Goal: Task Accomplishment & Management: Use online tool/utility

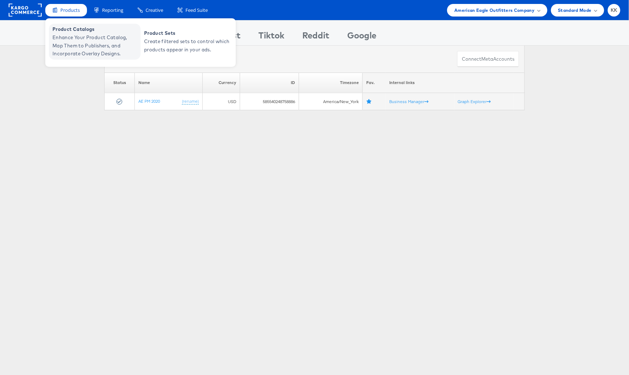
click at [70, 36] on span "Enhance Your Product Catalog, Map Them to Publishers, and Incorporate Overlay D…" at bounding box center [95, 45] width 86 height 24
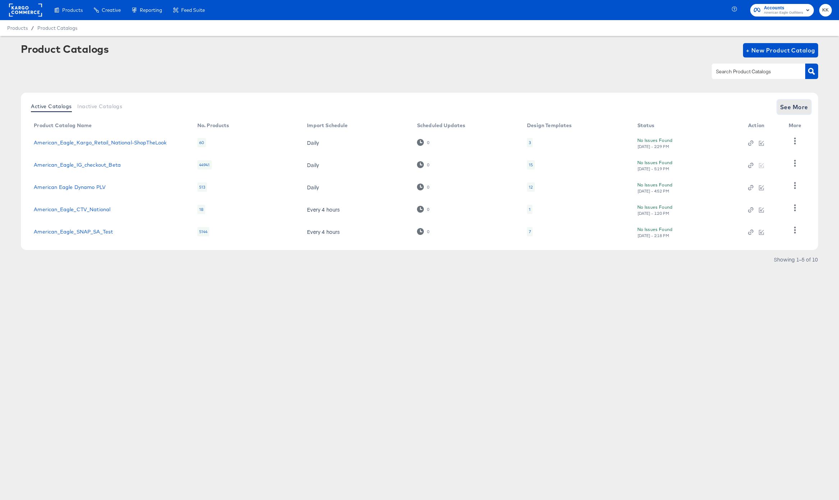
click at [783, 106] on span "See More" at bounding box center [794, 107] width 28 height 10
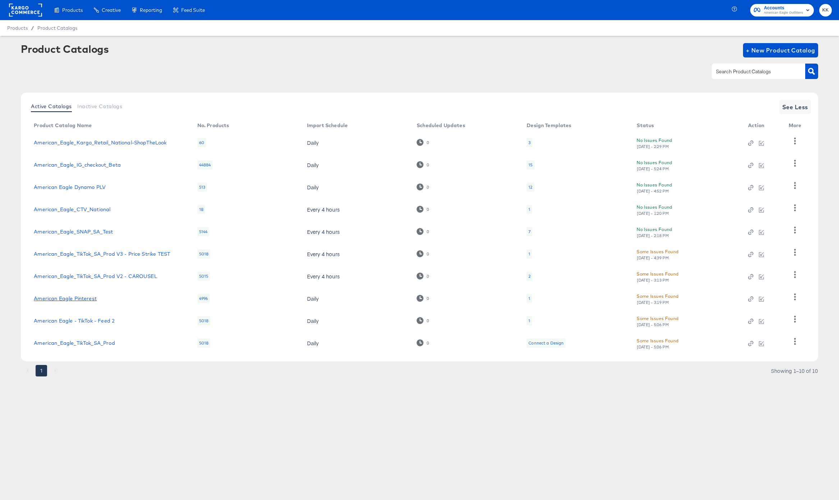
click at [82, 300] on link "American Eagle Pinterest" at bounding box center [65, 299] width 63 height 6
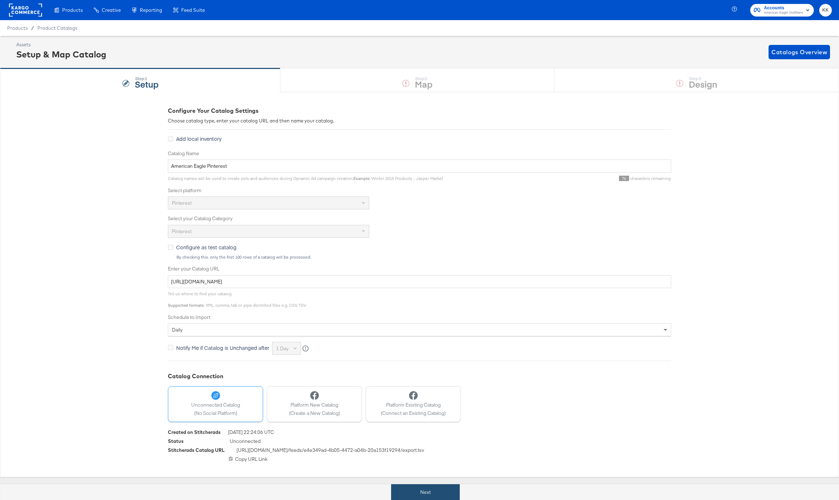
click at [422, 490] on button "Next" at bounding box center [425, 492] width 69 height 16
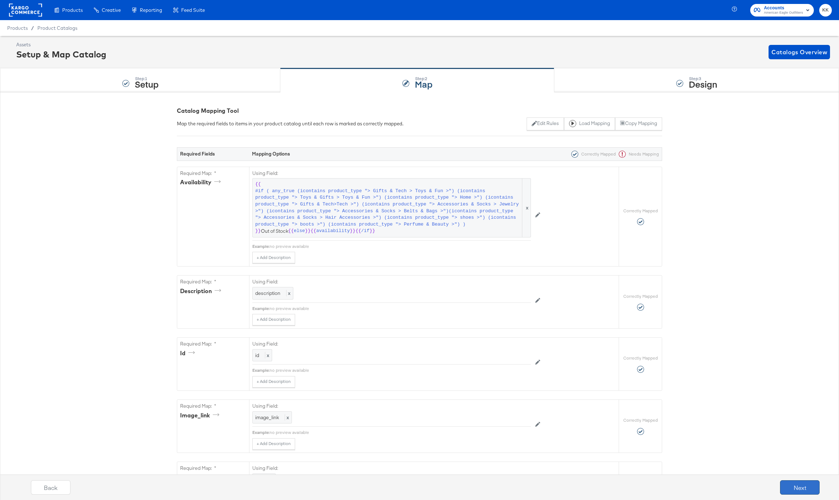
click at [795, 493] on button "Next" at bounding box center [800, 487] width 40 height 14
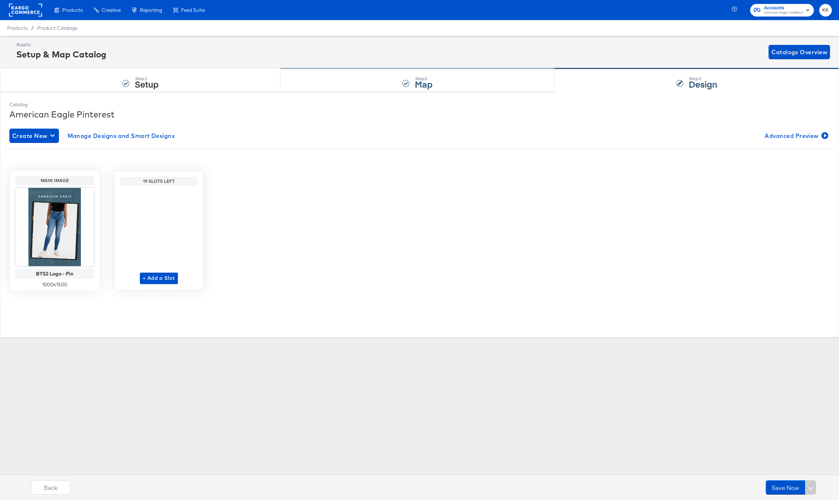
click at [427, 75] on div "Step: 2 Map" at bounding box center [424, 80] width 18 height 13
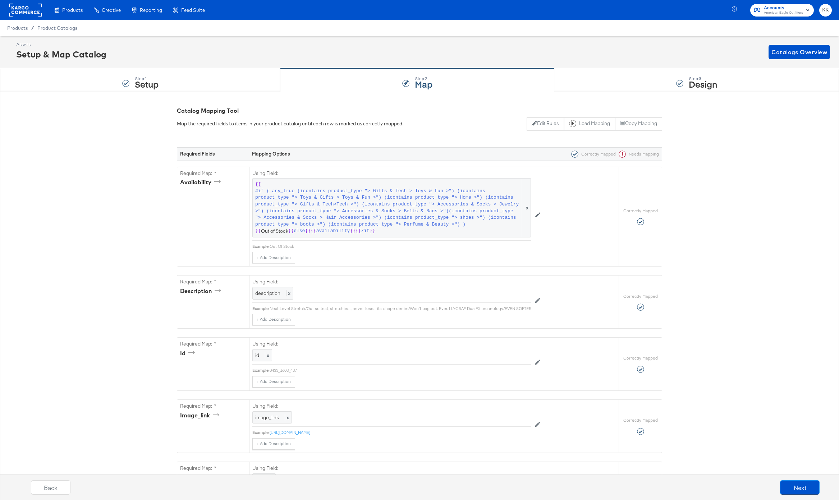
click at [26, 5] on rect at bounding box center [25, 10] width 33 height 13
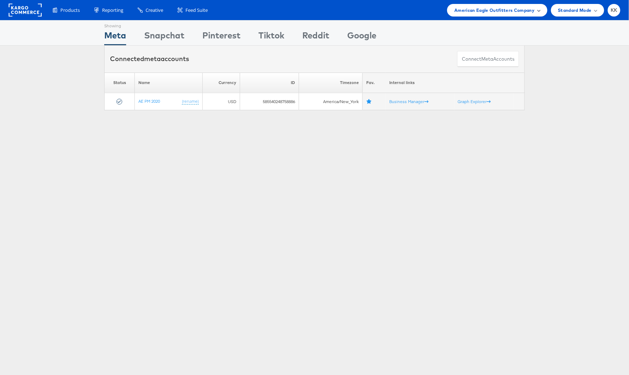
click at [518, 4] on div "American Eagle Outfitters Company" at bounding box center [497, 10] width 100 height 13
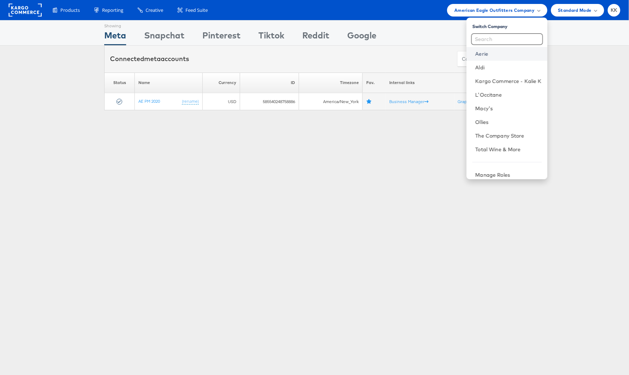
click at [495, 55] on link "Aerie" at bounding box center [508, 53] width 66 height 7
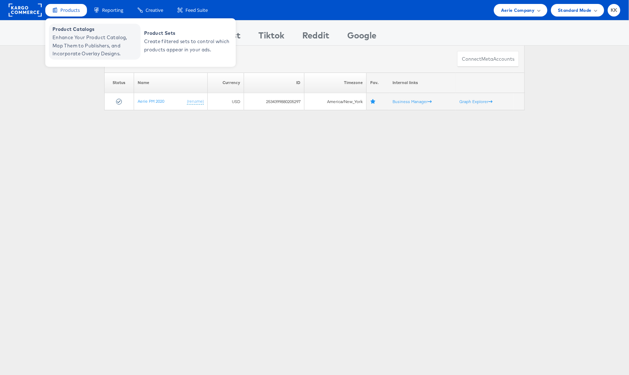
click at [69, 43] on span "Enhance Your Product Catalog, Map Them to Publishers, and Incorporate Overlay D…" at bounding box center [95, 45] width 86 height 24
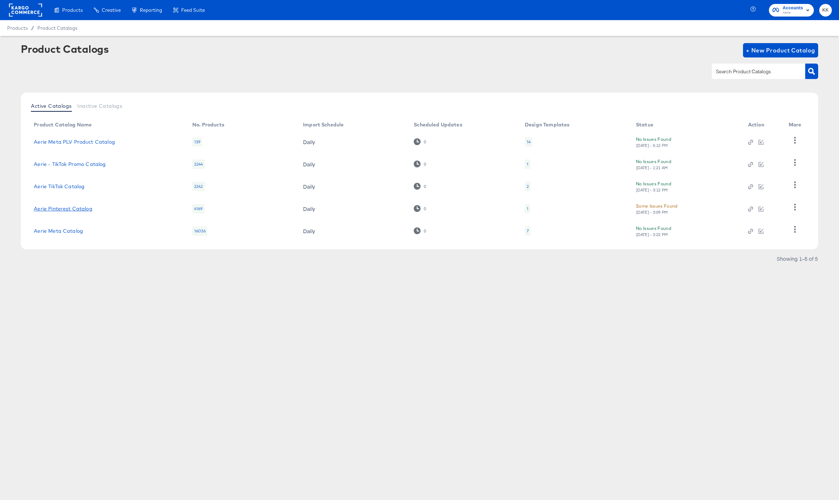
click at [68, 209] on link "Aerie Pinterest Catalog" at bounding box center [63, 209] width 58 height 6
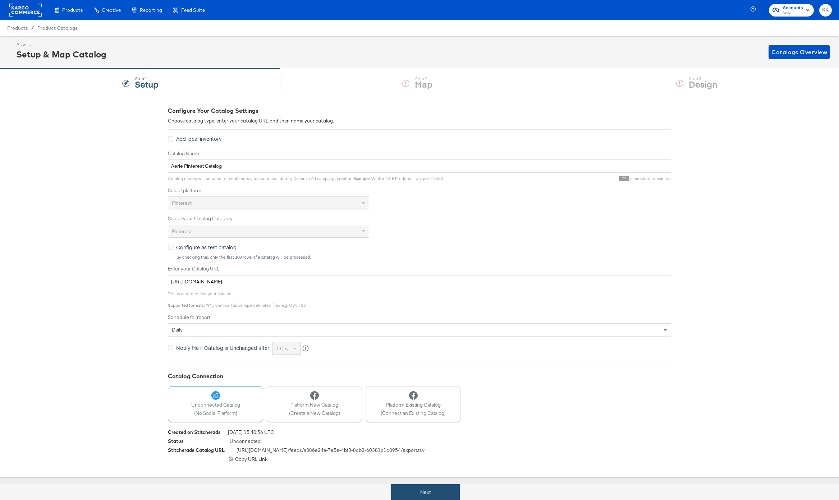
click at [416, 494] on button "Next" at bounding box center [425, 492] width 69 height 16
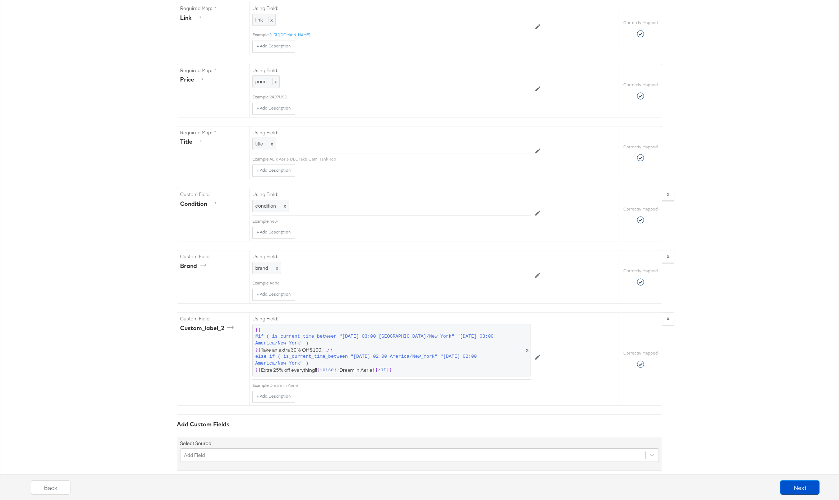
scroll to position [425, 0]
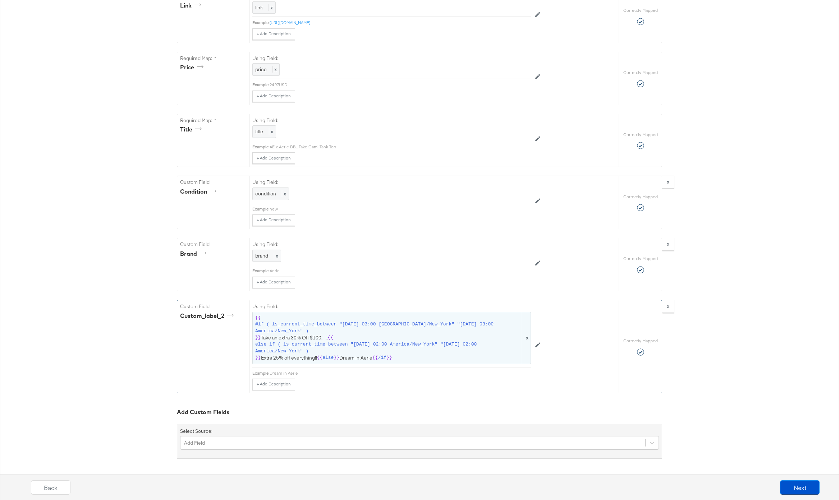
click at [316, 328] on span "#if ( is_current_time_between "2024-06-28 03:00 America/New_York" "2024-06-25 0…" at bounding box center [388, 327] width 266 height 13
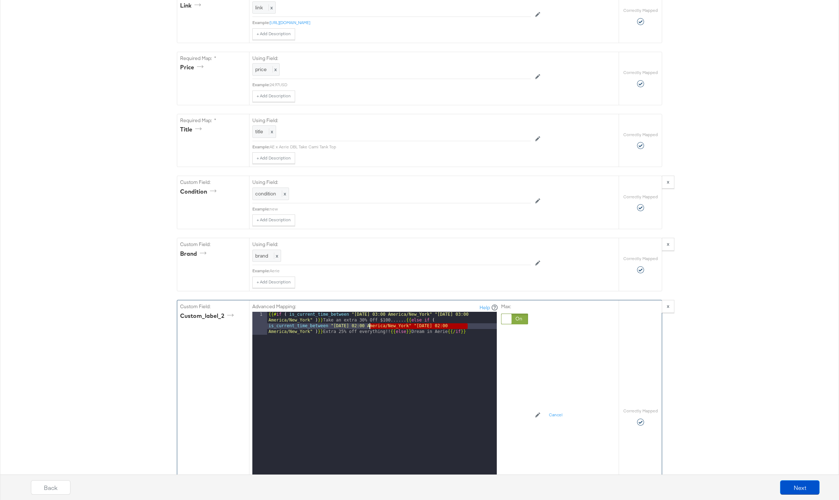
drag, startPoint x: 482, startPoint y: 328, endPoint x: 304, endPoint y: 327, distance: 177.5
click at [304, 327] on div "{{# if ( is_current_time_between "2024-06-28 03:00 America/New_York" "2024-06-2…" at bounding box center [382, 425] width 230 height 226
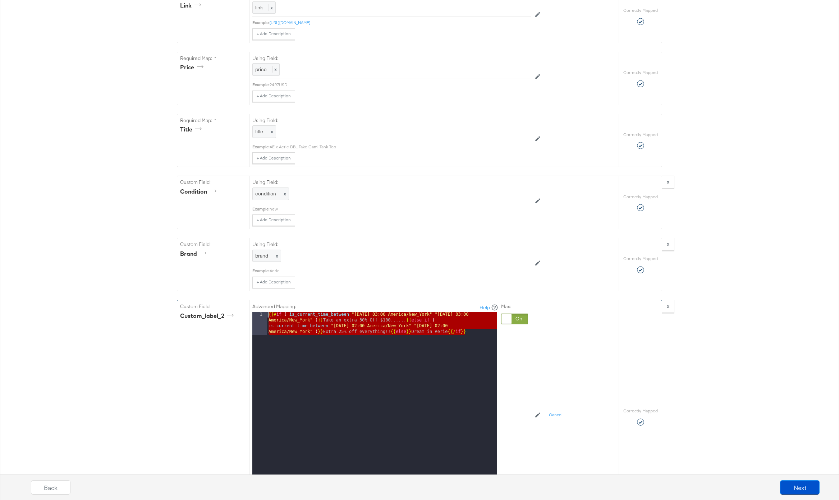
drag, startPoint x: 471, startPoint y: 332, endPoint x: 259, endPoint y: 312, distance: 213.0
click at [259, 312] on div "1 {{# if ( is_current_time_between "2024-06-28 03:00 America/New_York" "2024-06…" at bounding box center [374, 402] width 244 height 180
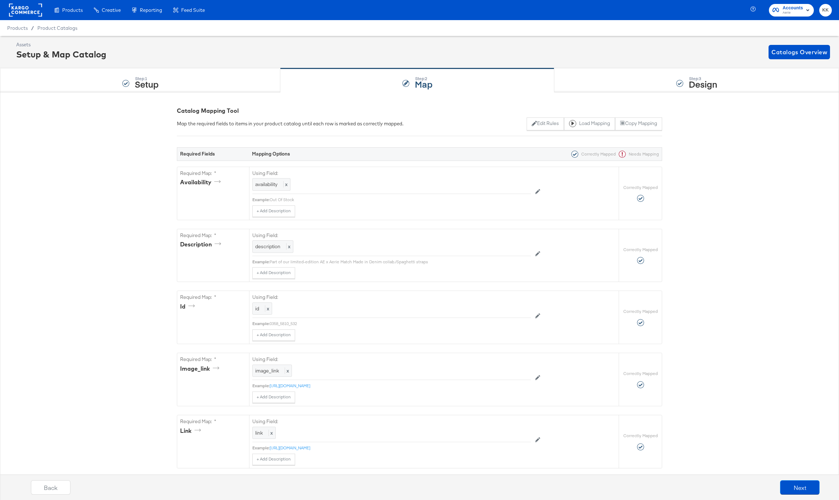
click at [19, 9] on rect at bounding box center [25, 10] width 33 height 13
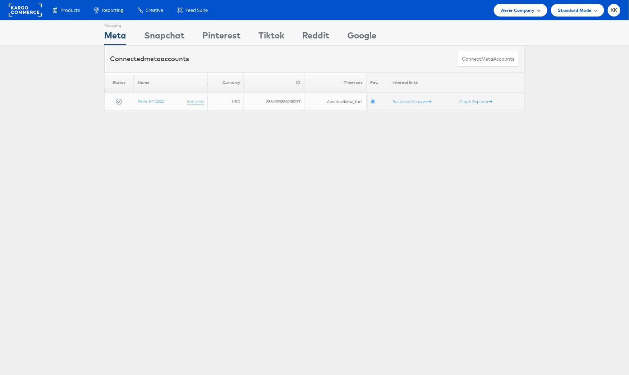
click at [510, 13] on span "Aerie Company" at bounding box center [517, 10] width 33 height 8
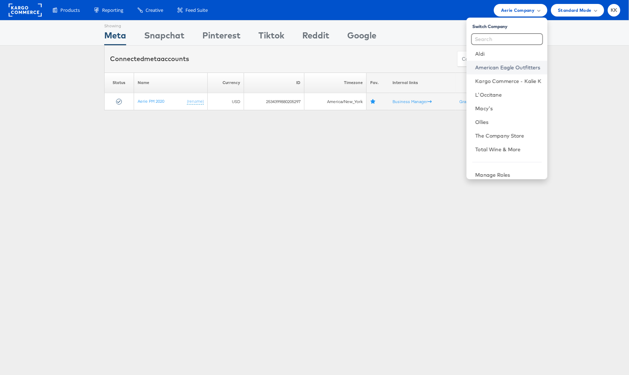
click at [505, 65] on link "American Eagle Outfitters" at bounding box center [508, 67] width 66 height 7
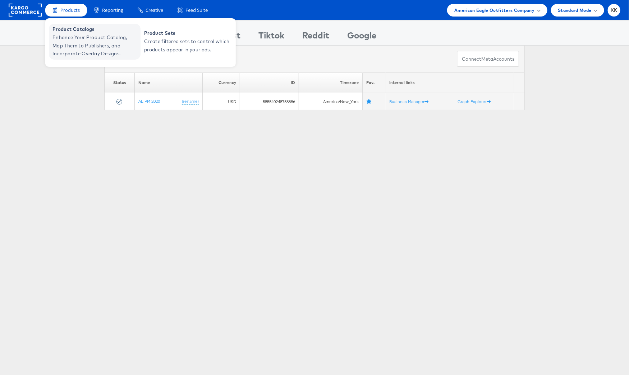
click at [73, 41] on span "Enhance Your Product Catalog, Map Them to Publishers, and Incorporate Overlay D…" at bounding box center [95, 45] width 86 height 24
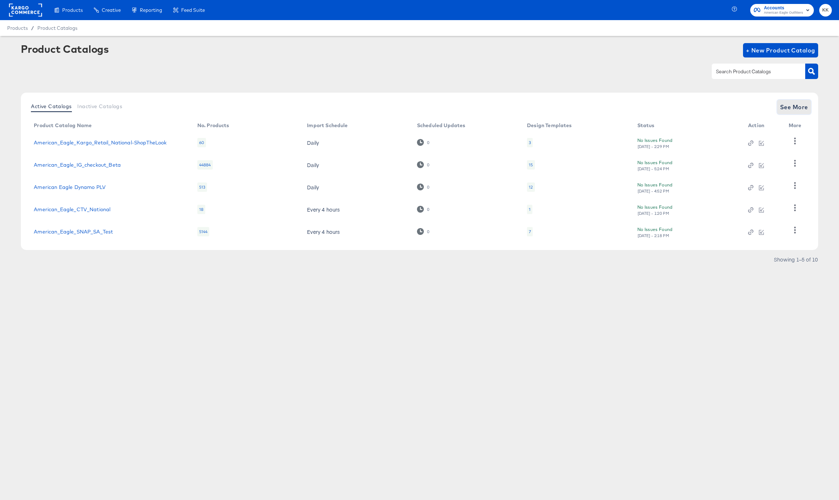
click at [799, 105] on span "See More" at bounding box center [794, 107] width 28 height 10
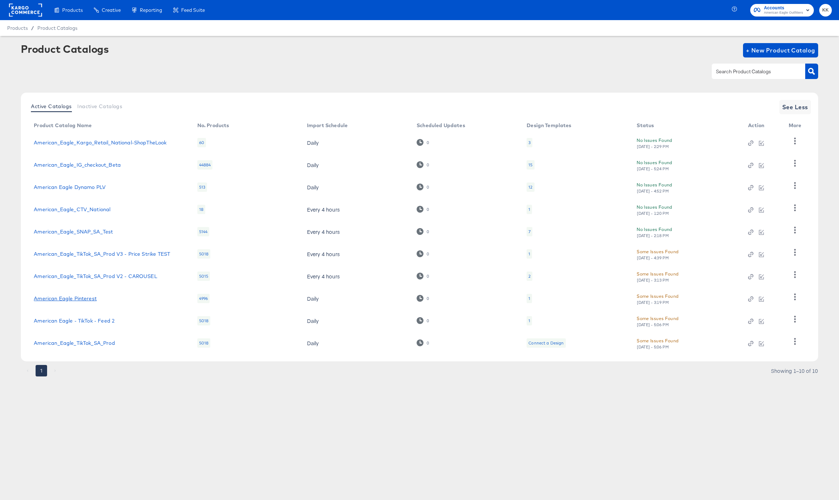
click at [84, 296] on link "American Eagle Pinterest" at bounding box center [65, 299] width 63 height 6
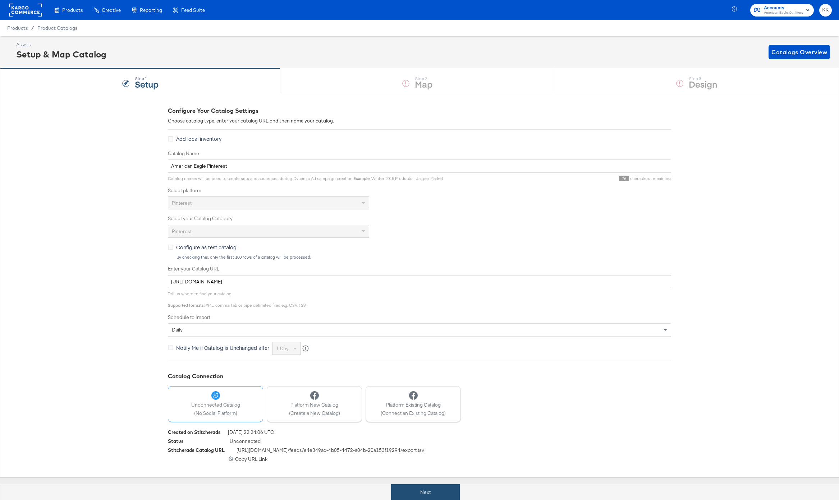
click at [419, 486] on button "Next" at bounding box center [425, 492] width 69 height 16
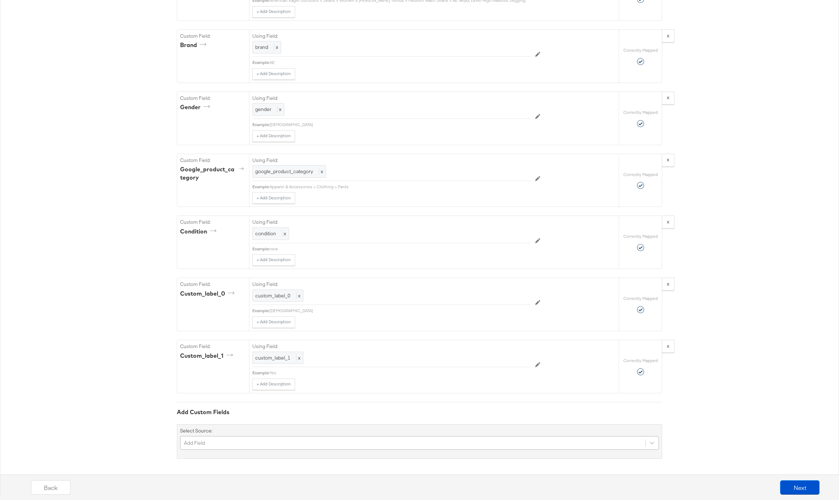
click at [226, 437] on div "Add Field" at bounding box center [419, 443] width 479 height 14
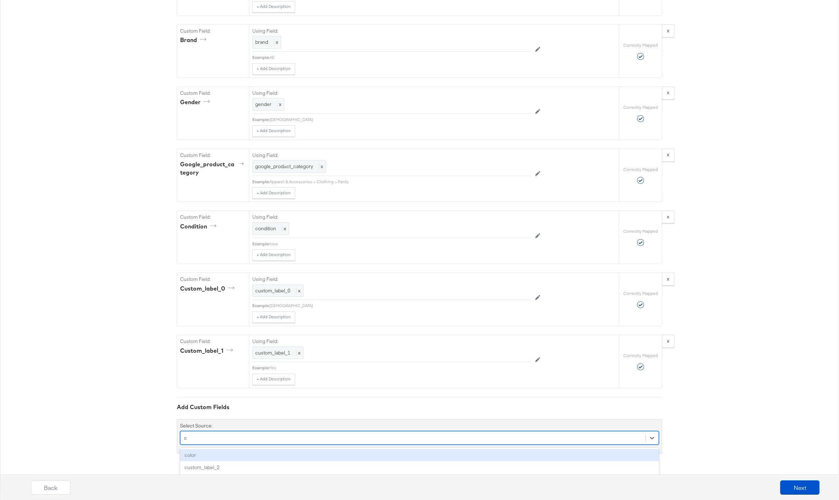
type input "cu"
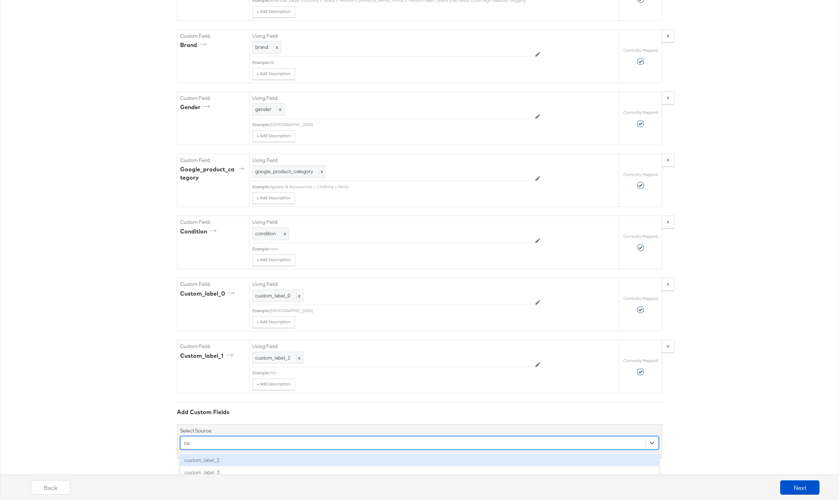
click at [216, 462] on div "custom_label_2" at bounding box center [419, 460] width 479 height 13
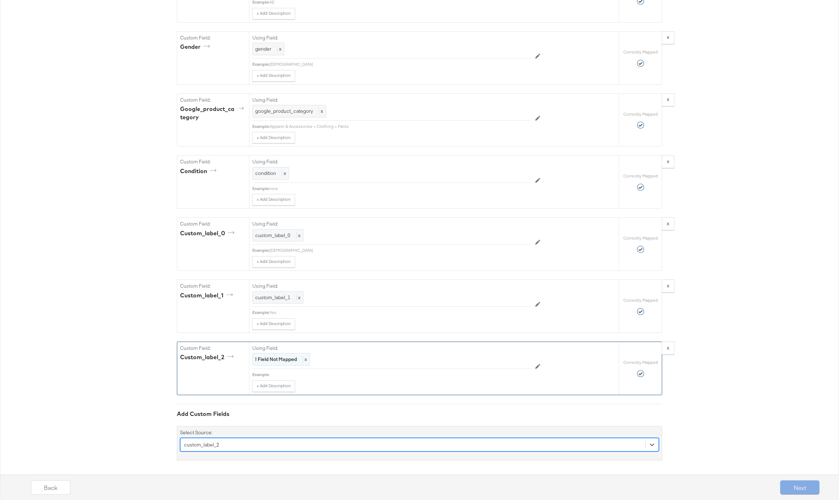
click at [276, 357] on strong "! Field Not Mapped" at bounding box center [276, 359] width 42 height 6
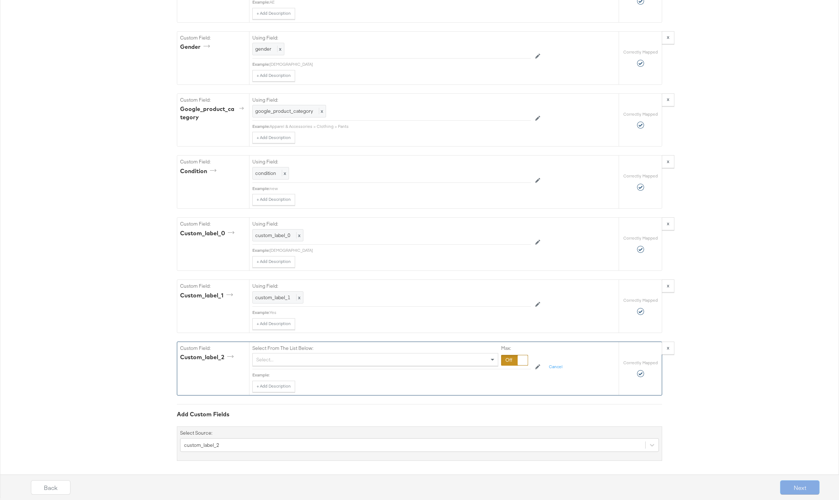
click at [305, 359] on div "Select..." at bounding box center [375, 360] width 245 height 12
click at [515, 359] on div at bounding box center [514, 358] width 27 height 11
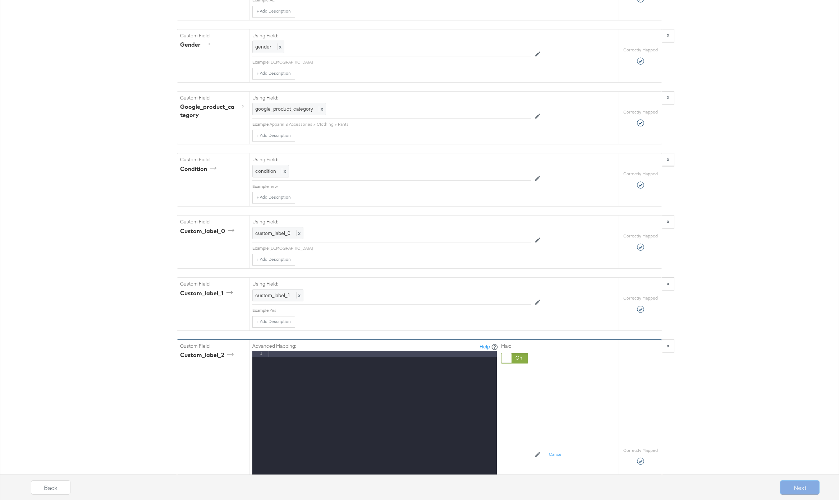
click at [323, 374] on div at bounding box center [382, 446] width 230 height 191
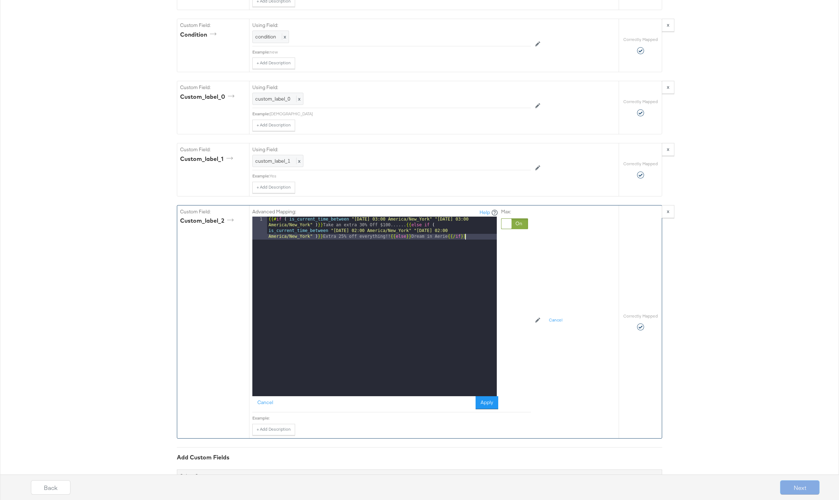
scroll to position [1005, 0]
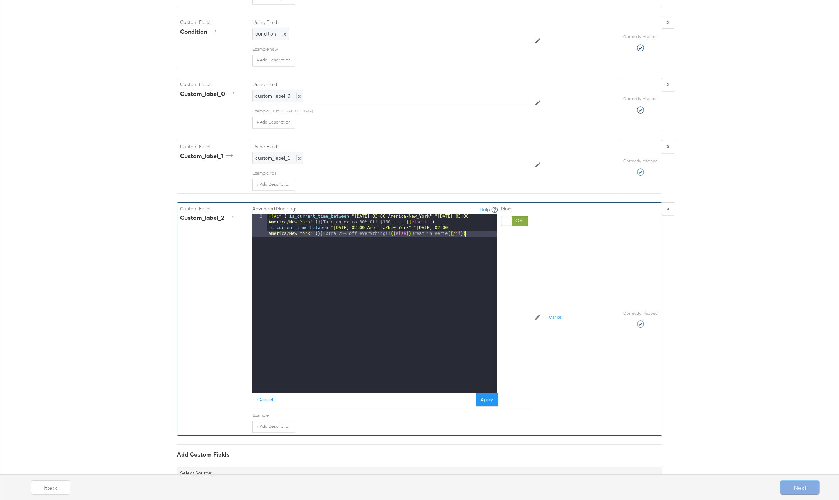
click at [447, 234] on div "{{# if ( is_current_time_between "2024-06-28 03:00 America/New_York" "2024-06-2…" at bounding box center [382, 327] width 230 height 226
paste textarea
click at [392, 232] on div "{{# if ( is_current_time_between "2024-06-28 03:00 America/New_York" "2024-06-2…" at bounding box center [382, 327] width 230 height 226
drag, startPoint x: 396, startPoint y: 233, endPoint x: 398, endPoint y: 231, distance: 3.8
click at [398, 231] on div "{{# if ( is_current_time_between "2024-06-28 03:00 America/New_York" "2024-06-2…" at bounding box center [382, 318] width 230 height 208
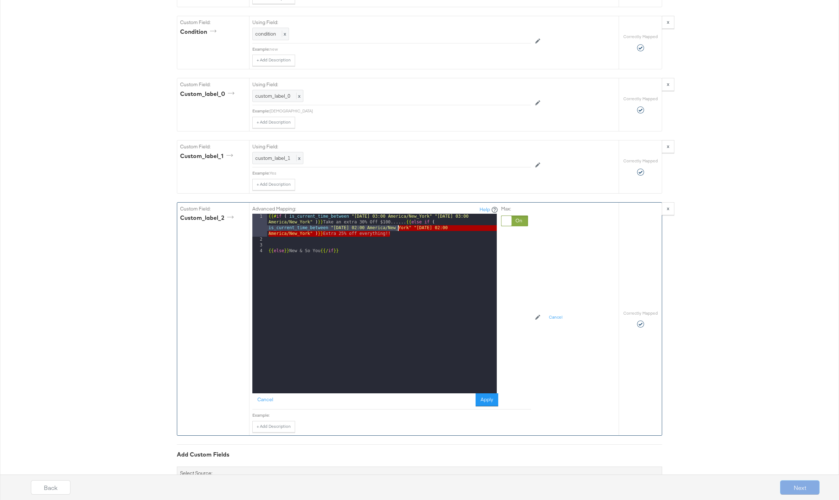
click at [398, 235] on div "{{# if ( is_current_time_between "2024-06-28 03:00 America/New_York" "2024-06-2…" at bounding box center [382, 318] width 230 height 208
click at [403, 222] on div "{{# if ( is_current_time_between "2024-06-28 03:00 America/New_York" "2024-06-2…" at bounding box center [382, 318] width 230 height 208
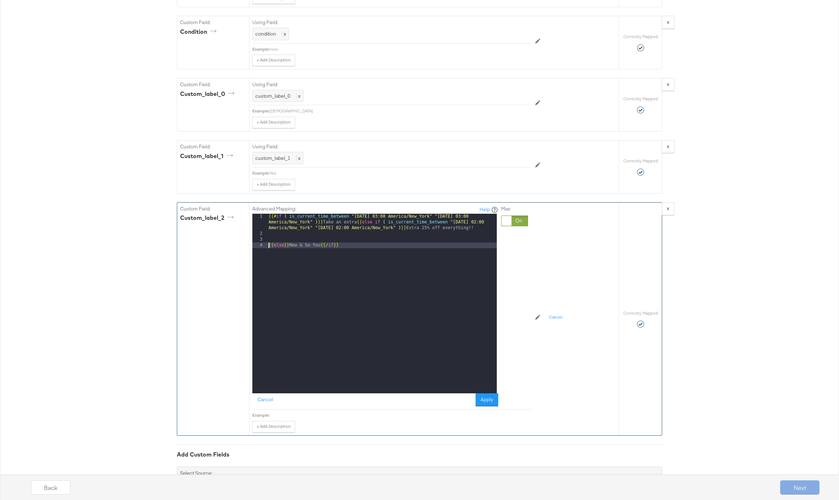
click at [267, 245] on div "{{# if ( is_current_time_between "2024-06-28 03:00 America/New_York" "2024-06-2…" at bounding box center [382, 315] width 230 height 203
click at [356, 220] on div "{{# if ( is_current_time_between "2024-06-28 03:00 America/New_York" "2024-06-2…" at bounding box center [382, 327] width 230 height 226
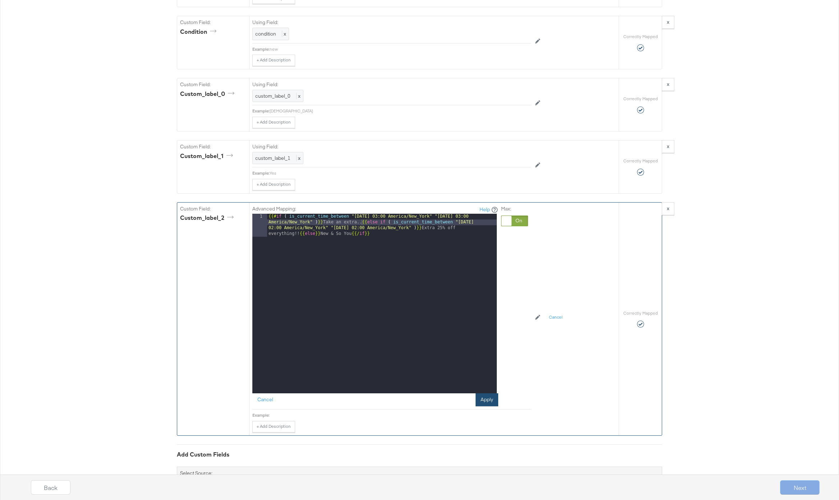
click at [495, 402] on button "Apply" at bounding box center [486, 399] width 23 height 13
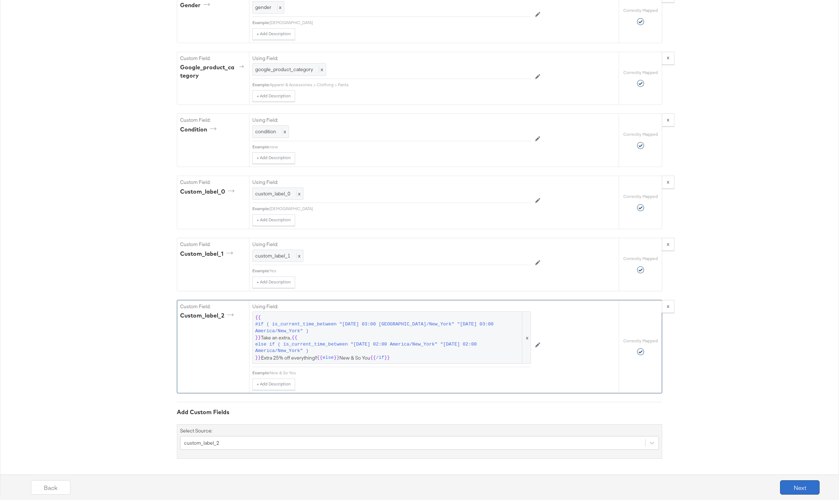
click at [794, 489] on button "Next" at bounding box center [800, 487] width 40 height 14
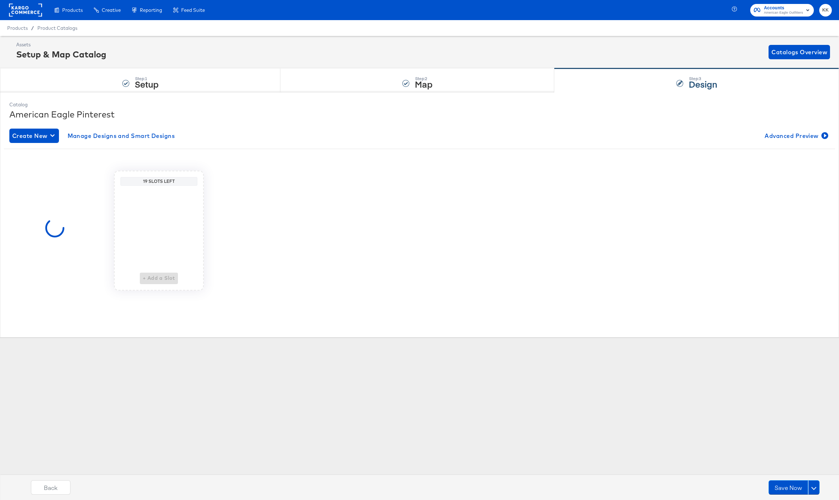
scroll to position [0, 0]
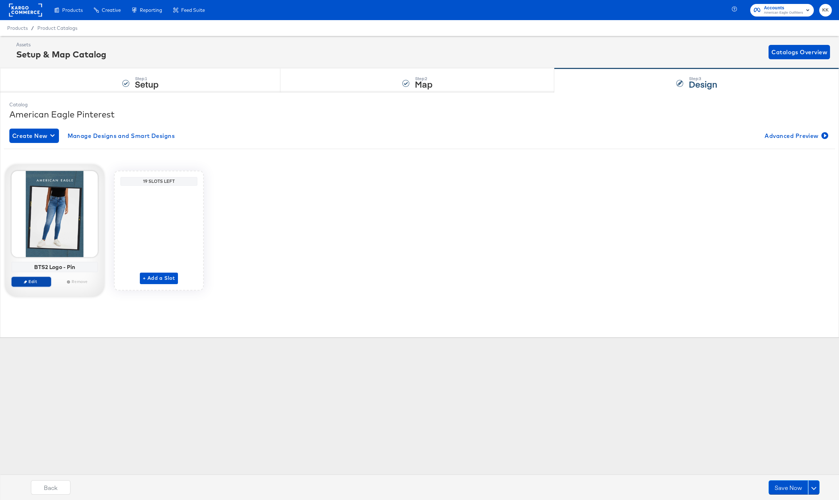
click at [34, 281] on span "Edit" at bounding box center [31, 281] width 33 height 5
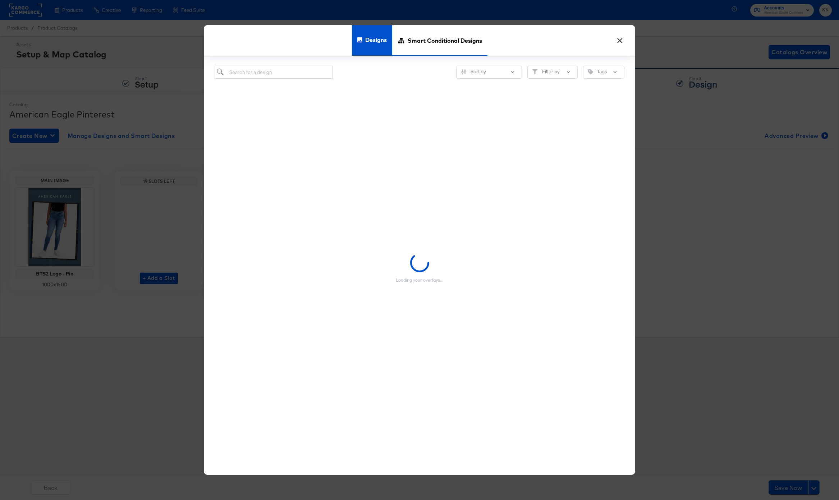
click at [441, 41] on span "Smart Conditional Designs" at bounding box center [444, 40] width 74 height 32
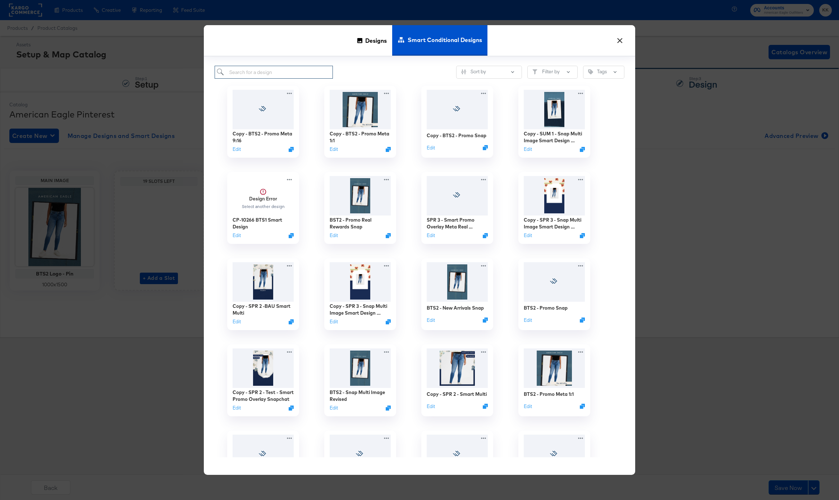
click at [306, 69] on input "search" at bounding box center [274, 72] width 118 height 13
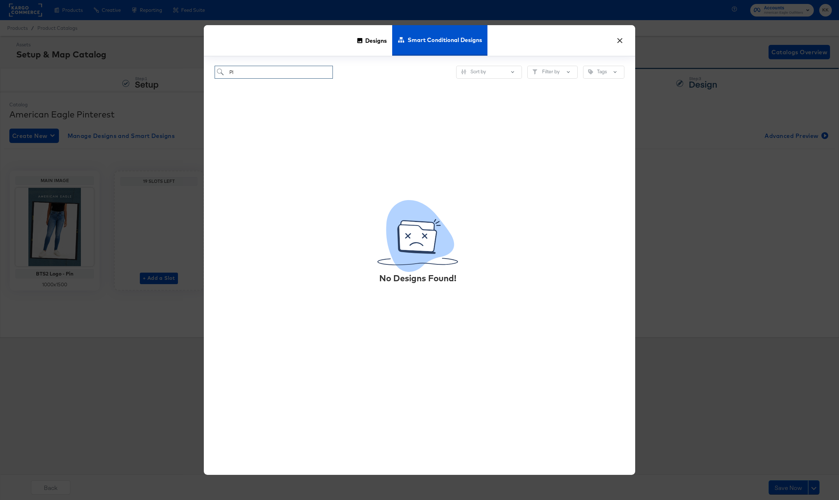
type input "P"
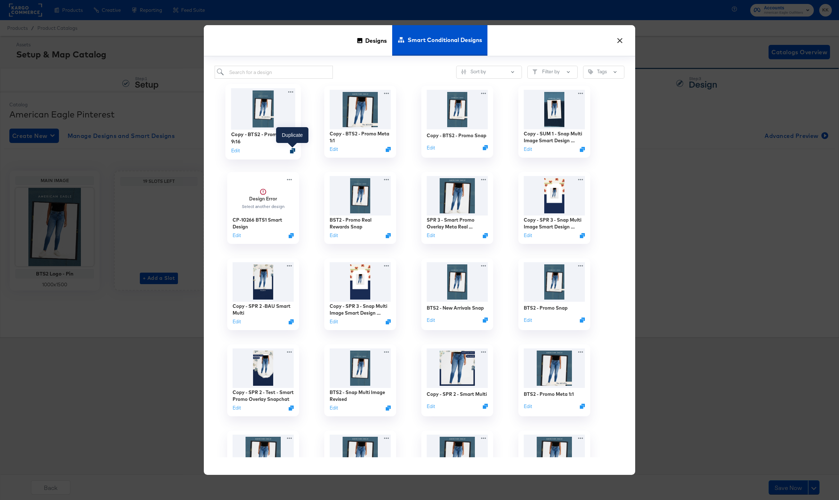
click at [293, 151] on icon "Duplicate" at bounding box center [292, 150] width 5 height 5
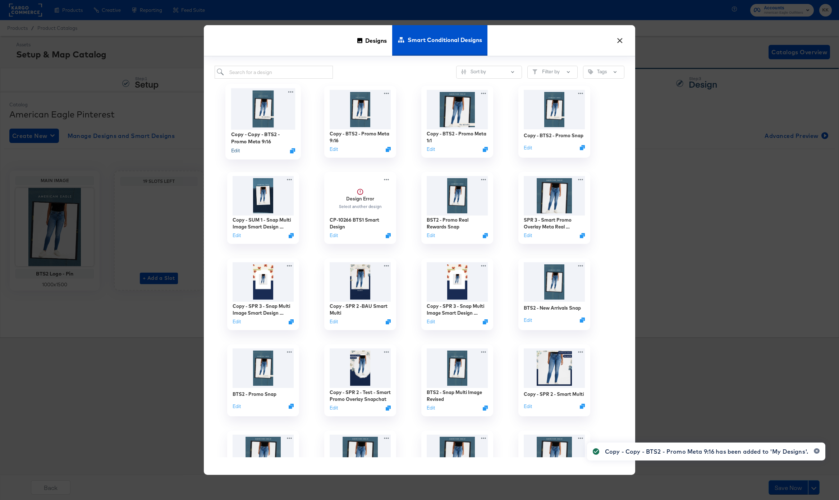
click at [234, 151] on button "Edit" at bounding box center [235, 150] width 9 height 7
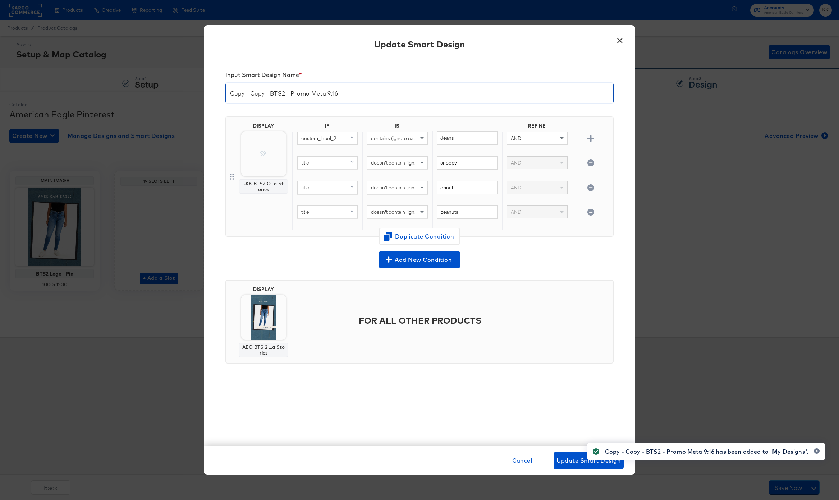
drag, startPoint x: 345, startPoint y: 91, endPoint x: 217, endPoint y: 91, distance: 127.6
click at [217, 91] on div "Input Smart Design Name * Copy - Copy - BTS2 - Promo Meta 9:16 DISPLAY -KK BTS2…" at bounding box center [419, 252] width 431 height 388
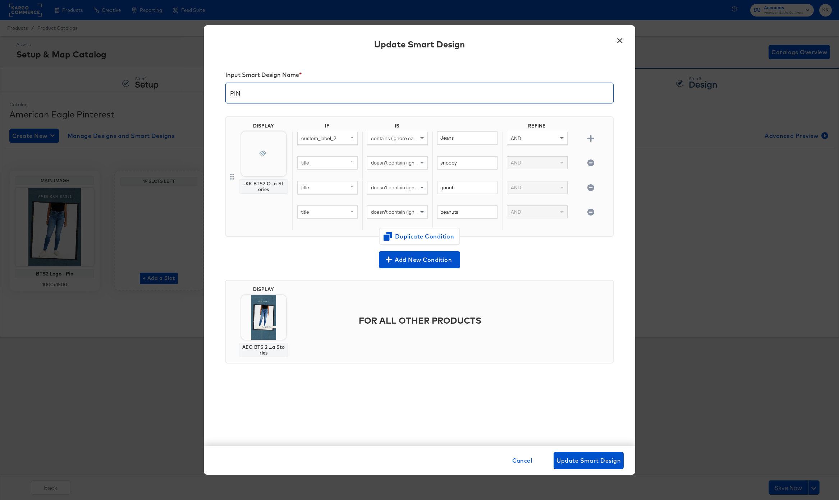
type input "PIN"
click at [596, 163] on button "button" at bounding box center [590, 163] width 13 height 7
type input "grinch"
type input "peanuts"
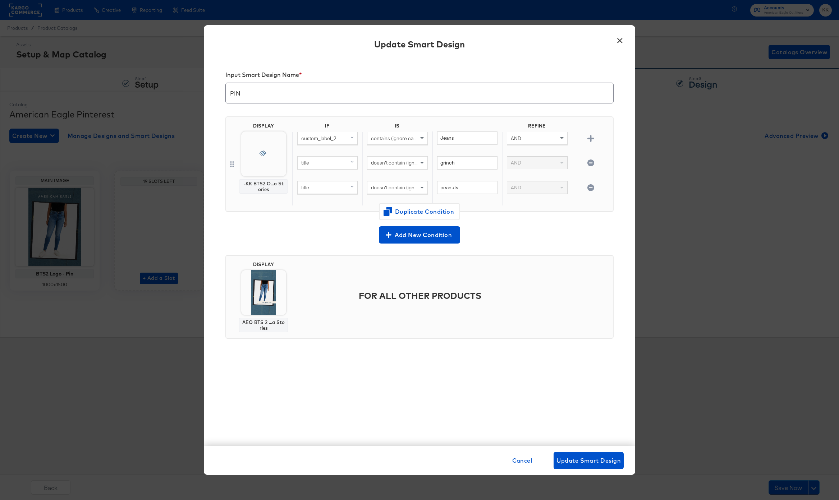
click at [596, 163] on button "button" at bounding box center [590, 163] width 13 height 7
type input "peanuts"
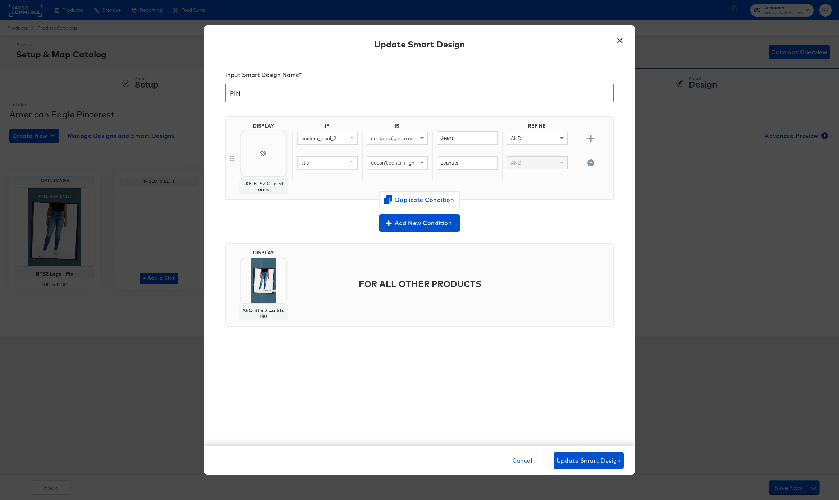
click at [596, 163] on button "button" at bounding box center [590, 163] width 13 height 7
click at [596, 163] on div "IF IS REFINE custom_label_2 contains (ignore case) Jeans AND title doesn't cont…" at bounding box center [451, 158] width 318 height 71
click at [342, 139] on div "custom_label_2" at bounding box center [328, 138] width 60 height 12
click at [433, 163] on div "IF IS REFINE custom_label_2 Mapped Original Add a field from your catalog to us…" at bounding box center [451, 158] width 318 height 71
drag, startPoint x: 460, startPoint y: 140, endPoint x: 411, endPoint y: 140, distance: 48.1
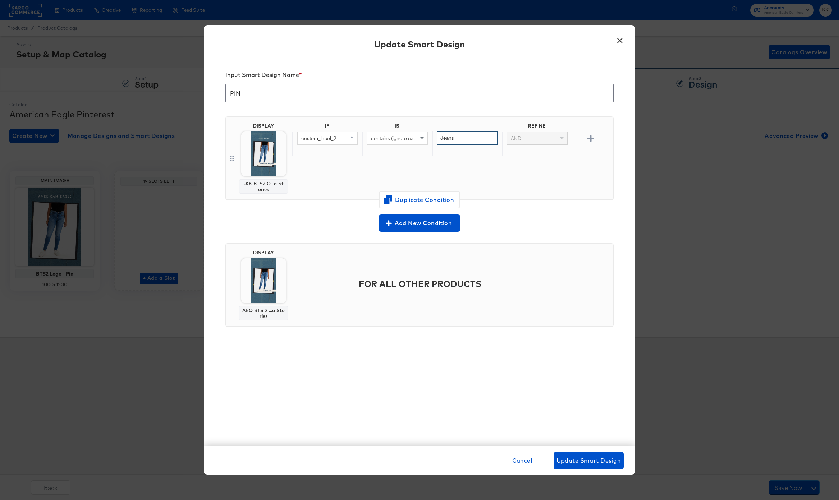
click at [411, 140] on div "custom_label_2 contains (ignore case) Jeans AND" at bounding box center [451, 144] width 318 height 25
type input "New"
click at [250, 156] on img at bounding box center [263, 154] width 45 height 45
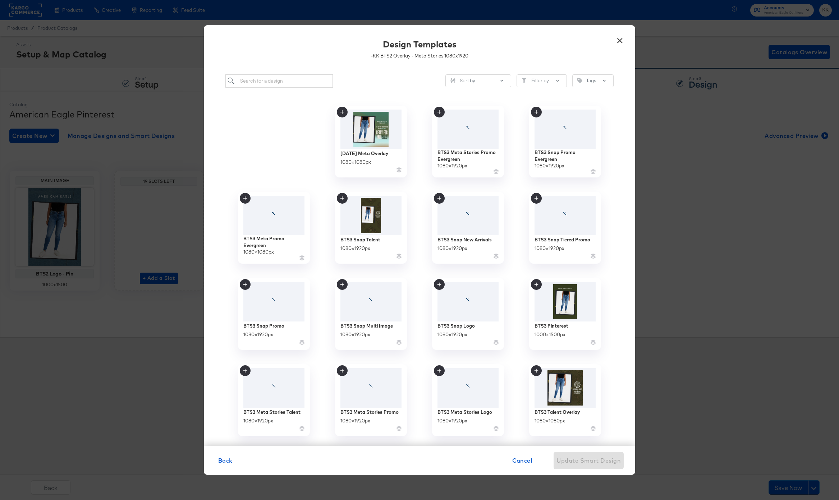
click at [263, 74] on div "Sort by Filter by Tags Labor Day Meta Overlay 1080 × 1080 px BTS3 Meta Stories …" at bounding box center [419, 256] width 431 height 379
click at [264, 77] on input "search" at bounding box center [278, 80] width 107 height 13
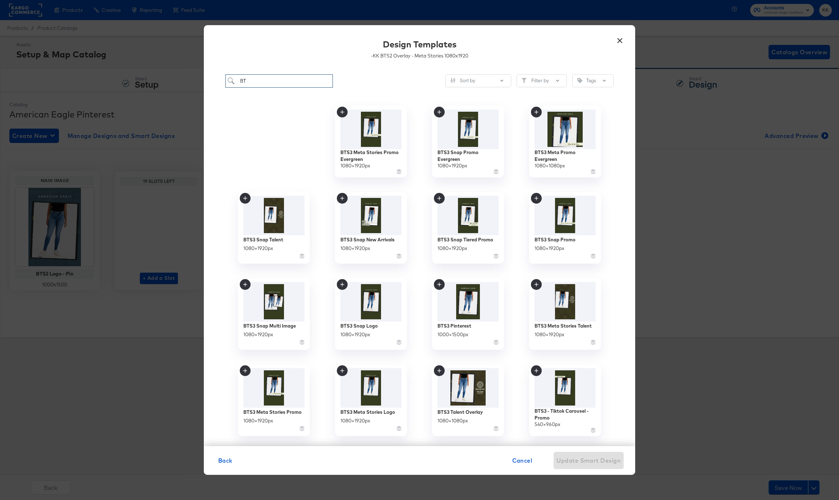
type input "B"
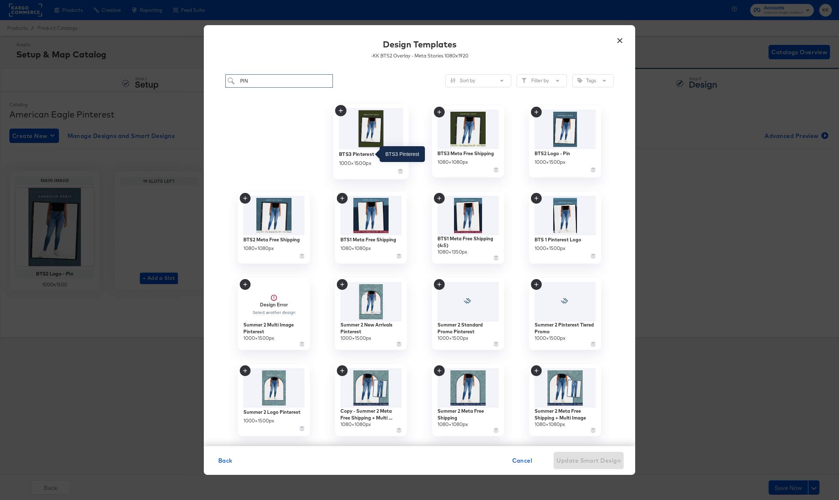
type input "PIN"
click at [370, 153] on div "BTS3 Pinterest" at bounding box center [357, 154] width 36 height 7
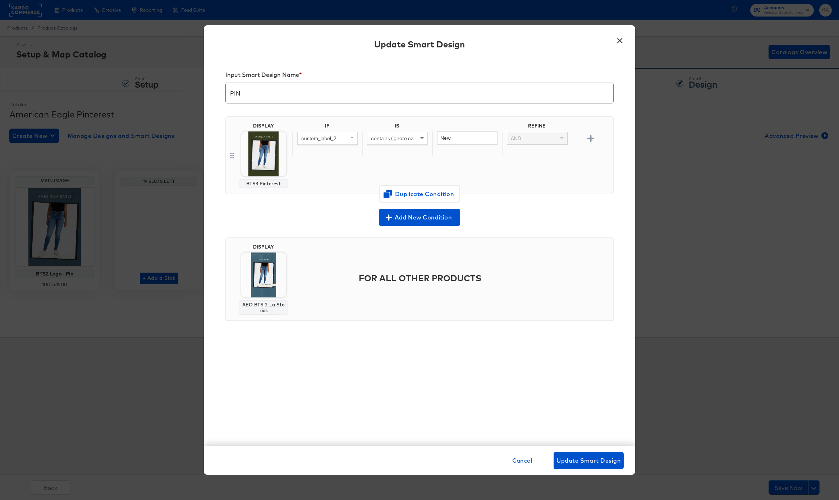
click at [274, 275] on img at bounding box center [263, 275] width 45 height 45
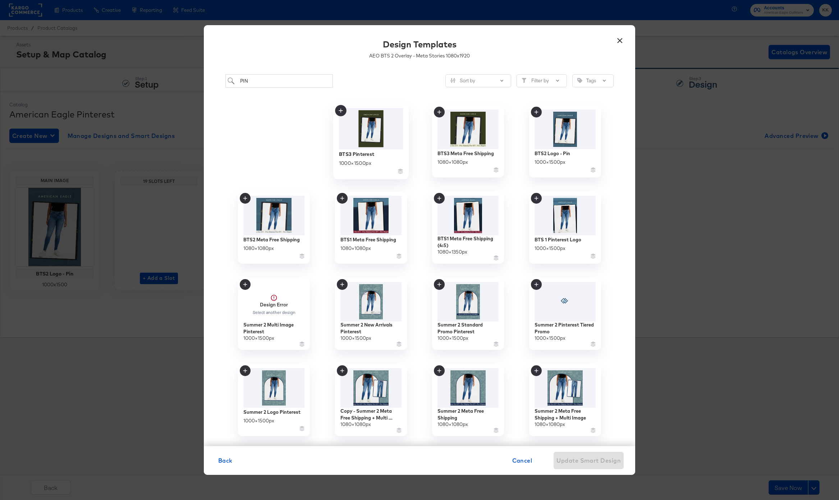
click at [374, 130] on img at bounding box center [371, 128] width 64 height 41
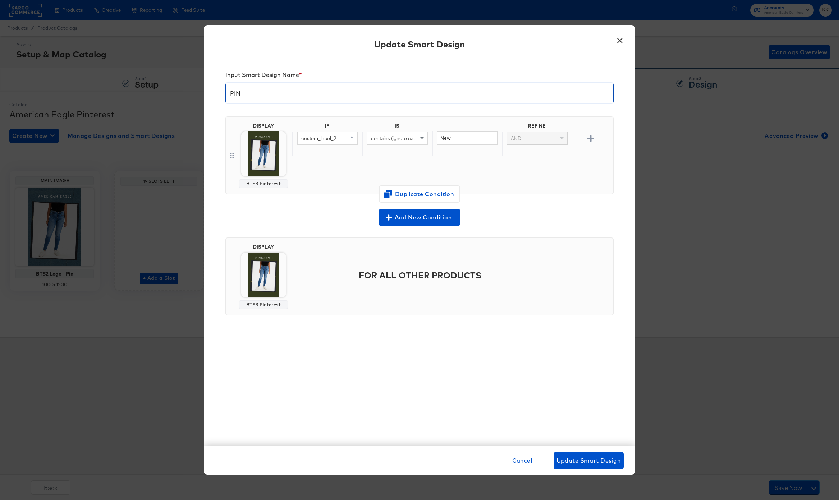
drag, startPoint x: 250, startPoint y: 94, endPoint x: 202, endPoint y: 94, distance: 48.5
click at [202, 94] on div "× Update Smart Design Input Smart Design Name * PIN DISPLAY BTS3 Pinterest IF I…" at bounding box center [419, 250] width 839 height 500
type input "BTS3 - Pinterest Logo"
click at [587, 458] on span "Update Smart Design" at bounding box center [588, 461] width 64 height 10
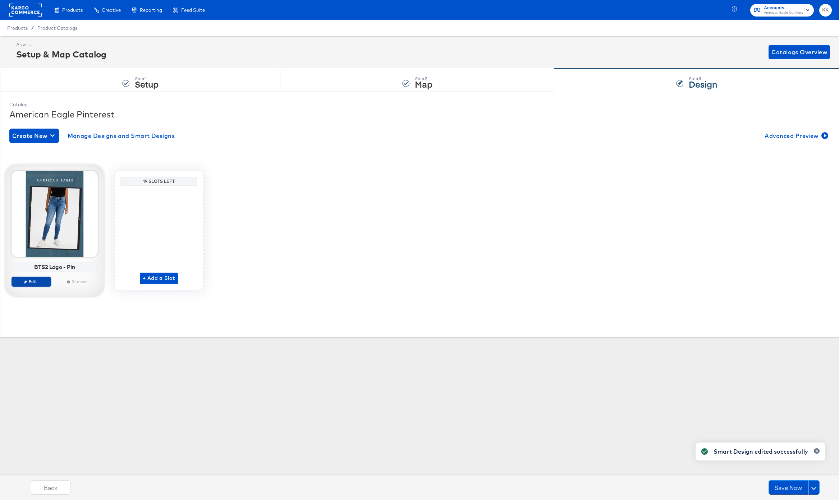
click at [41, 281] on span "Edit" at bounding box center [31, 281] width 33 height 5
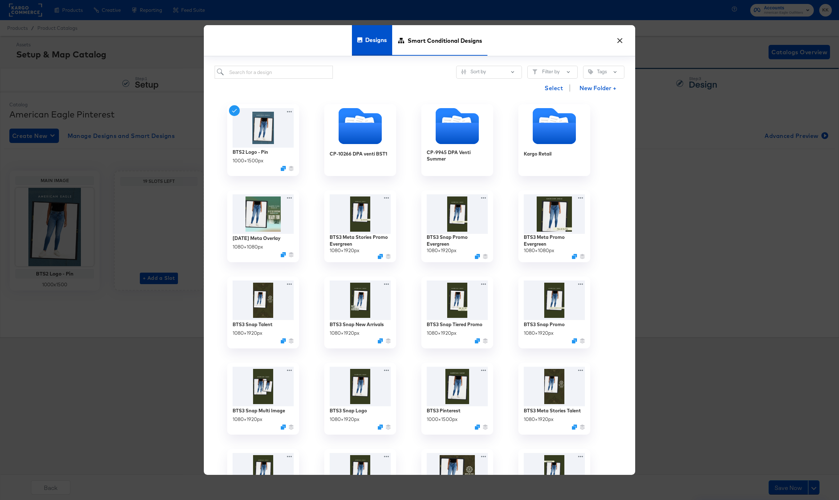
click at [451, 43] on span "Smart Conditional Designs" at bounding box center [444, 40] width 74 height 32
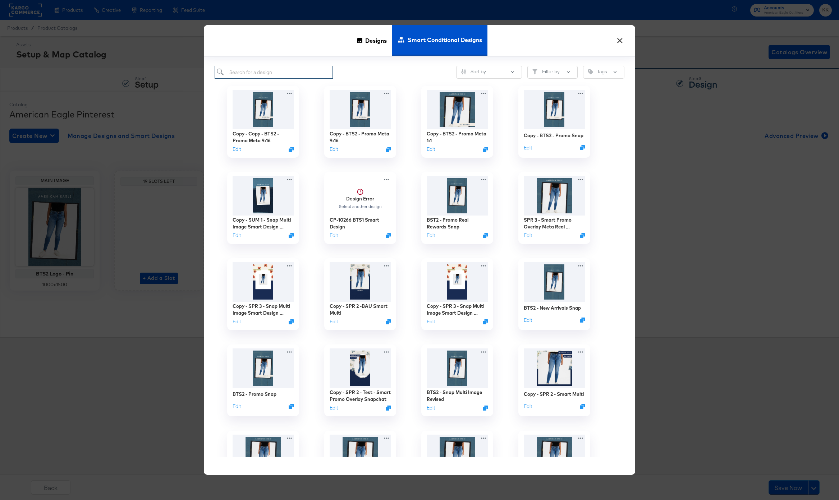
click at [249, 69] on input "search" at bounding box center [274, 72] width 118 height 13
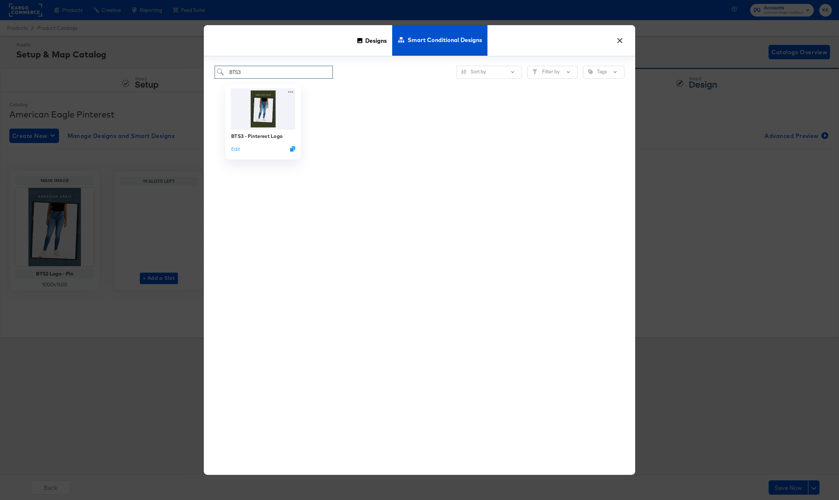
type input "BTS3"
click at [253, 134] on div "BTS3 - Pinterest Logo" at bounding box center [257, 136] width 52 height 7
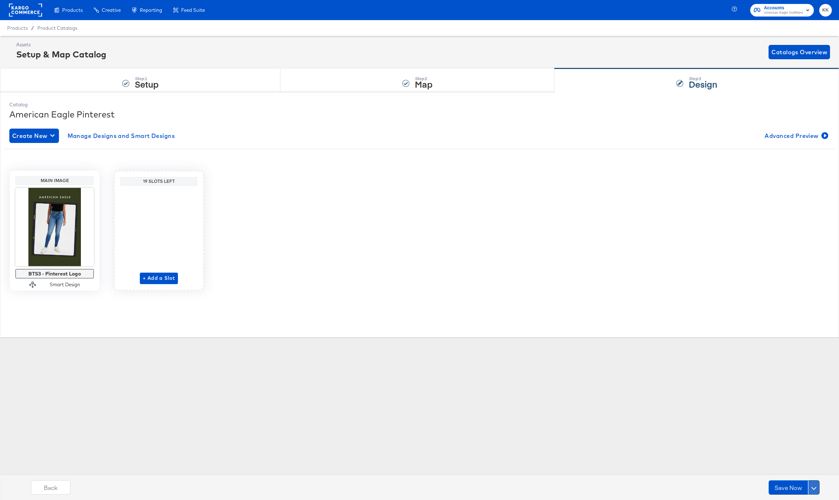
click at [816, 487] on button at bounding box center [813, 487] width 11 height 14
click at [796, 474] on div "Schedule Save" at bounding box center [796, 473] width 33 height 7
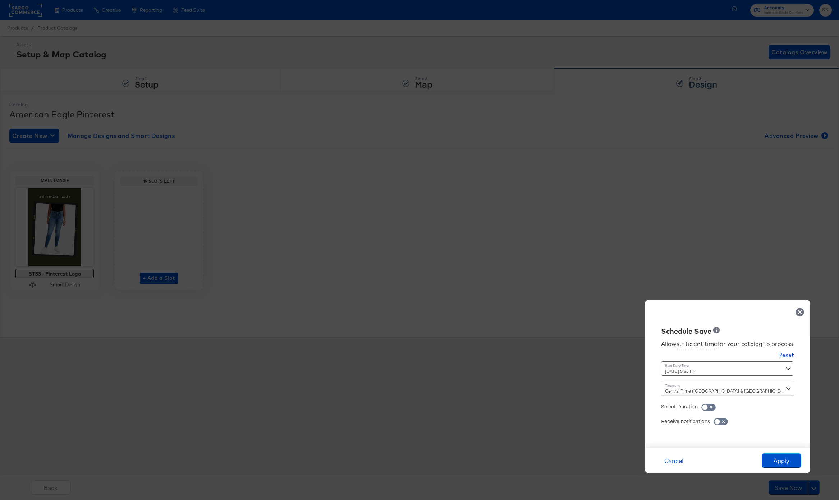
click at [677, 372] on div "August 27th 2025 5:28 PM ‹ August 2025 › Su Mo Tu We Th Fr Sa 27 28 29 30 31 1 …" at bounding box center [709, 368] width 97 height 14
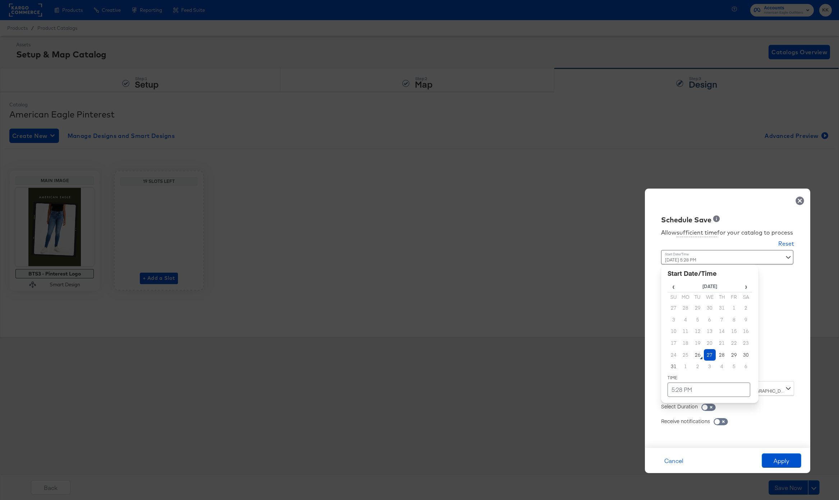
click at [711, 358] on td "27" at bounding box center [710, 355] width 12 height 12
click at [704, 386] on td "5:28 PM" at bounding box center [708, 390] width 83 height 14
click at [698, 335] on span "▼" at bounding box center [694, 336] width 14 height 14
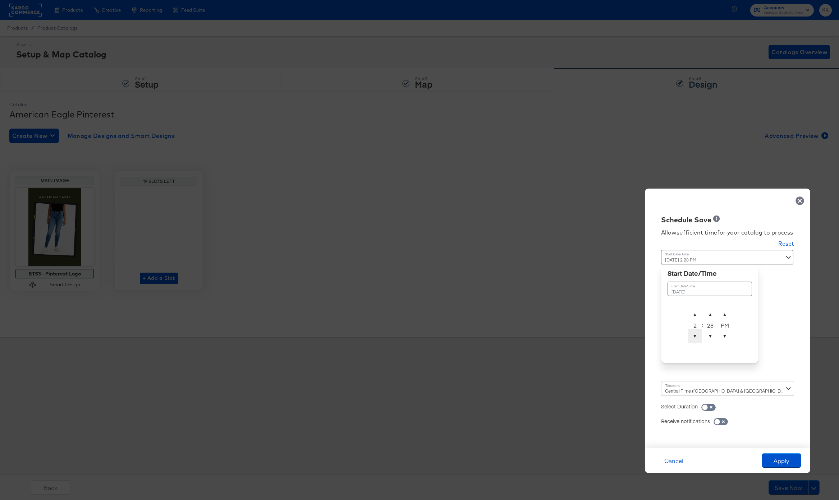
click at [698, 335] on span "▼" at bounding box center [694, 336] width 14 height 14
click at [696, 313] on span "▲" at bounding box center [694, 314] width 14 height 14
click at [708, 312] on span "▲" at bounding box center [710, 314] width 14 height 14
click at [709, 310] on span "▲" at bounding box center [710, 314] width 14 height 14
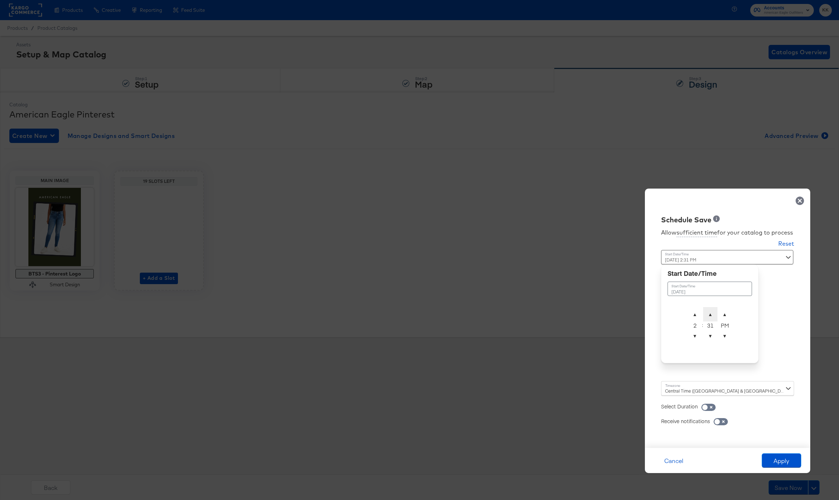
click at [709, 310] on span "▲" at bounding box center [710, 314] width 14 height 14
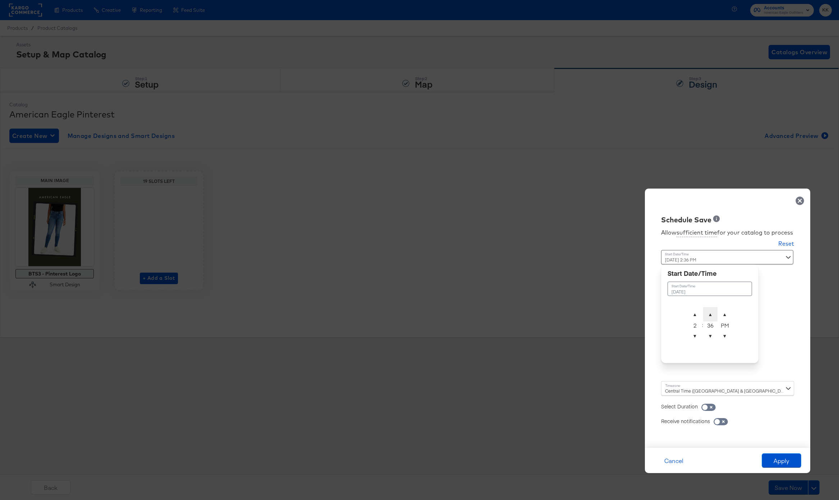
click at [709, 310] on span "▲" at bounding box center [710, 314] width 14 height 14
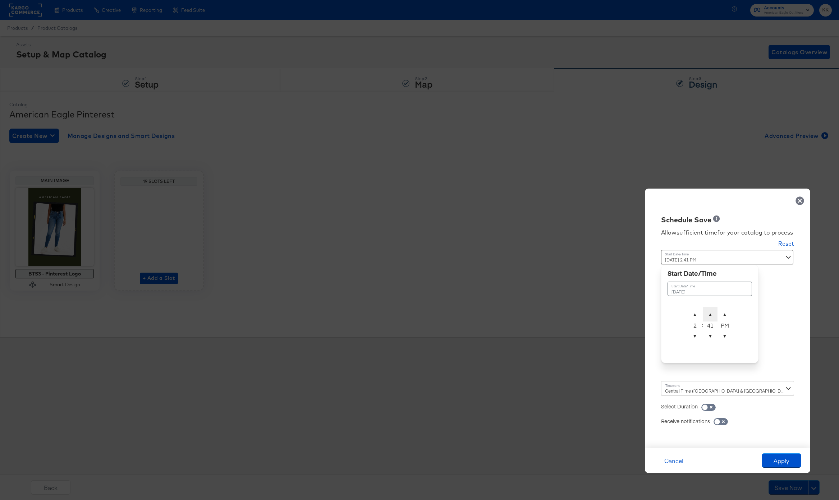
click at [709, 310] on span "▲" at bounding box center [710, 314] width 14 height 14
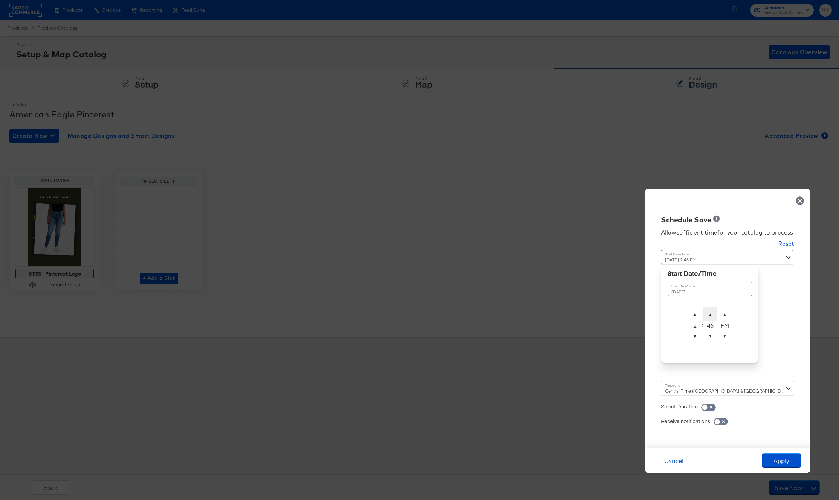
click at [709, 310] on span "▲" at bounding box center [710, 314] width 14 height 14
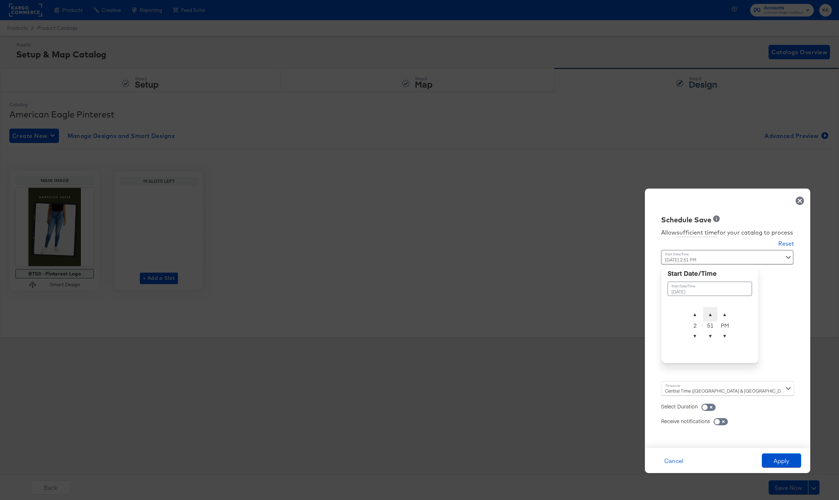
click at [709, 310] on span "▲" at bounding box center [710, 314] width 14 height 14
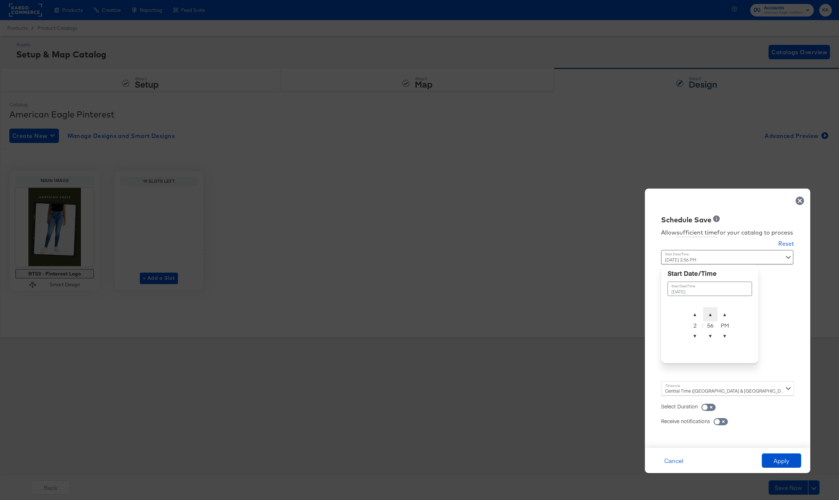
click at [709, 310] on span "▲" at bounding box center [710, 314] width 14 height 14
click at [710, 310] on span "▲" at bounding box center [710, 314] width 14 height 14
type input "August 27th 2025 2:00 AM"
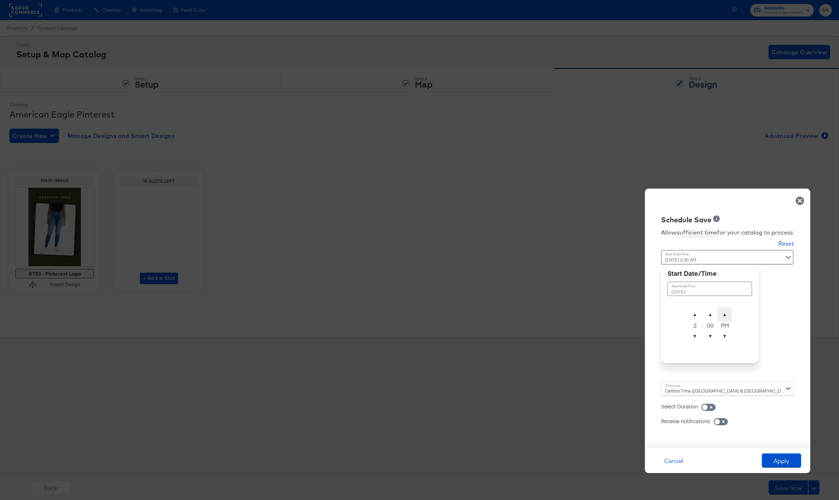
click at [724, 310] on span "▲" at bounding box center [724, 314] width 14 height 14
click at [674, 392] on div "Central Time (US & Canada) (America/Chicago)" at bounding box center [727, 388] width 133 height 14
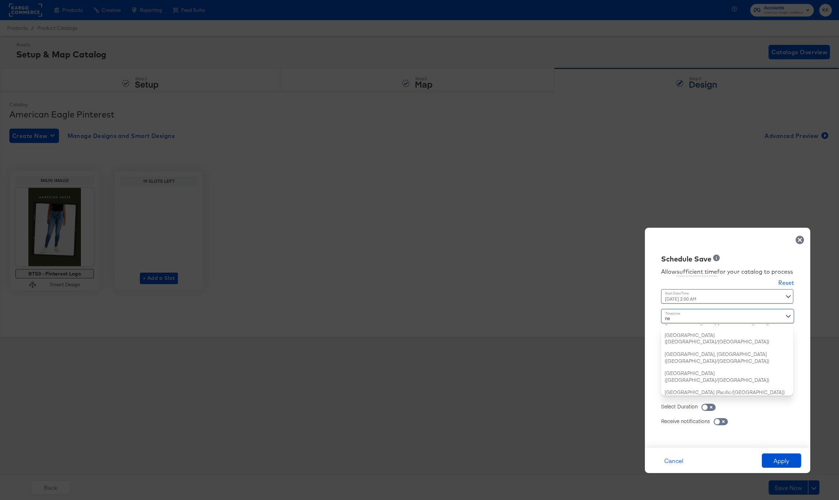
type input "new"
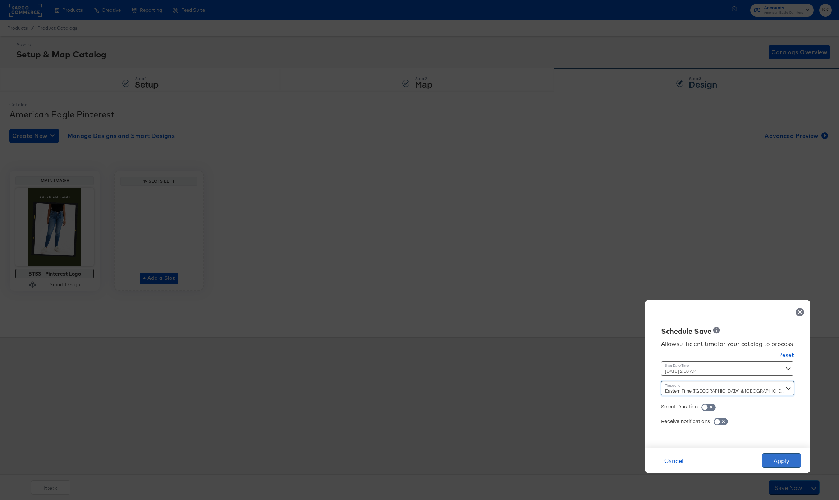
click at [778, 463] on button "Apply" at bounding box center [781, 460] width 40 height 14
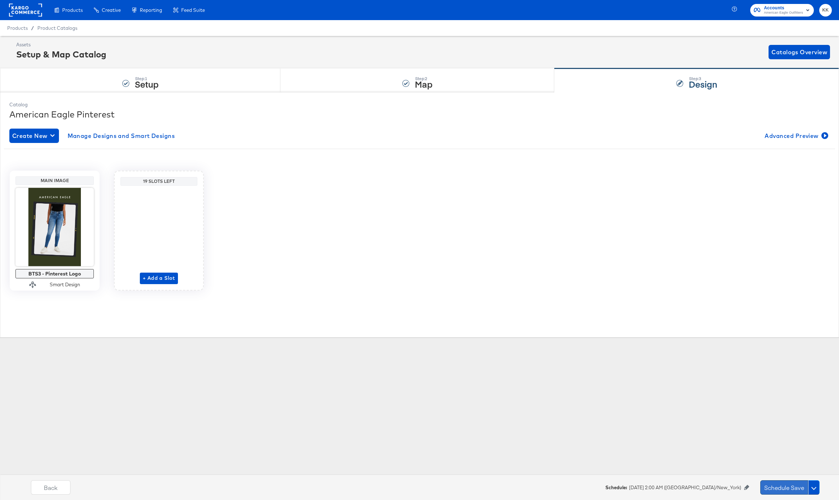
click at [772, 484] on button "Schedule Save" at bounding box center [784, 487] width 48 height 14
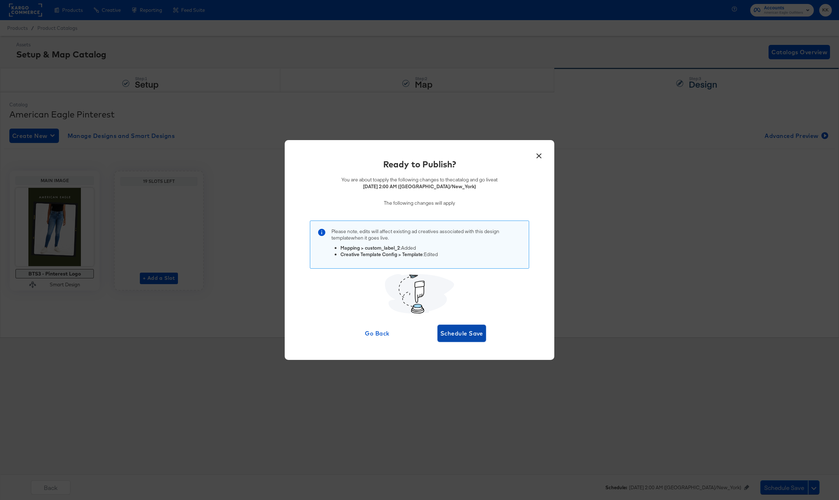
click at [444, 335] on span "Schedule Save" at bounding box center [461, 333] width 43 height 10
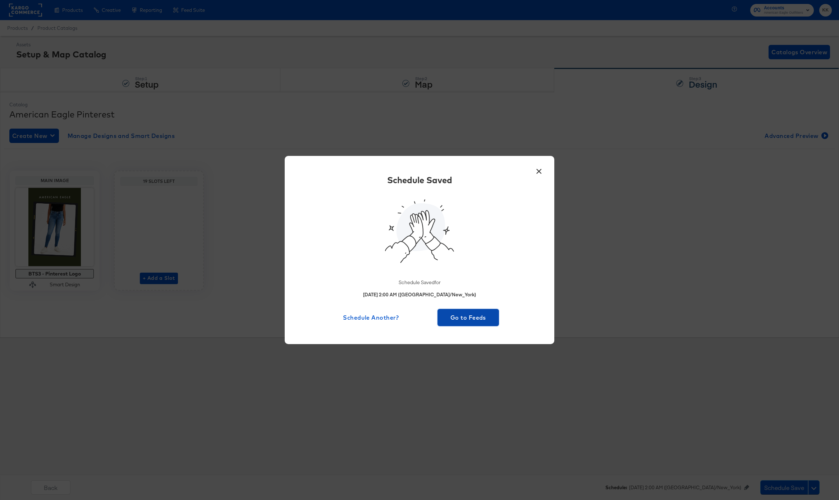
click at [467, 319] on span "Go to Feeds" at bounding box center [468, 318] width 56 height 10
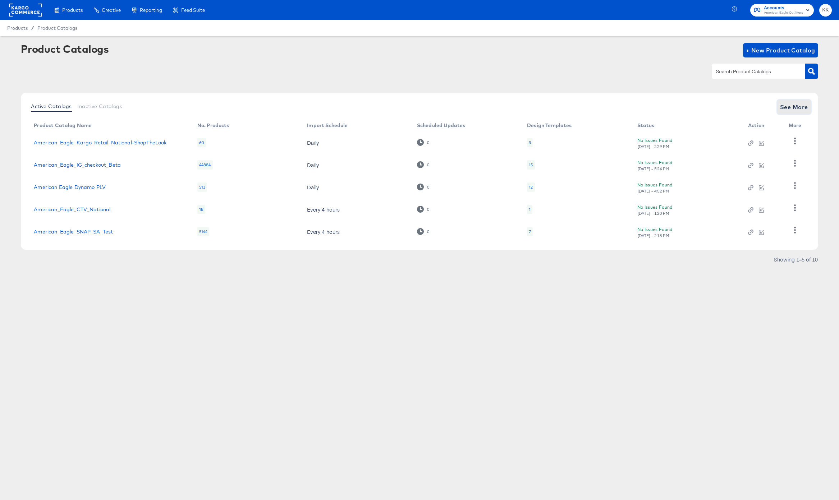
click at [793, 111] on span "See More" at bounding box center [794, 107] width 28 height 10
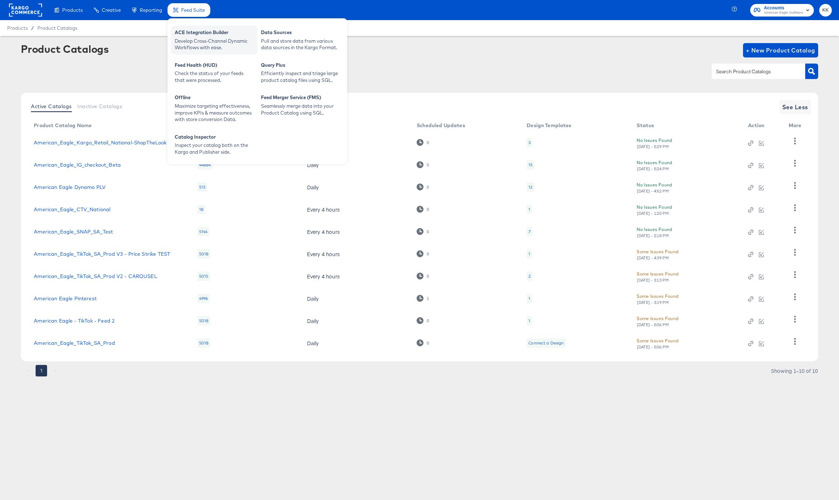
click at [192, 32] on div "ACE Integration Builder" at bounding box center [214, 33] width 79 height 9
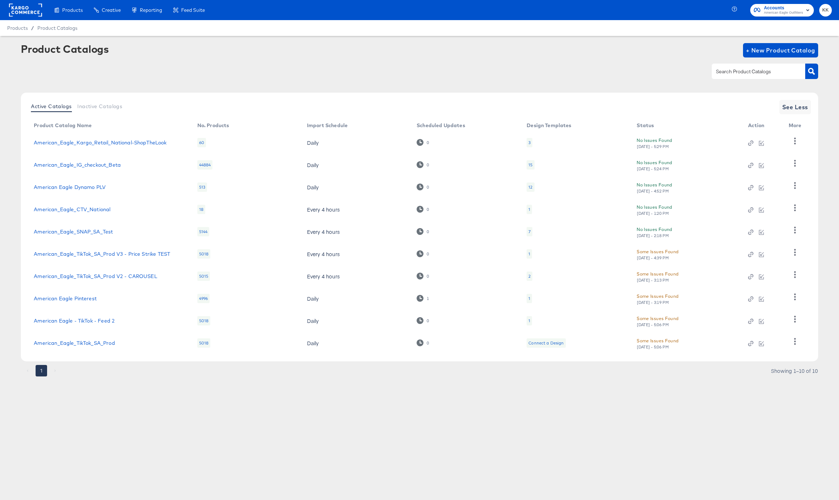
click at [294, 391] on article "Product Catalogs + New Product Catalog Active Catalogs Inactive Catalogs See Le…" at bounding box center [419, 219] width 839 height 366
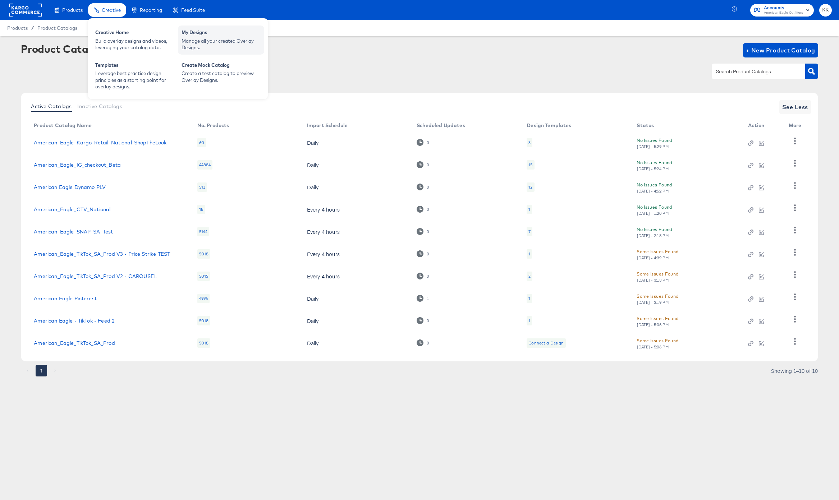
click at [204, 34] on div "My Designs" at bounding box center [220, 33] width 79 height 9
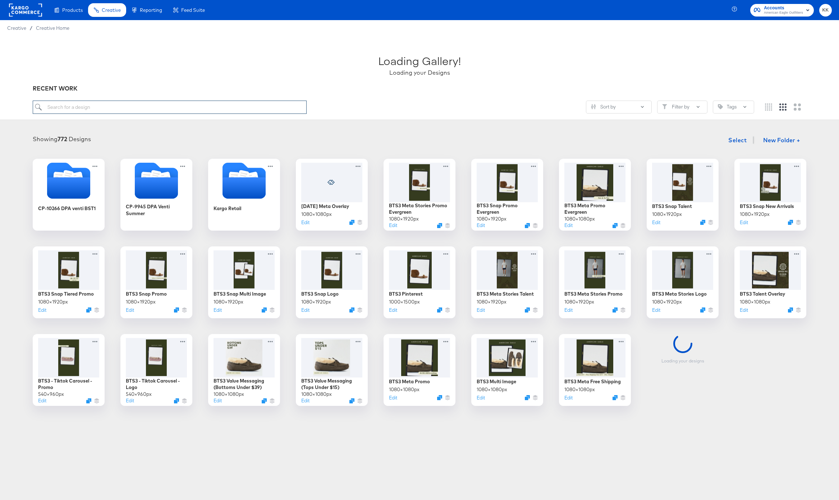
click at [88, 109] on input "search" at bounding box center [170, 107] width 274 height 13
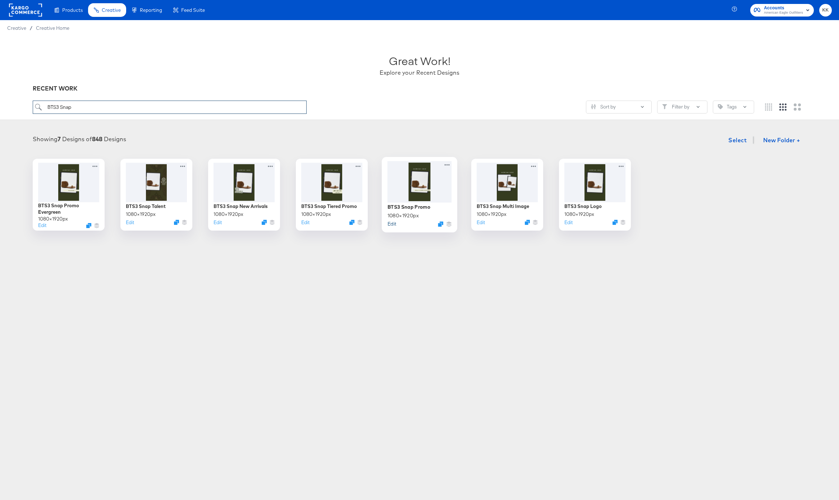
type input "BTS3 Snap"
click at [391, 225] on button "Edit" at bounding box center [391, 223] width 9 height 7
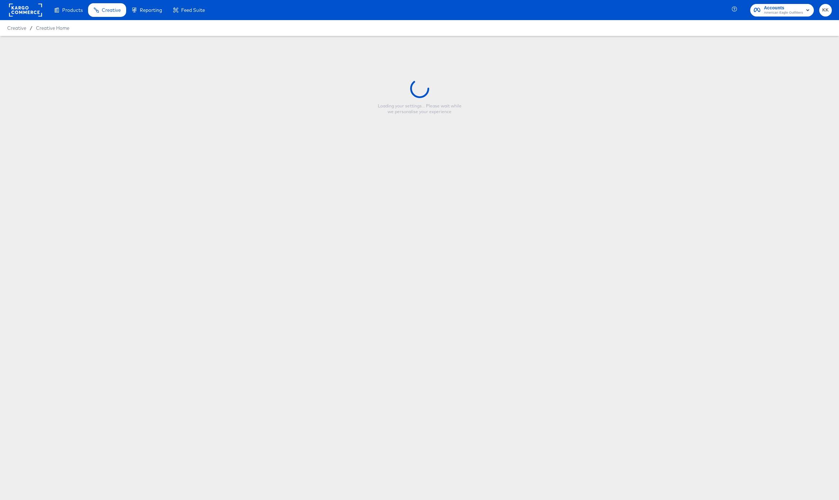
type input "BTS3 Snap Promo"
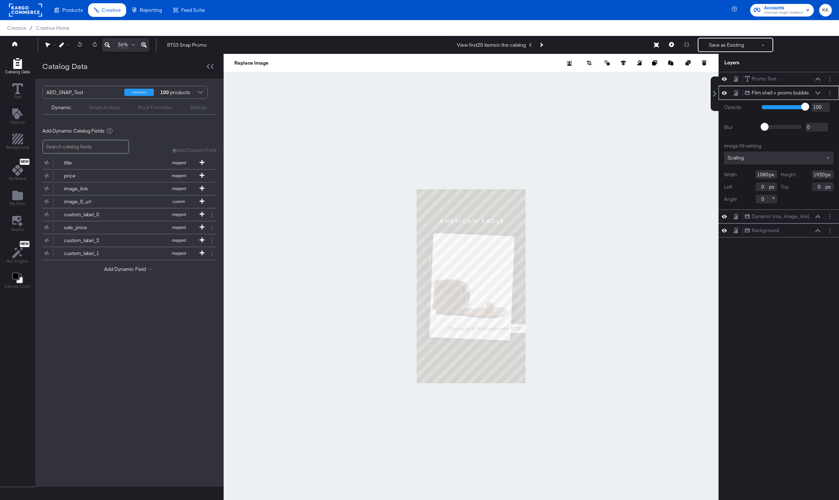
click at [144, 42] on icon at bounding box center [143, 45] width 5 height 9
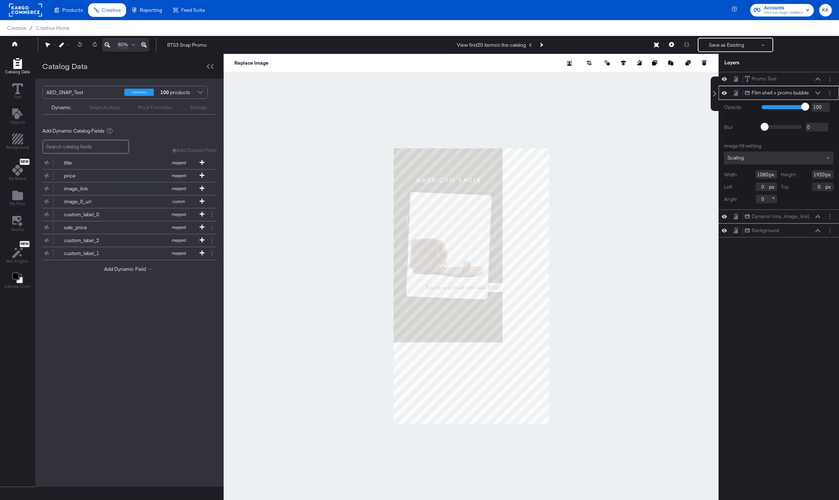
click at [144, 42] on icon at bounding box center [143, 45] width 5 height 9
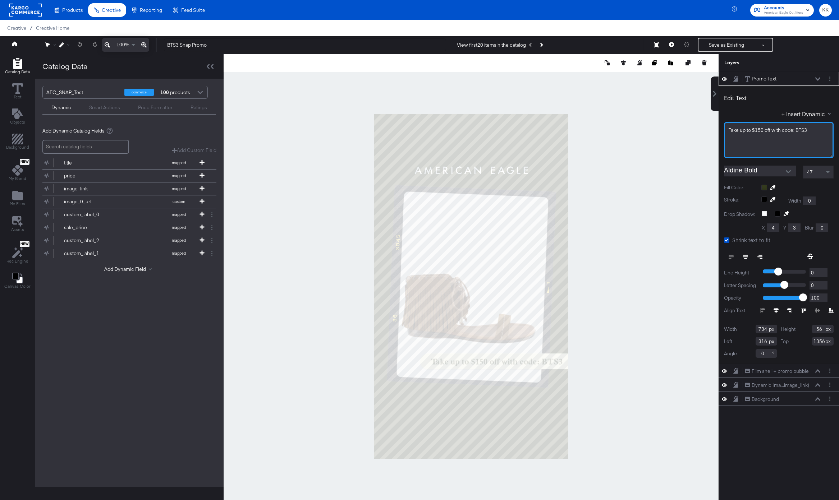
click at [760, 132] on span "Take ﻿up to $150 off with code: BTS3" at bounding box center [767, 130] width 78 height 6
click at [661, 172] on div at bounding box center [470, 286] width 495 height 465
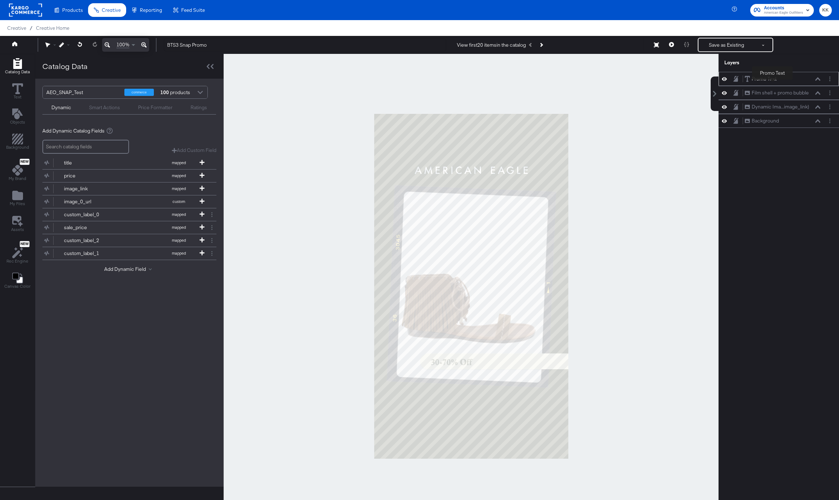
click at [772, 81] on div "Promo Text" at bounding box center [763, 78] width 25 height 7
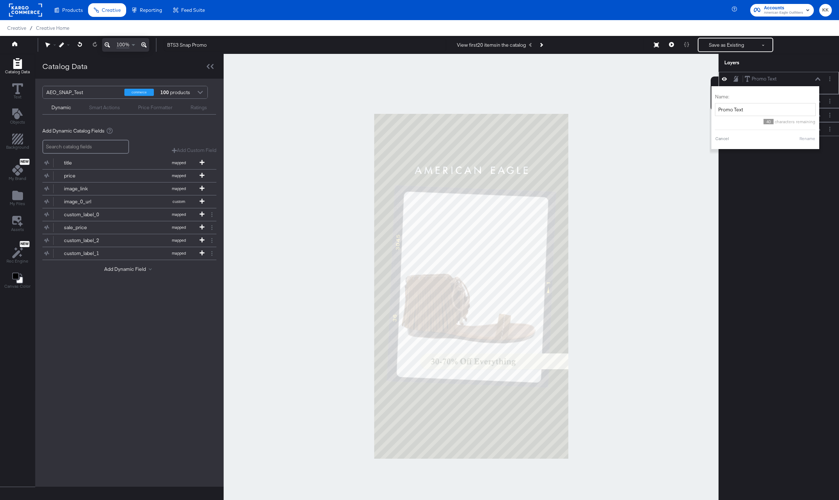
click at [820, 81] on div "Promo Text Promo Text" at bounding box center [782, 79] width 76 height 8
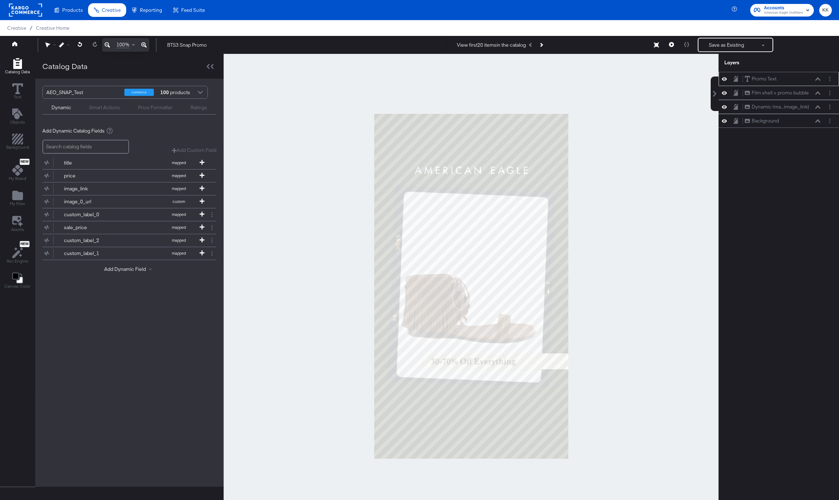
click at [817, 81] on div "Promo Text Promo Text" at bounding box center [782, 79] width 76 height 8
click at [816, 78] on icon at bounding box center [817, 79] width 5 height 4
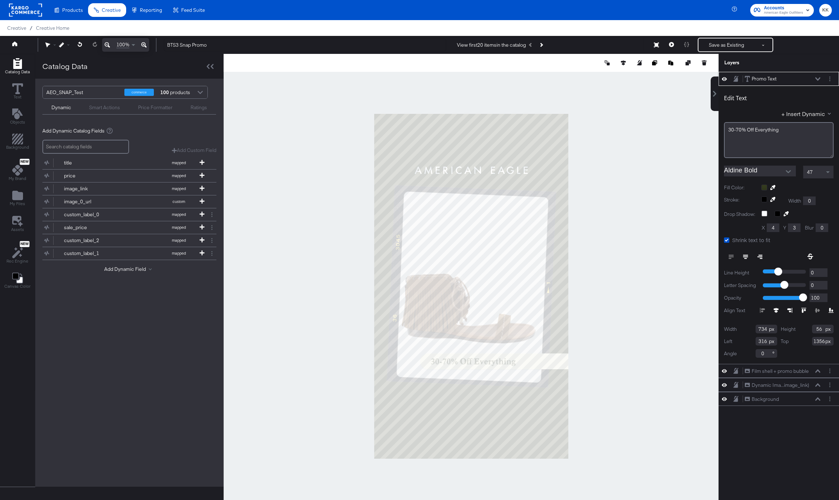
click at [747, 255] on icon at bounding box center [745, 255] width 5 height 1
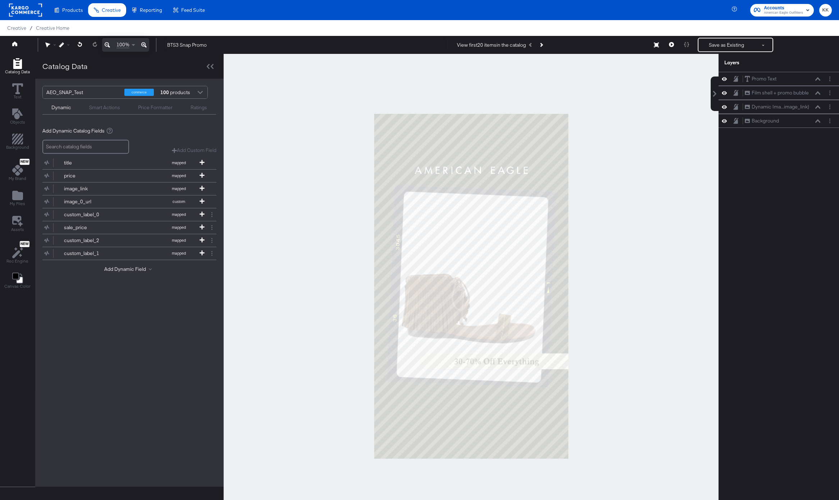
click at [651, 207] on div at bounding box center [470, 286] width 495 height 465
click at [725, 43] on button "Save as Existing" at bounding box center [726, 44] width 56 height 13
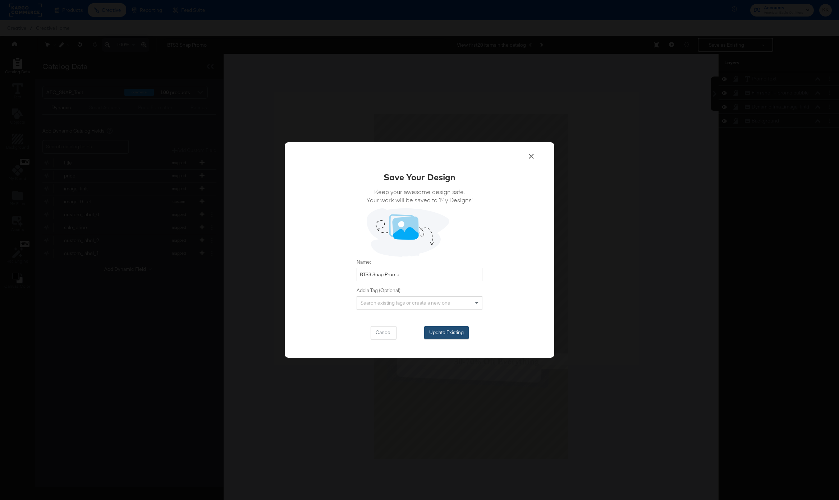
click at [453, 334] on button "Update Existing" at bounding box center [446, 332] width 45 height 13
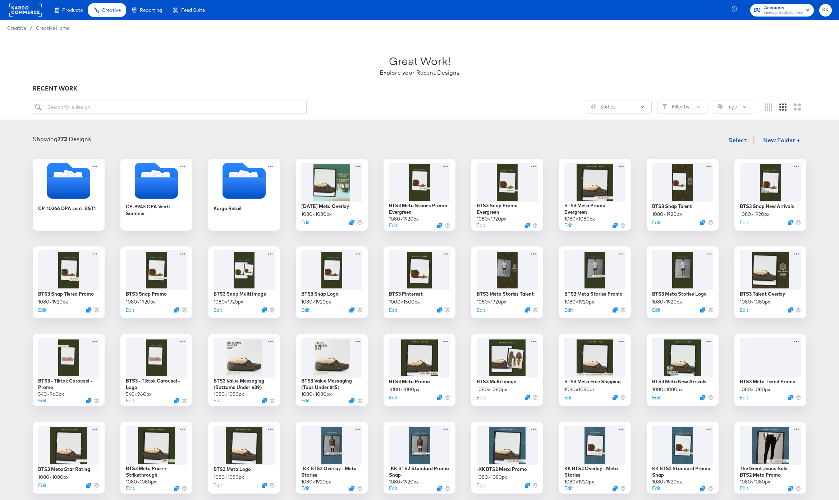
click at [27, 8] on rect at bounding box center [25, 10] width 33 height 13
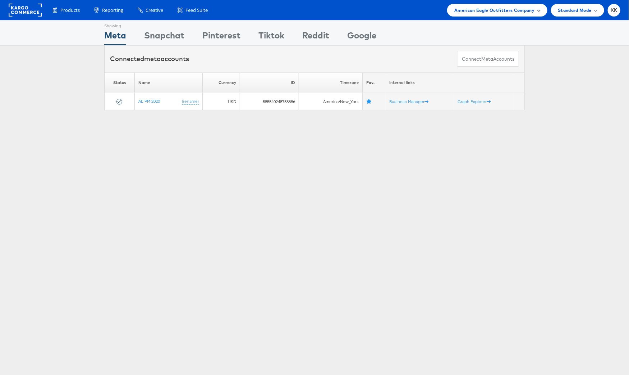
click at [527, 14] on span "American Eagle Outfitters Company" at bounding box center [494, 10] width 80 height 8
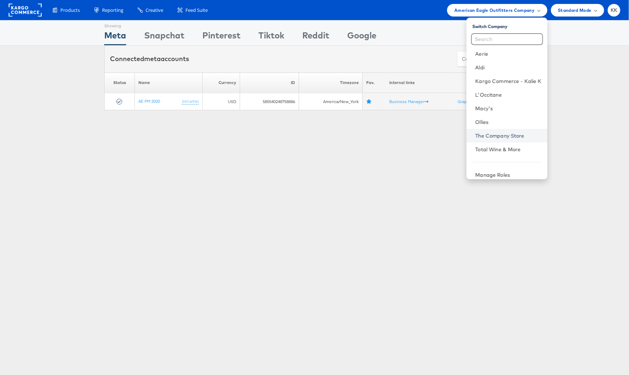
click at [501, 135] on link "The Company Store" at bounding box center [508, 135] width 66 height 7
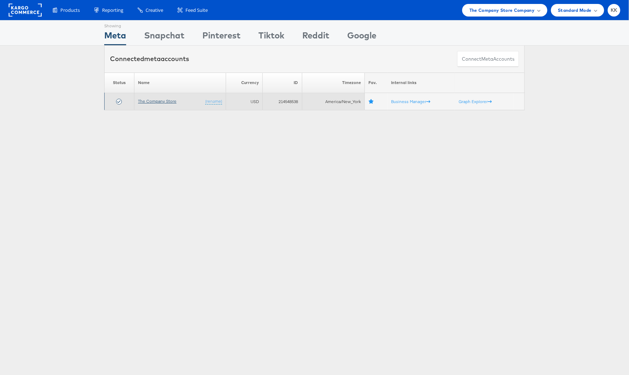
click at [159, 99] on link "The Company Store" at bounding box center [157, 100] width 38 height 5
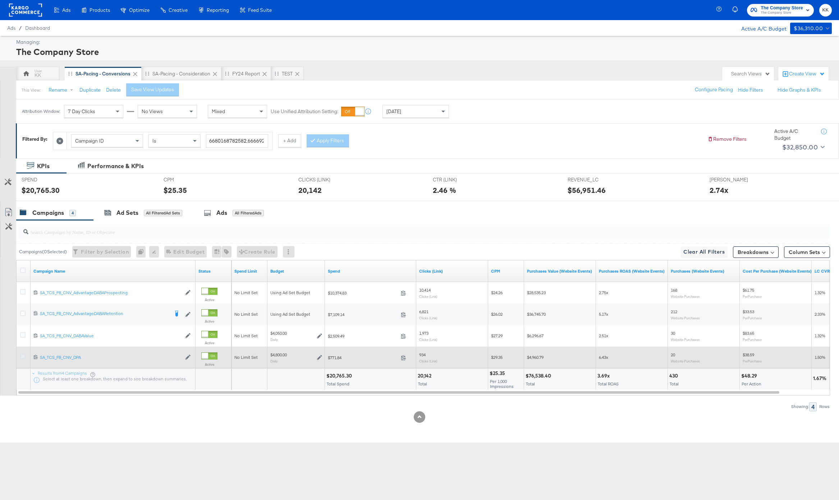
click at [25, 356] on icon at bounding box center [22, 356] width 5 height 5
click at [0, 0] on input "checkbox" at bounding box center [0, 0] width 0 height 0
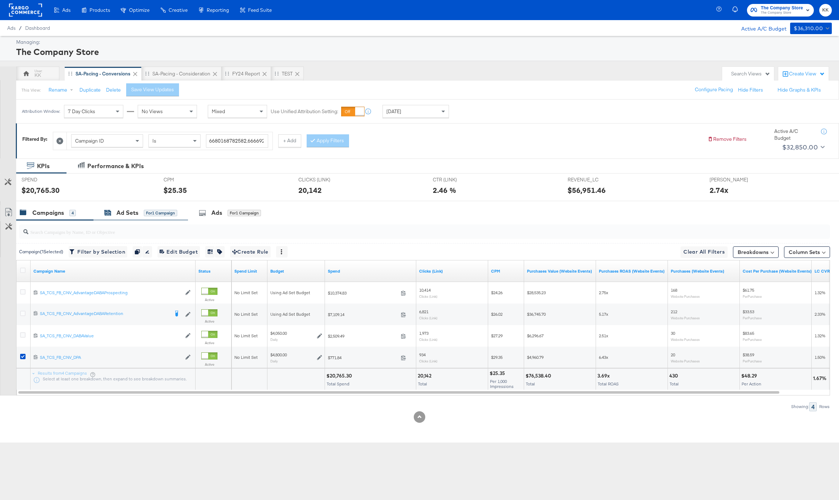
click at [149, 209] on div "Ad Sets for 1 Campaign" at bounding box center [140, 213] width 73 height 8
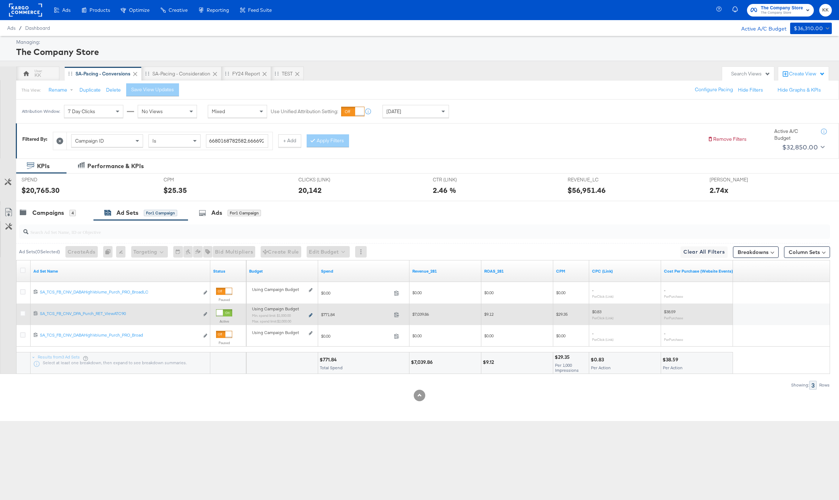
click at [310, 316] on icon at bounding box center [311, 315] width 4 height 4
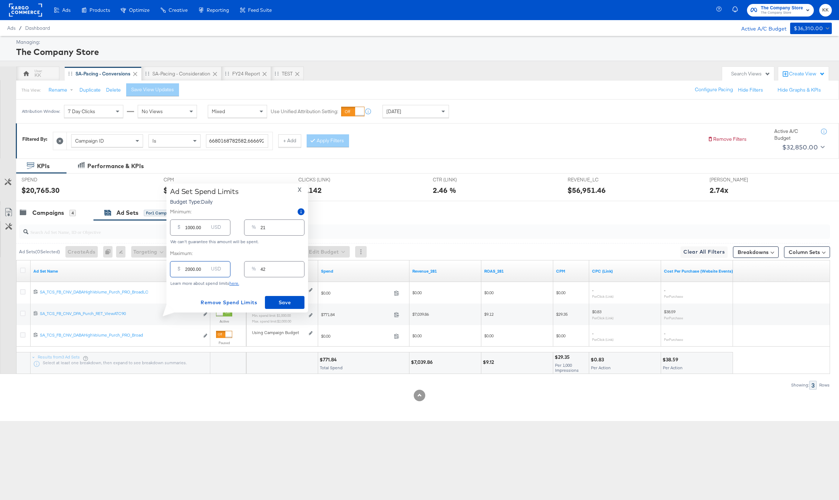
drag, startPoint x: 189, startPoint y: 268, endPoint x: 174, endPoint y: 268, distance: 15.1
click at [174, 268] on div "$ 2000.00 USD" at bounding box center [200, 269] width 60 height 16
type input "100.00"
type input "2"
type input "1700.00"
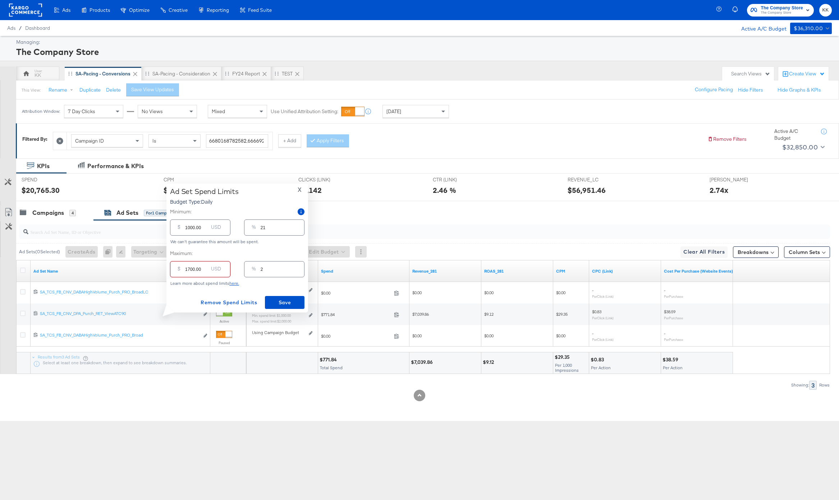
type input "35"
type input "1700.00"
click at [190, 227] on input "1000.00" at bounding box center [196, 224] width 23 height 15
type input "100.00"
type input "2"
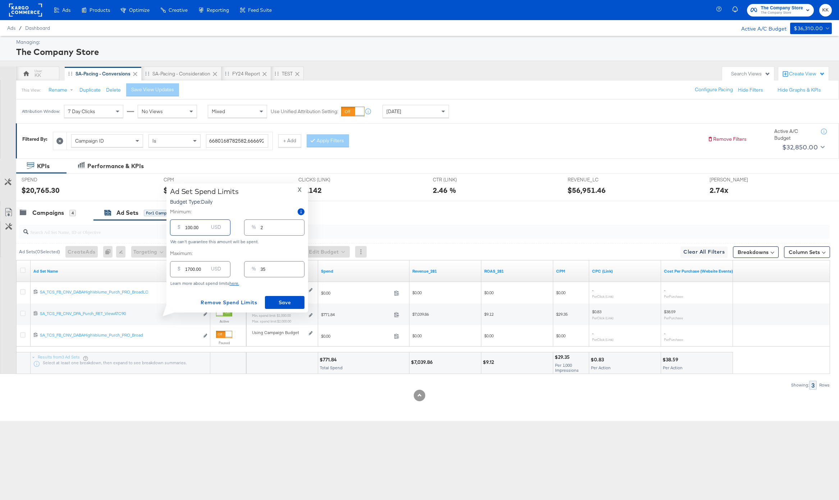
type input "1500.00"
type input "31"
type input "1500.00"
click at [287, 297] on button "Save" at bounding box center [285, 302] width 40 height 13
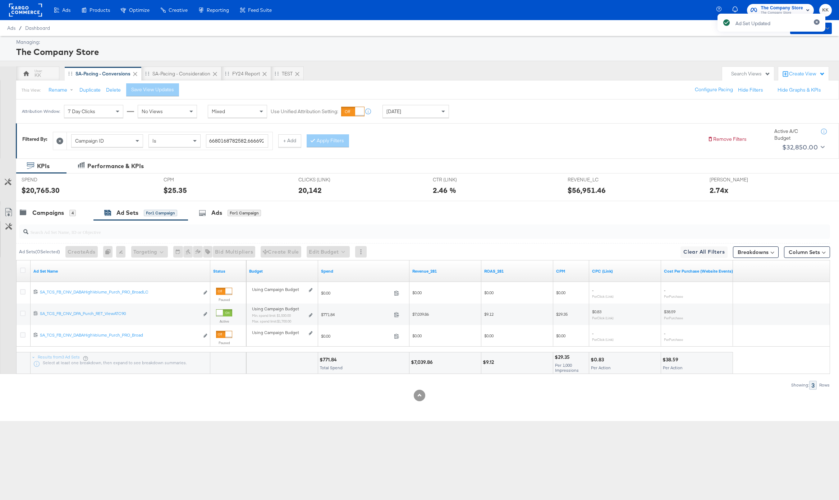
click at [41, 221] on div at bounding box center [422, 231] width 813 height 23
click at [41, 209] on div "Campaigns" at bounding box center [48, 213] width 32 height 8
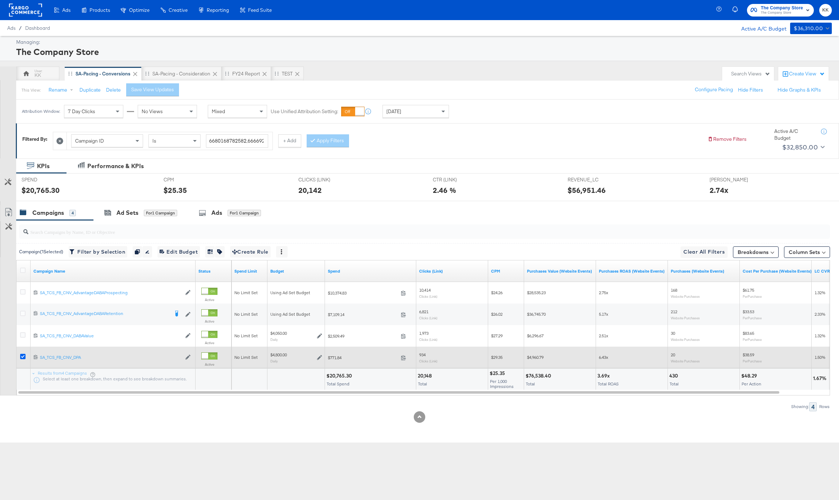
click at [23, 355] on icon at bounding box center [22, 356] width 5 height 5
click at [0, 0] on input "checkbox" at bounding box center [0, 0] width 0 height 0
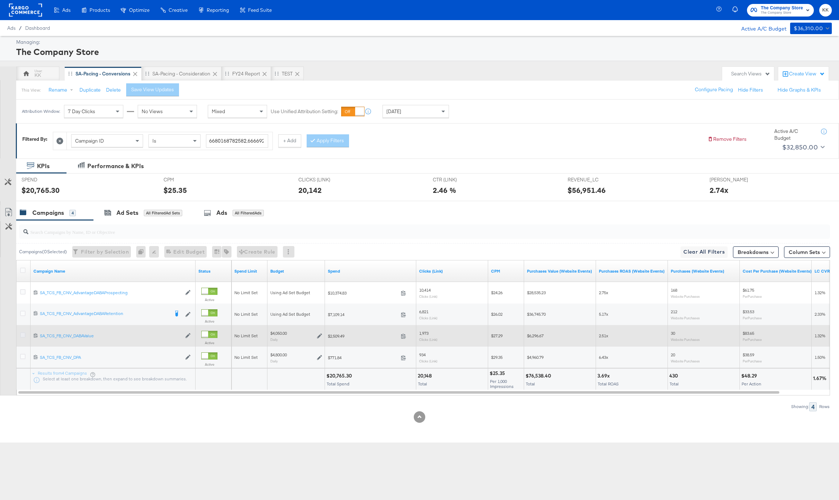
click at [22, 333] on icon at bounding box center [22, 334] width 5 height 5
click at [0, 0] on input "checkbox" at bounding box center [0, 0] width 0 height 0
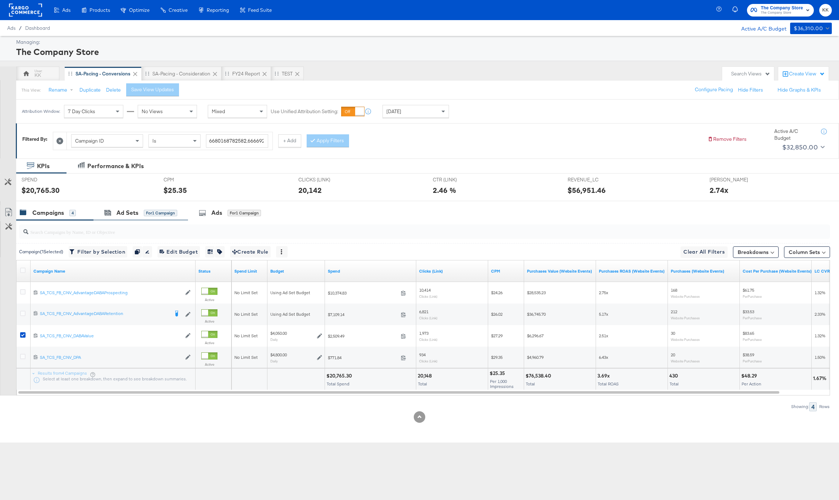
click at [130, 206] on div "Ad Sets for 1 Campaign" at bounding box center [140, 212] width 94 height 15
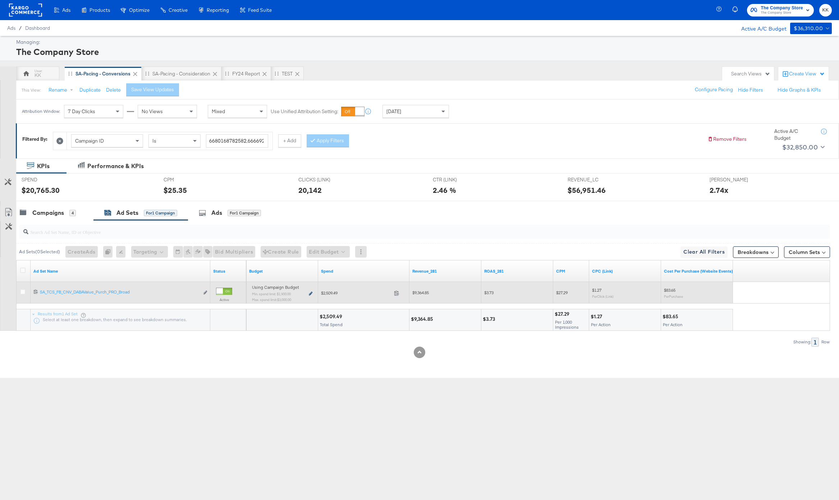
click at [311, 294] on icon at bounding box center [311, 294] width 4 height 4
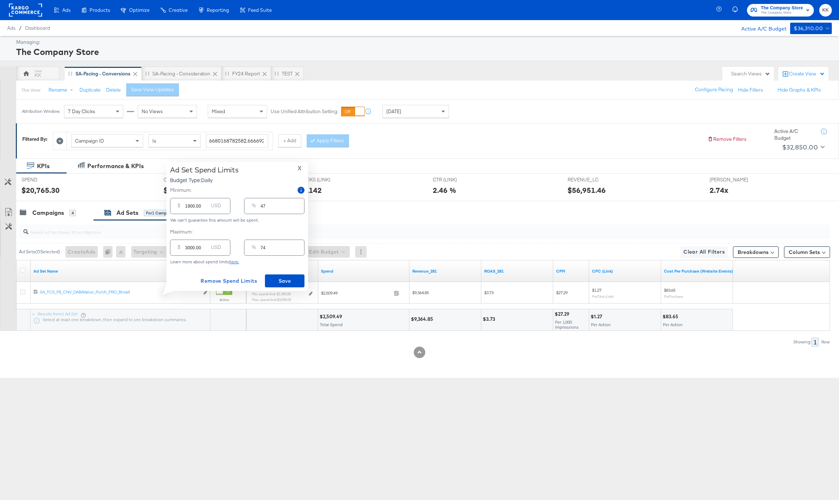
click at [190, 249] on input "3000.00" at bounding box center [196, 244] width 23 height 15
type input "300.00"
type input "7"
type input "3500.00"
type input "86"
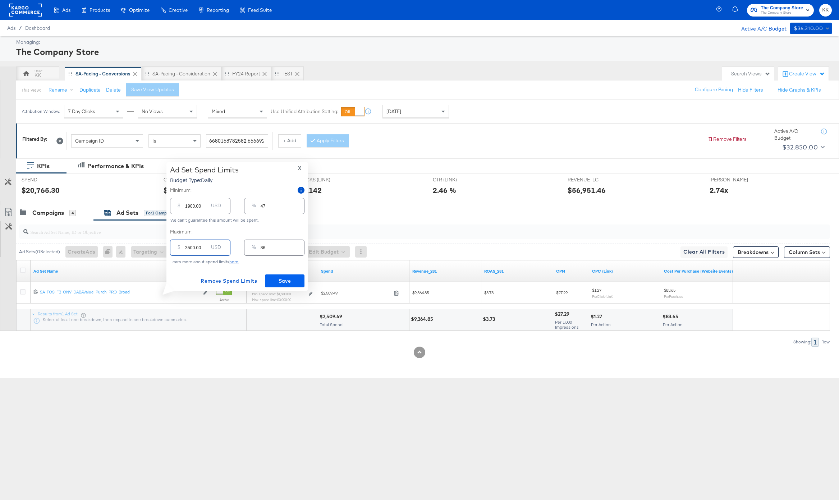
type input "3500.00"
click at [277, 276] on button "Save" at bounding box center [285, 281] width 40 height 13
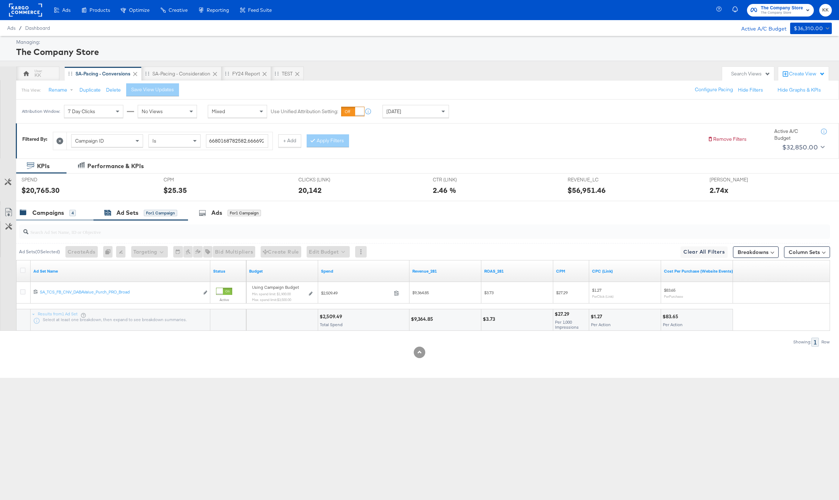
click at [61, 209] on div "Campaigns" at bounding box center [48, 213] width 32 height 8
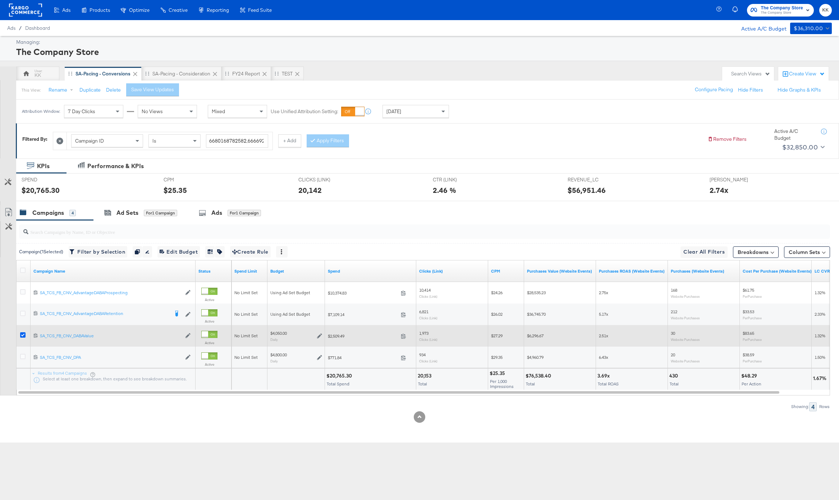
click at [21, 334] on icon at bounding box center [22, 334] width 5 height 5
click at [0, 0] on input "checkbox" at bounding box center [0, 0] width 0 height 0
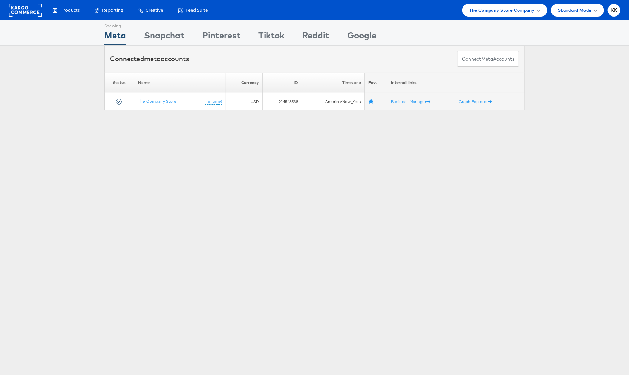
click at [505, 16] on div "The Company Store Company" at bounding box center [504, 10] width 85 height 13
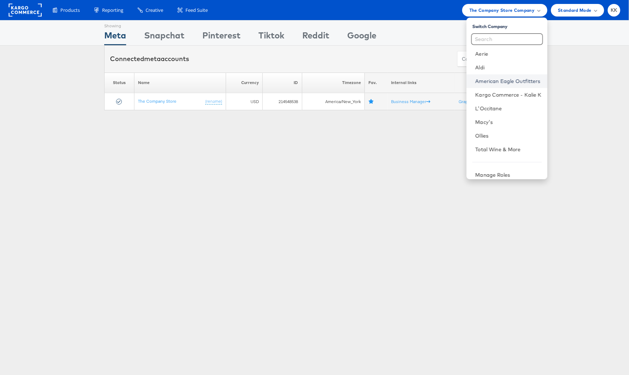
click at [508, 79] on link "American Eagle Outfitters" at bounding box center [508, 81] width 66 height 7
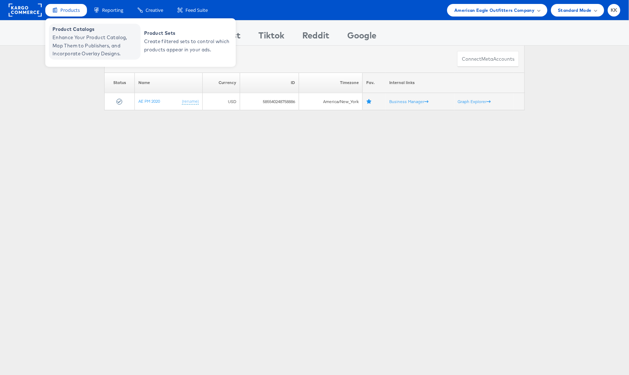
click at [68, 39] on span "Enhance Your Product Catalog, Map Them to Publishers, and Incorporate Overlay D…" at bounding box center [95, 45] width 86 height 24
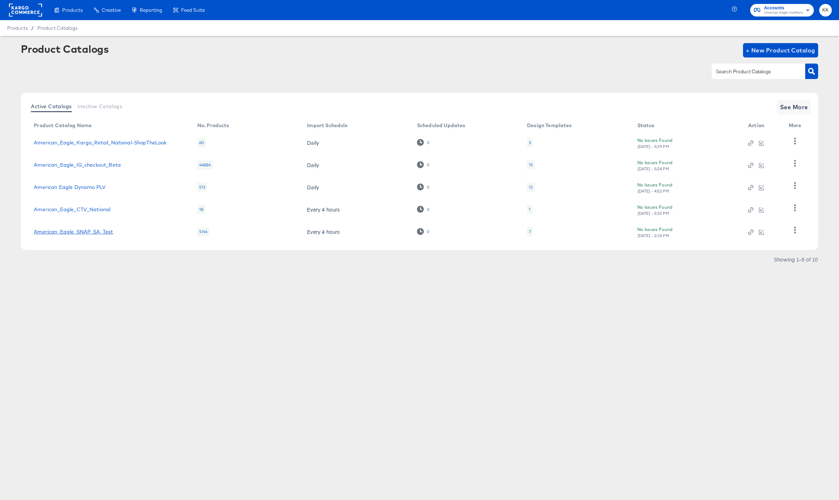
click at [94, 230] on link "American_Eagle_SNAP_SA_Test" at bounding box center [73, 232] width 79 height 6
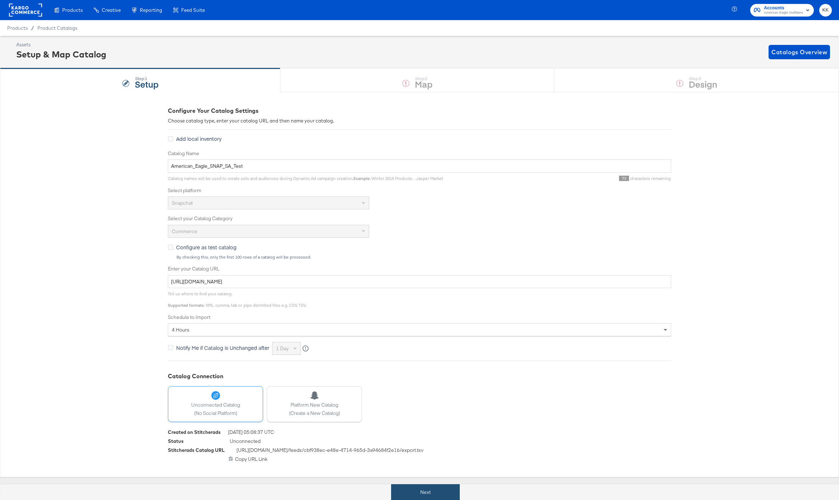
click at [454, 487] on button "Next" at bounding box center [425, 492] width 69 height 16
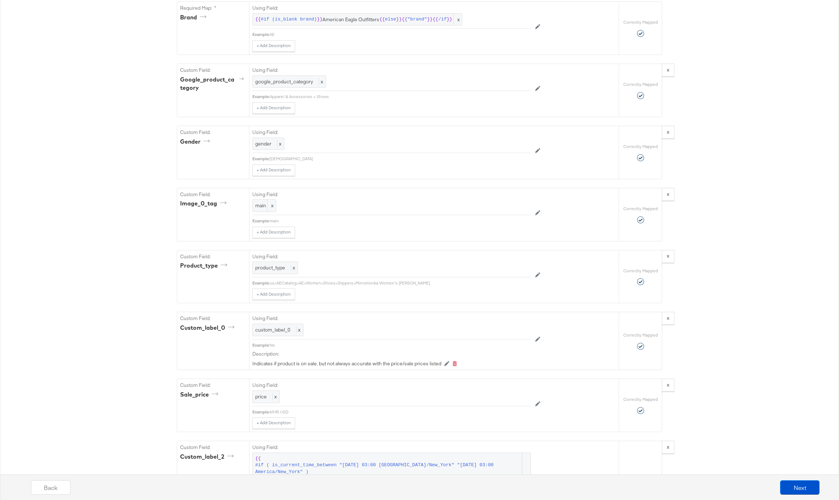
scroll to position [902, 0]
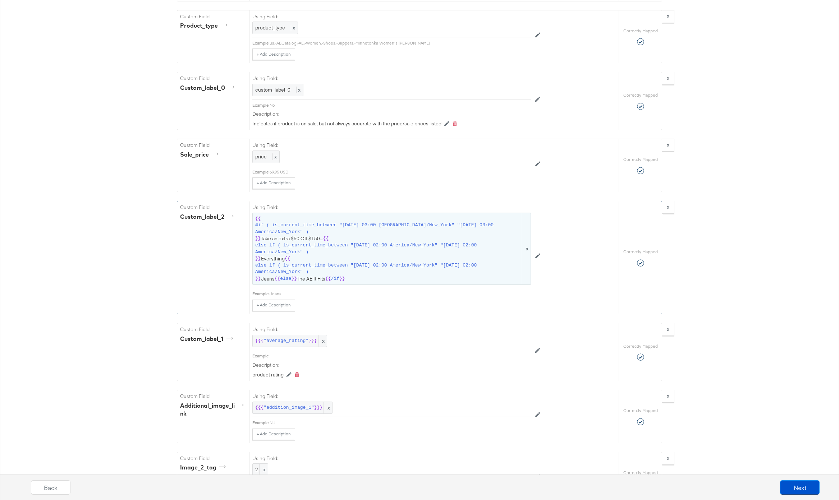
click at [299, 239] on span "{{ #if ( is_current_time_between "[DATE] 03:00 [GEOGRAPHIC_DATA]/New_York" "[DA…" at bounding box center [391, 249] width 273 height 67
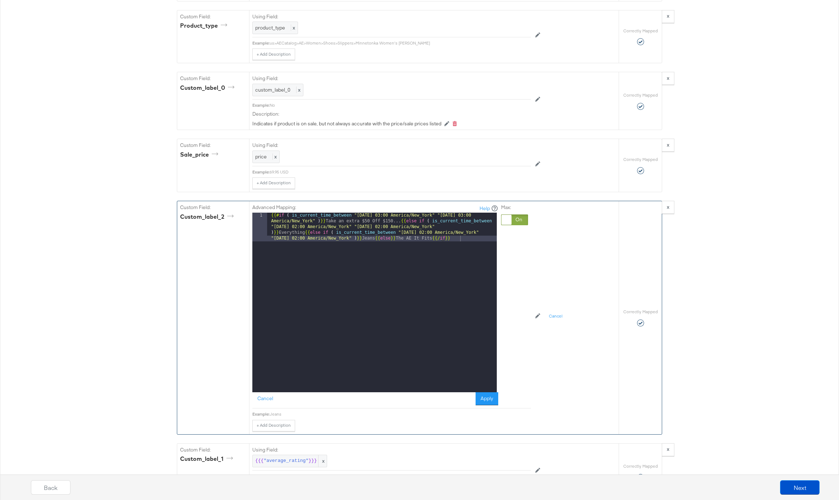
click at [385, 239] on div "{{# if ( is_current_time_between "[DATE] 03:00 [GEOGRAPHIC_DATA]/New_York" "[DA…" at bounding box center [382, 331] width 230 height 237
click at [400, 220] on div "{{# if ( is_current_time_between "[DATE] 03:00 [GEOGRAPHIC_DATA]/New_York" "[DA…" at bounding box center [382, 320] width 230 height 214
click at [364, 239] on div "{{# if ( is_current_time_between "[DATE] 03:00 [GEOGRAPHIC_DATA]/New_York" "[DA…" at bounding box center [382, 311] width 230 height 197
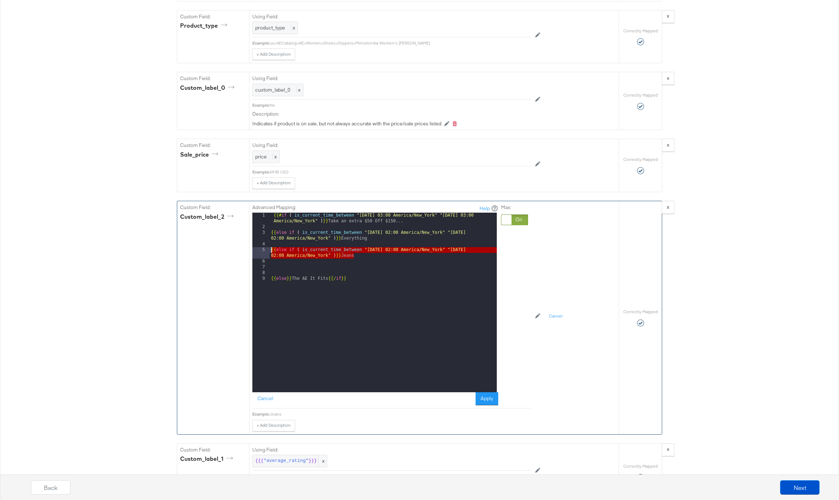
drag, startPoint x: 360, startPoint y: 258, endPoint x: 235, endPoint y: 248, distance: 125.5
click at [235, 248] on div "Custom Field: custom_label_2 Advanced Mapping: Help 1 2 3 4 5 6 7 8 9 {{# if ( …" at bounding box center [397, 317] width 441 height 233
click at [368, 257] on div "{{# if ( is_current_time_between "2024-06-11 03:00 America/New_York" "2024-06-1…" at bounding box center [382, 311] width 227 height 197
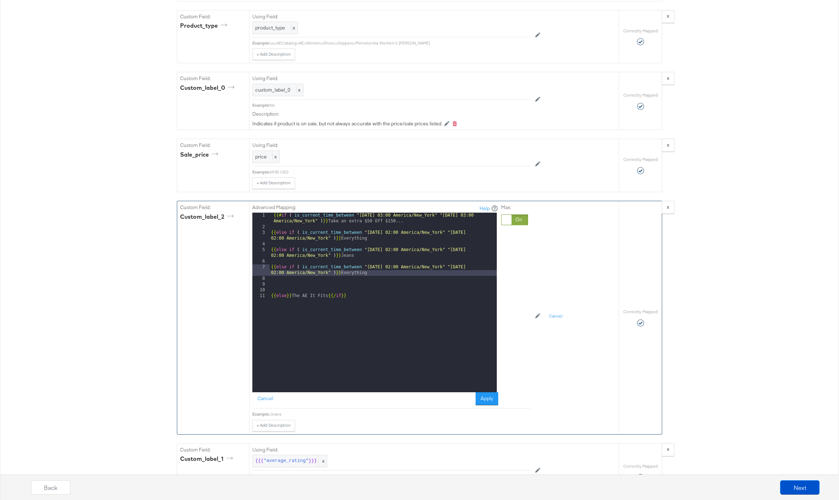
click at [392, 268] on div "{{# if ( is_current_time_between "2024-06-11 03:00 America/New_York" "2024-06-1…" at bounding box center [382, 311] width 227 height 197
click at [476, 268] on div "{{# if ( is_current_time_between "2024-06-11 03:00 America/New_York" "2024-06-1…" at bounding box center [382, 311] width 227 height 197
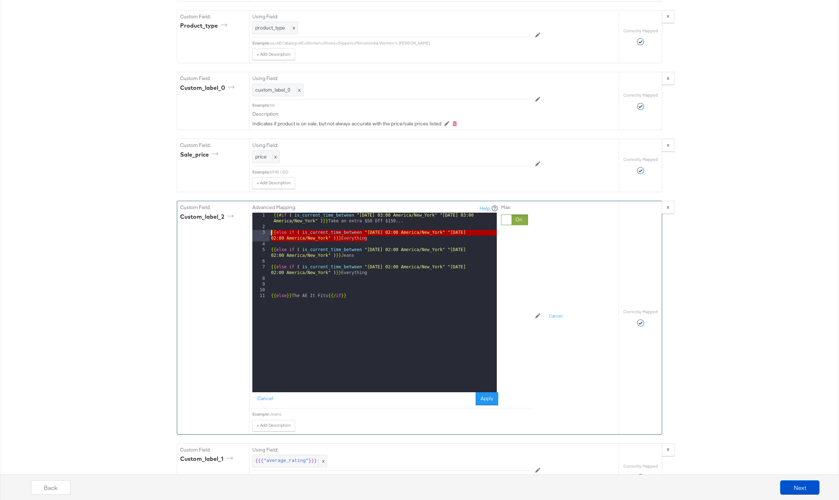
drag, startPoint x: 371, startPoint y: 240, endPoint x: 260, endPoint y: 232, distance: 110.5
click at [260, 232] on div "1 2 3 4 5 6 7 8 9 10 11 {{# if ( is_current_time_between "2024-06-11 03:00 Amer…" at bounding box center [374, 303] width 244 height 180
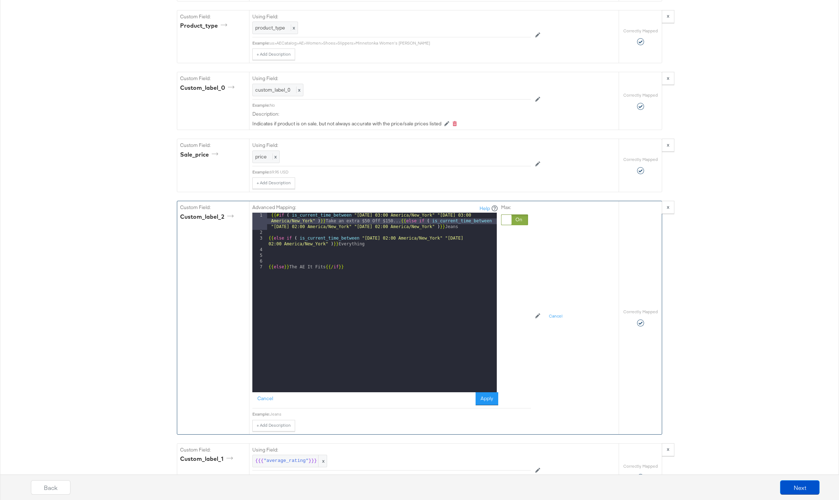
click at [267, 239] on div "3" at bounding box center [259, 241] width 15 height 11
click at [270, 239] on div "{{# if ( is_current_time_between "2024-06-11 03:00 America/New_York" "2024-06-1…" at bounding box center [382, 314] width 230 height 203
click at [325, 262] on div "{{# if ( is_current_time_between "2024-06-11 03:00 America/New_York" "2024-06-1…" at bounding box center [382, 320] width 230 height 214
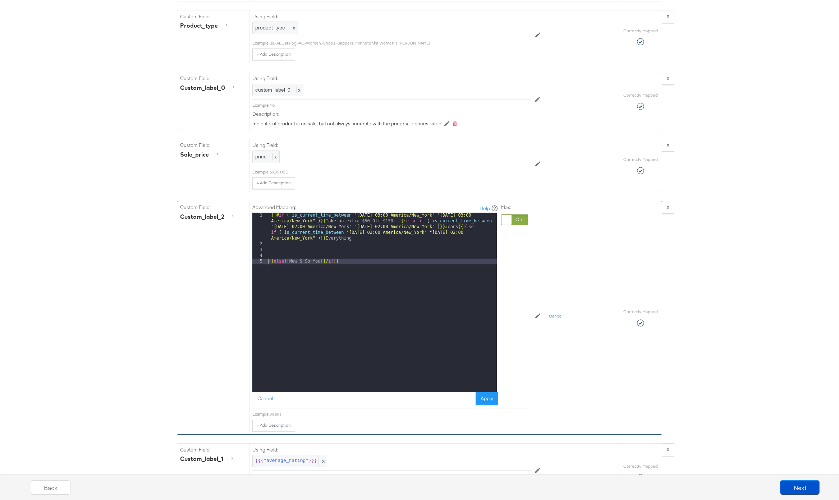
drag, startPoint x: 268, startPoint y: 260, endPoint x: 275, endPoint y: 288, distance: 28.6
click at [267, 261] on div "{{# if ( is_current_time_between "2024-06-11 03:00 America/New_York" "2024-06-1…" at bounding box center [382, 320] width 230 height 214
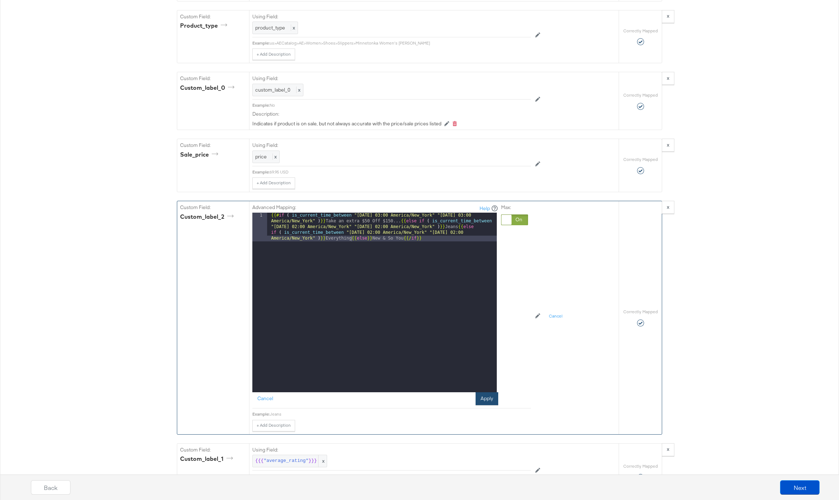
click at [486, 402] on button "Apply" at bounding box center [486, 398] width 23 height 13
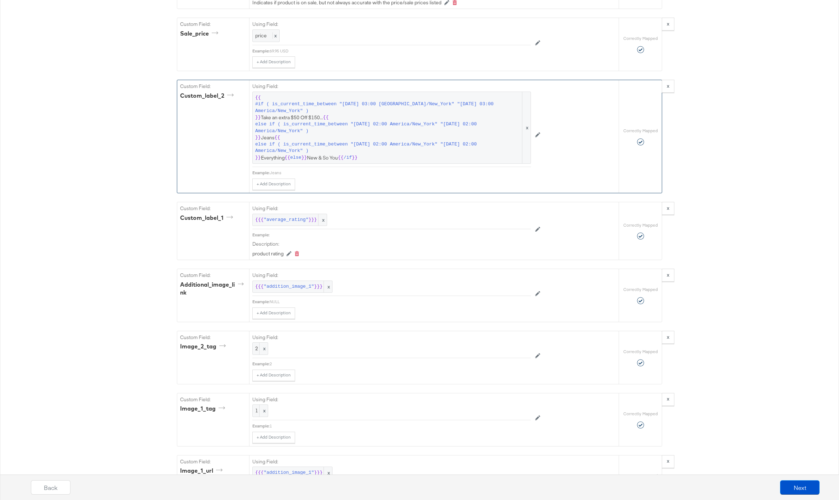
scroll to position [1024, 0]
click at [803, 483] on button "Next" at bounding box center [800, 487] width 40 height 14
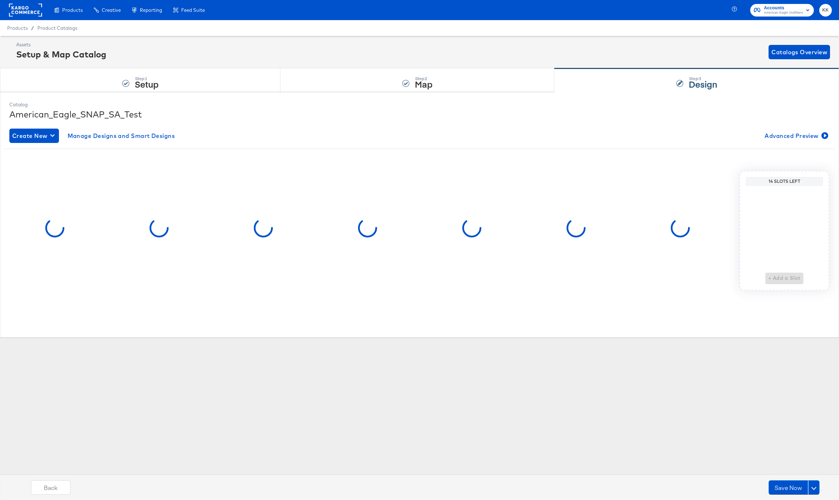
scroll to position [0, 0]
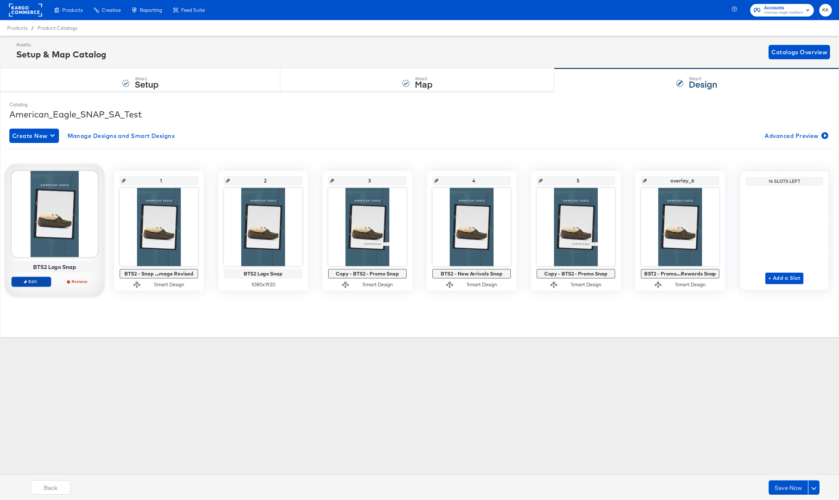
click at [38, 281] on span "Edit" at bounding box center [31, 281] width 33 height 5
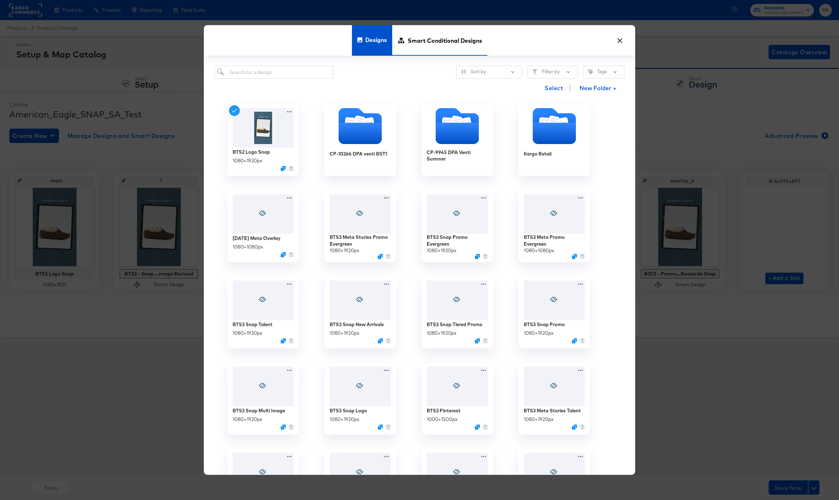
click at [439, 46] on span "Smart Conditional Designs" at bounding box center [444, 40] width 74 height 32
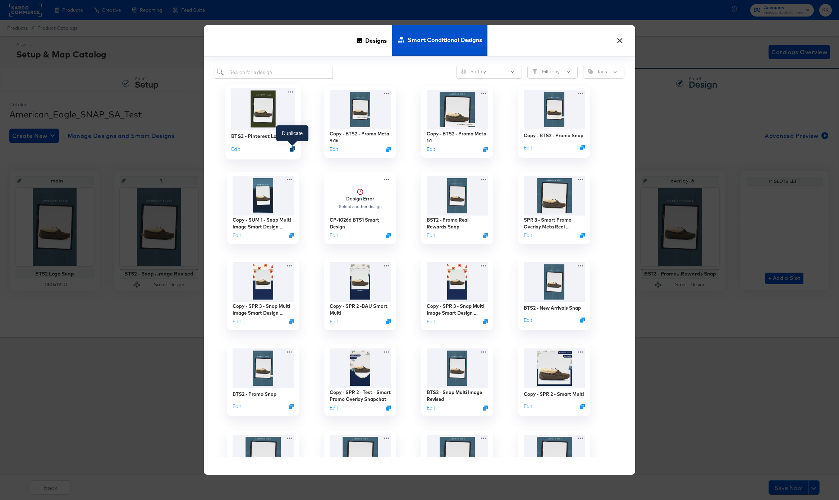
click at [293, 149] on icon "Duplicate" at bounding box center [292, 148] width 5 height 5
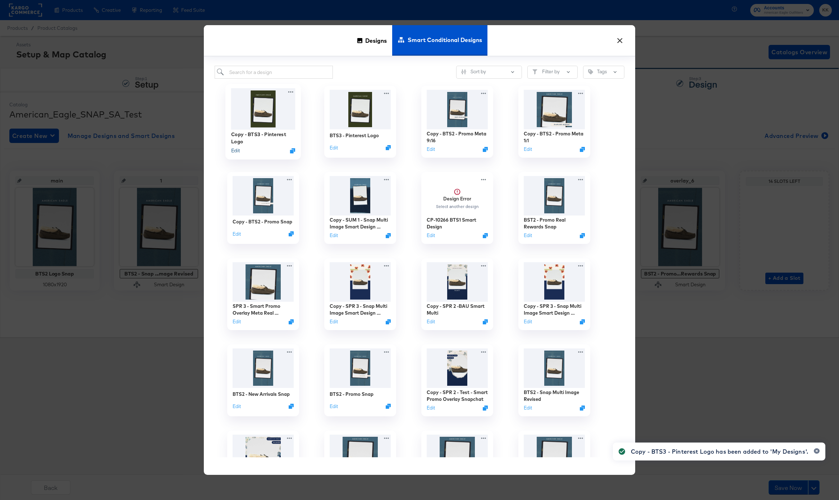
click at [239, 150] on button "Edit" at bounding box center [235, 150] width 9 height 7
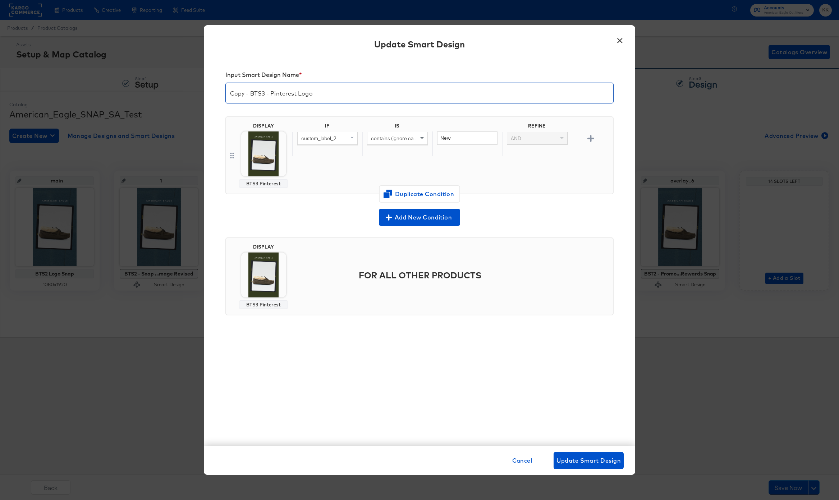
drag, startPoint x: 250, startPoint y: 94, endPoint x: 213, endPoint y: 94, distance: 36.3
click at [213, 94] on div "Input Smart Design Name * Copy - BTS3 - Pinterest Logo DISPLAY BTS3 Pinterest I…" at bounding box center [419, 252] width 431 height 388
click at [276, 94] on input "BTS3 - Pinterest Logo" at bounding box center [419, 90] width 387 height 20
type input "BTS3 - Snap Logo"
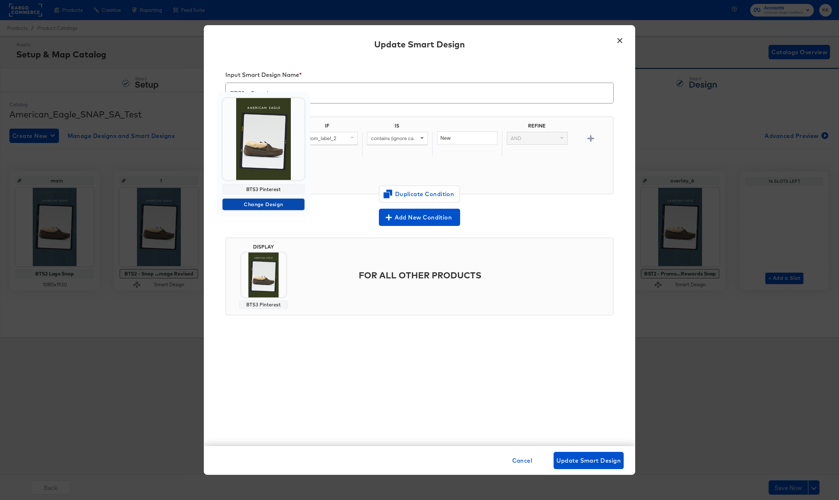
click at [259, 203] on span "Change Design" at bounding box center [263, 204] width 76 height 9
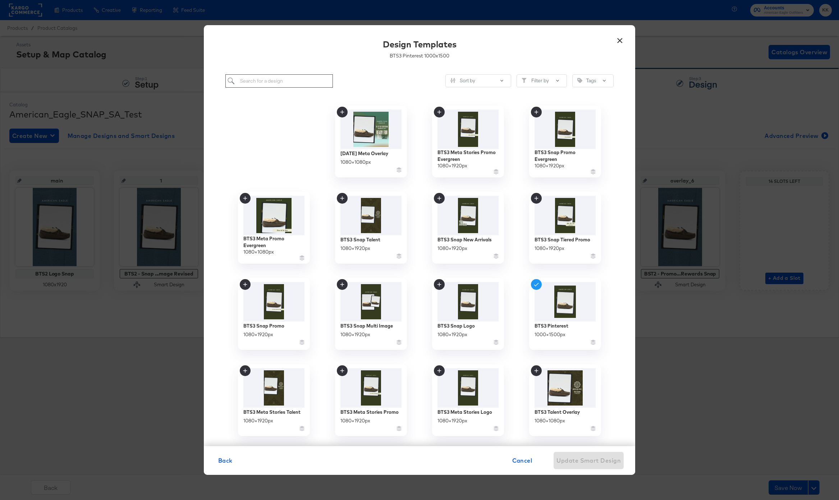
click at [273, 81] on input "search" at bounding box center [278, 80] width 107 height 13
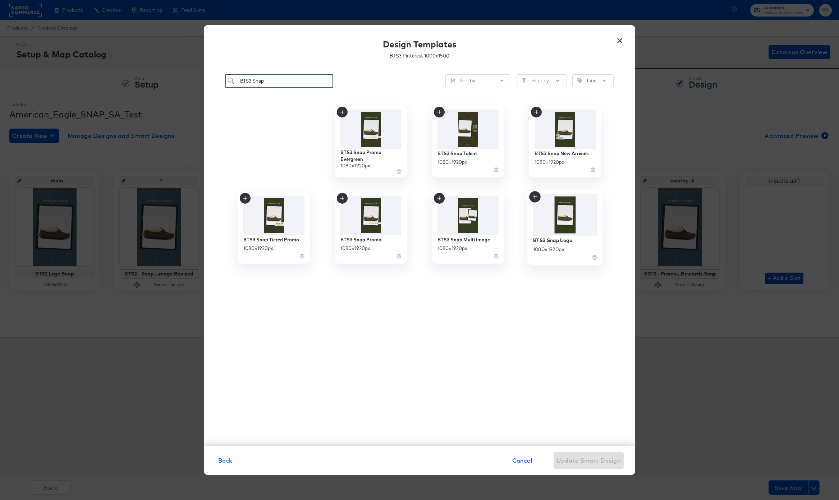
type input "BTS3 Snap"
click at [566, 216] on img at bounding box center [565, 215] width 64 height 42
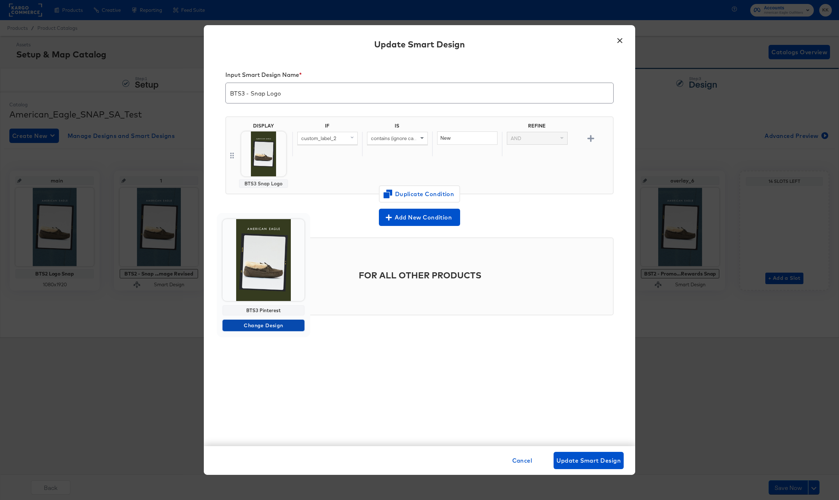
click at [262, 324] on span "Change Design" at bounding box center [263, 325] width 76 height 9
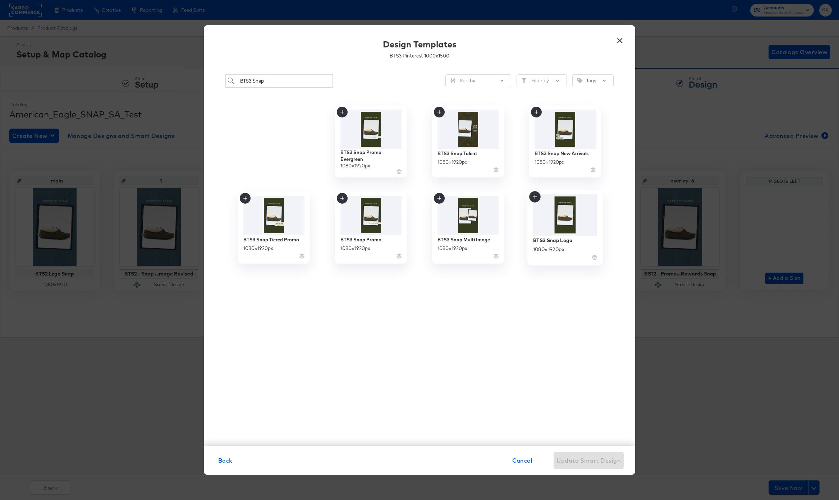
click at [563, 218] on img at bounding box center [565, 215] width 64 height 42
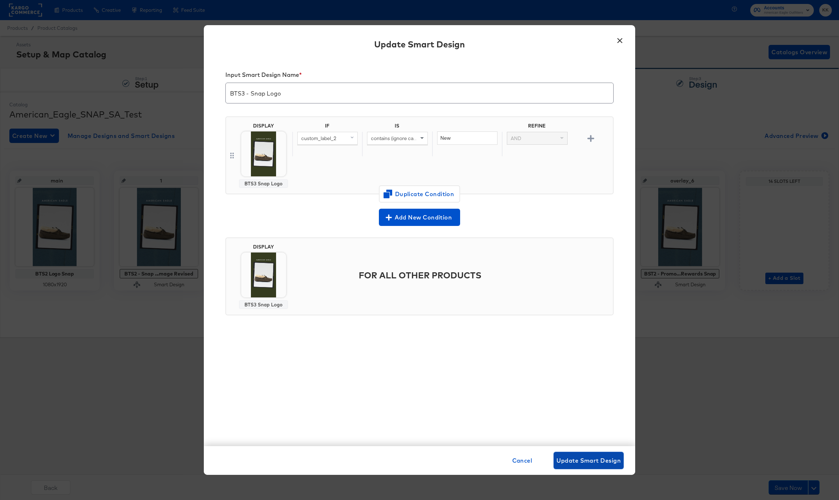
click at [614, 460] on span "Update Smart Design" at bounding box center [588, 461] width 64 height 10
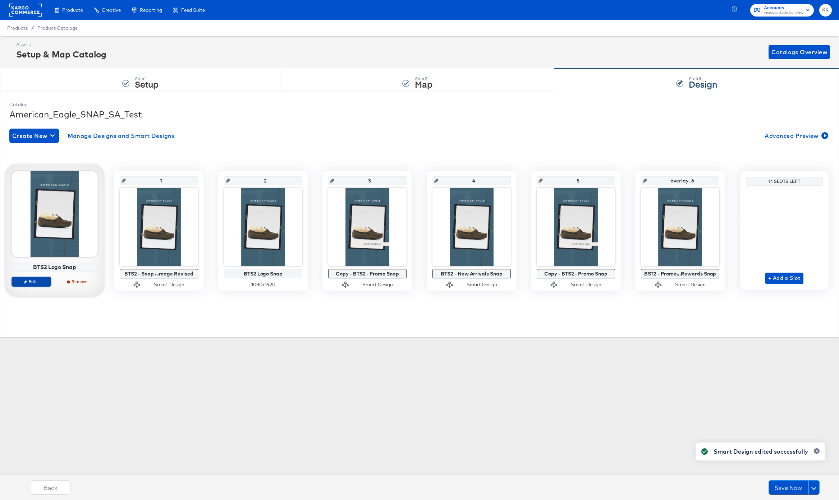
click at [33, 283] on span "Edit" at bounding box center [31, 281] width 33 height 5
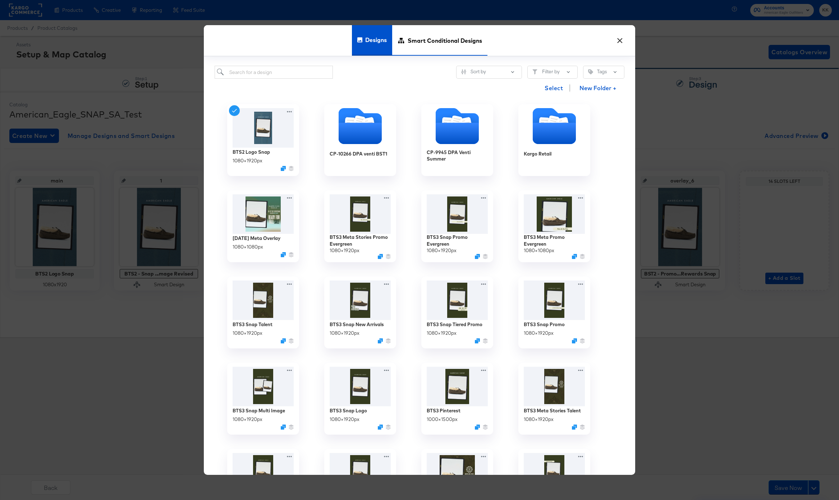
click at [438, 51] on span "Smart Conditional Designs" at bounding box center [444, 40] width 74 height 32
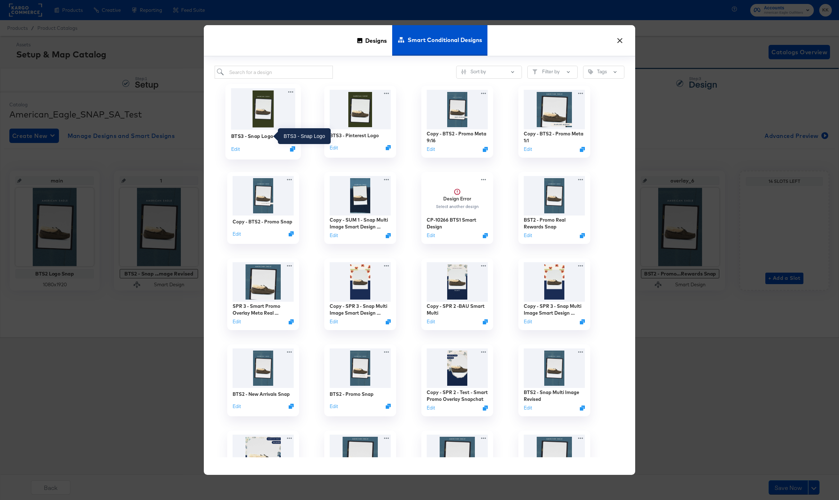
click at [265, 136] on div "BTS3 - Snap Logo" at bounding box center [252, 136] width 42 height 7
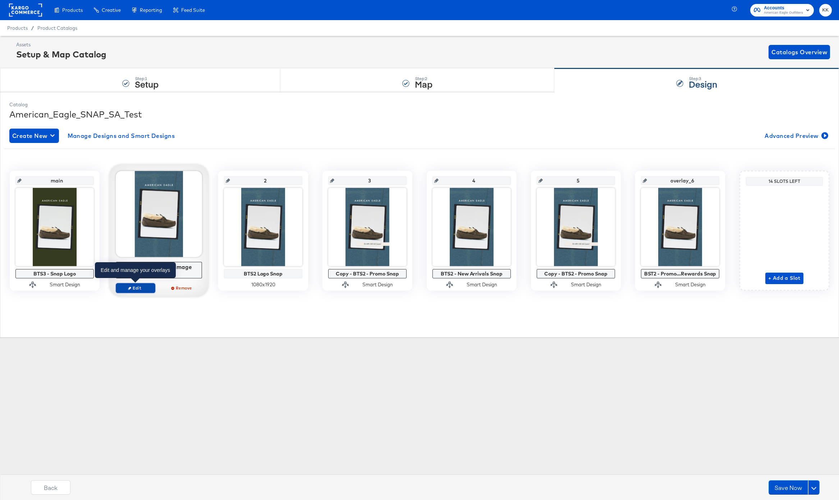
click at [143, 287] on span "Edit" at bounding box center [135, 287] width 33 height 5
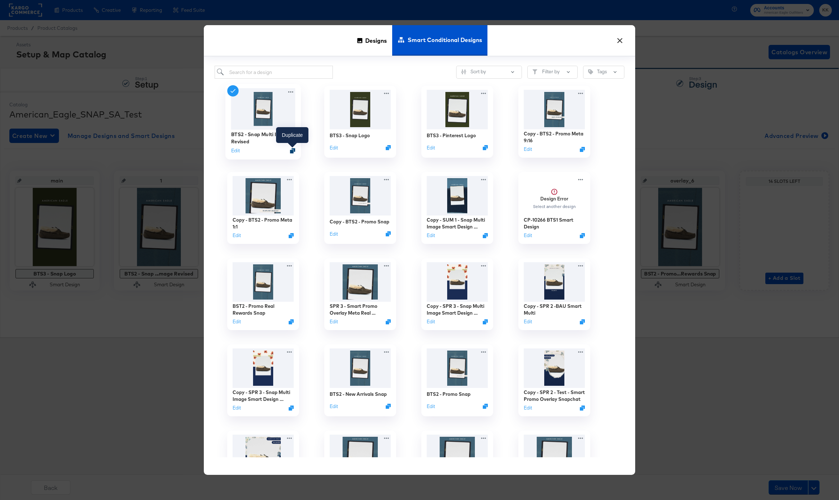
click at [294, 150] on icon "Duplicate" at bounding box center [292, 150] width 5 height 5
click at [501, 75] on button "Sort by" at bounding box center [489, 72] width 66 height 13
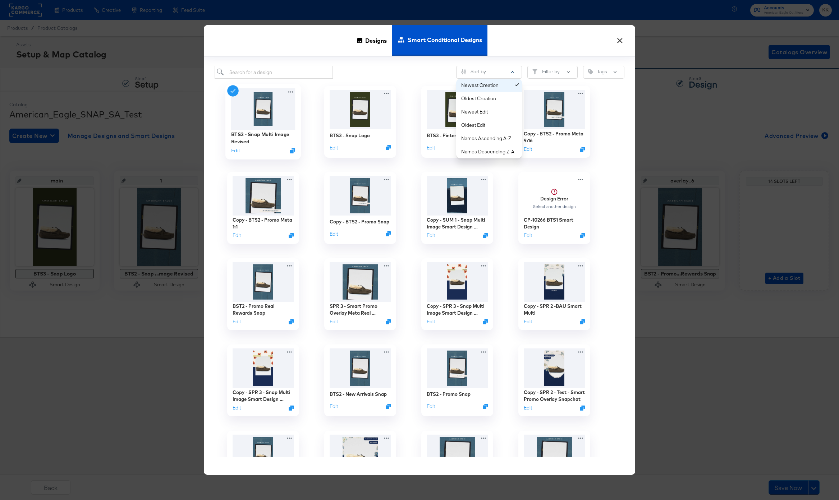
click at [502, 82] on div "Newest Creation" at bounding box center [490, 85] width 59 height 7
click at [488, 112] on div "Newest Edit" at bounding box center [490, 112] width 59 height 7
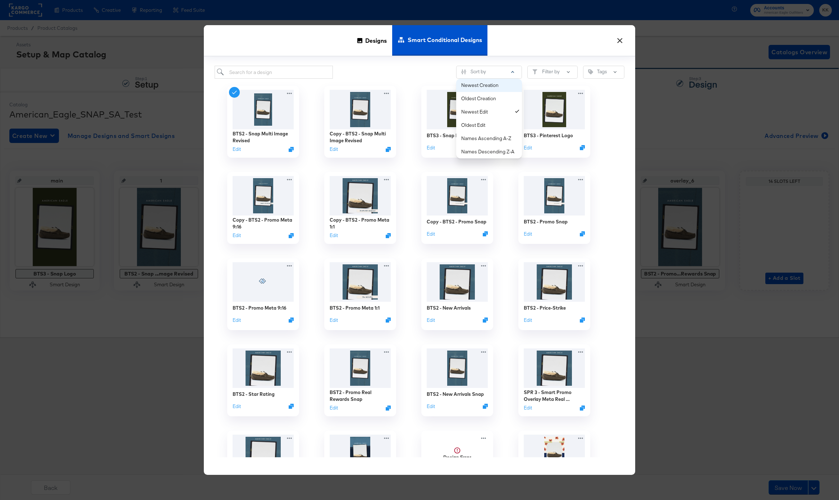
click at [495, 82] on div "Newest Creation" at bounding box center [490, 85] width 59 height 7
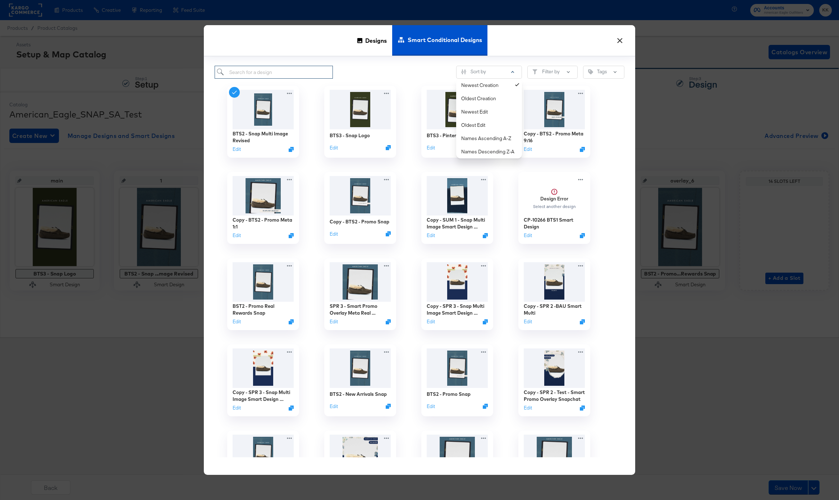
click at [258, 71] on input "search" at bounding box center [274, 72] width 118 height 13
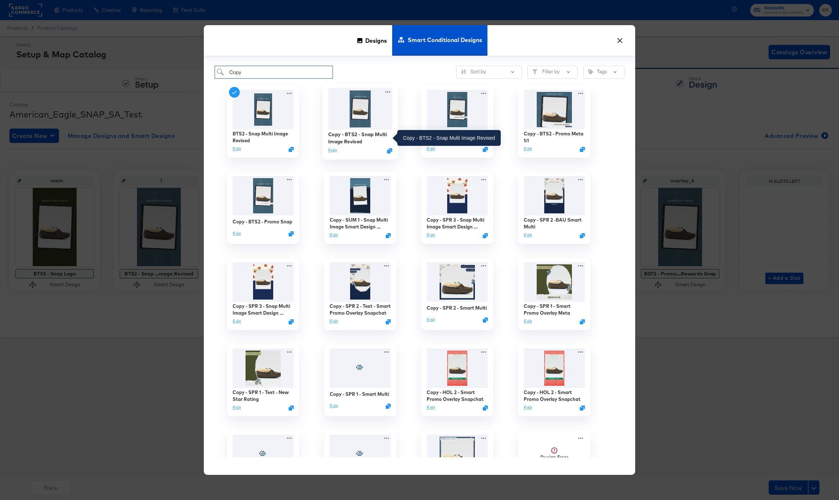
type input "Copy"
click at [355, 140] on div "Copy - BTS2 - Snap Multi Image Revised" at bounding box center [360, 138] width 64 height 14
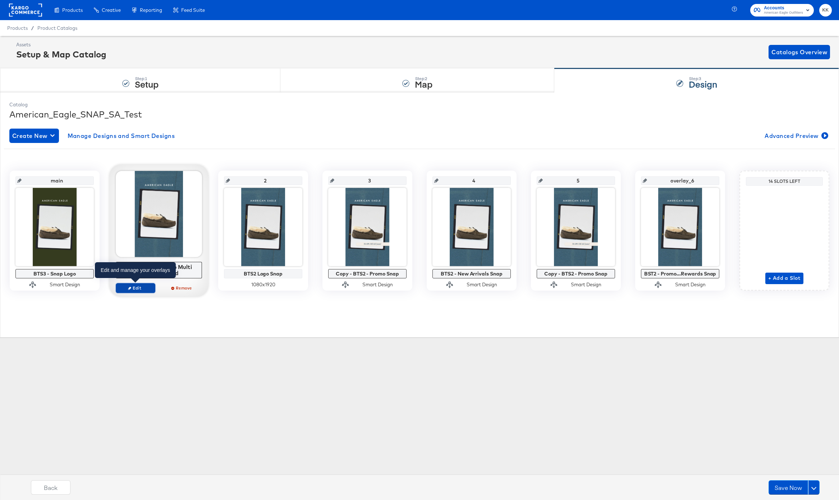
click at [136, 289] on span "Edit" at bounding box center [135, 287] width 33 height 5
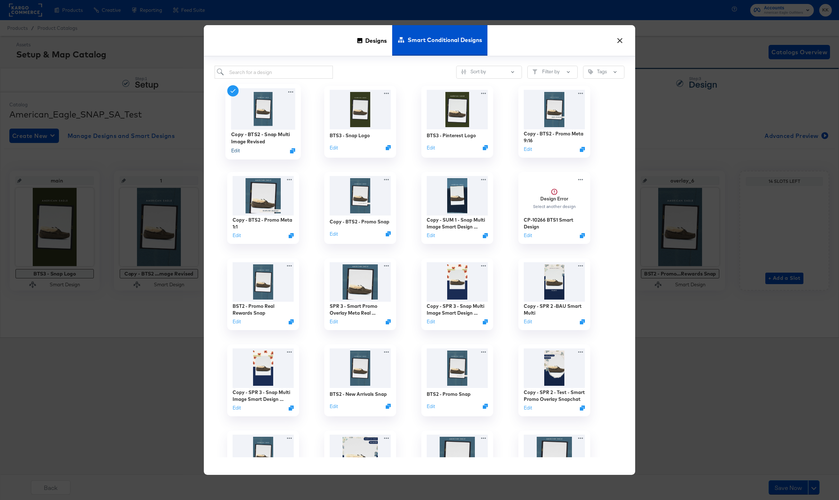
click at [234, 152] on button "Edit" at bounding box center [235, 150] width 9 height 7
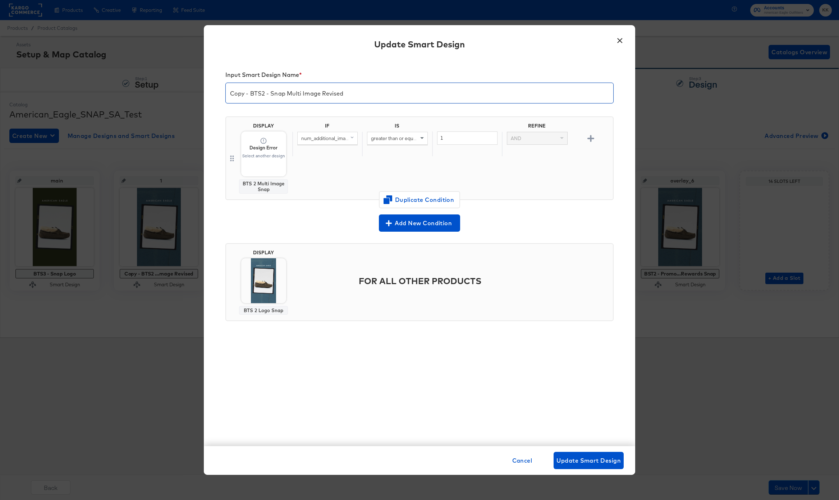
drag, startPoint x: 251, startPoint y: 93, endPoint x: 228, endPoint y: 93, distance: 23.0
click at [229, 93] on input "Copy - BTS2 - Snap Multi Image Revised" at bounding box center [419, 90] width 387 height 20
click at [325, 95] on input "BTS3 - Snap Multi Image Revised" at bounding box center [419, 90] width 387 height 20
type input "BTS3 - Snap Multi Image"
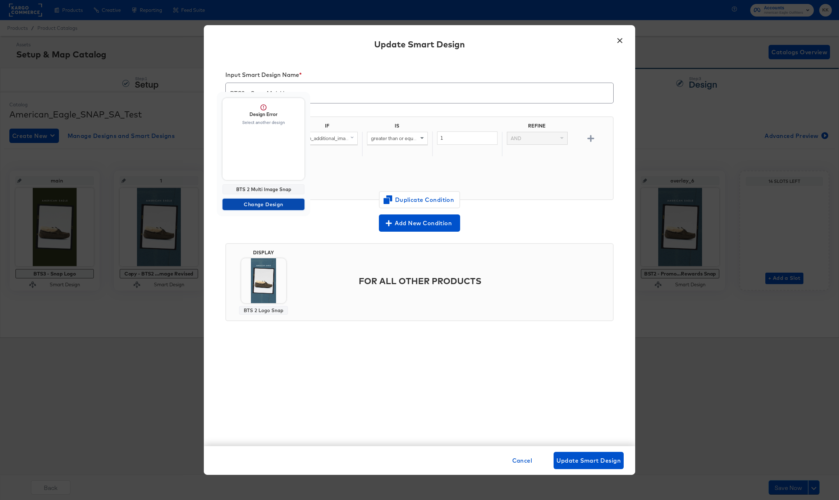
click at [262, 202] on span "Change Design" at bounding box center [263, 204] width 76 height 9
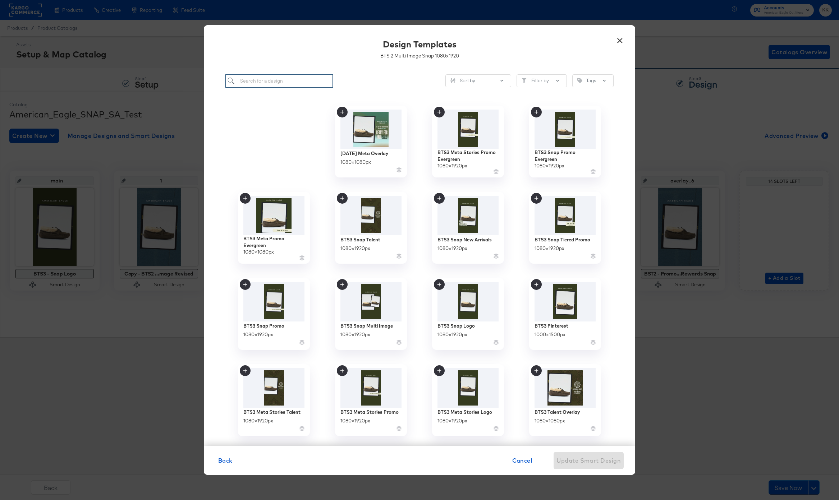
click at [261, 80] on input "search" at bounding box center [278, 80] width 107 height 13
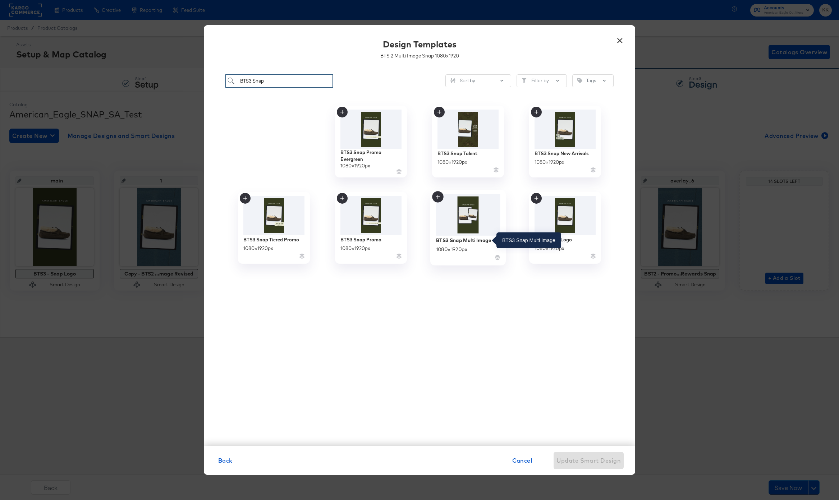
type input "BTS3 Snap"
click at [473, 239] on div "BTS3 Snap Multi Image" at bounding box center [463, 240] width 55 height 7
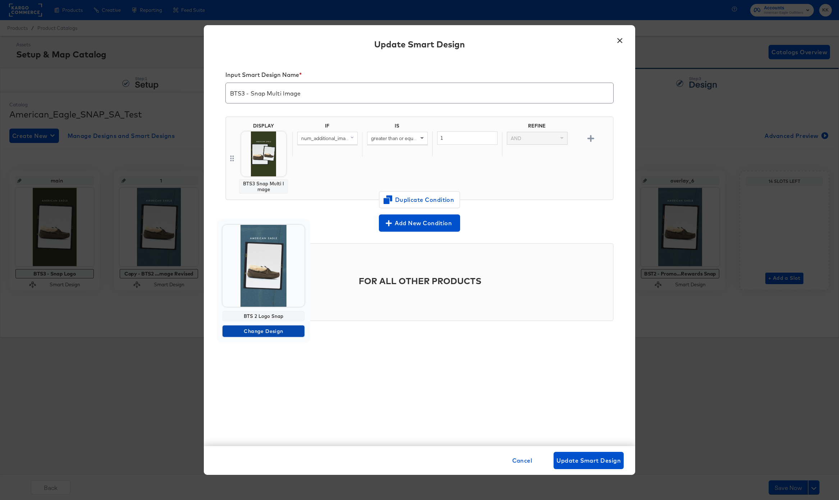
click at [261, 330] on span "Change Design" at bounding box center [263, 331] width 76 height 9
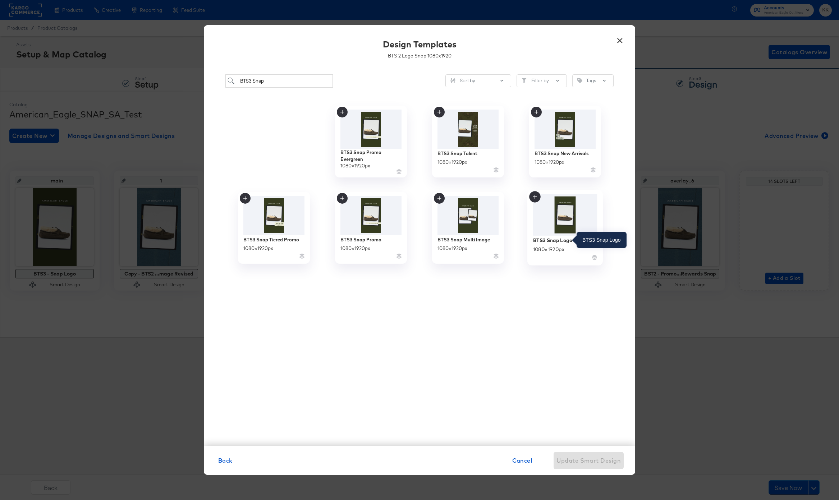
click at [559, 239] on div "BTS3 Snap Logo" at bounding box center [552, 240] width 39 height 7
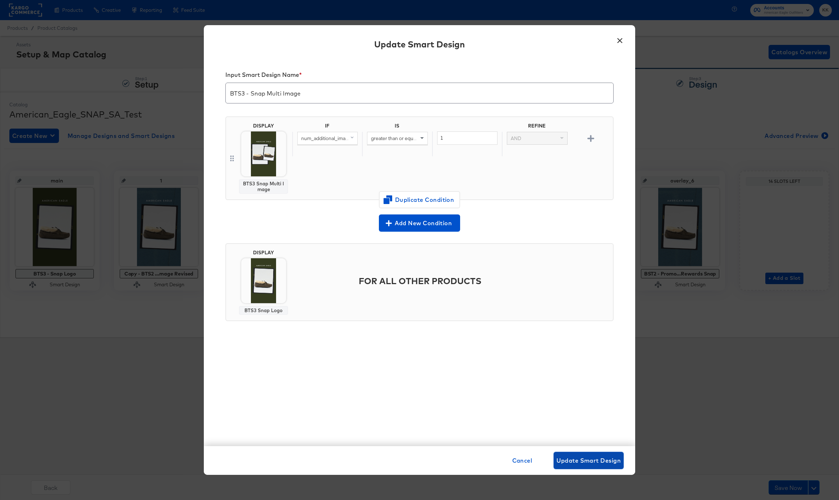
click at [576, 462] on span "Update Smart Design" at bounding box center [588, 461] width 64 height 10
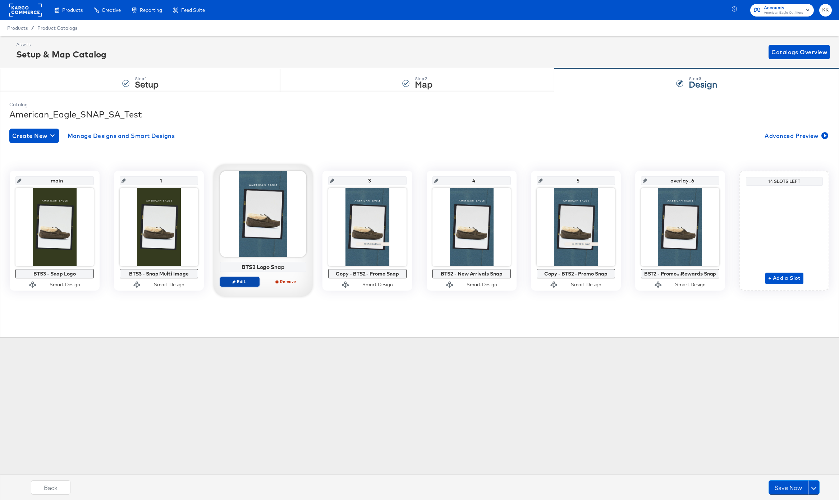
click at [241, 277] on button "Edit" at bounding box center [240, 282] width 40 height 10
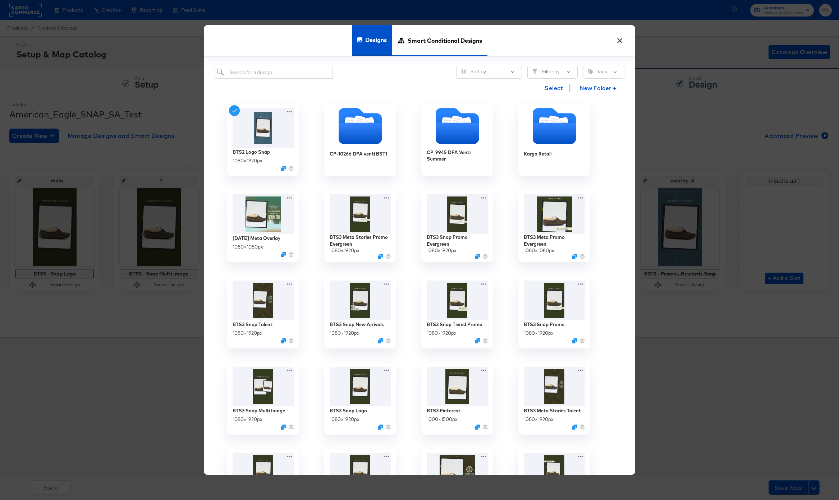
click at [435, 39] on span "Smart Conditional Designs" at bounding box center [444, 40] width 74 height 32
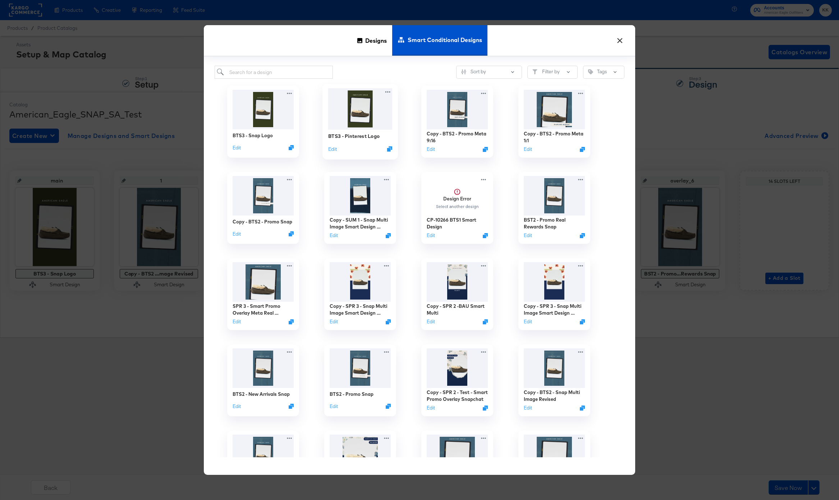
click at [365, 108] on img at bounding box center [360, 108] width 64 height 41
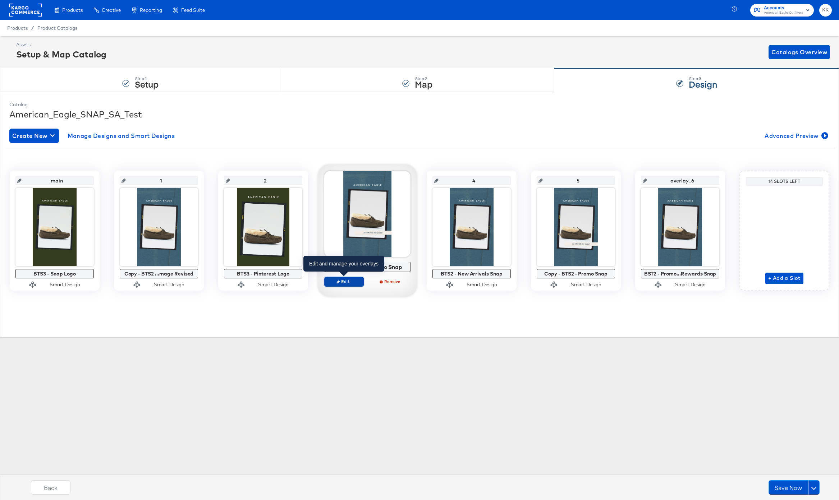
click at [345, 280] on span "Edit" at bounding box center [343, 281] width 33 height 5
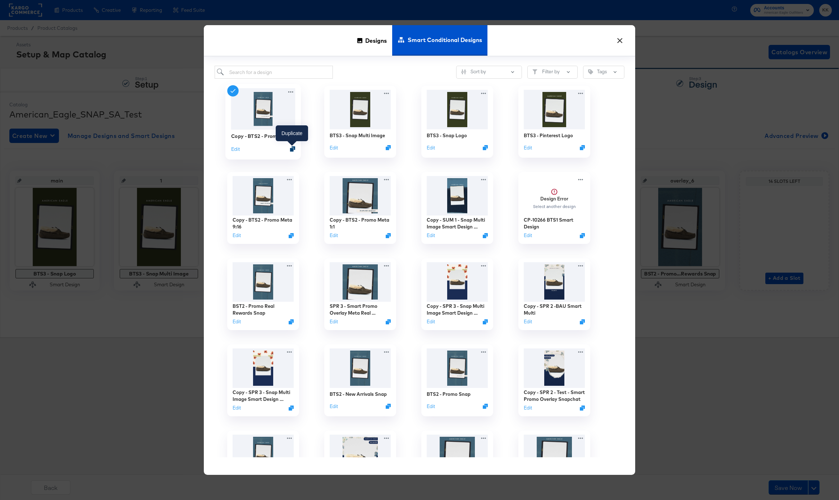
click at [294, 149] on icon "Duplicate" at bounding box center [292, 148] width 5 height 5
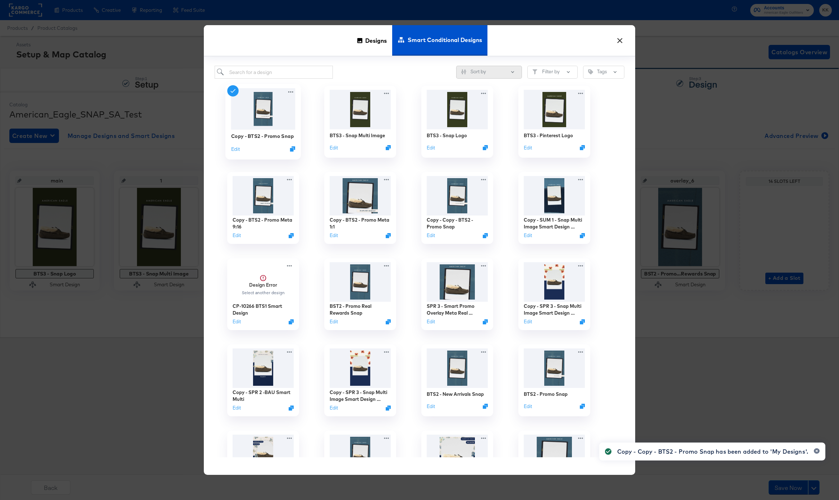
click at [476, 66] on button "Sort by" at bounding box center [489, 72] width 66 height 13
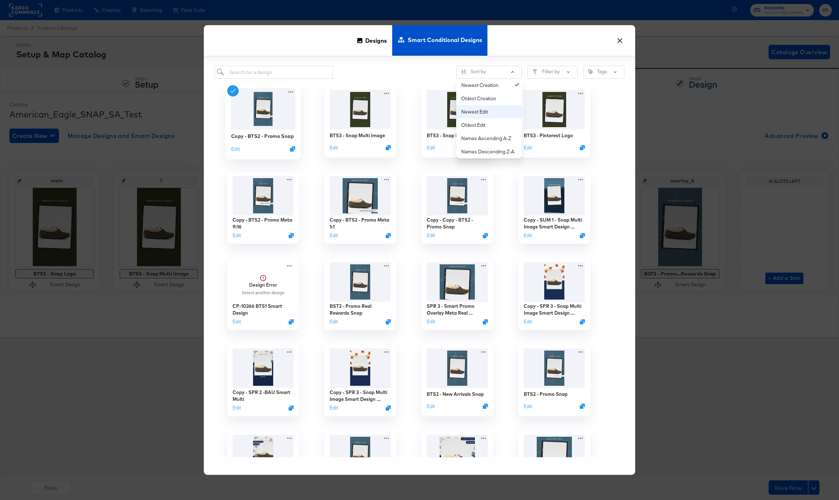
click at [483, 109] on div "Newest Edit" at bounding box center [490, 112] width 59 height 7
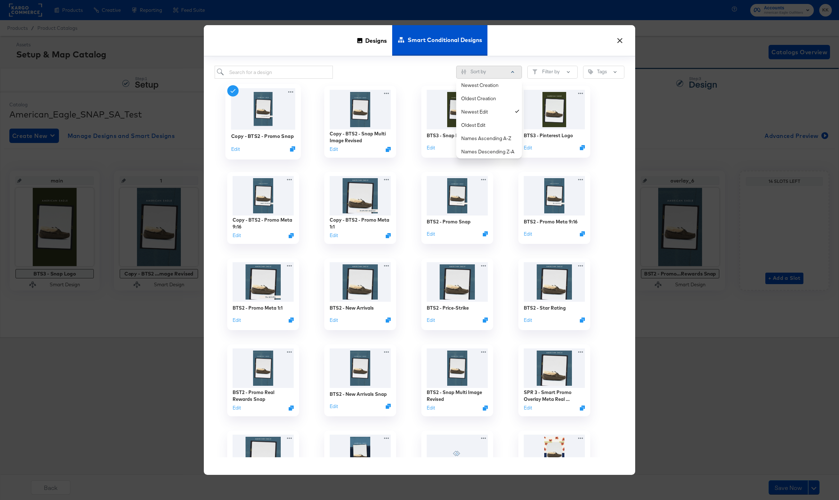
click at [492, 73] on button "Sort by" at bounding box center [489, 72] width 66 height 13
click at [492, 88] on div "Newest Creation" at bounding box center [490, 85] width 59 height 7
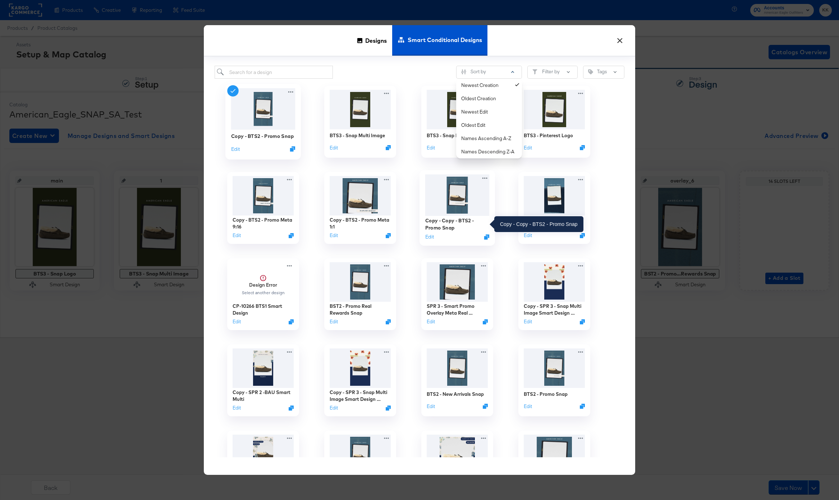
click at [451, 229] on div "Copy - Copy - BTS2 - Promo Snap" at bounding box center [457, 224] width 64 height 14
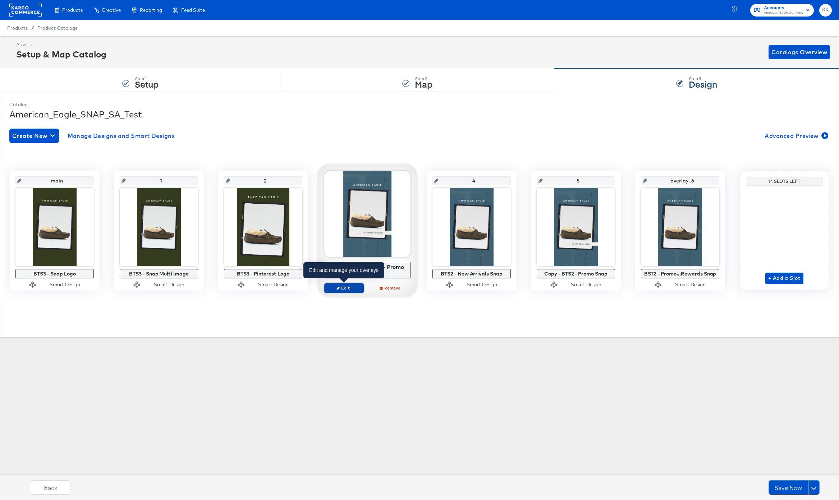
click at [350, 287] on span "Edit" at bounding box center [343, 287] width 33 height 5
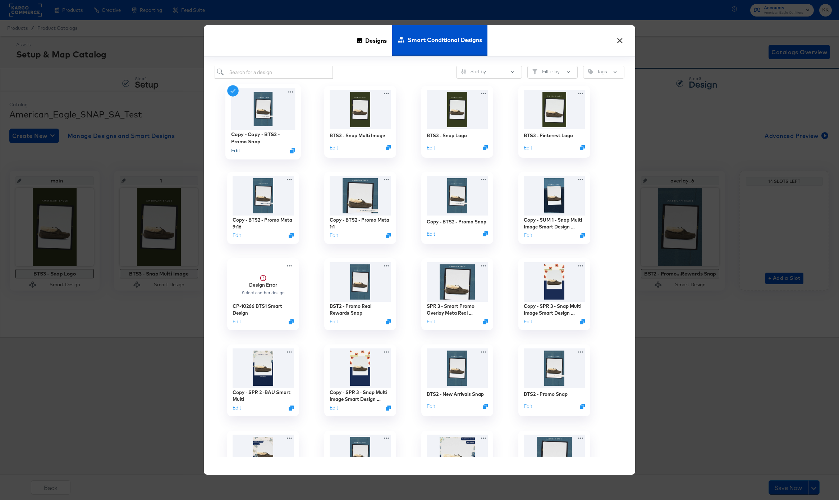
click at [233, 150] on button "Edit" at bounding box center [235, 150] width 9 height 7
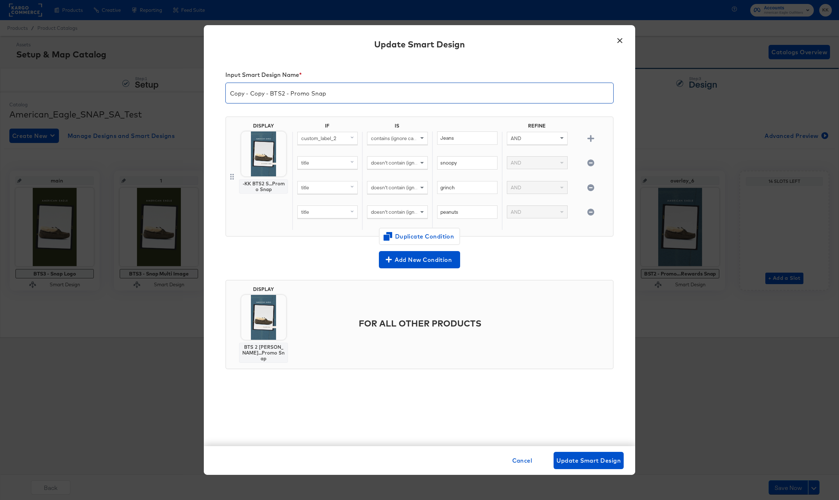
drag, startPoint x: 270, startPoint y: 94, endPoint x: 236, endPoint y: 94, distance: 33.8
click at [237, 94] on input "Copy - Copy - BTS2 - Promo Snap" at bounding box center [419, 90] width 387 height 20
type input "BTS3 - Promo Snap"
drag, startPoint x: 457, startPoint y: 137, endPoint x: 429, endPoint y: 137, distance: 27.7
click at [429, 137] on div "custom_label_2 contains (ignore case) Jeans AND" at bounding box center [451, 144] width 318 height 25
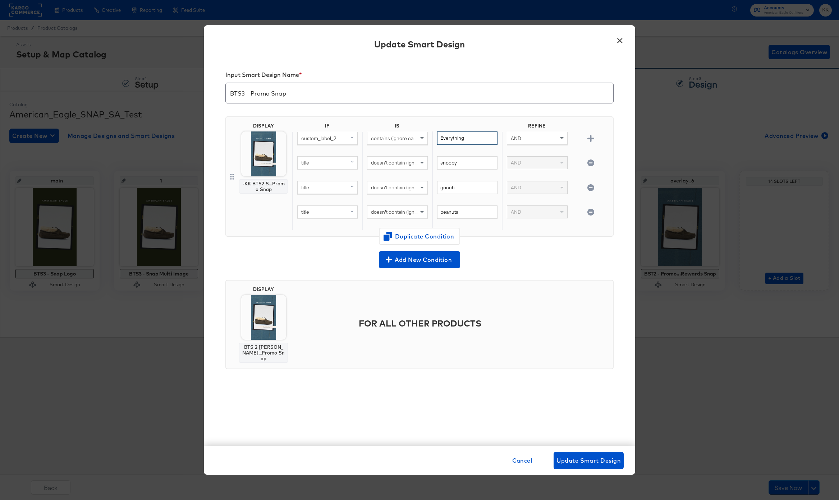
type input "Everything"
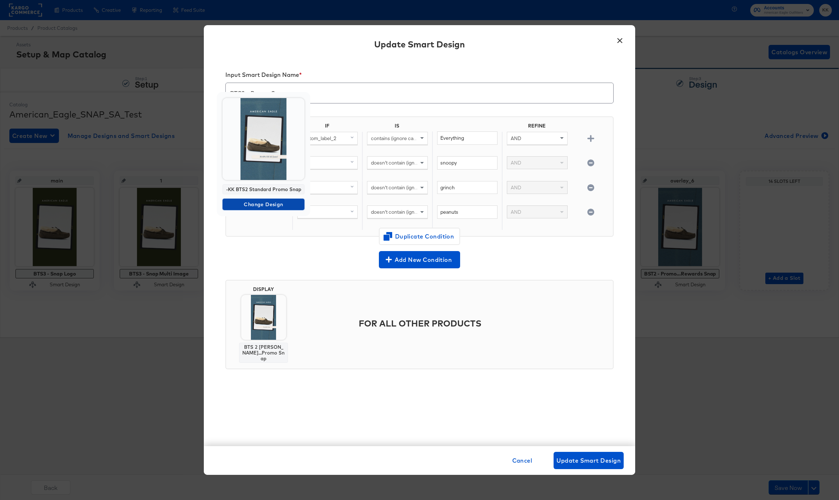
click at [262, 203] on span "Change Design" at bounding box center [263, 204] width 76 height 9
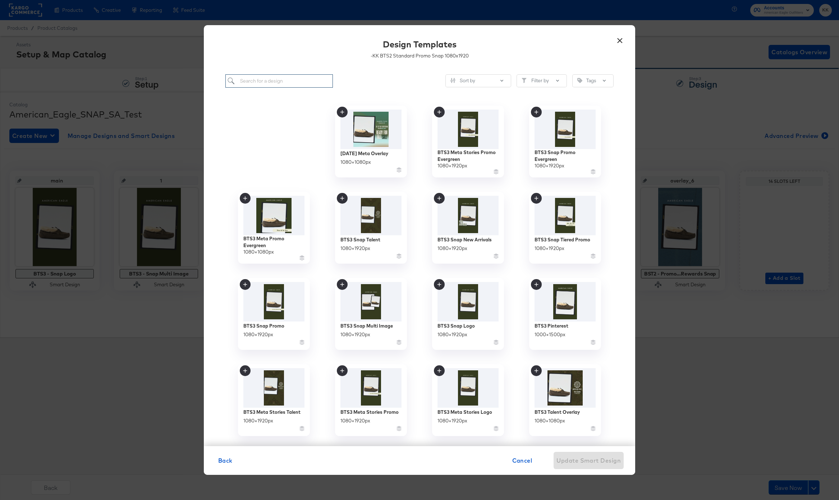
click at [255, 83] on input "search" at bounding box center [278, 80] width 107 height 13
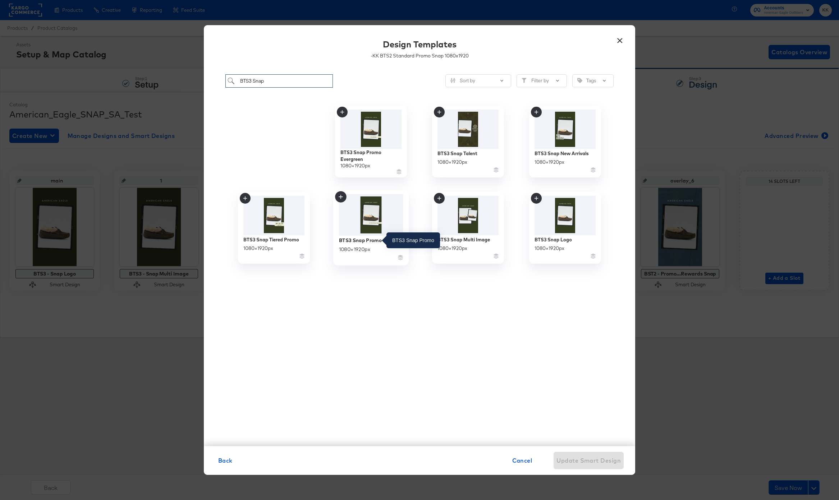
type input "BTS3 Snap"
click at [371, 240] on div "BTS3 Snap Promo" at bounding box center [360, 240] width 43 height 7
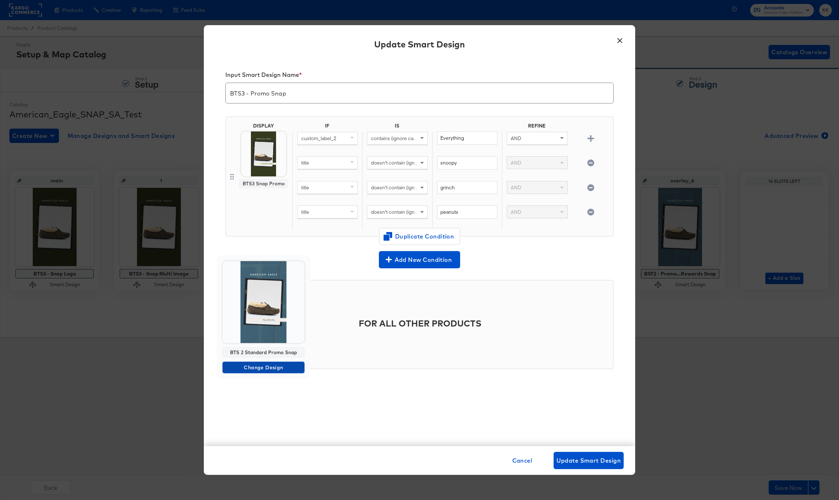
click at [263, 366] on span "Change Design" at bounding box center [263, 367] width 76 height 9
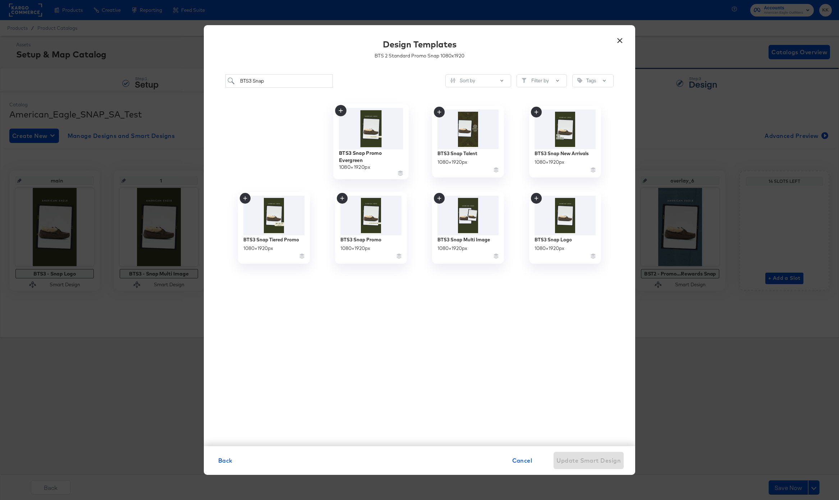
click at [357, 133] on img at bounding box center [371, 128] width 64 height 41
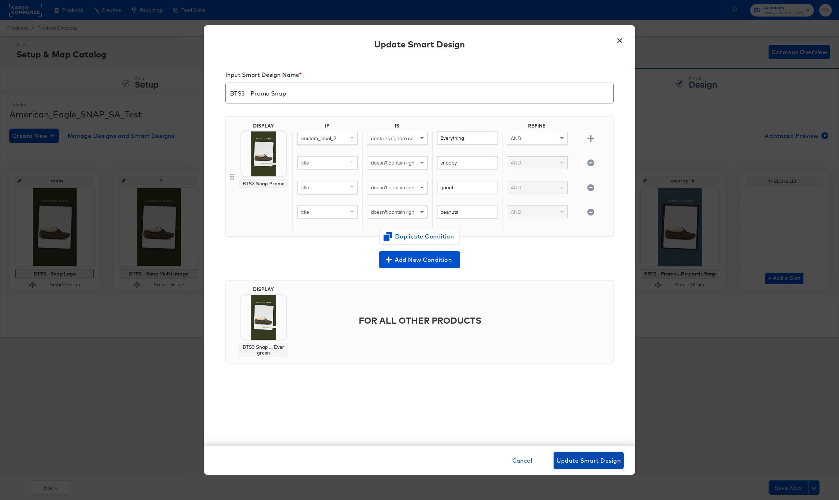
click at [593, 462] on span "Update Smart Design" at bounding box center [588, 461] width 64 height 10
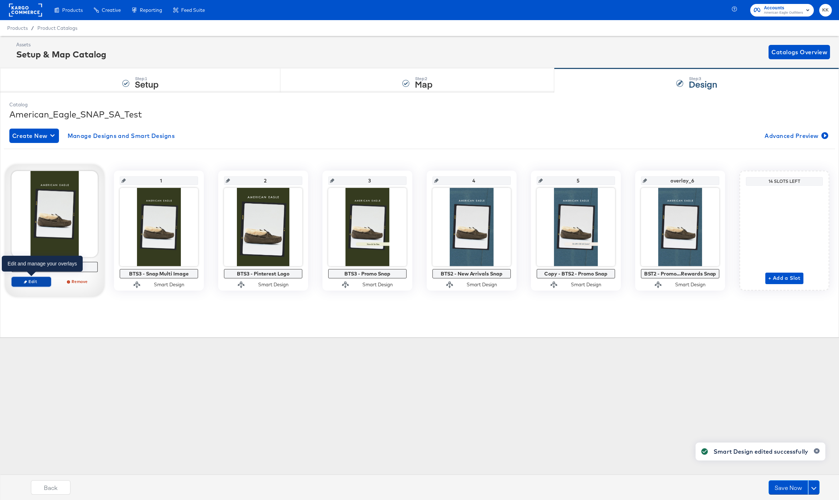
click at [43, 284] on span "Edit" at bounding box center [31, 281] width 33 height 5
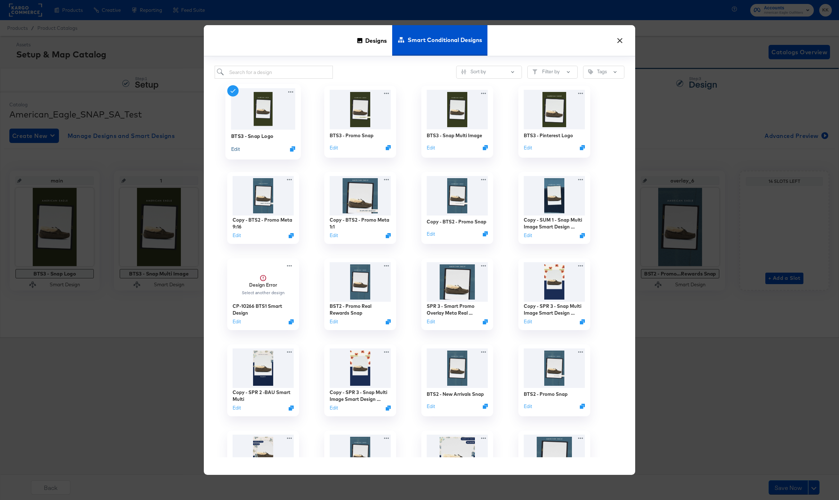
click at [232, 147] on button "Edit" at bounding box center [235, 149] width 9 height 7
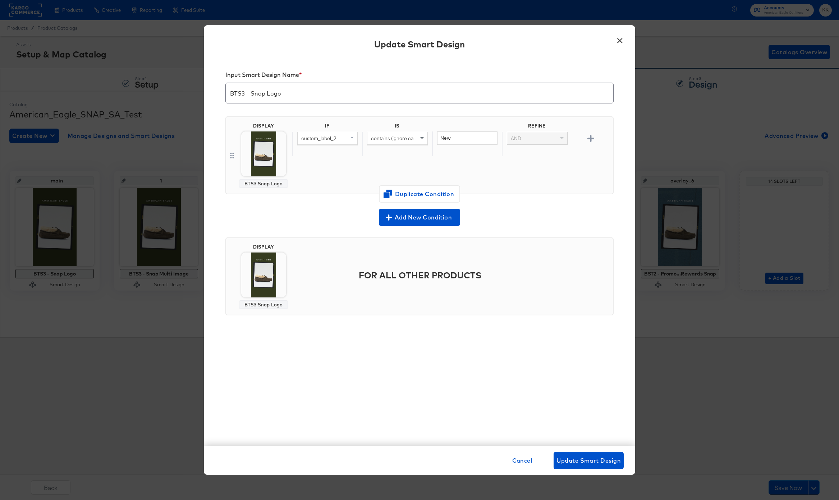
click at [621, 38] on button "×" at bounding box center [619, 38] width 13 height 13
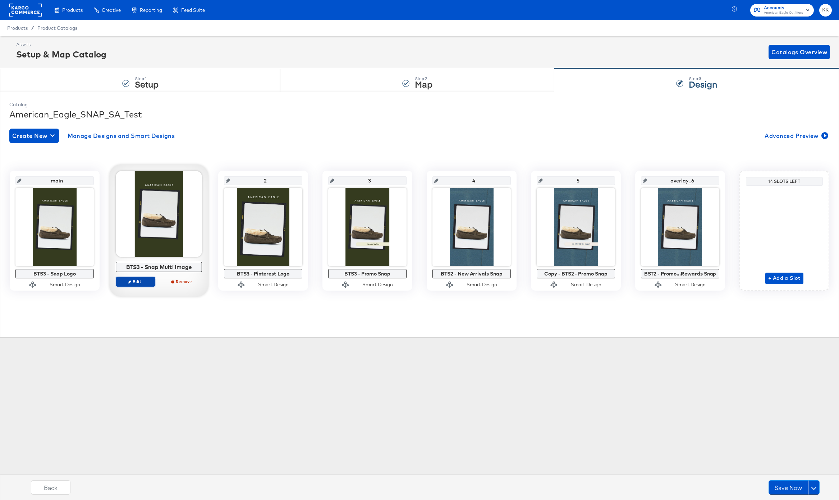
click at [121, 280] on span "Edit" at bounding box center [135, 281] width 33 height 5
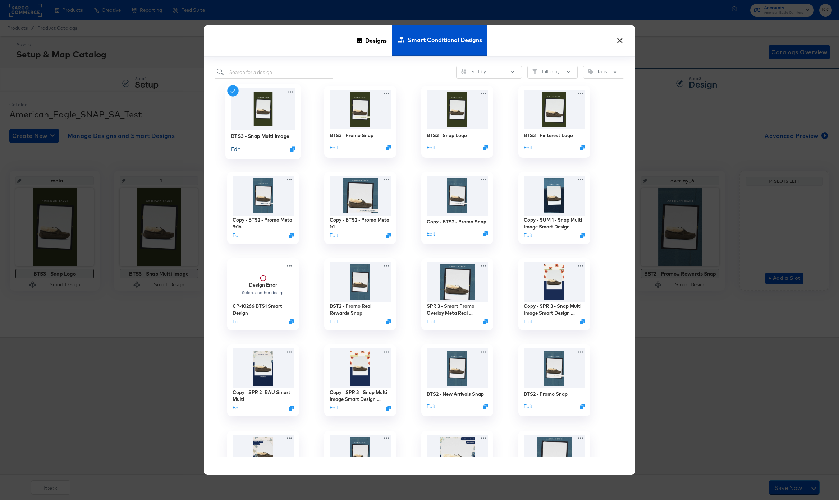
click at [237, 147] on button "Edit" at bounding box center [235, 149] width 9 height 7
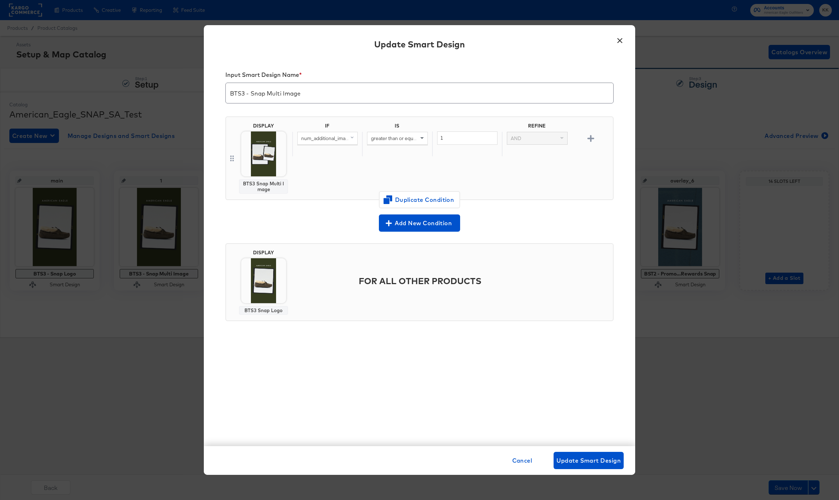
click at [623, 35] on button "×" at bounding box center [619, 38] width 13 height 13
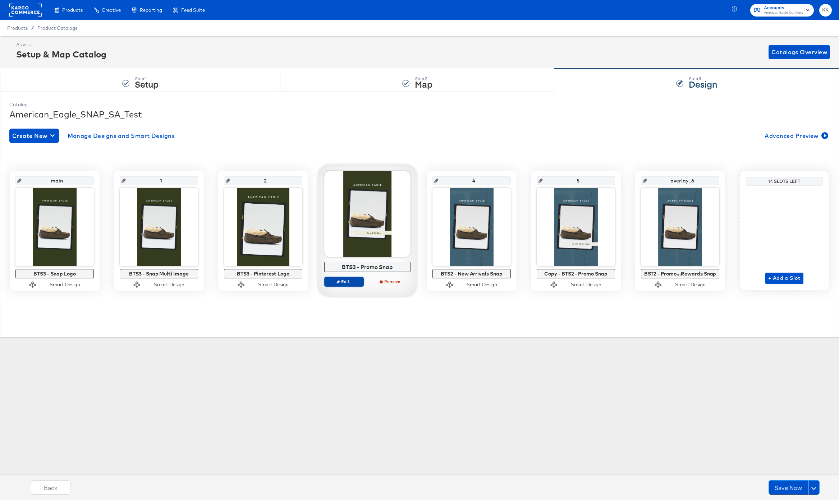
click at [345, 279] on span "Edit" at bounding box center [343, 281] width 33 height 5
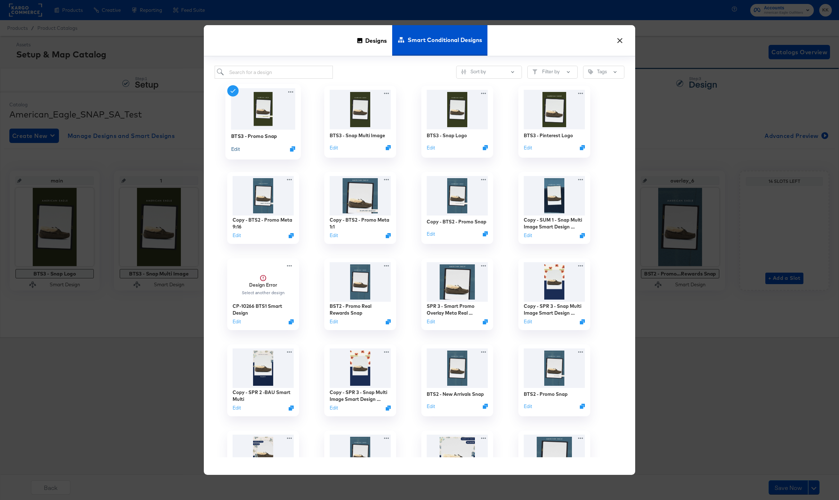
click at [235, 149] on button "Edit" at bounding box center [235, 149] width 9 height 7
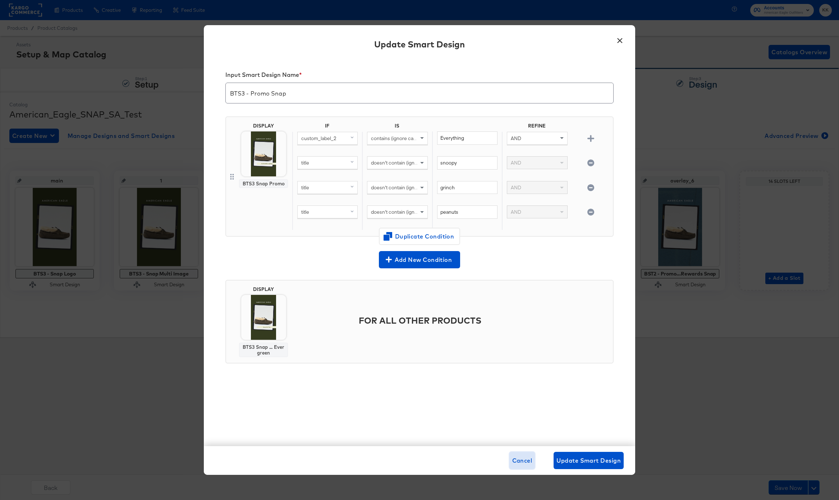
click at [516, 461] on span "Cancel" at bounding box center [522, 461] width 20 height 10
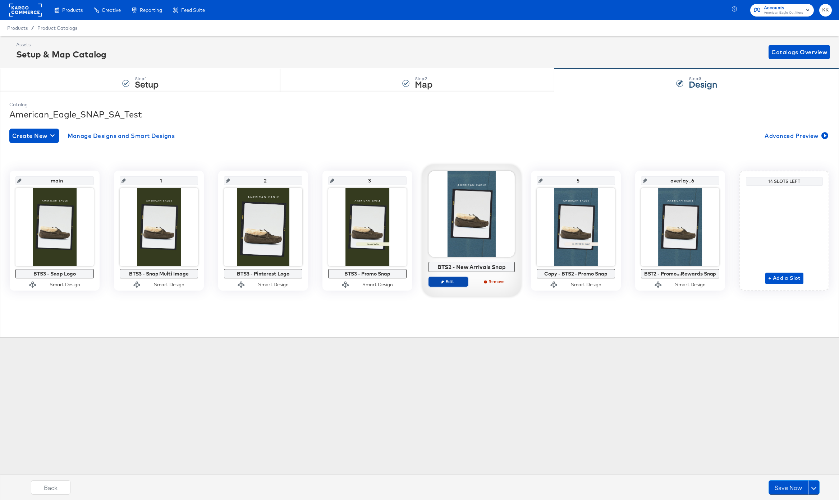
click at [453, 282] on span "Edit" at bounding box center [448, 281] width 33 height 5
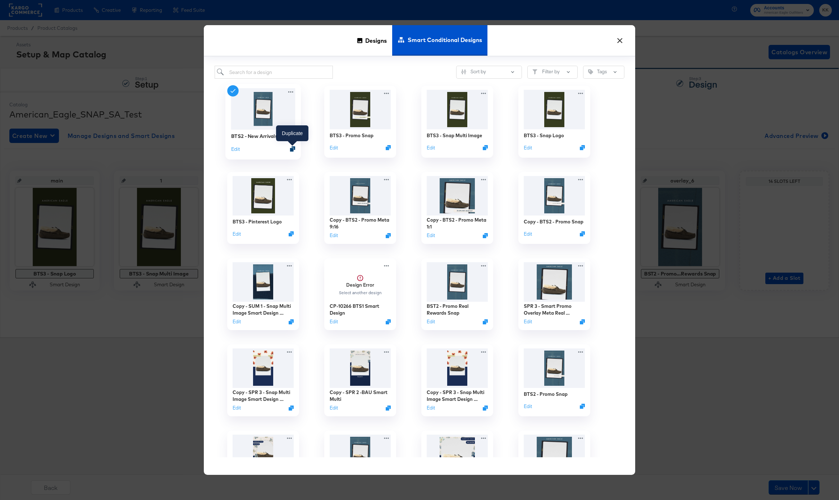
click at [293, 149] on icon "Duplicate" at bounding box center [292, 148] width 5 height 5
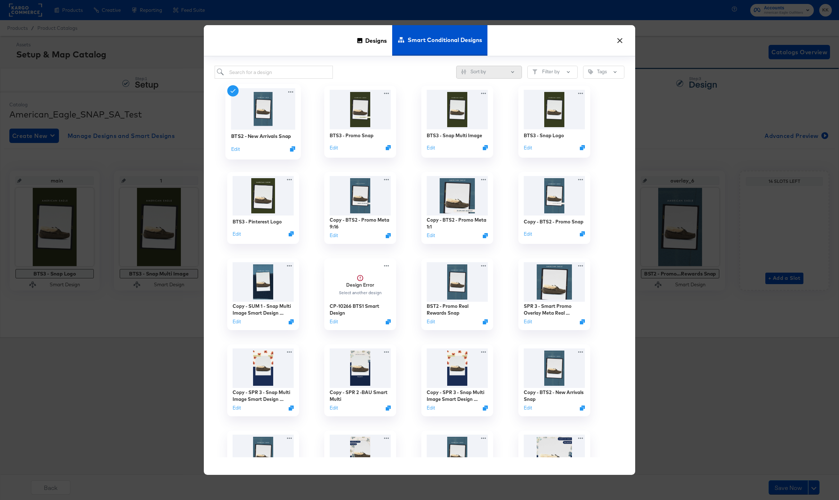
click at [498, 67] on button "Sort by" at bounding box center [489, 72] width 66 height 13
click at [489, 97] on div "Oldest Creation" at bounding box center [490, 98] width 59 height 7
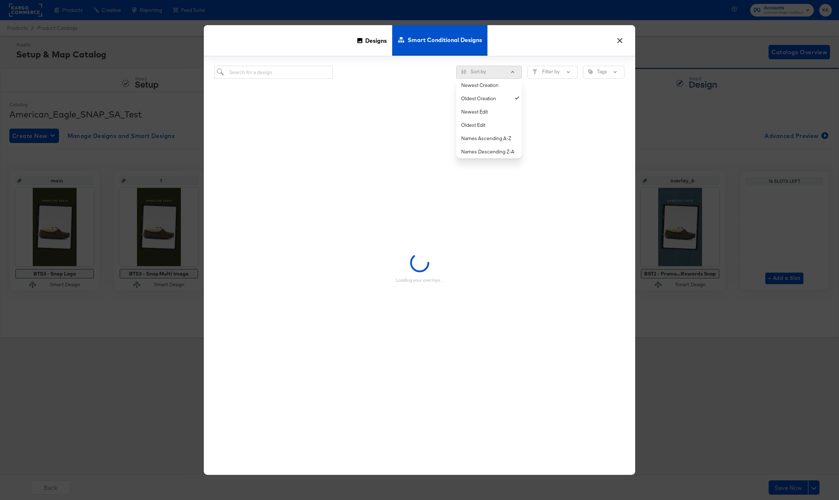
click at [489, 69] on button "Sort by" at bounding box center [489, 72] width 66 height 13
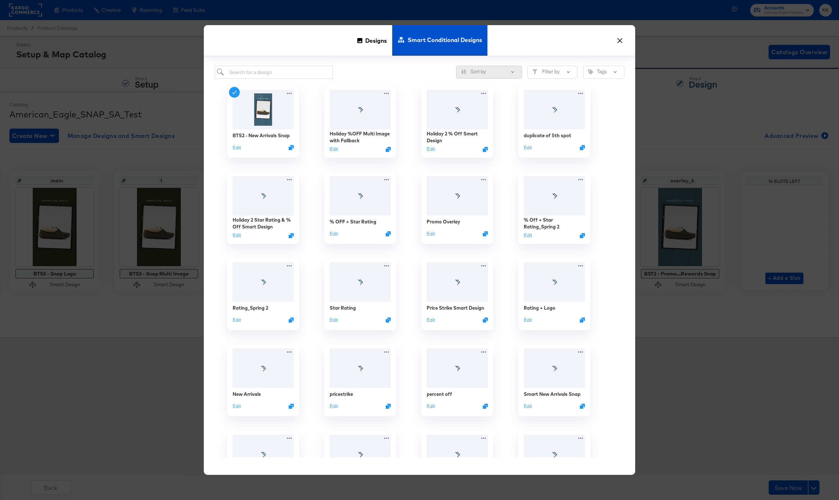
click at [489, 75] on button "Sort by" at bounding box center [489, 72] width 66 height 13
click at [489, 82] on div "Newest Creation" at bounding box center [490, 85] width 59 height 7
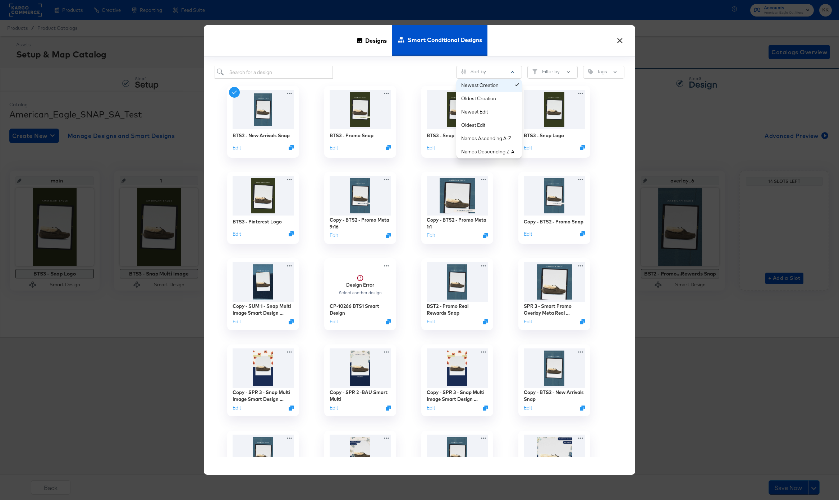
click at [478, 85] on div "Newest Creation" at bounding box center [490, 85] width 59 height 7
click at [285, 67] on input "search" at bounding box center [274, 72] width 118 height 13
click at [303, 43] on div "Designs Smart Conditional Designs" at bounding box center [419, 41] width 431 height 32
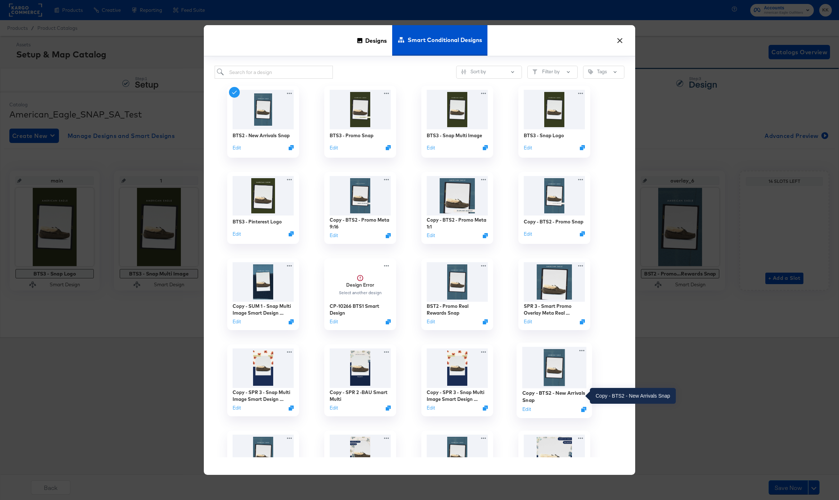
click at [562, 395] on div "Copy - BTS2 - New Arrivals Snap" at bounding box center [554, 396] width 64 height 14
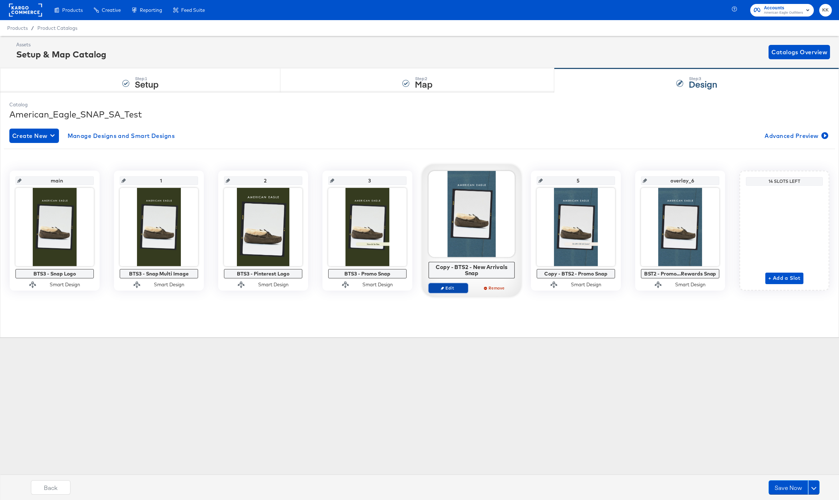
click at [449, 287] on span "Edit" at bounding box center [448, 287] width 33 height 5
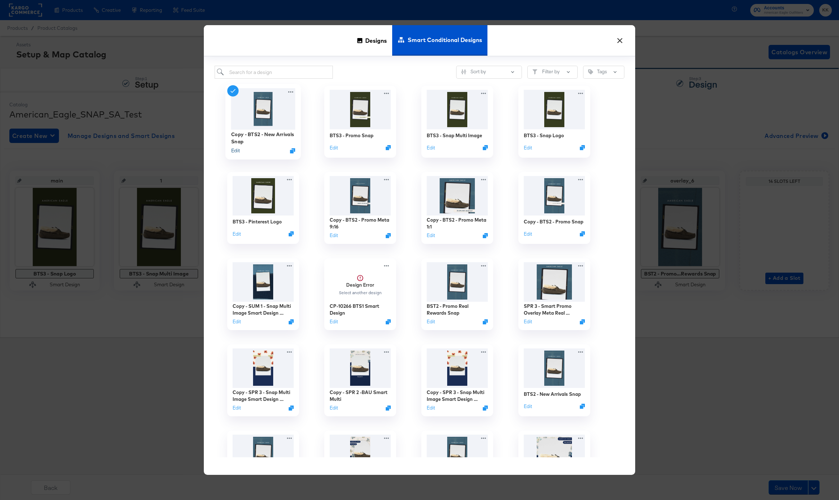
click at [235, 150] on button "Edit" at bounding box center [235, 150] width 9 height 7
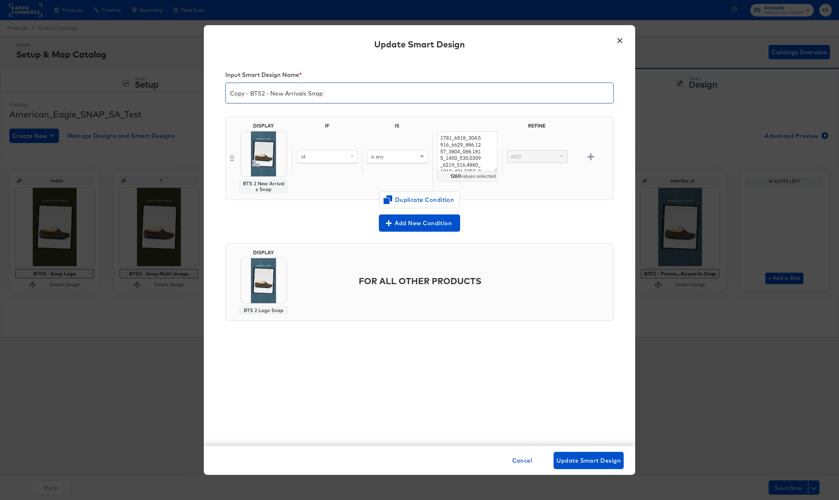
click at [250, 95] on input "Copy - BTS2 - New Arrivals Snap" at bounding box center [419, 90] width 387 height 20
type input "BTS3 - New Arrivals Snap"
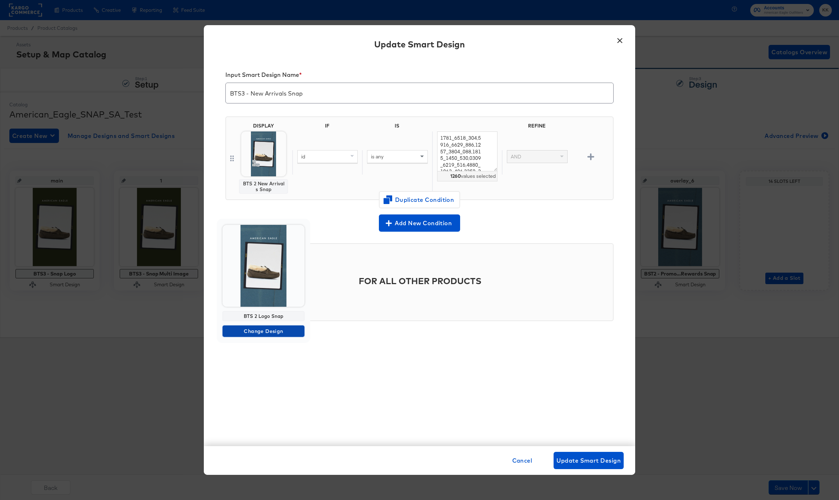
click at [267, 332] on span "Change Design" at bounding box center [263, 331] width 76 height 9
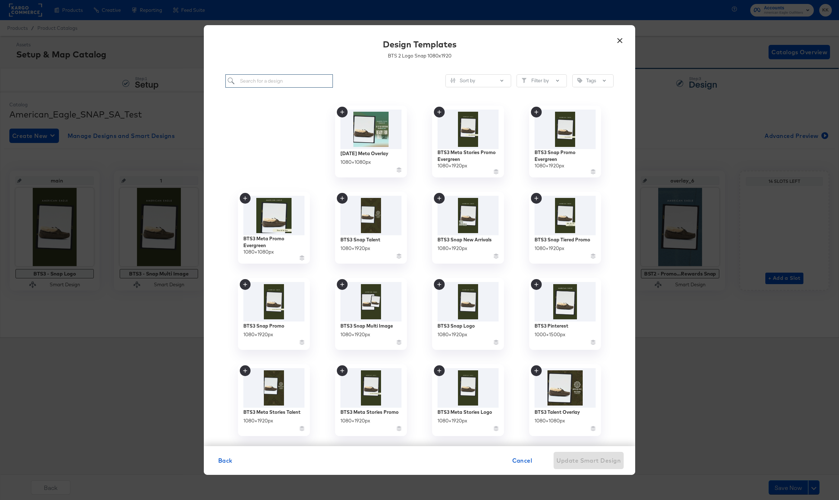
click at [276, 85] on input "search" at bounding box center [278, 80] width 107 height 13
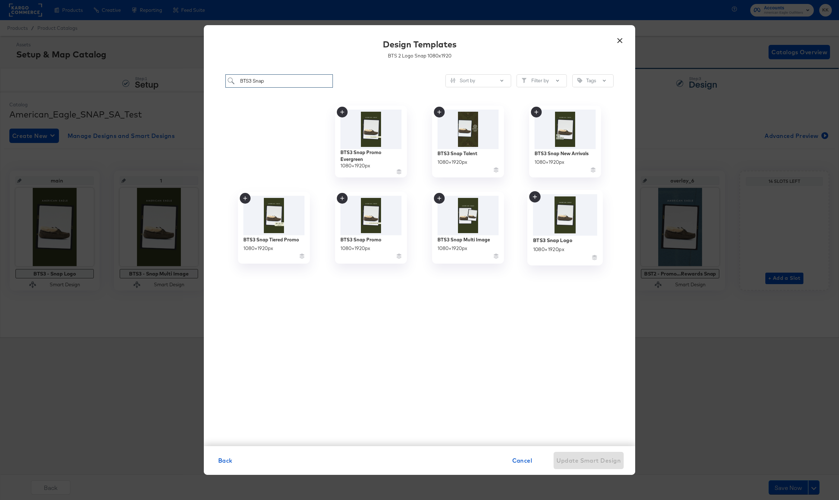
type input "BTS3 Snap"
click at [562, 204] on img at bounding box center [565, 215] width 64 height 42
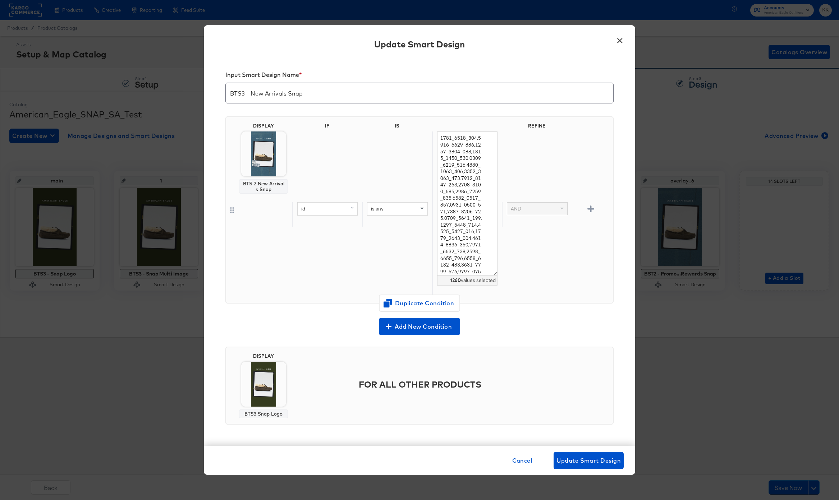
drag, startPoint x: 495, startPoint y: 167, endPoint x: 516, endPoint y: 268, distance: 103.5
click at [517, 271] on div "id is any 1260 values selected AND" at bounding box center [451, 215] width 318 height 166
drag, startPoint x: 440, startPoint y: 139, endPoint x: 496, endPoint y: 294, distance: 164.9
click at [496, 294] on div "1260 values selected" at bounding box center [467, 214] width 70 height 165
paste textarea "2101_1760_001, 2101_1762_001, 2101_1762_212, 0101_1842_825, 0101_1797_309, 0101…"
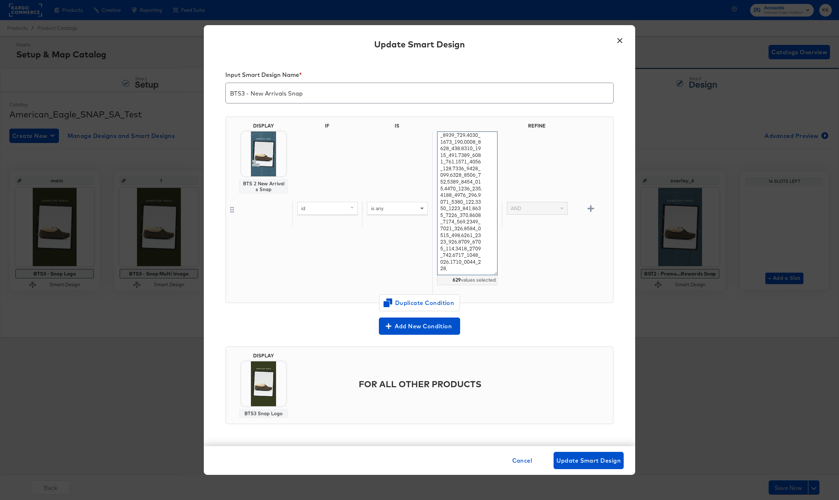
scroll to position [3498, 0]
type textarea "2101_1760_001,2101_1762_001,2101_1762_212,0101_1842_825,0101_1797_309,0101_1803…"
click at [519, 294] on div "id is any 628 values selected AND" at bounding box center [451, 214] width 318 height 165
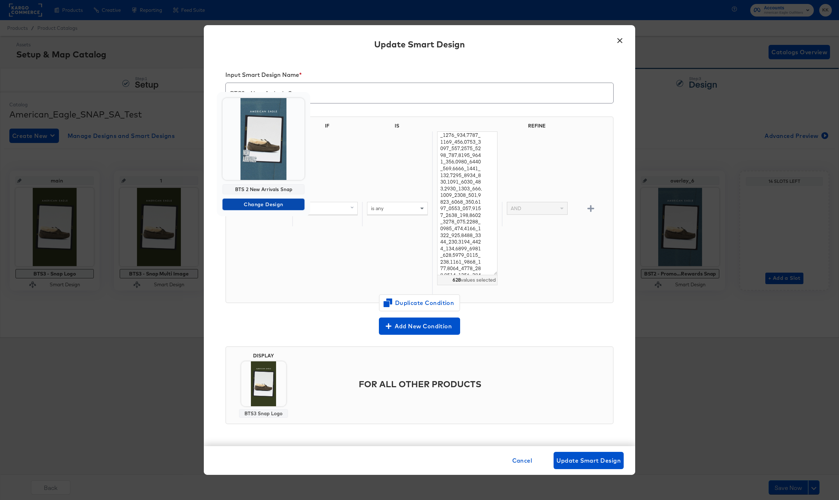
click at [265, 206] on span "Change Design" at bounding box center [263, 204] width 76 height 9
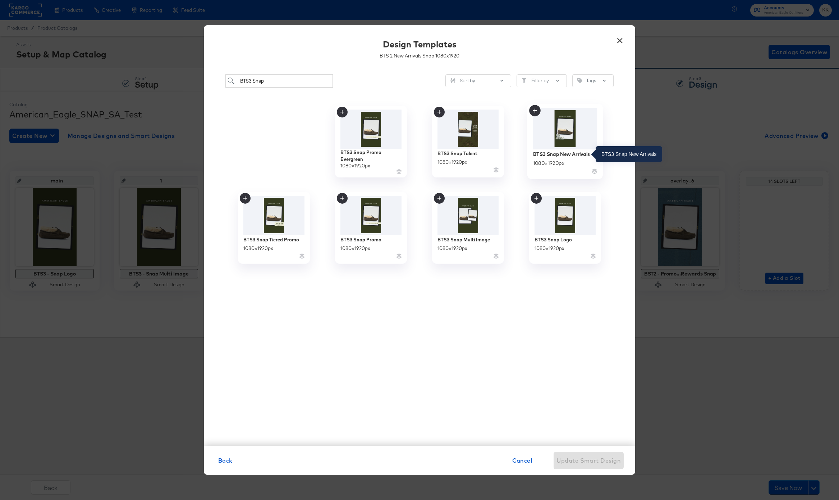
click at [543, 156] on div "BTS3 Snap New Arrivals" at bounding box center [561, 154] width 57 height 7
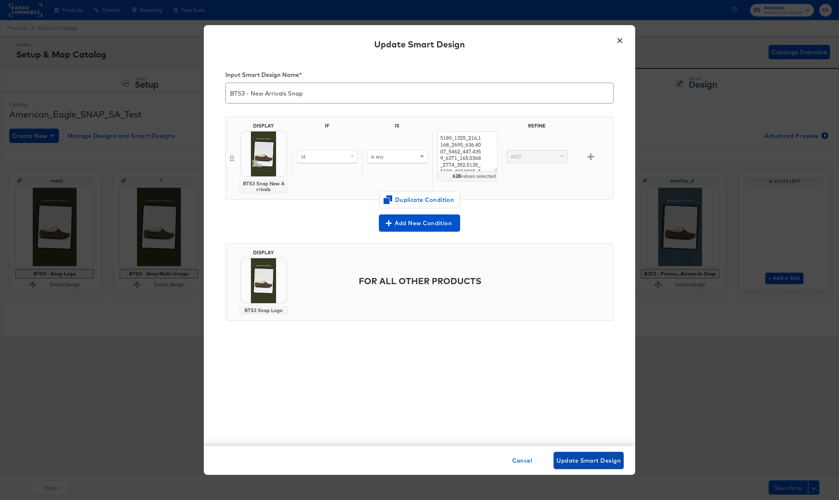
click at [593, 458] on span "Update Smart Design" at bounding box center [588, 461] width 64 height 10
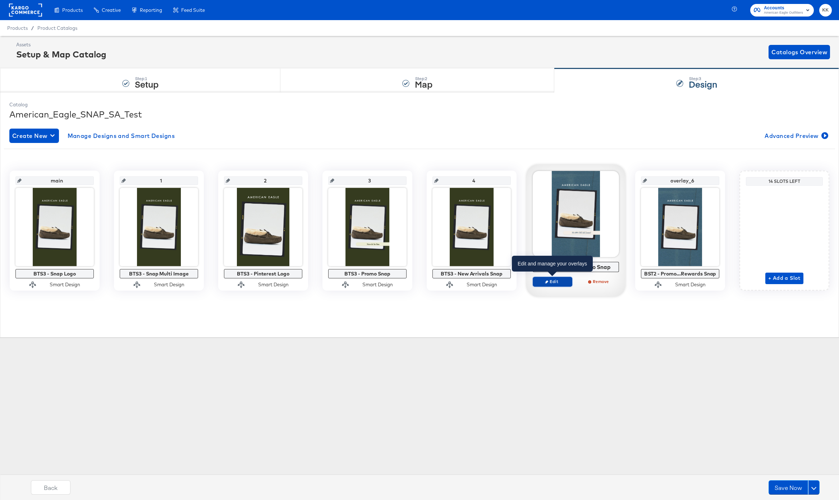
click at [554, 286] on button "Edit" at bounding box center [552, 282] width 40 height 10
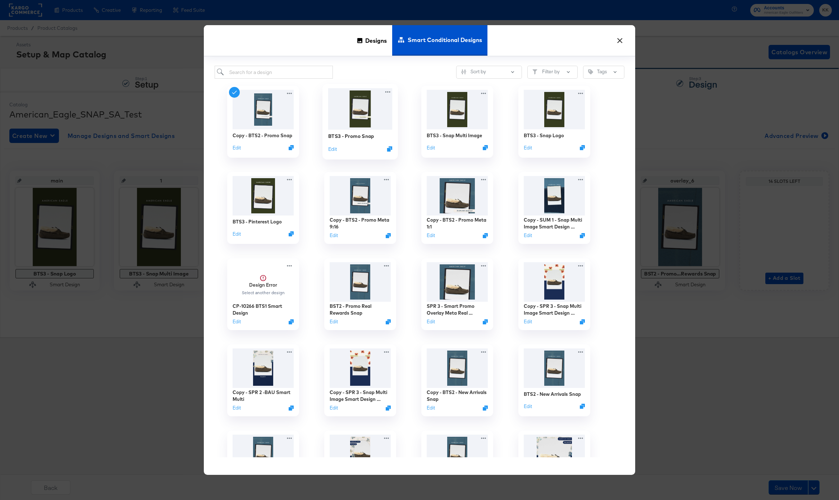
click at [369, 107] on img at bounding box center [360, 108] width 64 height 41
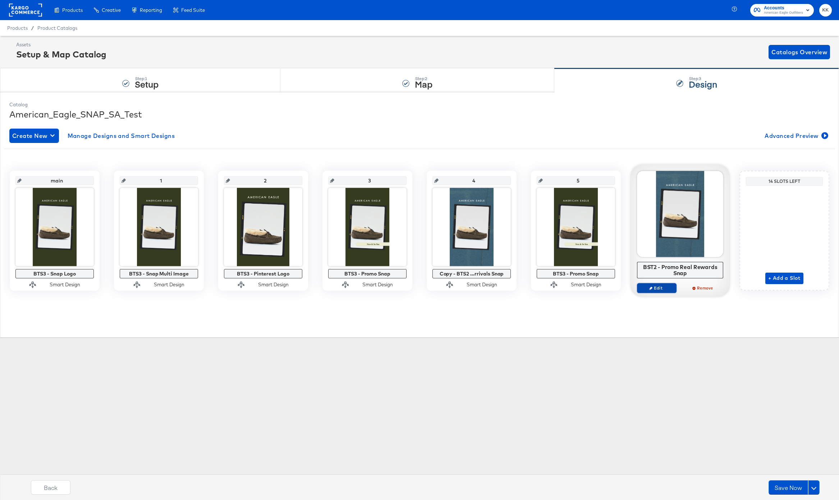
click at [654, 287] on span "Edit" at bounding box center [656, 287] width 33 height 5
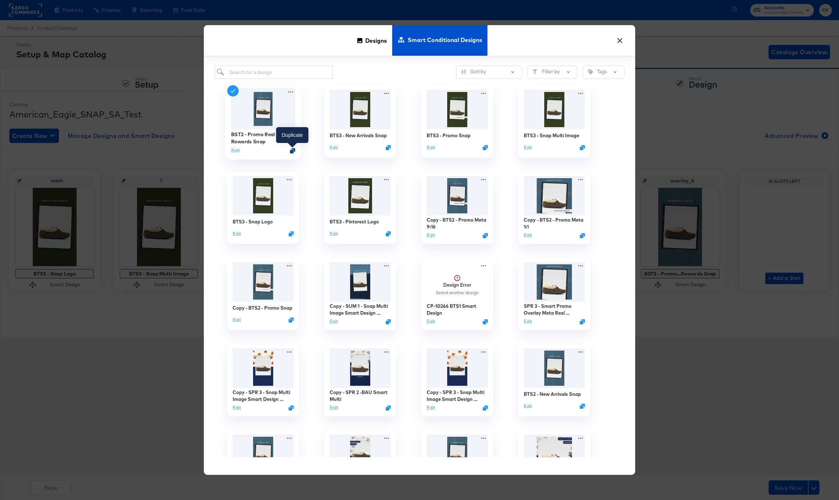
click at [293, 151] on icon "Duplicate" at bounding box center [292, 150] width 5 height 5
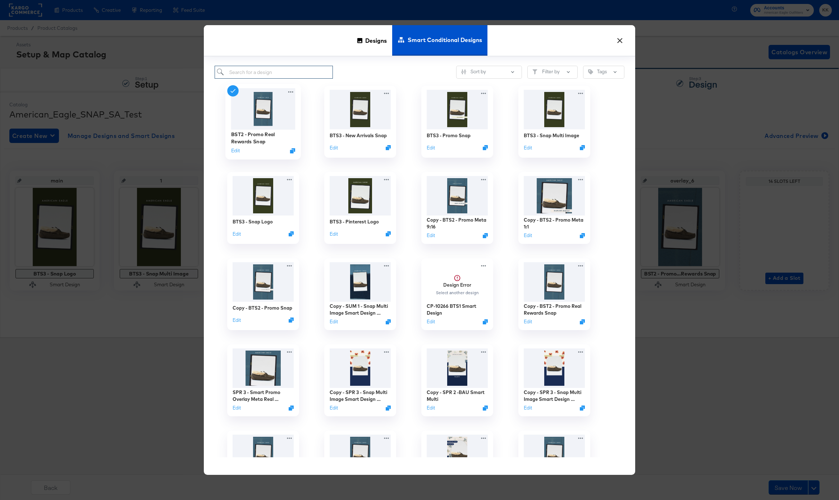
click at [256, 72] on input "search" at bounding box center [274, 72] width 118 height 13
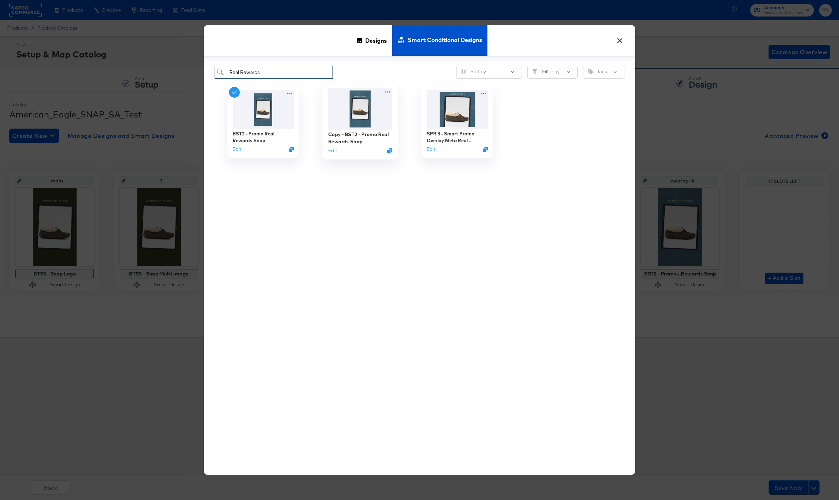
type input "Real Rewards"
click at [356, 137] on div "Copy - BST2 - Promo Real Rewards Snap" at bounding box center [360, 138] width 64 height 14
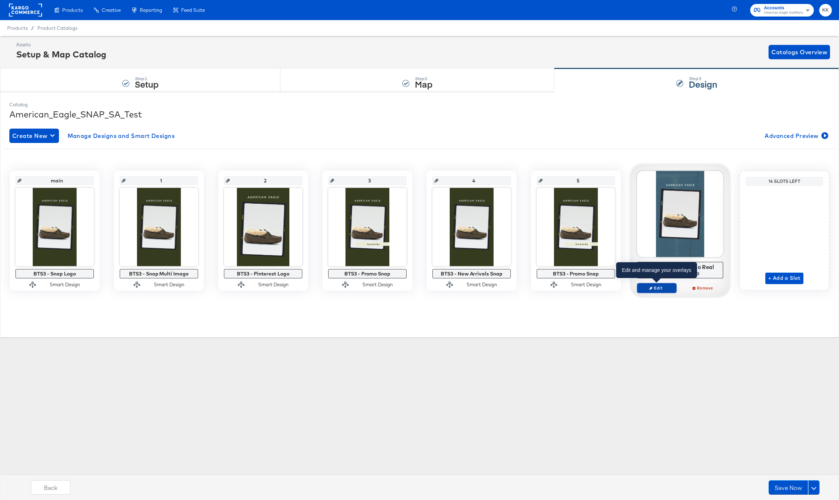
click at [661, 286] on span "Edit" at bounding box center [656, 287] width 33 height 5
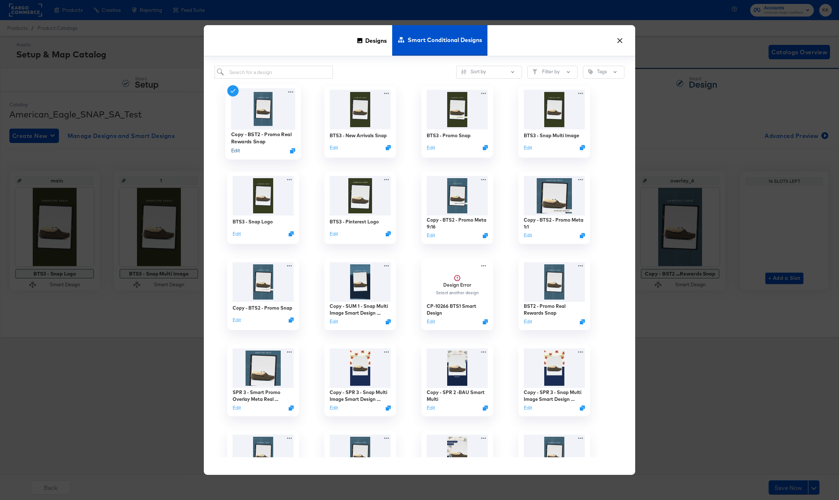
click at [237, 149] on button "Edit" at bounding box center [235, 150] width 9 height 7
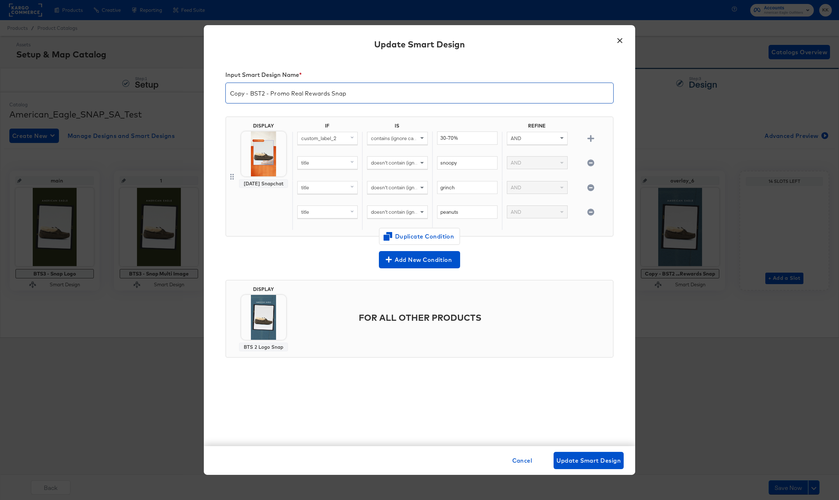
drag, startPoint x: 263, startPoint y: 93, endPoint x: 220, endPoint y: 93, distance: 43.1
click at [220, 93] on div "Input Smart Design Name * Copy - BST2 - Promo Real Rewards Snap DISPLAY Memoria…" at bounding box center [419, 252] width 431 height 388
type input "BTS3 - Promo Real Rewards Snap"
click at [621, 43] on button "×" at bounding box center [619, 38] width 13 height 13
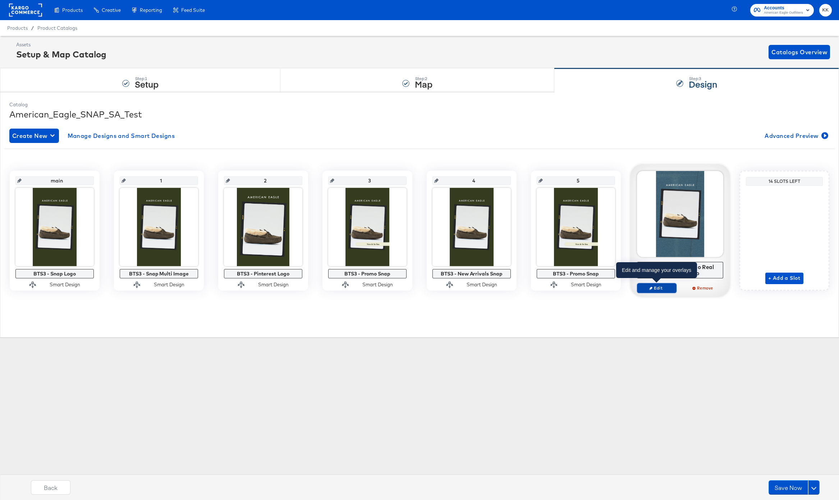
click at [659, 286] on span "Edit" at bounding box center [656, 287] width 33 height 5
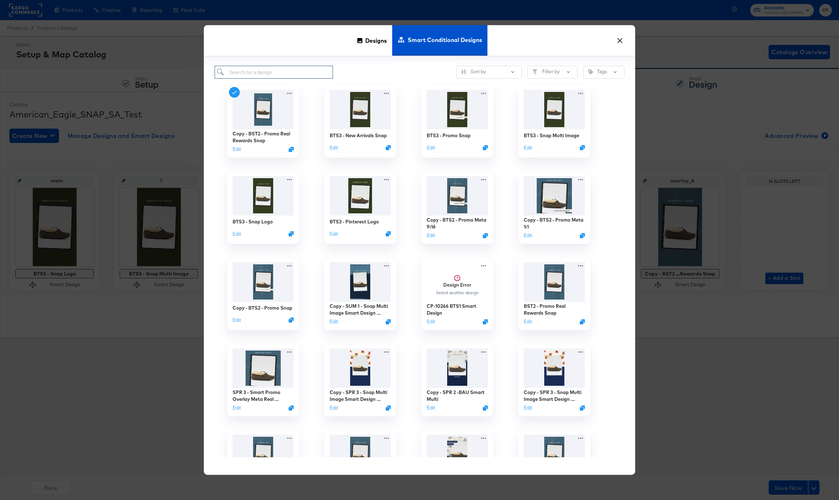
click at [276, 72] on input "search" at bounding box center [274, 72] width 118 height 13
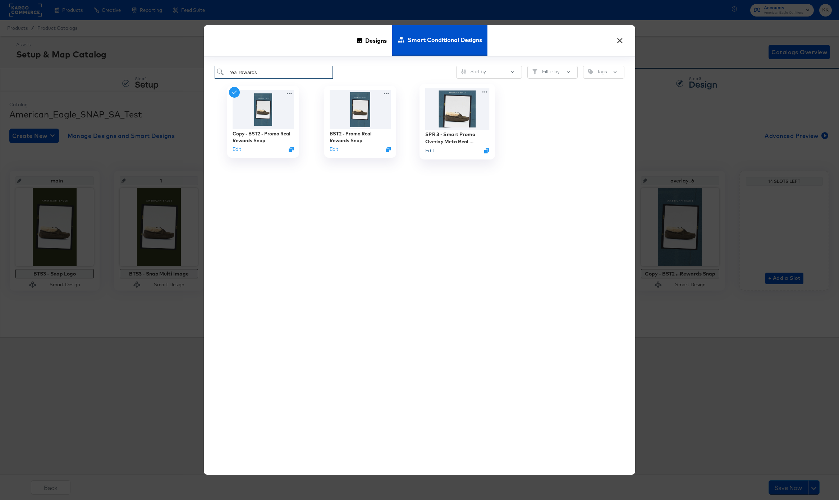
type input "real rewards"
click at [430, 151] on button "Edit" at bounding box center [429, 150] width 9 height 7
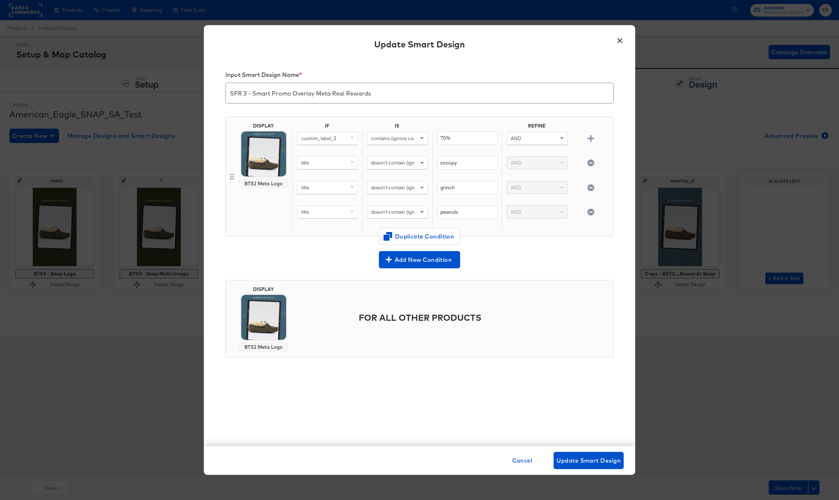
click at [619, 39] on button "×" at bounding box center [619, 38] width 13 height 13
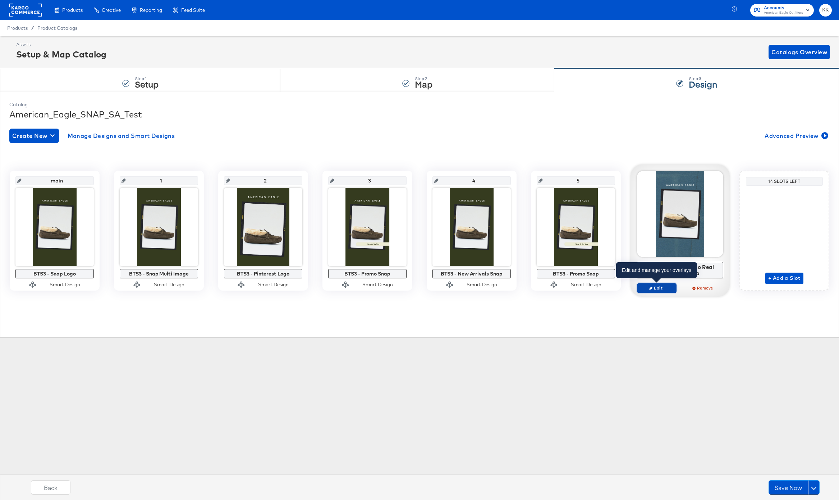
click at [656, 283] on button "Edit" at bounding box center [657, 288] width 40 height 10
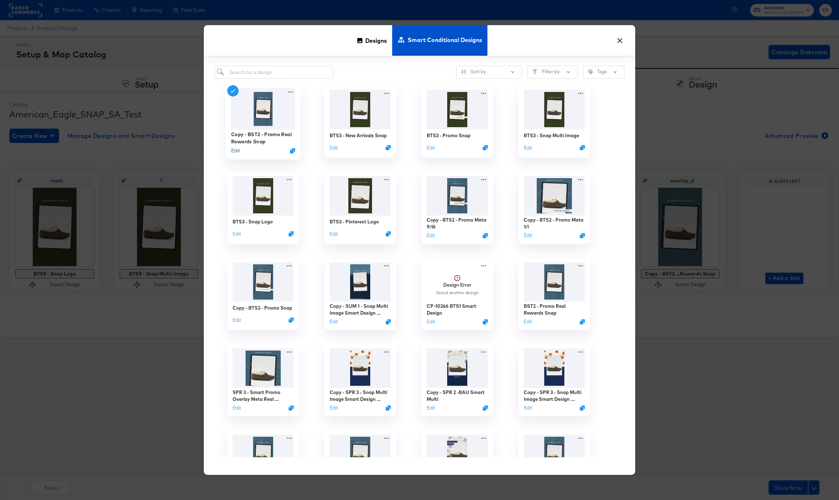
click at [236, 150] on button "Edit" at bounding box center [235, 150] width 9 height 7
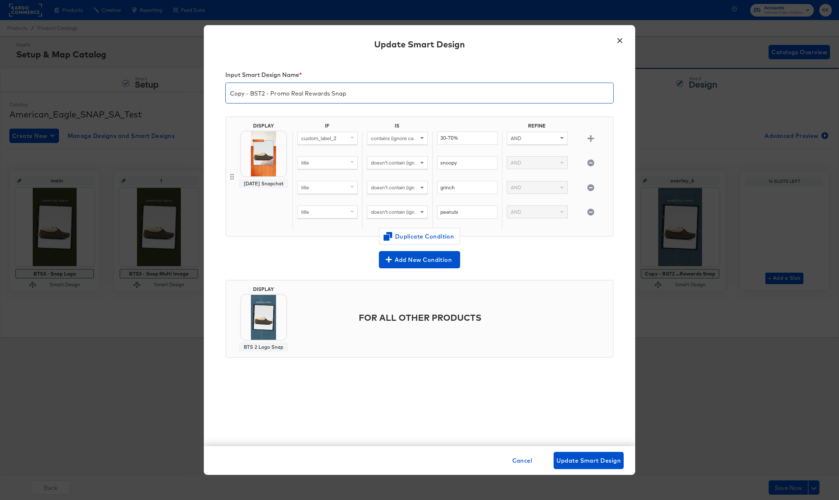
drag, startPoint x: 250, startPoint y: 94, endPoint x: 207, endPoint y: 94, distance: 43.1
click at [207, 94] on div "Input Smart Design Name * Copy - BST2 - Promo Real Rewards Snap DISPLAY Memoria…" at bounding box center [419, 252] width 431 height 388
type input "BST3 - Promo Real Rewards Snap"
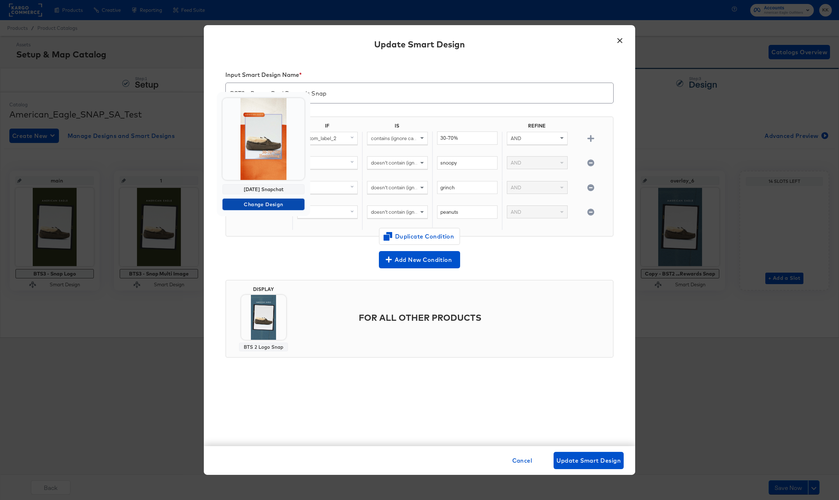
click at [265, 205] on span "Change Design" at bounding box center [263, 204] width 76 height 9
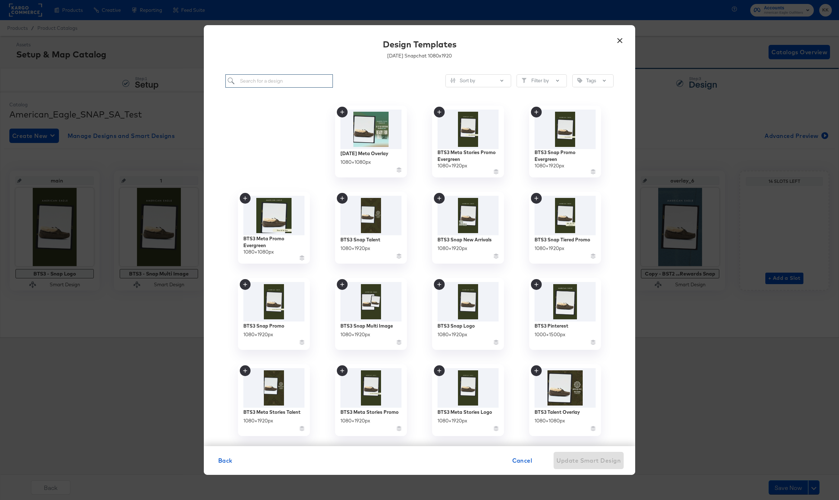
click at [262, 79] on input "search" at bounding box center [278, 80] width 107 height 13
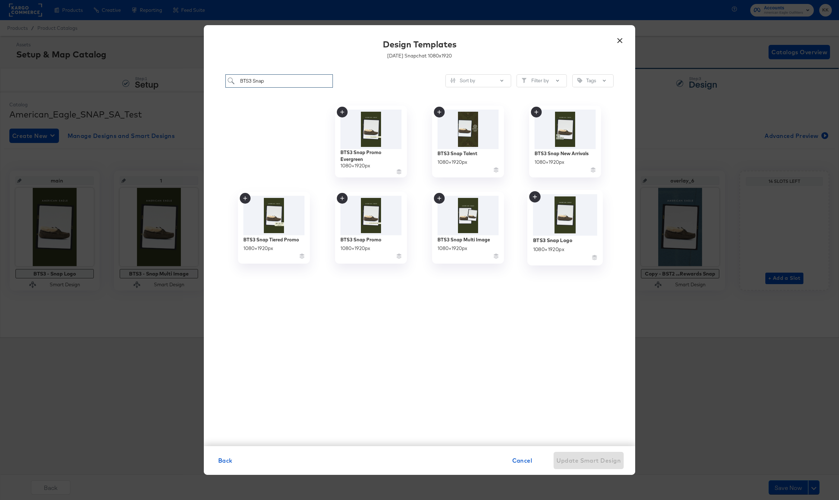
type input "BTS3 Snap"
click at [552, 220] on img at bounding box center [565, 215] width 64 height 42
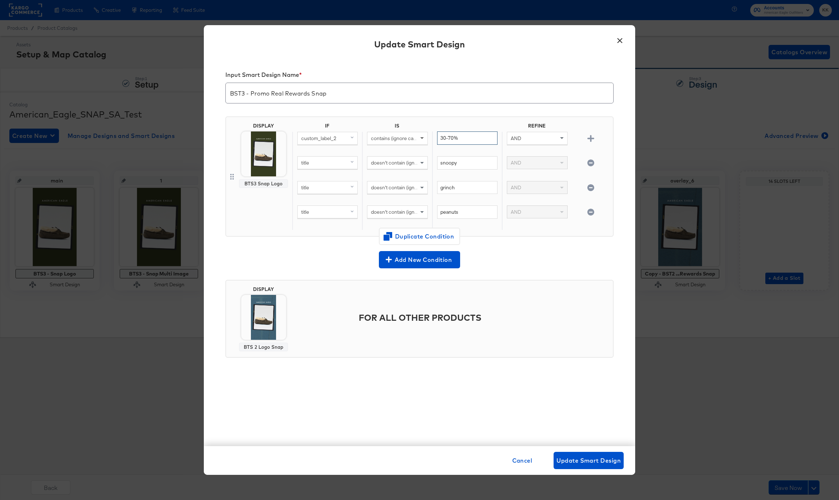
drag, startPoint x: 458, startPoint y: 138, endPoint x: 426, endPoint y: 138, distance: 32.0
click at [426, 138] on div "custom_label_2 contains (ignore case) 30-70% AND" at bounding box center [451, 144] width 318 height 25
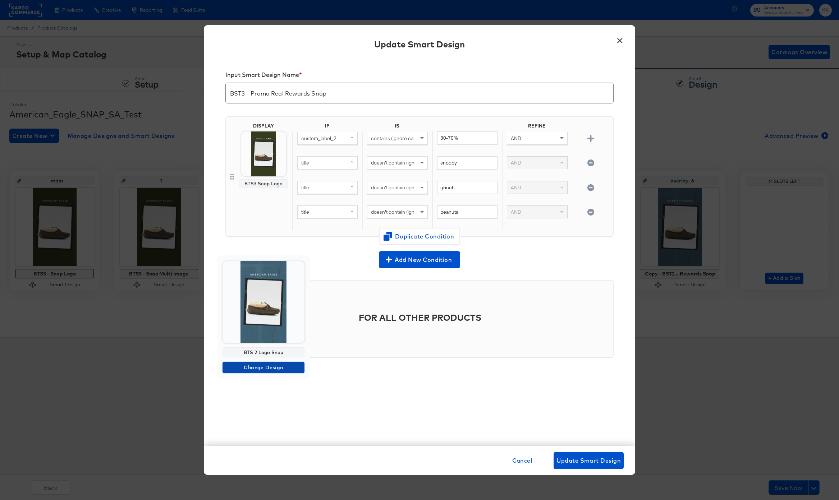
click at [268, 366] on span "Change Design" at bounding box center [263, 367] width 76 height 9
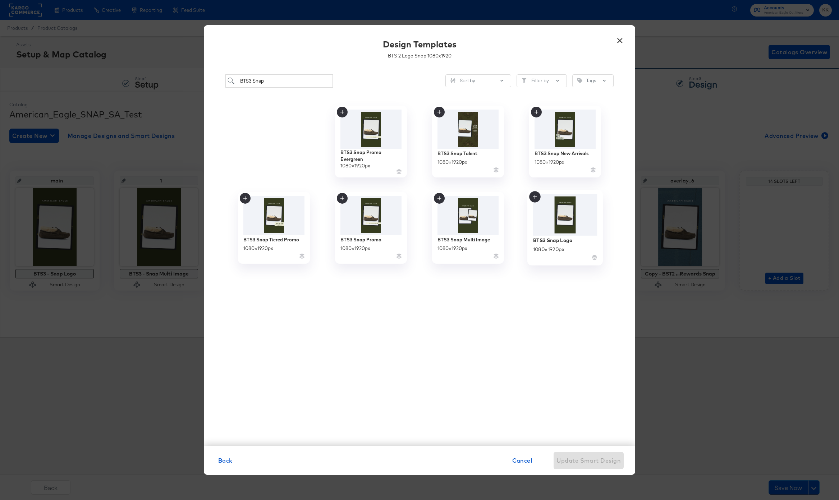
click at [558, 220] on img at bounding box center [565, 215] width 64 height 42
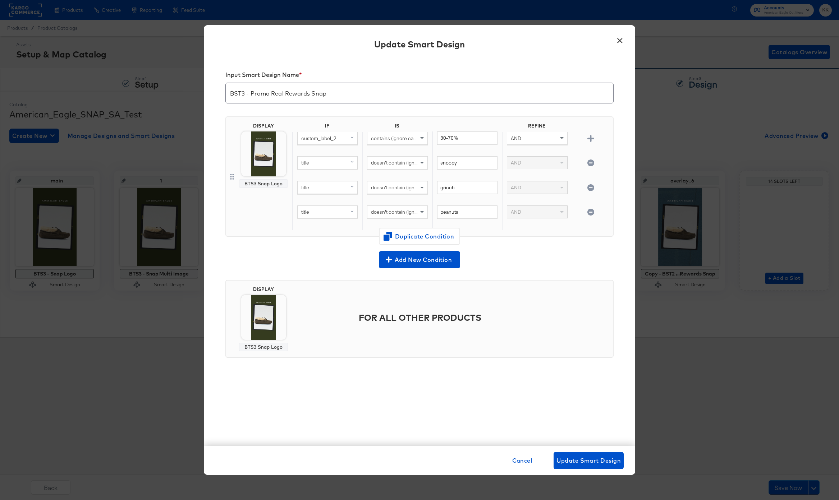
click at [620, 469] on div "Cancel Update Smart Design" at bounding box center [566, 460] width 114 height 17
click at [603, 462] on span "Update Smart Design" at bounding box center [588, 461] width 64 height 10
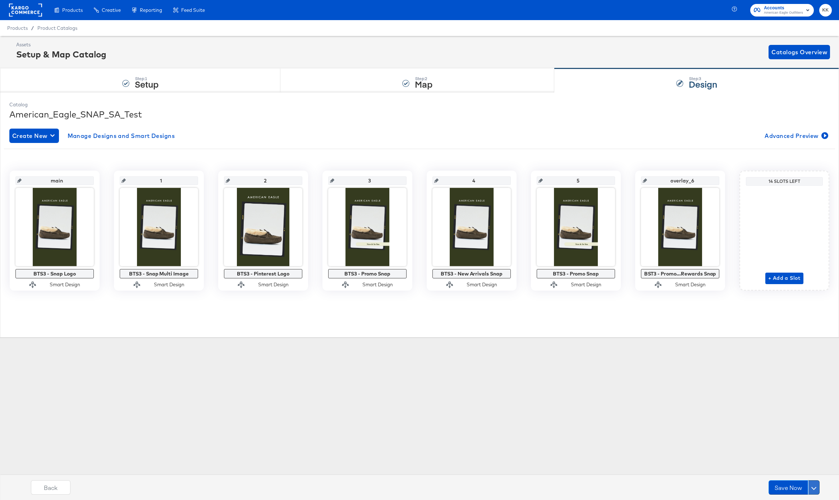
click at [816, 489] on button at bounding box center [813, 487] width 11 height 14
click at [791, 474] on div "Schedule Save" at bounding box center [796, 473] width 33 height 7
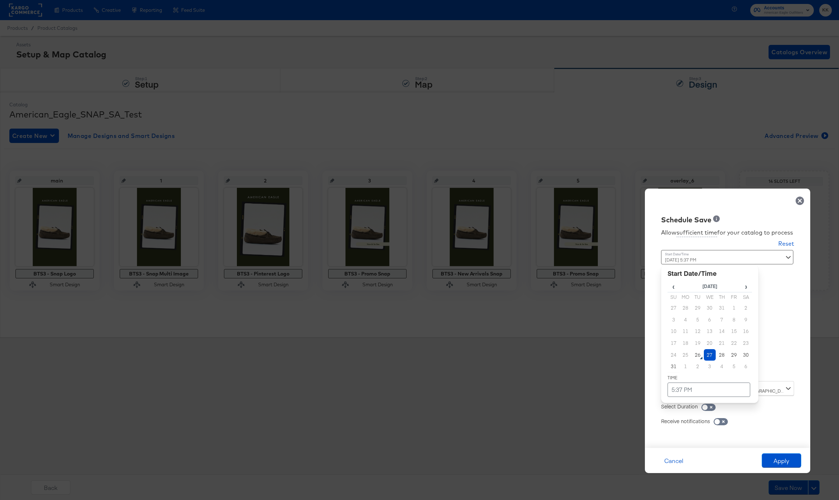
click at [681, 370] on div "August 27th 2025 5:37 PM ‹ August 2025 › Su Mo Tu We Th Fr Sa 27 28 29 30 31 1 …" at bounding box center [709, 313] width 97 height 126
click at [709, 353] on td "27" at bounding box center [710, 355] width 12 height 12
click at [697, 392] on td "5:37 PM" at bounding box center [708, 390] width 83 height 14
click at [696, 342] on span "▼" at bounding box center [694, 336] width 14 height 14
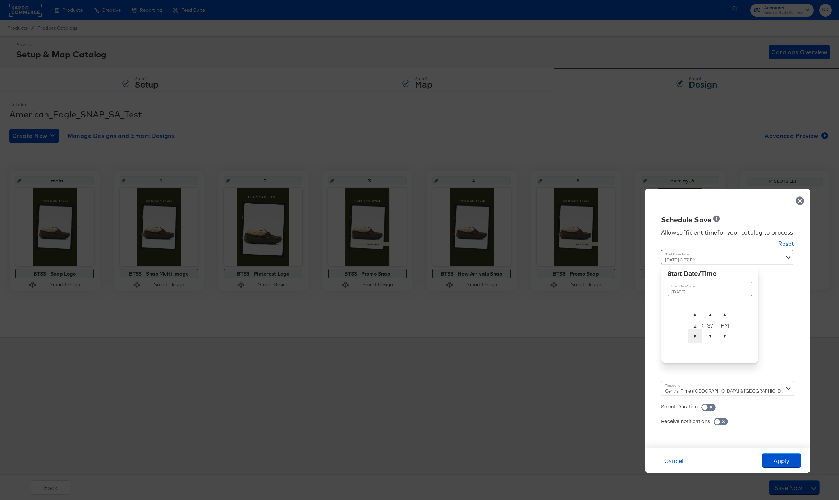
click at [696, 342] on span "▼" at bounding box center [694, 336] width 14 height 14
click at [711, 300] on table "August 27th 2025 ▲ 2 ▼ : ▲ 37 ▼ ▲ PM ▼" at bounding box center [709, 311] width 84 height 67
click at [711, 333] on span "▼" at bounding box center [710, 336] width 14 height 14
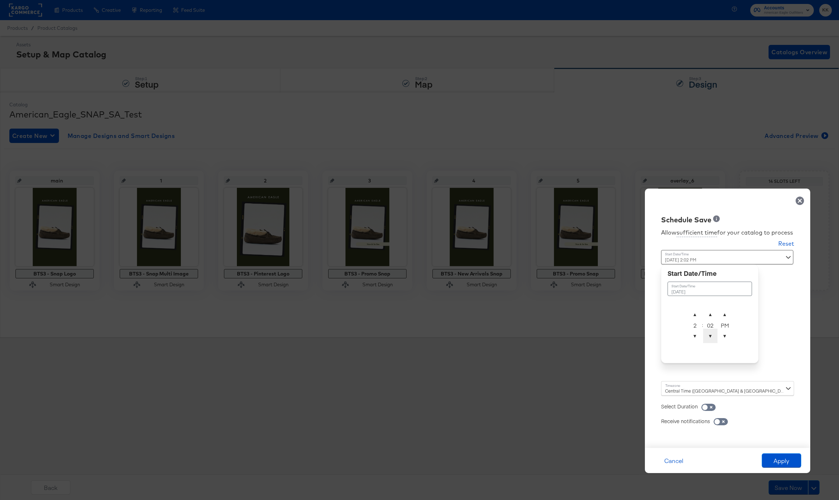
click at [711, 333] on span "▼" at bounding box center [710, 336] width 14 height 14
type input "[DATE] 2:00 AM"
click at [730, 307] on span "▲" at bounding box center [724, 314] width 14 height 14
click at [684, 386] on div "Central Time ([GEOGRAPHIC_DATA] & [GEOGRAPHIC_DATA]) ([GEOGRAPHIC_DATA]/[GEOGRA…" at bounding box center [727, 388] width 133 height 14
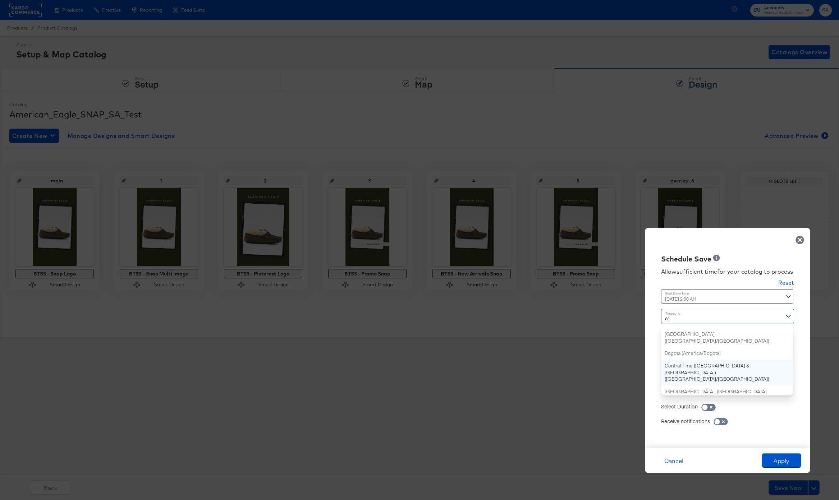
scroll to position [80, 0]
type input "east"
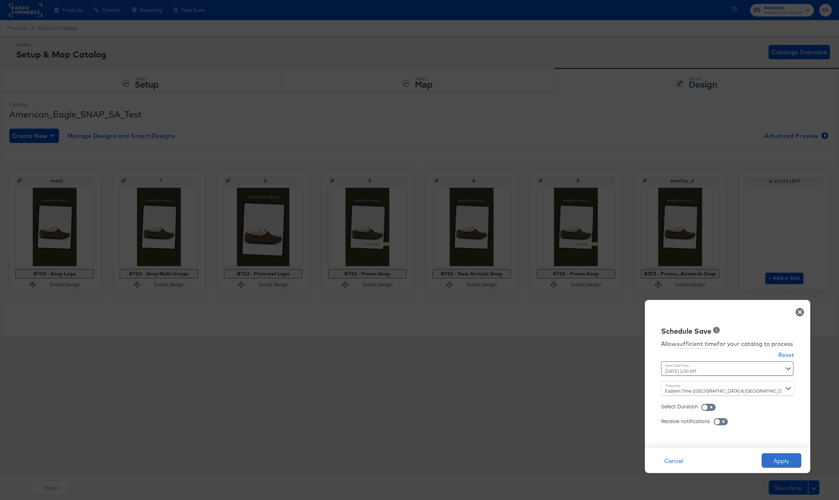
click at [775, 461] on button "Apply" at bounding box center [781, 460] width 40 height 14
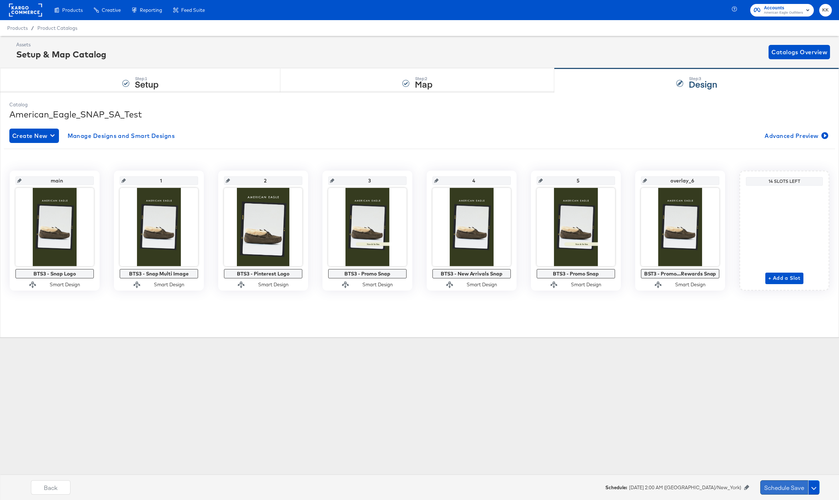
click at [779, 483] on button "Schedule Save" at bounding box center [784, 487] width 48 height 14
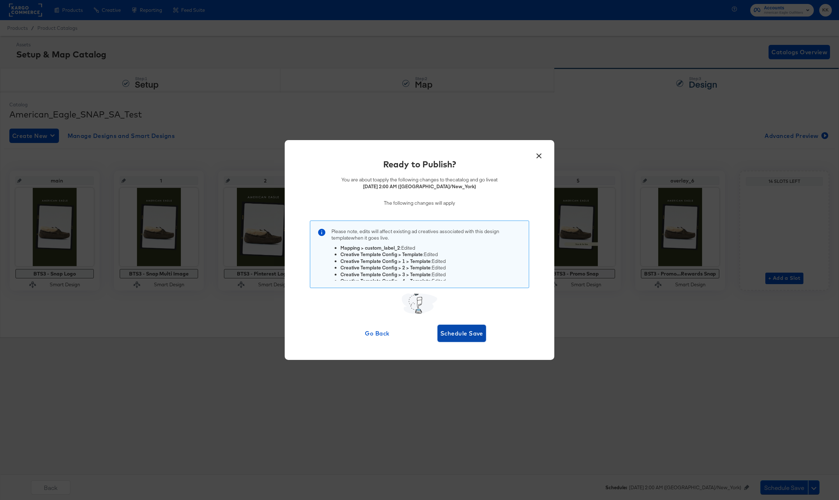
click at [458, 328] on span "Schedule Save" at bounding box center [461, 333] width 43 height 10
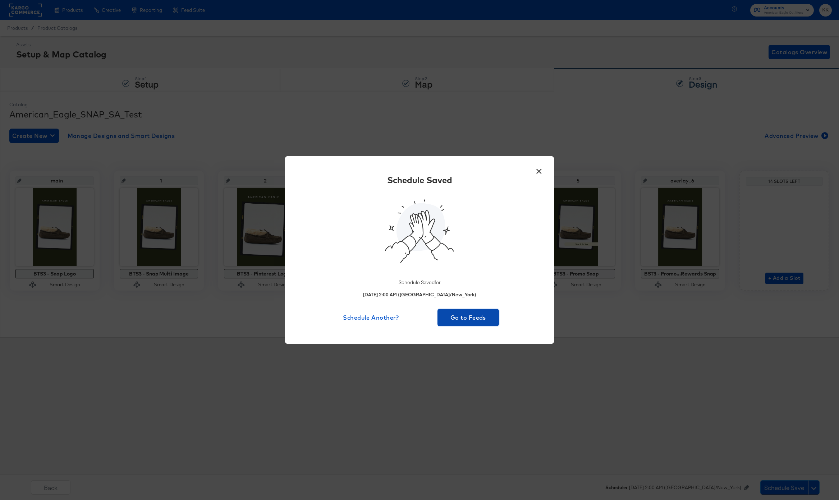
click at [461, 317] on span "Go to Feeds" at bounding box center [468, 318] width 56 height 10
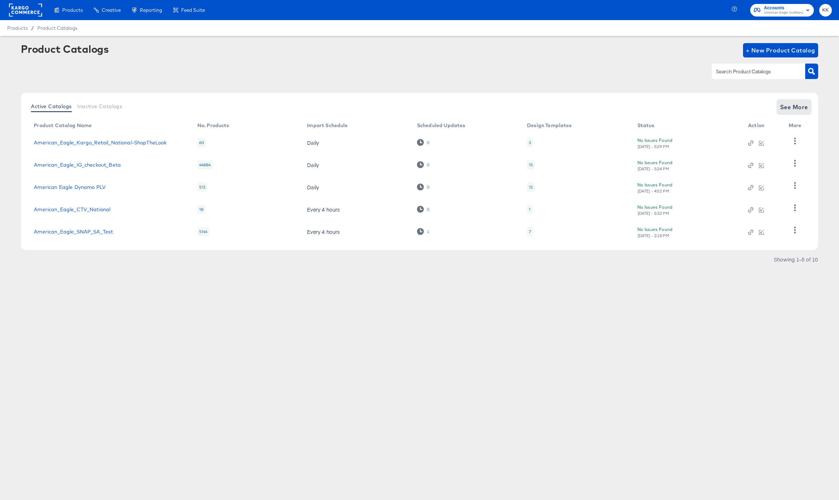
click at [794, 101] on button "See More" at bounding box center [794, 107] width 34 height 14
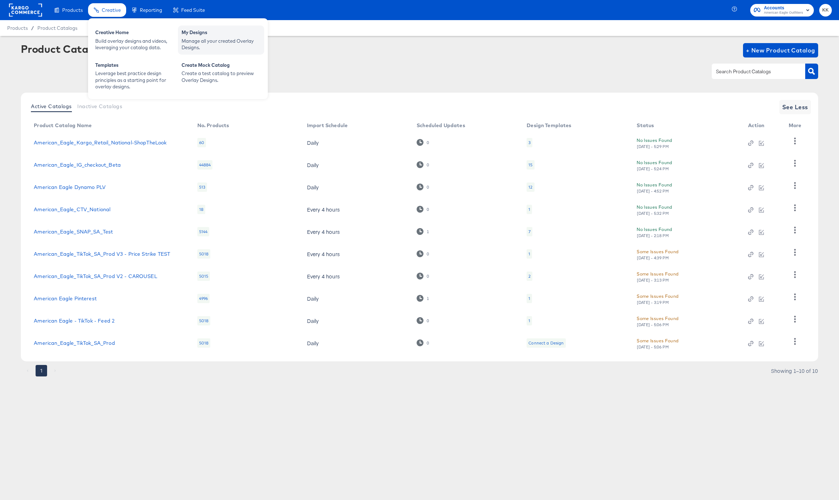
click at [210, 33] on div "My Designs" at bounding box center [220, 33] width 79 height 9
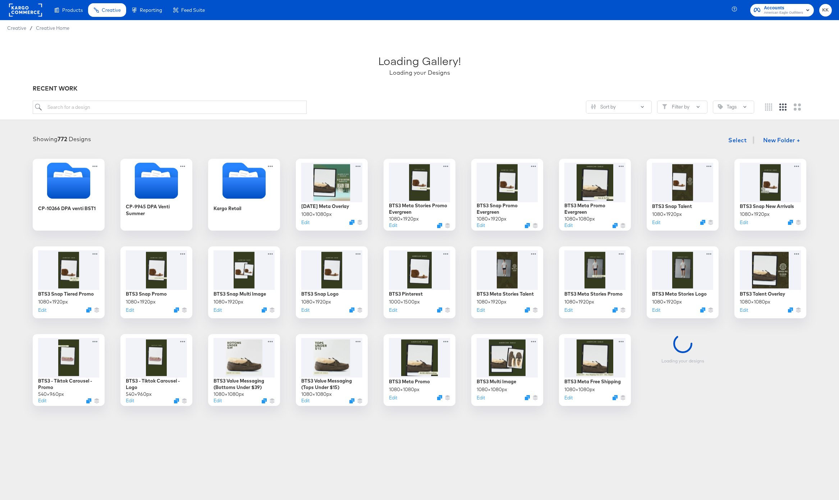
click at [143, 99] on div "Loading Gallery! Loading your Designs RECENT WORK Sort by Filter by Tags" at bounding box center [419, 78] width 839 height 84
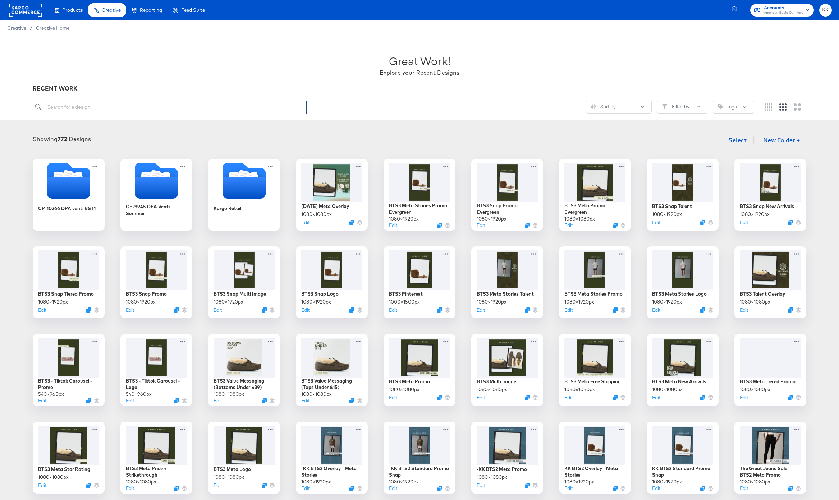
click at [106, 109] on input "search" at bounding box center [170, 107] width 274 height 13
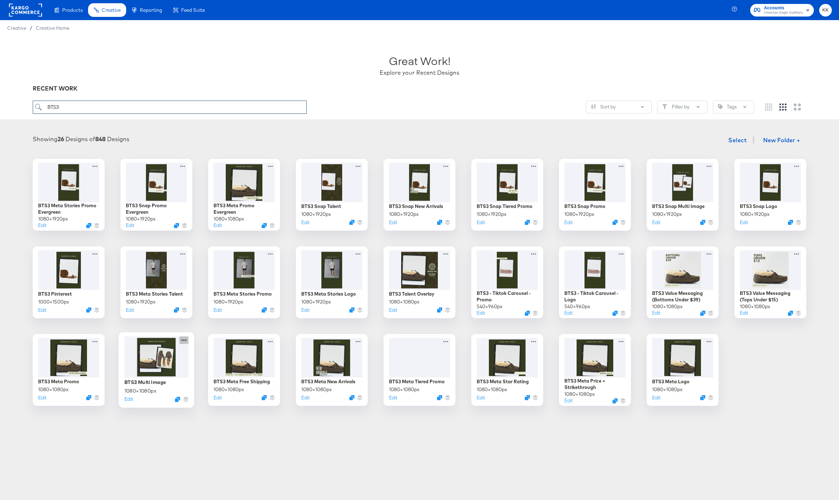
click at [186, 341] on icon at bounding box center [183, 340] width 5 height 1
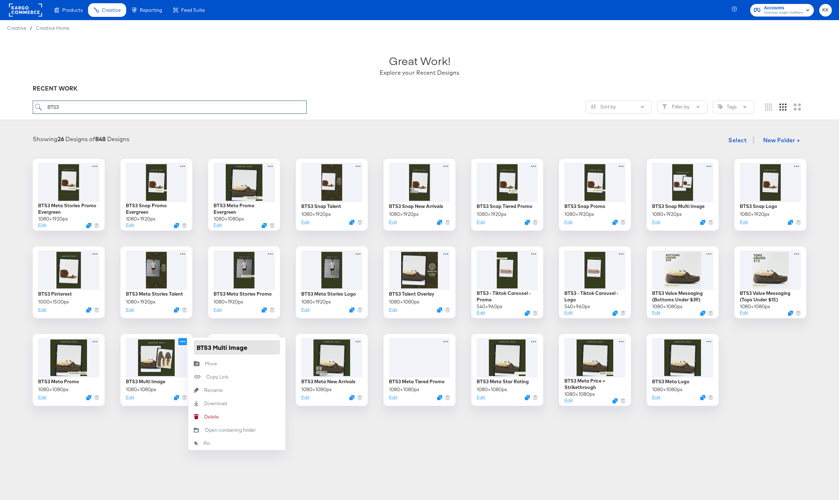
type input "BTS3"
click at [213, 345] on input "BTS3 Multi Image" at bounding box center [237, 347] width 86 height 14
type input "BTS3 Meta Multi Image"
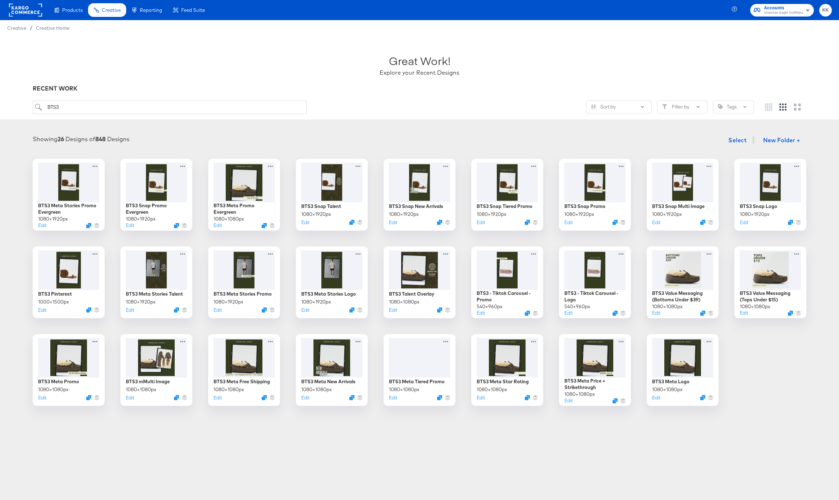
click at [149, 426] on article "Great Work! Explore your Recent Designs RECENT WORK BTS3 Sort by Filter by Tags…" at bounding box center [419, 238] width 839 height 405
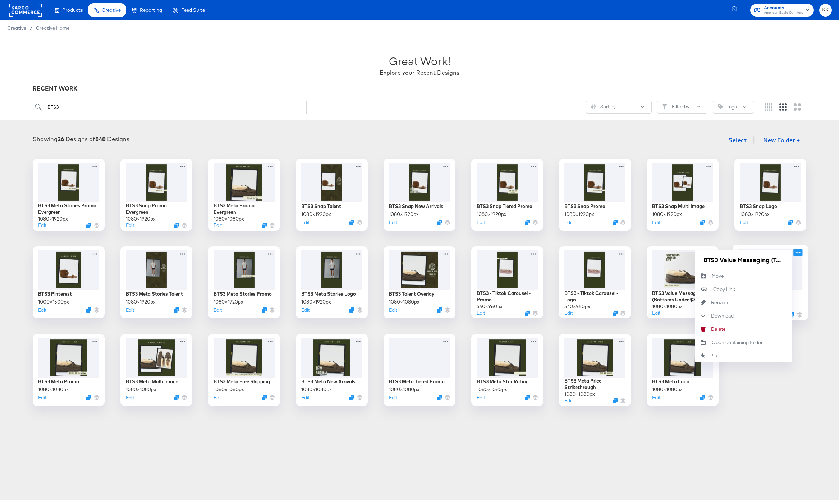
click at [795, 253] on icon at bounding box center [797, 252] width 5 height 1
click at [720, 261] on input "BTS3 Value Messaging (Tops Under $15)" at bounding box center [743, 260] width 86 height 14
type input "BTS3 Meta Value Messaging (Tops Under $15)"
click at [777, 405] on div "BTS3 Meta Stories Promo Evergreen 1080 × 1920 px Edit BTS3 Snap Promo Evergreen…" at bounding box center [419, 282] width 824 height 247
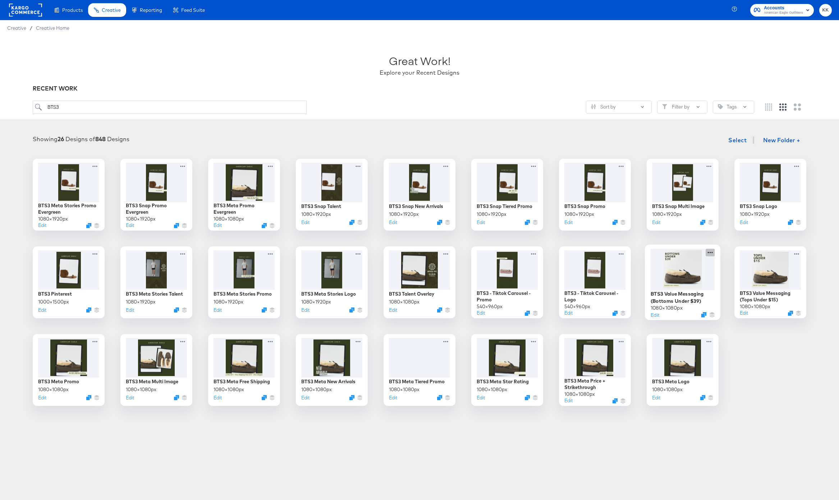
click at [709, 251] on icon at bounding box center [709, 253] width 9 height 8
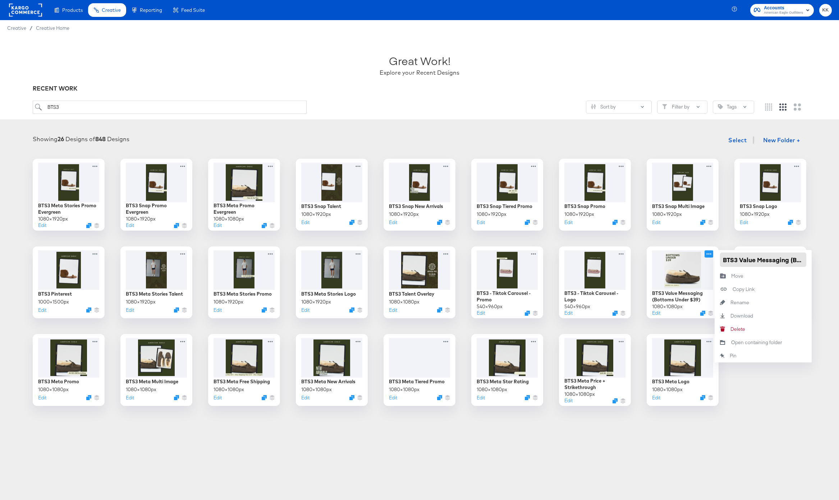
click at [741, 259] on input "BTS3 Value Messaging (Bottoms Under $39)" at bounding box center [763, 260] width 86 height 14
type input "BTS3 Meta Value Messaging (Bottoms Under $39)"
click at [772, 391] on div "BTS3 Meta Stories Promo Evergreen 1080 × 1920 px Edit BTS3 Snap Promo Evergreen…" at bounding box center [419, 282] width 824 height 247
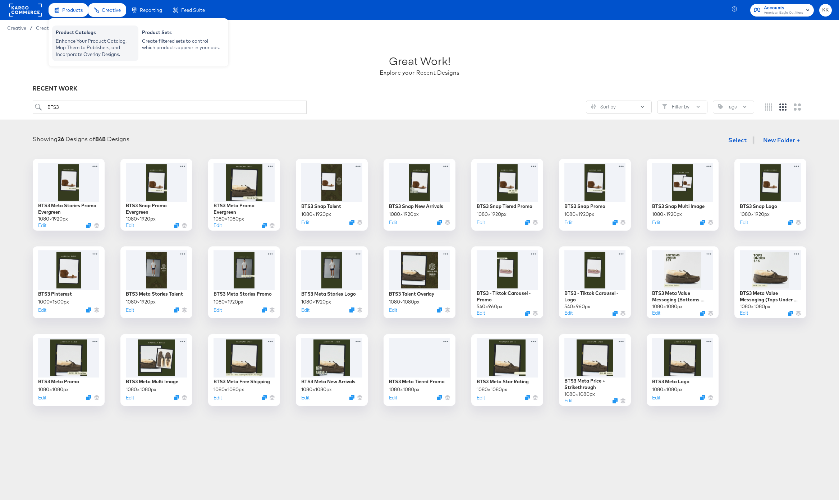
click at [71, 46] on div "Enhance Your Product Catalog, Map Them to Publishers, and Incorporate Overlay D…" at bounding box center [95, 48] width 79 height 20
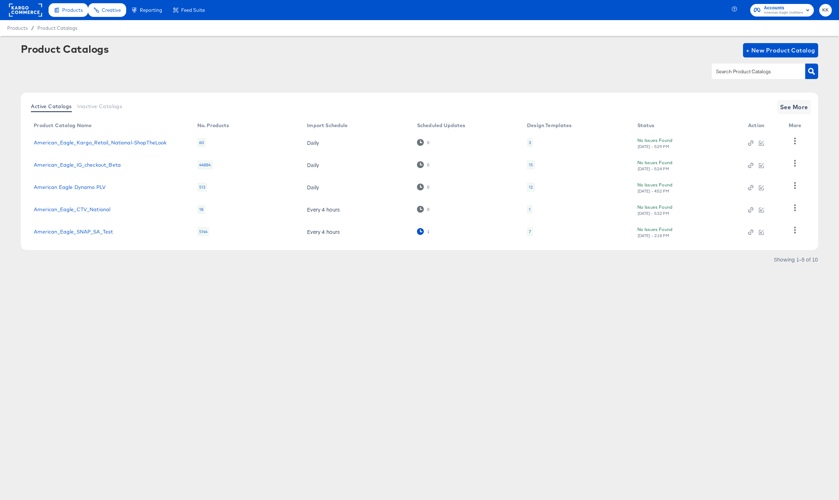
click at [425, 230] on div "1" at bounding box center [423, 231] width 13 height 7
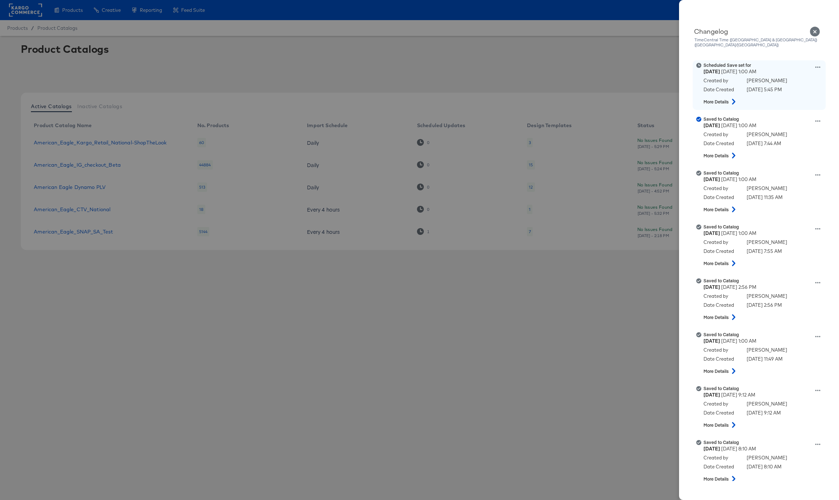
click at [816, 65] on icon at bounding box center [817, 67] width 5 height 5
click at [791, 80] on button "Edit scheduled version" at bounding box center [784, 85] width 72 height 10
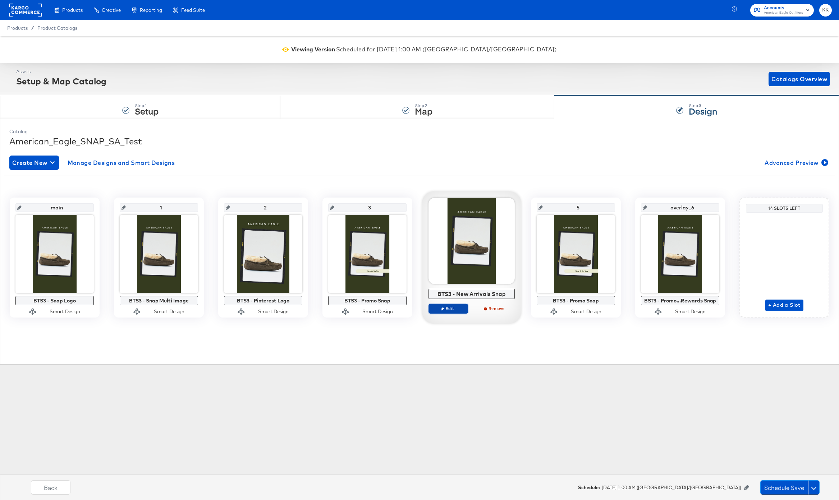
click at [456, 313] on button "Edit" at bounding box center [448, 309] width 40 height 10
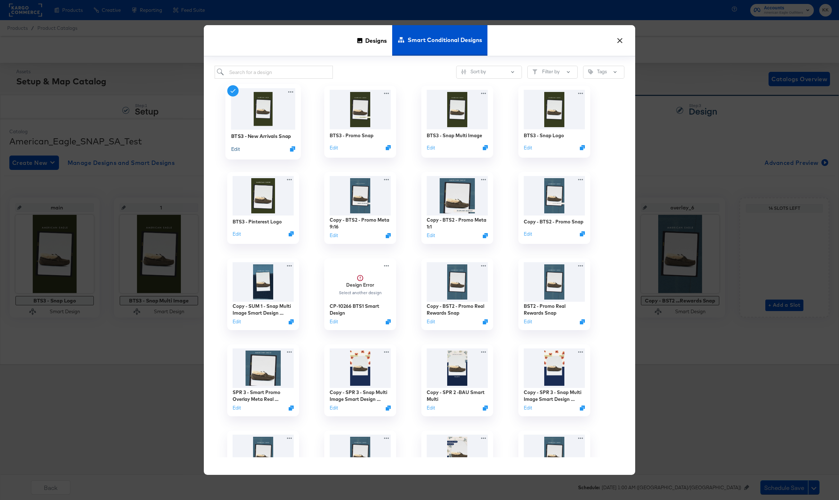
click at [237, 149] on button "Edit" at bounding box center [235, 149] width 9 height 7
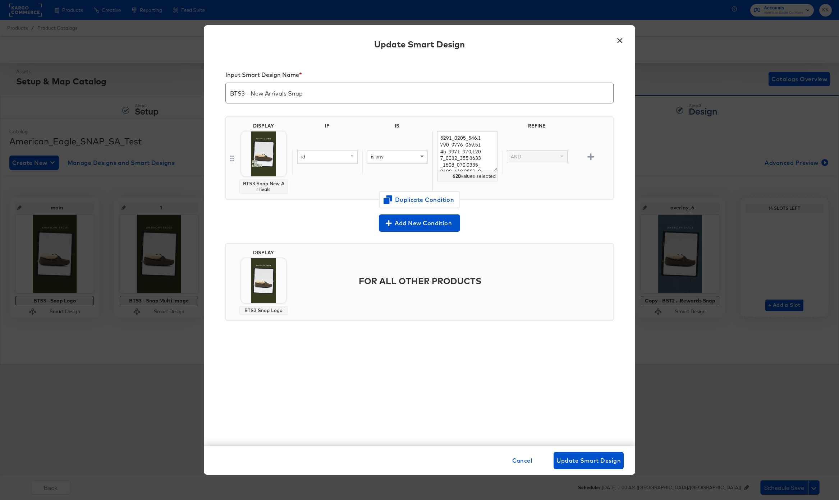
click at [616, 45] on button "×" at bounding box center [619, 38] width 13 height 13
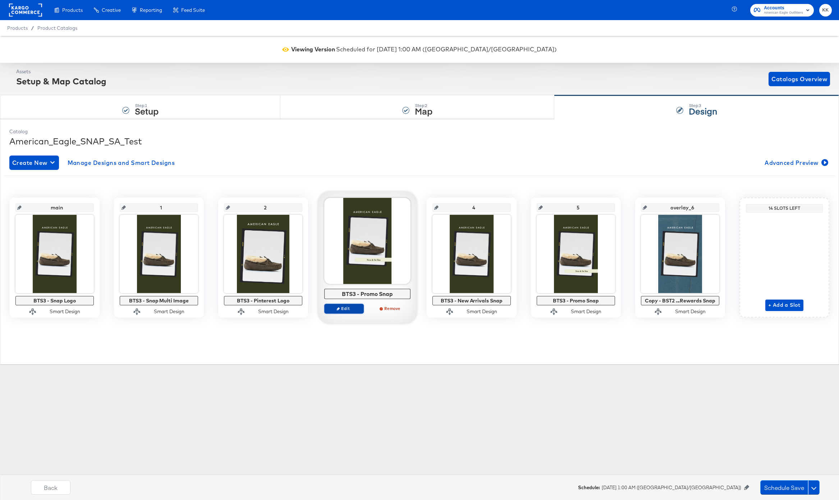
click at [335, 306] on span "Edit" at bounding box center [343, 308] width 33 height 5
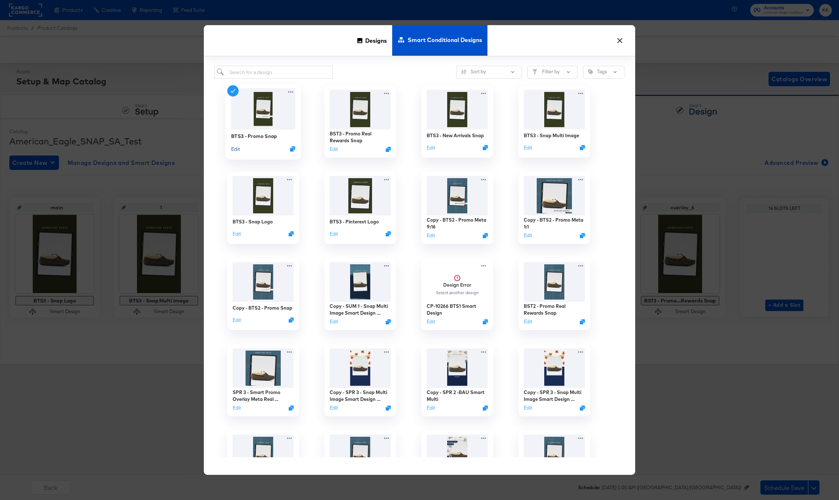
click at [237, 148] on button "Edit" at bounding box center [235, 149] width 9 height 7
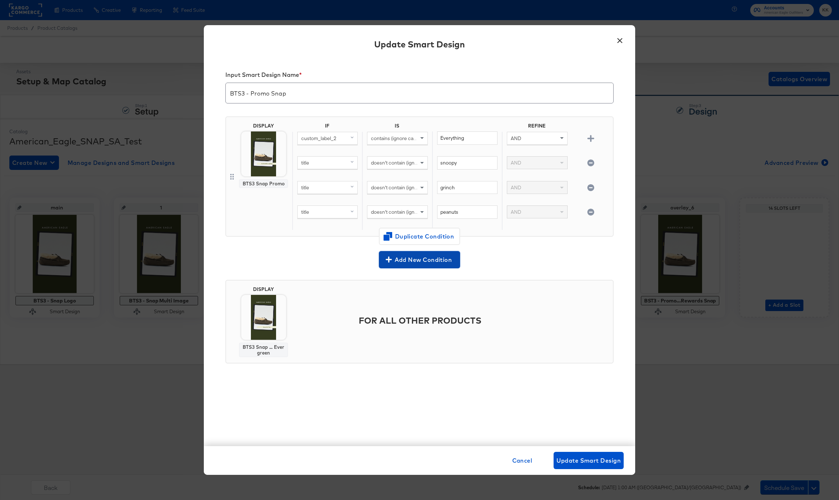
click at [415, 258] on span "Add New Condition" at bounding box center [419, 260] width 75 height 10
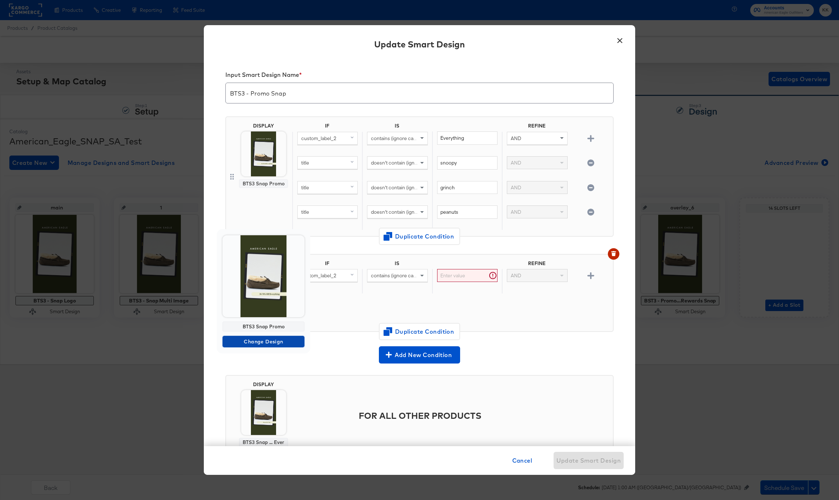
click at [269, 347] on button "Change Design" at bounding box center [263, 341] width 82 height 11
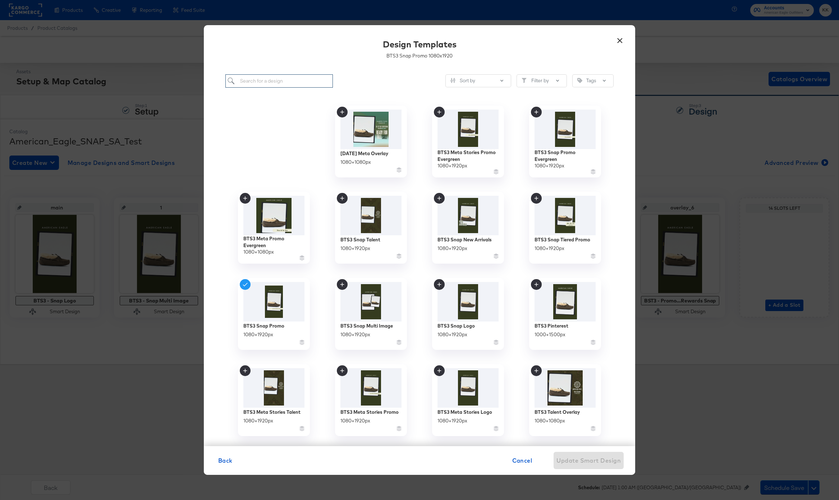
click at [272, 81] on input "search" at bounding box center [278, 80] width 107 height 13
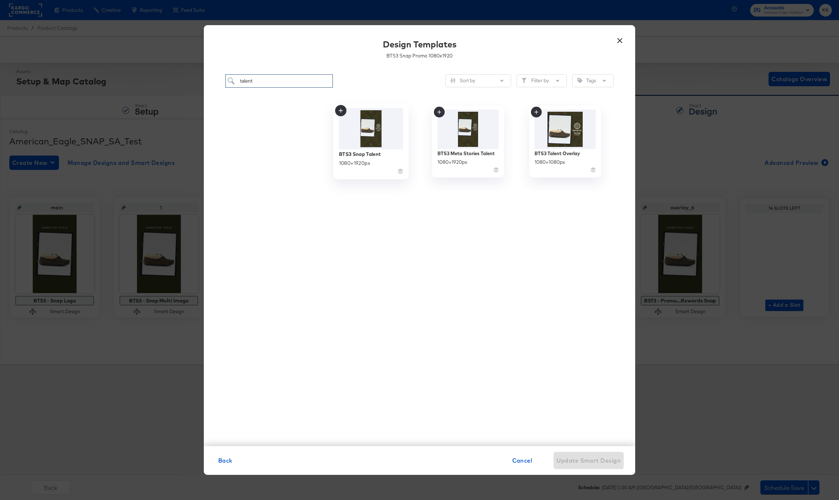
type input "talent"
click at [370, 136] on img at bounding box center [371, 128] width 64 height 41
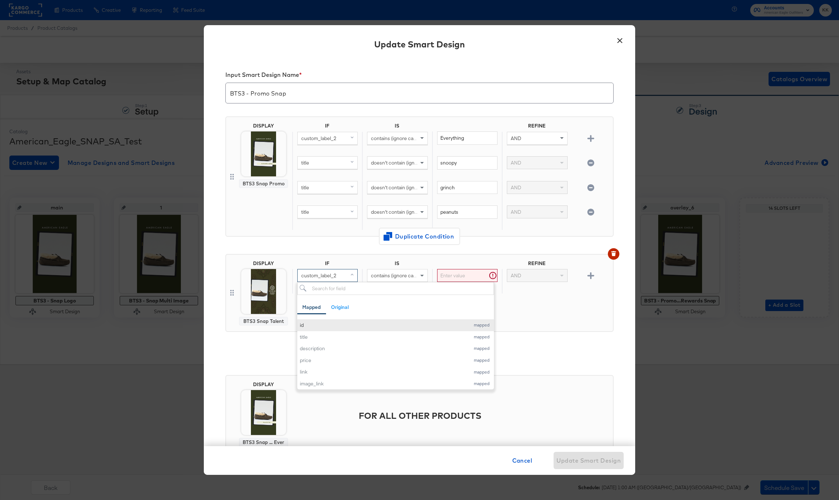
click at [331, 319] on div "id mapped" at bounding box center [395, 325] width 197 height 12
click at [312, 324] on div "id" at bounding box center [383, 325] width 166 height 7
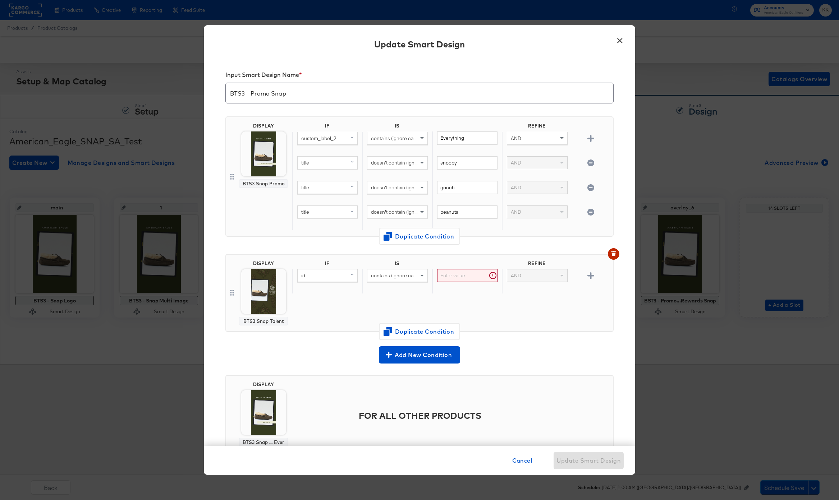
click at [381, 280] on div "contains (ignore case)" at bounding box center [397, 275] width 60 height 12
type input "is"
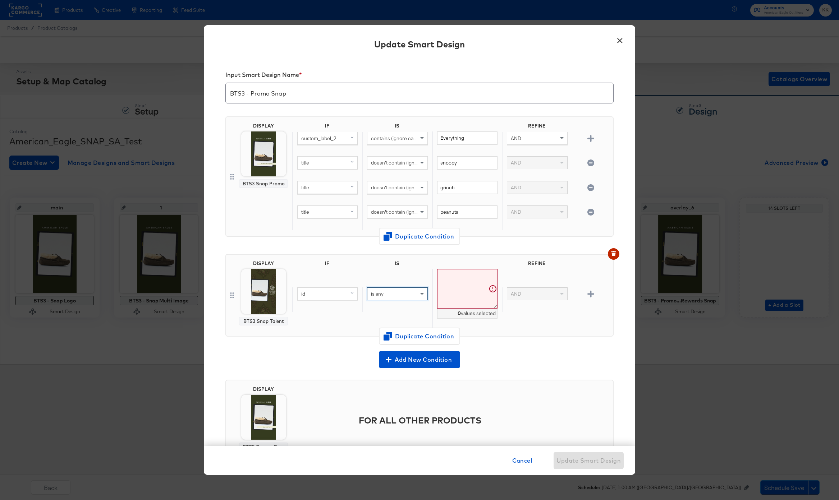
click at [464, 280] on textarea at bounding box center [467, 289] width 60 height 40
paste textarea "0161_4846_103, 0186_2735_613, 2121_5185_200, 0101_1799_309, 0161_4846_108, 0222…"
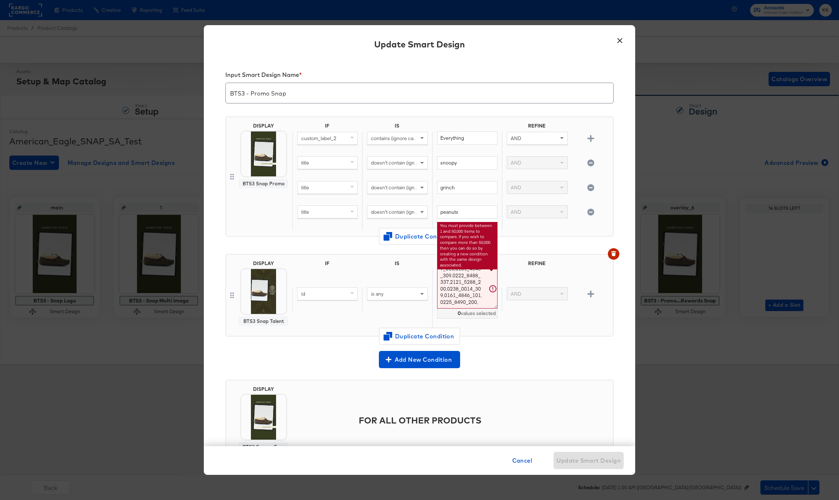
scroll to position [300, 0]
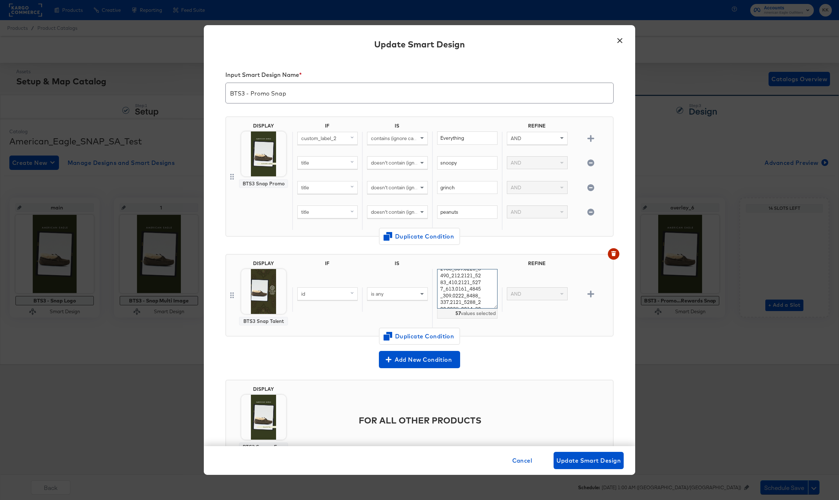
type textarea "0161_4846_103,0186_2735_613,2121_5185_200,0101_1799_309,0161_4846_108,0222_8488…"
click at [511, 331] on div "DISPLAY BTS3 Snap Talent IF IS REFINE id is any 0161_4846_103,0186_2735_613,212…" at bounding box center [419, 295] width 388 height 83
click at [272, 93] on input "BTS3 - Promo Snap" at bounding box center [419, 90] width 387 height 20
type input "BTS3 - Promo + Talent Snap"
click at [566, 452] on button "Update Smart Design" at bounding box center [588, 460] width 70 height 17
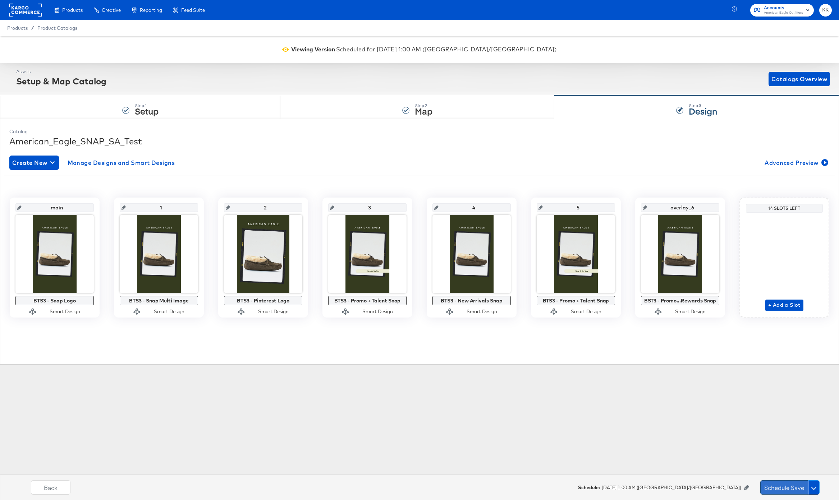
click at [787, 486] on button "Schedule Save" at bounding box center [784, 487] width 48 height 14
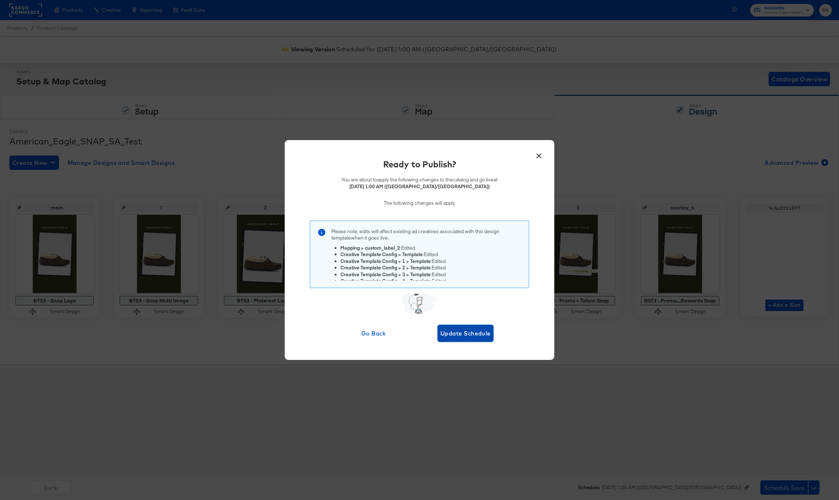
click at [474, 331] on span "Update Schedule" at bounding box center [465, 333] width 50 height 10
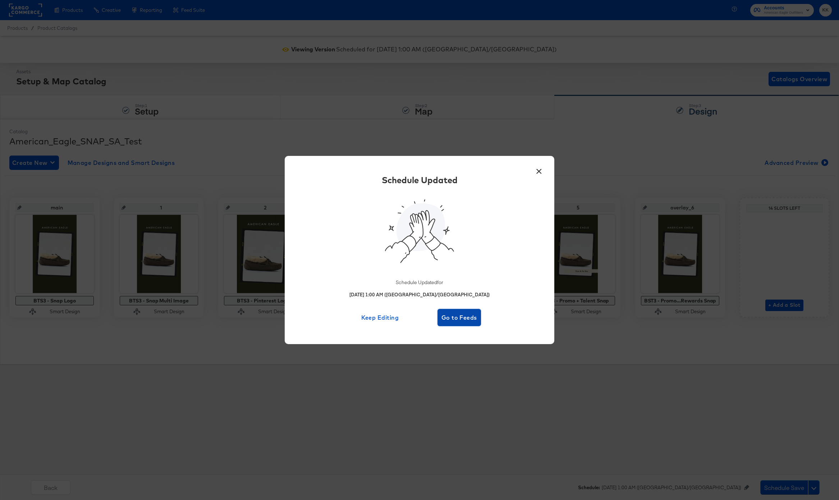
click at [449, 318] on span "Go to Feeds" at bounding box center [459, 318] width 38 height 10
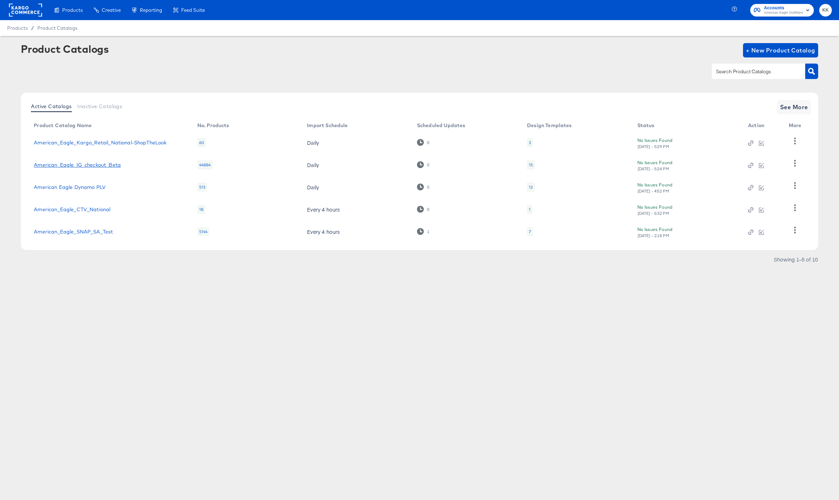
click at [106, 167] on link "American_Eagle_IG_checkout_Beta" at bounding box center [77, 165] width 87 height 6
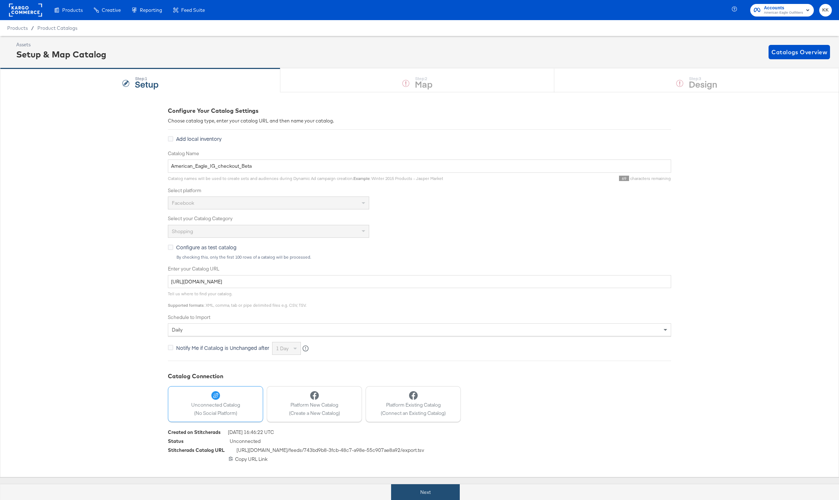
click at [429, 485] on button "Next" at bounding box center [425, 492] width 69 height 16
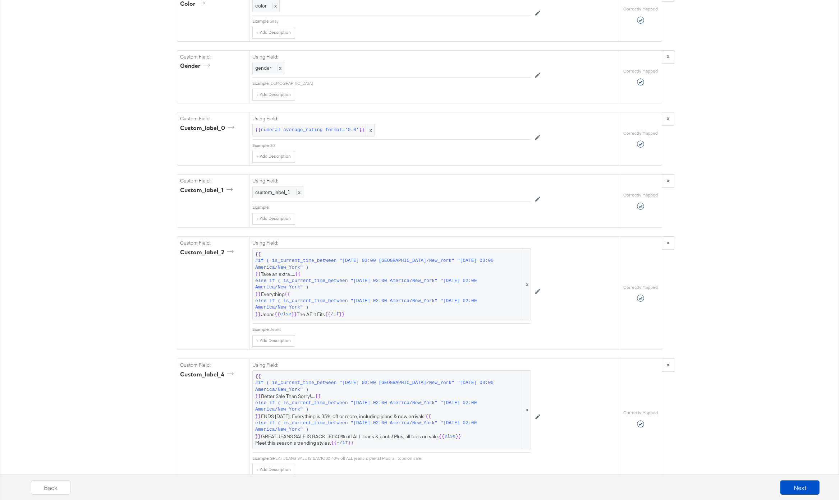
scroll to position [898, 0]
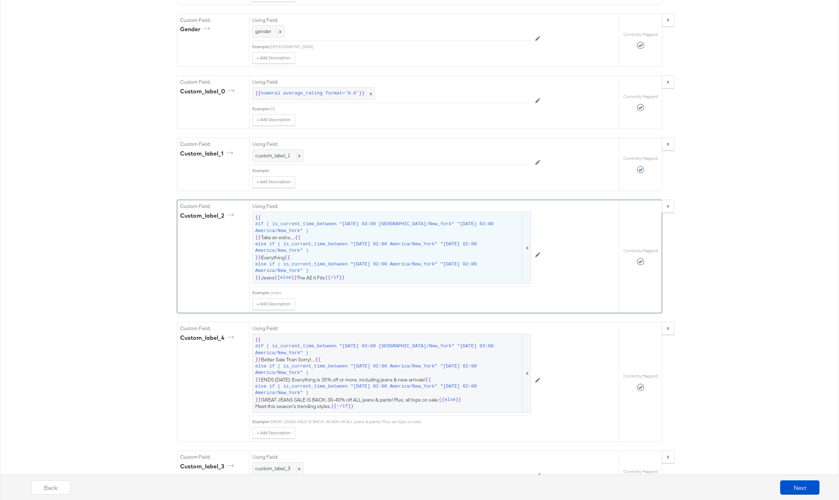
click at [336, 237] on span "{{ #if ( is_current_time_between "2024-06-28 03:00 America/New_York" "2024-06-2…" at bounding box center [391, 248] width 273 height 67
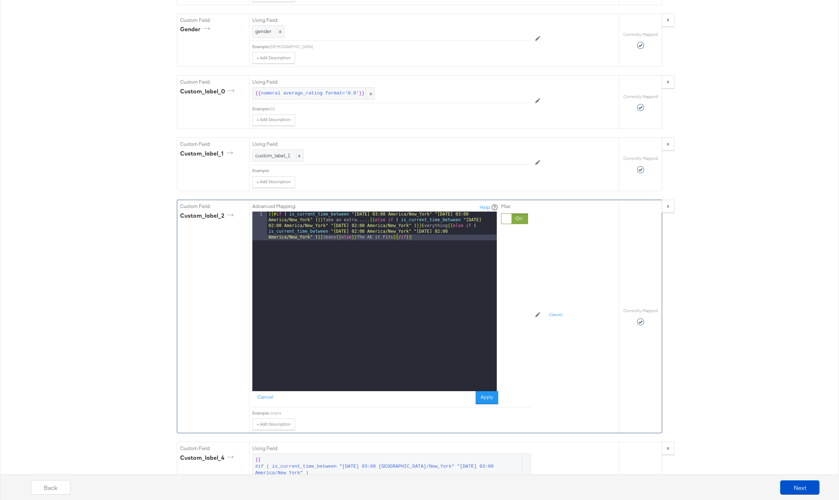
click at [390, 235] on div "{{# if ( is_current_time_between "2024-06-28 03:00 America/New_York" "2024-06-2…" at bounding box center [382, 330] width 230 height 237
paste textarea
drag, startPoint x: 456, startPoint y: 226, endPoint x: 456, endPoint y: 238, distance: 12.2
click at [456, 226] on div "{{# if ( is_current_time_between "2024-06-28 03:00 America/New_York" "2024-06-2…" at bounding box center [382, 330] width 230 height 237
click at [351, 249] on div "{{# if ( is_current_time_between "2024-06-28 03:00 America/New_York" "2024-06-2…" at bounding box center [382, 316] width 230 height 208
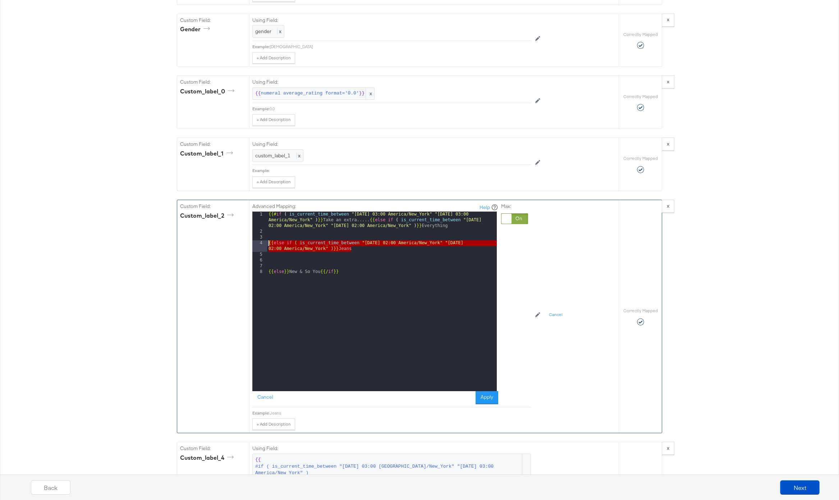
drag, startPoint x: 352, startPoint y: 248, endPoint x: 259, endPoint y: 244, distance: 93.5
click at [259, 244] on div "1 2 3 4 5 6 7 8 {{# if ( is_current_time_between "2024-06-28 03:00 America/New_…" at bounding box center [374, 302] width 244 height 180
click at [359, 247] on div "{{# if ( is_current_time_between "2024-06-28 03:00 America/New_York" "2024-06-2…" at bounding box center [382, 313] width 230 height 203
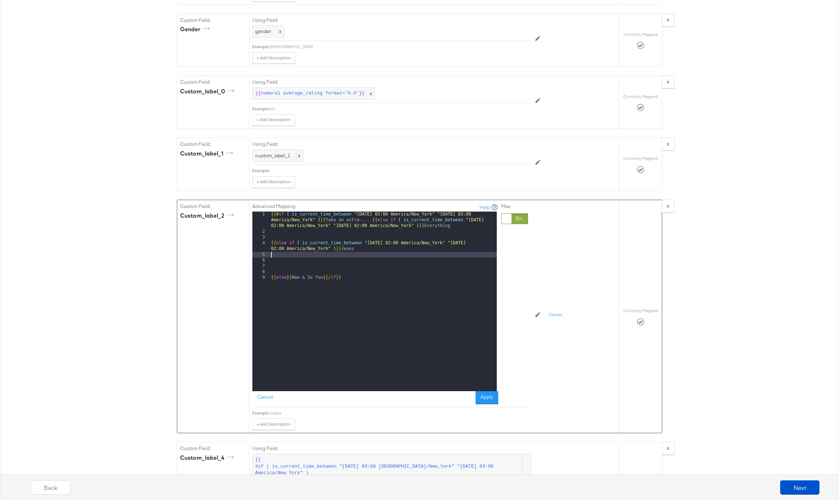
paste textarea
click at [392, 261] on div "{{# if ( is_current_time_between "2024-06-28 03:00 America/New_York" "2024-06-2…" at bounding box center [382, 313] width 227 height 203
click at [478, 262] on div "{{# if ( is_current_time_between "2024-06-28 03:00 America/New_York" "2024-06-2…" at bounding box center [382, 313] width 227 height 203
click at [359, 268] on div "{{# if ( is_current_time_between "2024-06-28 03:00 America/New_York" "2024-06-2…" at bounding box center [382, 313] width 227 height 203
click at [270, 244] on div "{{# if ( is_current_time_between "2024-06-28 03:00 America/New_York" "2024-06-2…" at bounding box center [382, 313] width 227 height 203
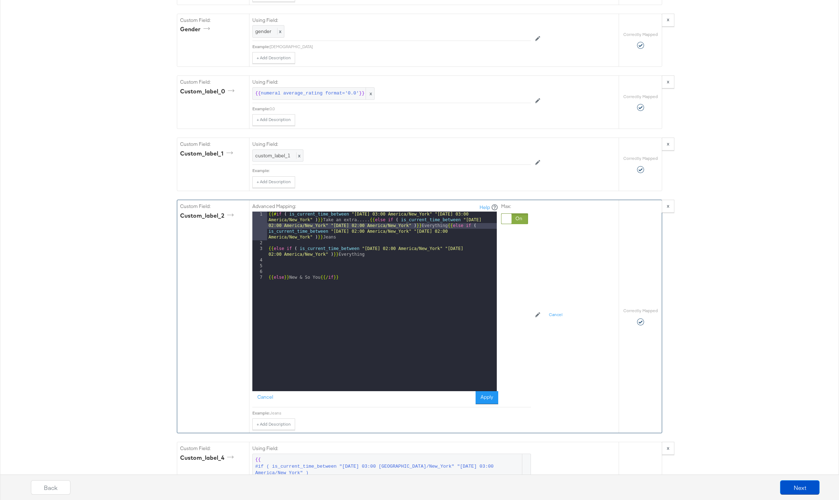
click at [267, 251] on div "{{# if ( is_current_time_between "2024-06-28 03:00 America/New_York" "2024-06-2…" at bounding box center [382, 319] width 230 height 214
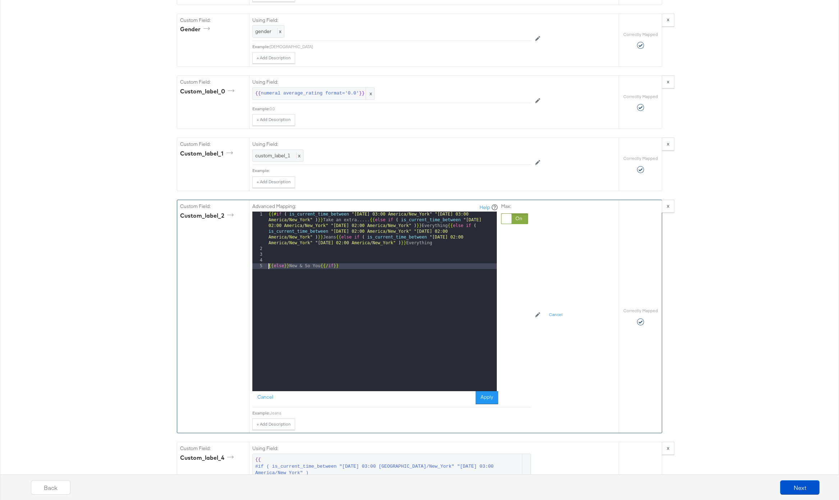
drag, startPoint x: 268, startPoint y: 268, endPoint x: 270, endPoint y: 278, distance: 10.2
click at [268, 269] on div "{{# if ( is_current_time_between "2024-06-28 03:00 America/New_York" "2024-06-2…" at bounding box center [382, 322] width 230 height 220
click at [487, 399] on button "Apply" at bounding box center [486, 397] width 23 height 13
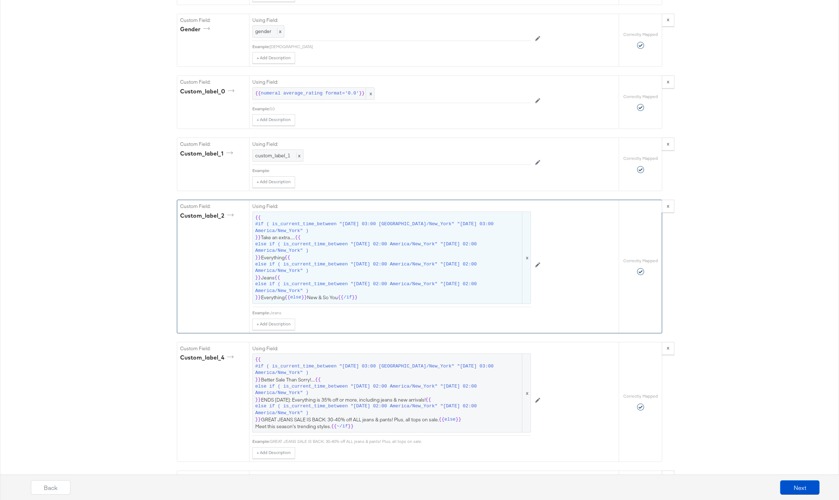
scroll to position [989, 0]
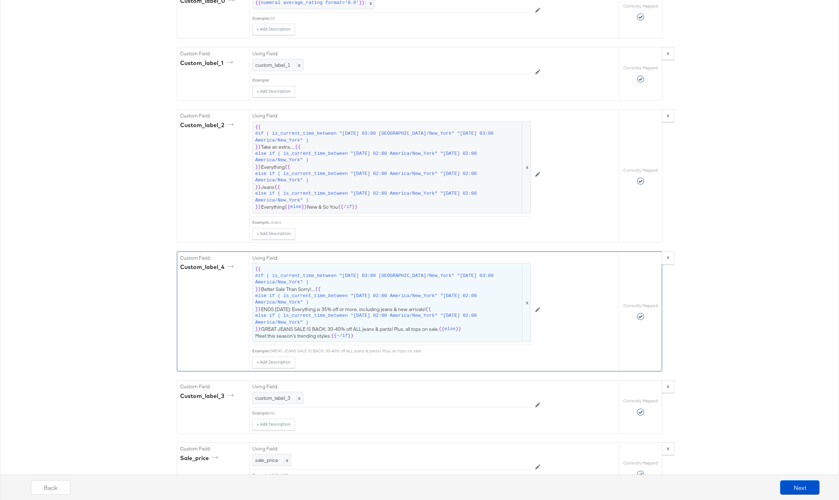
click at [378, 283] on span "#if ( is_current_time_between "[DATE] 03:00 [GEOGRAPHIC_DATA]/New_York" "[DATE]…" at bounding box center [388, 279] width 266 height 13
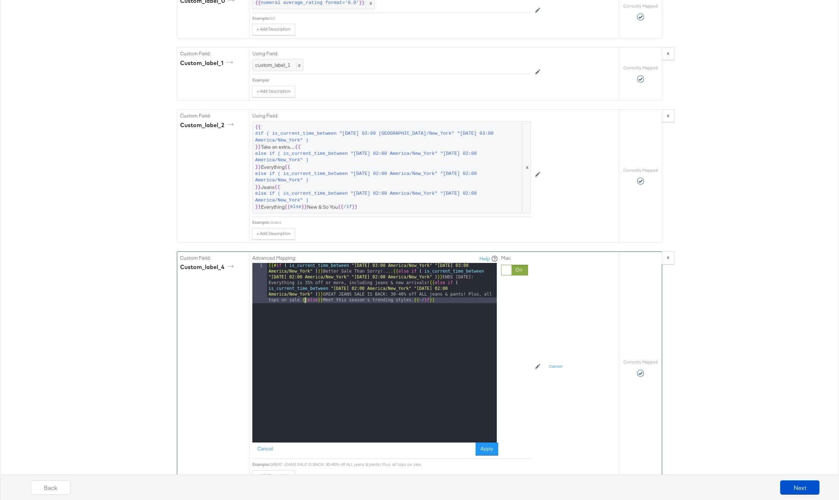
click at [305, 300] on div "{{# if ( is_current_time_between "2024-06-11 03:00 America/New_York" "2024-06-1…" at bounding box center [382, 393] width 230 height 260
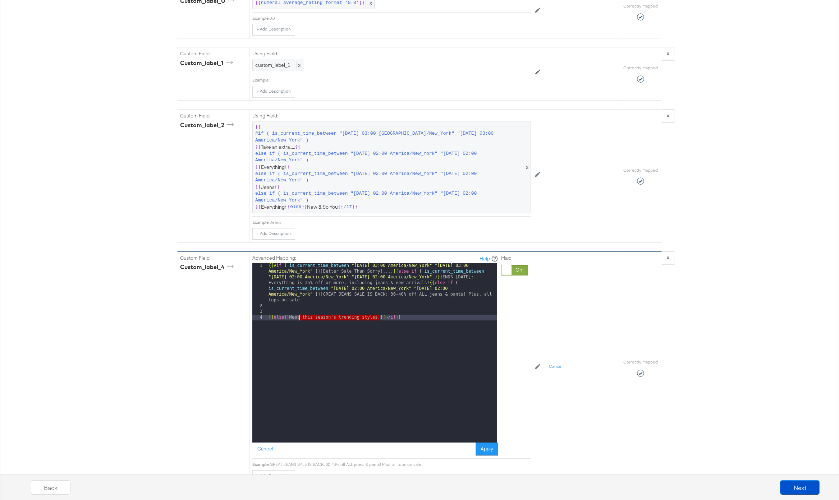
drag, startPoint x: 379, startPoint y: 317, endPoint x: 299, endPoint y: 318, distance: 79.8
click at [299, 318] on div "{{# if ( is_current_time_between "2024-06-11 03:00 America/New_York" "2024-06-1…" at bounding box center [382, 376] width 230 height 226
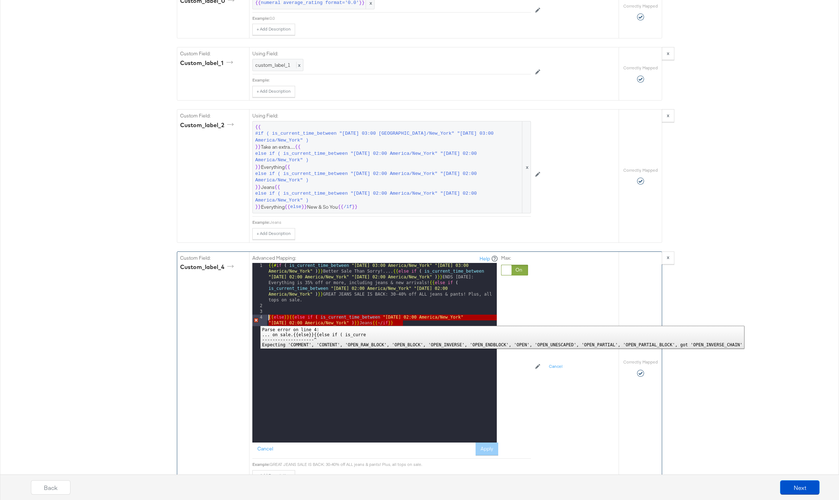
click at [255, 320] on div "4" at bounding box center [259, 320] width 15 height 11
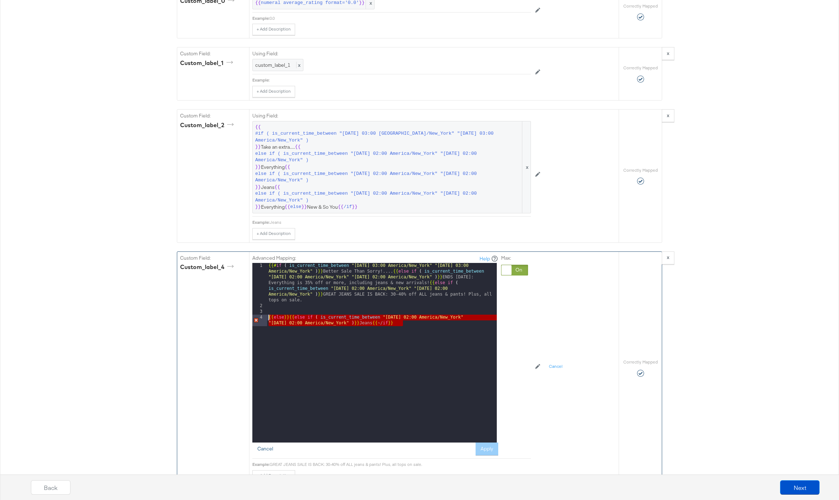
click at [267, 449] on button "Cancel" at bounding box center [265, 449] width 26 height 13
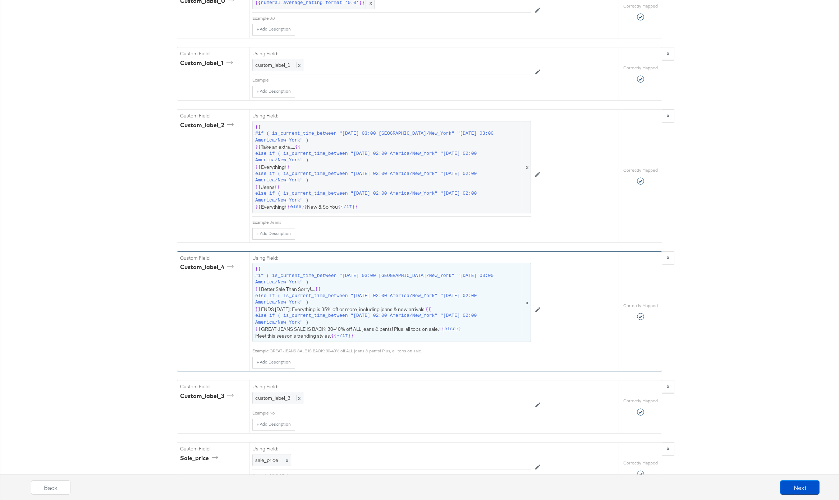
click at [425, 311] on span "{{ #if ( is_current_time_between "2024-06-11 03:00 America/New_York" "2024-06-1…" at bounding box center [391, 302] width 273 height 73
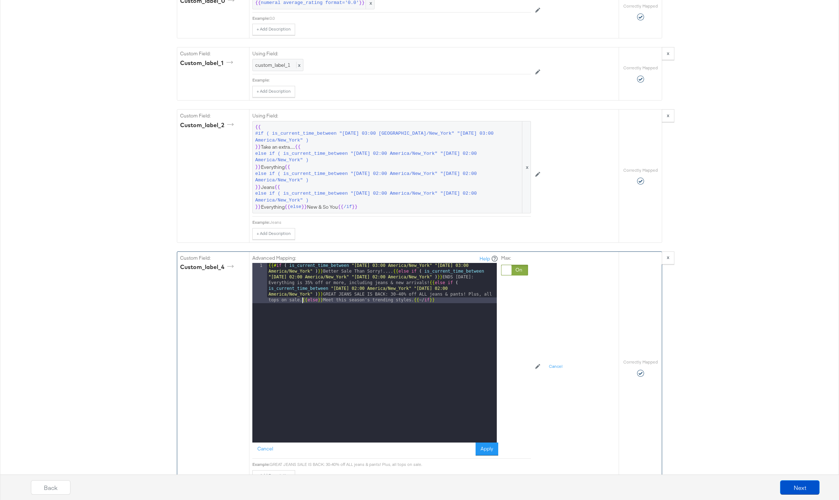
click at [302, 302] on div "{{# if ( is_current_time_between "2024-06-11 03:00 America/New_York" "2024-06-1…" at bounding box center [382, 393] width 230 height 260
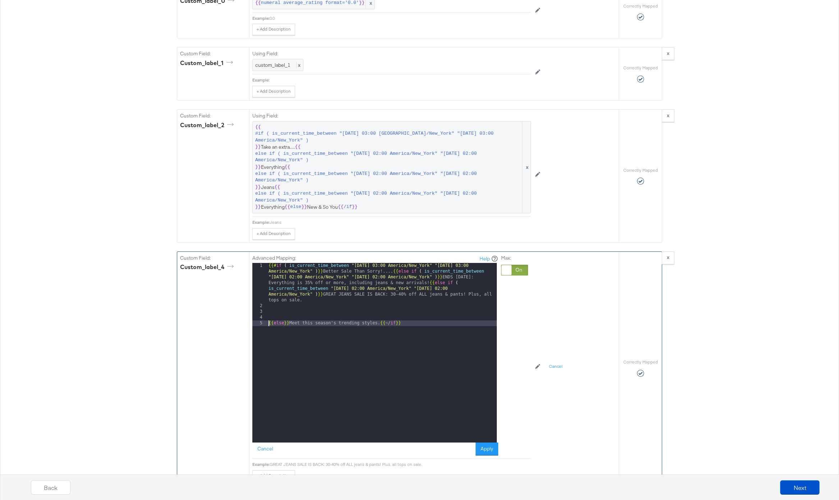
click at [392, 274] on div "{{# if ( is_current_time_between "2024-06-11 03:00 America/New_York" "2024-06-1…" at bounding box center [382, 376] width 230 height 226
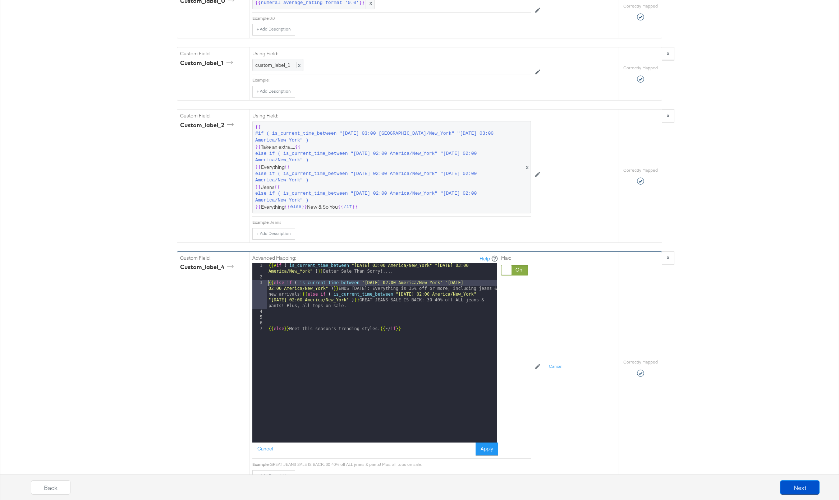
click at [302, 294] on div "{{# if ( is_current_time_between "2024-06-11 03:00 America/New_York" "2024-06-1…" at bounding box center [382, 361] width 230 height 197
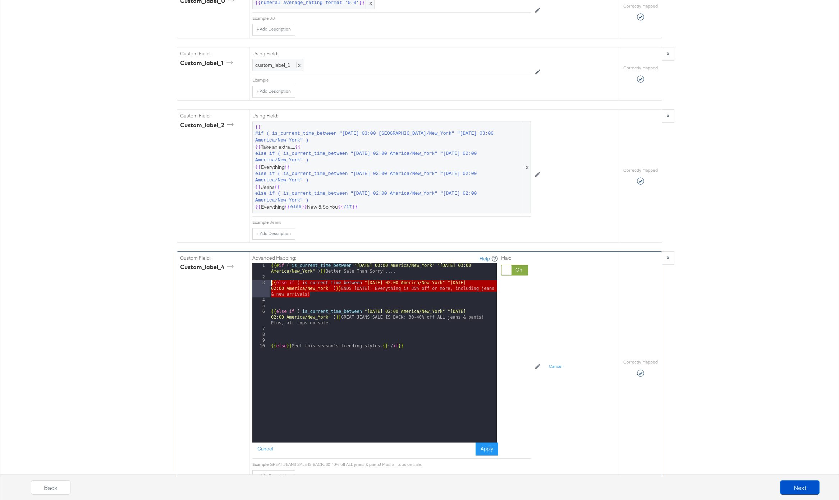
drag, startPoint x: 312, startPoint y: 295, endPoint x: 259, endPoint y: 282, distance: 53.6
click at [259, 282] on div "1 2 3 4 5 6 7 8 9 10 {{# if ( is_current_time_between "2024-06-11 03:00 America…" at bounding box center [374, 353] width 244 height 180
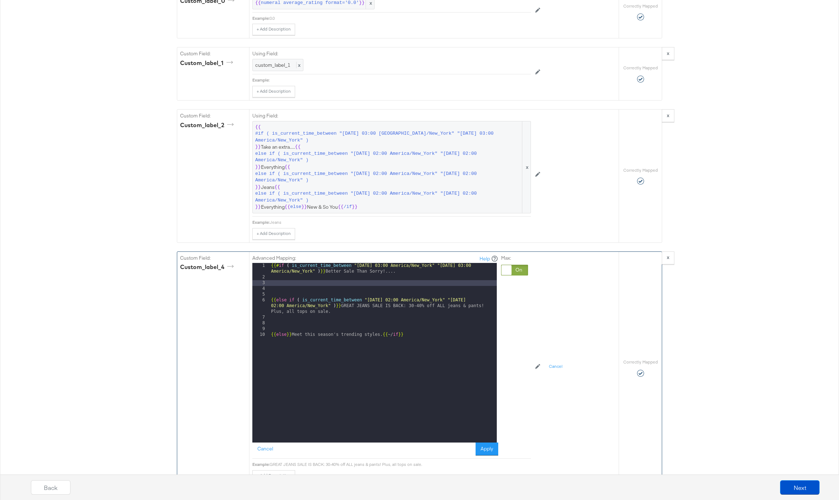
click at [346, 312] on div "{{# if ( is_current_time_between "2024-06-11 03:00 America/New_York" "2024-06-1…" at bounding box center [382, 361] width 227 height 197
paste textarea
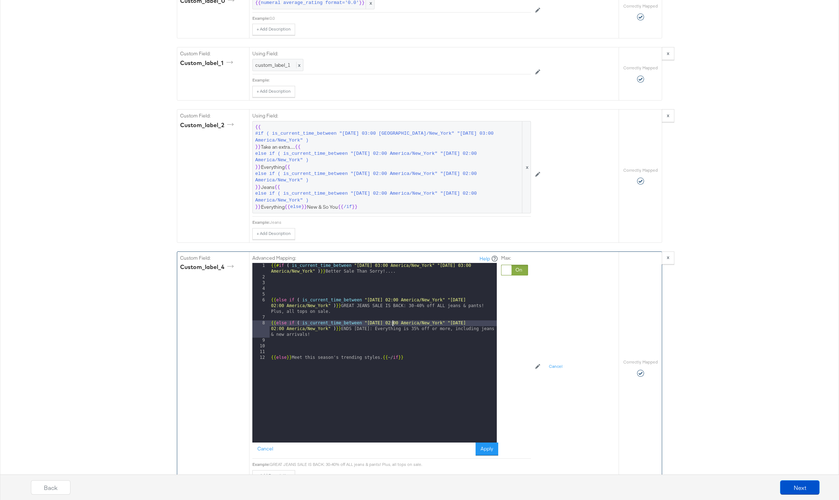
click at [392, 323] on div "{{# if ( is_current_time_between "2024-06-11 03:00 America/New_York" "2024-06-1…" at bounding box center [382, 361] width 227 height 197
click at [480, 322] on div "{{# if ( is_current_time_between "2024-06-11 03:00 America/New_York" "2024-06-1…" at bounding box center [382, 361] width 227 height 197
drag, startPoint x: 336, startPoint y: 336, endPoint x: 345, endPoint y: 330, distance: 11.0
click at [345, 330] on div "{{# if ( is_current_time_between "2024-06-11 03:00 America/New_York" "2024-06-1…" at bounding box center [382, 361] width 227 height 197
click at [271, 300] on div "{{# if ( is_current_time_between "2024-06-11 03:00 America/New_York" "2024-06-1…" at bounding box center [382, 361] width 227 height 197
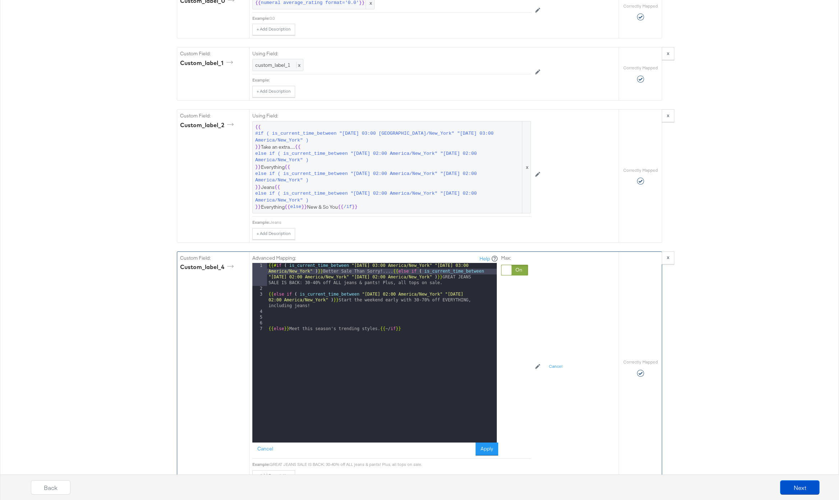
click at [267, 299] on div "{{# if ( is_current_time_between "2024-06-11 03:00 America/New_York" "2024-06-1…" at bounding box center [382, 367] width 230 height 208
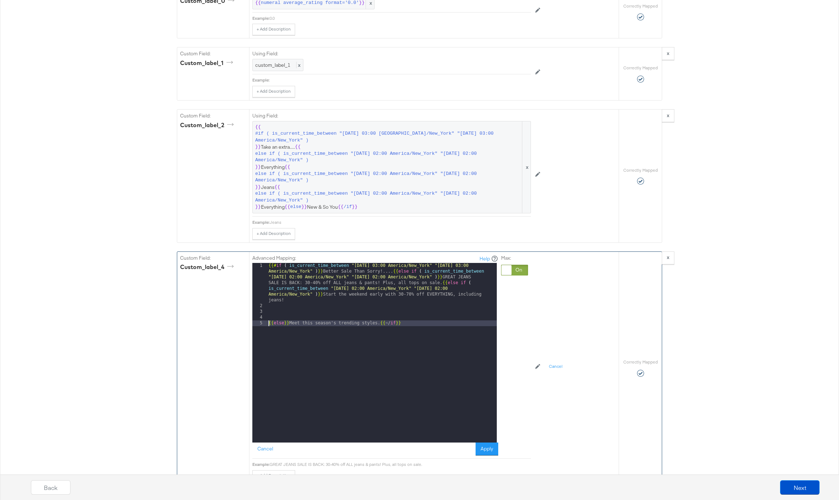
click at [267, 323] on div "{{# if ( is_current_time_between "2024-06-11 03:00 America/New_York" "2024-06-1…" at bounding box center [382, 376] width 230 height 226
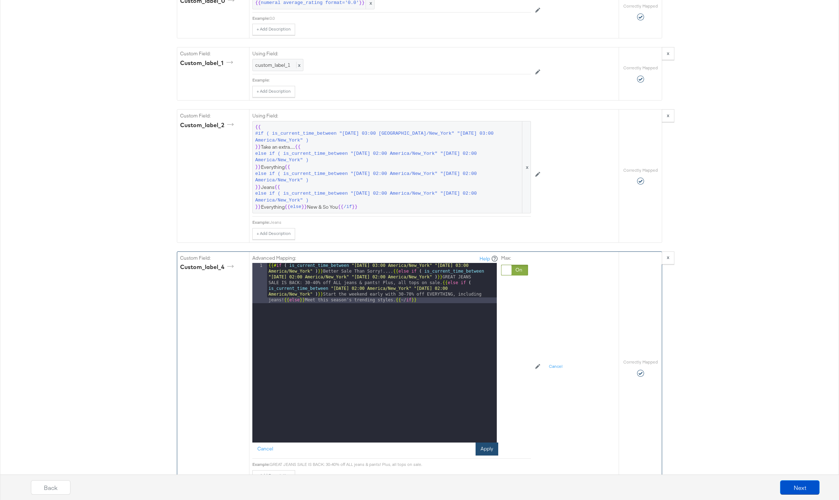
click at [476, 454] on button "Apply" at bounding box center [486, 449] width 23 height 13
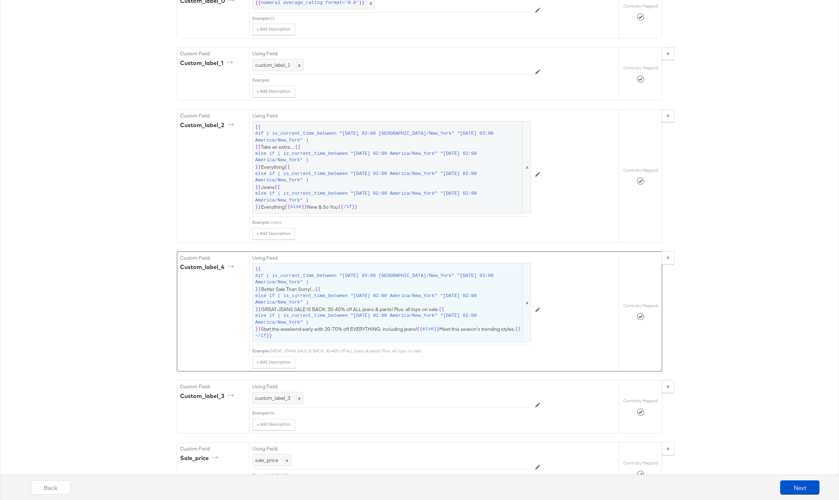
click at [358, 277] on span "#if ( is_current_time_between "[DATE] 03:00 [GEOGRAPHIC_DATA]/New_York" "[DATE]…" at bounding box center [388, 279] width 266 height 13
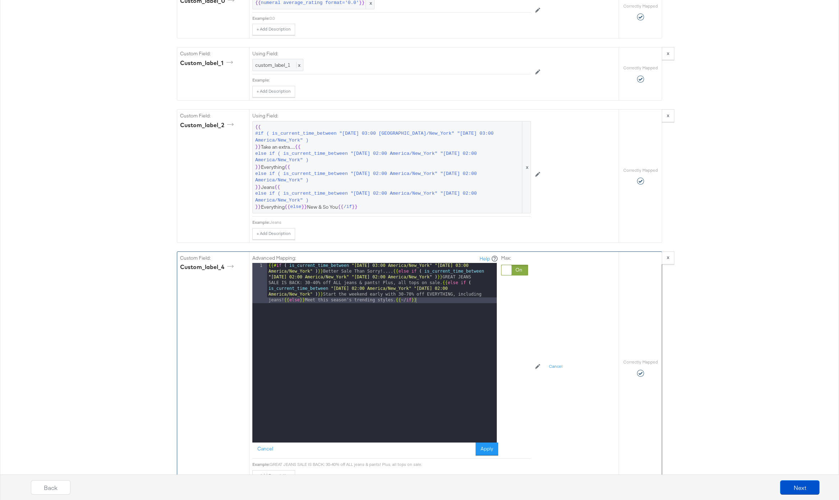
click at [445, 289] on div "{{# if ( is_current_time_between "2024-06-11 03:00 America/New_York" "2024-06-1…" at bounding box center [382, 393] width 230 height 260
click at [489, 452] on button "Apply" at bounding box center [486, 449] width 23 height 13
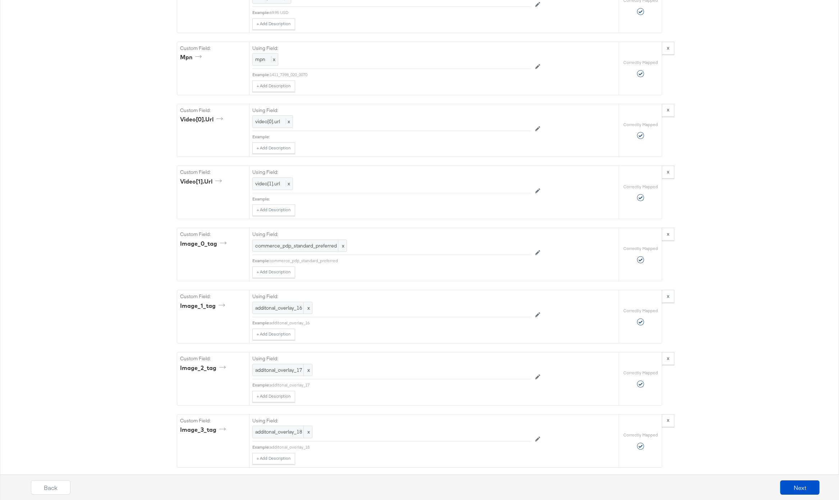
scroll to position [1149, 0]
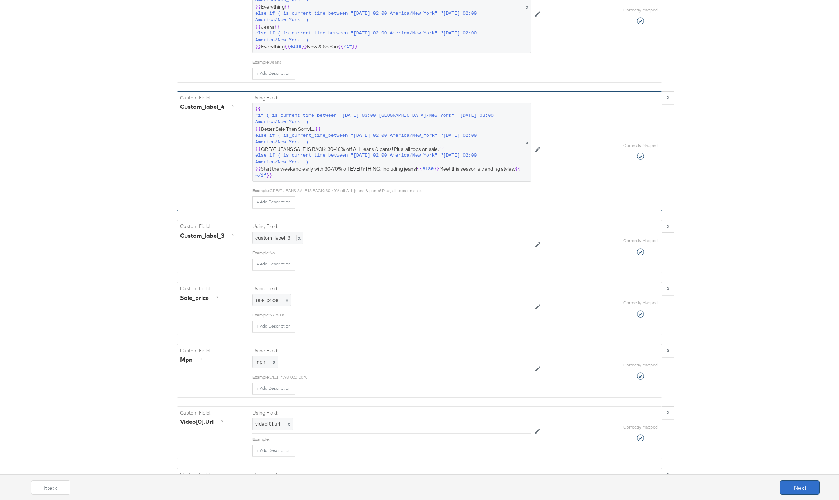
click at [797, 480] on button "Next" at bounding box center [800, 487] width 40 height 14
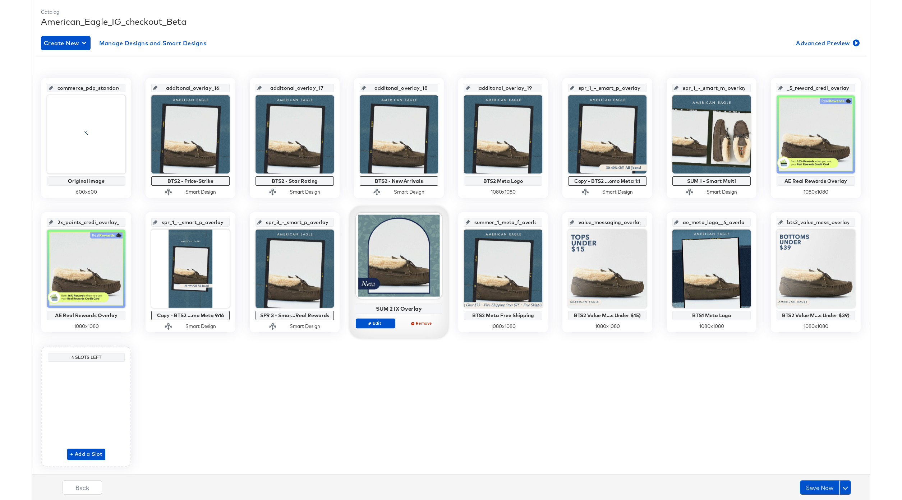
scroll to position [111, 0]
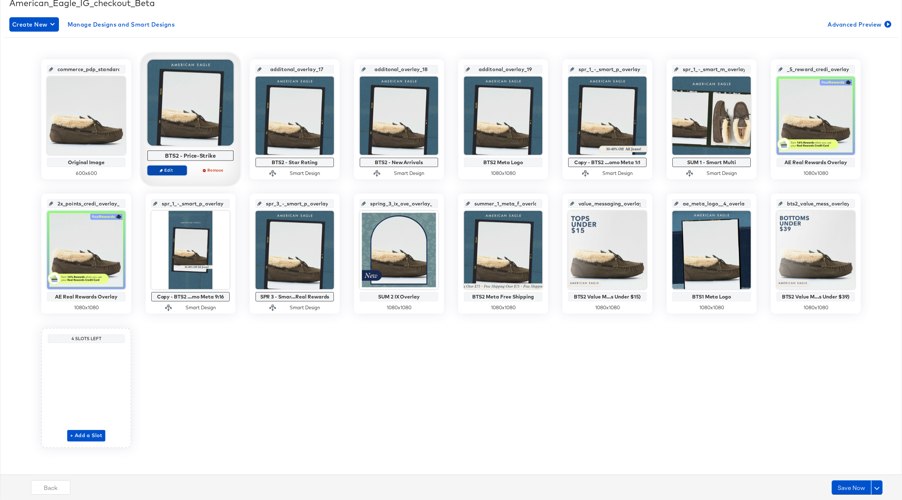
click at [167, 169] on span "Edit" at bounding box center [167, 169] width 33 height 5
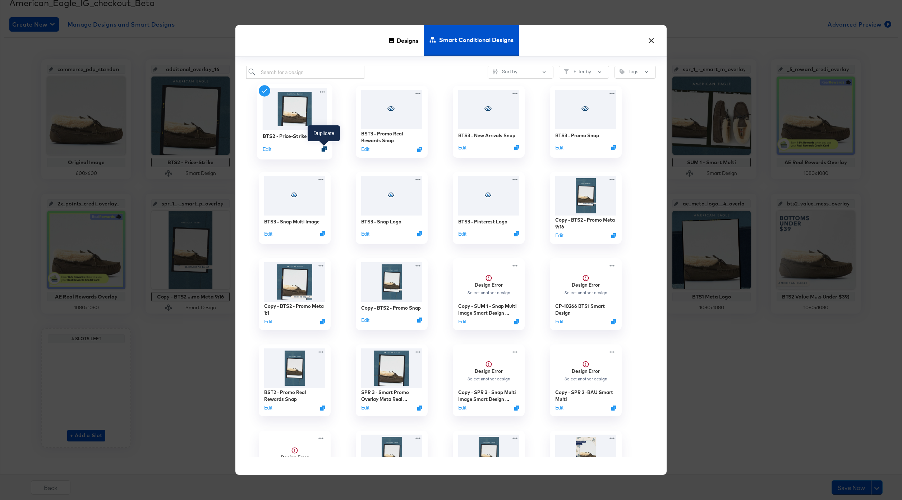
click at [324, 151] on icon "Duplicate" at bounding box center [324, 148] width 5 height 5
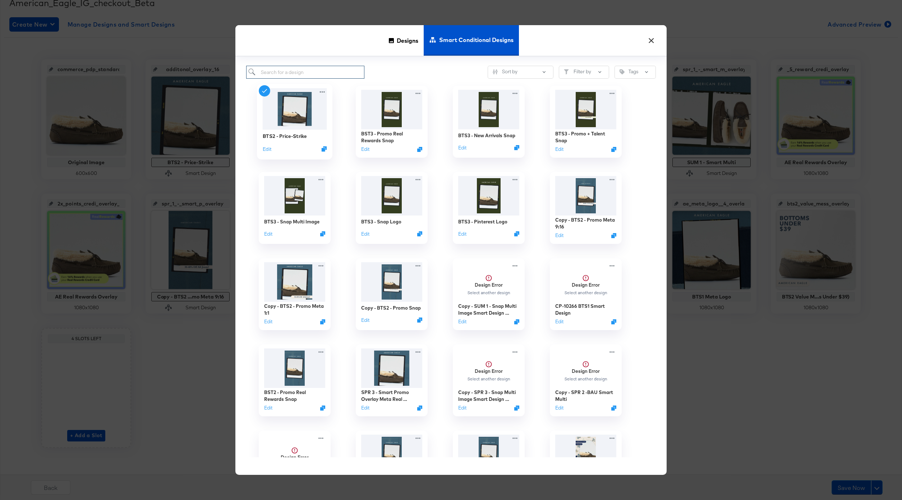
click at [279, 74] on input "search" at bounding box center [305, 72] width 118 height 13
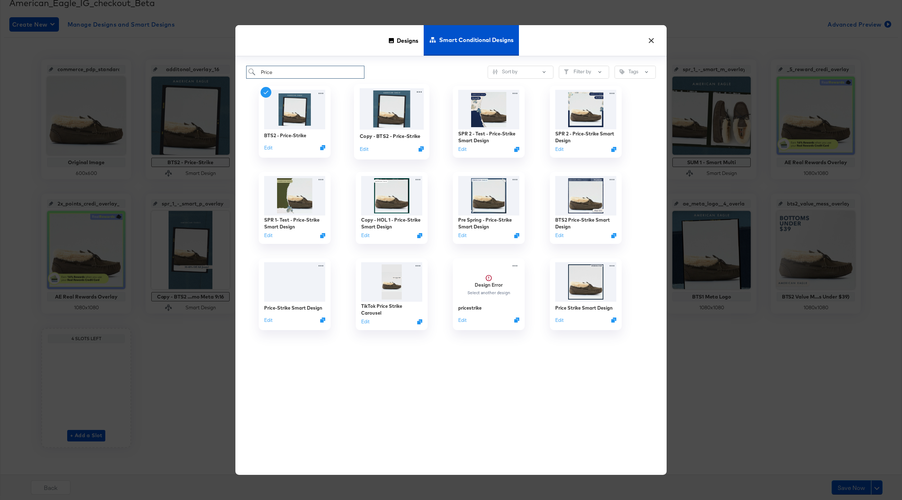
type input "Price"
click at [410, 121] on img at bounding box center [392, 108] width 64 height 41
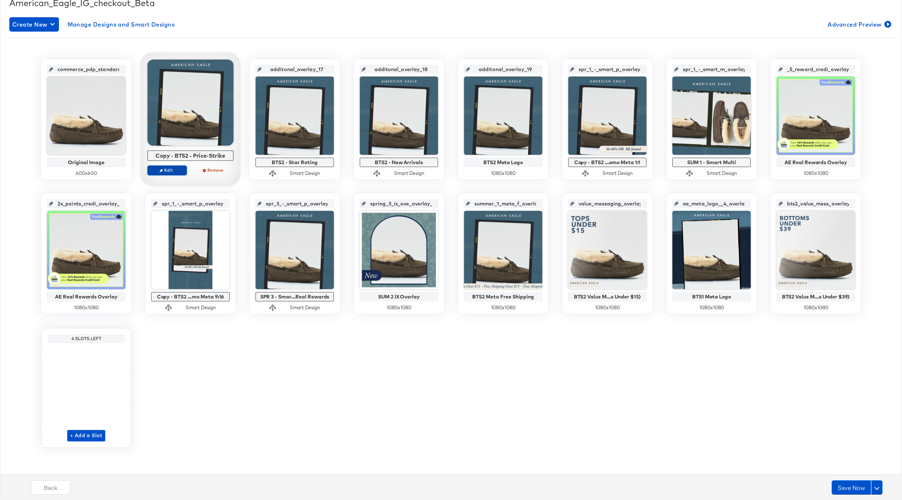
click at [175, 167] on span "Edit" at bounding box center [167, 169] width 33 height 5
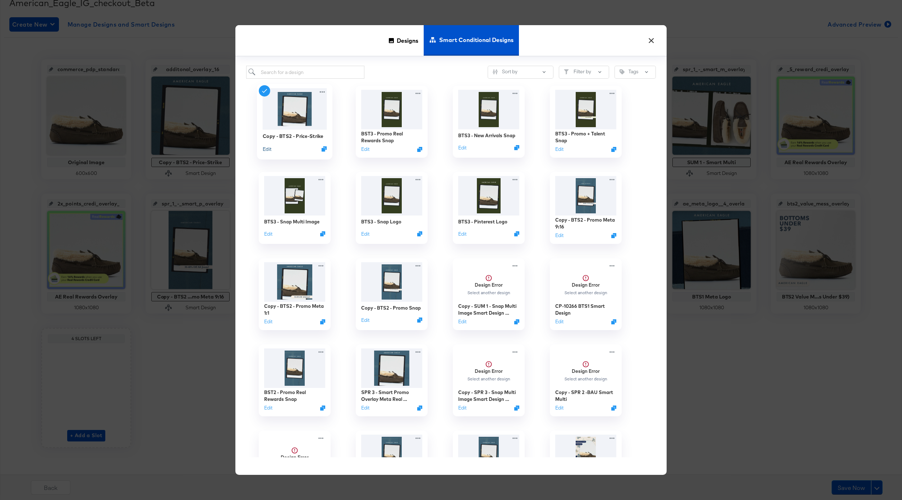
click at [266, 147] on button "Edit" at bounding box center [267, 149] width 9 height 7
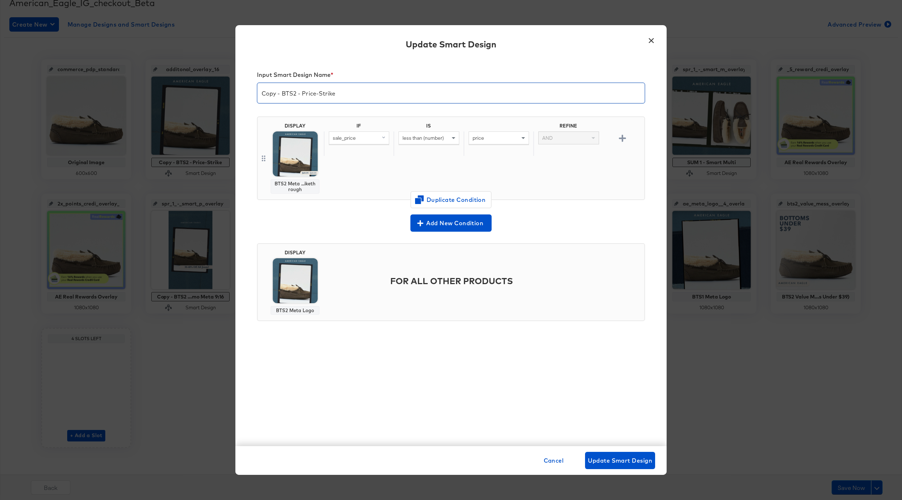
click at [281, 94] on input "Copy - BTS2 - Price-Strike" at bounding box center [450, 90] width 387 height 20
type input "BTS3 - Price-Strike"
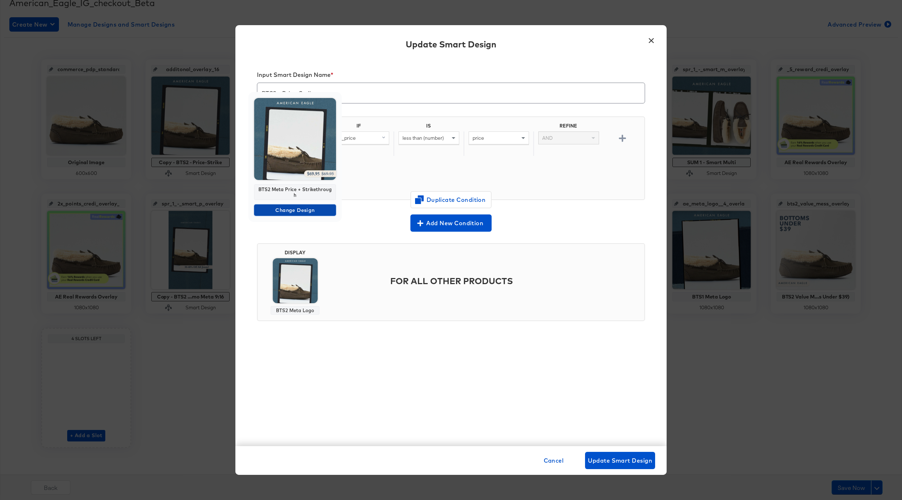
click at [297, 208] on span "Change Design" at bounding box center [295, 210] width 76 height 9
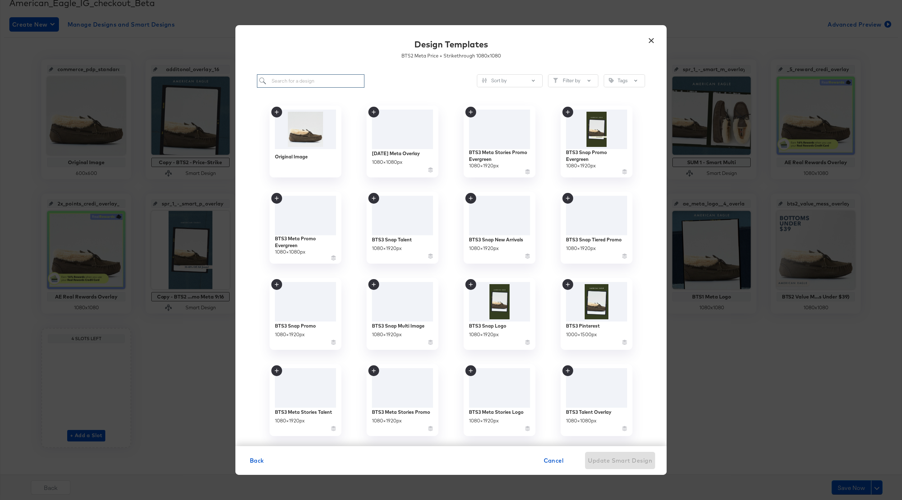
click at [295, 81] on input "search" at bounding box center [310, 80] width 107 height 13
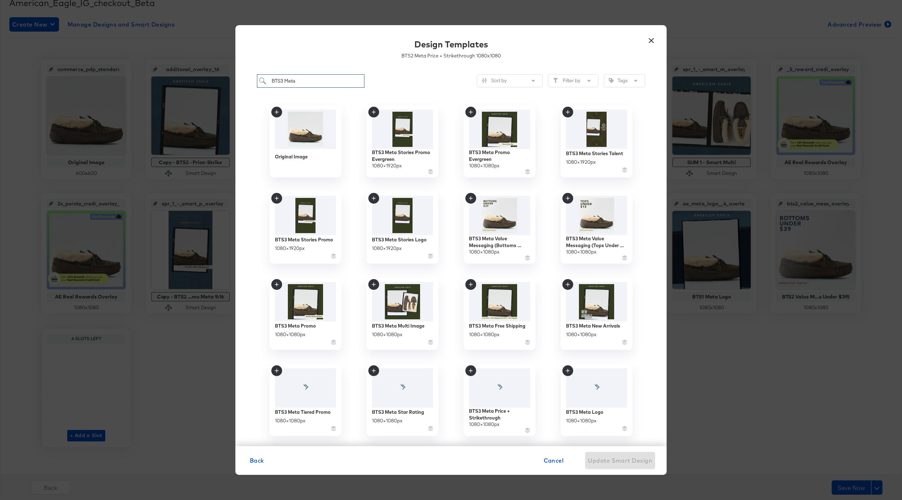
scroll to position [16, 0]
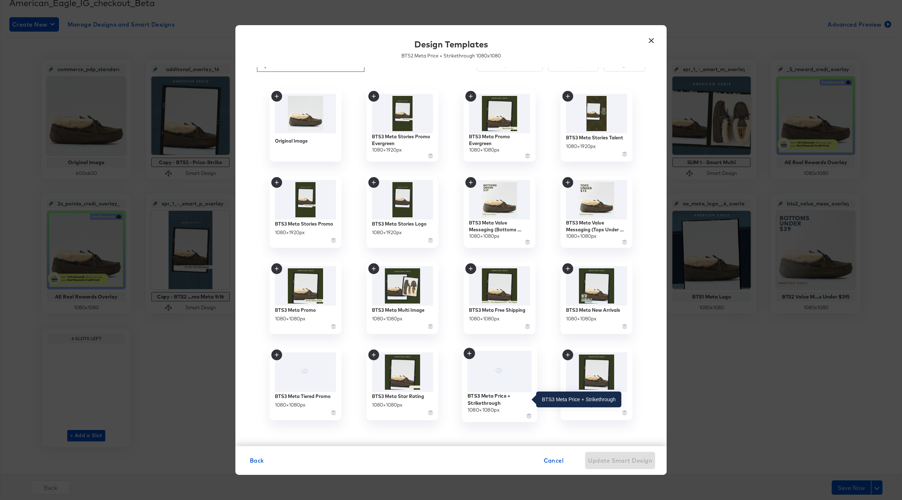
type input "BTS3 Meta"
click at [498, 400] on div "BTS3 Meta Price + Strikethrough" at bounding box center [499, 399] width 64 height 14
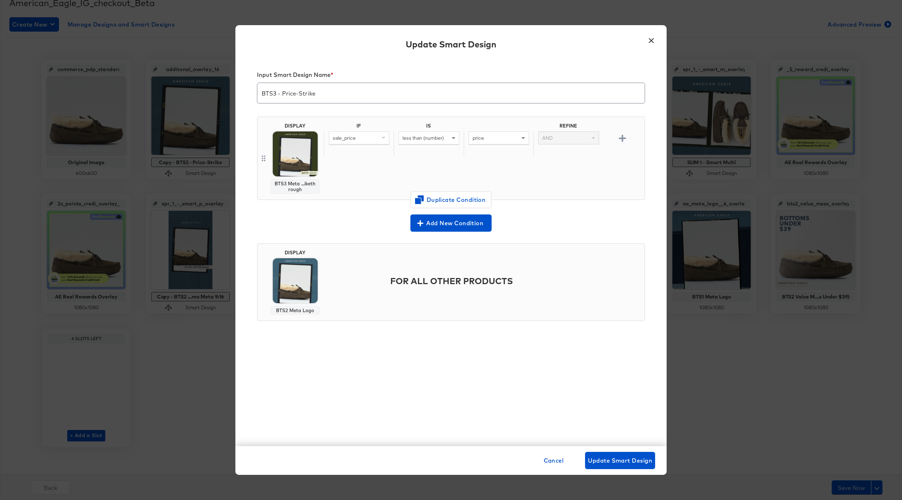
scroll to position [0, 0]
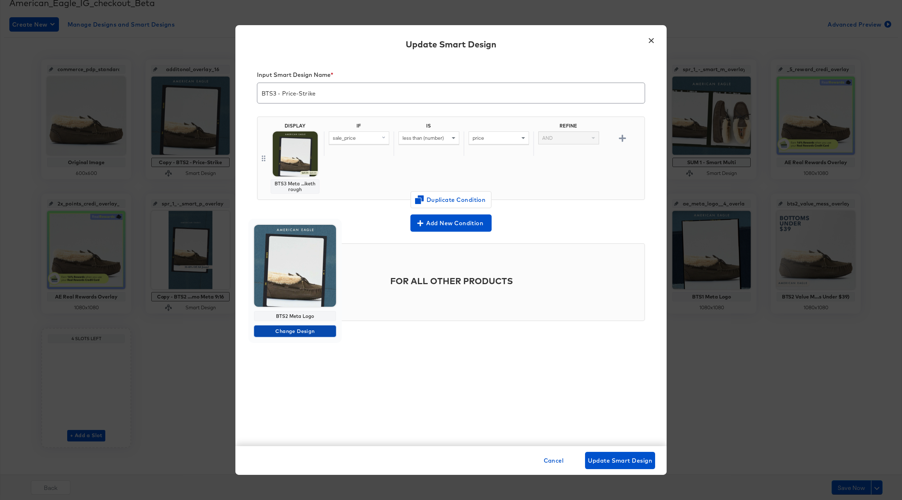
click at [294, 332] on span "Change Design" at bounding box center [295, 331] width 76 height 9
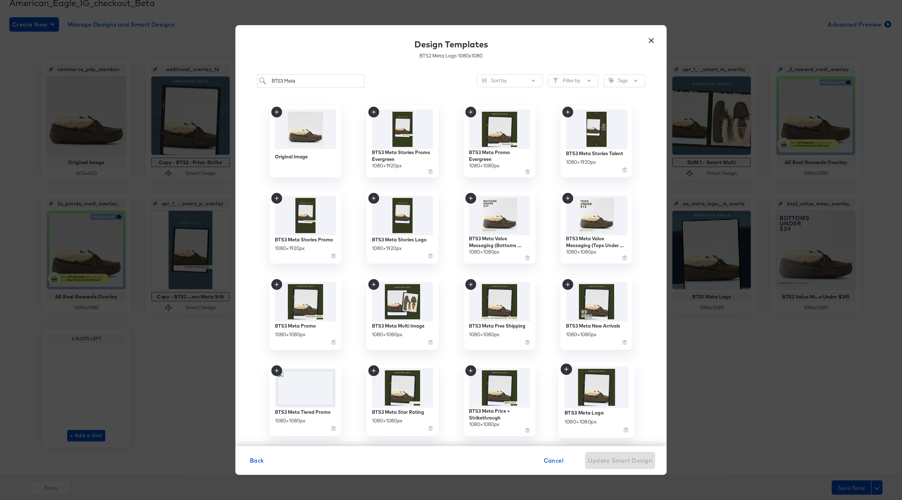
click at [586, 406] on img at bounding box center [596, 388] width 64 height 42
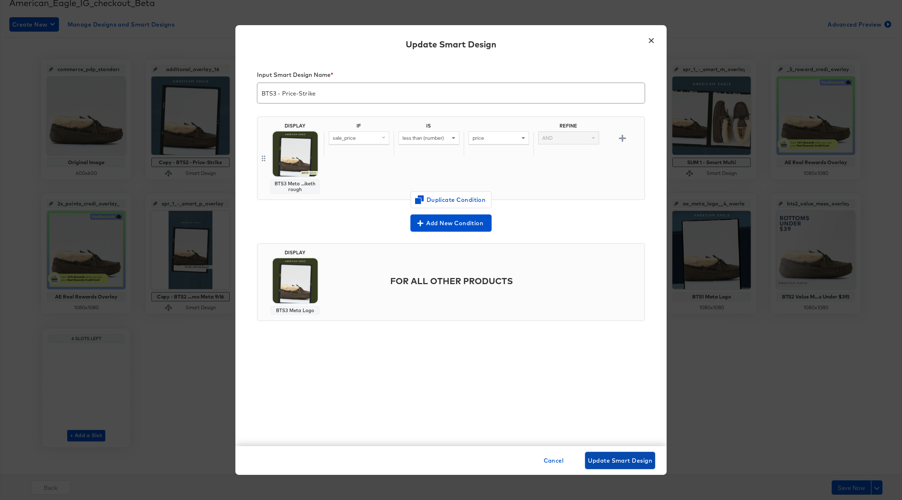
click at [640, 463] on span "Update Smart Design" at bounding box center [620, 461] width 64 height 10
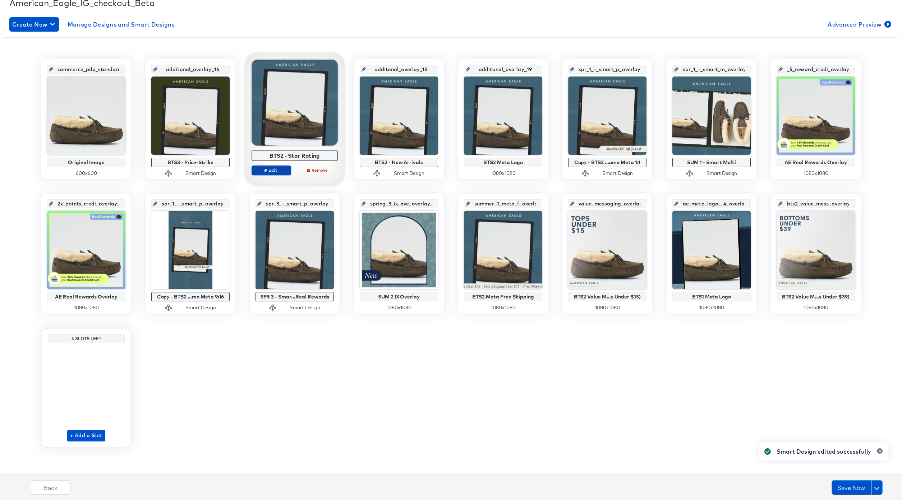
click at [275, 171] on span "Edit" at bounding box center [271, 169] width 33 height 5
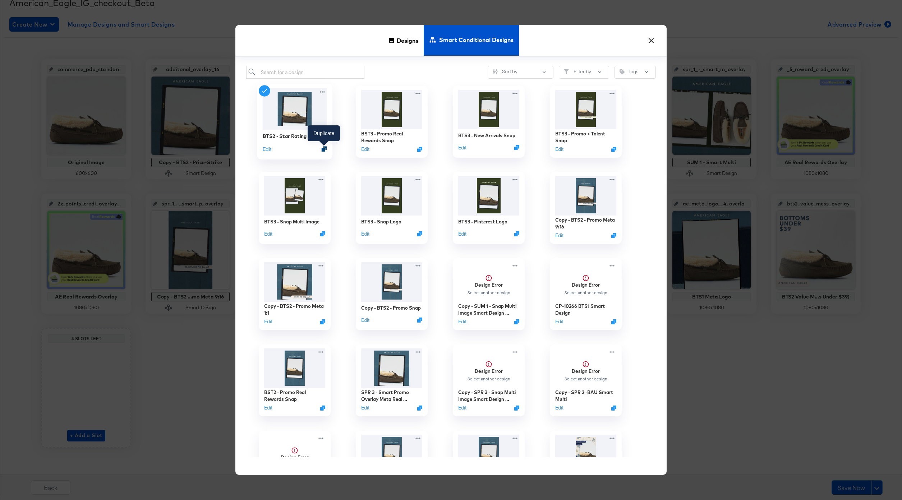
click at [323, 151] on icon "Duplicate" at bounding box center [324, 148] width 5 height 5
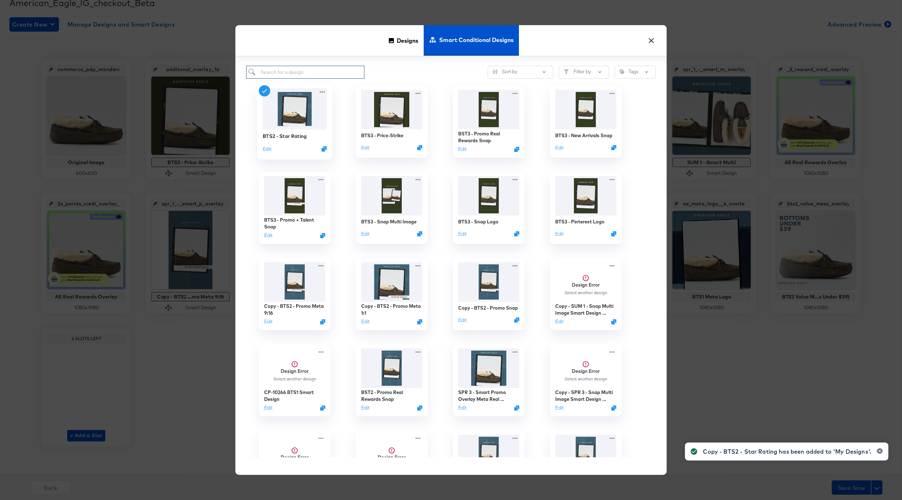
click at [279, 74] on input "search" at bounding box center [305, 72] width 118 height 13
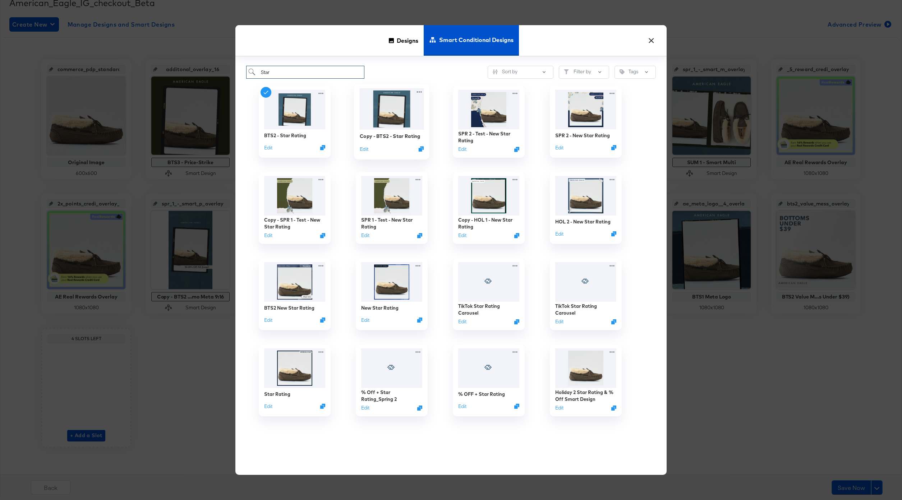
type input "Star"
click at [398, 121] on img at bounding box center [392, 108] width 64 height 41
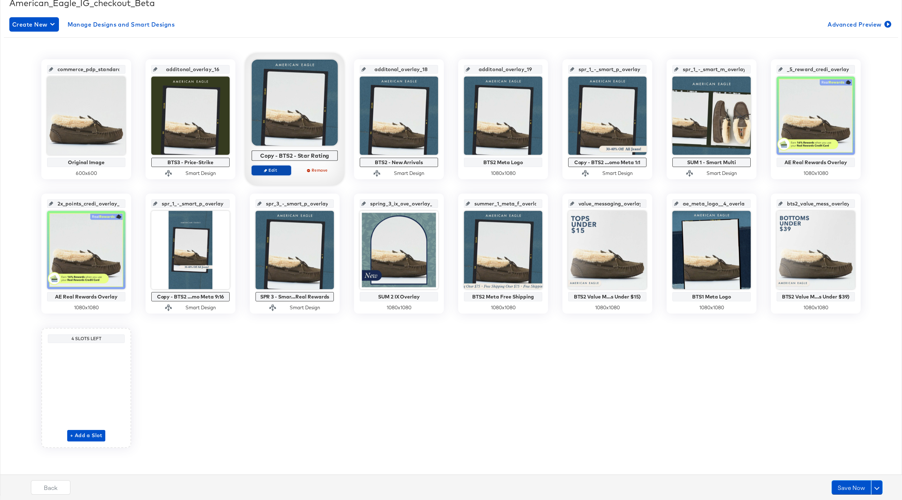
click at [272, 171] on span "Edit" at bounding box center [271, 169] width 33 height 5
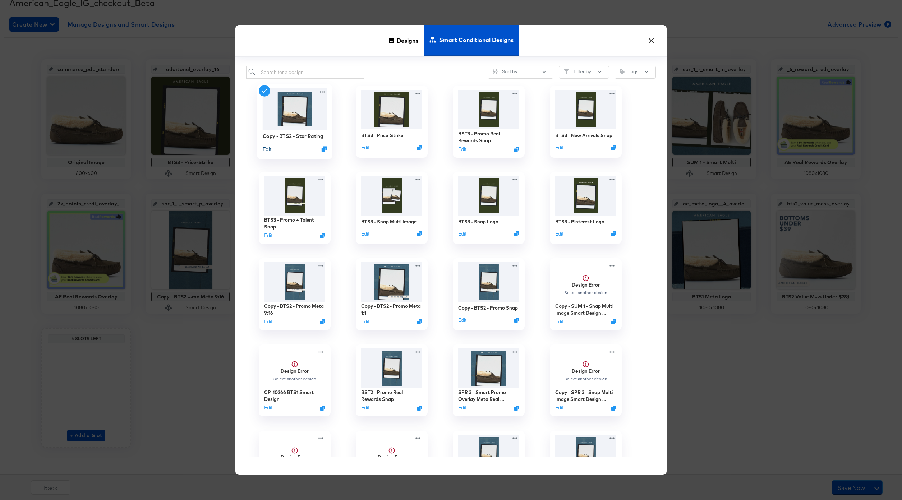
click at [268, 149] on button "Edit" at bounding box center [267, 149] width 9 height 7
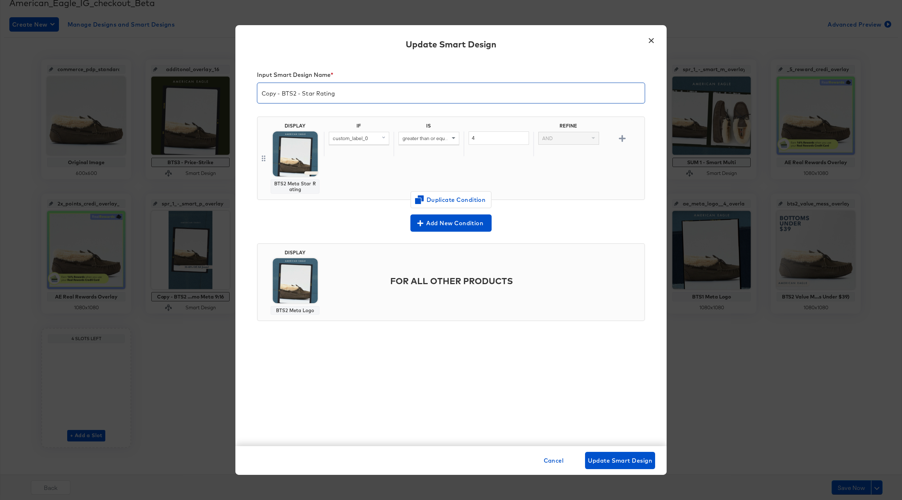
drag, startPoint x: 281, startPoint y: 96, endPoint x: 251, endPoint y: 96, distance: 30.2
click at [252, 96] on div "Input Smart Design Name * Copy - BTS2 - Star Rating DISPLAY BTS2 Meta Star Rati…" at bounding box center [450, 252] width 431 height 388
type input "BTS3 - Star Rating"
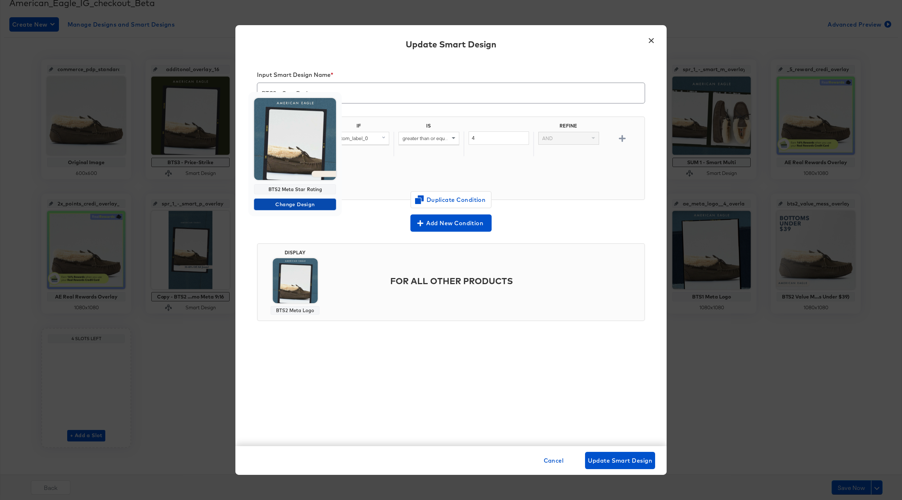
click at [296, 207] on span "Change Design" at bounding box center [295, 204] width 76 height 9
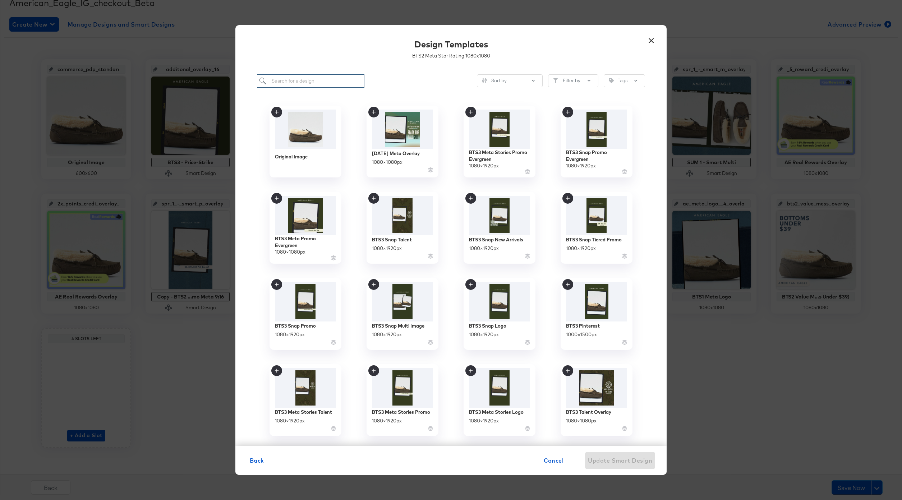
click at [296, 82] on input "search" at bounding box center [310, 80] width 107 height 13
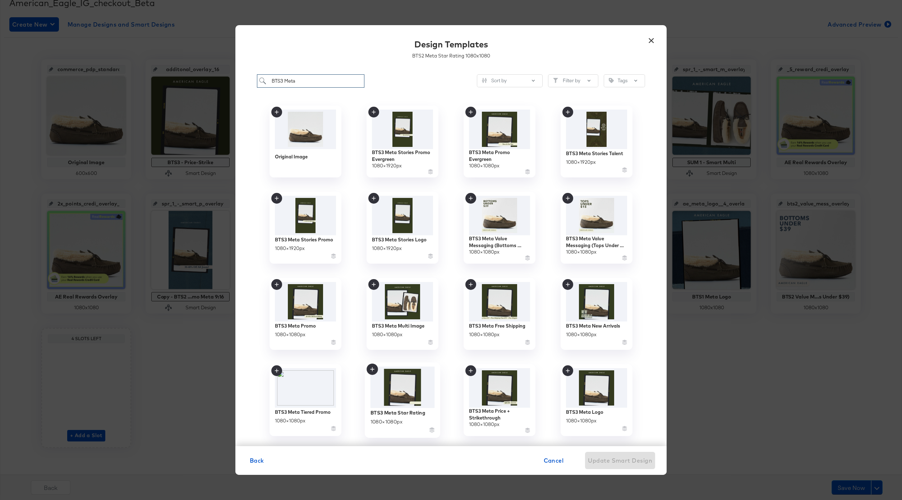
type input "BTS3 Meta"
click at [404, 388] on img at bounding box center [402, 388] width 64 height 42
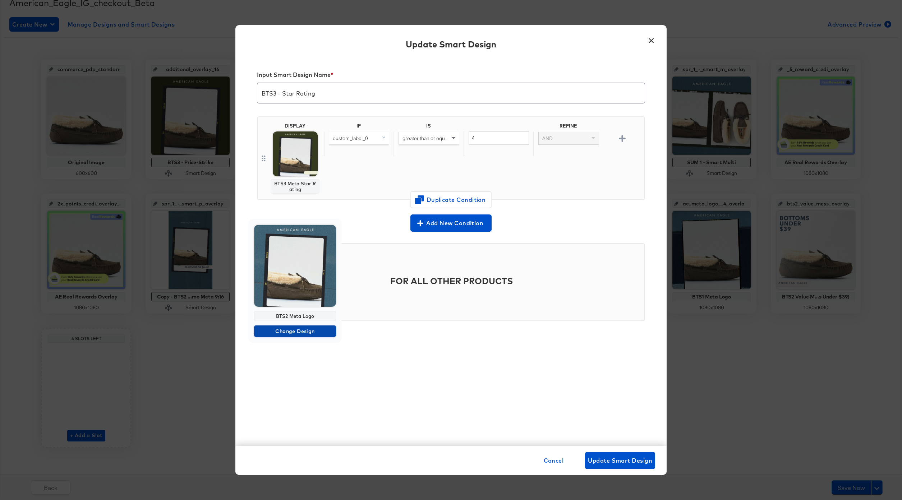
click at [294, 328] on span "Change Design" at bounding box center [295, 331] width 76 height 9
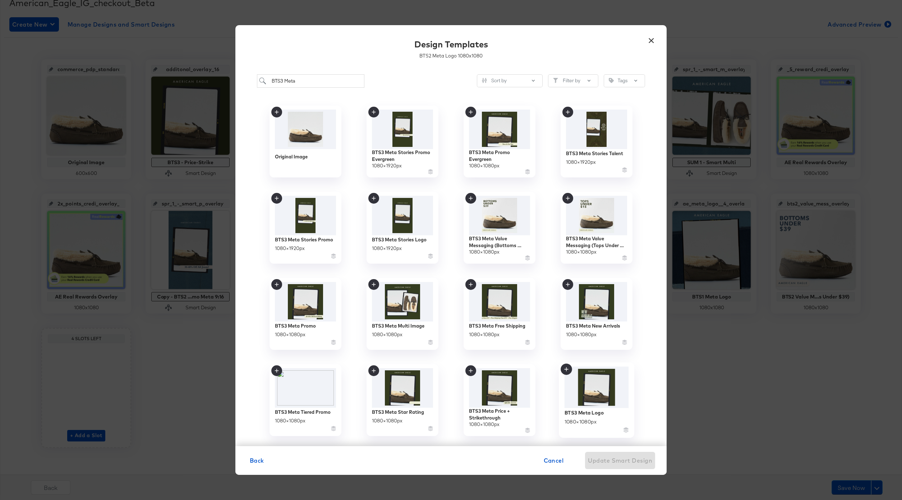
click at [608, 406] on img at bounding box center [596, 388] width 64 height 42
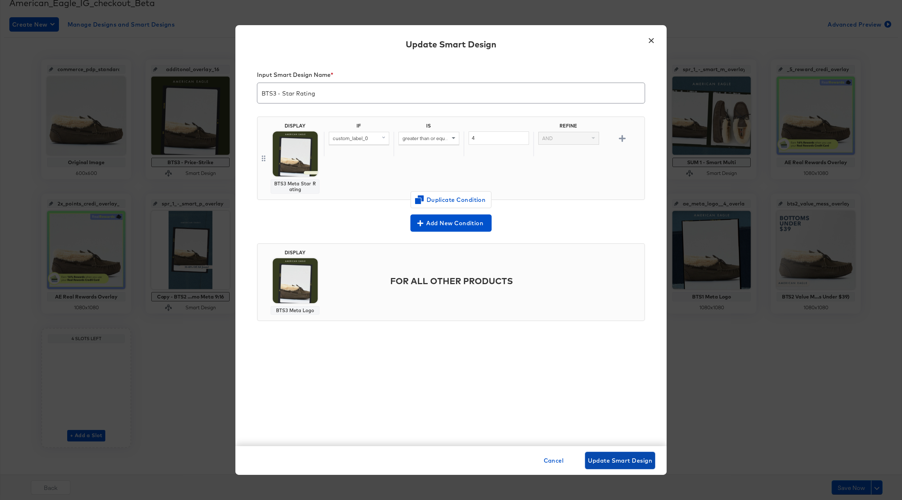
click at [650, 466] on button "Update Smart Design" at bounding box center [620, 460] width 70 height 17
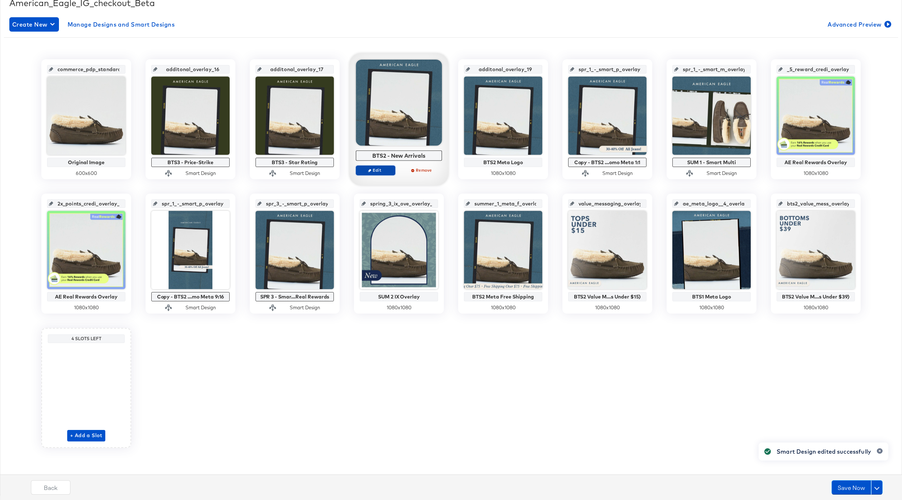
click at [380, 169] on span "Edit" at bounding box center [375, 169] width 33 height 5
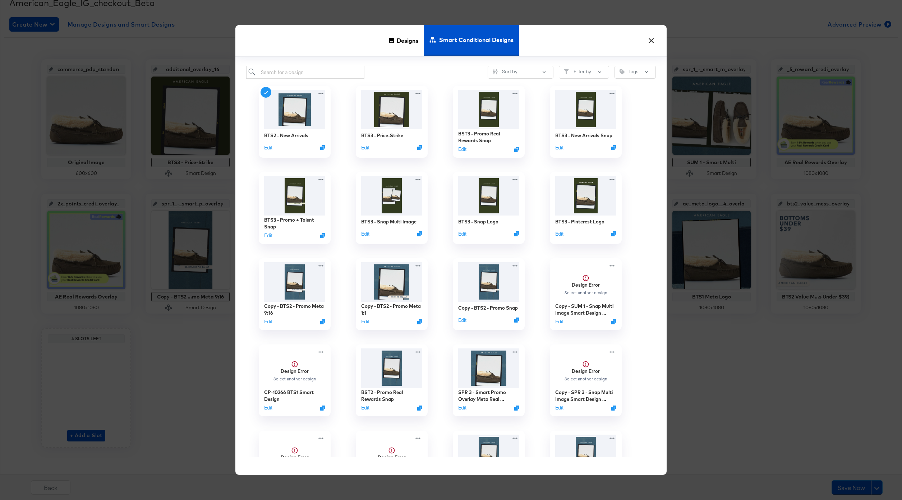
click at [652, 36] on button "×" at bounding box center [651, 38] width 13 height 13
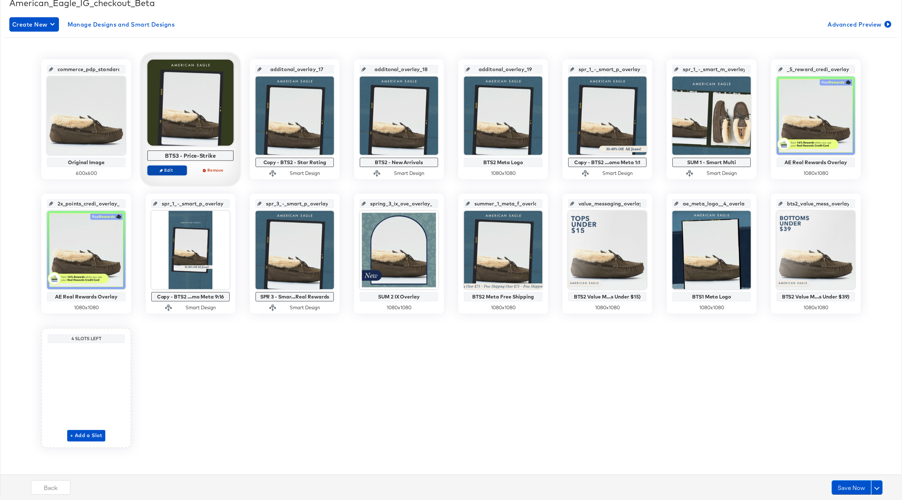
click at [177, 169] on span "Edit" at bounding box center [167, 169] width 33 height 5
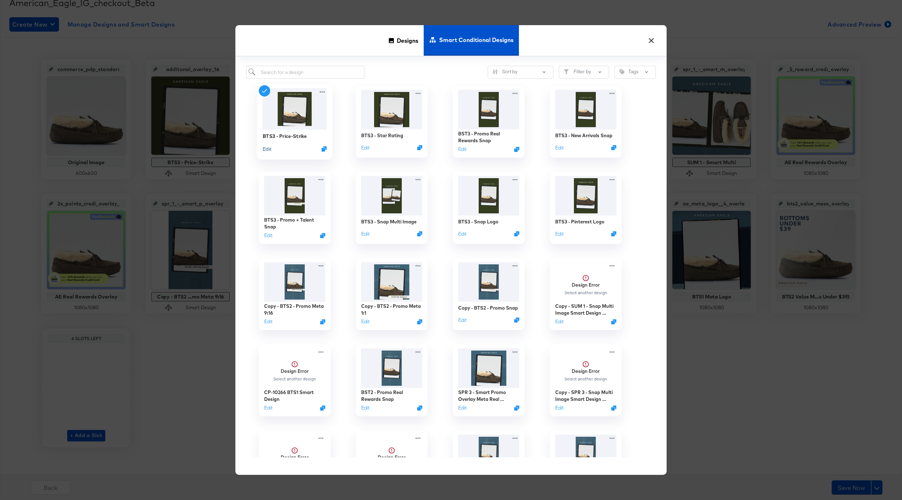
click at [268, 151] on button "Edit" at bounding box center [267, 149] width 9 height 7
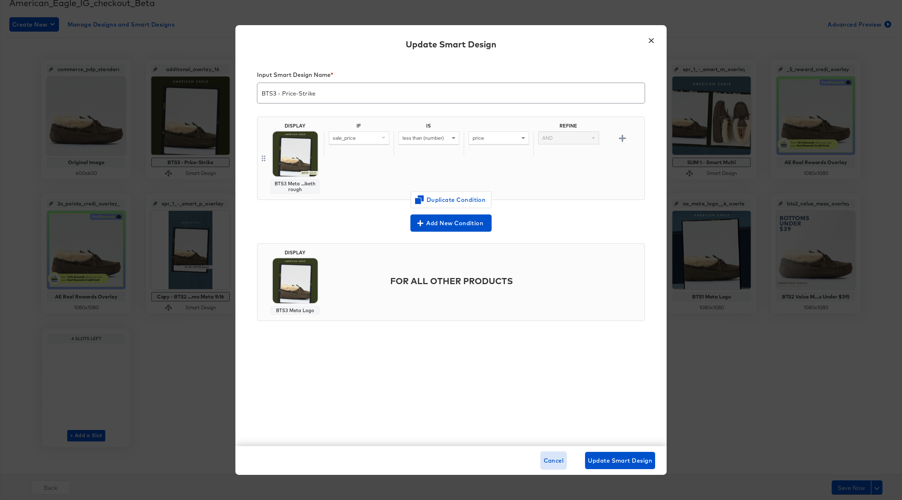
click at [547, 457] on span "Cancel" at bounding box center [554, 461] width 20 height 10
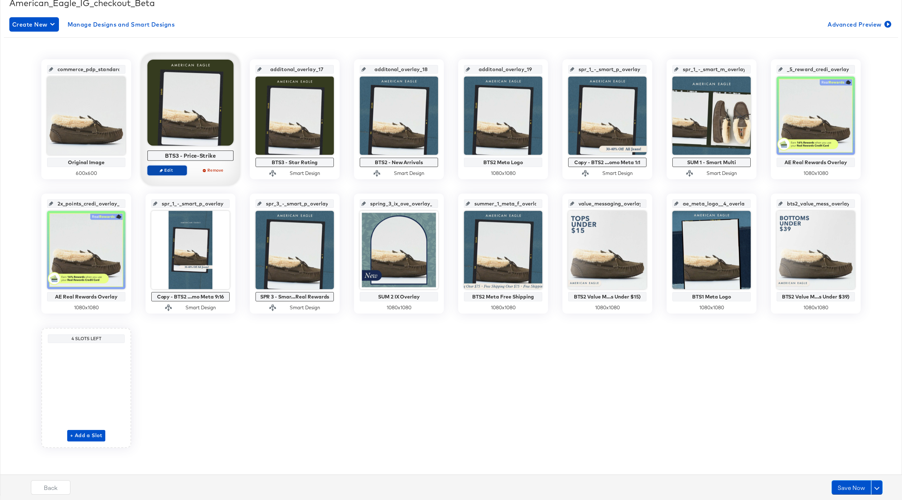
click at [174, 171] on span "Edit" at bounding box center [167, 169] width 33 height 5
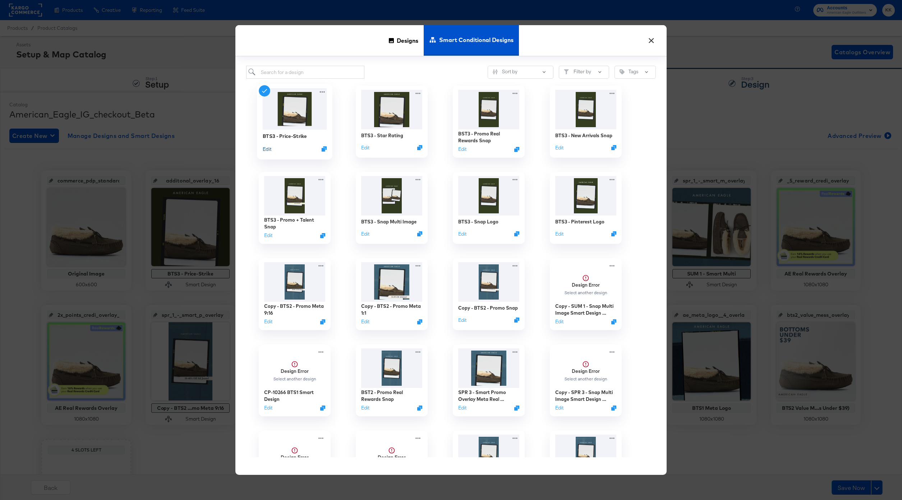
click at [267, 149] on button "Edit" at bounding box center [267, 149] width 9 height 7
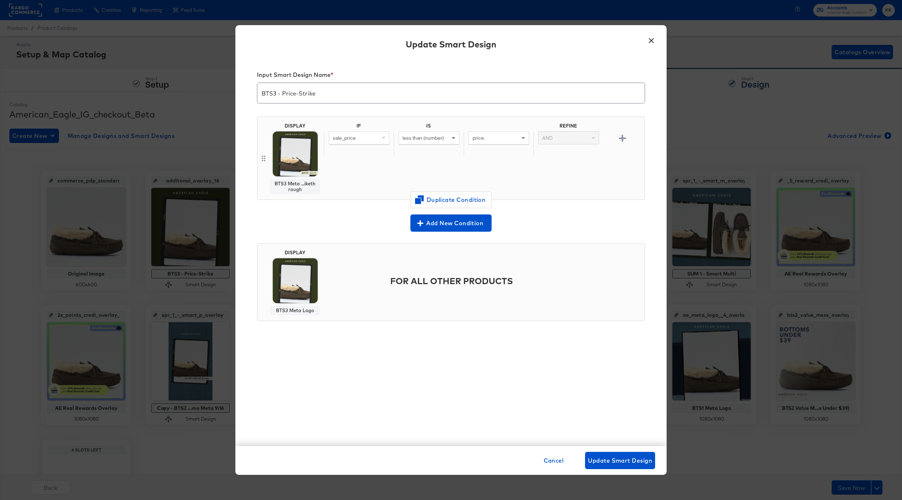
click at [282, 93] on input "BTS3 - Price-Strike" at bounding box center [450, 90] width 387 height 20
type input "BTS3 - Meta Price-Strike"
click at [599, 457] on span "Update Smart Design" at bounding box center [620, 461] width 64 height 10
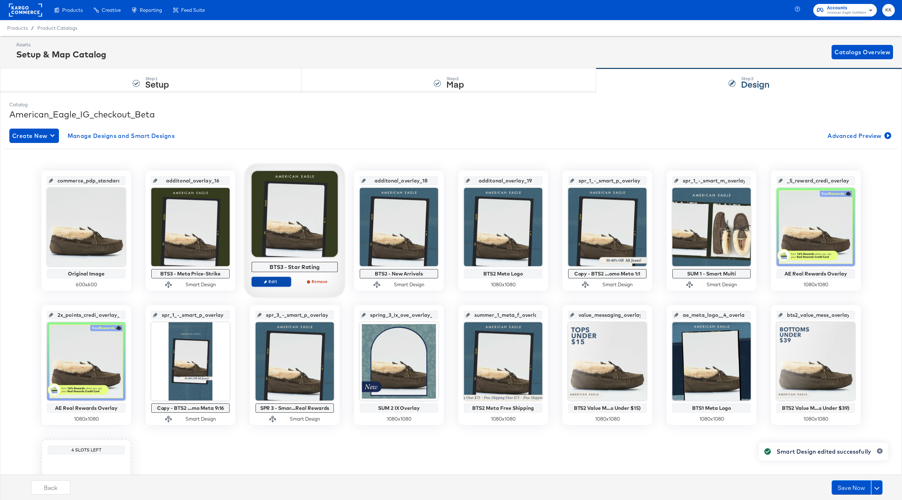
click at [275, 280] on span "Edit" at bounding box center [271, 281] width 33 height 5
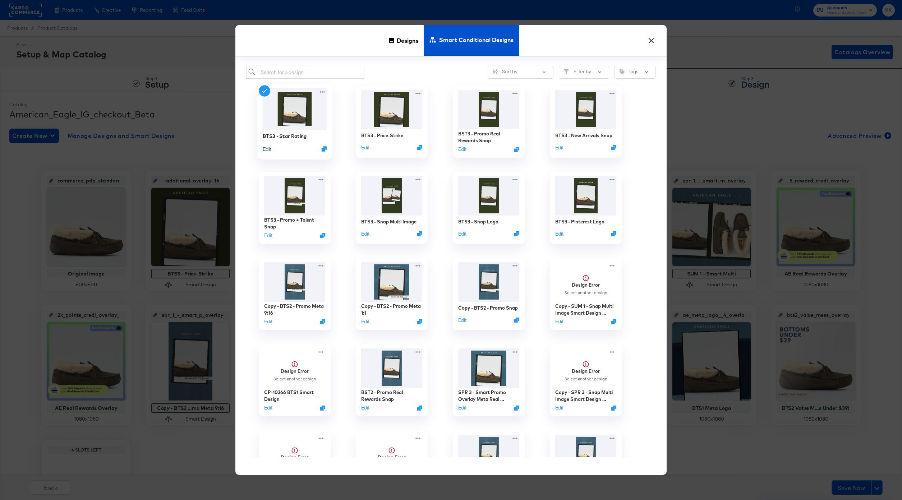
click at [265, 148] on button "Edit" at bounding box center [267, 149] width 9 height 7
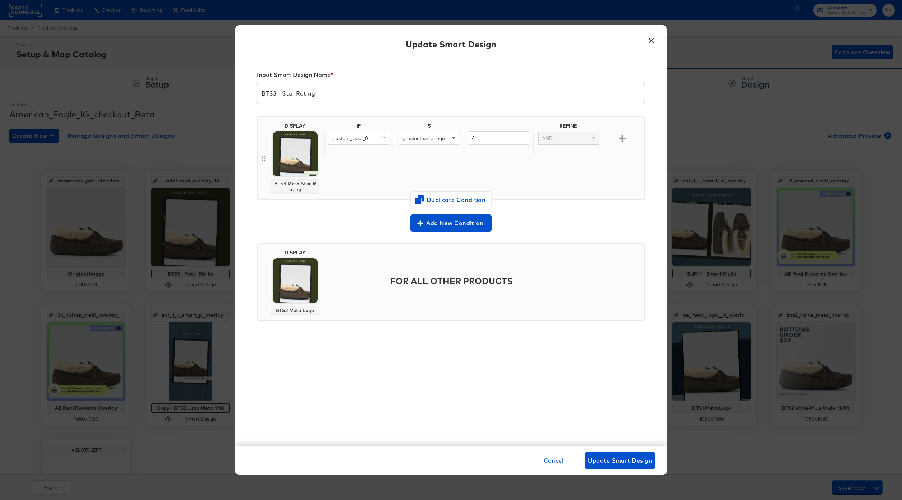
click at [281, 93] on input "BTS3 - Star Rating" at bounding box center [450, 90] width 387 height 20
type input "BTS3 - Meta Star Rating"
click at [601, 450] on div "Cancel Update Smart Design" at bounding box center [450, 460] width 431 height 29
click at [609, 456] on span "Update Smart Design" at bounding box center [620, 461] width 64 height 10
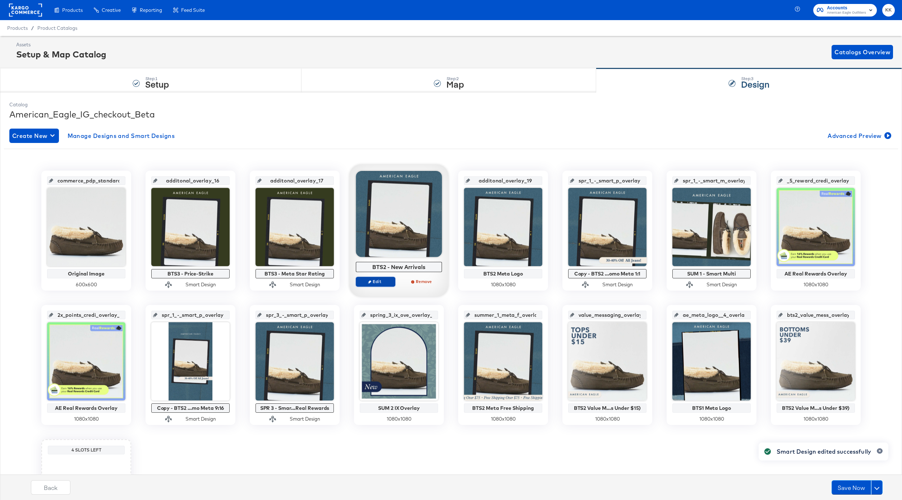
click at [379, 279] on span "Edit" at bounding box center [375, 281] width 33 height 5
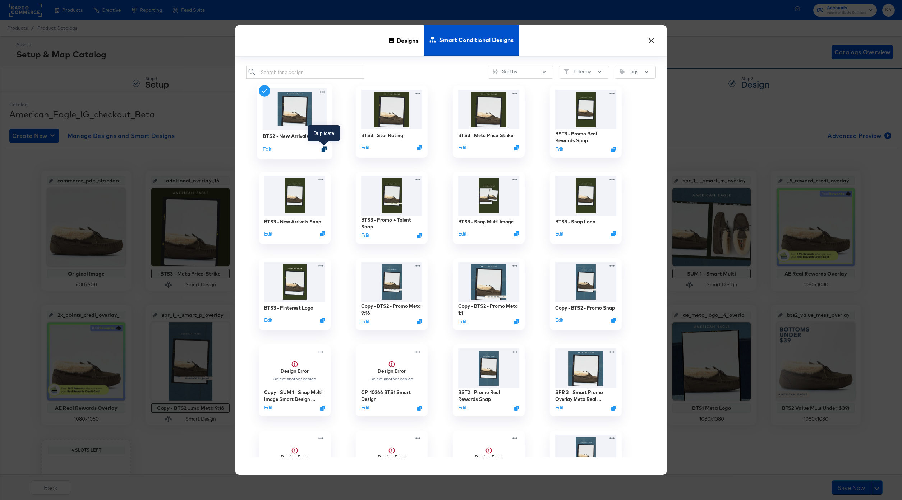
click at [324, 148] on icon "Duplicate" at bounding box center [324, 148] width 5 height 5
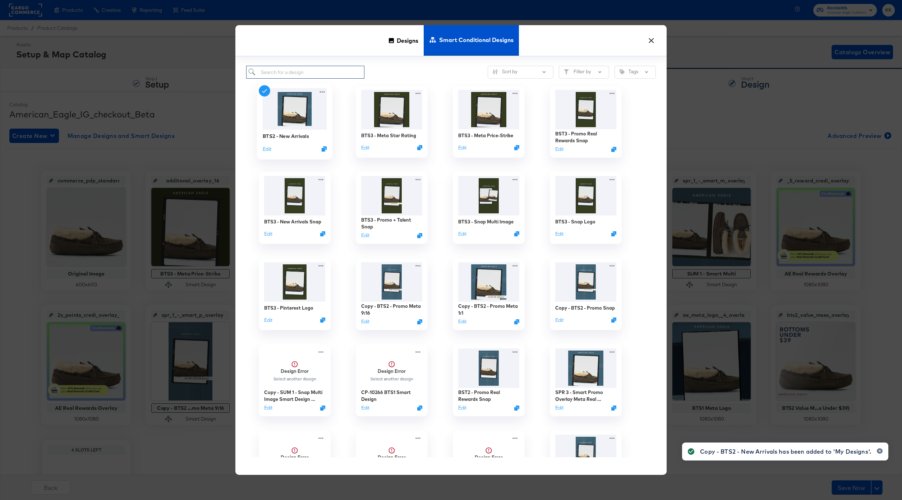
click at [283, 73] on input "search" at bounding box center [305, 72] width 118 height 13
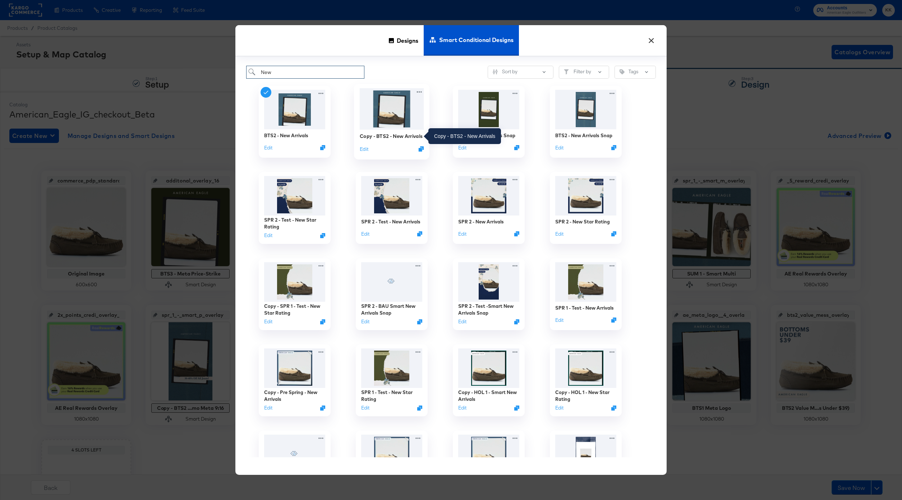
type input "New"
click at [388, 134] on div "Copy - BTS2 - New Arrivals" at bounding box center [391, 136] width 63 height 7
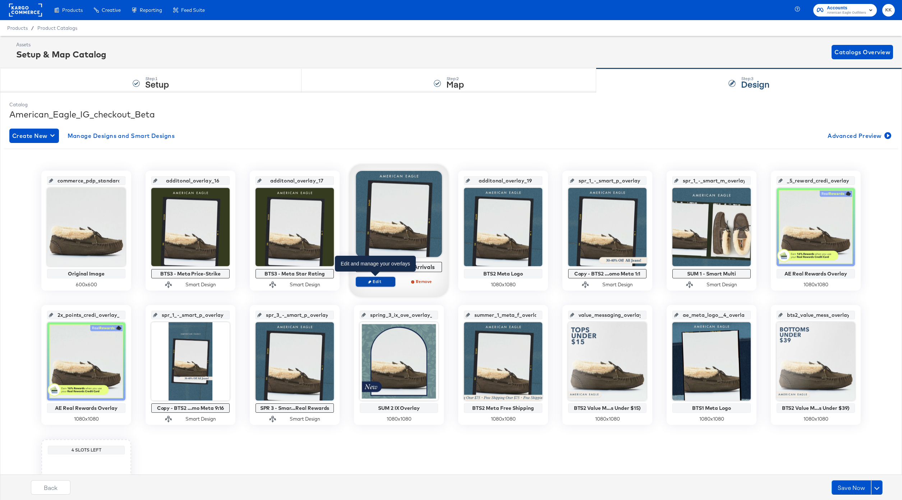
click at [370, 283] on span "Edit" at bounding box center [375, 281] width 33 height 5
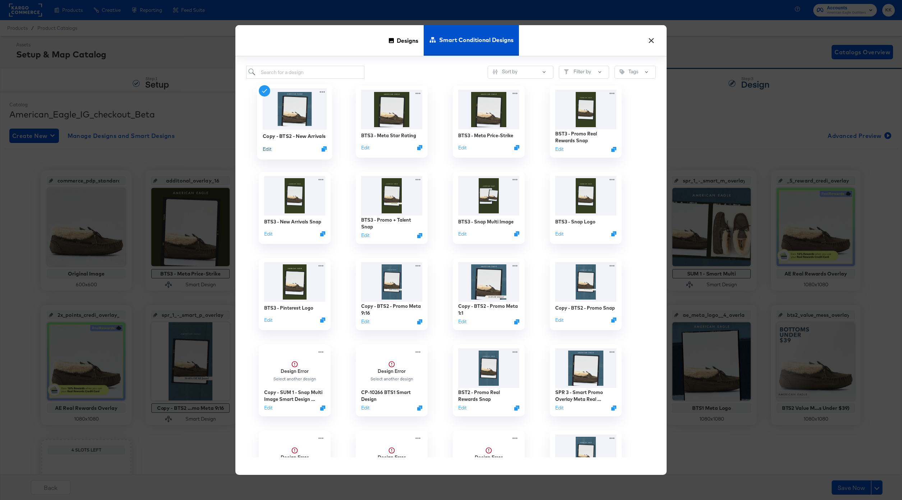
click at [267, 150] on button "Edit" at bounding box center [267, 149] width 9 height 7
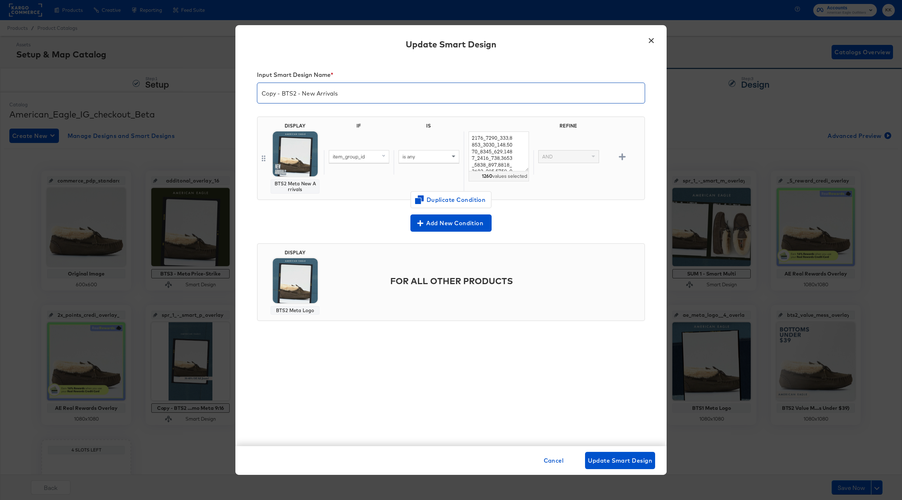
drag, startPoint x: 283, startPoint y: 92, endPoint x: 250, endPoint y: 92, distance: 32.3
click at [250, 92] on div "Input Smart Design Name * Copy - BTS2 - New Arrivals DISPLAY BTS2 Meta New Arri…" at bounding box center [450, 252] width 431 height 388
type input "BTS3 - Meta New Arrivals"
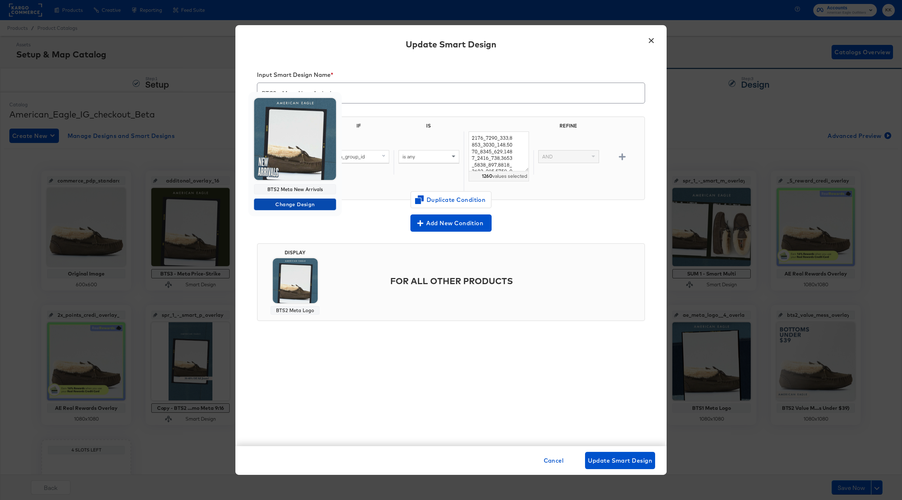
click at [293, 206] on span "Change Design" at bounding box center [295, 204] width 76 height 9
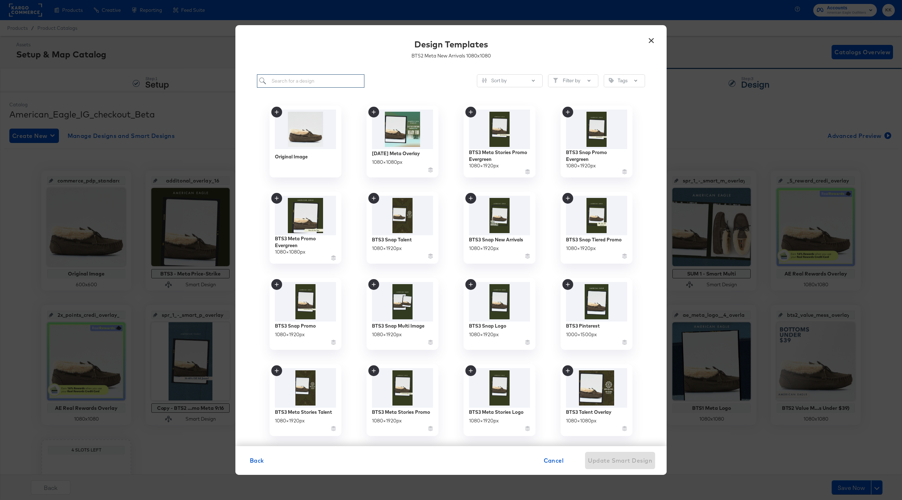
click at [300, 79] on input "search" at bounding box center [310, 80] width 107 height 13
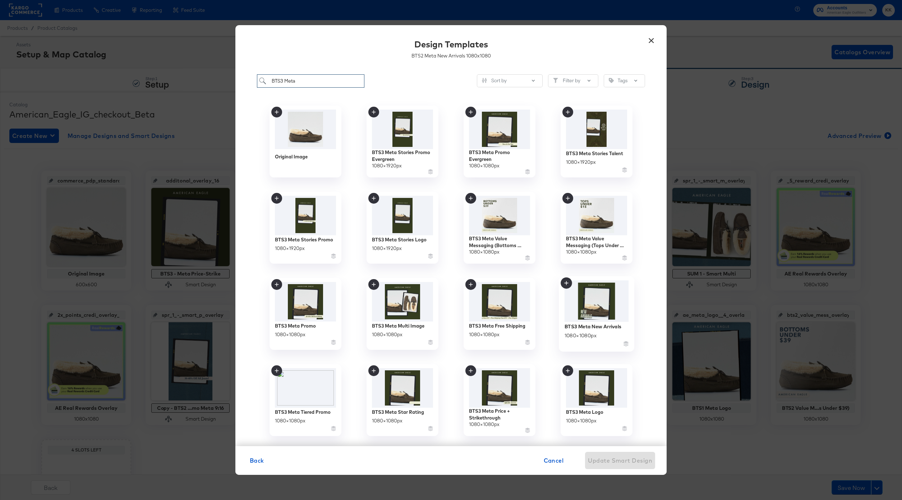
type input "BTS3 Meta"
click at [599, 327] on div "BTS3 Meta New Arrivals" at bounding box center [592, 326] width 57 height 7
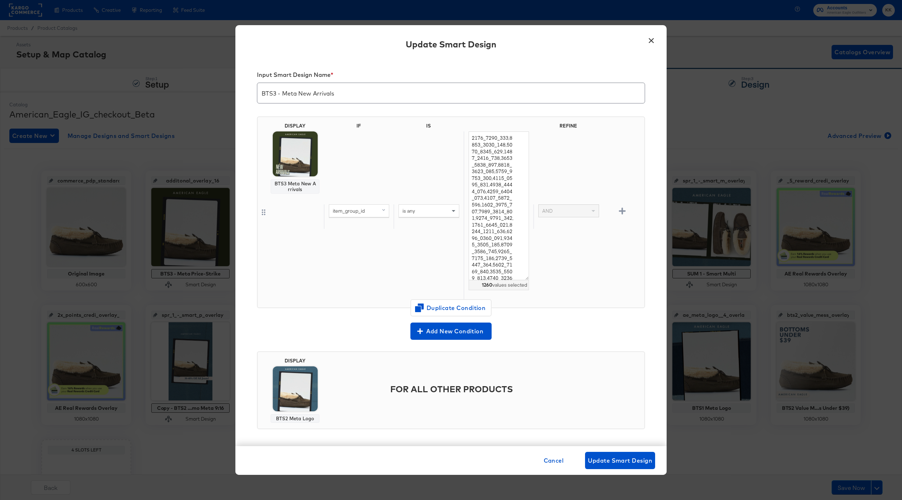
drag, startPoint x: 526, startPoint y: 170, endPoint x: 538, endPoint y: 279, distance: 109.9
click at [538, 279] on div "item_group_id is any 1260 values selected AND" at bounding box center [483, 217] width 318 height 170
drag, startPoint x: 472, startPoint y: 138, endPoint x: 512, endPoint y: 370, distance: 235.9
click at [512, 370] on div "Input Smart Design Name * BTS3 - Meta New Arrivals DISPLAY BTS3 Meta New Arriva…" at bounding box center [450, 252] width 431 height 388
paste textarea "2101_1760_001, 2101_1762_001, 2101_1762_212, 0101_1842_825, 0101_1797_309, 0101…"
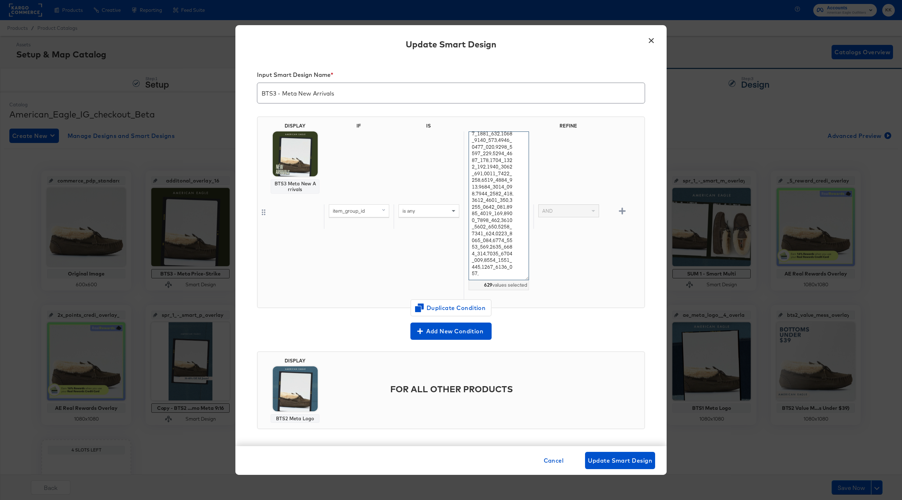
scroll to position [3493, 0]
type textarea "2101_1760_001,2101_1762_001,2101_1762_212,0101_1842_825,0101_1797_309,0101_1803…"
click at [394, 276] on div "item_group_id is any 628 values selected AND" at bounding box center [483, 217] width 318 height 170
click at [838, 283] on div "× Update Smart Design Input Smart Design Name * BTS3 - Meta New Arrivals DISPLA…" at bounding box center [451, 250] width 902 height 500
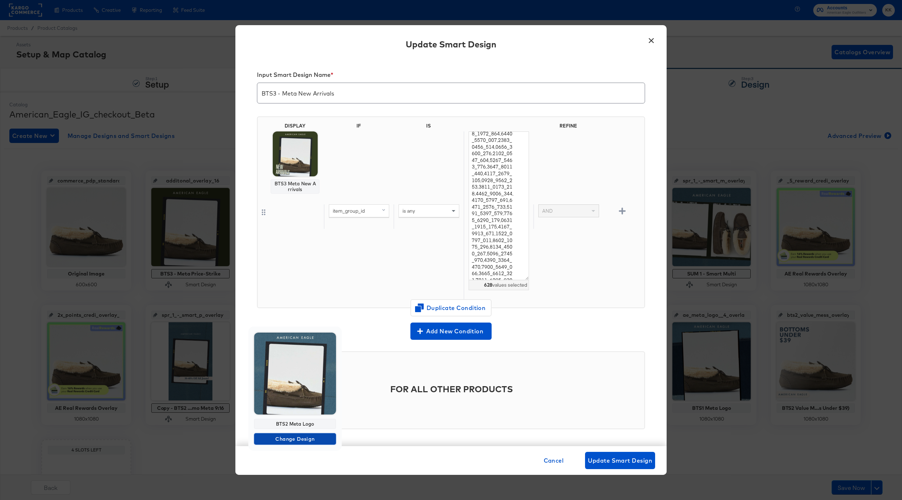
click at [289, 435] on span "Change Design" at bounding box center [295, 439] width 76 height 9
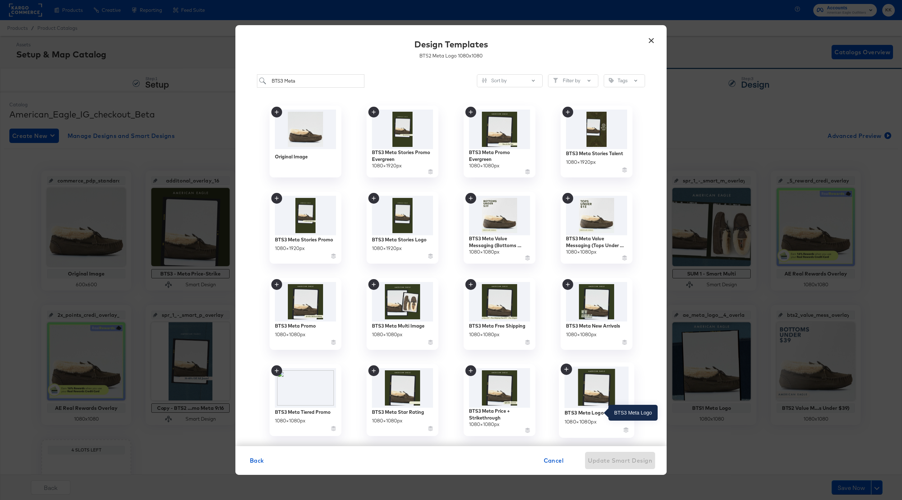
click at [581, 412] on div "BTS3 Meta Logo" at bounding box center [583, 412] width 39 height 7
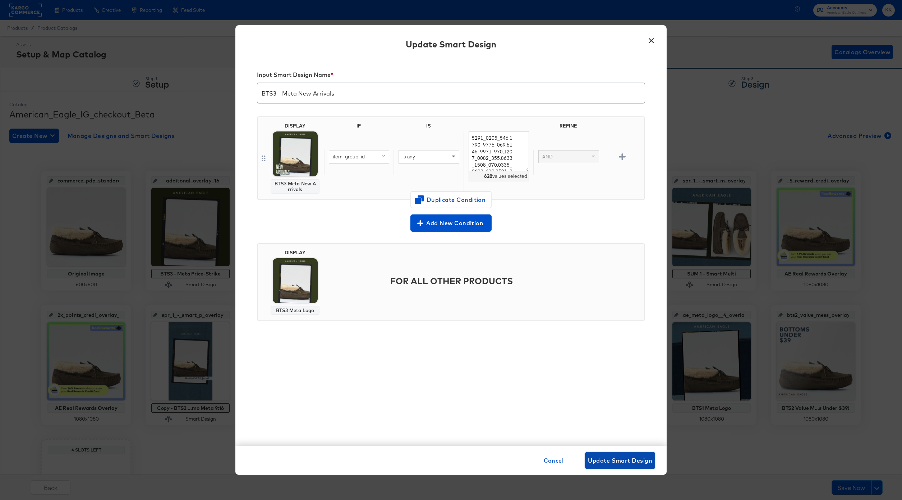
click at [627, 456] on span "Update Smart Design" at bounding box center [620, 461] width 64 height 10
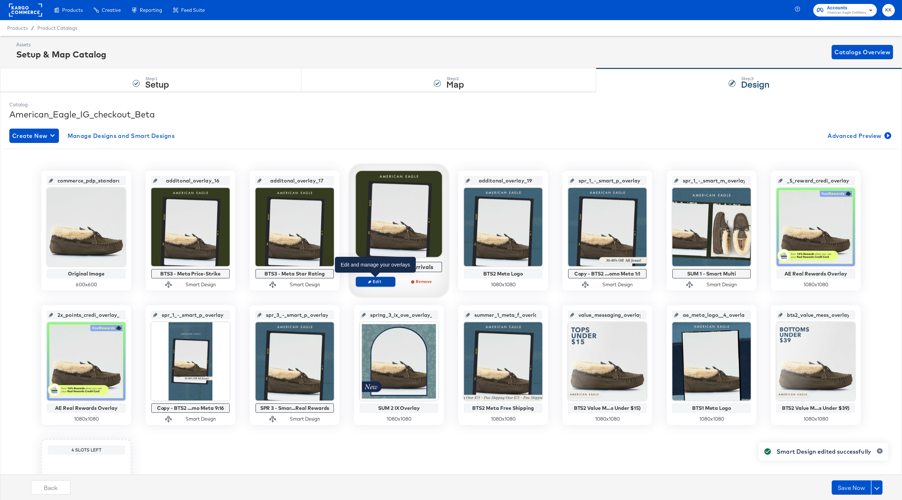
click at [383, 279] on span "Edit" at bounding box center [375, 281] width 33 height 5
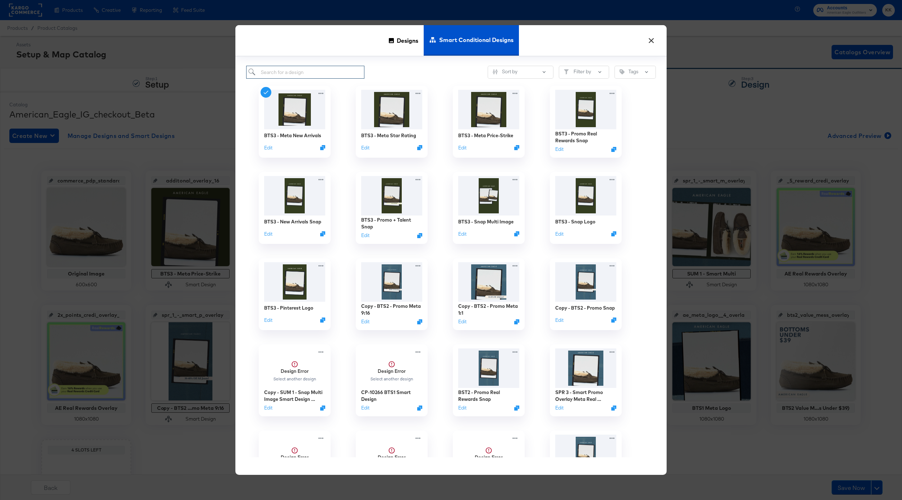
click at [290, 70] on input "search" at bounding box center [305, 72] width 118 height 13
type input "BTS3"
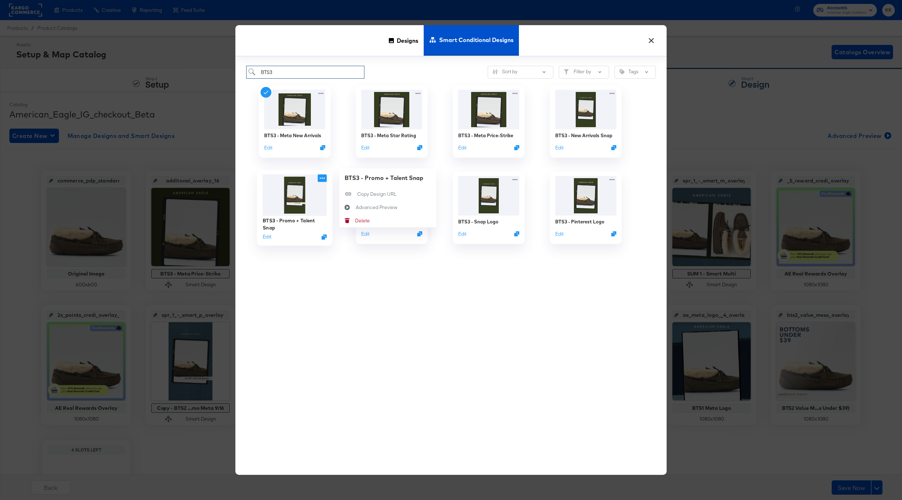
click at [321, 179] on icon at bounding box center [322, 179] width 9 height 8
click at [558, 151] on button "Edit" at bounding box center [558, 149] width 9 height 7
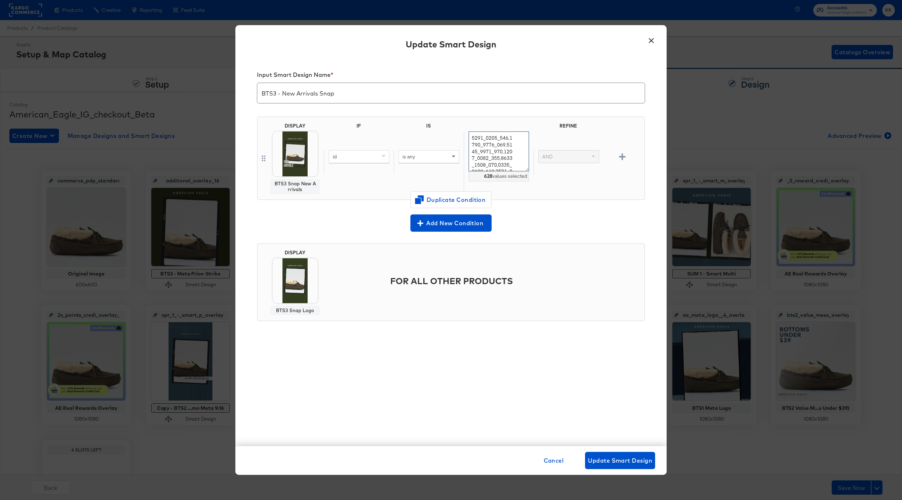
click at [500, 157] on textarea at bounding box center [499, 152] width 60 height 40
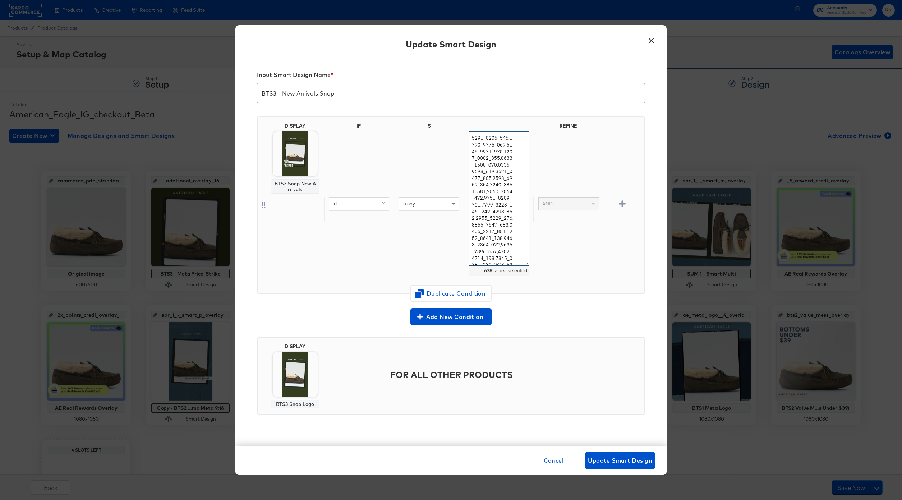
drag, startPoint x: 524, startPoint y: 169, endPoint x: 524, endPoint y: 271, distance: 102.8
click at [524, 266] on textarea at bounding box center [499, 199] width 60 height 134
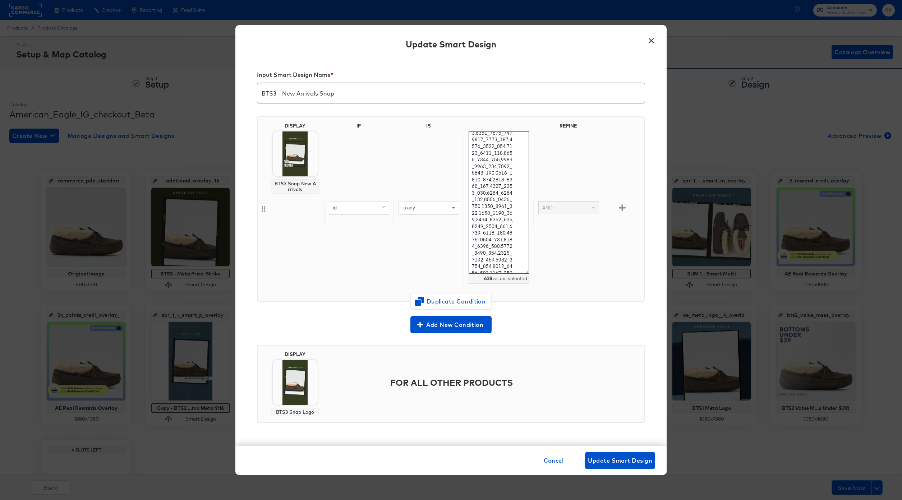
scroll to position [3499, 0]
click at [652, 37] on button "×" at bounding box center [651, 38] width 13 height 13
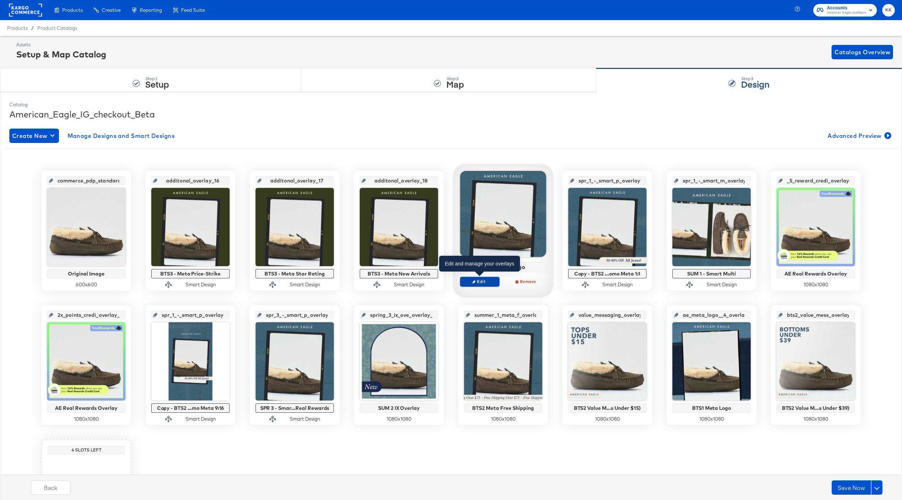
click at [479, 282] on span "Edit" at bounding box center [479, 281] width 33 height 5
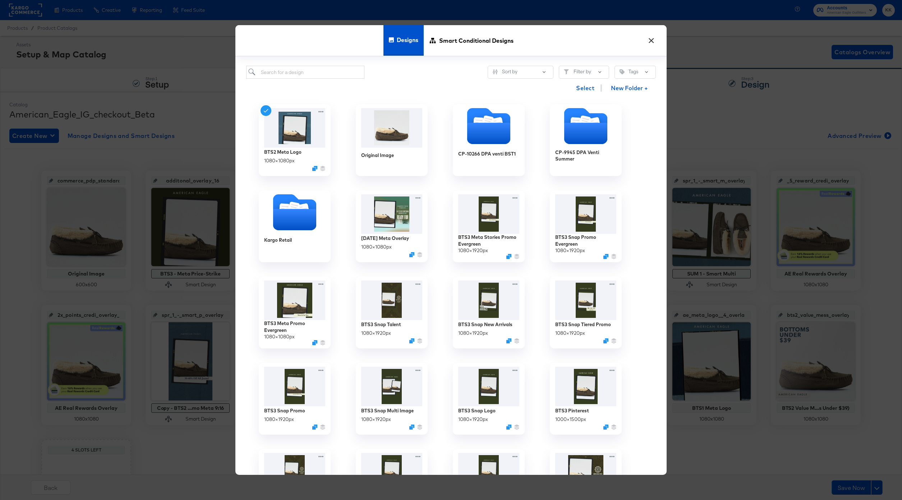
click at [295, 79] on div "Select New Folder +" at bounding box center [451, 88] width 410 height 18
click at [460, 44] on span "Smart Conditional Designs" at bounding box center [476, 40] width 74 height 32
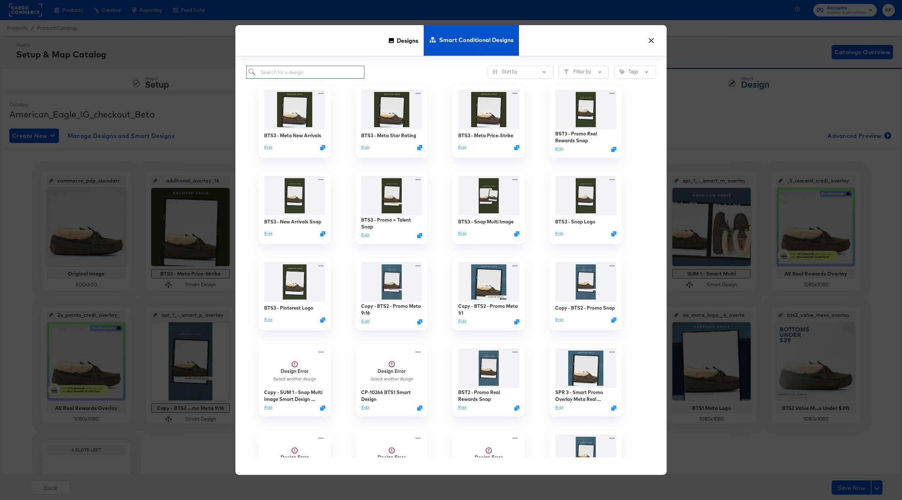
click at [340, 72] on input "search" at bounding box center [305, 72] width 118 height 13
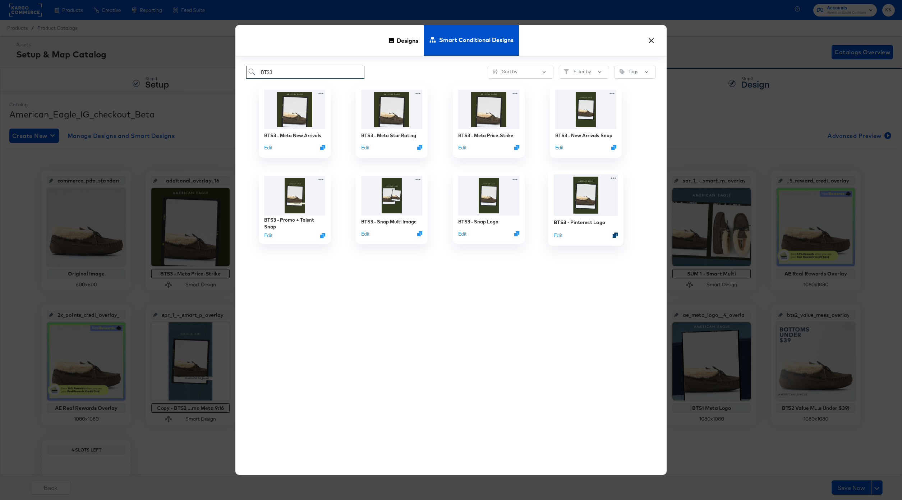
type input "BTS3"
click at [615, 237] on icon "Duplicate" at bounding box center [615, 234] width 5 height 5
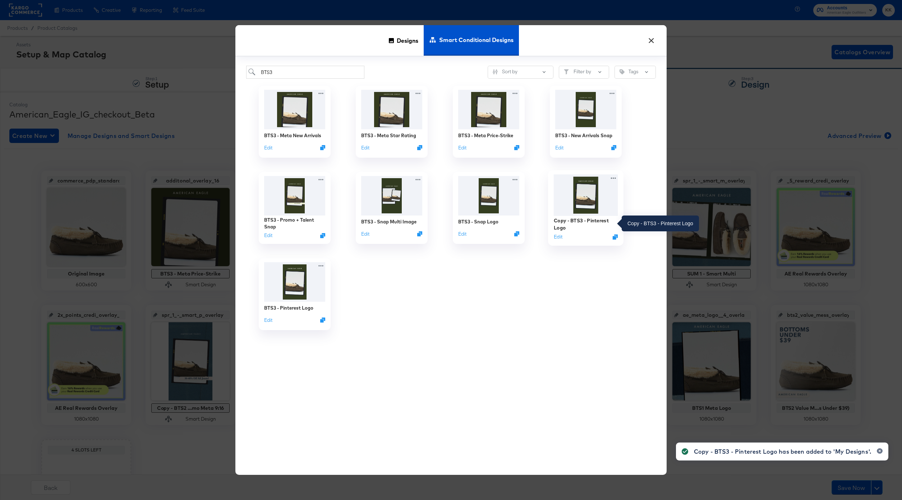
click at [574, 221] on div "Copy - BTS3 - Pinterest Logo" at bounding box center [586, 224] width 64 height 14
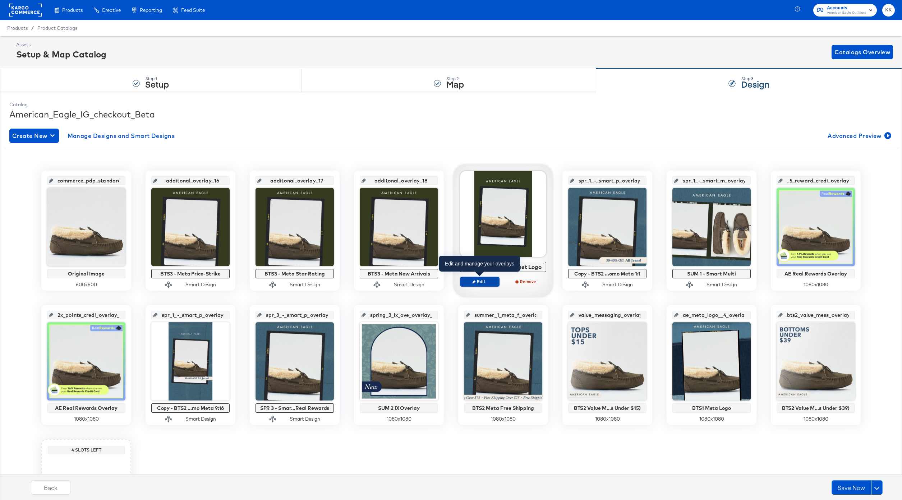
click at [473, 280] on span "Edit" at bounding box center [479, 281] width 33 height 5
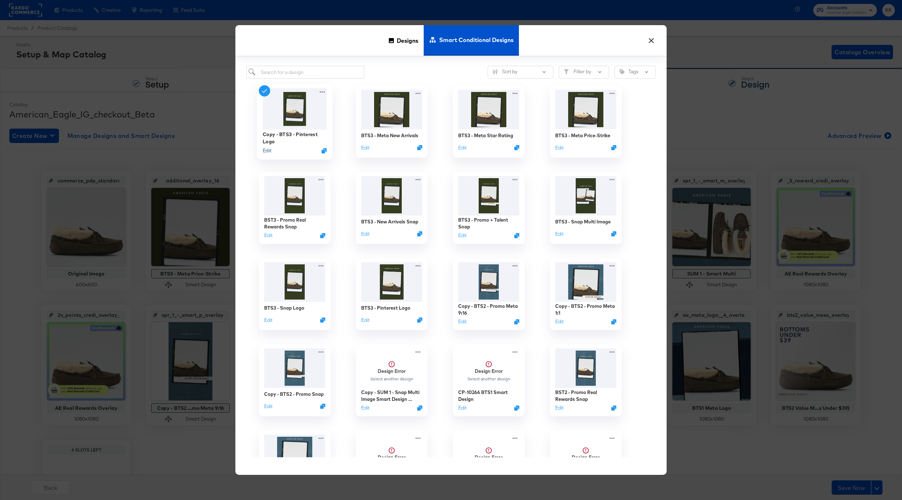
click at [266, 152] on button "Edit" at bounding box center [267, 150] width 9 height 7
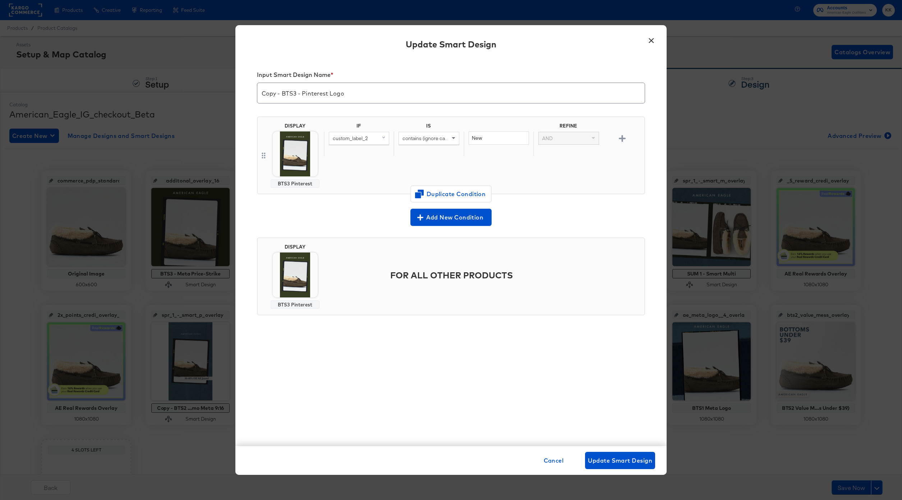
drag, startPoint x: 282, startPoint y: 94, endPoint x: 254, endPoint y: 94, distance: 28.4
click at [254, 94] on div "Input Smart Design Name * Copy - BTS3 - Pinterest Logo DISPLAY BTS3 Pinterest I…" at bounding box center [450, 252] width 431 height 388
click at [309, 94] on input "BTS3 - Pinterest Logo" at bounding box center [450, 90] width 387 height 20
type input "BTS3 - Meta Logo"
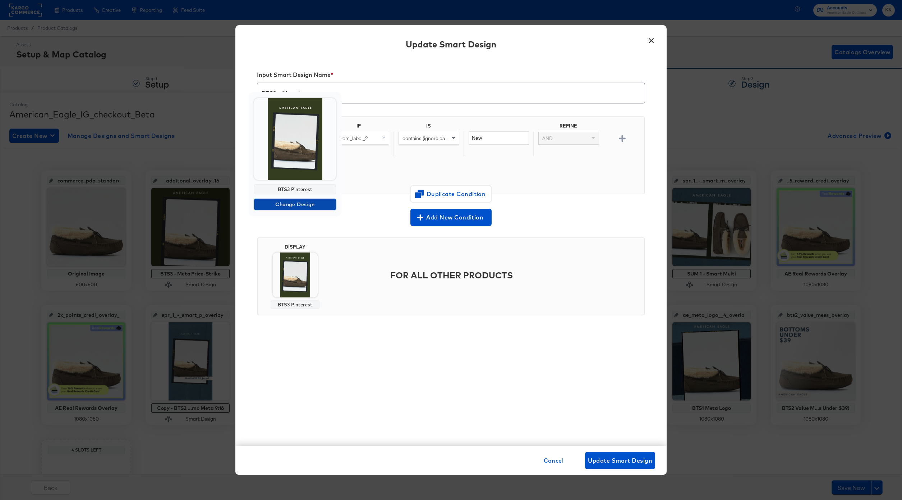
click at [289, 208] on span "Change Design" at bounding box center [295, 204] width 76 height 9
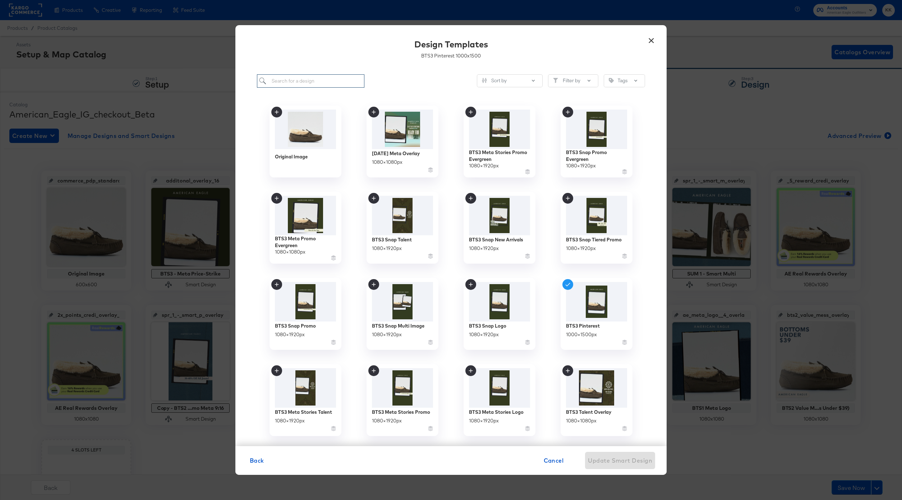
click at [295, 83] on input "search" at bounding box center [310, 80] width 107 height 13
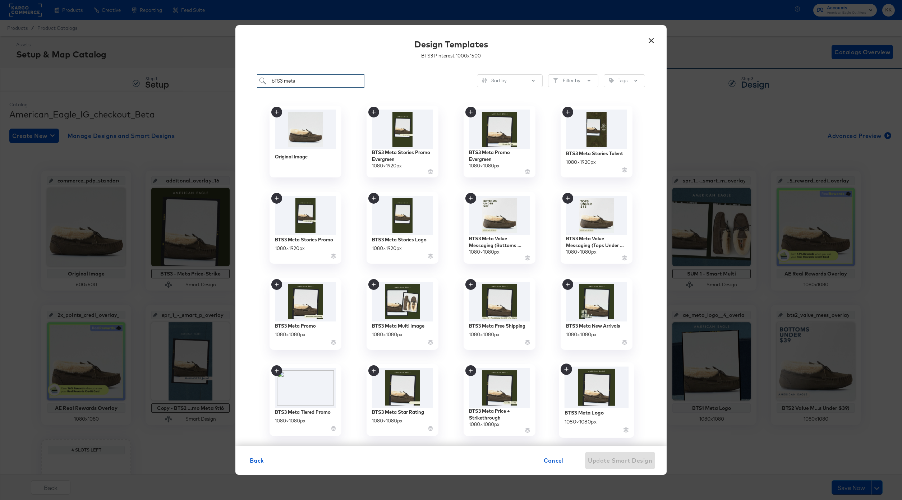
type input "bTS3 meta"
click at [595, 396] on img at bounding box center [596, 388] width 64 height 42
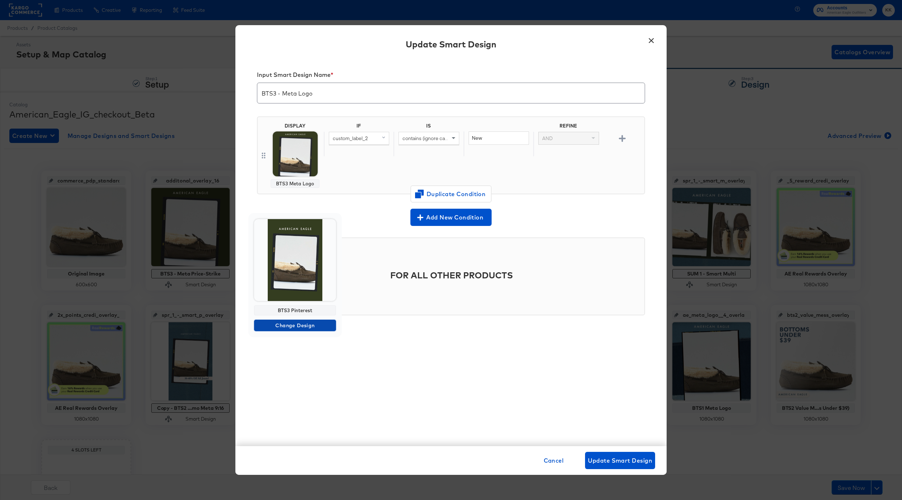
click at [293, 321] on span "Change Design" at bounding box center [295, 325] width 76 height 9
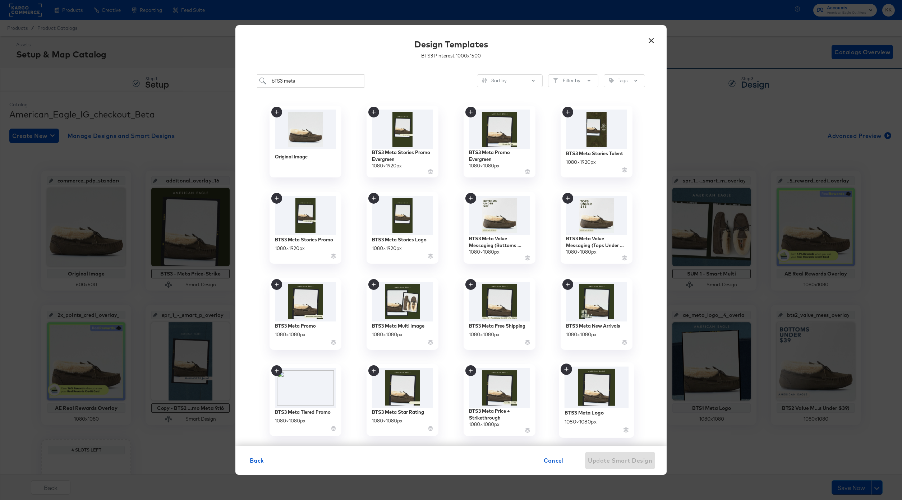
click at [605, 416] on div "BTS3 Meta Logo 1080 × 1080 px" at bounding box center [596, 421] width 64 height 26
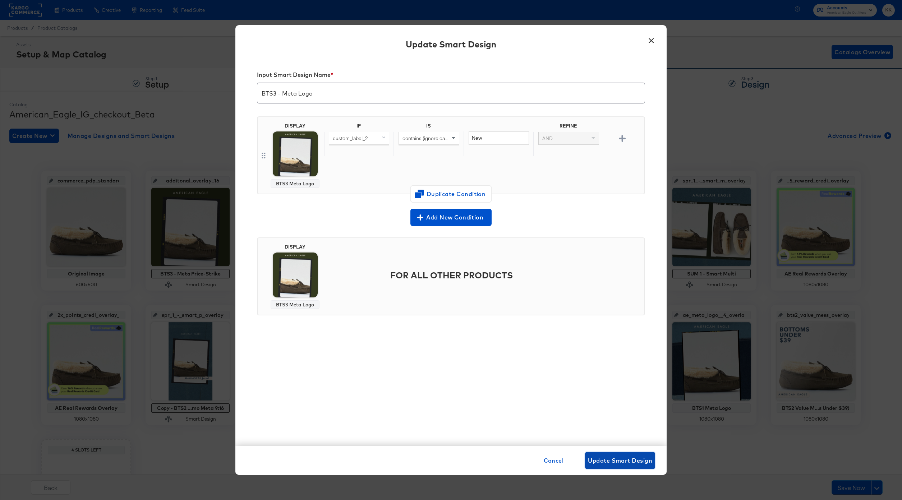
click at [616, 455] on button "Update Smart Design" at bounding box center [620, 460] width 70 height 17
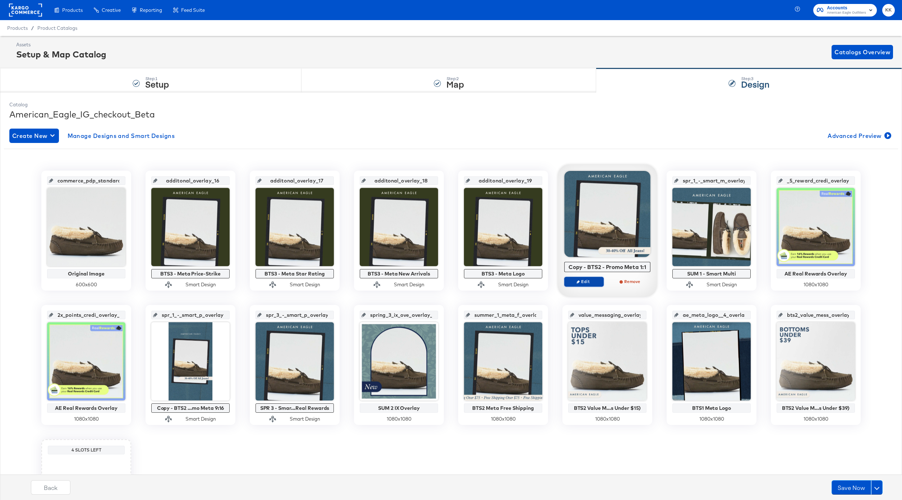
click at [594, 281] on span "Edit" at bounding box center [583, 281] width 33 height 5
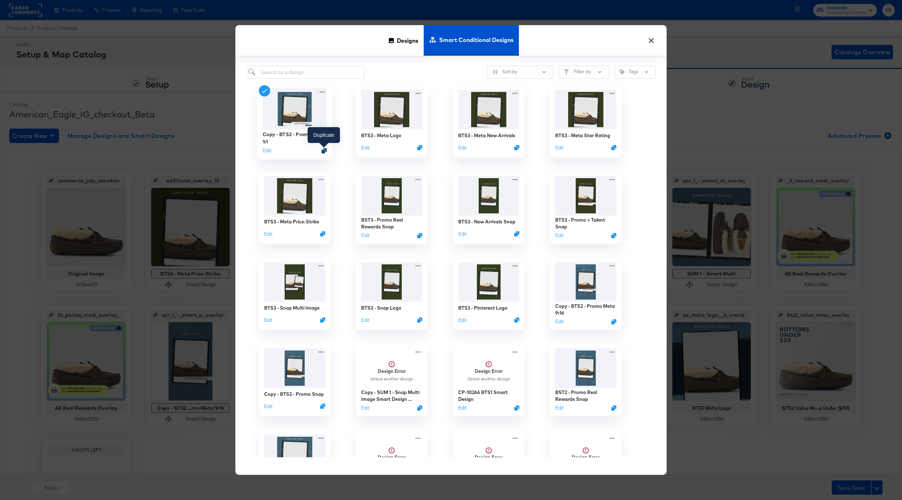
click at [324, 149] on icon "Duplicate" at bounding box center [324, 150] width 5 height 5
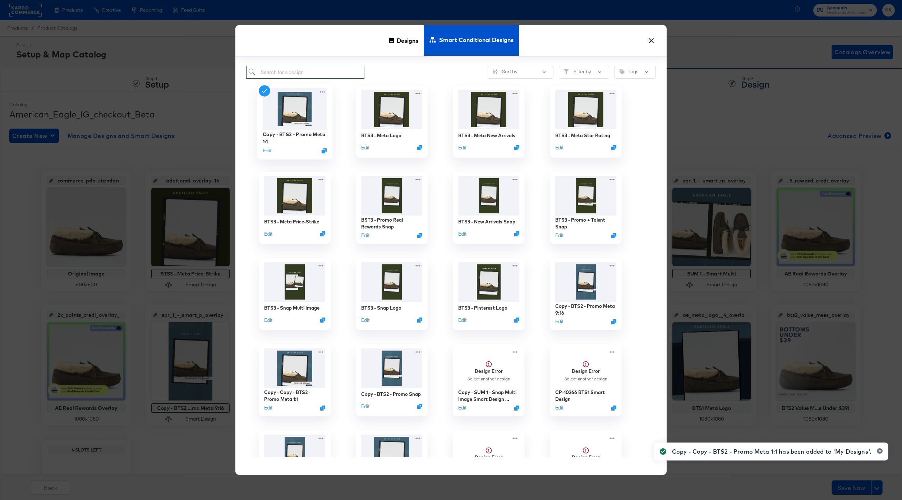
click at [279, 72] on input "search" at bounding box center [305, 72] width 118 height 13
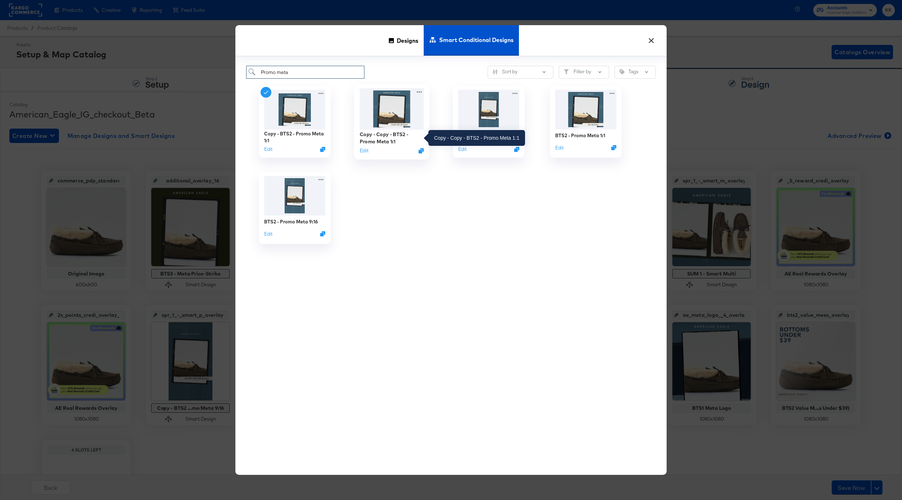
type input "Promo meta"
click at [383, 139] on div "Copy - Copy - BTS2 - Promo Meta 1:1" at bounding box center [392, 138] width 64 height 14
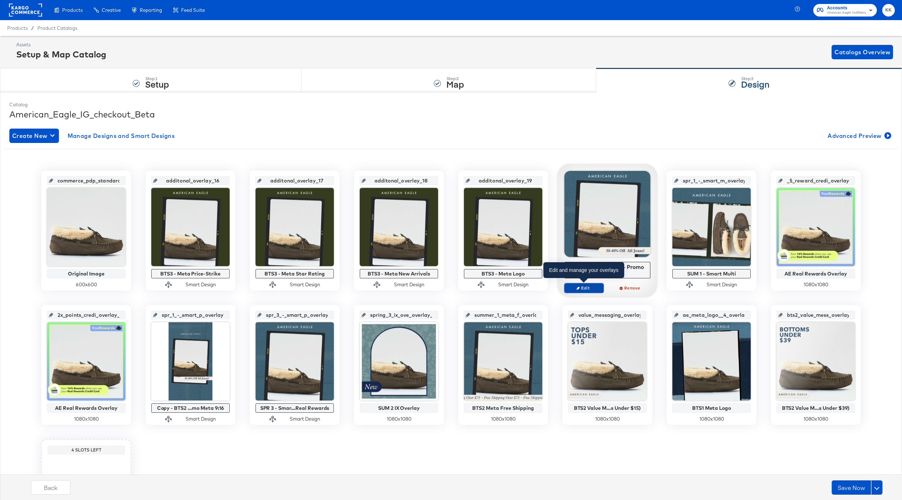
click at [591, 288] on span "Edit" at bounding box center [583, 287] width 33 height 5
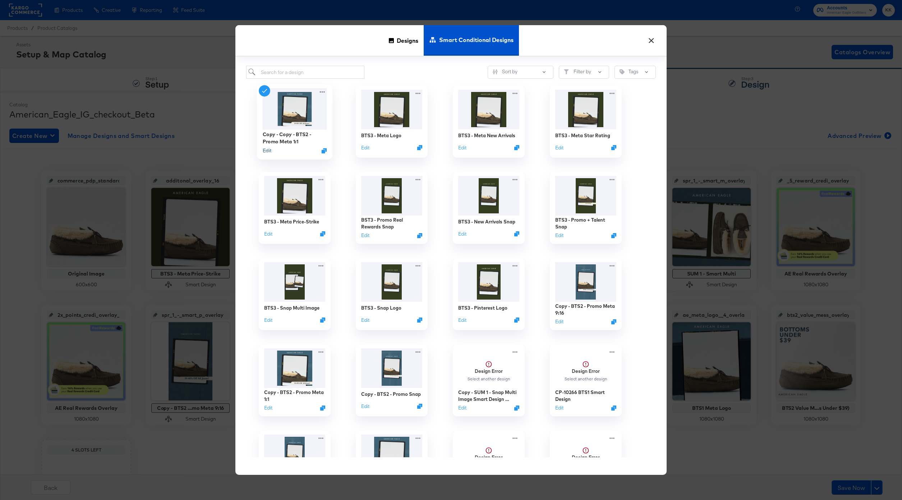
click at [268, 151] on button "Edit" at bounding box center [267, 150] width 9 height 7
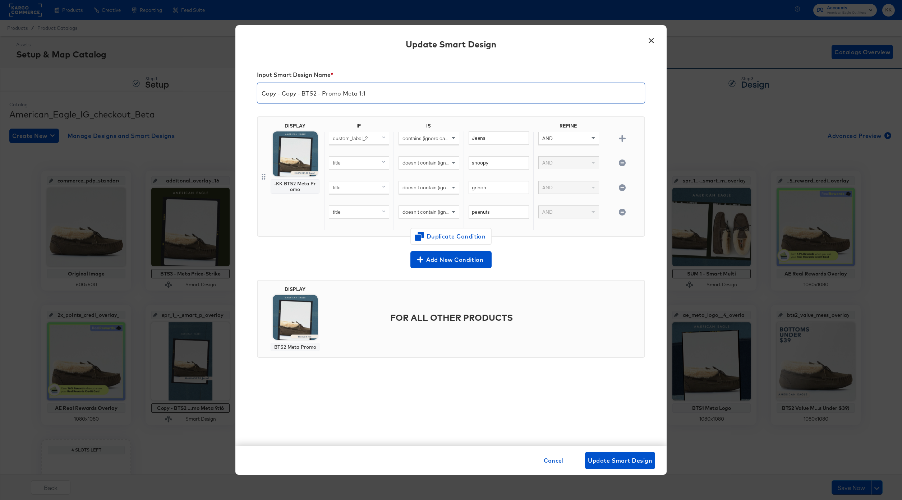
drag, startPoint x: 302, startPoint y: 92, endPoint x: 257, endPoint y: 92, distance: 45.6
click at [258, 92] on input "Copy - Copy - BTS2 - Promo Meta 1:1" at bounding box center [450, 90] width 387 height 20
drag, startPoint x: 318, startPoint y: 94, endPoint x: 318, endPoint y: 114, distance: 19.8
click at [318, 94] on input "BTS3 - Meta Promo Meta 1:1" at bounding box center [450, 90] width 387 height 20
click at [324, 94] on input "BTS3 - Meta Promo + Talent 1:1" at bounding box center [450, 90] width 387 height 20
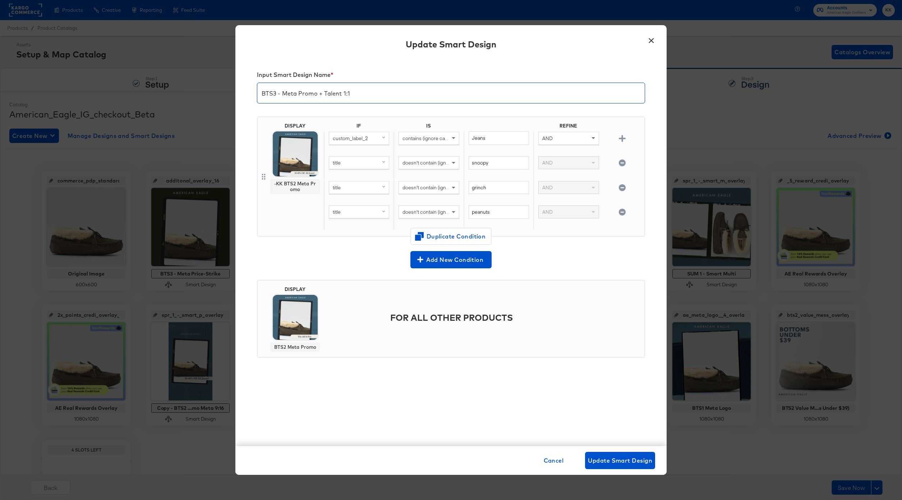
type input "BTS3 - Meta Promo + Talent 1:1"
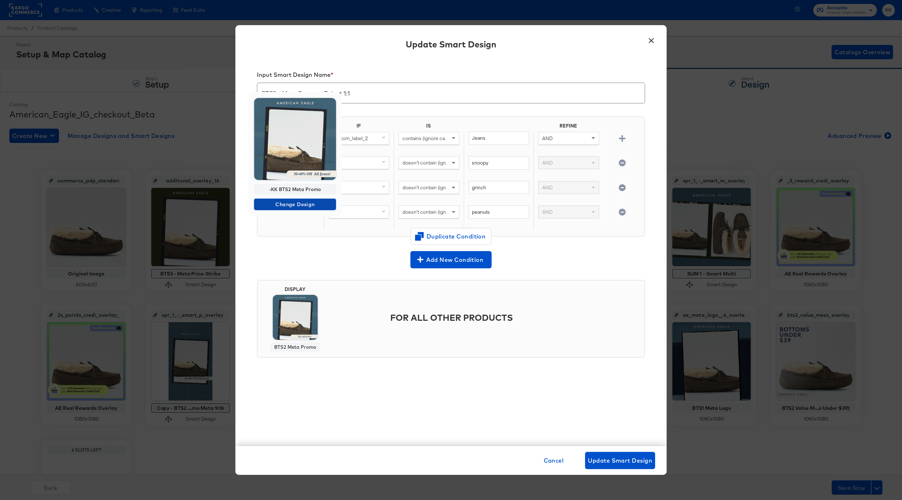
click at [299, 203] on span "Change Design" at bounding box center [295, 204] width 76 height 9
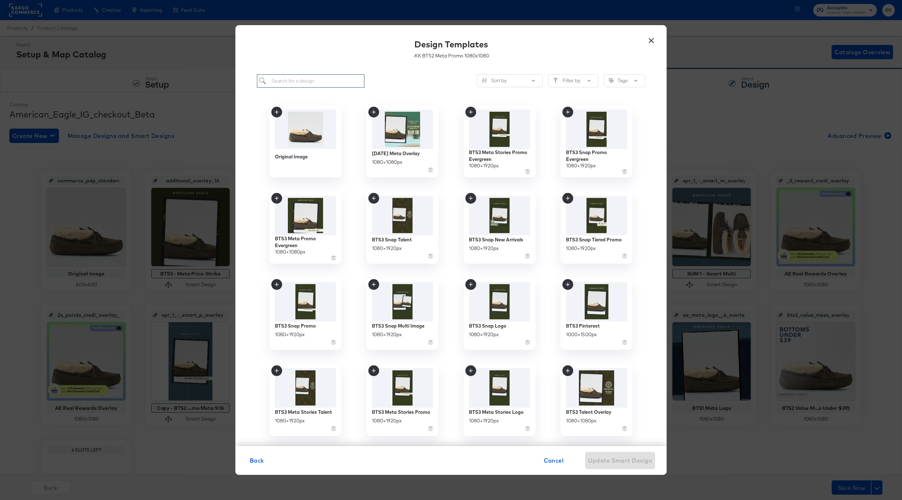
click at [294, 82] on input "search" at bounding box center [310, 80] width 107 height 13
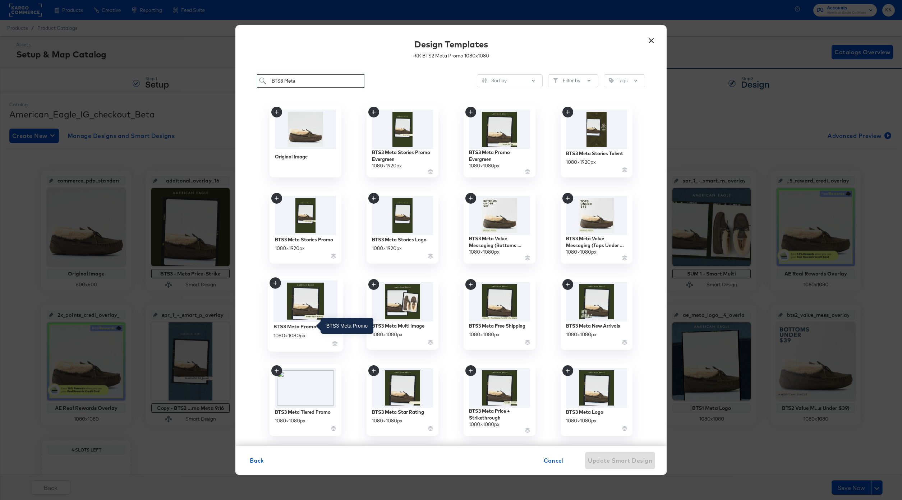
type input "BTS3 Meta"
click at [291, 326] on div "BTS3 Meta Promo" at bounding box center [294, 326] width 43 height 7
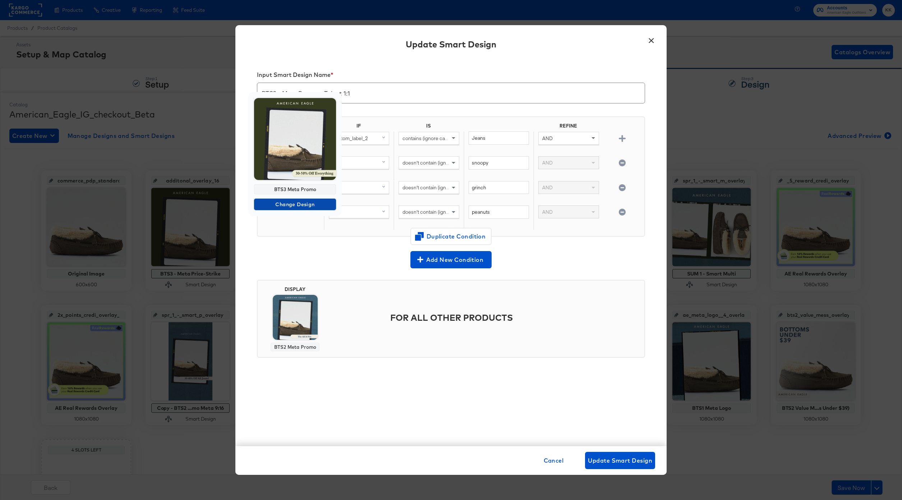
click at [292, 207] on span "Change Design" at bounding box center [295, 204] width 76 height 9
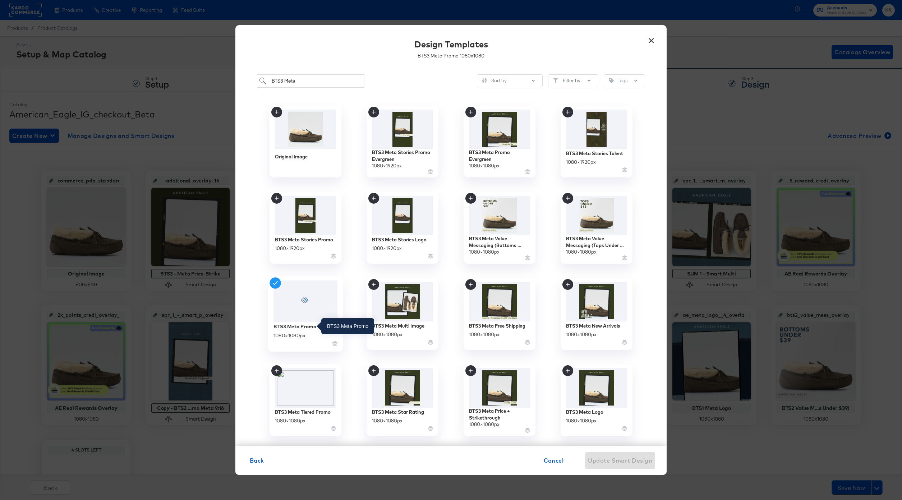
click at [301, 327] on div "BTS3 Meta Promo" at bounding box center [294, 326] width 43 height 7
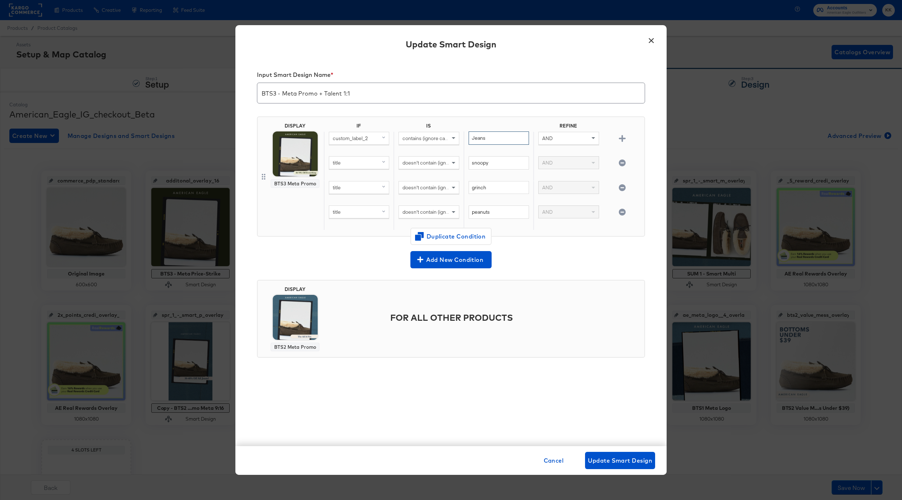
click at [494, 137] on input "Jeans" at bounding box center [499, 138] width 60 height 13
type input "J"
type input "Everything"
click at [461, 267] on button "Add New Condition" at bounding box center [450, 259] width 81 height 17
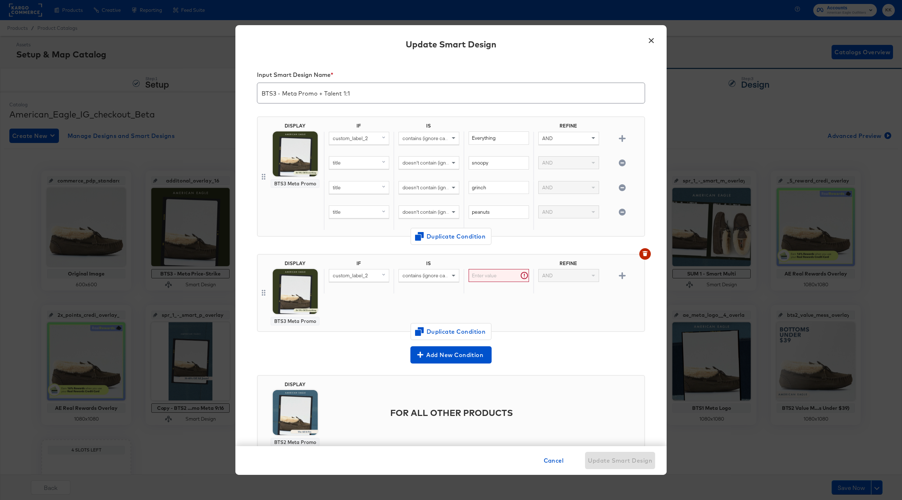
click at [367, 278] on div "custom_label_2" at bounding box center [359, 275] width 60 height 12
type input "id"
click at [338, 323] on div "id" at bounding box center [358, 325] width 54 height 7
click at [411, 277] on span "contains (ignore case)" at bounding box center [426, 275] width 49 height 6
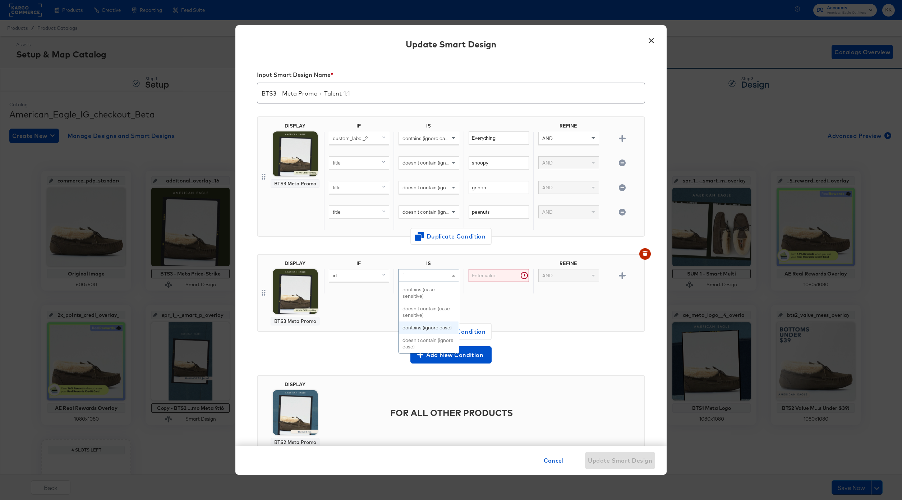
type input "is"
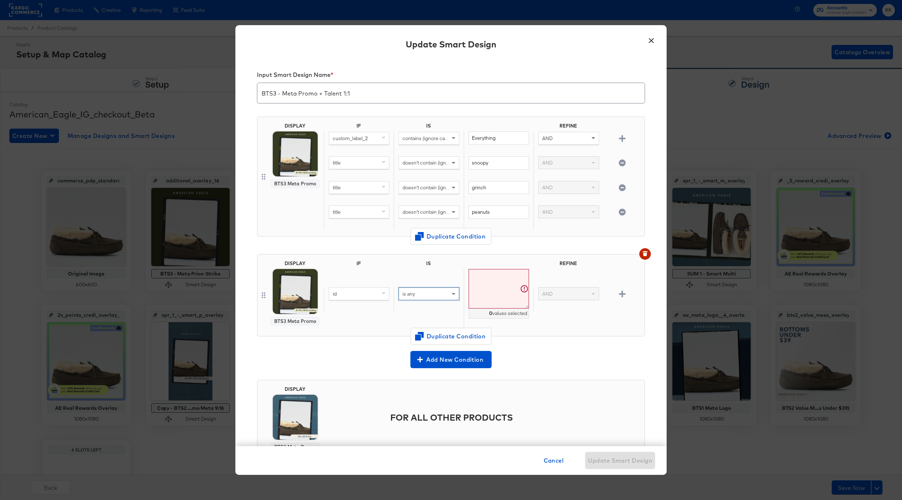
click at [303, 295] on img at bounding box center [295, 291] width 45 height 45
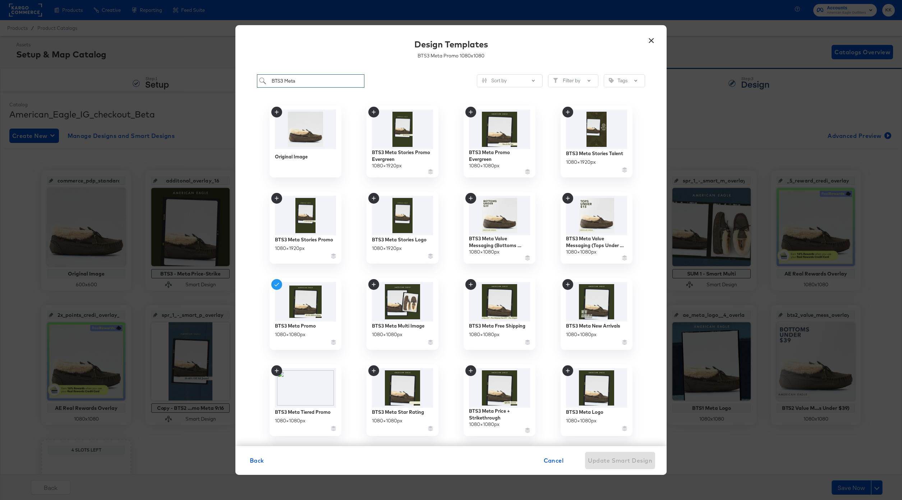
drag, startPoint x: 301, startPoint y: 83, endPoint x: 249, endPoint y: 82, distance: 51.8
click at [249, 82] on div "BTS3 Meta Sort by Filter by Tags Original Image BTS3 Meta Stories Promo Evergre…" at bounding box center [450, 256] width 431 height 379
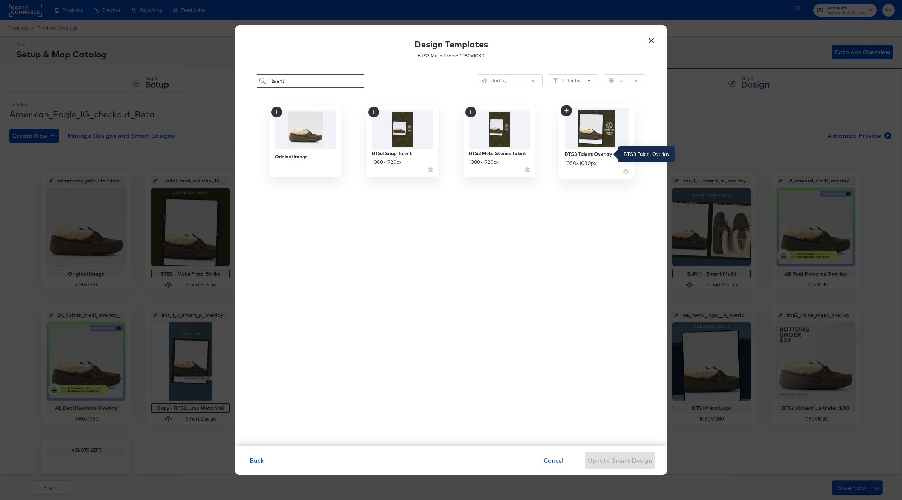
type input "talent"
click at [599, 154] on div "BTS3 Talent Overlay" at bounding box center [587, 154] width 47 height 7
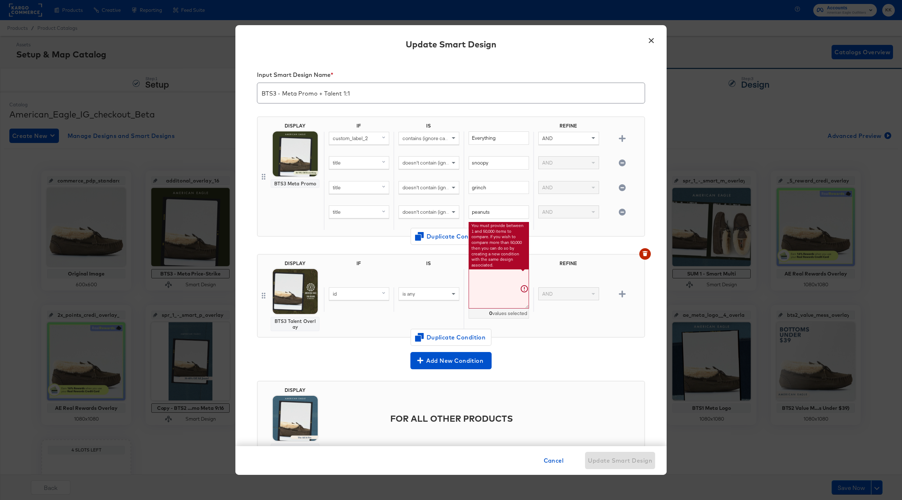
click at [480, 277] on textarea at bounding box center [499, 289] width 60 height 40
paste textarea "0161_4846_103, 0186_2735_613, 2121_5185_200, 0101_1799_309, 0161_4846_108, 0222…"
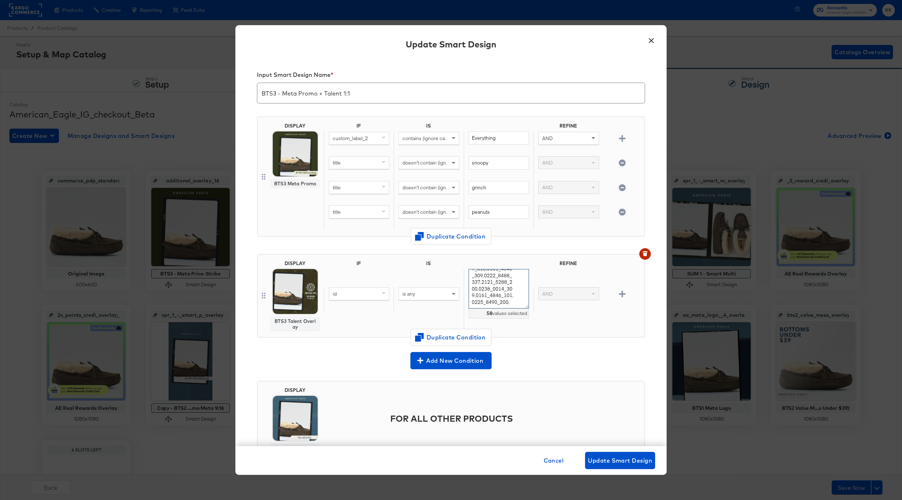
scroll to position [300, 0]
type textarea "0161_4846_103,0186_2735_613,2121_5185_200,0101_1799_309,0161_4846_108,0222_8488…"
click at [552, 321] on div "id is any 0161_4846_103,0186_2735_613,2121_5185_200,0101_1799_309,0161_4846_108…" at bounding box center [483, 299] width 318 height 61
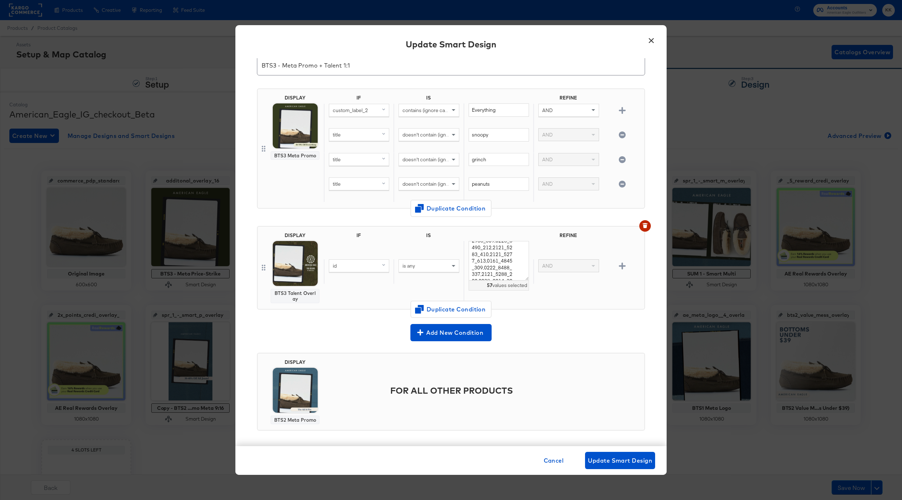
scroll to position [31, 0]
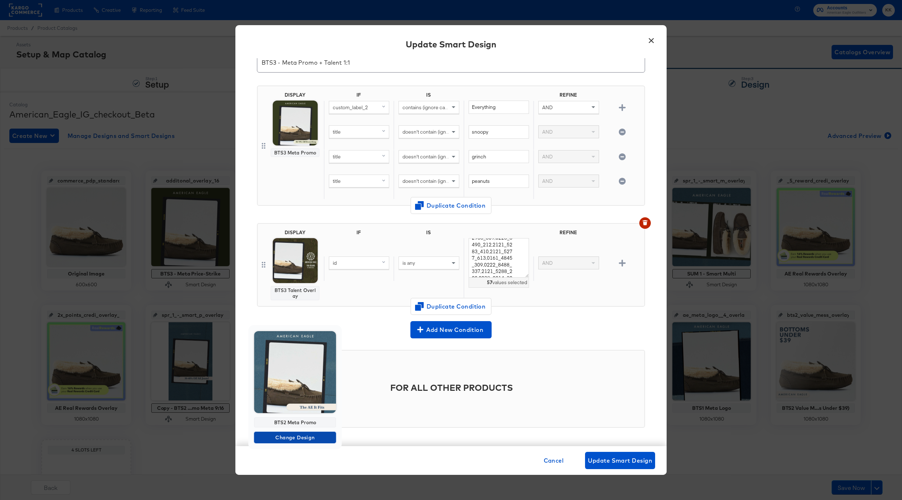
click at [294, 434] on span "Change Design" at bounding box center [295, 437] width 76 height 9
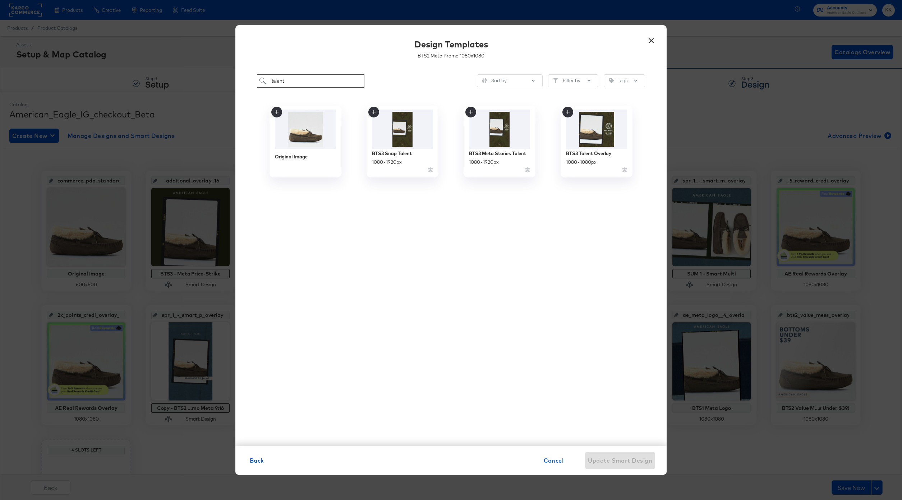
drag, startPoint x: 289, startPoint y: 82, endPoint x: 259, endPoint y: 82, distance: 30.5
click at [259, 82] on input "talent" at bounding box center [310, 80] width 107 height 13
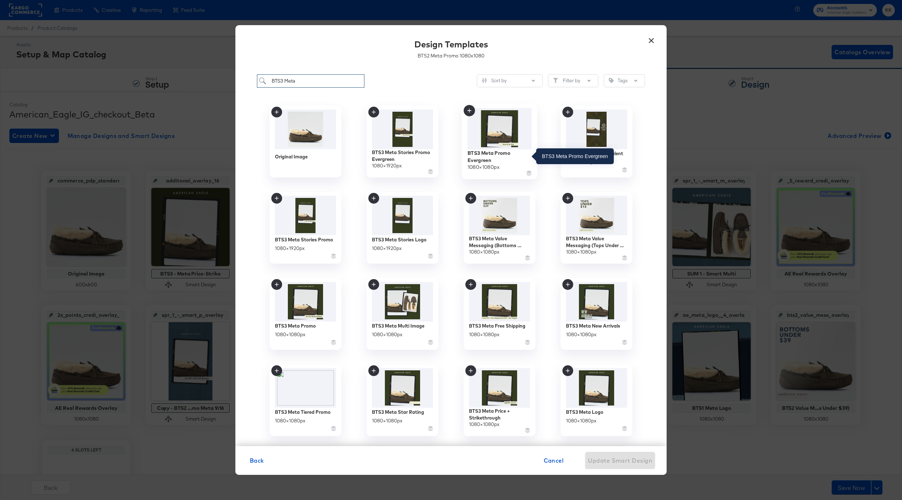
type input "BTS3 Meta"
click at [491, 157] on div "BTS3 Meta Promo Evergreen" at bounding box center [499, 156] width 64 height 14
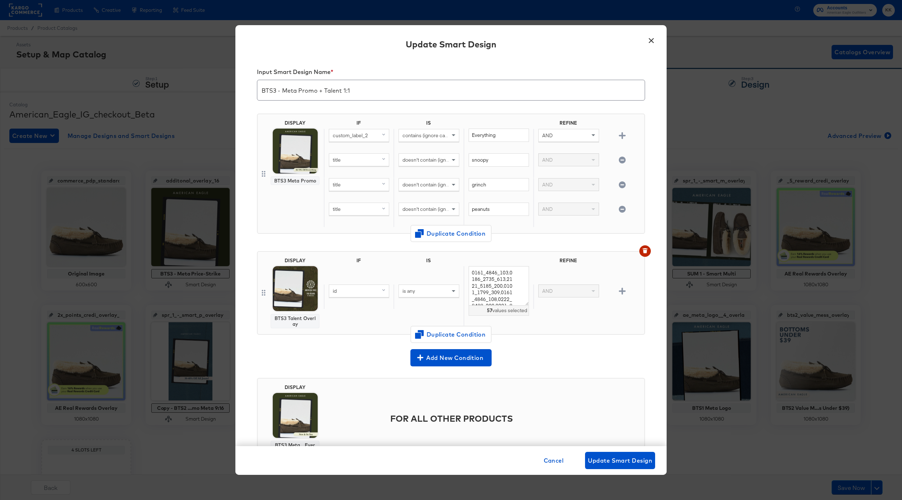
scroll to position [37, 0]
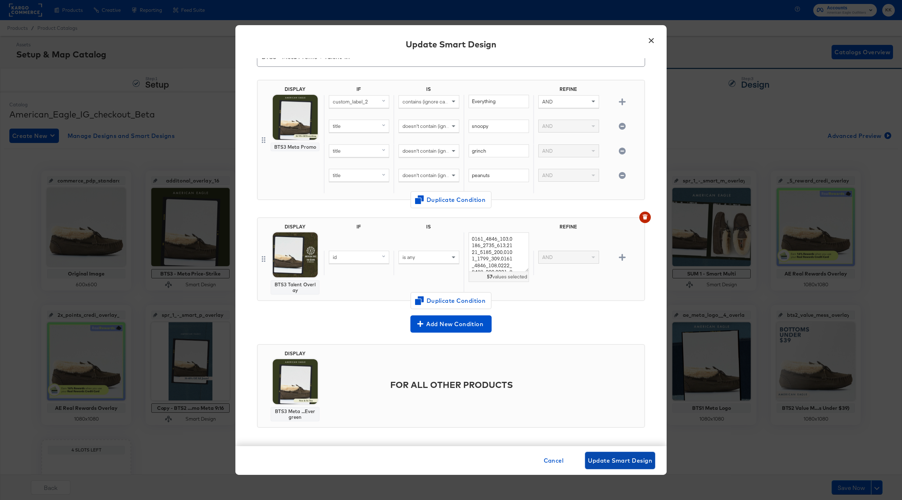
click at [631, 460] on span "Update Smart Design" at bounding box center [620, 461] width 64 height 10
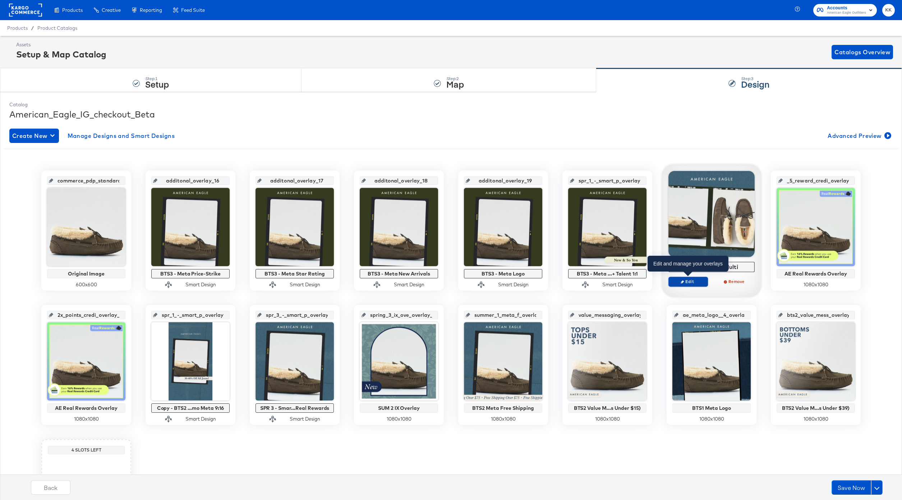
click at [688, 281] on span "Edit" at bounding box center [688, 281] width 33 height 5
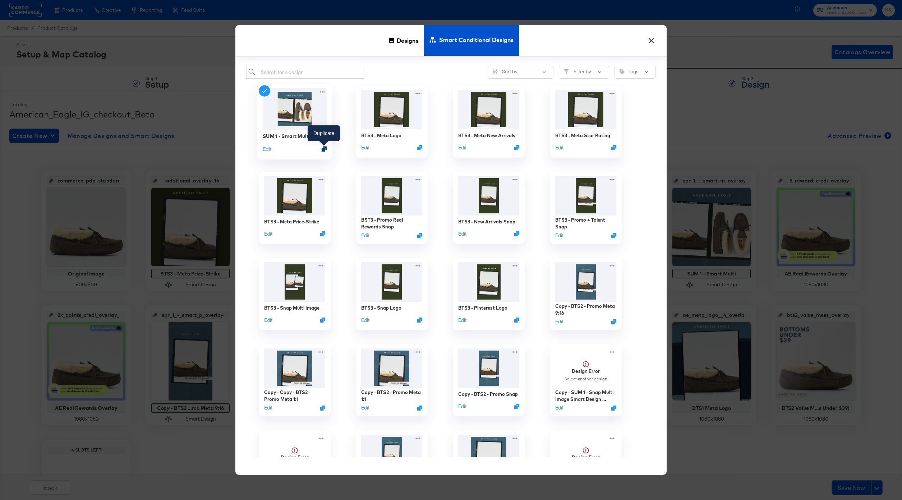
click at [325, 149] on icon "Duplicate" at bounding box center [324, 148] width 5 height 5
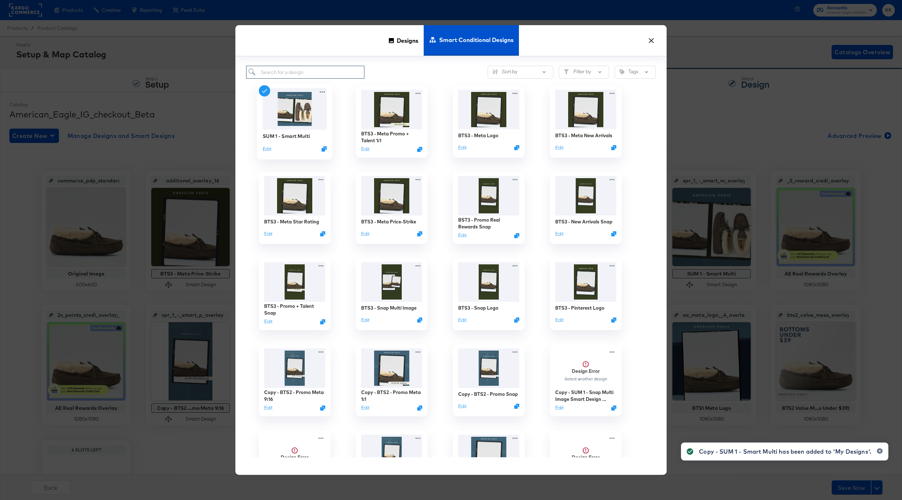
click at [282, 73] on input "search" at bounding box center [305, 72] width 118 height 13
type input "Multi"
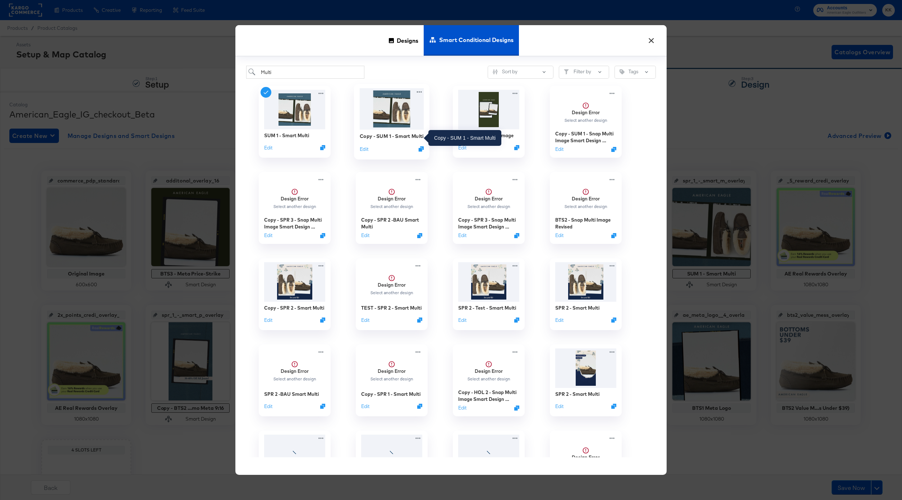
click at [391, 136] on div "Copy - SUM 1 - Smart Multi" at bounding box center [392, 136] width 64 height 7
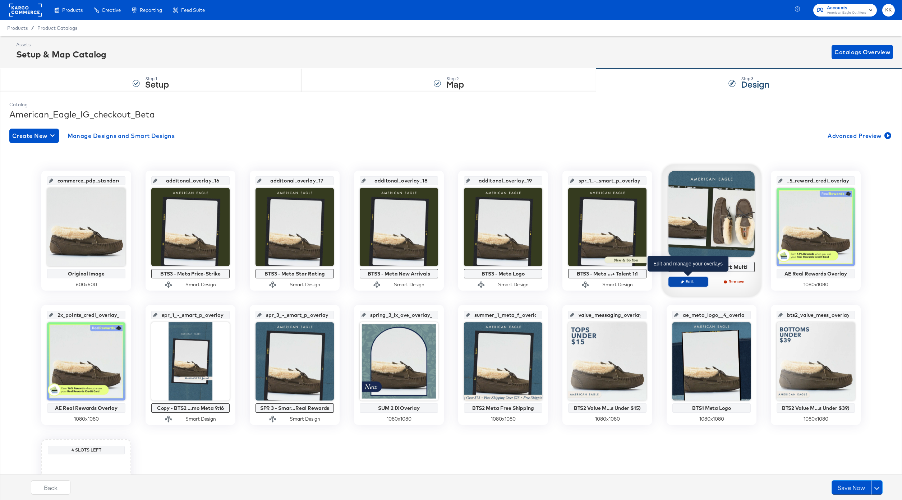
click at [696, 283] on span "Edit" at bounding box center [688, 281] width 33 height 5
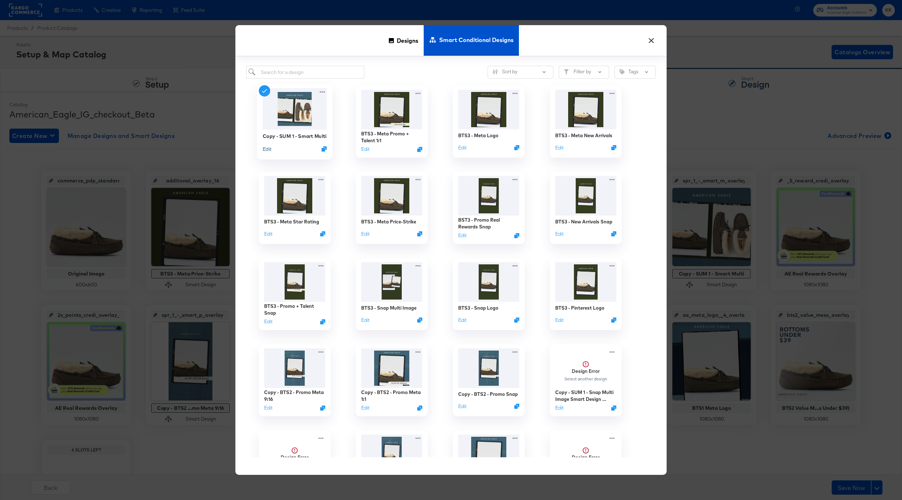
click at [269, 149] on button "Edit" at bounding box center [267, 149] width 9 height 7
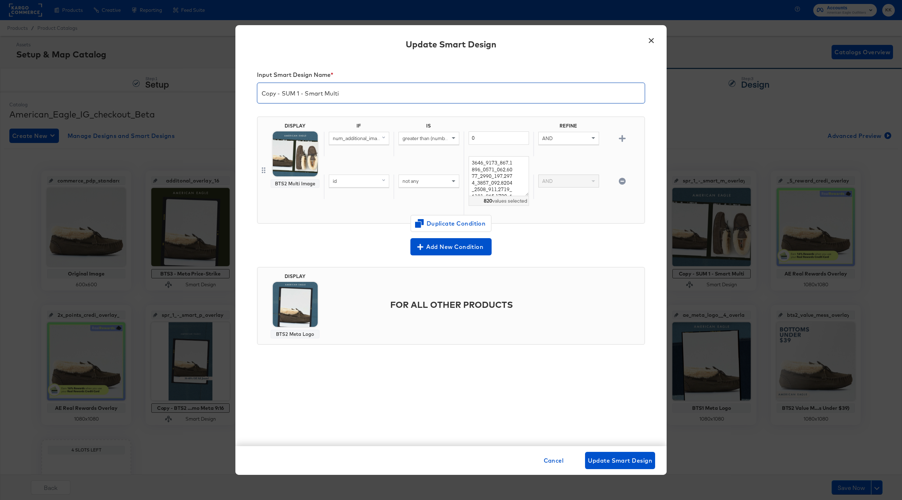
drag, startPoint x: 298, startPoint y: 94, endPoint x: 256, endPoint y: 94, distance: 42.0
click at [256, 94] on div "Input Smart Design Name * Copy - SUM 1 - Smart Multi DISPLAY BTS2 Multi Image I…" at bounding box center [450, 252] width 431 height 388
click at [324, 92] on input "BTS3 - Meta Multi" at bounding box center [450, 90] width 387 height 20
type input "BTS3 - Meta Multi-Image"
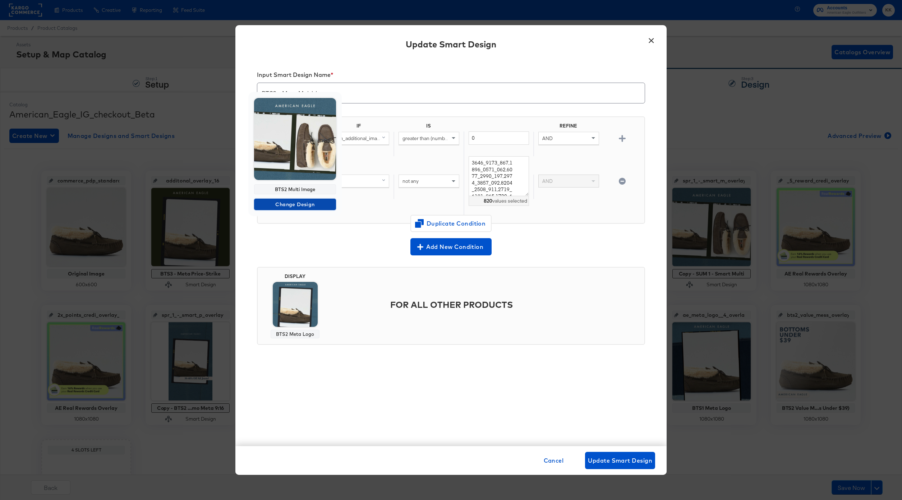
click at [295, 204] on span "Change Design" at bounding box center [295, 204] width 76 height 9
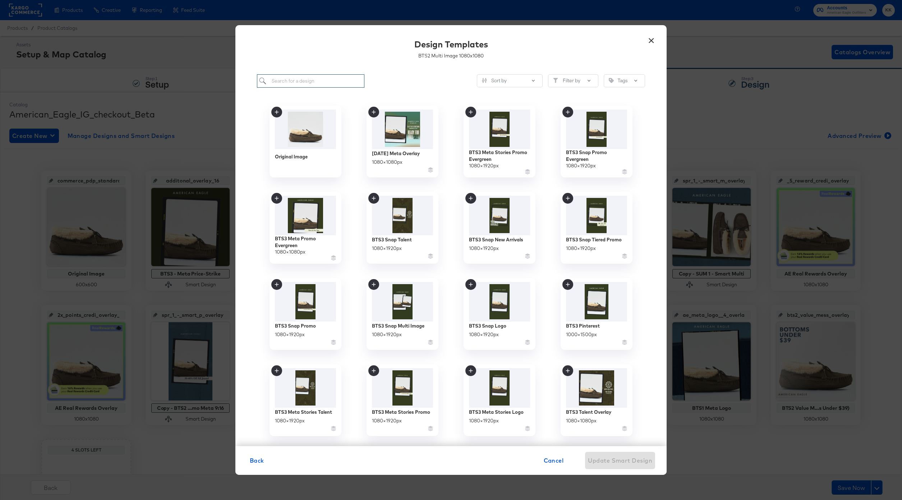
click at [315, 82] on input "search" at bounding box center [310, 80] width 107 height 13
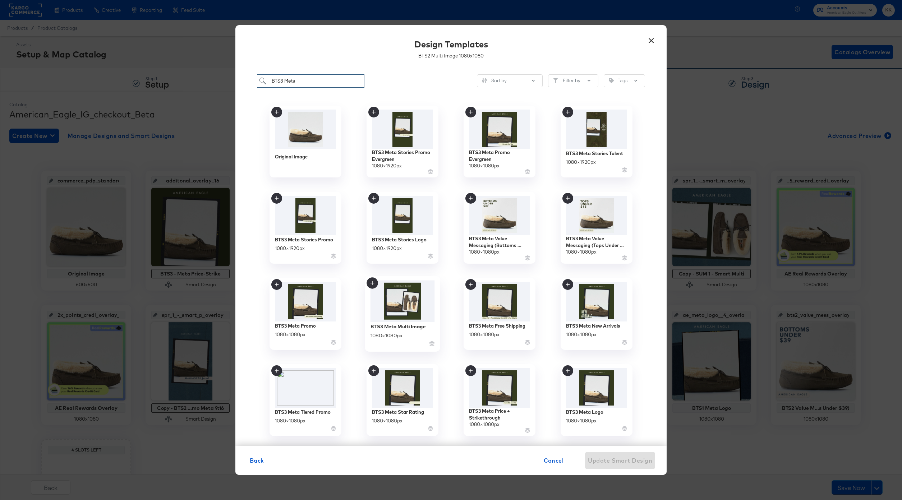
type input "BTS3 Meta"
click at [400, 313] on img at bounding box center [402, 302] width 64 height 42
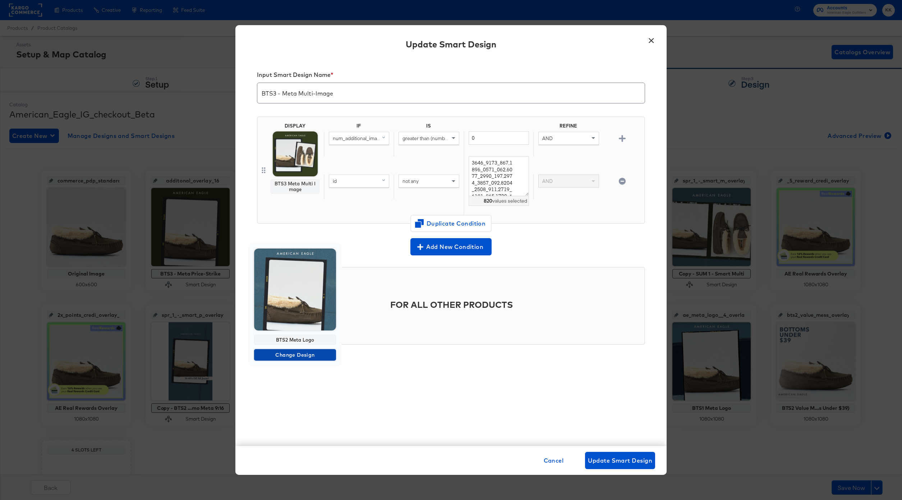
click at [300, 350] on button "Change Design" at bounding box center [295, 354] width 82 height 11
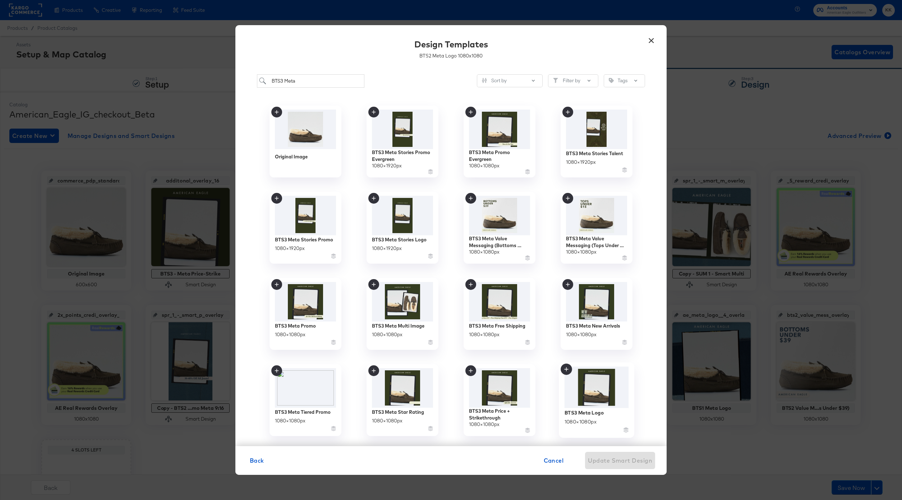
click at [595, 406] on img at bounding box center [596, 388] width 64 height 42
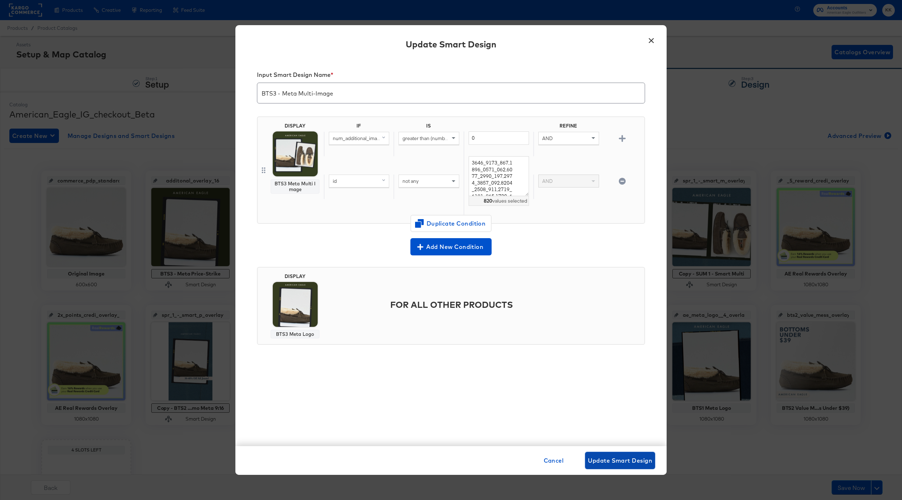
click at [621, 458] on span "Update Smart Design" at bounding box center [620, 461] width 64 height 10
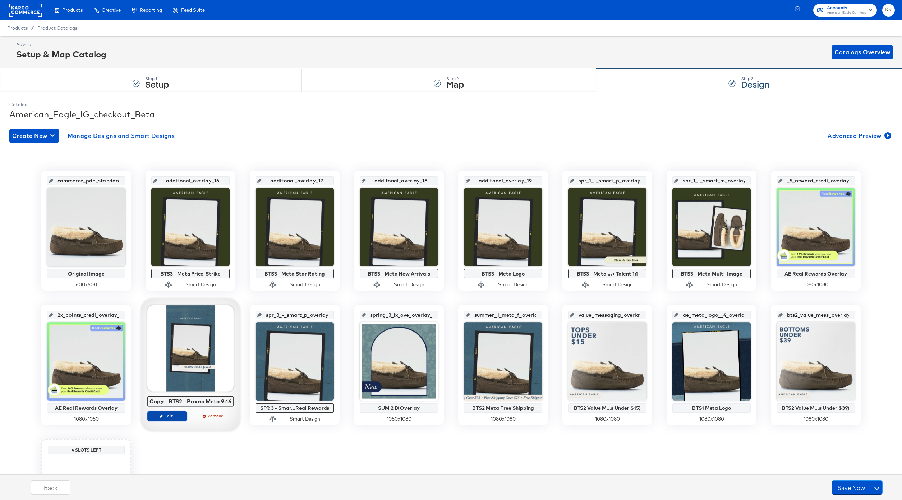
click at [173, 416] on span "Edit" at bounding box center [167, 415] width 33 height 5
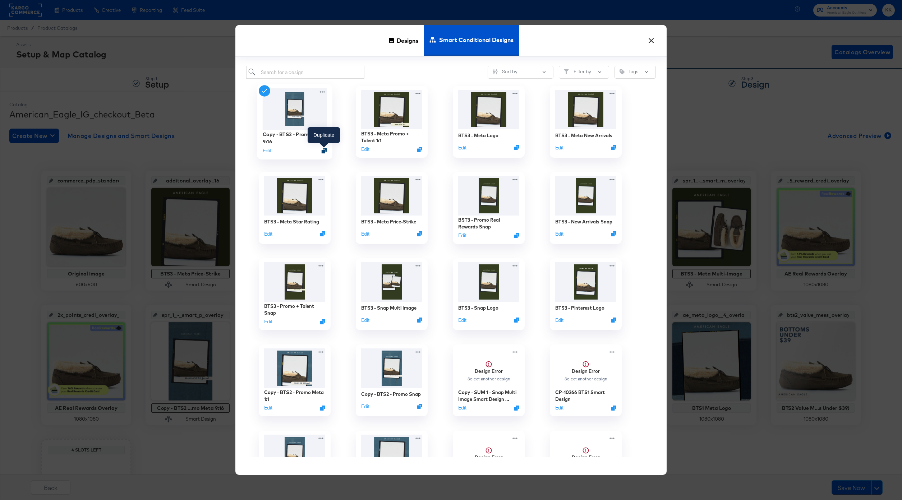
click at [326, 150] on icon "Duplicate" at bounding box center [324, 150] width 5 height 5
click at [285, 73] on input "search" at bounding box center [305, 72] width 118 height 13
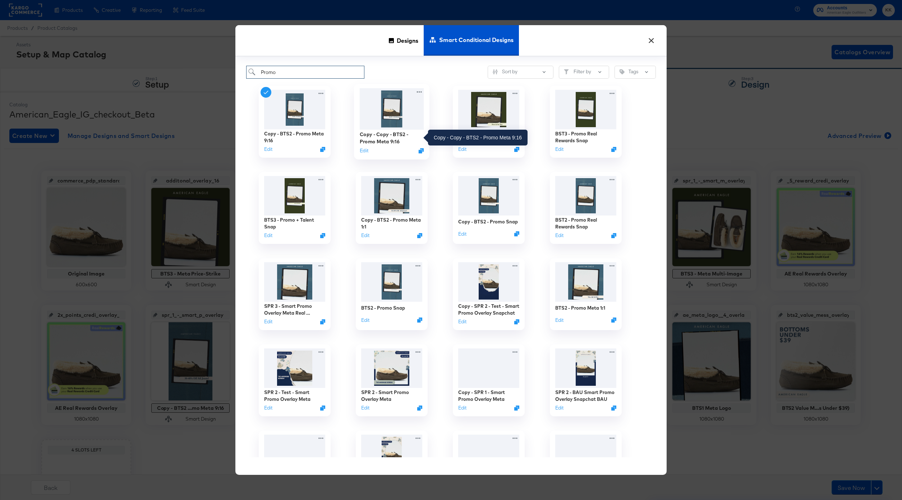
type input "Promo"
click at [378, 136] on div "Copy - Copy - BTS2 - Promo Meta 9:16" at bounding box center [392, 138] width 64 height 14
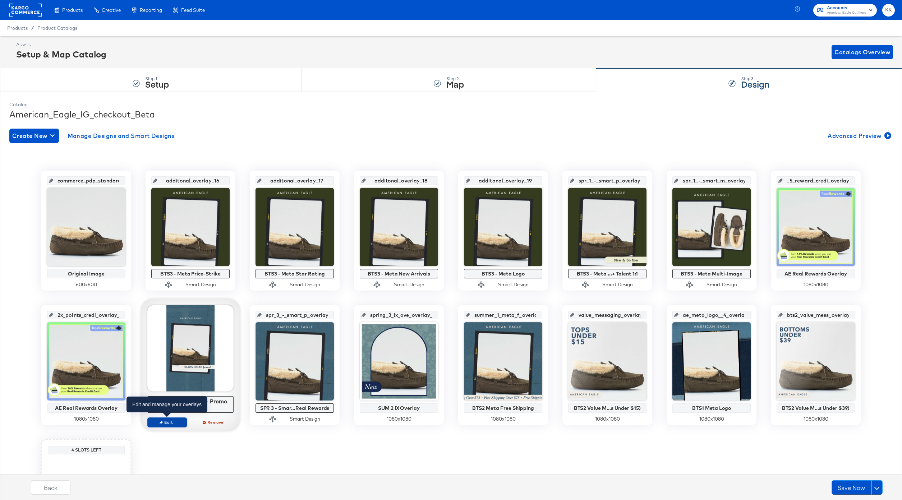
click at [167, 422] on span "Edit" at bounding box center [167, 422] width 33 height 5
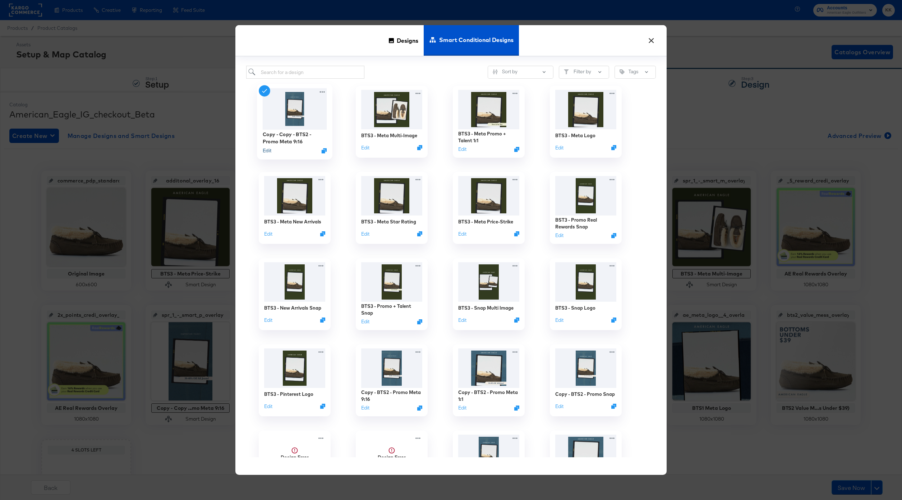
click at [269, 151] on button "Edit" at bounding box center [267, 150] width 9 height 7
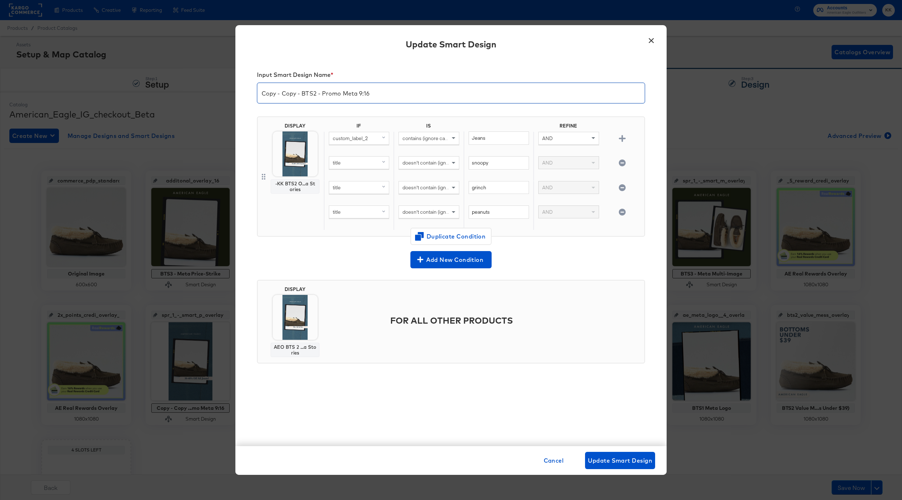
drag, startPoint x: 315, startPoint y: 92, endPoint x: 238, endPoint y: 92, distance: 77.3
click at [238, 92] on div "Input Smart Design Name * Copy - Copy - BTS2 - Promo Meta 9:16 DISPLAY -KK BTS2…" at bounding box center [450, 252] width 431 height 388
type input "BTS3 - Meta Promo + Talent 9:16"
drag, startPoint x: 501, startPoint y: 136, endPoint x: 442, endPoint y: 136, distance: 58.6
click at [442, 136] on div "custom_label_2 contains (ignore case) Jeans AND" at bounding box center [483, 144] width 318 height 25
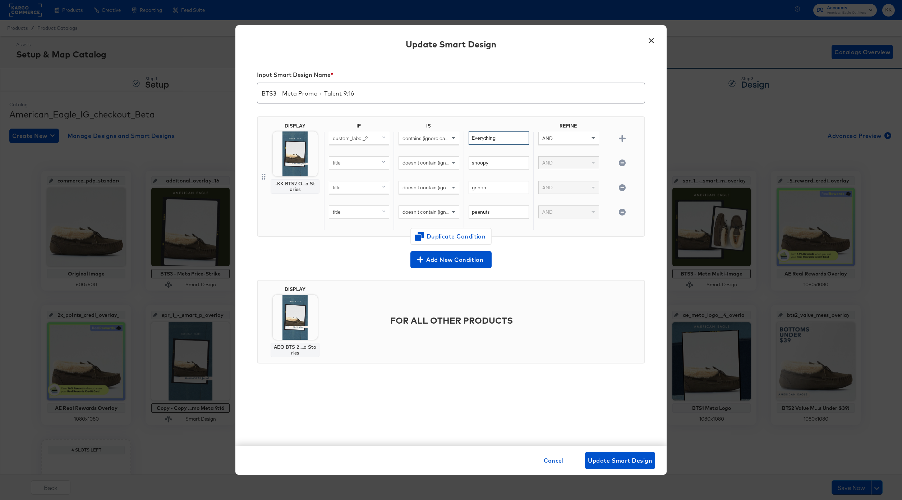
type input "Everything"
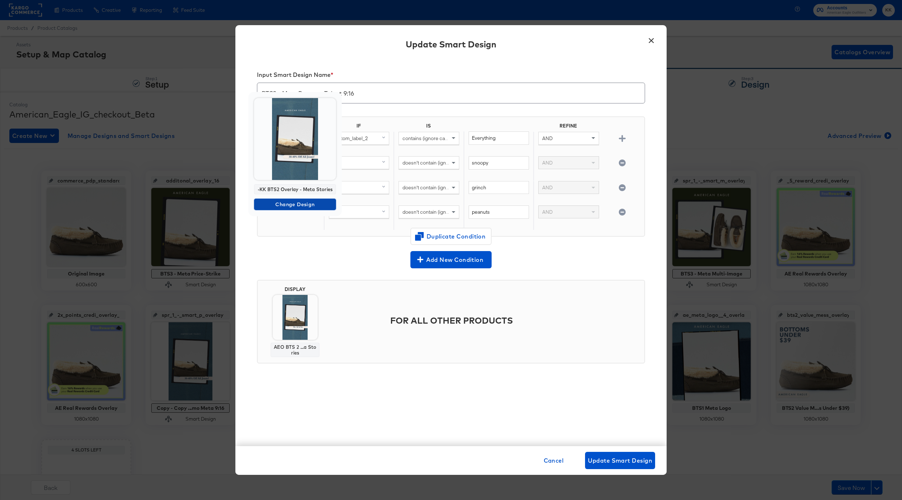
click at [292, 204] on span "Change Design" at bounding box center [295, 204] width 76 height 9
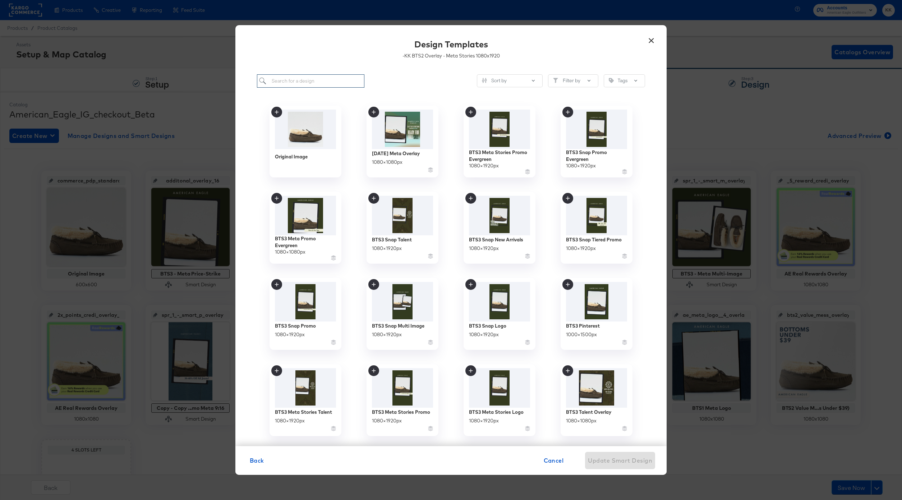
click at [299, 84] on input "search" at bounding box center [310, 80] width 107 height 13
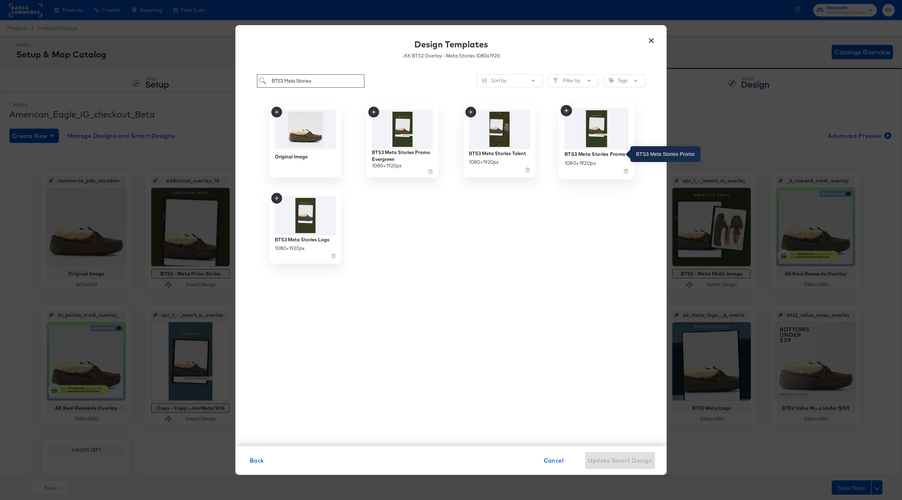
type input "BTS3 Meta Stories"
click at [595, 154] on div "BTS3 Meta Stories Promo" at bounding box center [594, 154] width 61 height 7
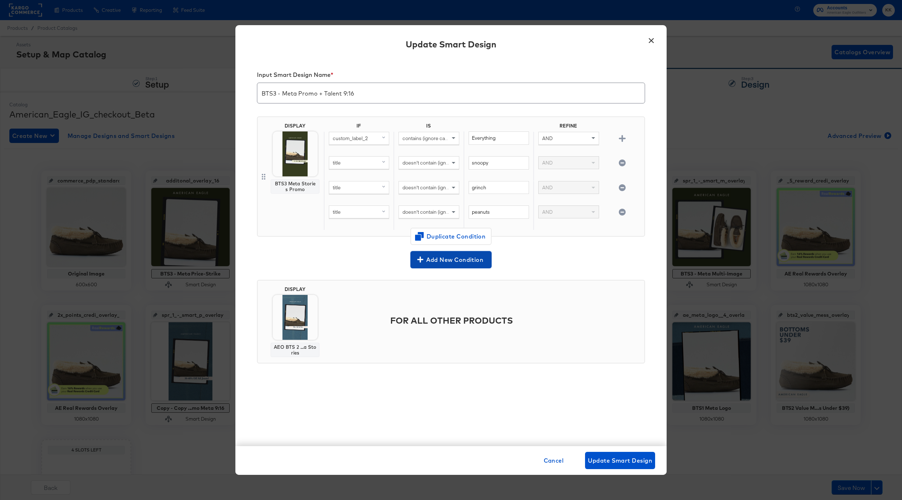
click at [440, 265] on button "Add New Condition" at bounding box center [450, 259] width 81 height 17
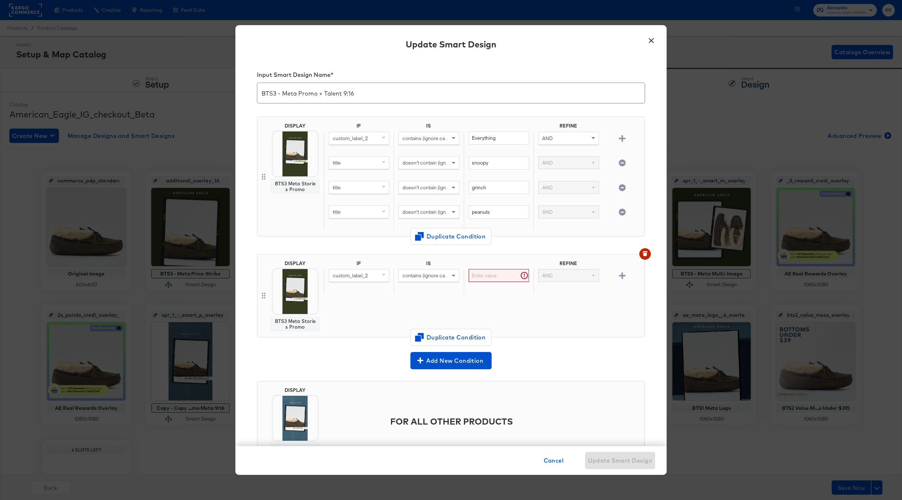
click at [375, 275] on div "custom_label_2" at bounding box center [359, 275] width 60 height 12
type input "id"
click at [359, 323] on div "id" at bounding box center [358, 325] width 54 height 7
click at [420, 277] on span "contains (ignore case)" at bounding box center [426, 275] width 49 height 6
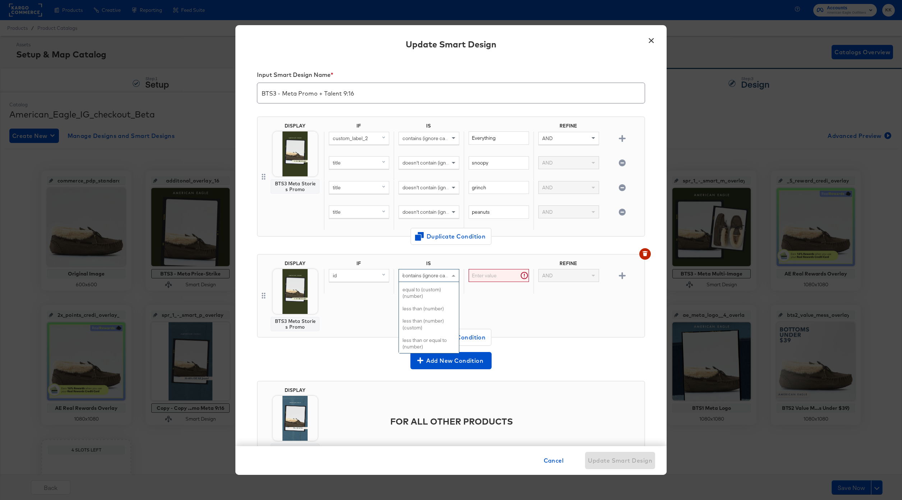
type input "is"
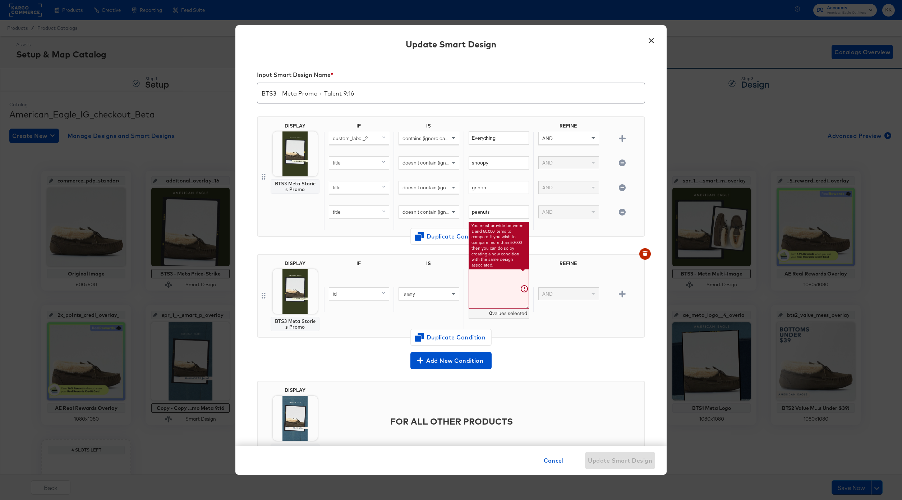
click at [495, 273] on textarea at bounding box center [499, 289] width 60 height 40
paste textarea "0161_4846_103, 0186_2735_613, 2121_5185_200, 0101_1799_309, 0161_4846_108, 0222…"
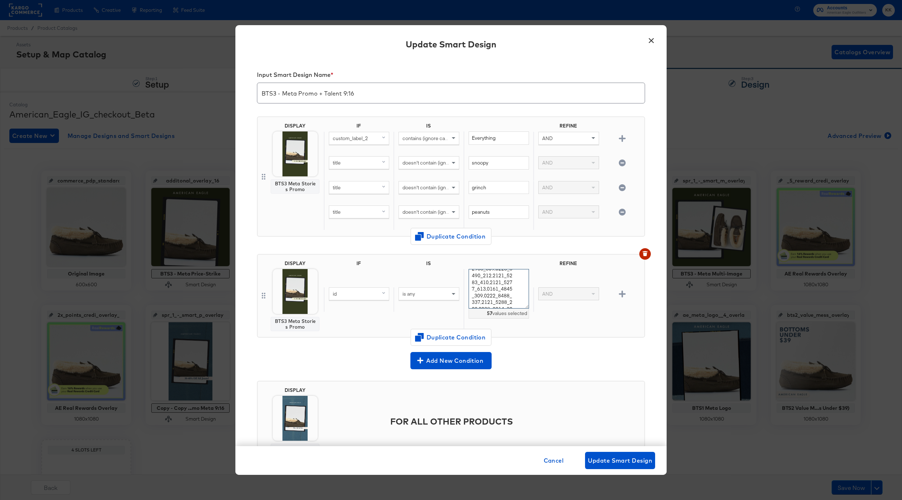
type textarea "0161_4846_103,0186_2735_613,2121_5185_200,0101_1799_309,0161_4846_108,0222_8488…"
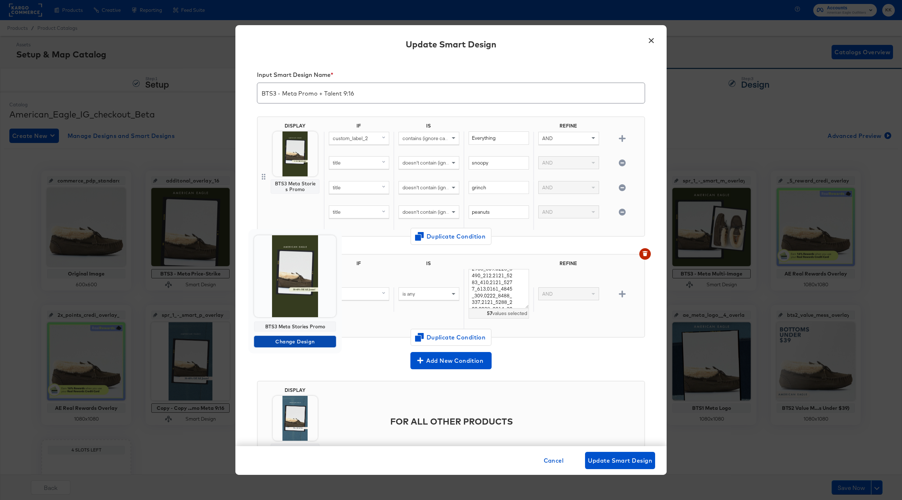
click at [290, 341] on span "Change Design" at bounding box center [295, 341] width 76 height 9
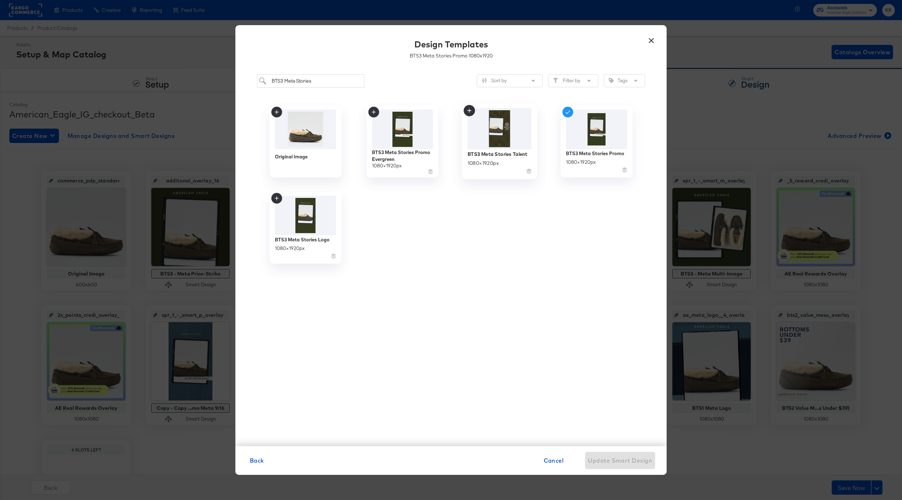
click at [492, 153] on div "BTS3 Meta Stories Talent" at bounding box center [497, 154] width 60 height 7
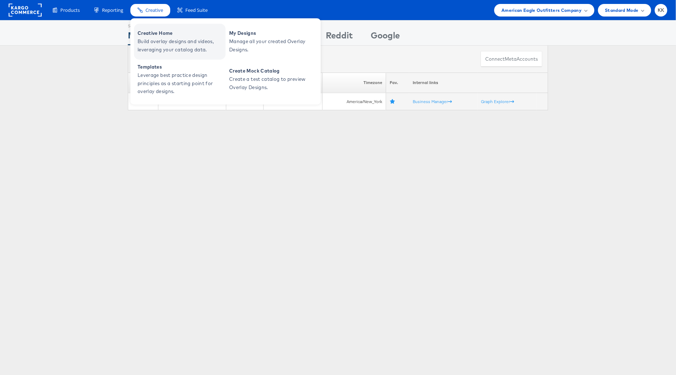
click at [152, 37] on span "Build overlay designs and videos, leveraging your catalog data." at bounding box center [181, 45] width 86 height 17
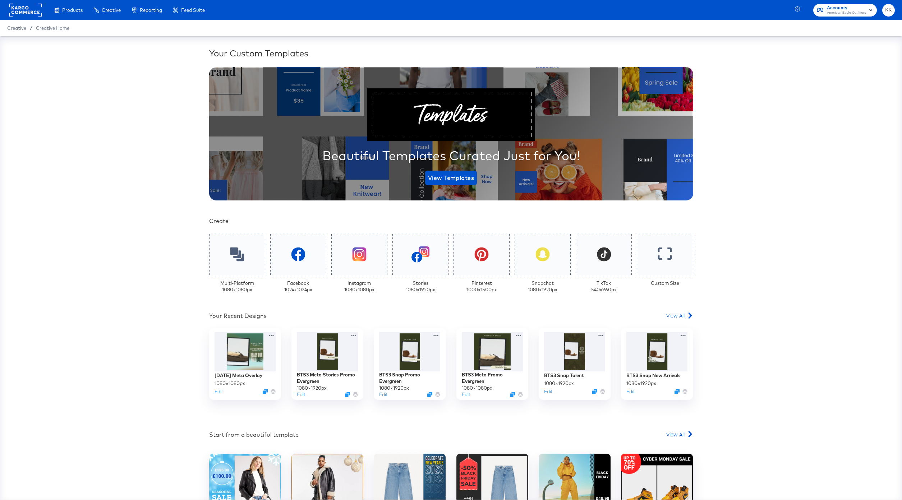
click at [680, 319] on link "View All" at bounding box center [679, 317] width 27 height 10
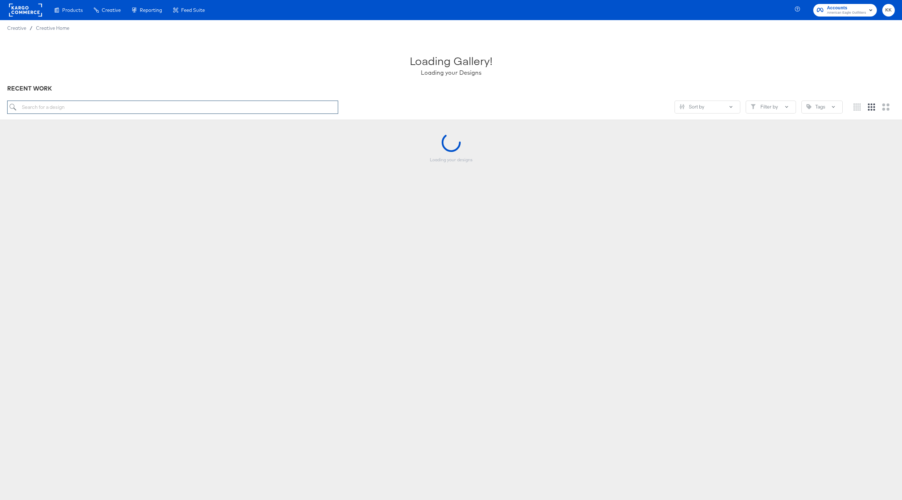
click at [116, 108] on input "search" at bounding box center [172, 107] width 331 height 13
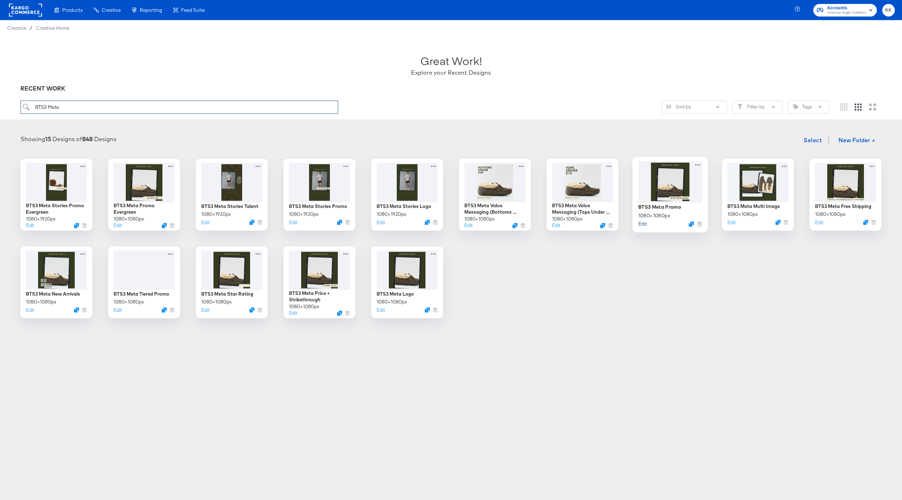
type input "BTS3 Meta"
click at [644, 225] on button "Edit" at bounding box center [642, 223] width 9 height 7
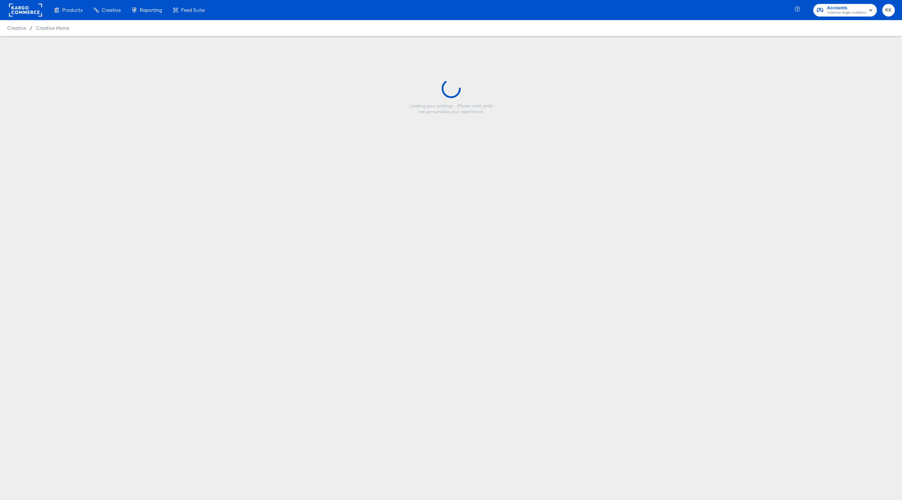
type input "BTS3 Meta Promo"
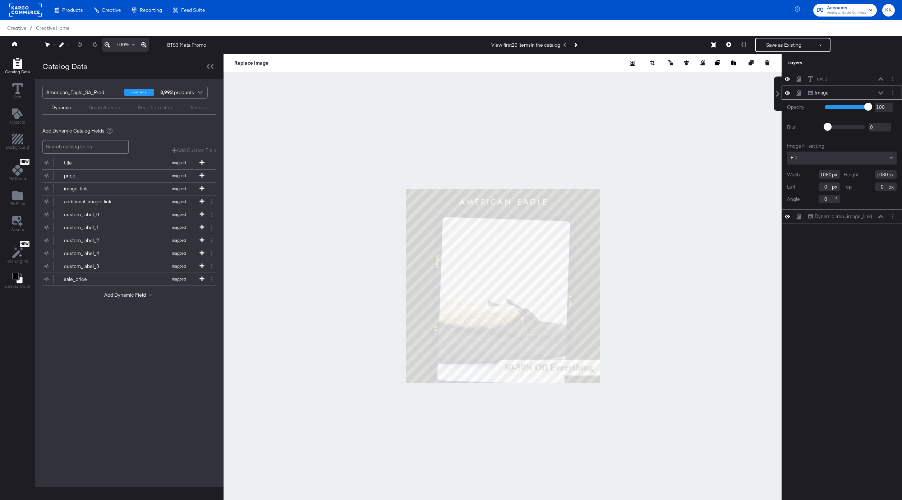
click at [144, 45] on icon at bounding box center [143, 45] width 5 height 9
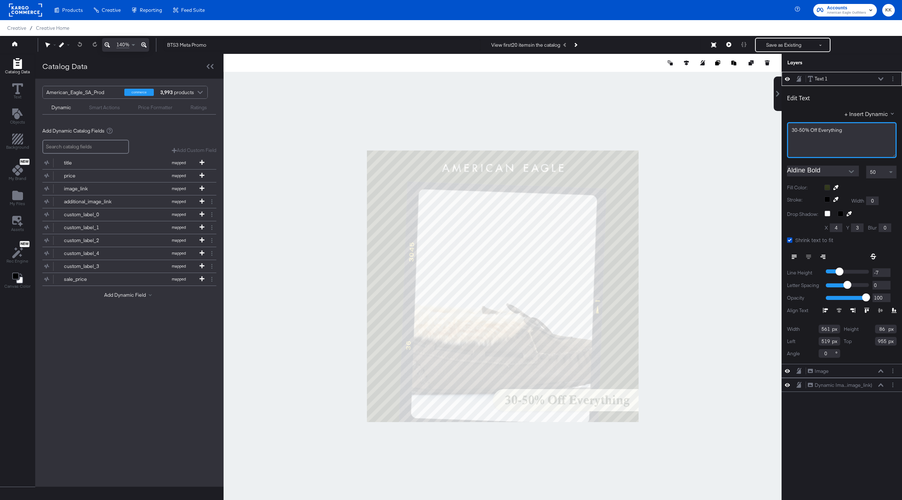
click at [802, 129] on span "30-50% Off Everything" at bounding box center [817, 130] width 50 height 6
click at [719, 182] on div at bounding box center [502, 286] width 558 height 465
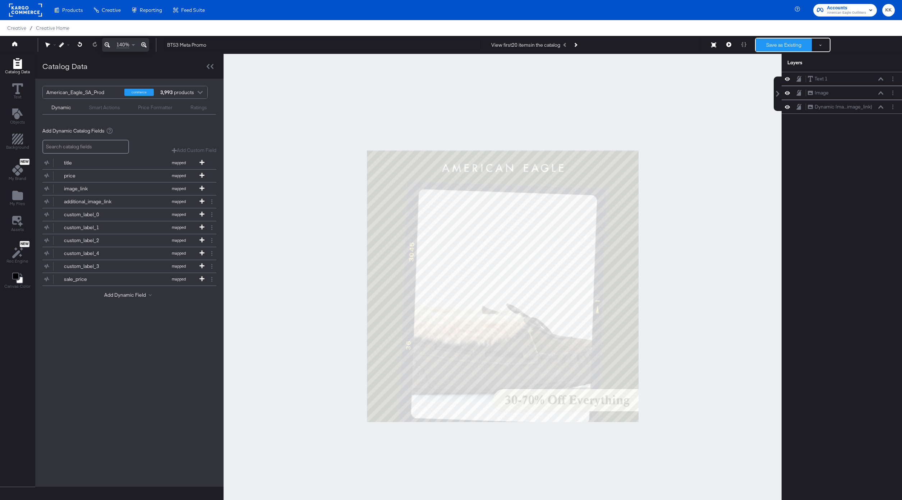
click at [783, 46] on button "Save as Existing" at bounding box center [784, 44] width 56 height 13
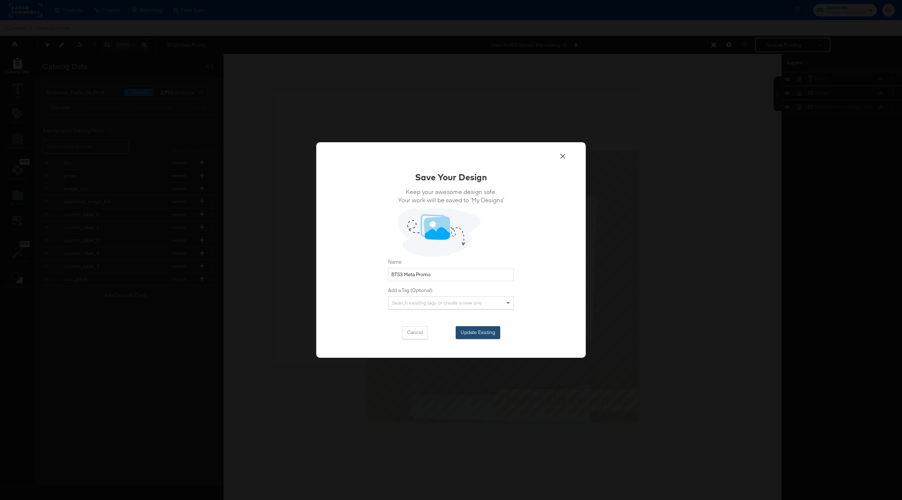
click at [469, 331] on button "Update Existing" at bounding box center [478, 332] width 45 height 13
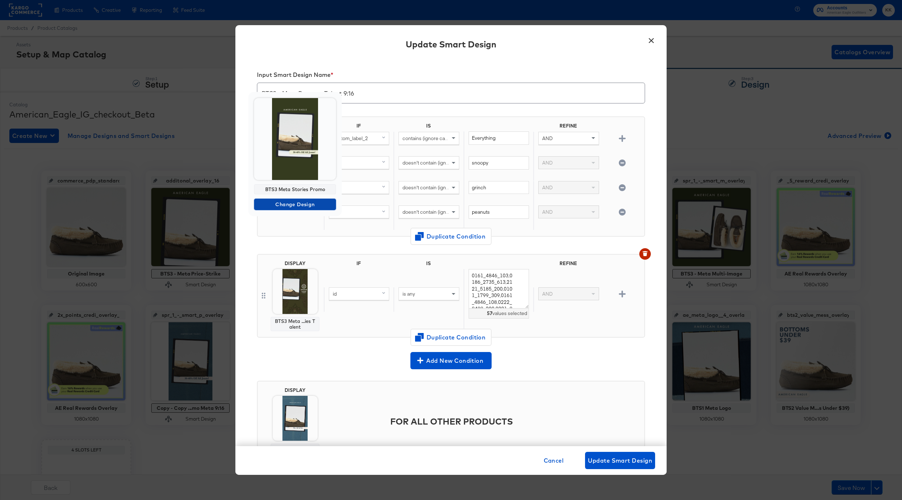
click at [292, 206] on span "Change Design" at bounding box center [295, 204] width 76 height 9
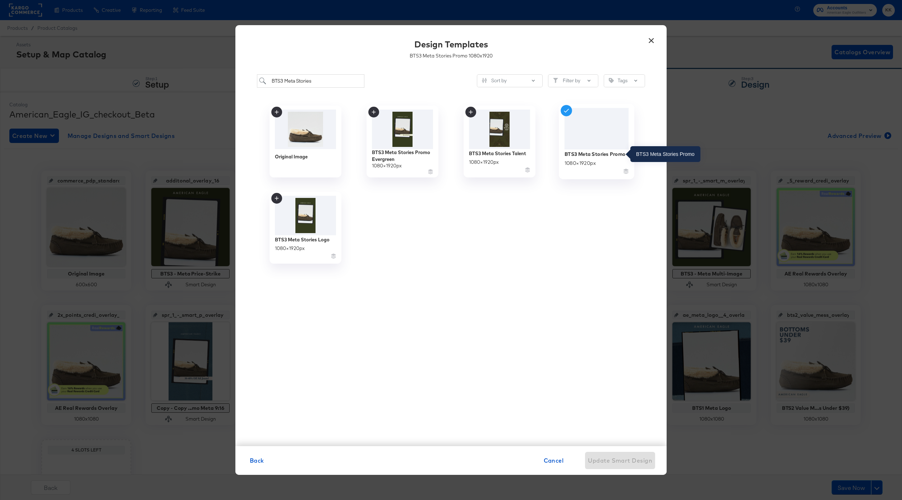
click at [588, 156] on div "BTS3 Meta Stories Promo" at bounding box center [594, 154] width 61 height 7
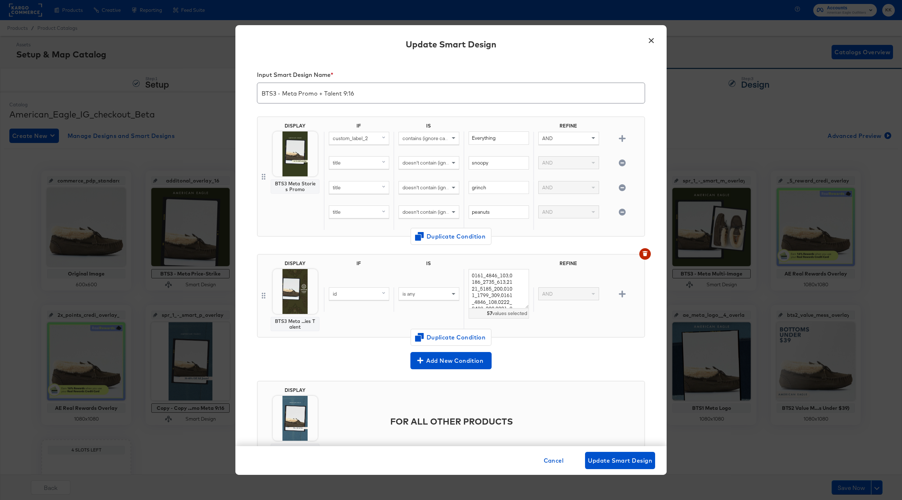
scroll to position [29, 0]
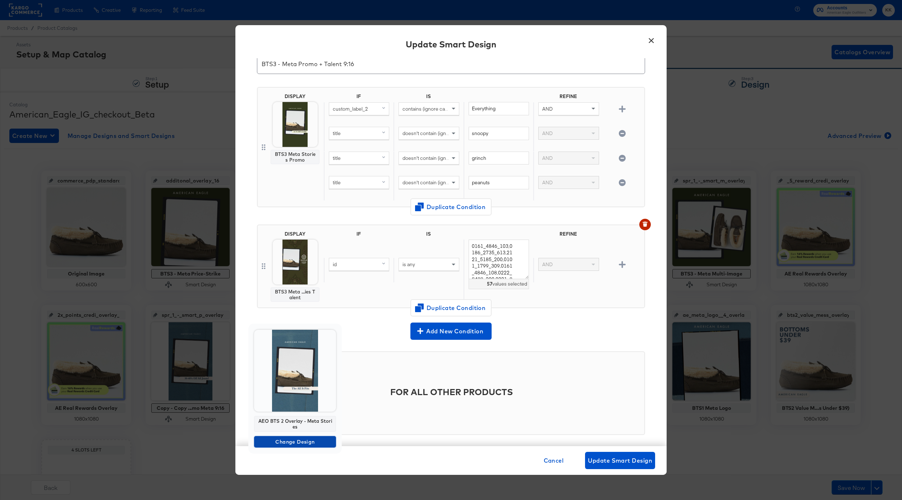
click at [298, 443] on span "Change Design" at bounding box center [295, 442] width 76 height 9
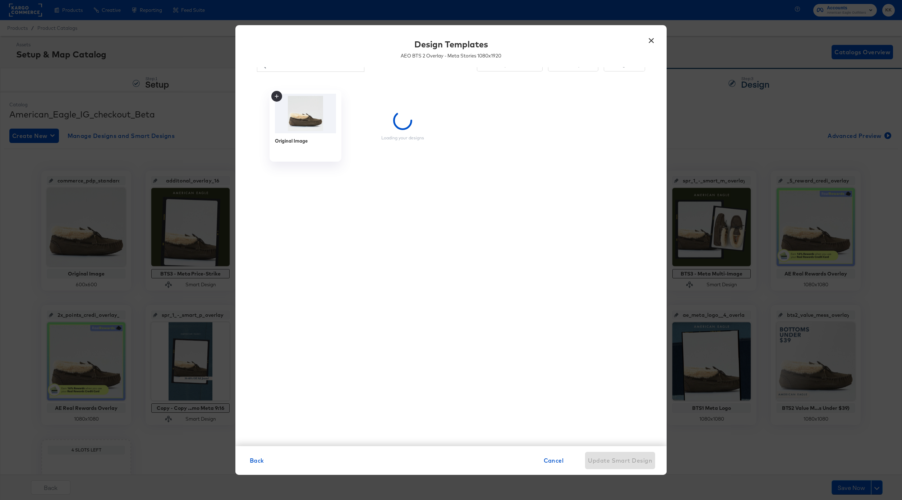
scroll to position [0, 0]
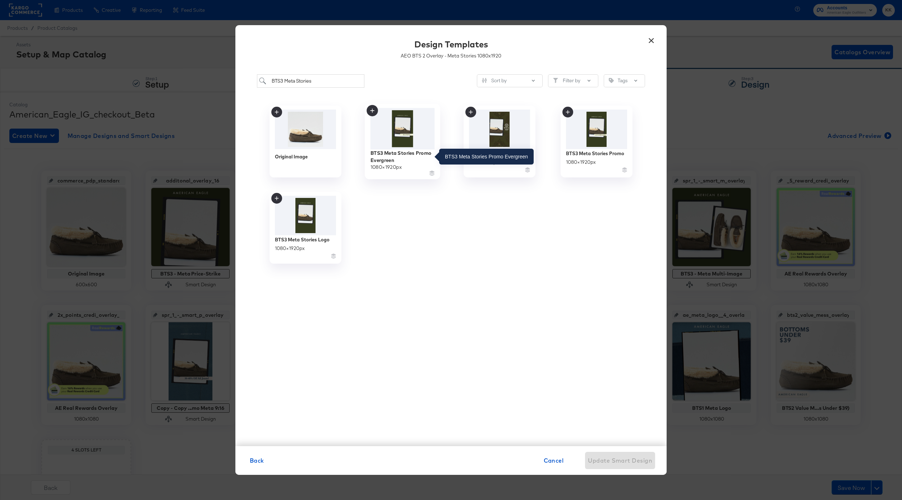
click at [412, 152] on div "BTS3 Meta Stories Promo Evergreen" at bounding box center [402, 156] width 64 height 14
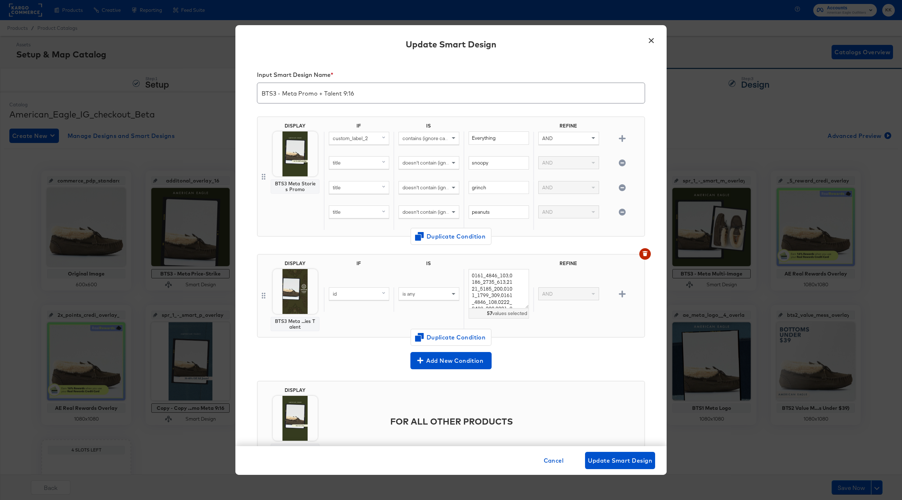
scroll to position [29, 0]
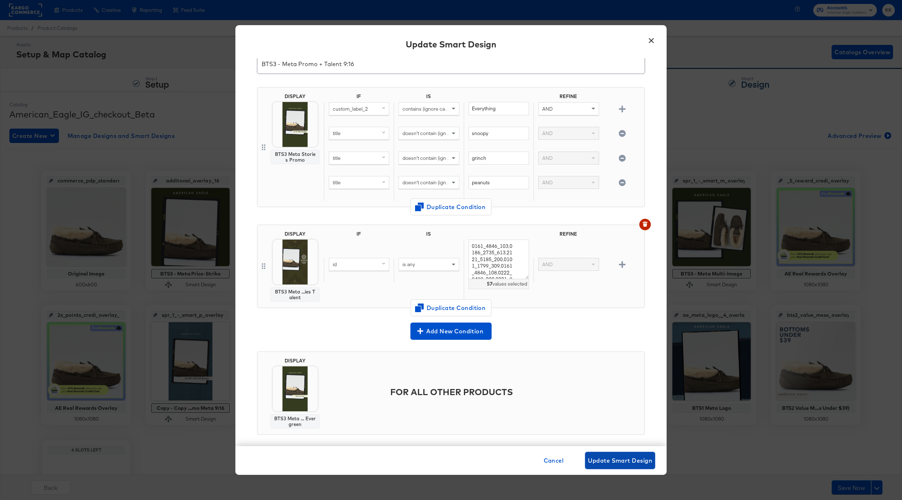
click at [625, 460] on span "Update Smart Design" at bounding box center [620, 461] width 64 height 10
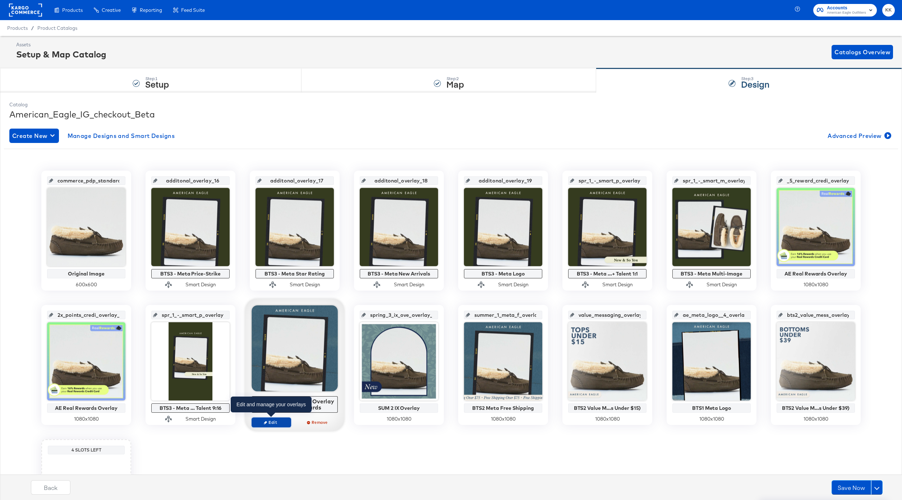
click at [273, 424] on span "Edit" at bounding box center [271, 422] width 33 height 5
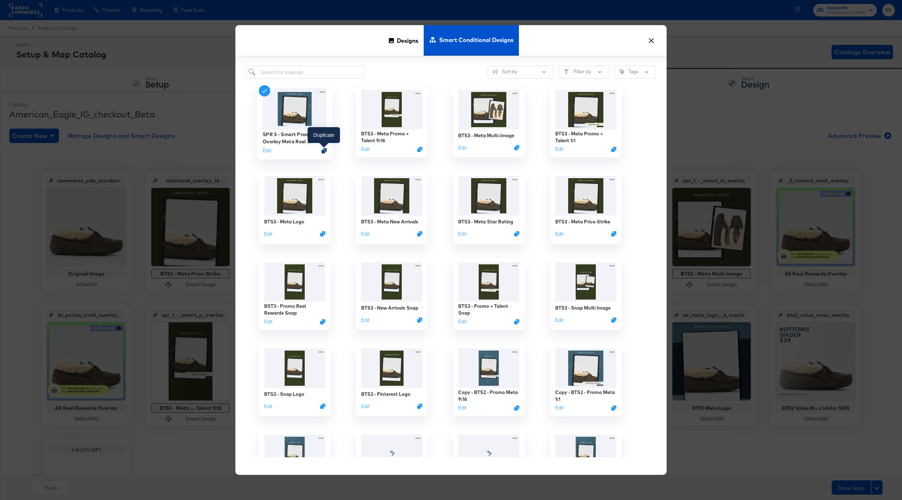
click at [325, 151] on icon "Duplicate" at bounding box center [324, 150] width 5 height 5
click at [281, 74] on input "search" at bounding box center [305, 72] width 118 height 13
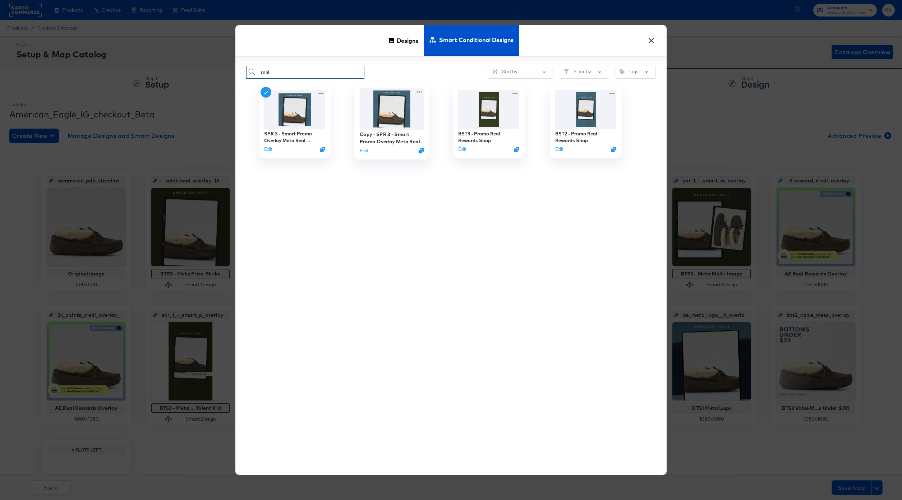
type input "real"
click at [388, 142] on div "Copy - SPR 3 - Smart Promo Overlay Meta Real Rewards" at bounding box center [392, 138] width 64 height 14
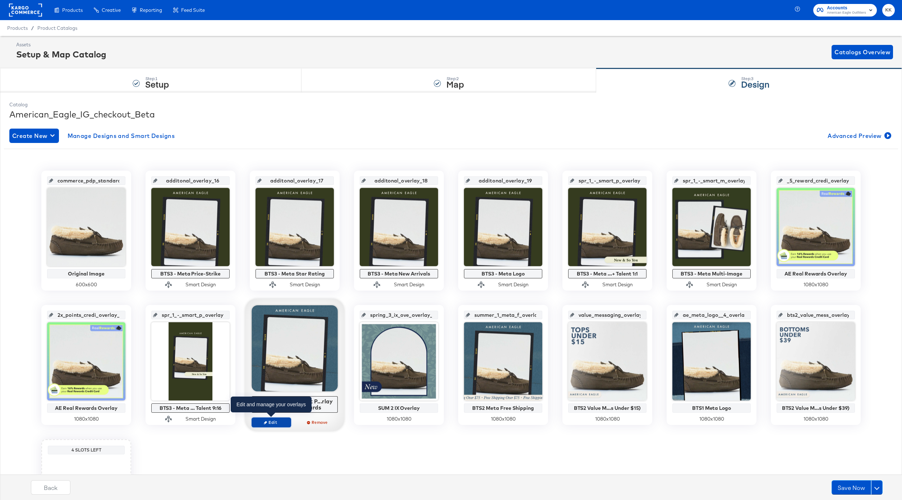
click at [277, 424] on span "Edit" at bounding box center [271, 422] width 33 height 5
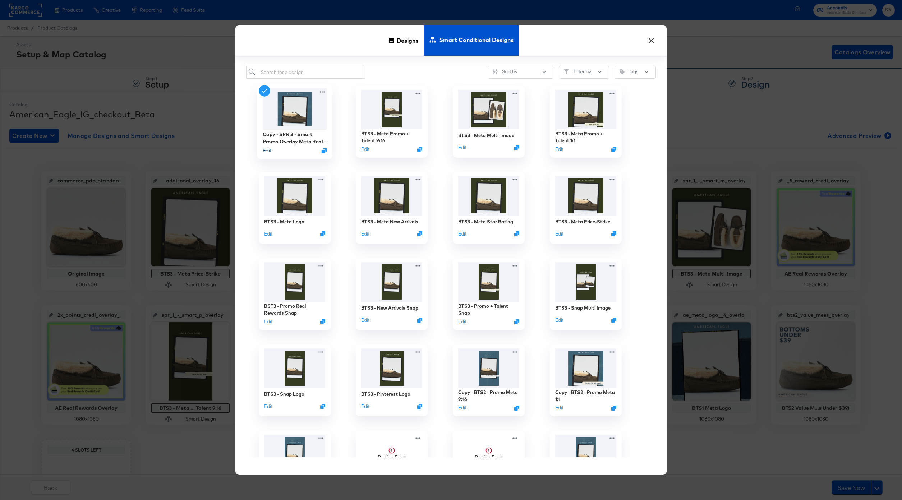
click at [268, 148] on button "Edit" at bounding box center [267, 150] width 9 height 7
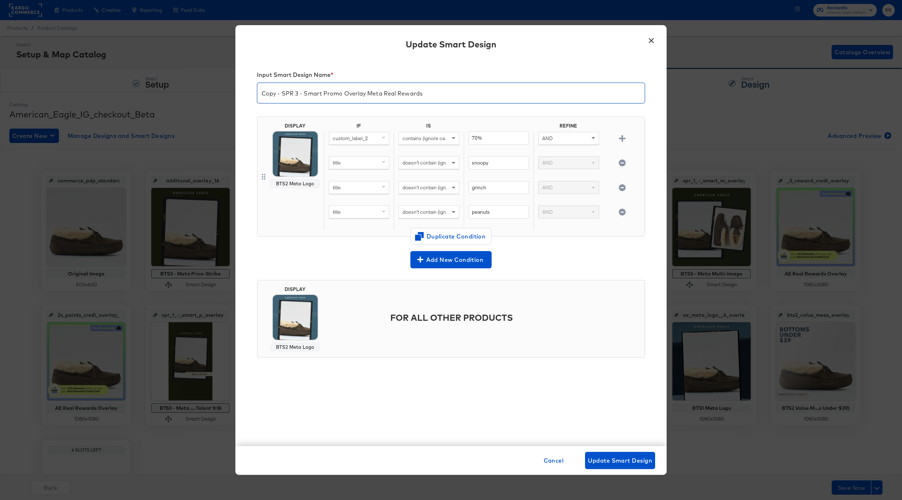
drag, startPoint x: 303, startPoint y: 96, endPoint x: 250, endPoint y: 96, distance: 53.5
click at [250, 96] on div "Input Smart Design Name * Copy - SPR 3 - Smart Promo Overlay Meta Real Rewards …" at bounding box center [450, 252] width 431 height 388
type input "BTS3 - Smart Promo Overlay Meta Real Rewards"
drag, startPoint x: 282, startPoint y: 94, endPoint x: 452, endPoint y: 92, distance: 170.0
click at [452, 92] on input "BTS3 - Smart Promo Overlay Meta Real Rewards" at bounding box center [450, 90] width 387 height 20
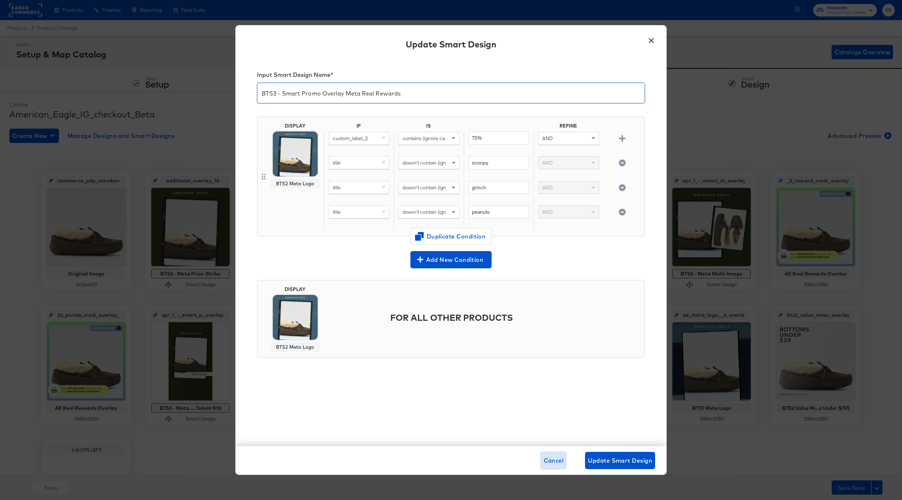
click at [542, 453] on button "Cancel" at bounding box center [554, 460] width 26 height 17
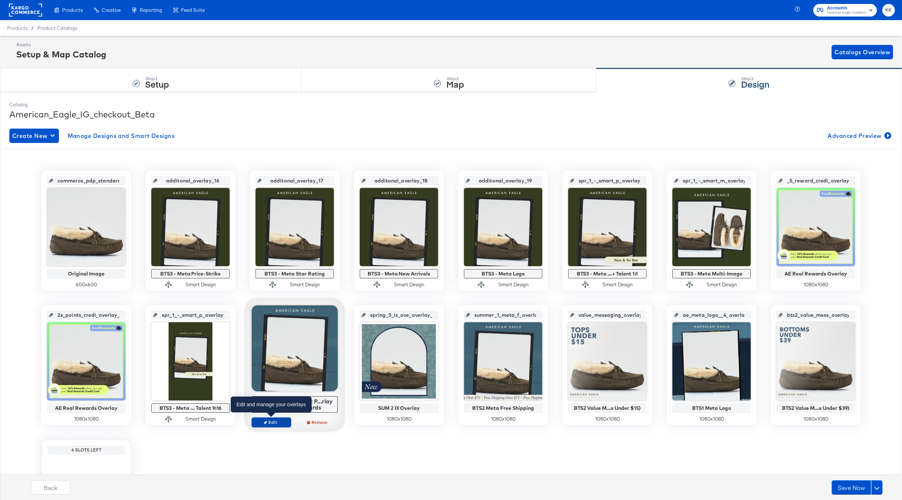
click at [277, 420] on span "Edit" at bounding box center [271, 422] width 33 height 5
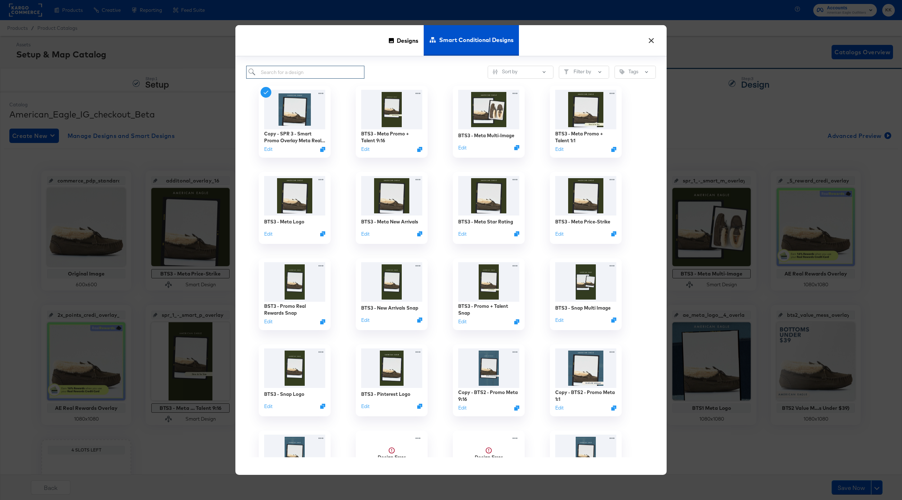
click at [273, 75] on input "search" at bounding box center [305, 72] width 118 height 13
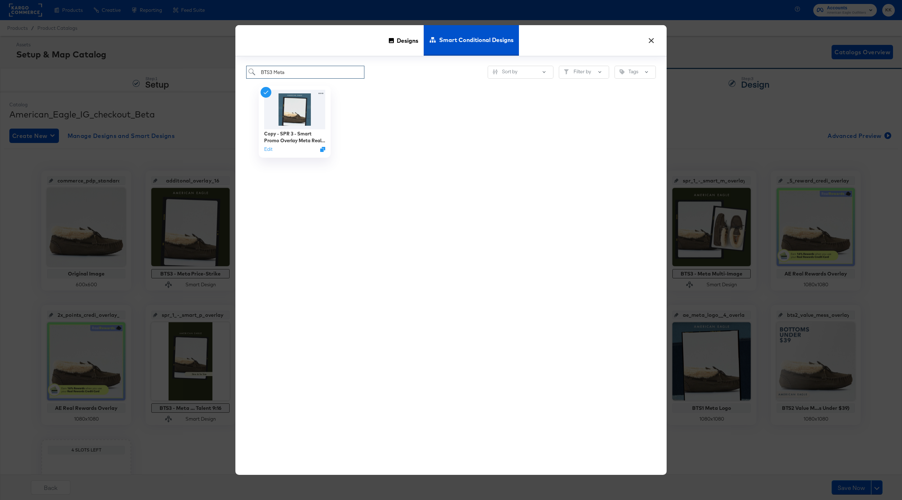
click at [296, 72] on input "BTS3 Meta" at bounding box center [305, 72] width 118 height 13
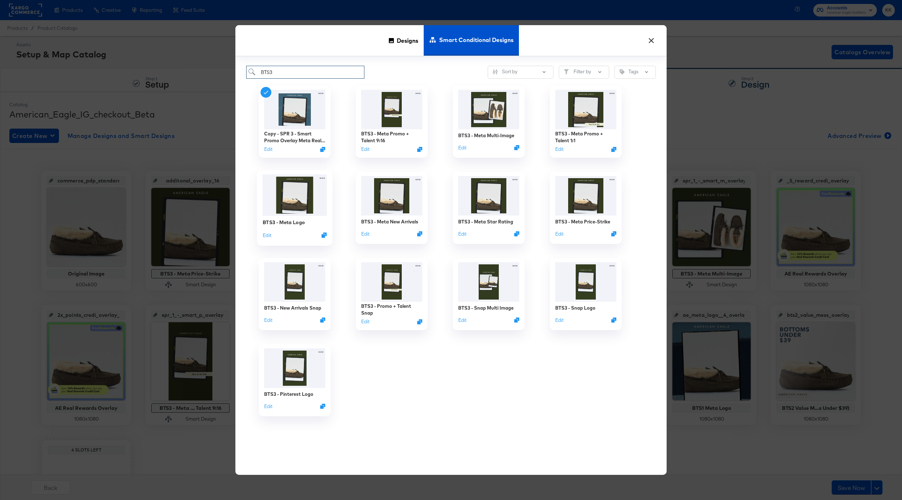
type input "BTS3"
click at [292, 200] on img at bounding box center [295, 195] width 64 height 41
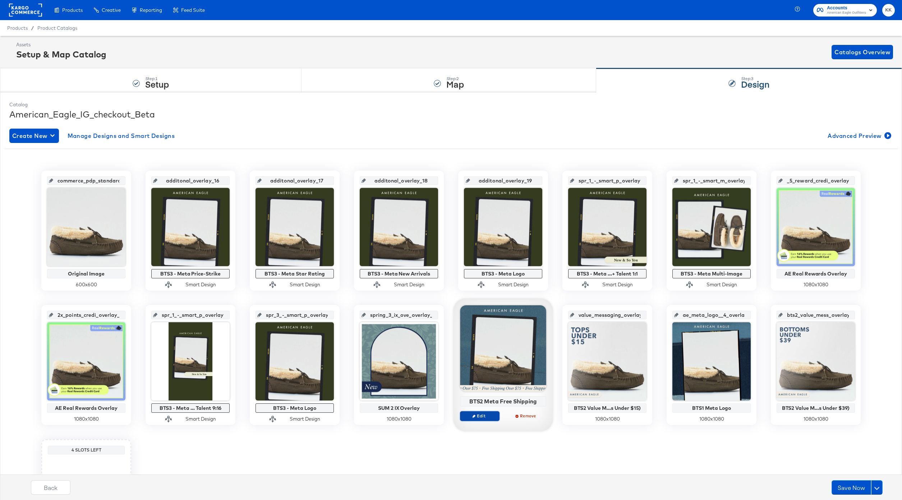
click at [484, 415] on span "Edit" at bounding box center [479, 415] width 33 height 5
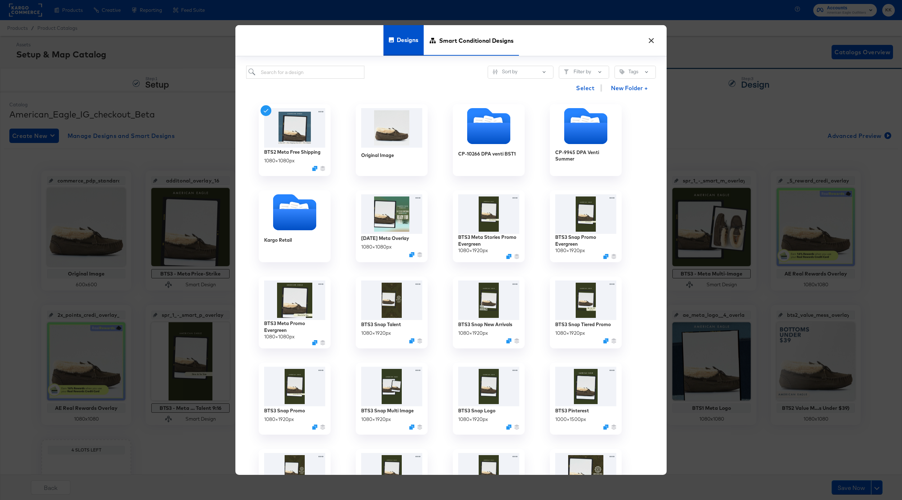
click at [451, 46] on span "Smart Conditional Designs" at bounding box center [476, 40] width 74 height 32
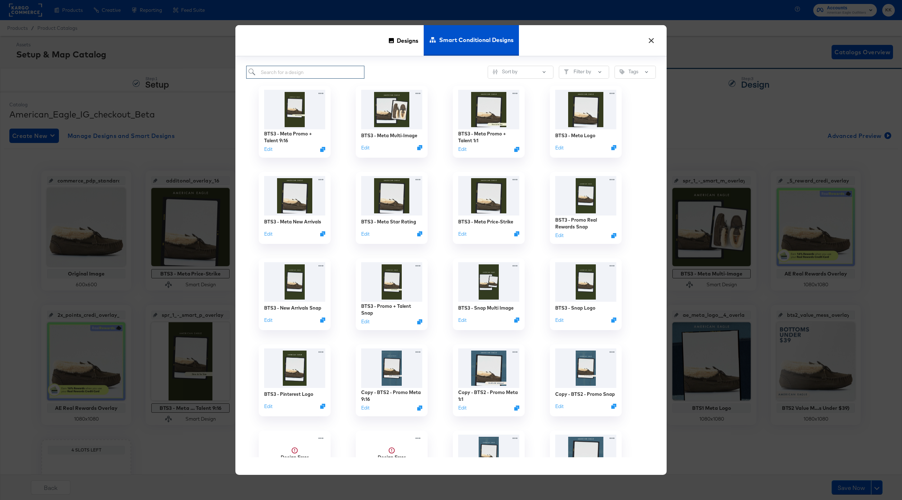
click at [336, 74] on input "search" at bounding box center [305, 72] width 118 height 13
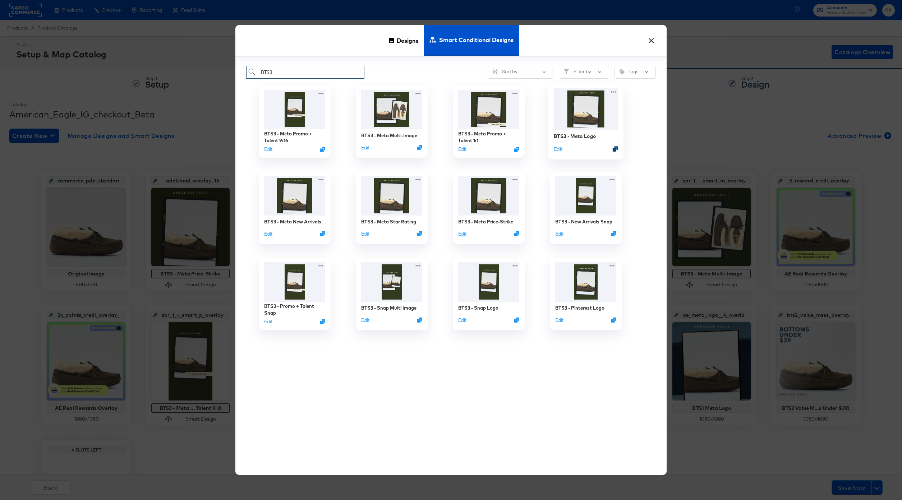
type input "BTS3"
click at [616, 147] on icon "Duplicate" at bounding box center [615, 148] width 5 height 5
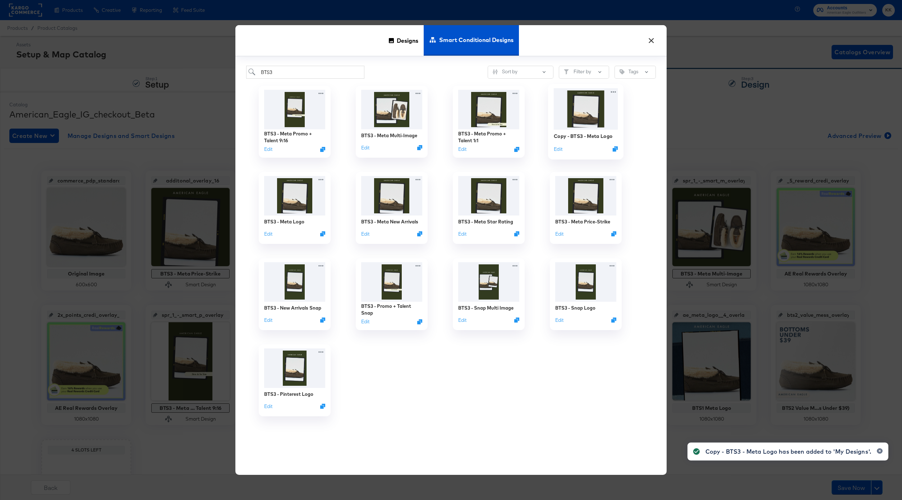
click at [572, 129] on img at bounding box center [586, 108] width 64 height 41
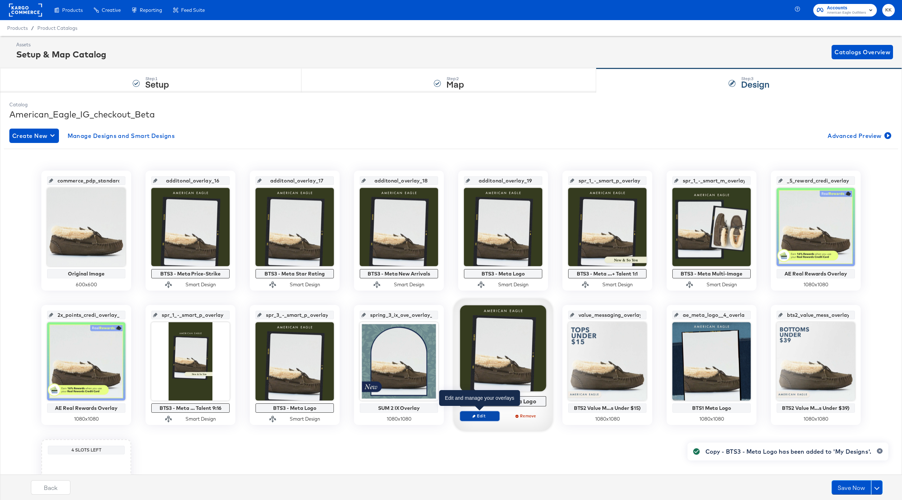
click at [486, 419] on span "Edit" at bounding box center [479, 415] width 33 height 5
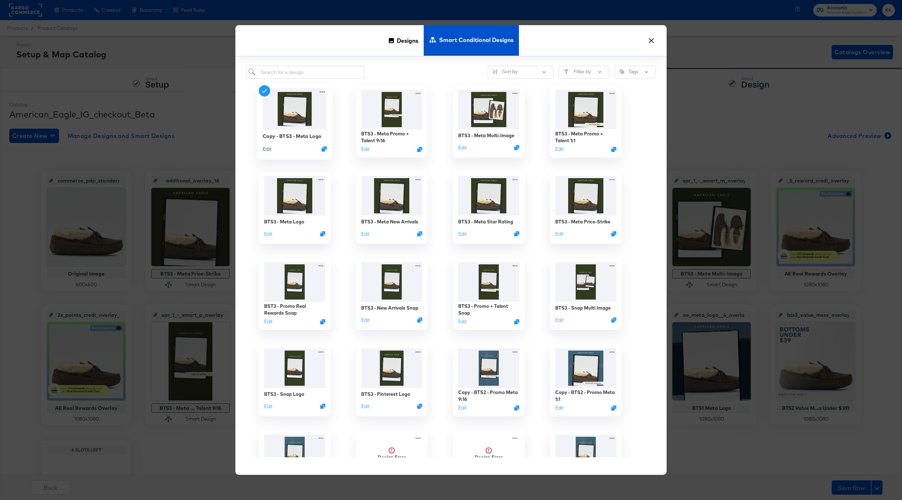
click at [268, 151] on button "Edit" at bounding box center [267, 149] width 9 height 7
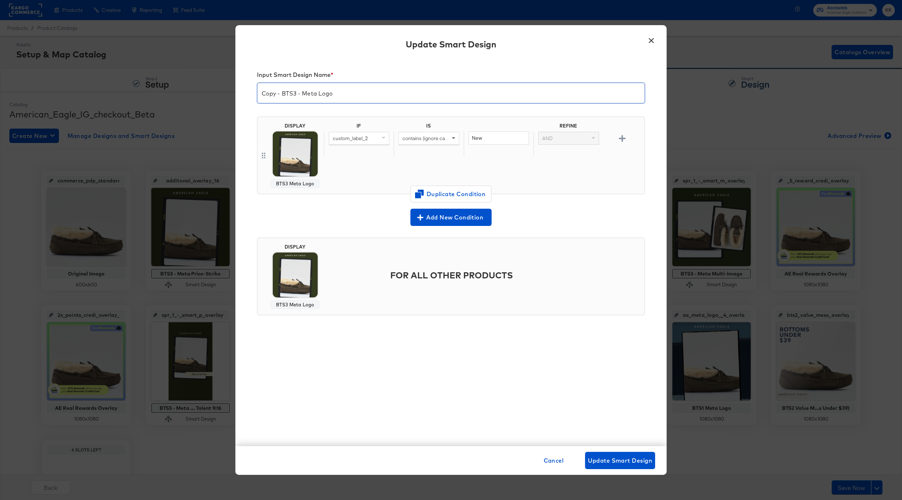
drag, startPoint x: 281, startPoint y: 95, endPoint x: 256, endPoint y: 95, distance: 24.8
click at [258, 95] on input "Copy - BTS3 - Meta Logo" at bounding box center [450, 90] width 387 height 20
click at [328, 95] on input "BTS3 - Meta Logo" at bounding box center [450, 90] width 387 height 20
type input "BTS3 - Meta Free Shipping"
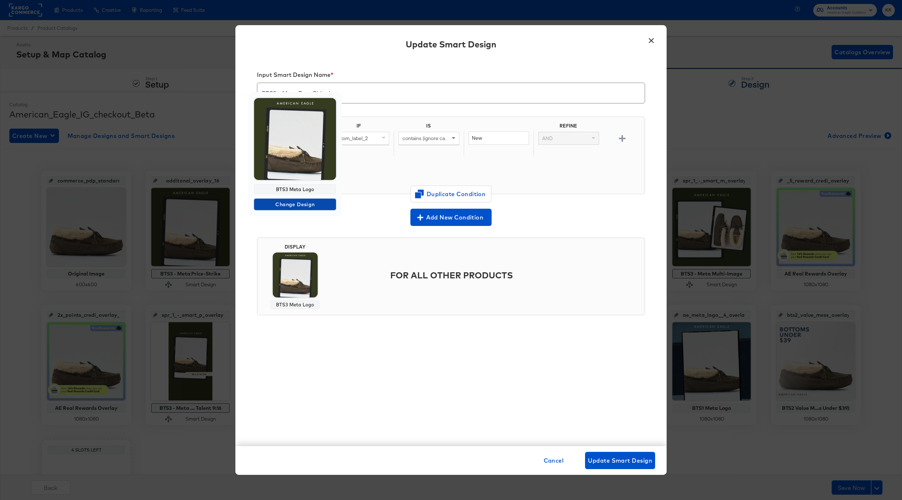
click at [298, 209] on button "Change Design" at bounding box center [295, 204] width 82 height 11
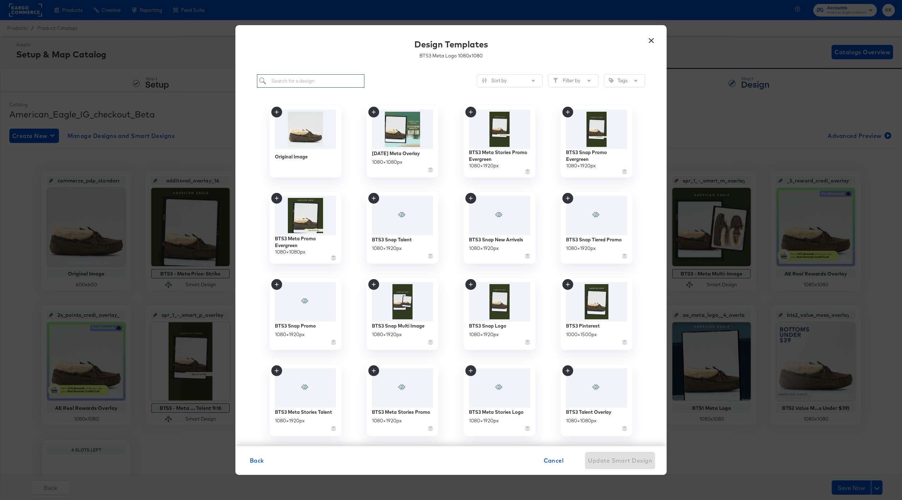
click at [289, 83] on input "search" at bounding box center [310, 80] width 107 height 13
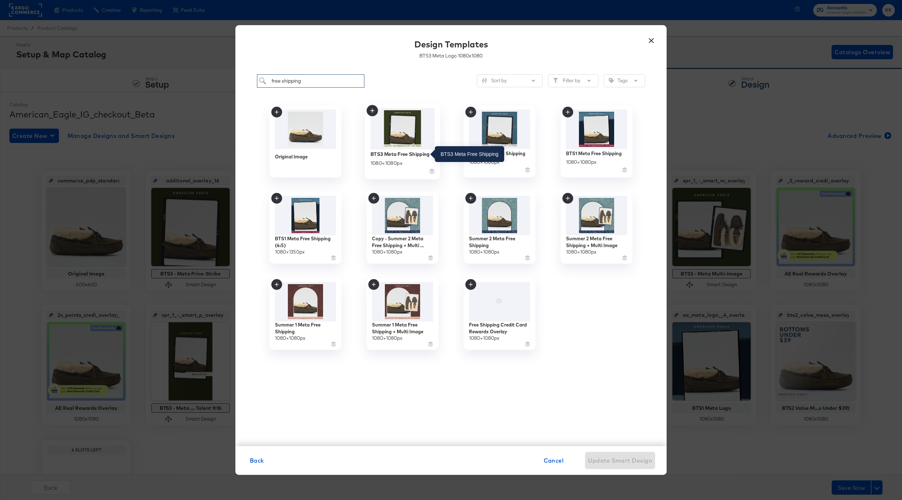
type input "free shipping"
click at [415, 157] on div "BTS3 Meta Free Shipping" at bounding box center [399, 154] width 59 height 7
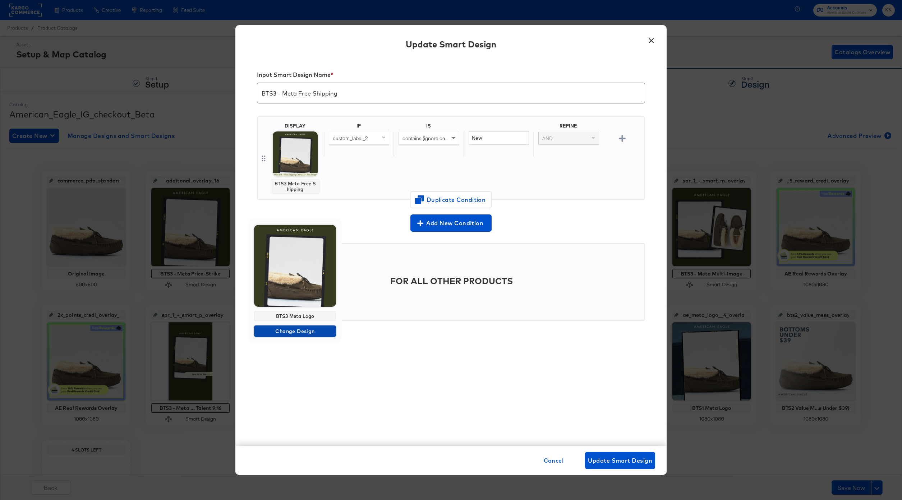
click at [295, 329] on span "Change Design" at bounding box center [295, 331] width 76 height 9
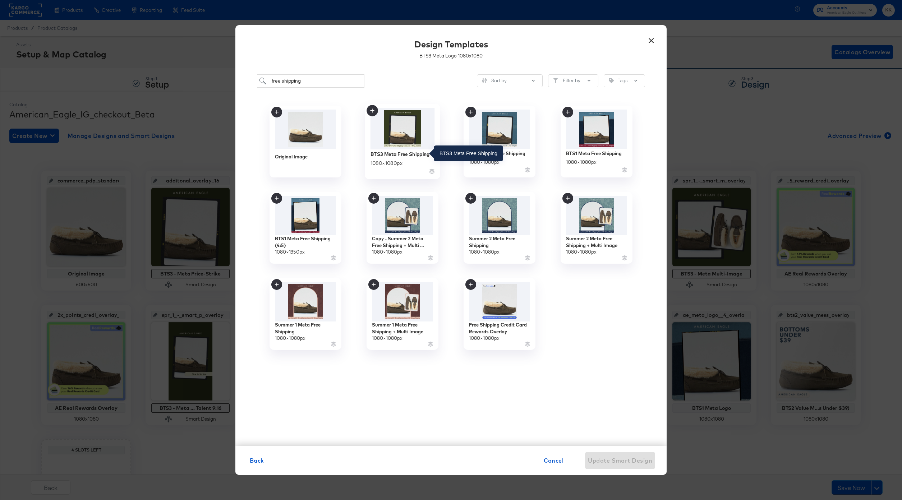
click at [410, 152] on div "BTS3 Meta Free Shipping" at bounding box center [399, 154] width 59 height 7
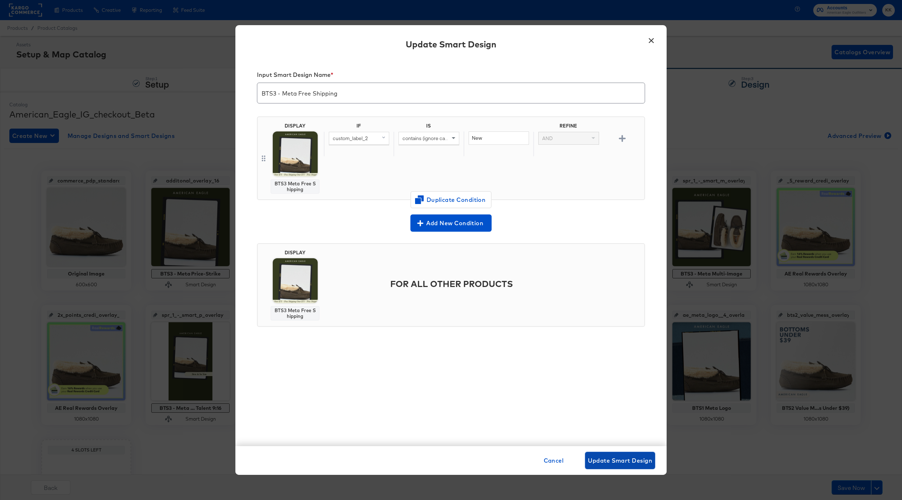
click at [649, 462] on span "Update Smart Design" at bounding box center [620, 461] width 64 height 10
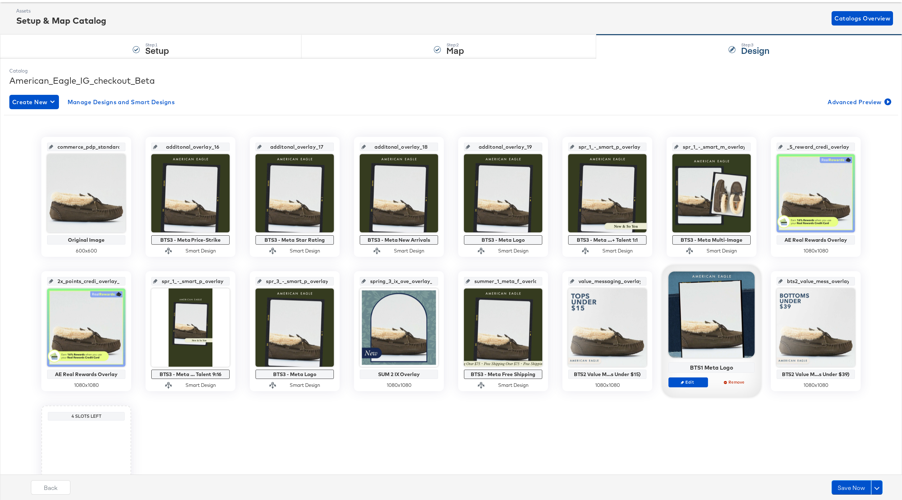
scroll to position [34, 0]
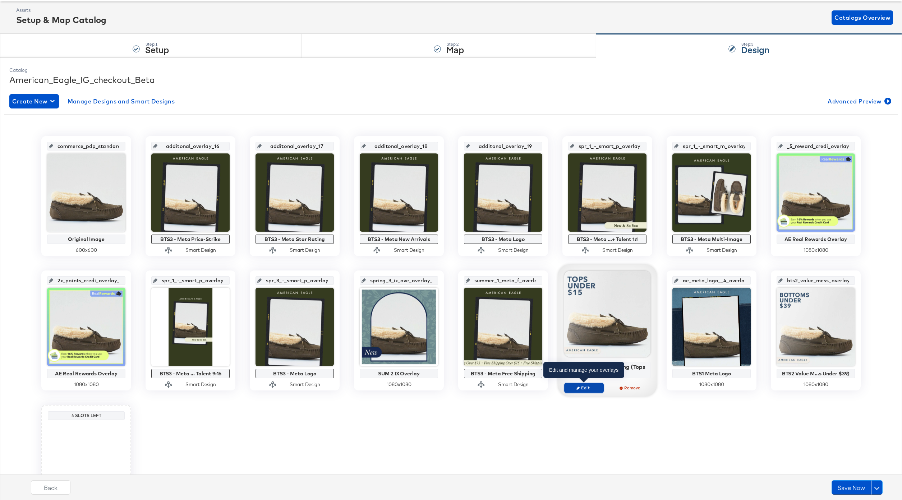
click at [592, 386] on span "Edit" at bounding box center [583, 387] width 33 height 5
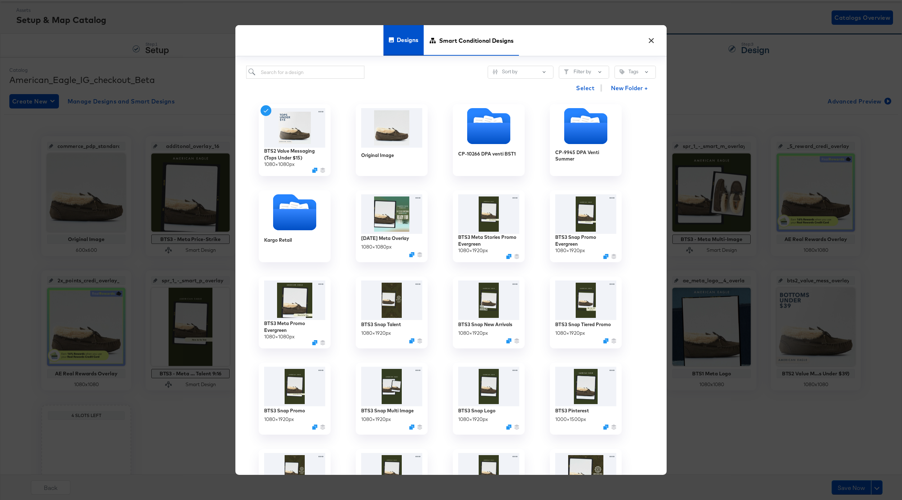
click at [470, 47] on span "Smart Conditional Designs" at bounding box center [476, 40] width 74 height 32
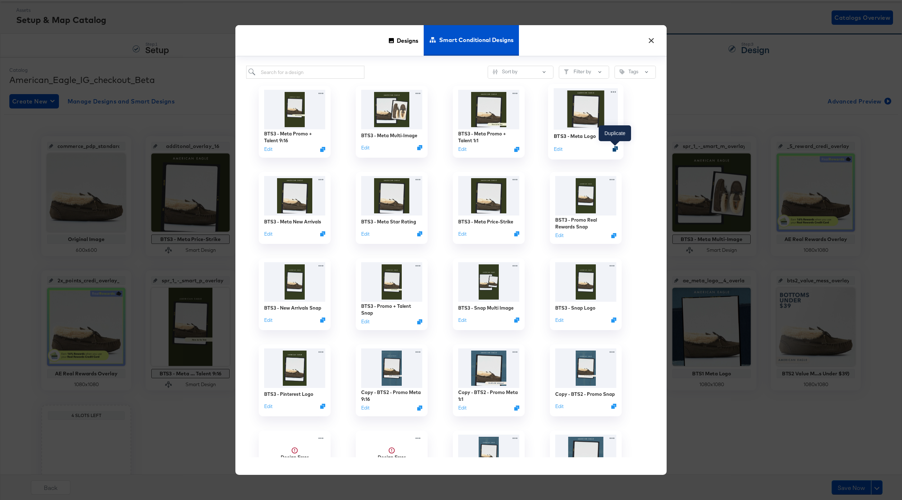
click at [615, 149] on icon "Duplicate" at bounding box center [615, 148] width 5 height 5
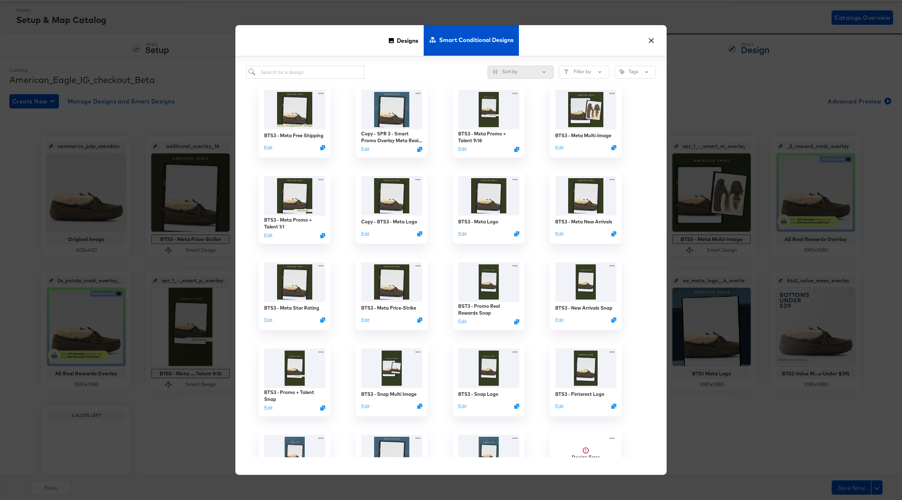
click at [516, 72] on button "Sort by" at bounding box center [521, 72] width 66 height 13
click at [517, 96] on div "Oldest Creation" at bounding box center [522, 98] width 59 height 7
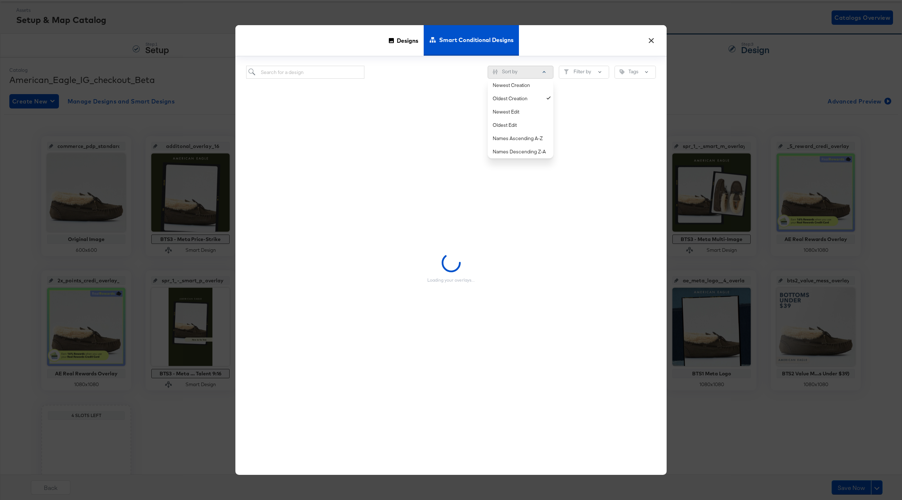
click at [517, 69] on button "Sort by" at bounding box center [521, 72] width 66 height 13
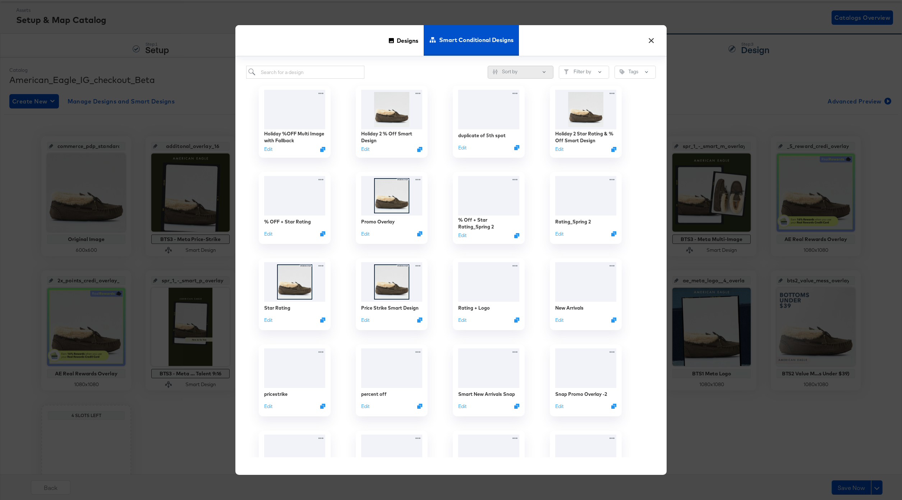
click at [517, 72] on button "Sort by" at bounding box center [521, 72] width 66 height 13
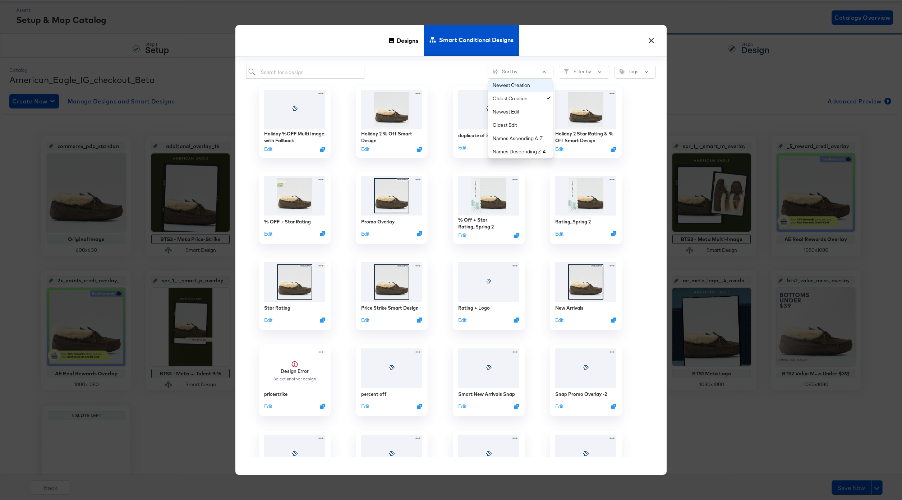
click at [517, 90] on button "Newest Creation" at bounding box center [521, 85] width 66 height 13
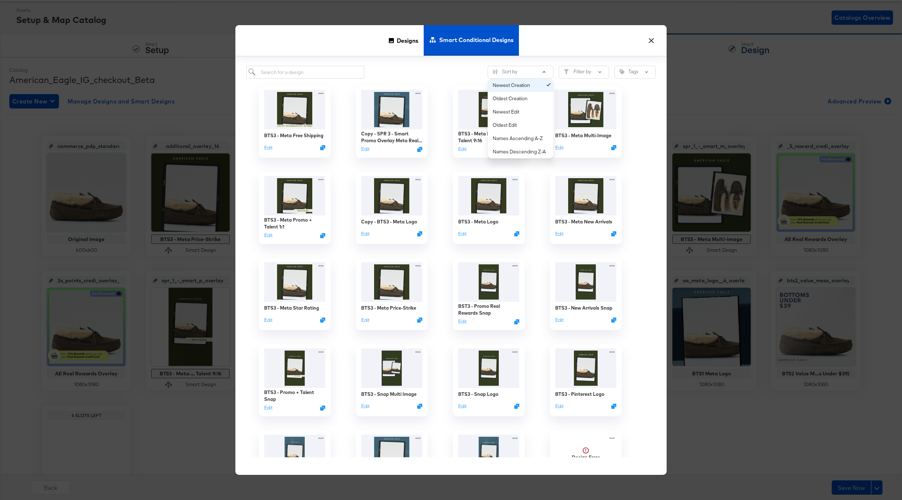
click at [520, 83] on div "Newest Creation" at bounding box center [522, 85] width 59 height 7
click at [305, 73] on input "search" at bounding box center [305, 72] width 118 height 13
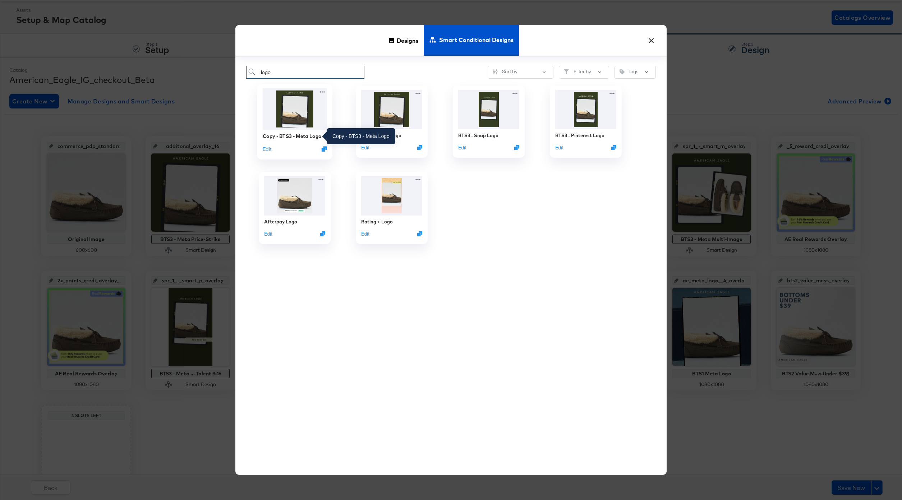
type input "logo"
click at [291, 135] on div "Copy - BTS3 - Meta Logo" at bounding box center [292, 136] width 59 height 7
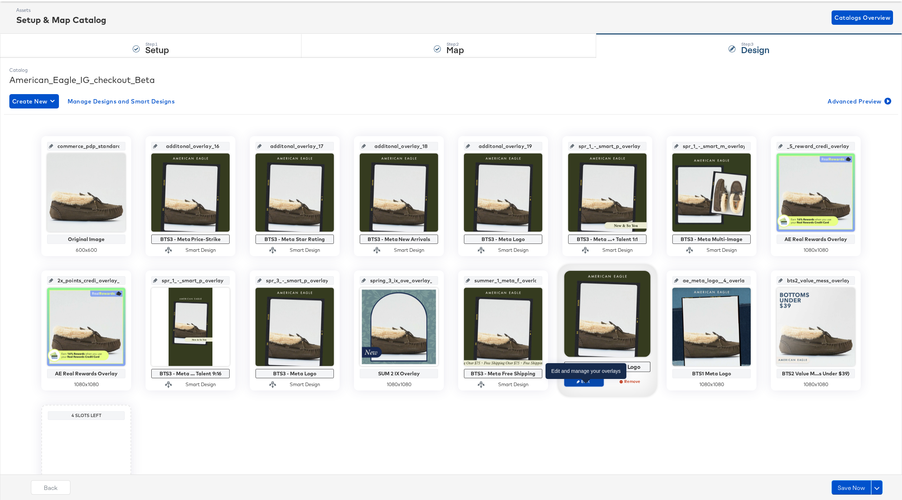
click at [587, 382] on span "Edit" at bounding box center [583, 381] width 33 height 5
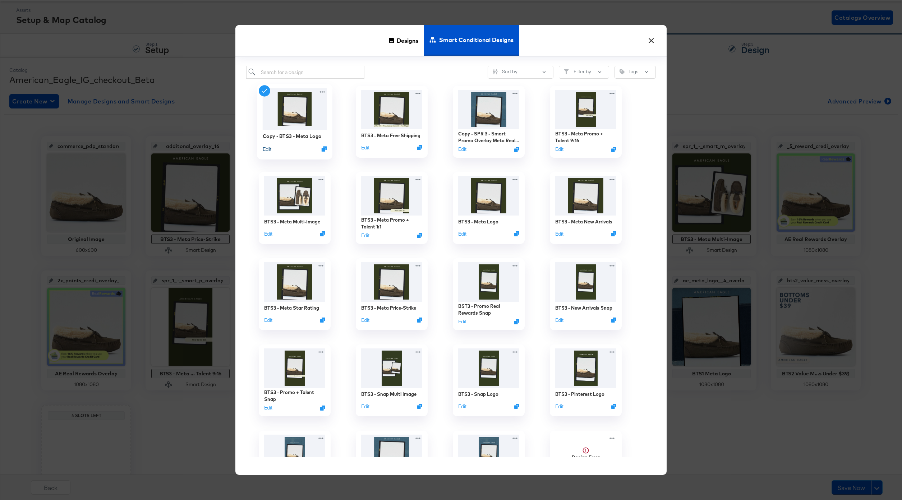
click at [267, 149] on button "Edit" at bounding box center [267, 149] width 9 height 7
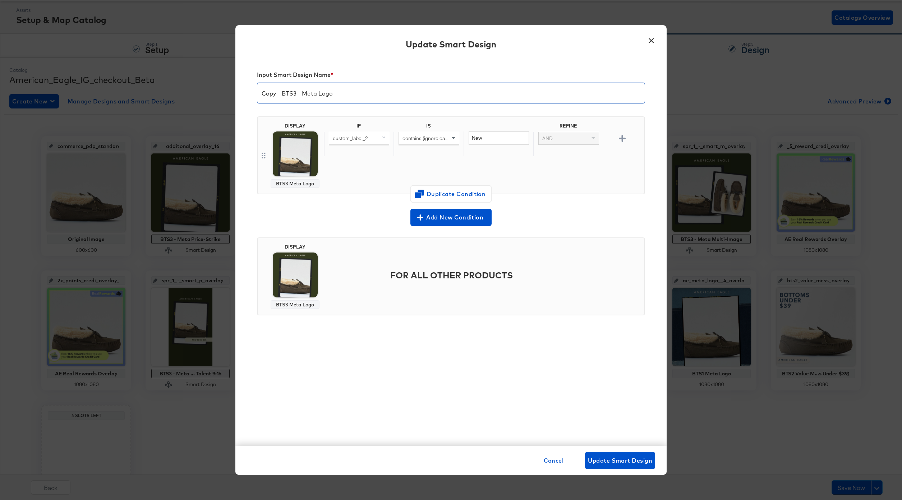
drag, startPoint x: 282, startPoint y: 93, endPoint x: 224, endPoint y: 91, distance: 57.9
click at [224, 91] on div "× Update Smart Design Input Smart Design Name * Copy - BTS3 - Meta Logo DISPLAY…" at bounding box center [451, 250] width 902 height 500
drag, startPoint x: 315, startPoint y: 93, endPoint x: 304, endPoint y: 93, distance: 11.1
click at [304, 93] on input "BTS3 - Meta Logo" at bounding box center [450, 90] width 387 height 20
type input "BTS3 - Meta Value Messaging (Tops)"
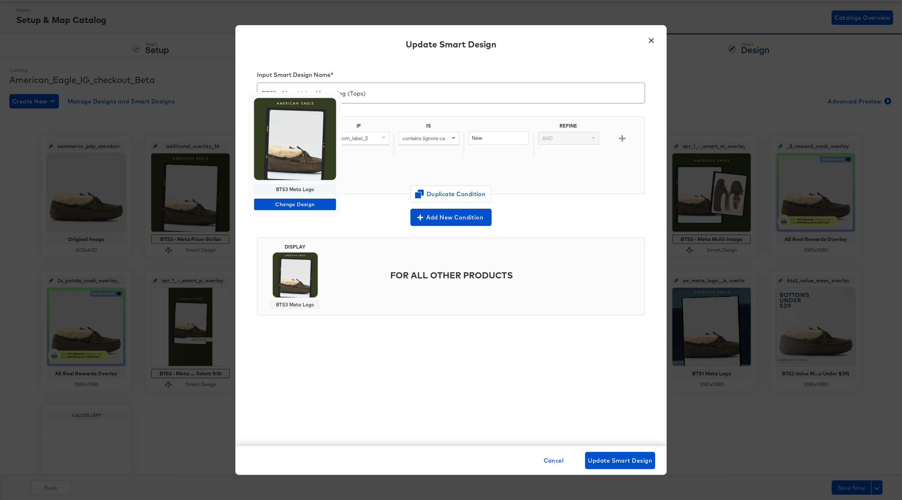
click at [292, 197] on div "BTS3 Meta Logo Change Design" at bounding box center [294, 154] width 93 height 124
click at [292, 203] on span "Change Design" at bounding box center [295, 204] width 76 height 9
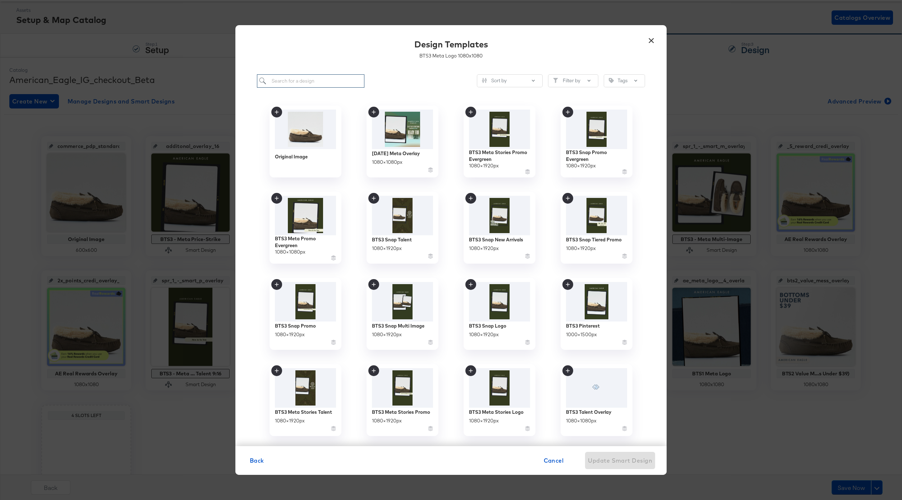
click at [296, 76] on input "search" at bounding box center [310, 80] width 107 height 13
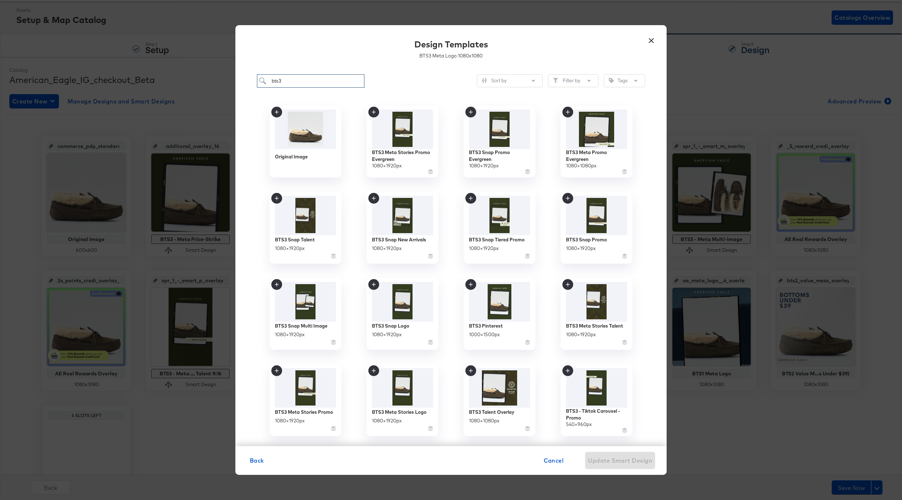
drag, startPoint x: 296, startPoint y: 78, endPoint x: 252, endPoint y: 78, distance: 44.9
click at [252, 78] on div "bts3 Sort by Filter by Tags Original Image BTS3 Meta Stories Promo Evergreen 10…" at bounding box center [450, 256] width 431 height 379
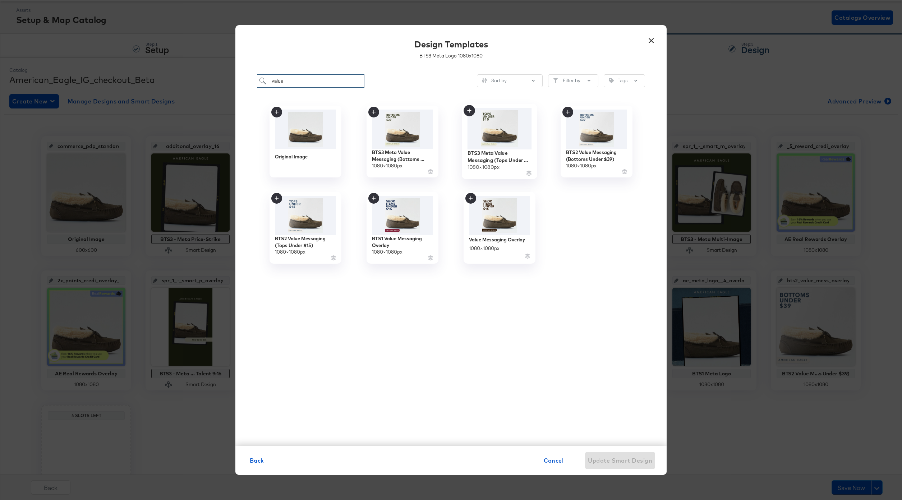
type input "value"
click at [478, 164] on div "1080 × 1080 px" at bounding box center [483, 166] width 32 height 7
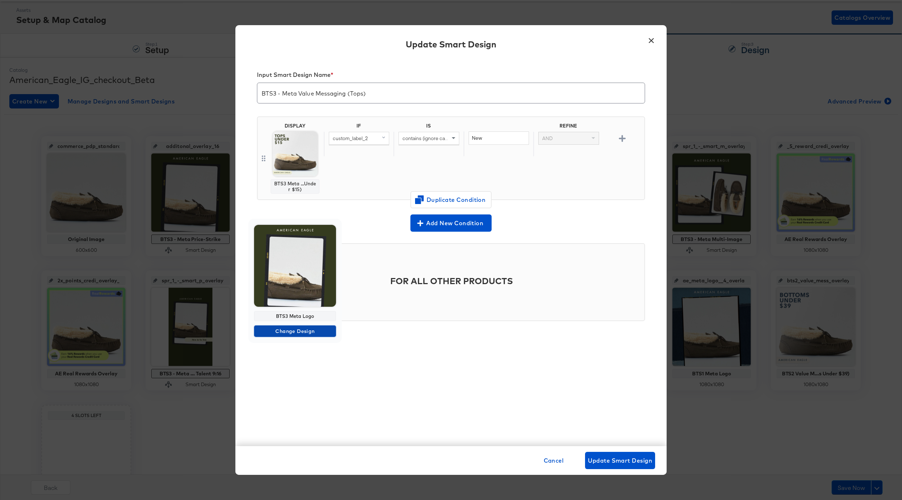
click at [289, 331] on span "Change Design" at bounding box center [295, 331] width 76 height 9
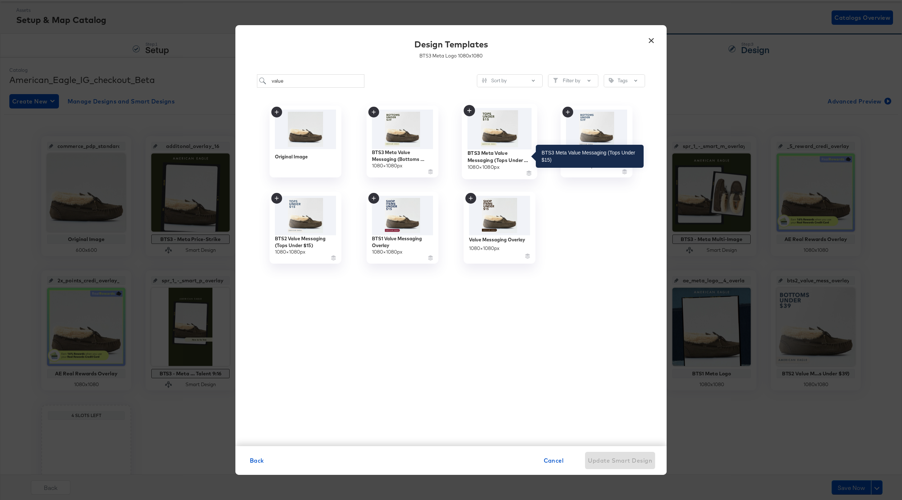
click at [503, 153] on div "BTS3 Meta Value Messaging (Tops Under $15)" at bounding box center [499, 156] width 64 height 14
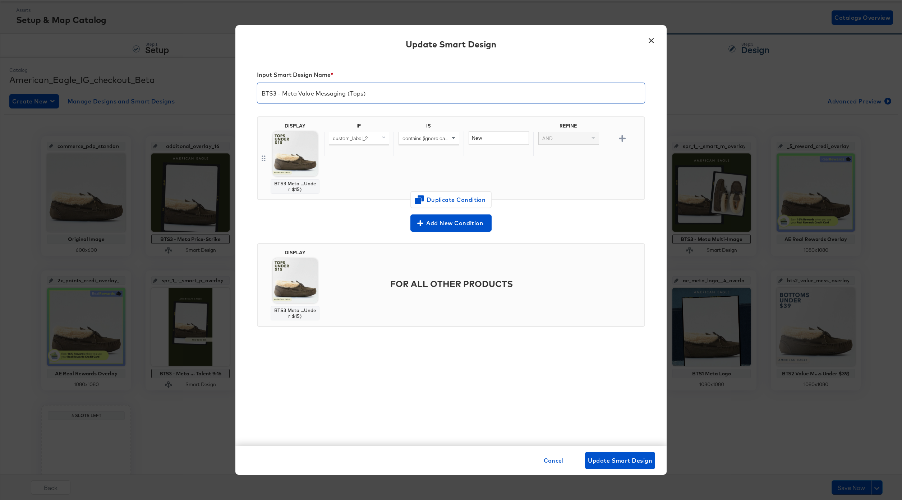
drag, startPoint x: 377, startPoint y: 94, endPoint x: 252, endPoint y: 94, distance: 125.8
click at [252, 94] on div "Input Smart Design Name * BTS3 - Meta Value Messaging (Tops) DISPLAY BTS3 Meta …" at bounding box center [450, 252] width 431 height 388
click at [613, 454] on button "Update Smart Design" at bounding box center [620, 460] width 70 height 17
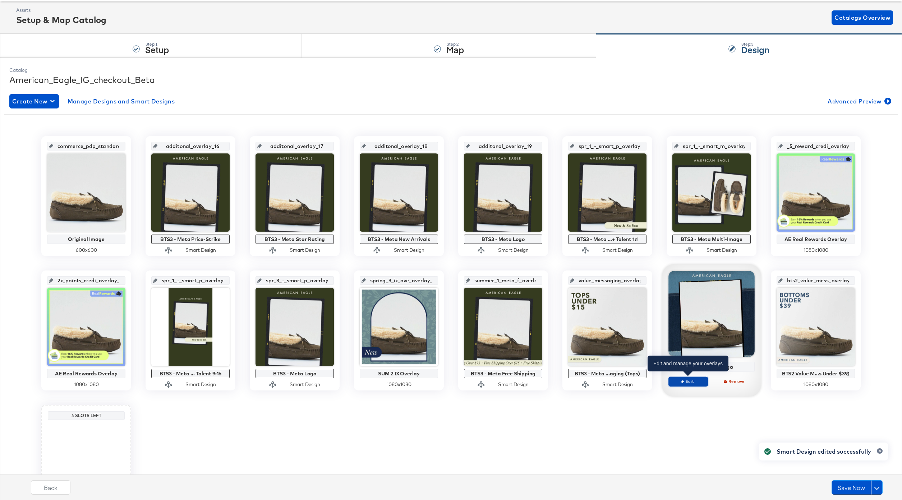
click at [690, 381] on span "Edit" at bounding box center [688, 381] width 33 height 5
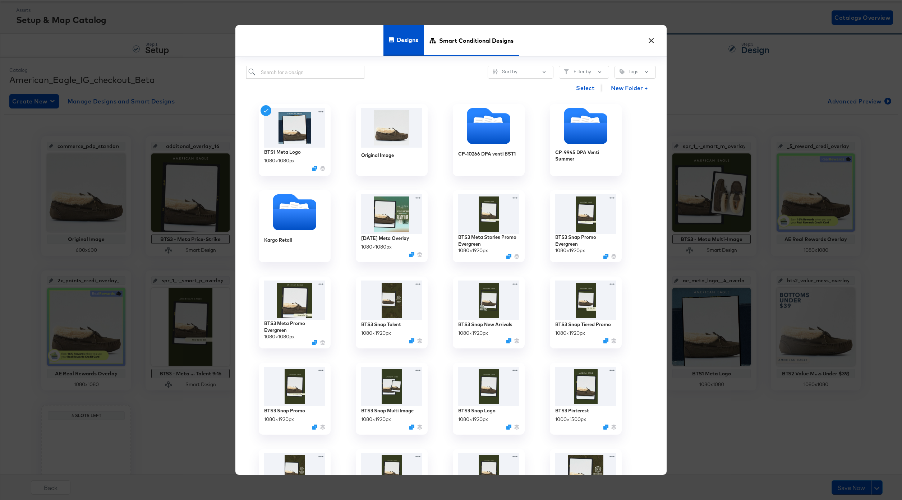
click at [458, 45] on span "Smart Conditional Designs" at bounding box center [476, 40] width 74 height 32
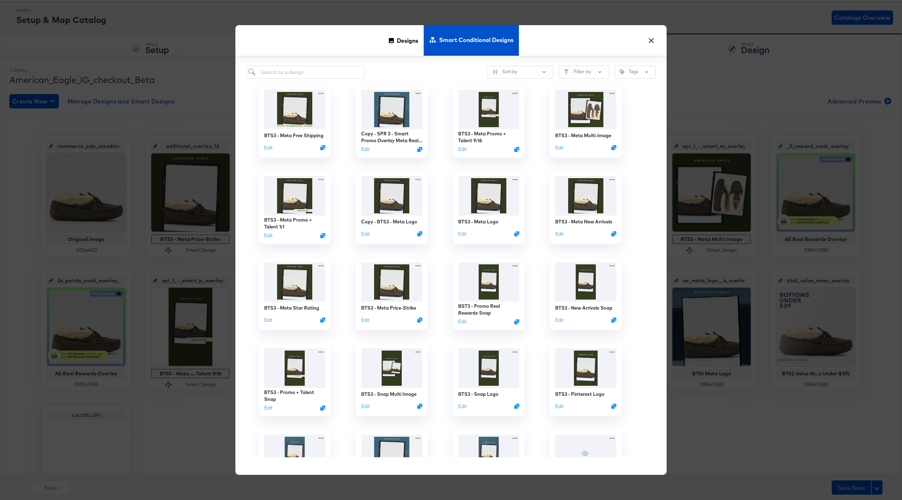
click at [336, 79] on div "BTS3 - Meta Free Shipping Edit" at bounding box center [294, 122] width 97 height 86
click at [333, 72] on input "search" at bounding box center [305, 72] width 118 height 13
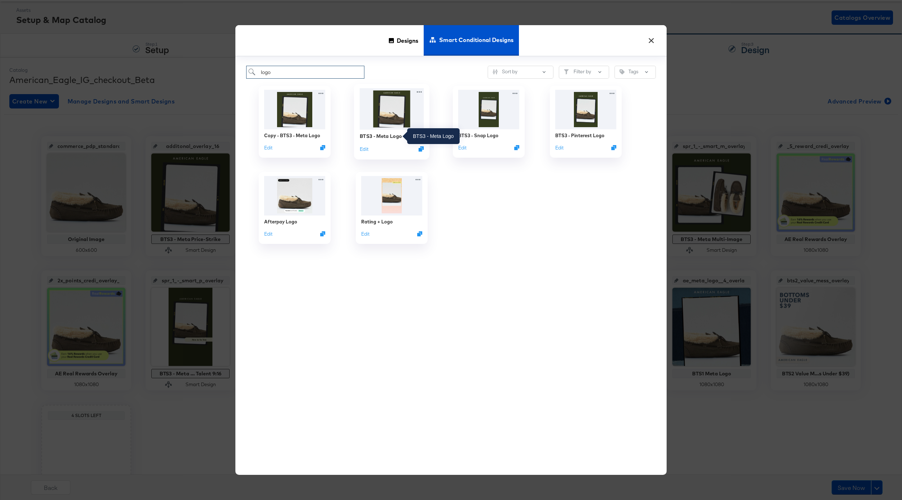
type input "logo"
click at [393, 133] on div "BTS3 - Meta Logo" at bounding box center [381, 136] width 42 height 7
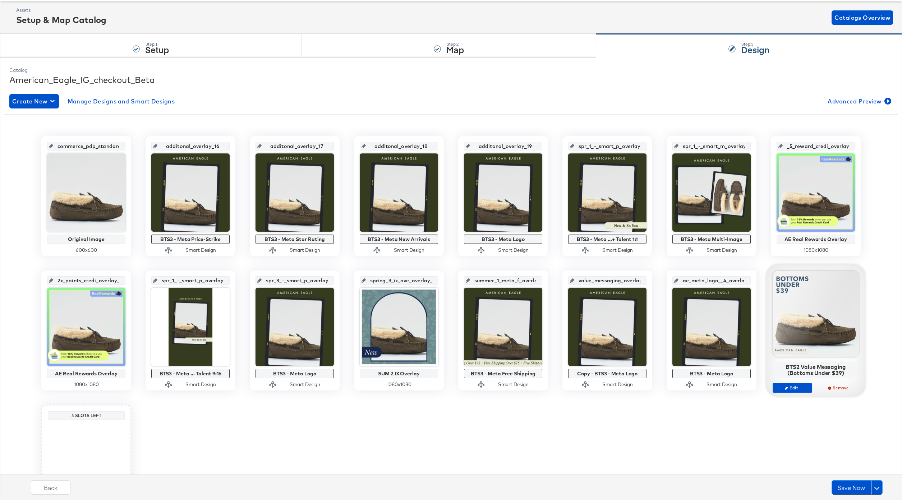
click at [791, 393] on div "Edit Remove" at bounding box center [815, 391] width 86 height 16
click at [792, 389] on span "Edit" at bounding box center [792, 387] width 33 height 5
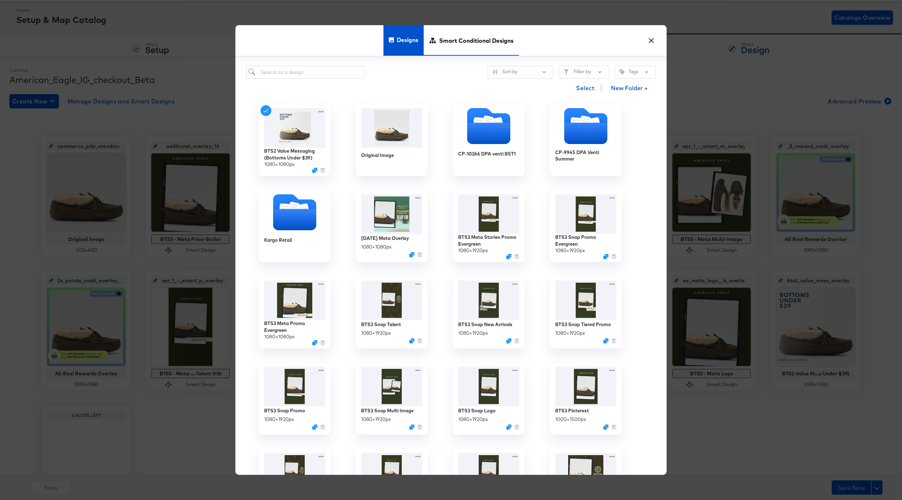
click at [452, 33] on span "Smart Conditional Designs" at bounding box center [476, 40] width 74 height 32
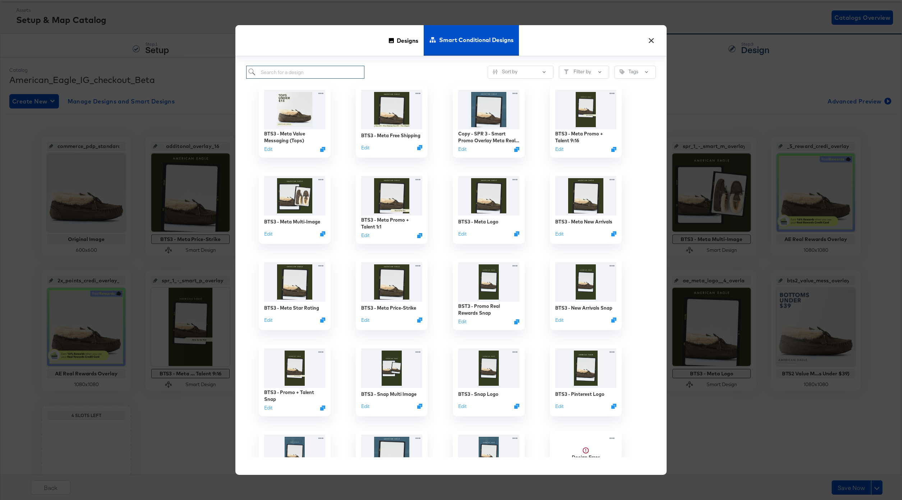
click at [299, 73] on input "search" at bounding box center [305, 72] width 118 height 13
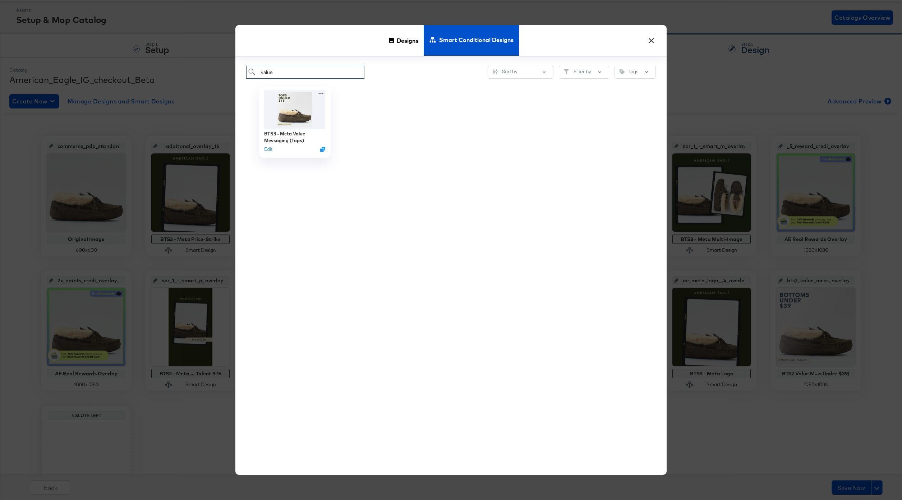
click at [303, 75] on input "value" at bounding box center [305, 72] width 118 height 13
type input "v"
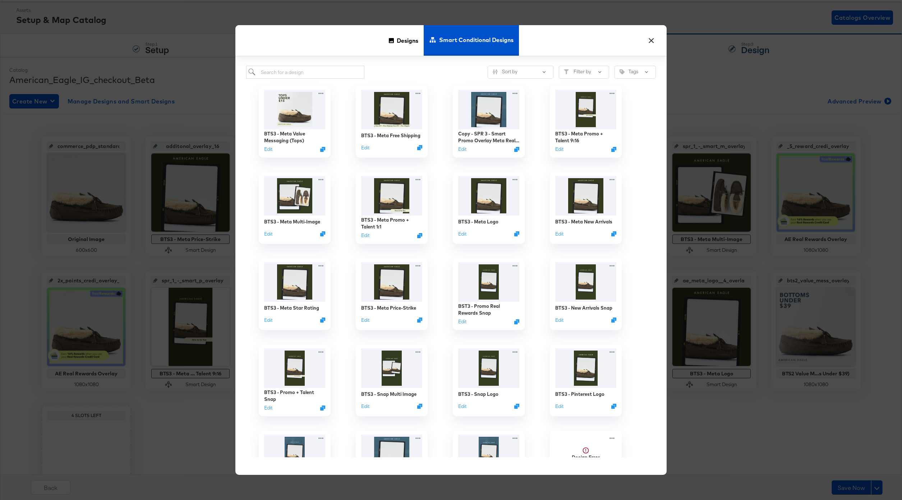
click at [645, 45] on div "Designs Smart Conditional Designs" at bounding box center [450, 41] width 431 height 32
click at [653, 40] on button "×" at bounding box center [651, 38] width 13 height 13
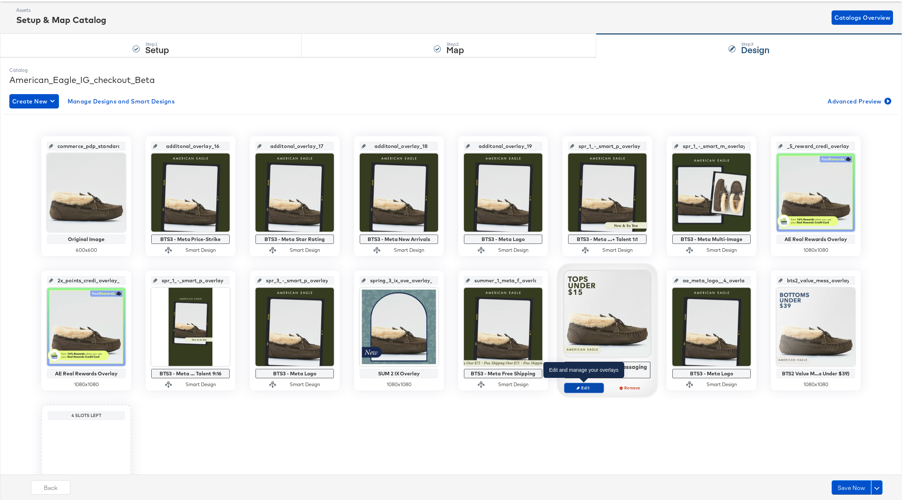
click at [589, 386] on span "Edit" at bounding box center [583, 387] width 33 height 5
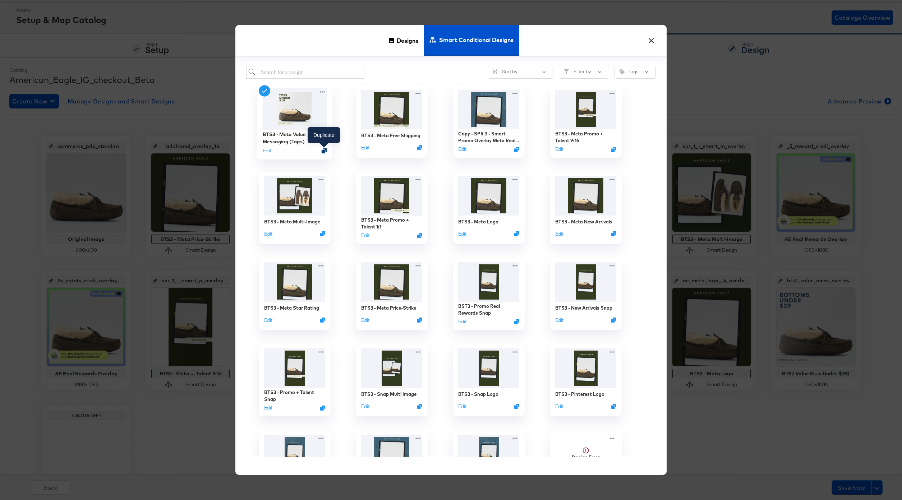
click at [325, 152] on icon "Duplicate" at bounding box center [324, 150] width 5 height 5
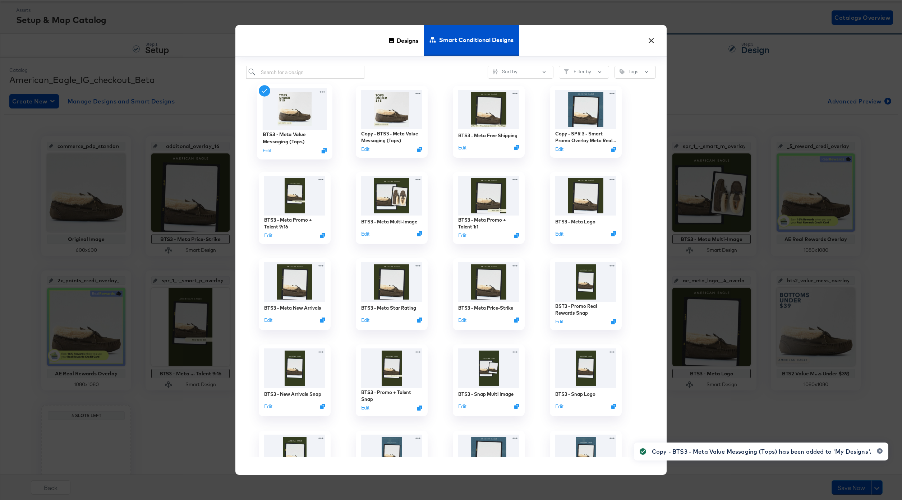
click at [651, 42] on button "×" at bounding box center [651, 38] width 13 height 13
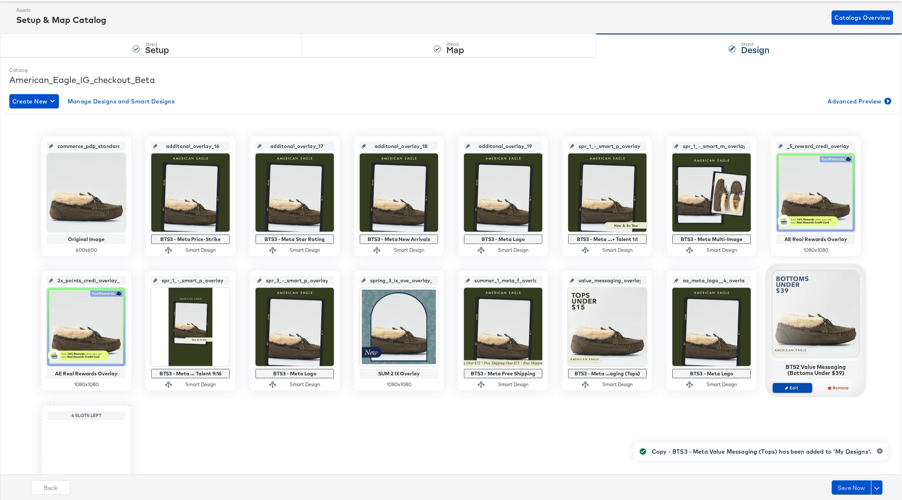
click at [795, 386] on span "Edit" at bounding box center [792, 387] width 33 height 5
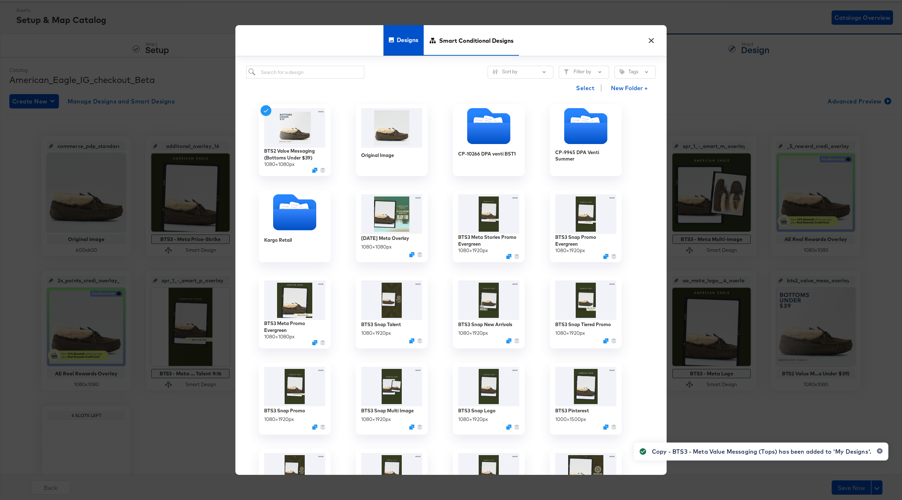
click at [493, 39] on span "Smart Conditional Designs" at bounding box center [476, 40] width 74 height 32
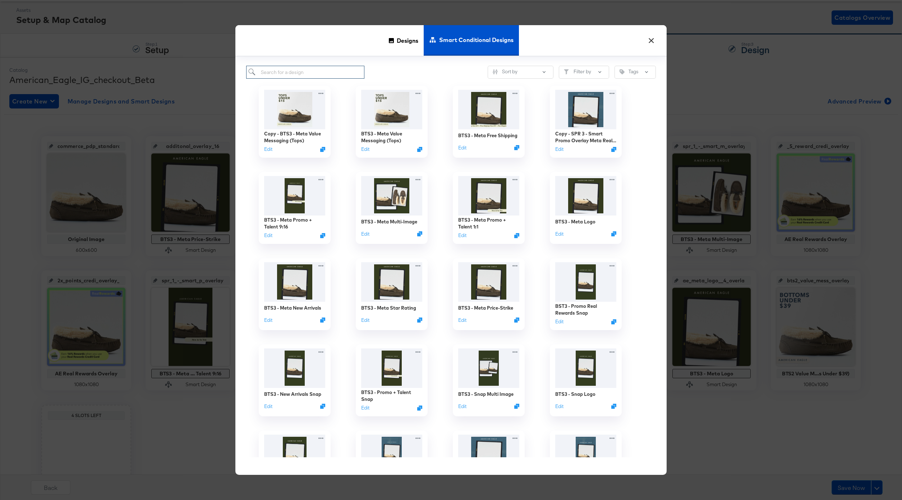
click at [312, 73] on input "search" at bounding box center [305, 72] width 118 height 13
click at [277, 135] on div "Copy - BTS3 - Meta Value Messaging (Tops)" at bounding box center [295, 138] width 64 height 14
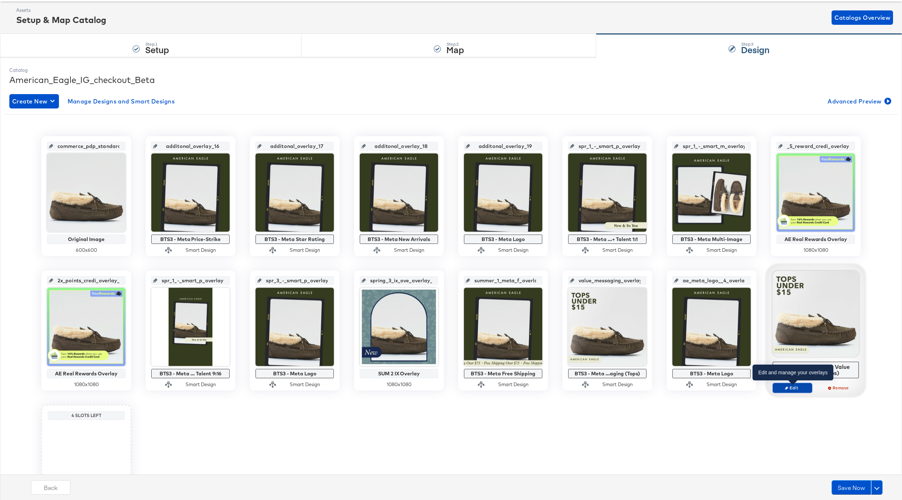
click at [798, 387] on span "Edit" at bounding box center [792, 387] width 33 height 5
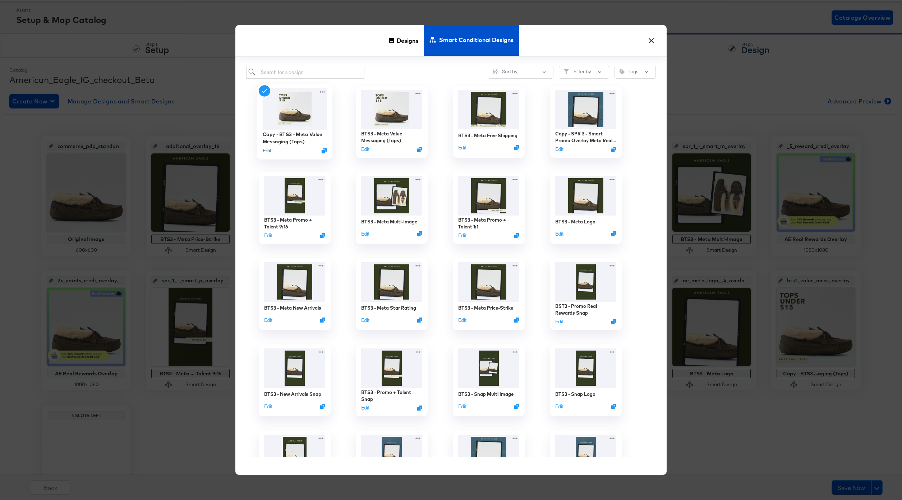
click at [264, 151] on button "Edit" at bounding box center [267, 150] width 9 height 7
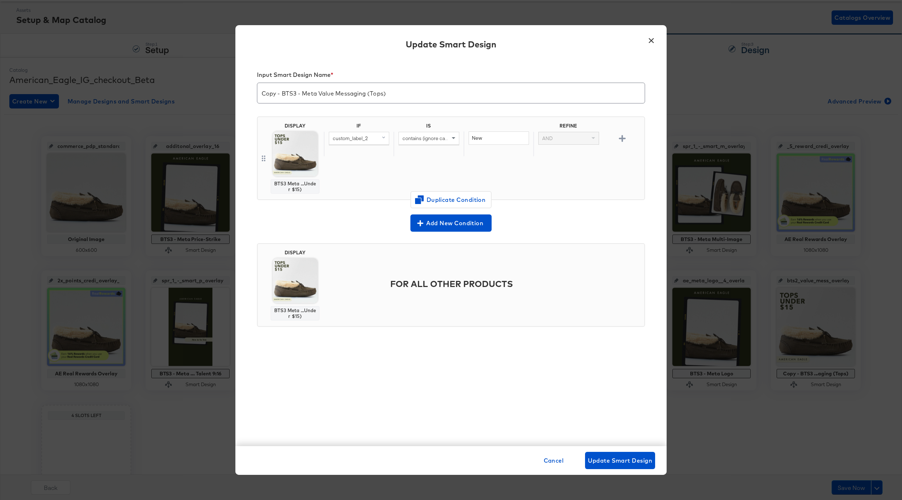
click at [396, 95] on input "Copy - BTS3 - Meta Value Messaging (Tops)" at bounding box center [450, 90] width 387 height 20
drag, startPoint x: 280, startPoint y: 95, endPoint x: 255, endPoint y: 95, distance: 24.8
click at [258, 95] on input "Copy - BTS3 - Meta Value Messaging (Bottom)" at bounding box center [450, 90] width 387 height 20
type input "BTS3 - Meta Value Messaging (Bottom)"
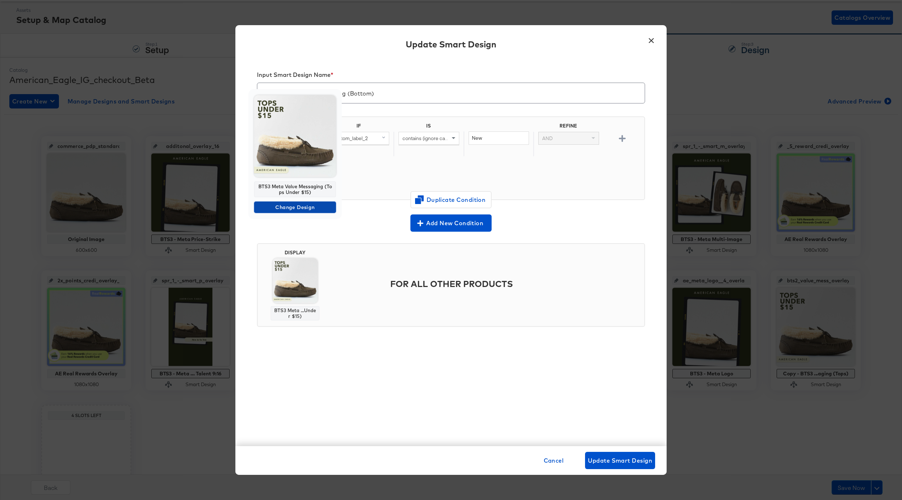
click at [287, 202] on button "Change Design" at bounding box center [295, 207] width 82 height 11
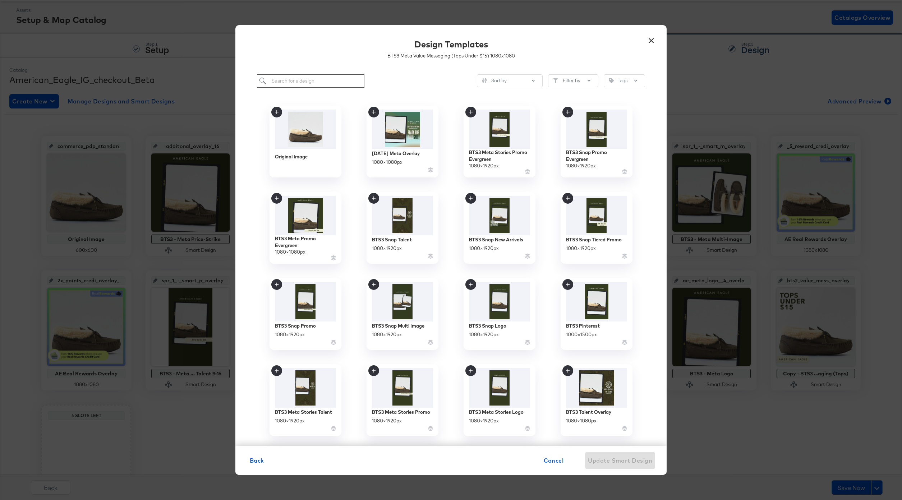
click at [291, 83] on input "search" at bounding box center [310, 80] width 107 height 13
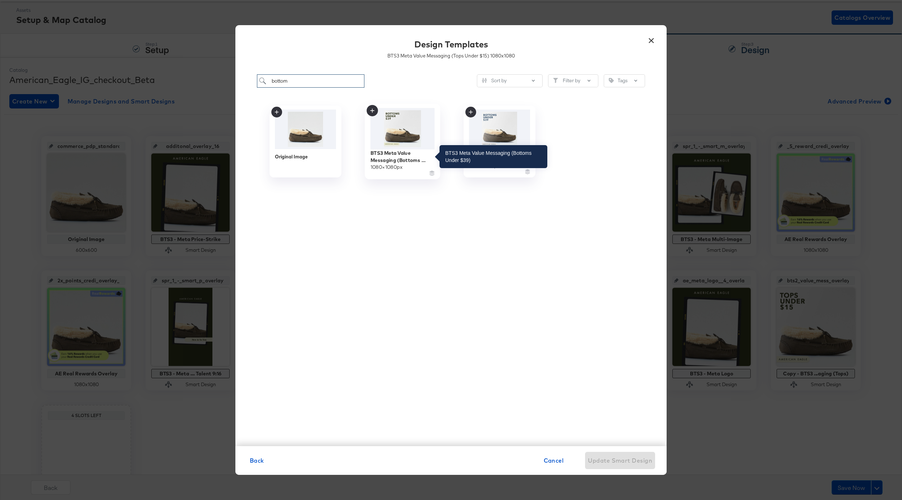
type input "bottom"
click at [394, 158] on div "BTS3 Meta Value Messaging (Bottoms Under $39)" at bounding box center [402, 156] width 64 height 14
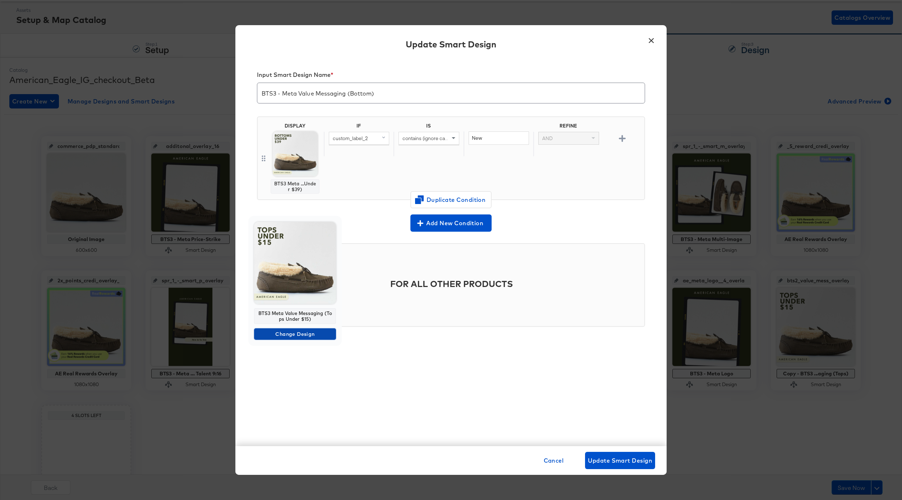
click at [292, 337] on span "Change Design" at bounding box center [295, 334] width 76 height 9
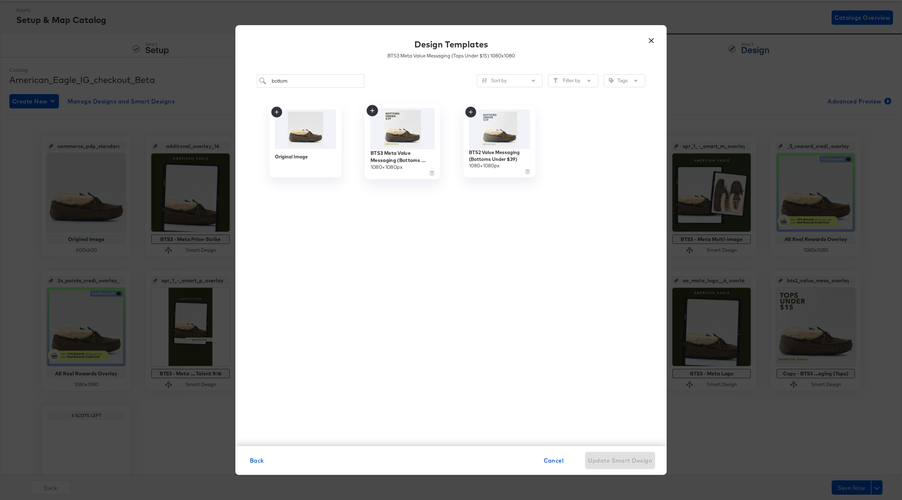
click at [409, 135] on img at bounding box center [402, 128] width 64 height 41
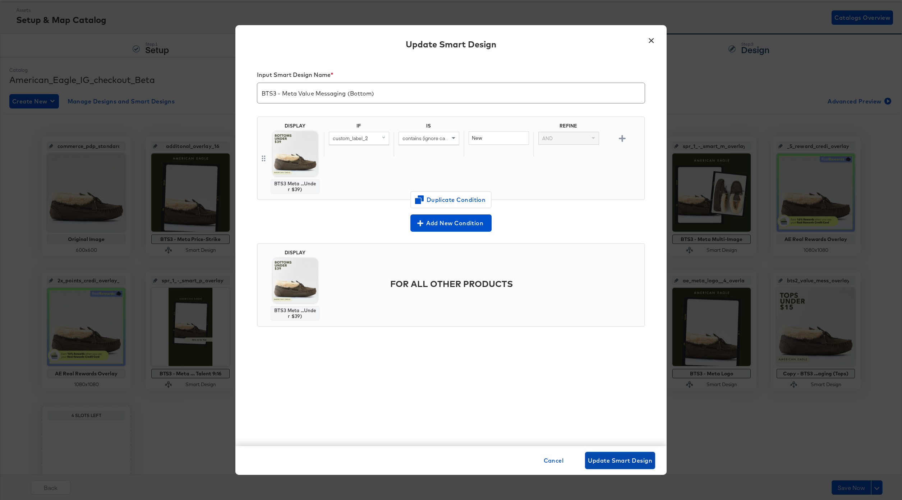
click at [612, 458] on span "Update Smart Design" at bounding box center [620, 461] width 64 height 10
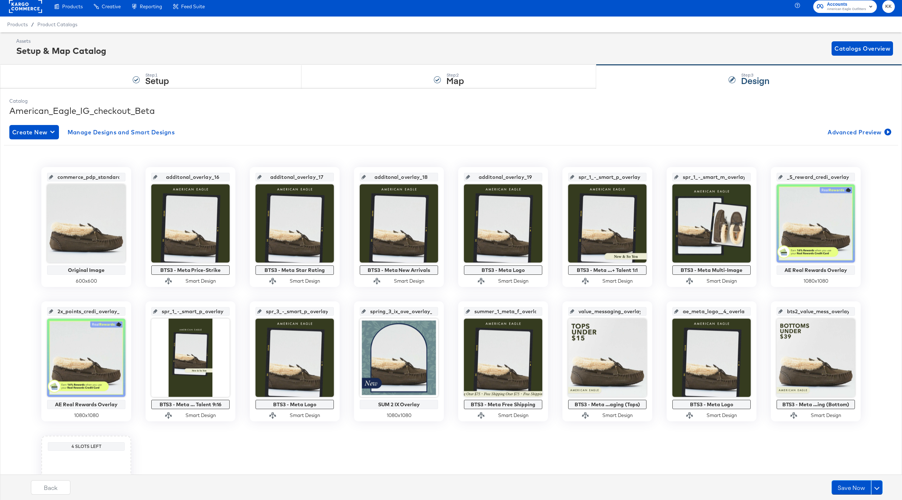
scroll to position [0, 0]
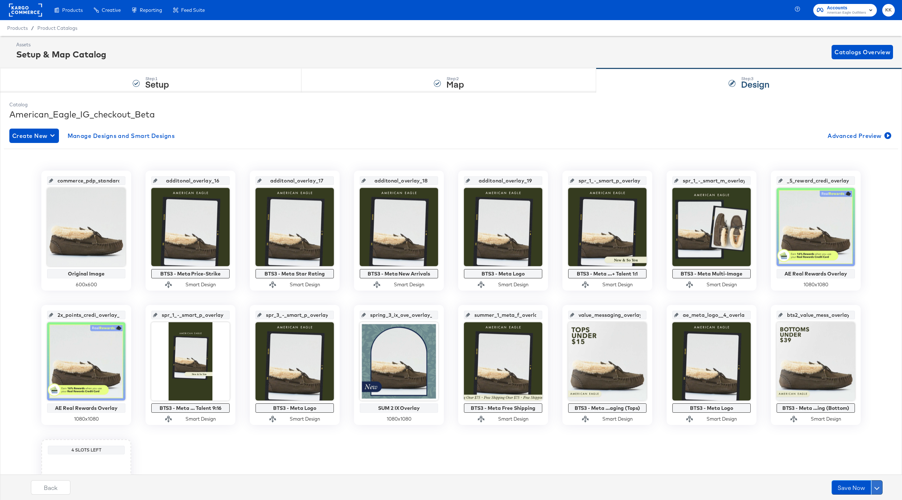
click at [878, 489] on button at bounding box center [876, 487] width 11 height 14
click at [858, 474] on div "Schedule Save" at bounding box center [859, 473] width 33 height 7
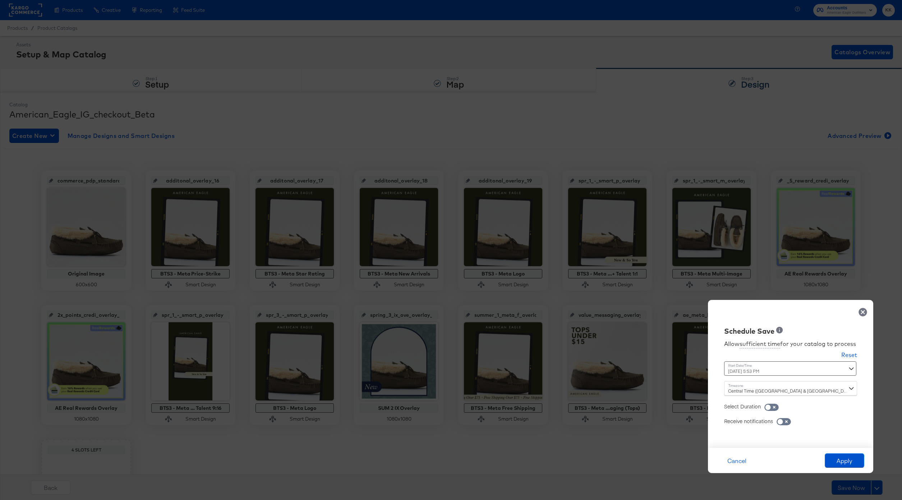
click at [747, 372] on div "August 27th 2025 5:53 PM ‹ August 2025 › Su Mo Tu We Th Fr Sa 27 28 29 30 31 1 …" at bounding box center [772, 368] width 97 height 14
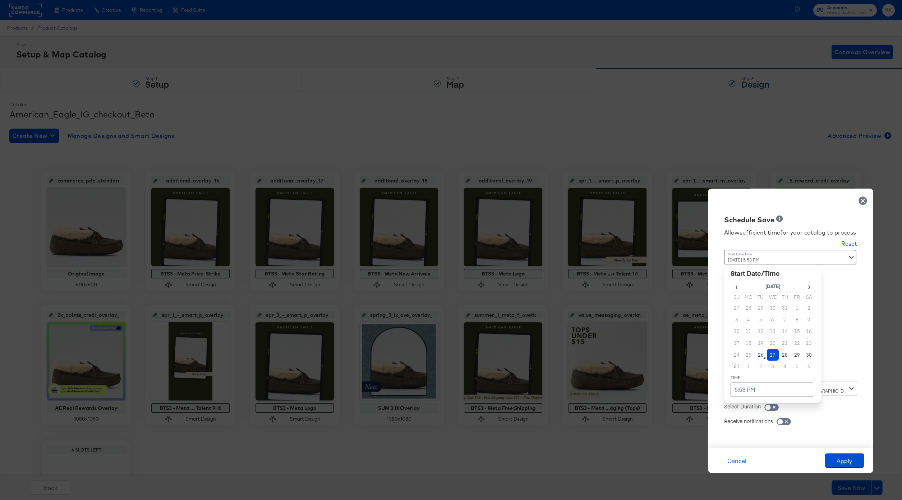
click at [772, 355] on td "27" at bounding box center [773, 355] width 12 height 12
click at [766, 384] on td "5:53 PM" at bounding box center [771, 390] width 83 height 14
click at [757, 328] on div "5" at bounding box center [758, 325] width 14 height 7
click at [757, 337] on span "▼" at bounding box center [758, 336] width 14 height 14
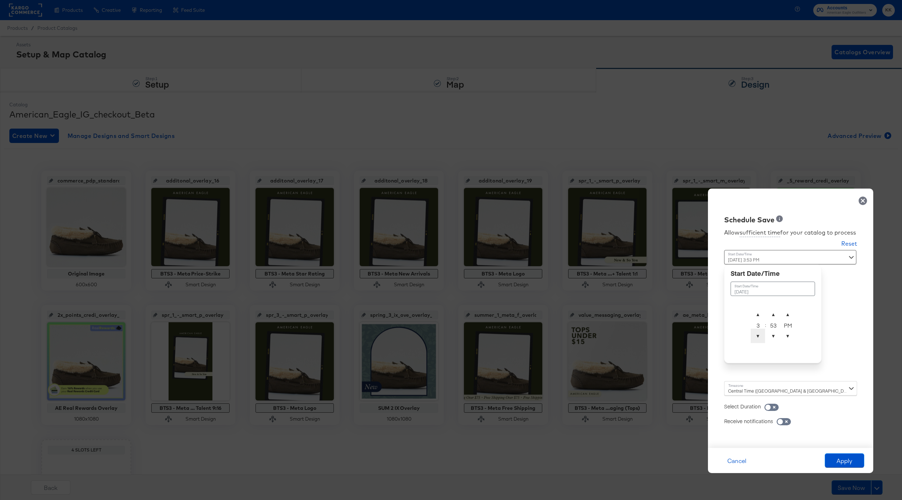
click at [757, 337] on span "▼" at bounding box center [758, 336] width 14 height 14
click at [761, 313] on span "▲" at bounding box center [758, 314] width 14 height 14
click at [772, 313] on span "▲" at bounding box center [773, 314] width 14 height 14
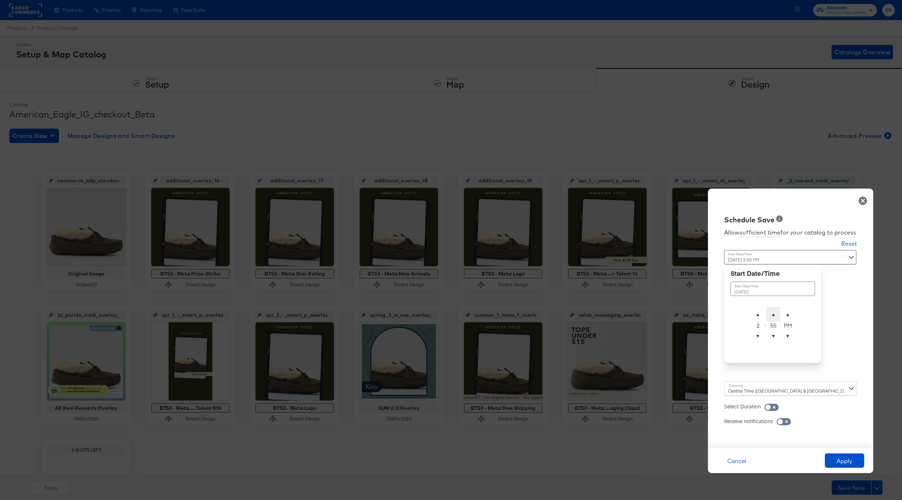
click at [772, 313] on span "▲" at bounding box center [773, 314] width 14 height 14
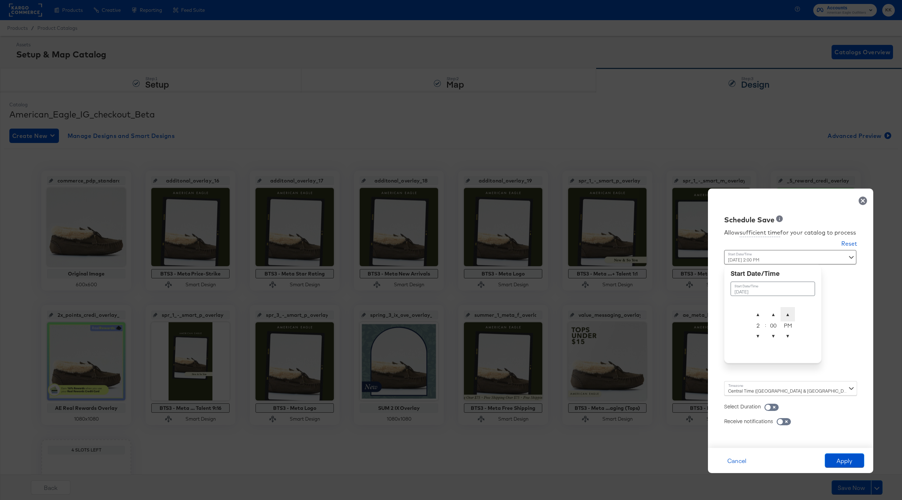
type input "[DATE] 2:00 AM"
click at [785, 313] on span "▲" at bounding box center [787, 314] width 14 height 14
click at [735, 388] on div "Central Time ([GEOGRAPHIC_DATA] & [GEOGRAPHIC_DATA]) ([GEOGRAPHIC_DATA]/[GEOGRA…" at bounding box center [790, 388] width 133 height 14
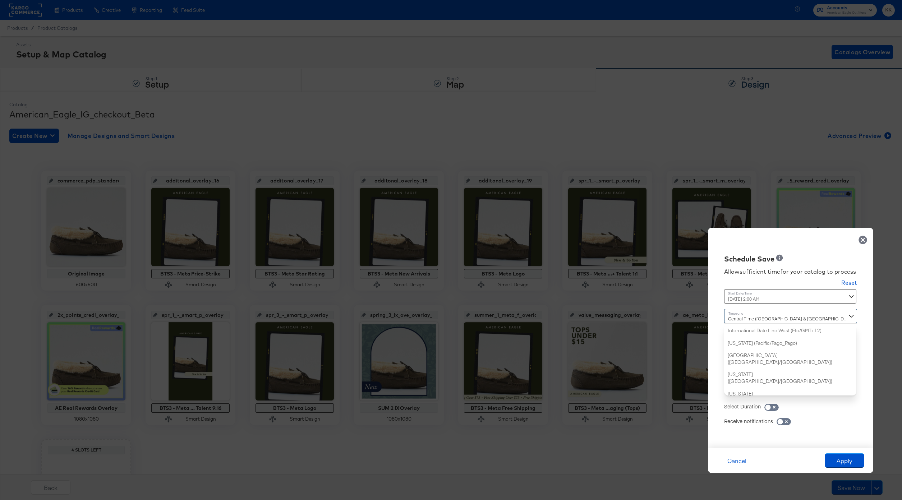
scroll to position [174, 0]
type input "s"
type input "east"
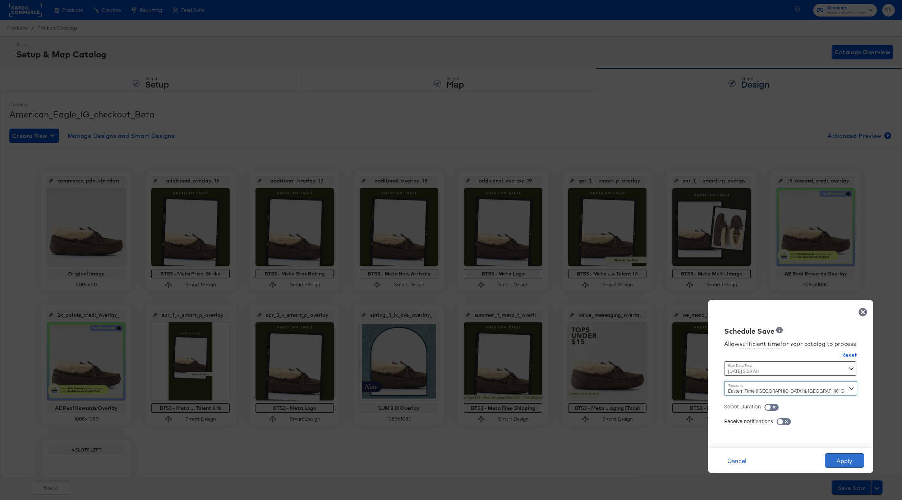
click at [840, 455] on button "Apply" at bounding box center [845, 460] width 40 height 14
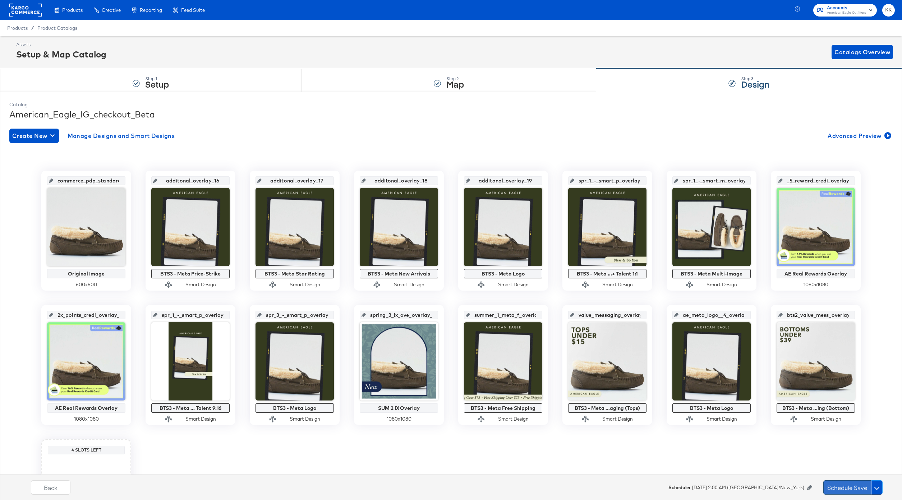
click at [834, 485] on button "Schedule Save" at bounding box center [847, 487] width 48 height 14
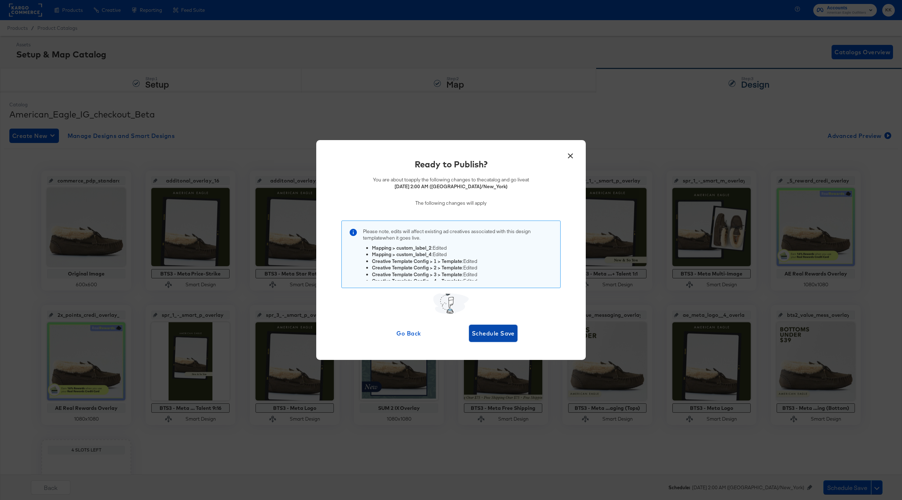
click at [500, 334] on span "Schedule Save" at bounding box center [493, 333] width 43 height 10
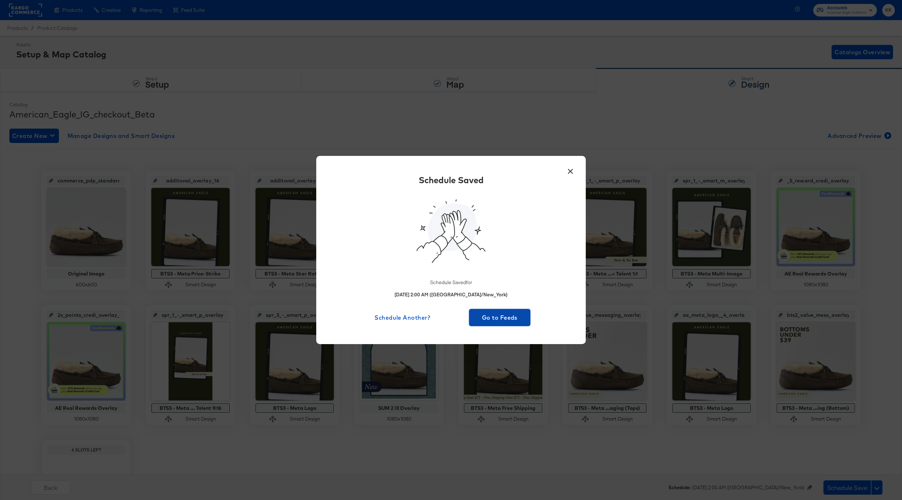
click at [499, 313] on span "Go to Feeds" at bounding box center [500, 318] width 56 height 10
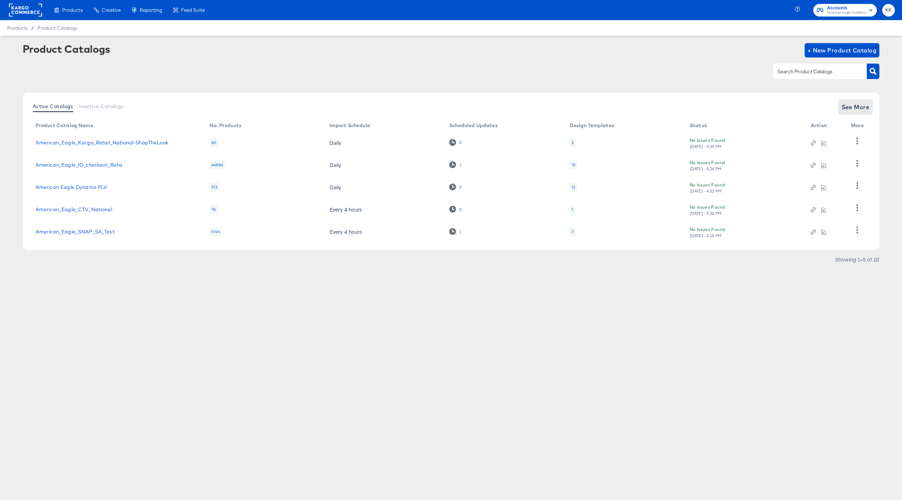
click at [859, 110] on span "See More" at bounding box center [855, 107] width 28 height 10
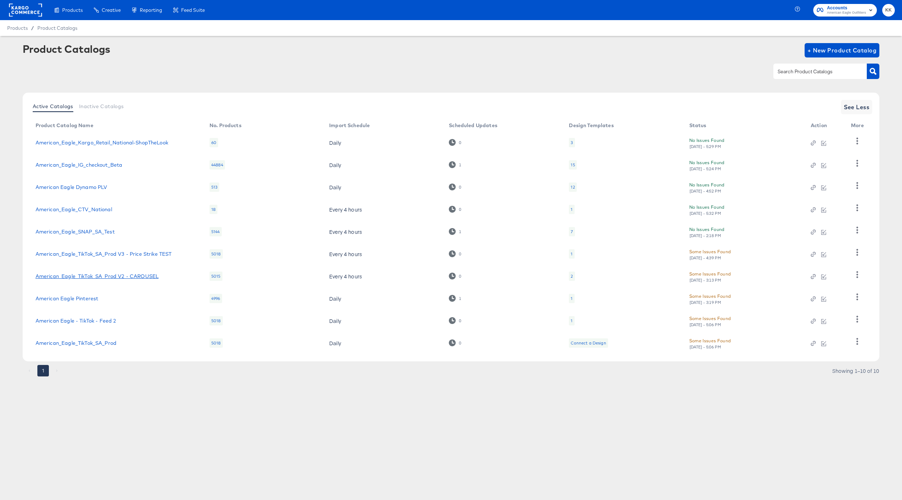
click at [132, 277] on link "American_Eagle_TikTok_SA_Prod V2 - CAROUSEL" at bounding box center [97, 276] width 123 height 6
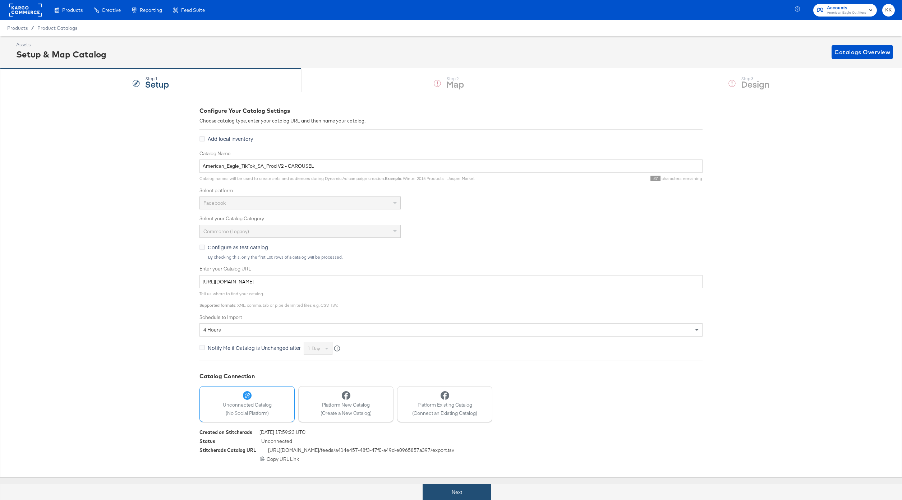
click at [433, 486] on button "Next" at bounding box center [457, 492] width 69 height 16
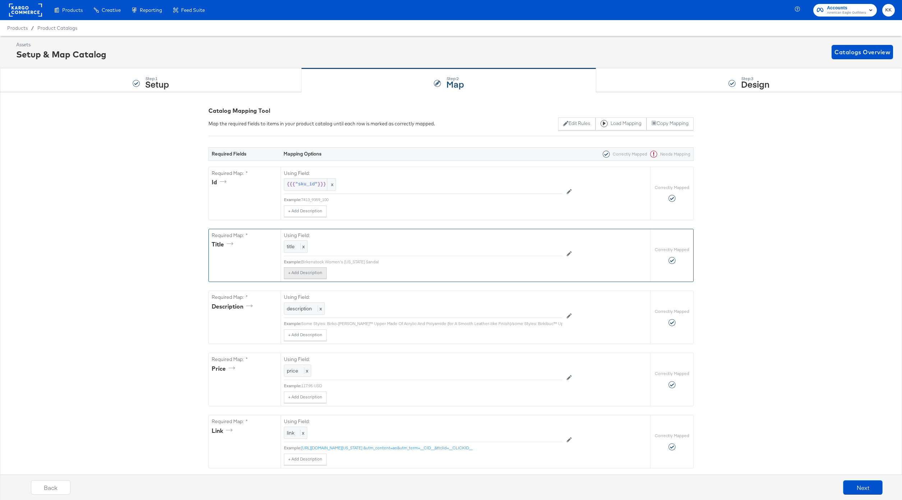
scroll to position [342, 0]
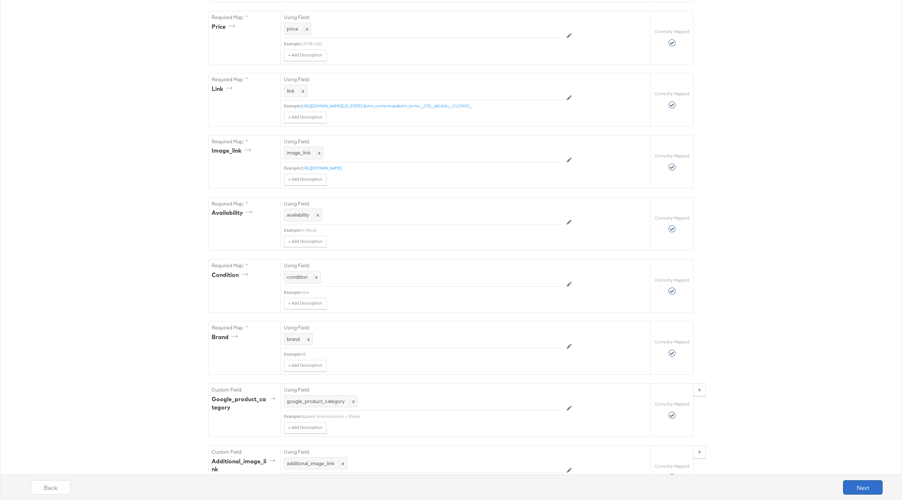
click at [860, 486] on button "Next" at bounding box center [863, 487] width 40 height 14
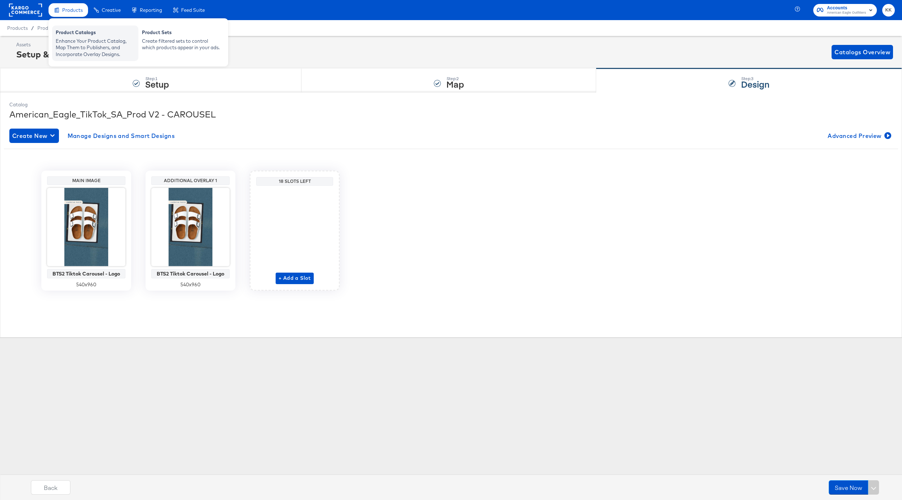
click at [65, 36] on div "Product Catalogs" at bounding box center [95, 33] width 79 height 9
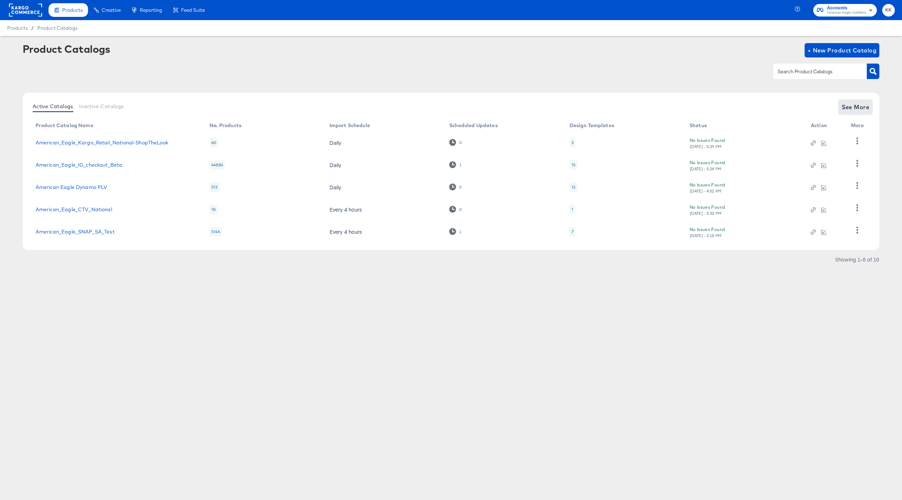
click at [863, 109] on span "See More" at bounding box center [855, 107] width 28 height 10
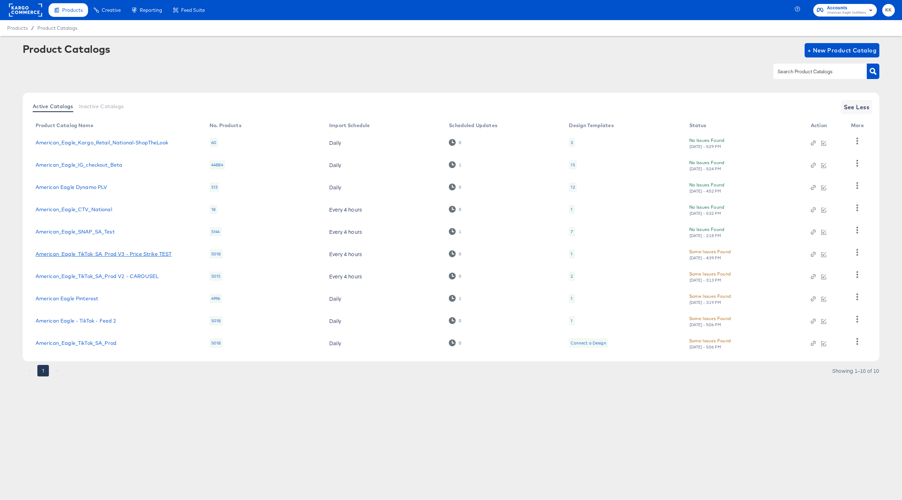
click at [145, 255] on link "American_Eagle_TikTok_SA_Prod V3 - Price Strike TEST" at bounding box center [104, 254] width 136 height 6
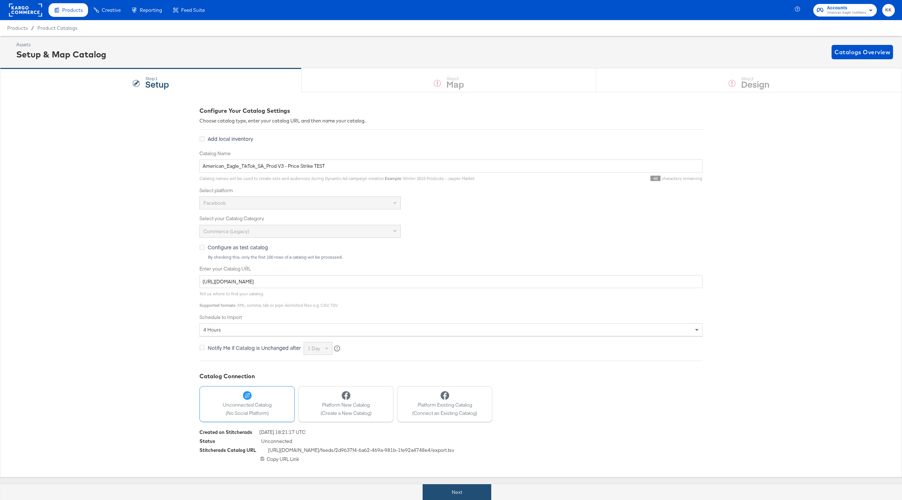
click at [458, 486] on button "Next" at bounding box center [457, 492] width 69 height 16
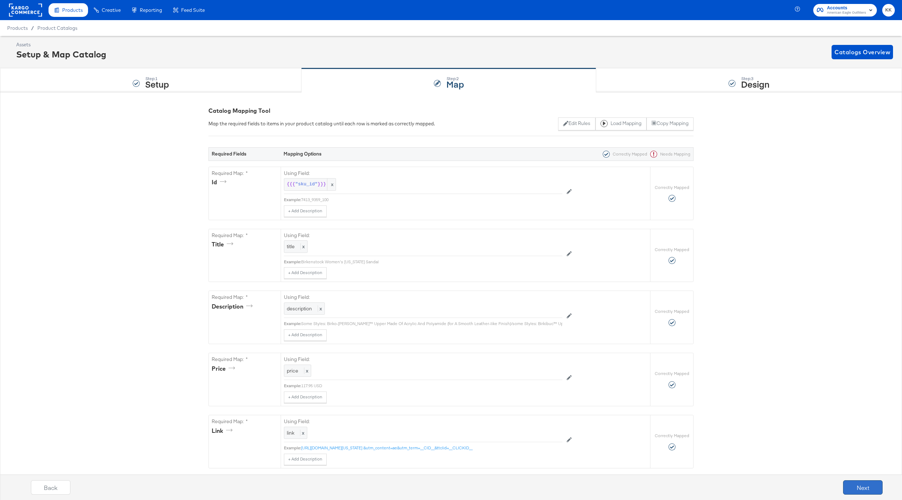
click at [864, 481] on button "Next" at bounding box center [863, 487] width 40 height 14
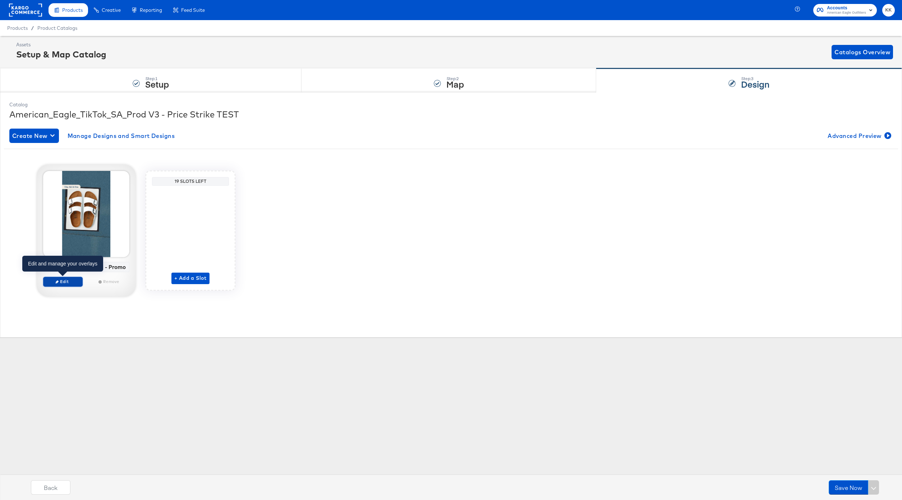
click at [64, 282] on span "Edit" at bounding box center [62, 281] width 33 height 5
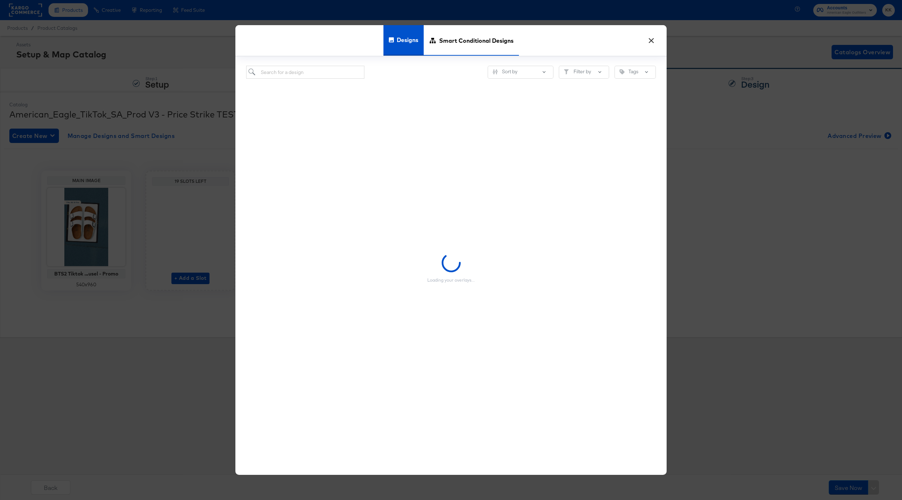
click at [459, 41] on span "Smart Conditional Designs" at bounding box center [476, 40] width 74 height 32
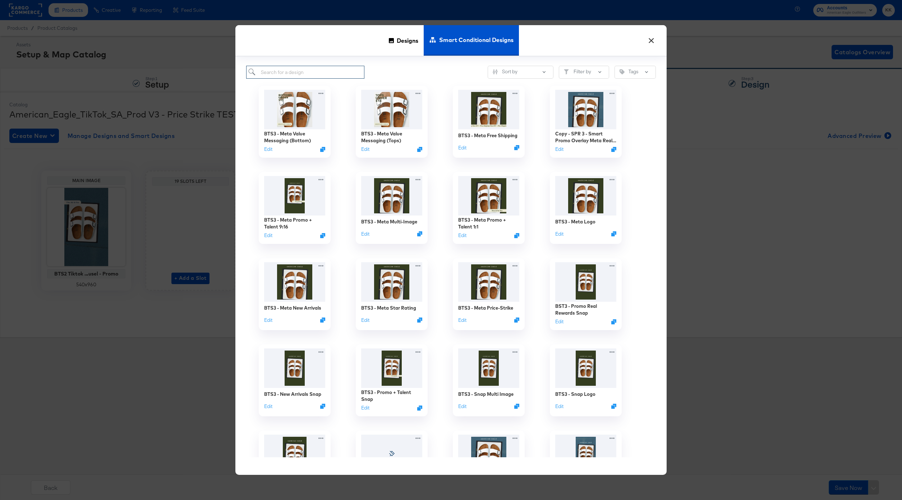
click at [272, 71] on input "search" at bounding box center [305, 72] width 118 height 13
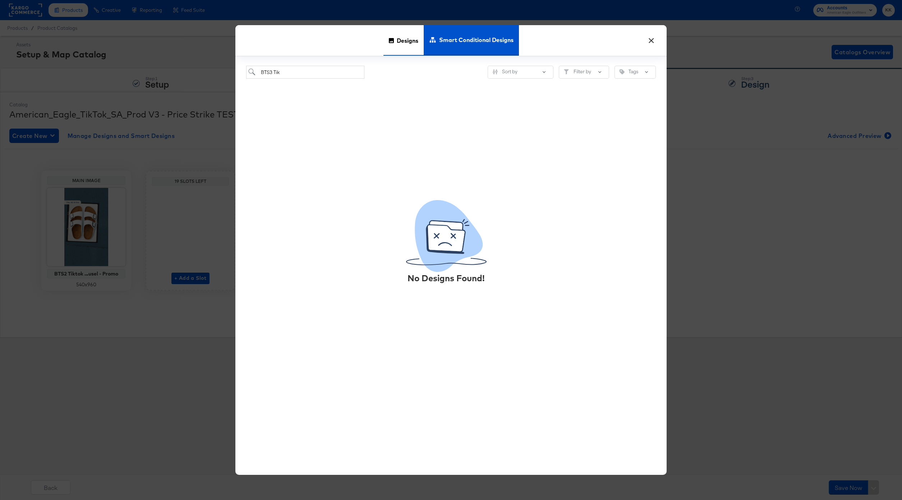
click at [392, 44] on div "Designs" at bounding box center [403, 40] width 40 height 31
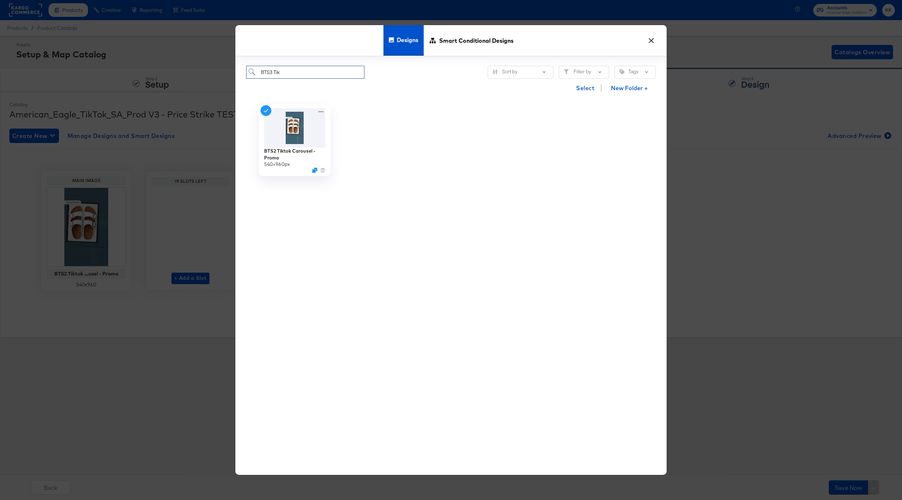
click at [305, 71] on input "BTS3 Tik" at bounding box center [305, 72] width 118 height 13
type input "BTS3 T"
click at [650, 40] on button "×" at bounding box center [651, 38] width 13 height 13
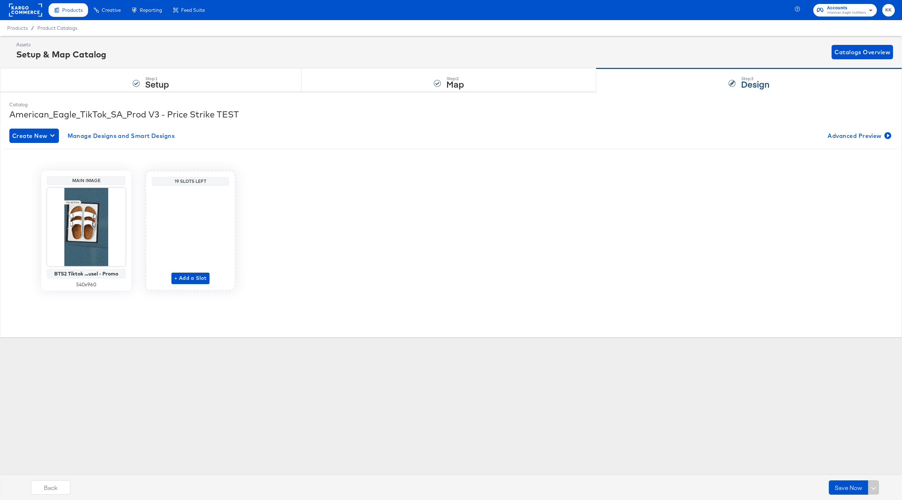
click at [29, 5] on rect at bounding box center [25, 10] width 33 height 13
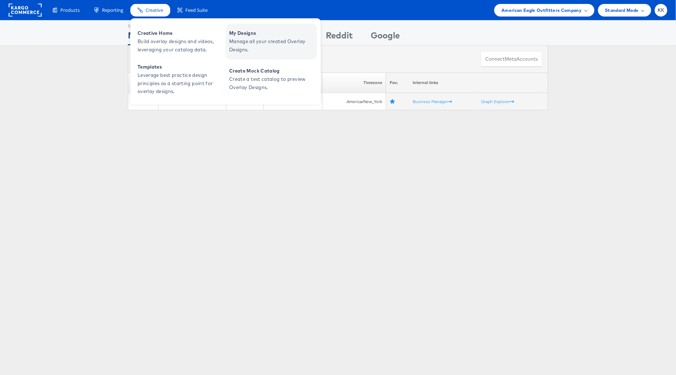
click at [248, 38] on span "Manage all your created Overlay Designs." at bounding box center [272, 45] width 86 height 17
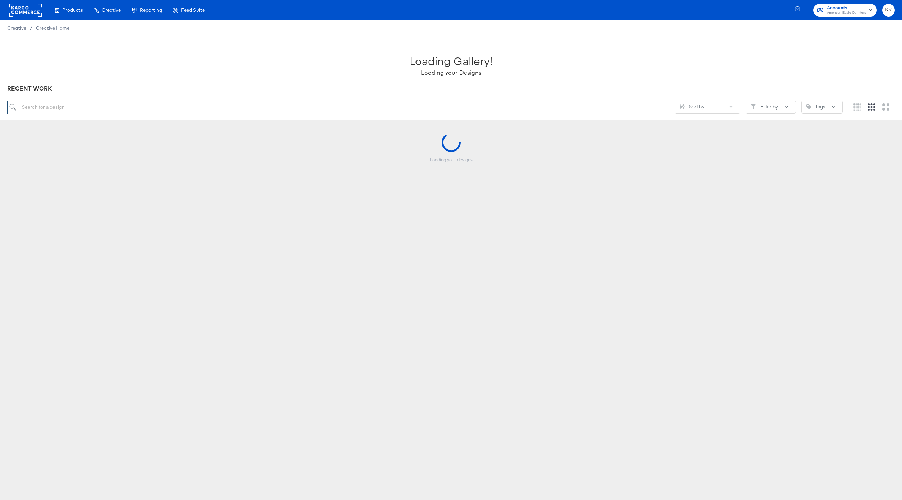
click at [99, 104] on input "search" at bounding box center [172, 107] width 331 height 13
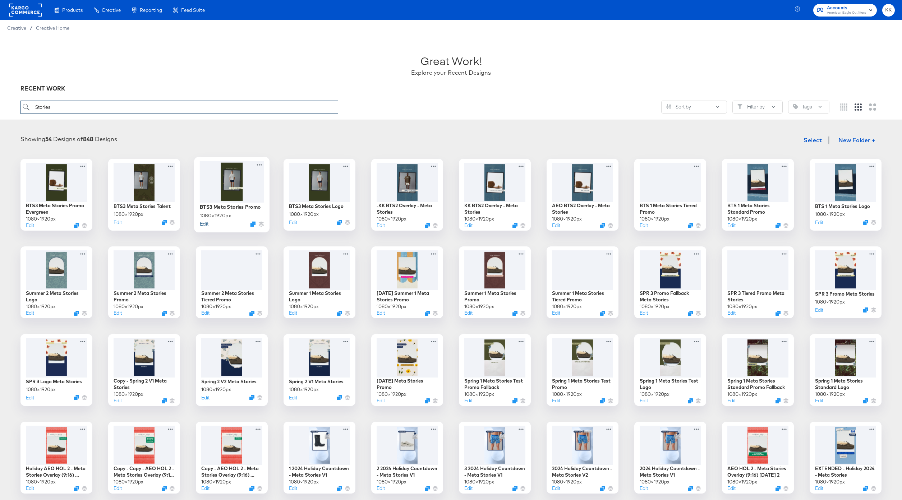
type input "Stories"
click at [203, 224] on button "Edit" at bounding box center [204, 223] width 9 height 7
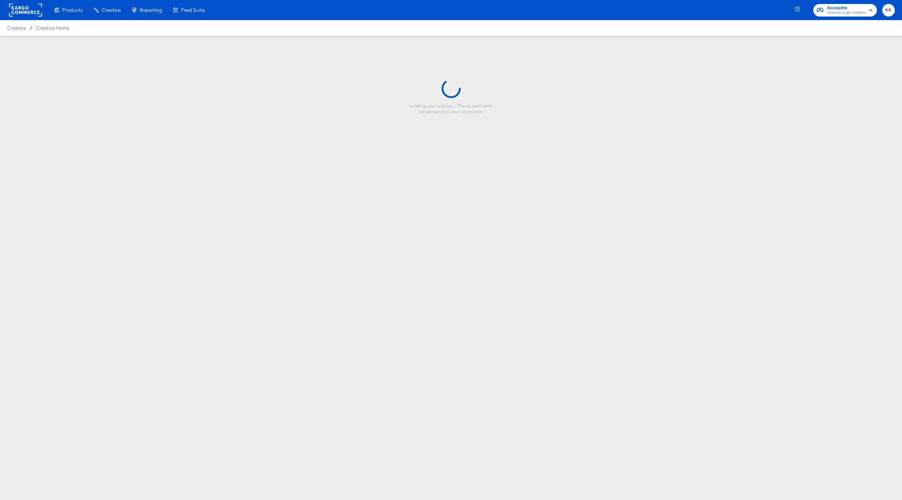
type input "BTS3 Meta Stories Promo"
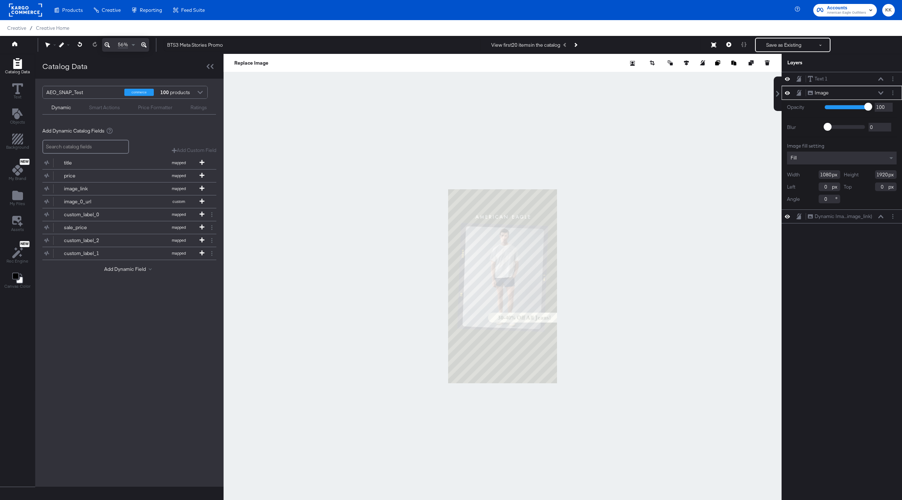
click at [144, 43] on icon at bounding box center [143, 44] width 5 height 5
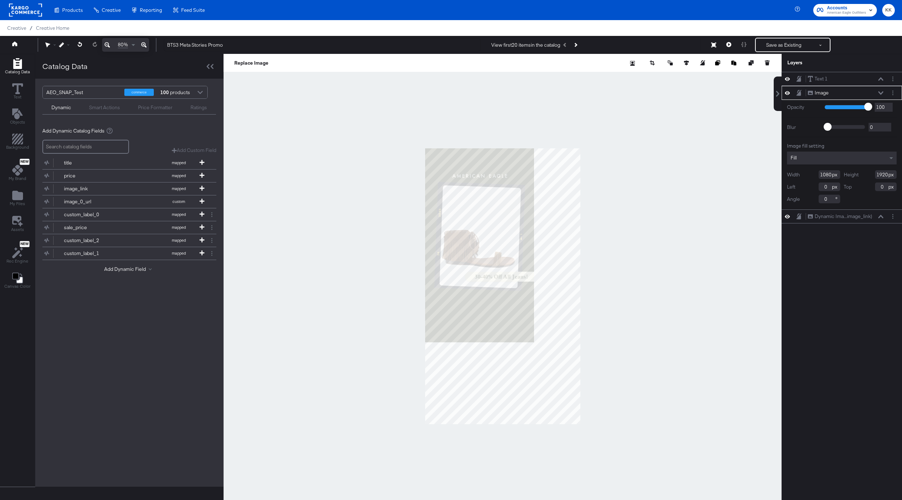
click at [144, 43] on icon at bounding box center [143, 44] width 5 height 5
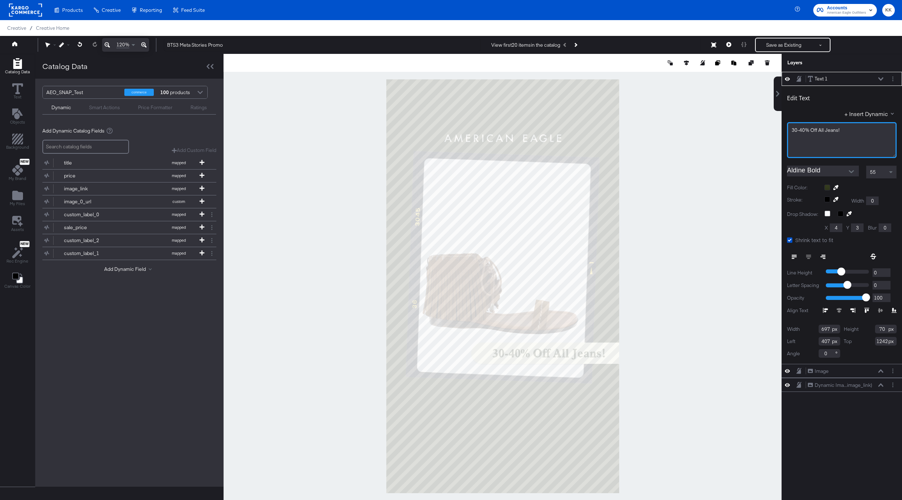
click at [802, 129] on span "30-40% Off All Jeans!" at bounding box center [816, 130] width 48 height 6
click at [847, 132] on div "30-70% Off All Jeans!" at bounding box center [842, 130] width 100 height 7
click at [705, 133] on div at bounding box center [502, 286] width 558 height 465
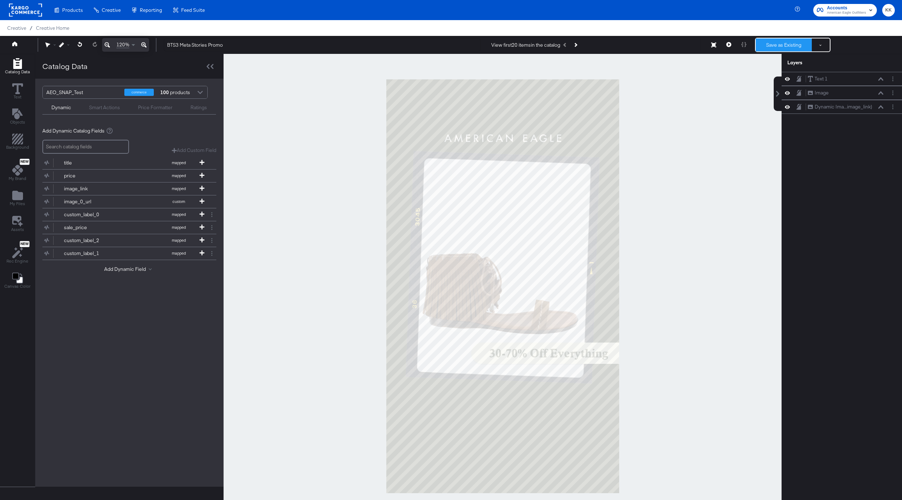
click at [803, 46] on button "Save as Existing" at bounding box center [784, 44] width 56 height 13
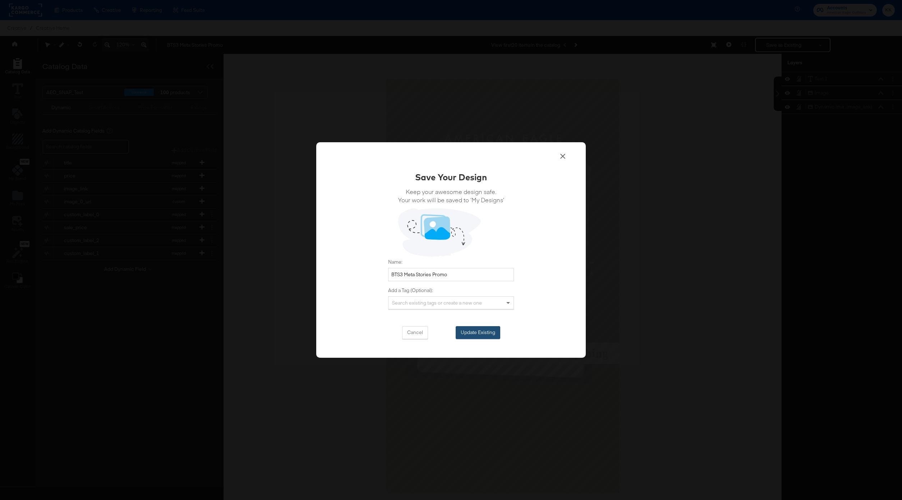
click at [488, 329] on button "Update Existing" at bounding box center [478, 332] width 45 height 13
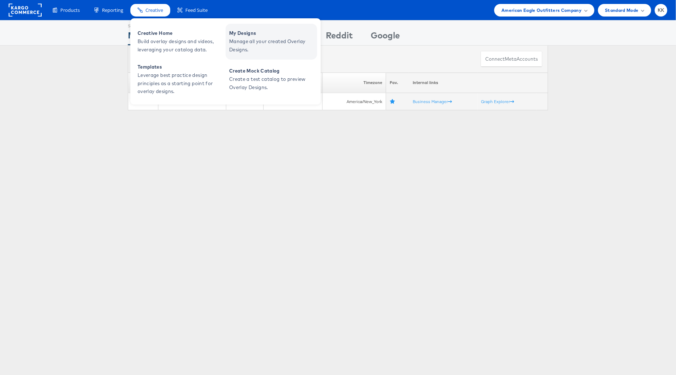
click at [250, 38] on span "Manage all your created Overlay Designs." at bounding box center [272, 45] width 86 height 17
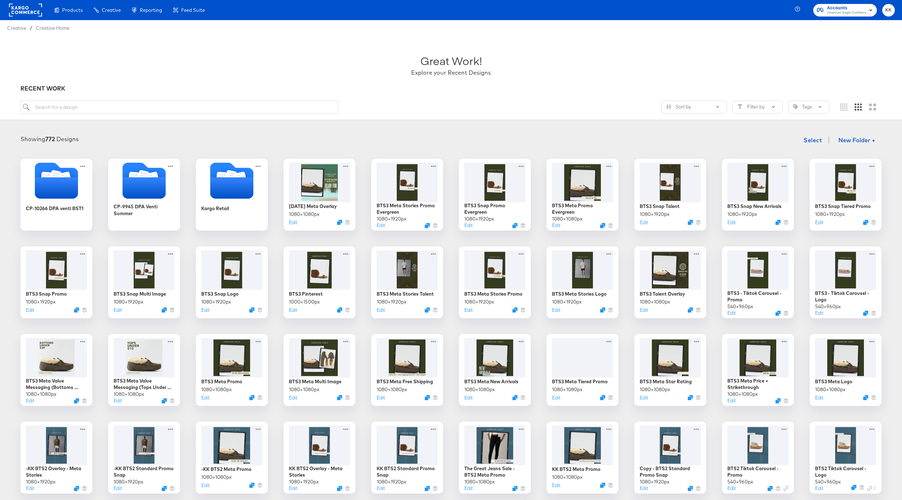
click at [101, 114] on div at bounding box center [450, 114] width 861 height 0
click at [90, 112] on input "search" at bounding box center [179, 107] width 318 height 13
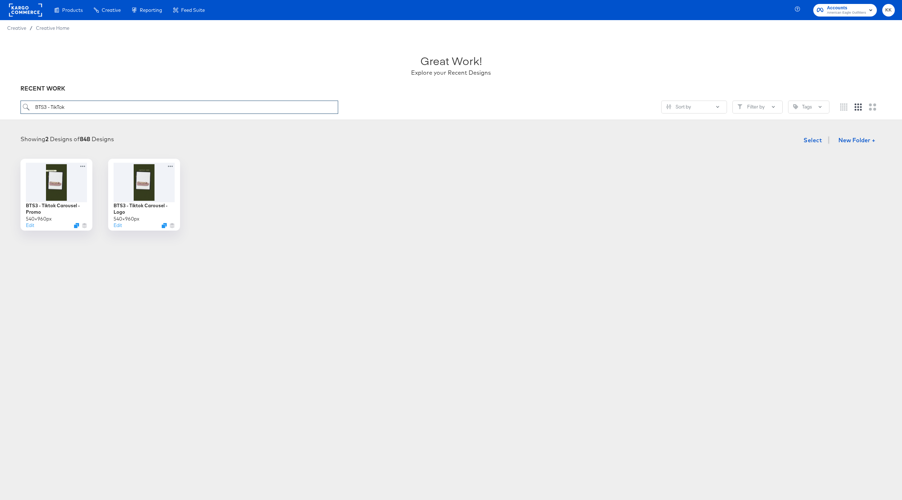
type input "BTS3 - TikTok"
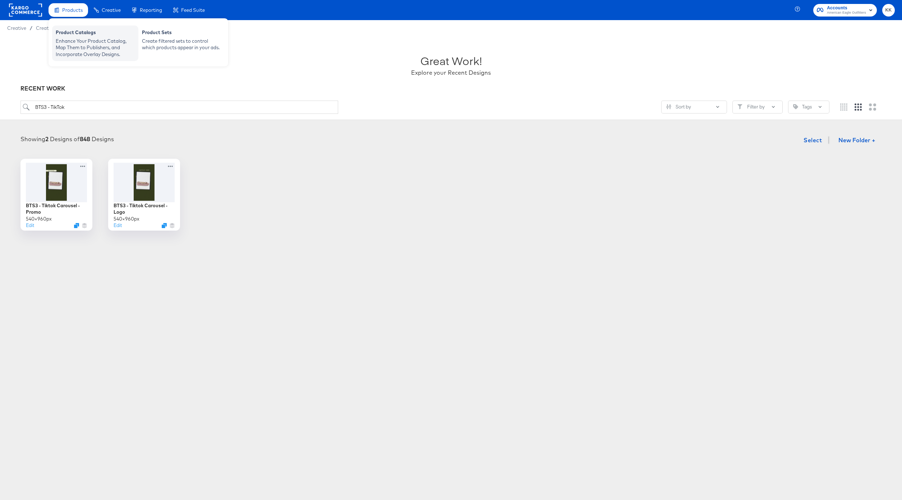
click at [70, 35] on div "Product Catalogs" at bounding box center [95, 33] width 79 height 9
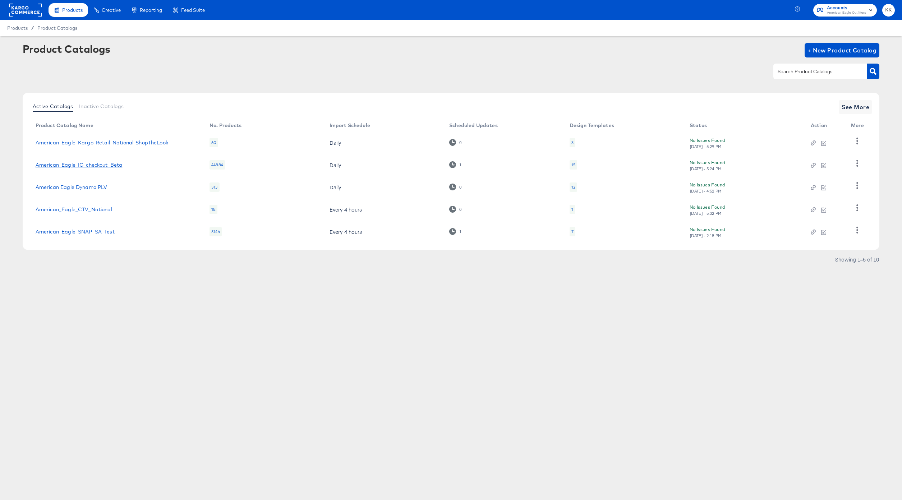
click at [105, 167] on link "American_Eagle_IG_checkout_Beta" at bounding box center [79, 165] width 87 height 6
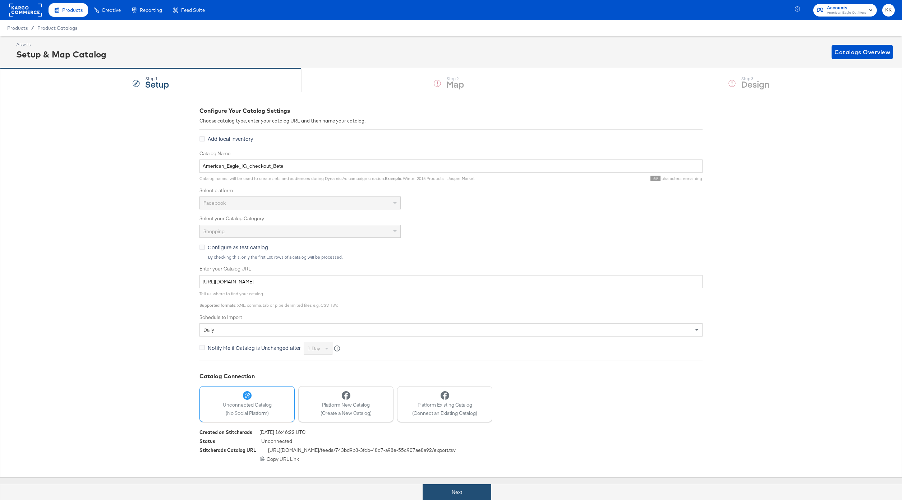
click at [464, 494] on button "Next" at bounding box center [457, 492] width 69 height 16
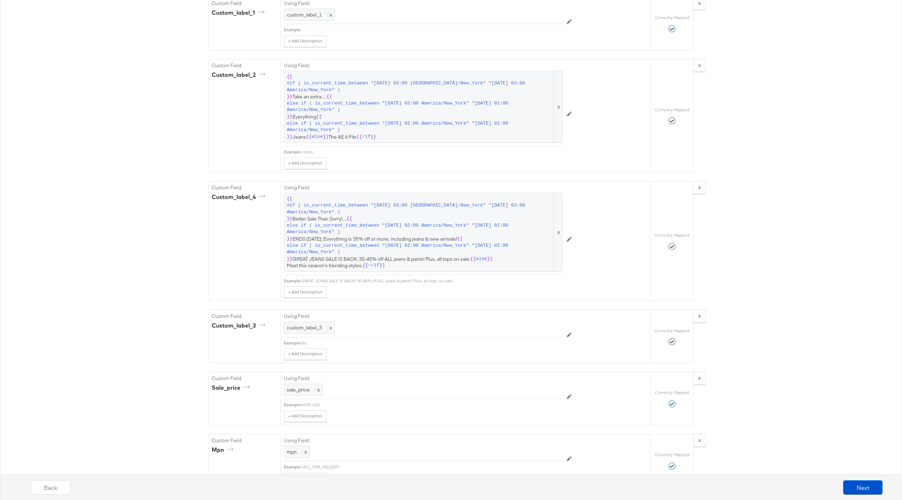
scroll to position [918, 0]
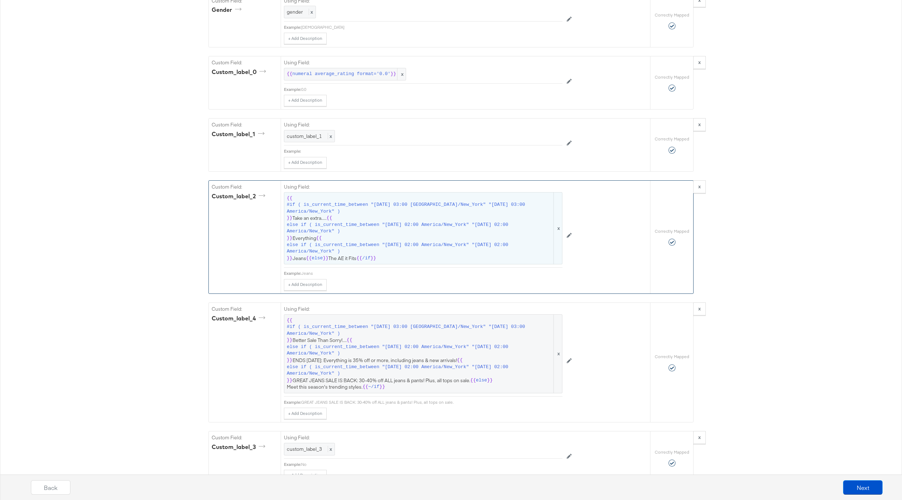
click at [372, 248] on span "else if ( is_current_time_between "[DATE] 02:00 America/New_York" "[DATE] 02:00…" at bounding box center [420, 248] width 266 height 13
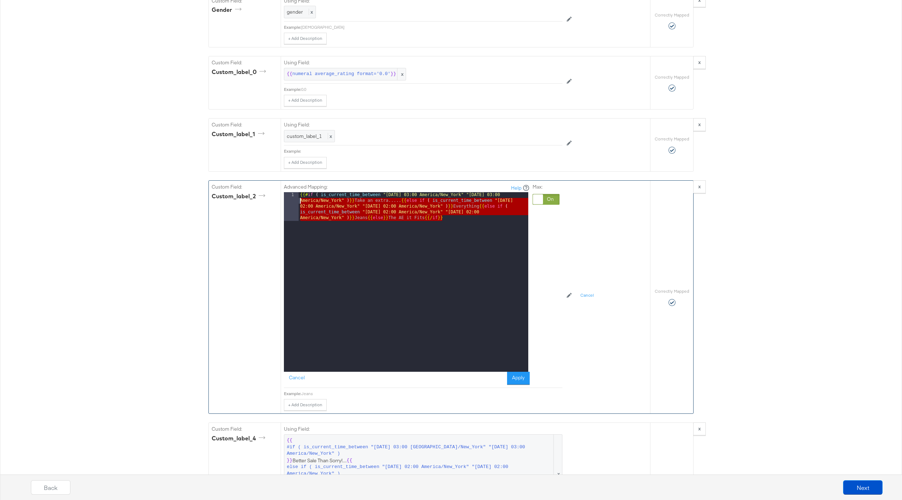
drag, startPoint x: 454, startPoint y: 218, endPoint x: 290, endPoint y: 198, distance: 165.0
click at [290, 198] on div "1 {{# if ( is_current_time_between "[DATE] 03:00 America/New_York" "[DATE] 03:0…" at bounding box center [406, 282] width 244 height 180
click at [428, 217] on div "{{# if ( is_current_time_between "[DATE] 03:00 [GEOGRAPHIC_DATA]/New_York" "[DA…" at bounding box center [414, 310] width 230 height 237
drag, startPoint x: 456, startPoint y: 217, endPoint x: 281, endPoint y: 182, distance: 178.1
click at [281, 182] on div "Advanced Mapping: Help 1 {{# if ( is_current_time_between "[DATE] 03:00 [GEOGRA…" at bounding box center [465, 297] width 369 height 233
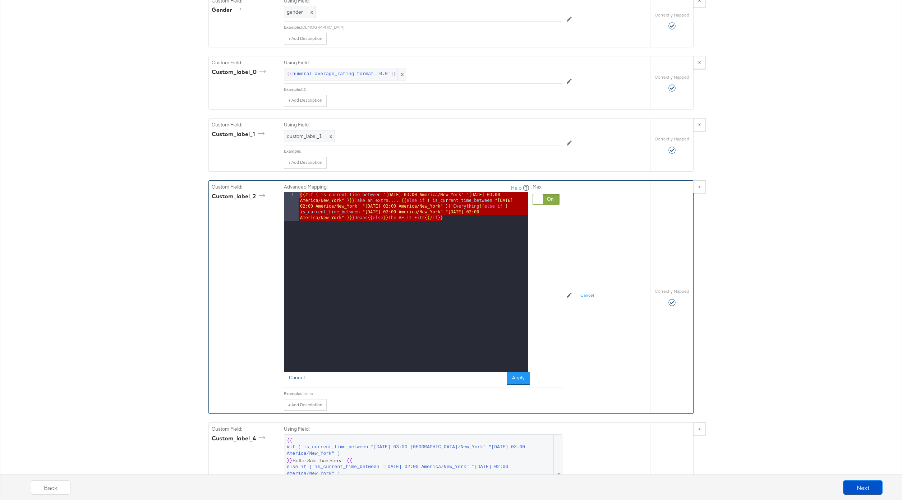
click at [293, 374] on button "Cancel" at bounding box center [297, 378] width 26 height 13
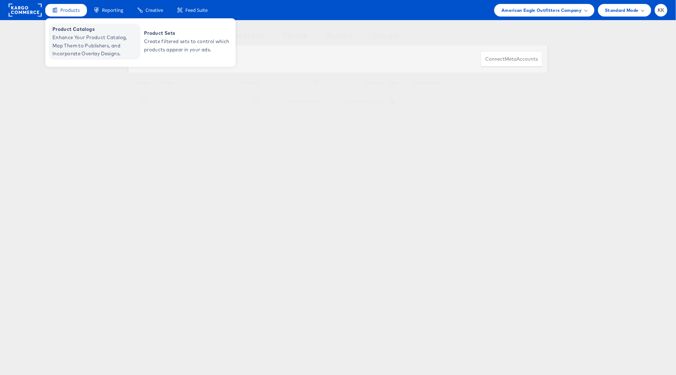
click at [72, 42] on span "Enhance Your Product Catalog, Map Them to Publishers, and Incorporate Overlay D…" at bounding box center [95, 45] width 86 height 24
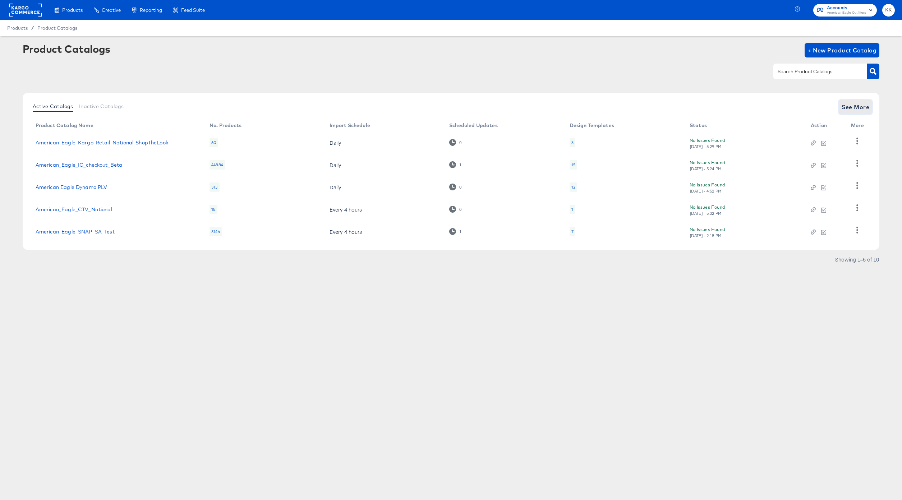
click at [868, 106] on span "See More" at bounding box center [855, 107] width 28 height 10
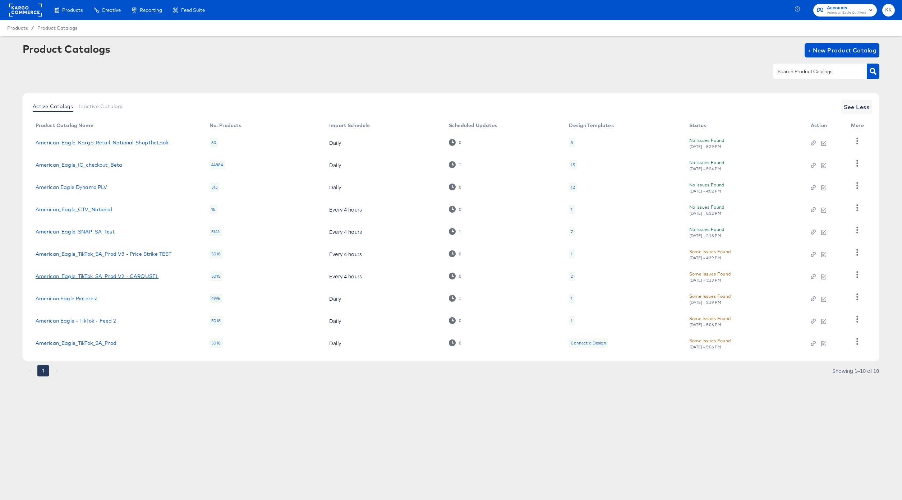
click at [121, 275] on link "American_Eagle_TikTok_SA_Prod V2 - CAROUSEL" at bounding box center [97, 276] width 123 height 6
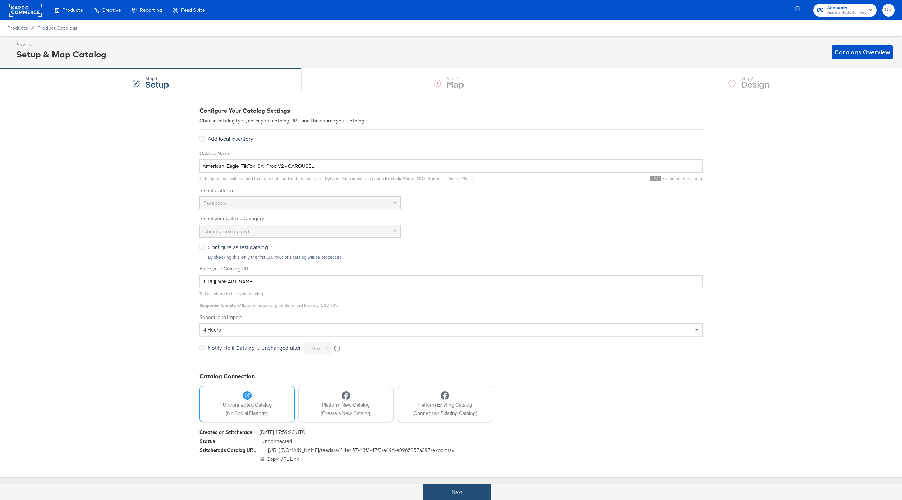
click at [463, 489] on button "Next" at bounding box center [457, 492] width 69 height 16
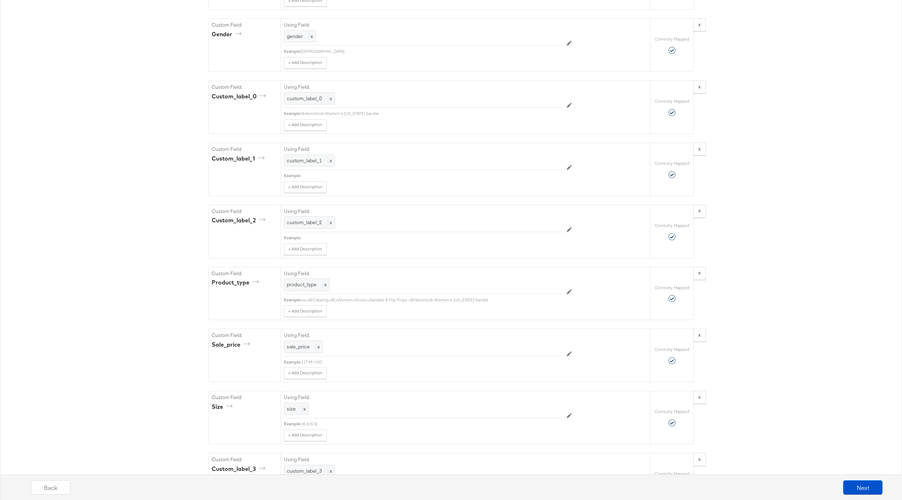
scroll to position [979, 0]
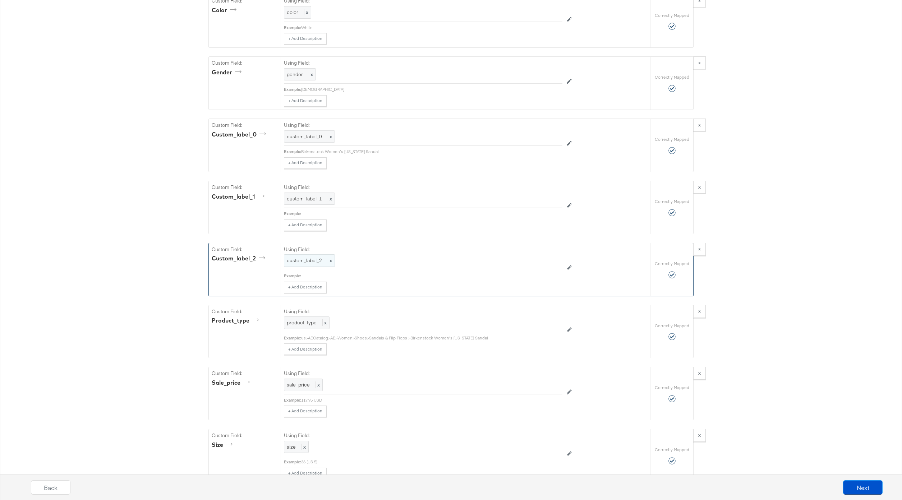
click at [303, 263] on span "custom_label_2" at bounding box center [304, 260] width 35 height 6
click at [544, 259] on div at bounding box center [545, 261] width 27 height 11
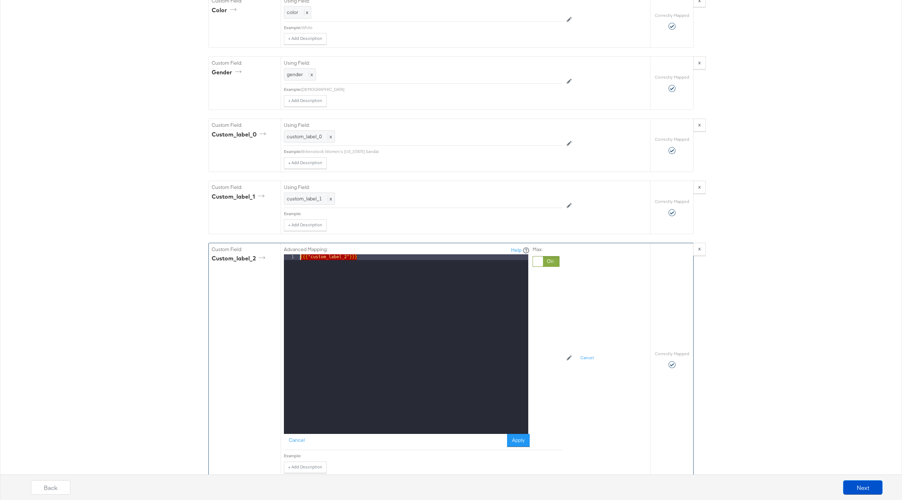
drag, startPoint x: 366, startPoint y: 258, endPoint x: 285, endPoint y: 258, distance: 80.5
click at [285, 258] on div "1 {{{ "custom_label_2" }}} XXXXXXXXXXXXXXXXXXXXXXXXXXXXXXXXXXXXXXXXXXXXXXXXXX" at bounding box center [406, 344] width 244 height 180
click at [439, 323] on div "{{# if ( is_current_time_between "[DATE] 03:00 [GEOGRAPHIC_DATA]/New_York" "[DA…" at bounding box center [414, 372] width 230 height 237
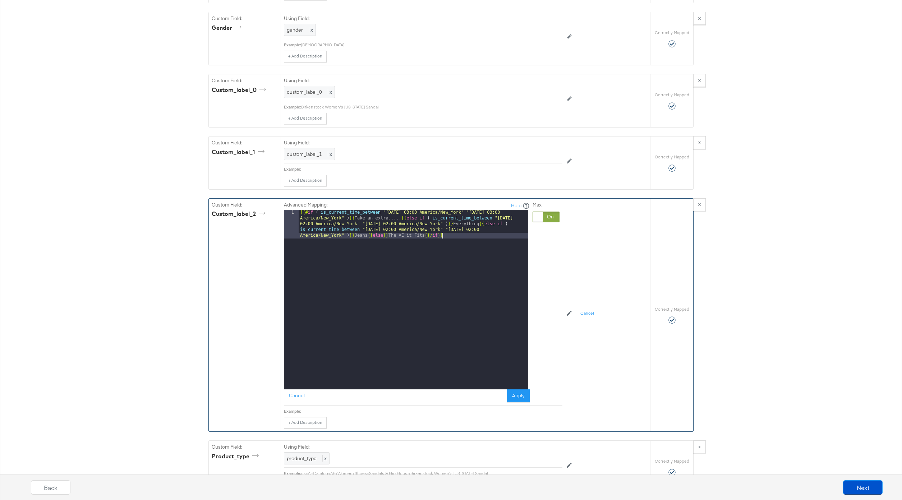
scroll to position [1033, 0]
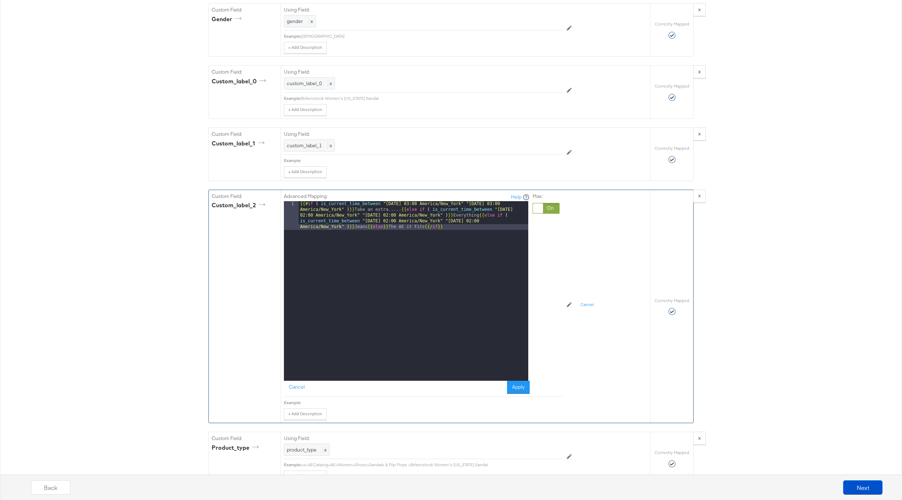
click at [400, 212] on div "{{# if ( is_current_time_between "[DATE] 03:00 [GEOGRAPHIC_DATA]/New_York" "[DA…" at bounding box center [414, 319] width 230 height 237
click at [515, 388] on button "Apply" at bounding box center [518, 387] width 23 height 13
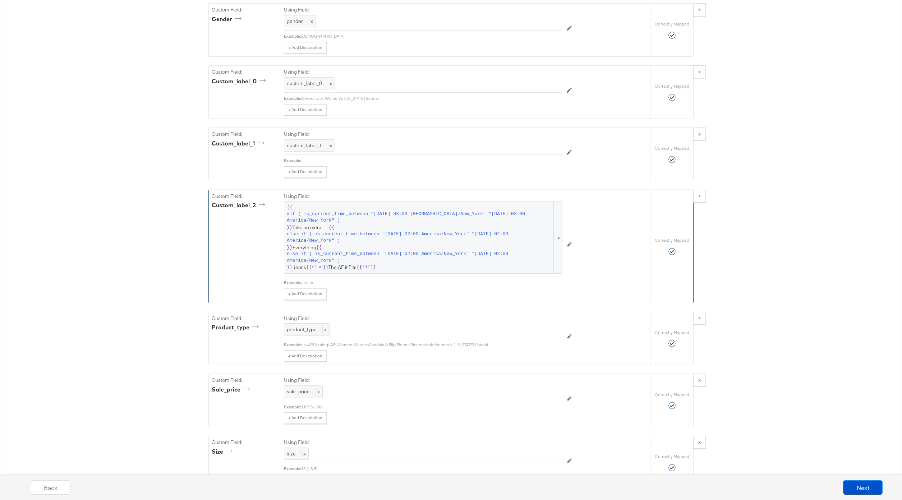
scroll to position [1253, 0]
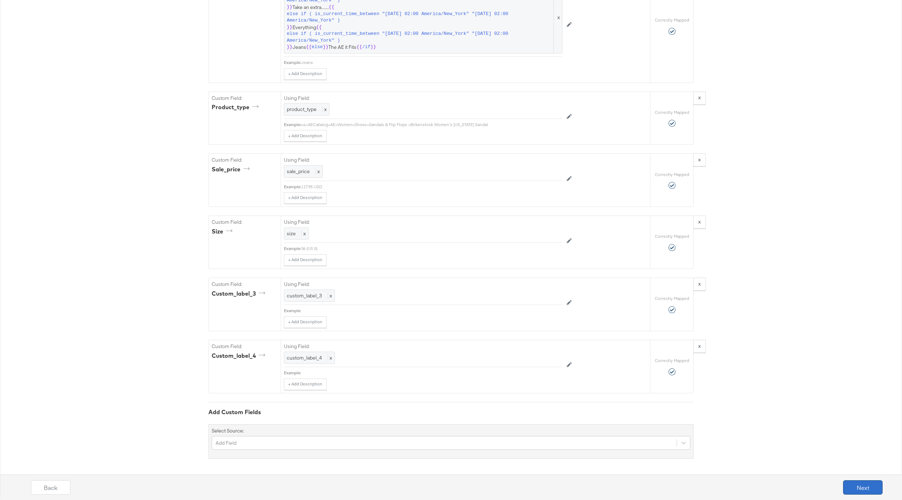
click at [865, 486] on button "Next" at bounding box center [863, 487] width 40 height 14
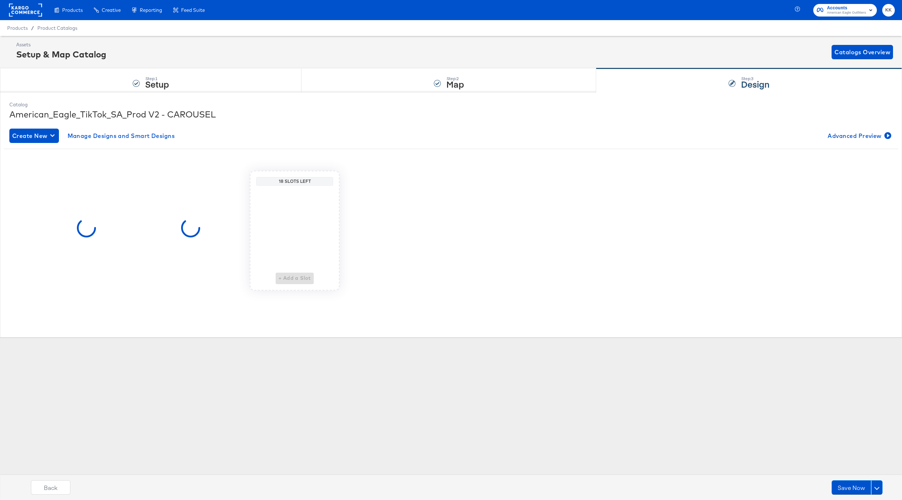
scroll to position [0, 0]
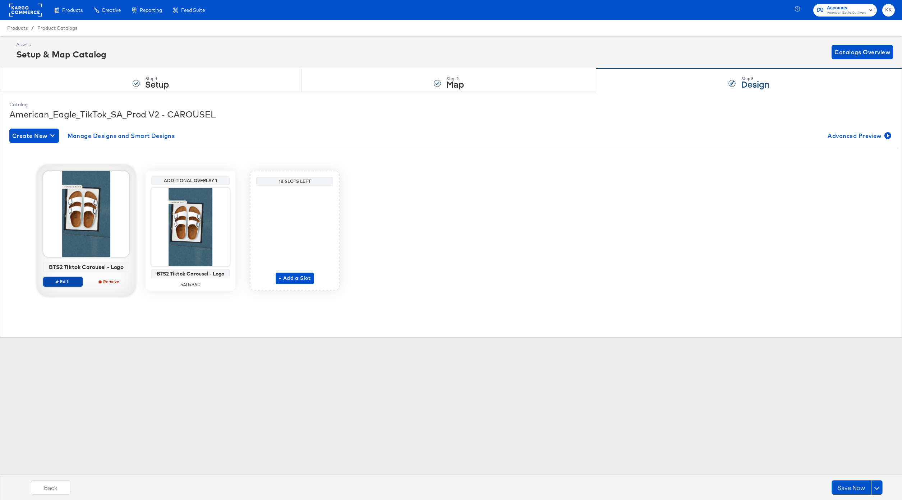
click at [65, 283] on span "Edit" at bounding box center [62, 281] width 33 height 5
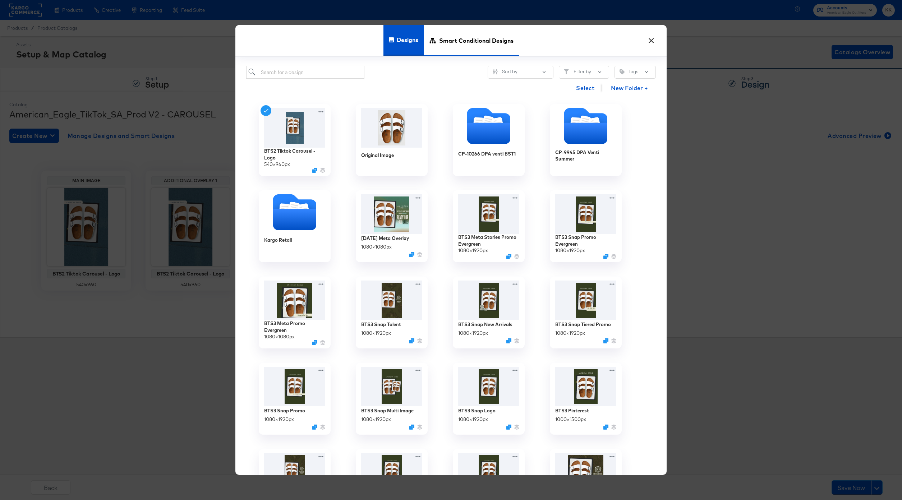
click at [471, 46] on span "Smart Conditional Designs" at bounding box center [476, 40] width 74 height 32
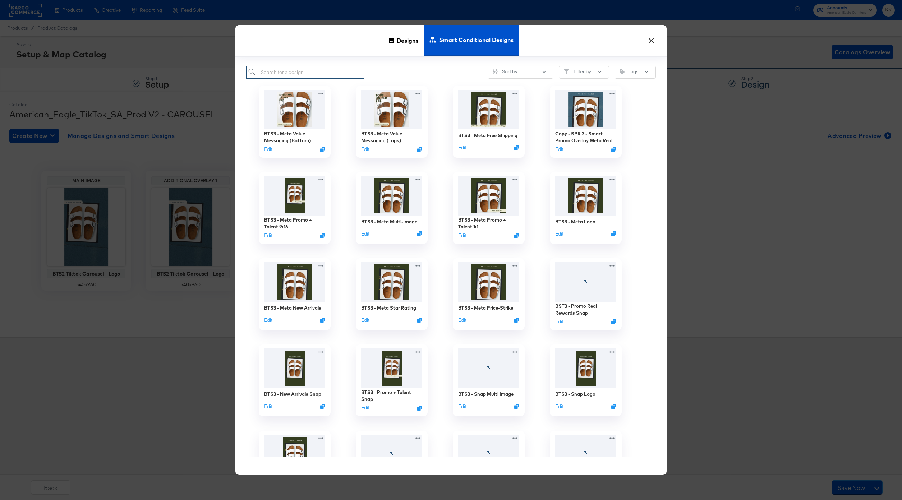
click at [318, 71] on input "search" at bounding box center [305, 72] width 118 height 13
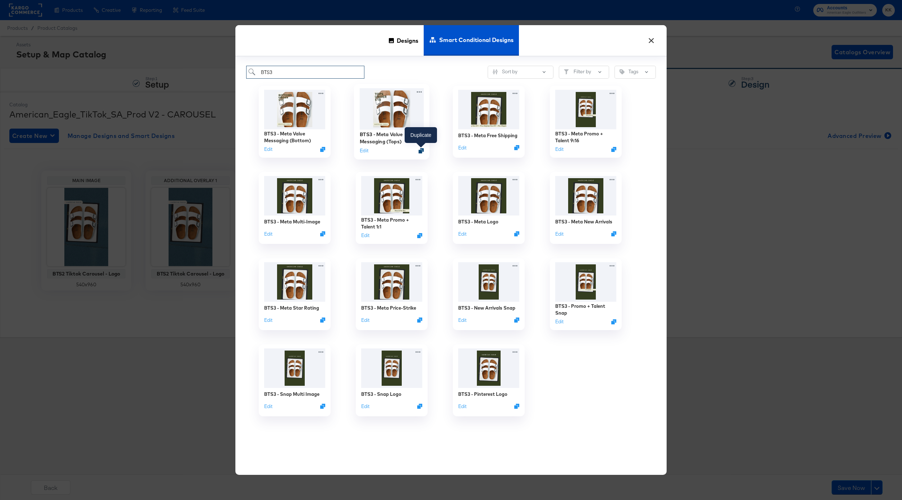
type input "BTS3"
click at [420, 150] on icon "Duplicate" at bounding box center [421, 150] width 5 height 5
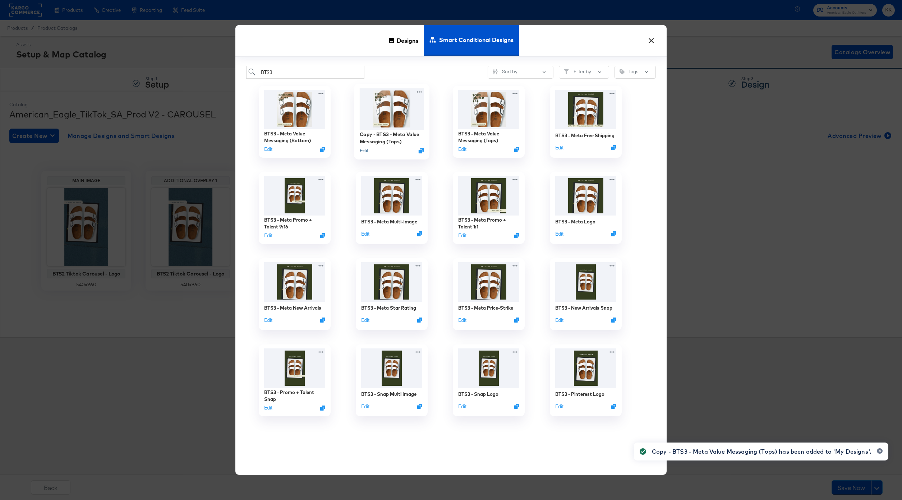
click at [361, 153] on button "Edit" at bounding box center [364, 150] width 9 height 7
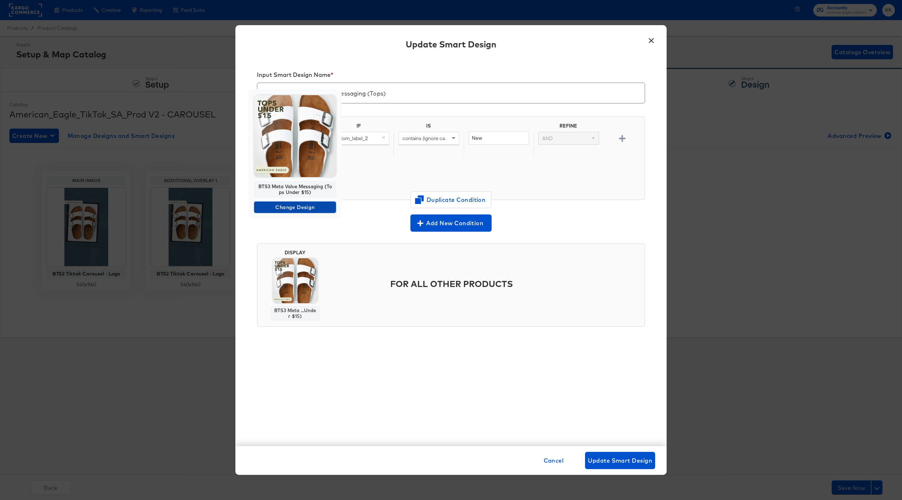
click at [287, 204] on span "Change Design" at bounding box center [295, 207] width 76 height 9
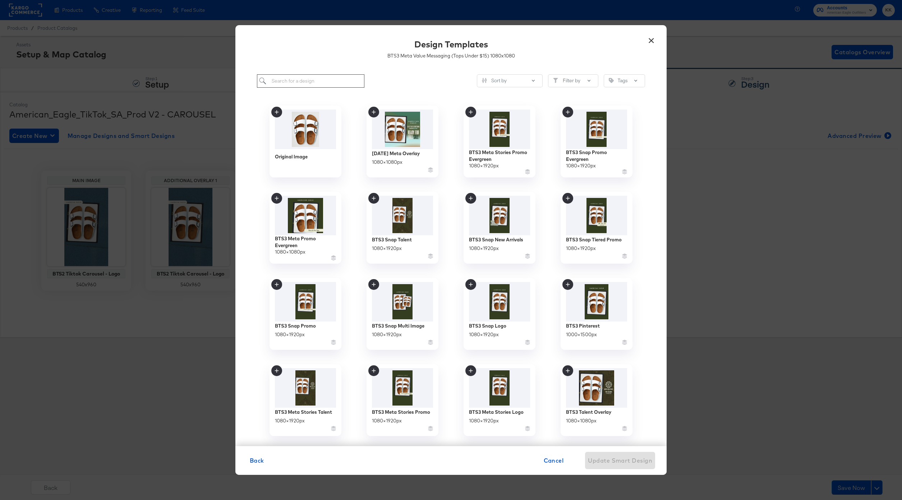
click at [293, 75] on input "search" at bounding box center [310, 80] width 107 height 13
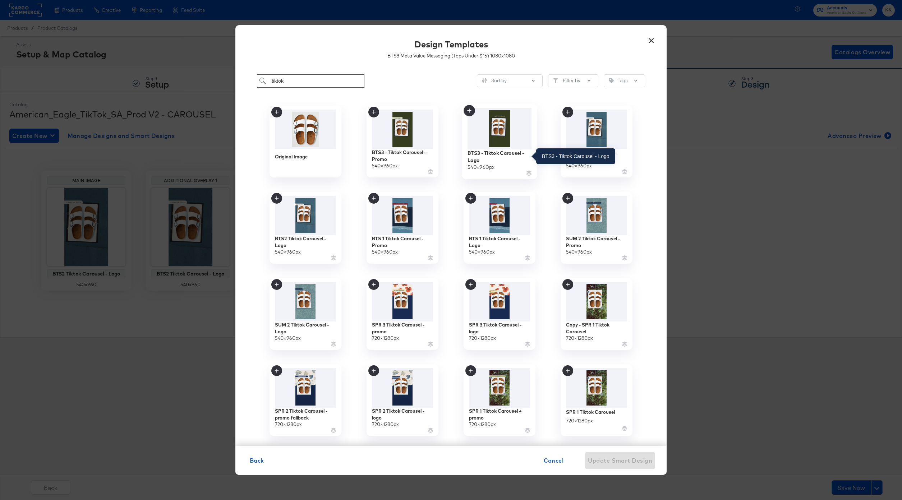
type input "tiktok"
click at [493, 155] on div "BTS3 - Tiktok Carousel - Logo" at bounding box center [499, 156] width 64 height 14
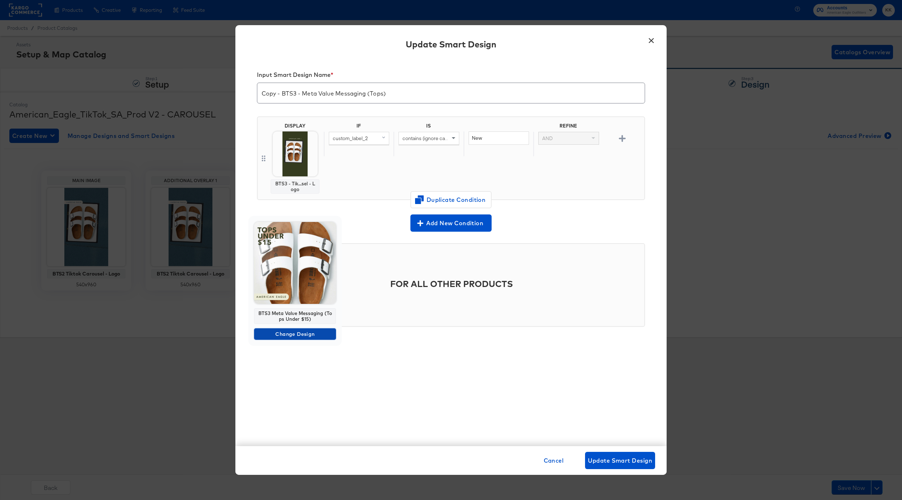
click at [294, 334] on span "Change Design" at bounding box center [295, 334] width 76 height 9
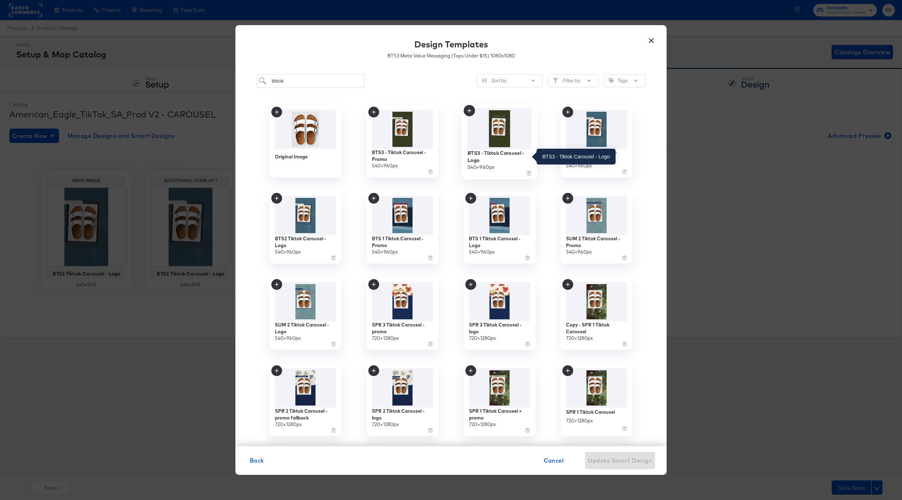
click at [489, 153] on div "BTS3 - Tiktok Carousel - Logo" at bounding box center [499, 156] width 64 height 14
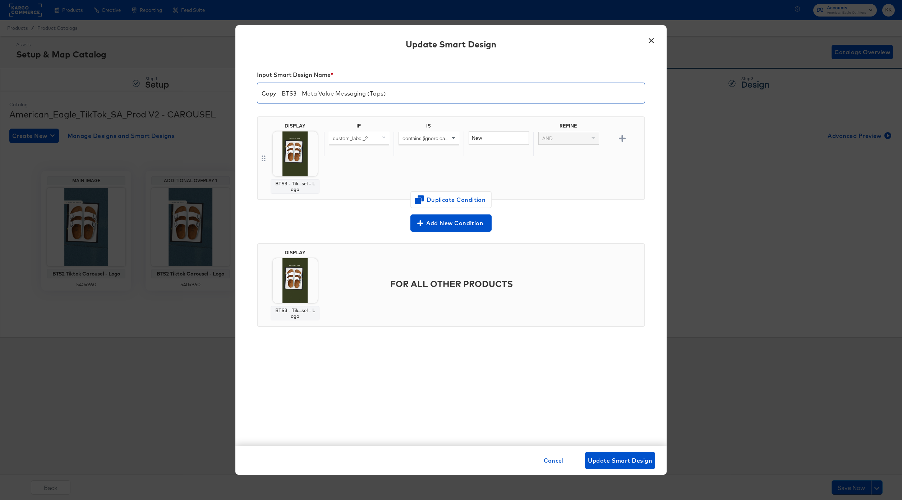
drag, startPoint x: 281, startPoint y: 93, endPoint x: 231, endPoint y: 93, distance: 50.3
click at [231, 93] on div "× Update Smart Design Input Smart Design Name * Copy - BTS3 - Meta Value Messag…" at bounding box center [451, 250] width 902 height 500
click at [282, 94] on input "BTS3 - Meta Value Messaging (Tops)" at bounding box center [450, 90] width 387 height 20
drag, startPoint x: 282, startPoint y: 94, endPoint x: 374, endPoint y: 94, distance: 92.0
click at [374, 94] on input "BTS3 - Meta Value Messaging (Tops)" at bounding box center [450, 90] width 387 height 20
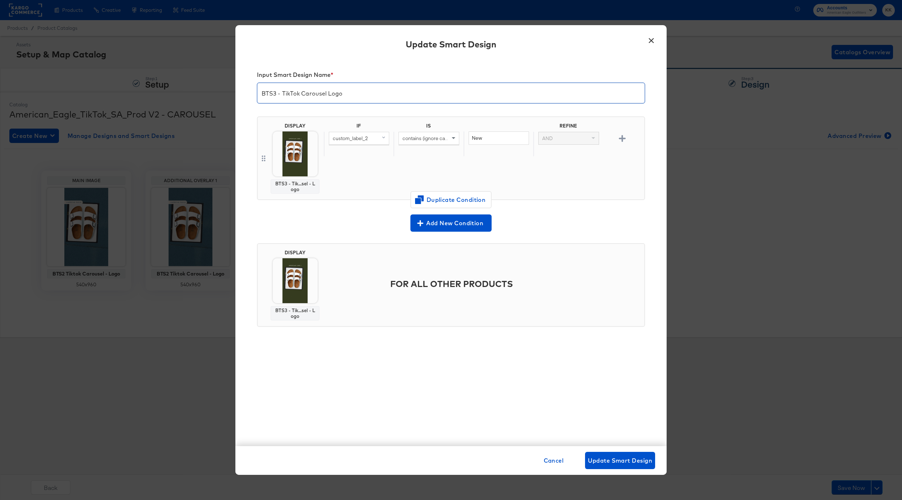
type input "BTS3 - TikTok Carousel Logo"
click at [411, 214] on div "Add New Condition" at bounding box center [451, 222] width 388 height 20
click at [612, 451] on div "Cancel Update Smart Design" at bounding box center [450, 460] width 431 height 29
click at [617, 456] on span "Update Smart Design" at bounding box center [620, 461] width 64 height 10
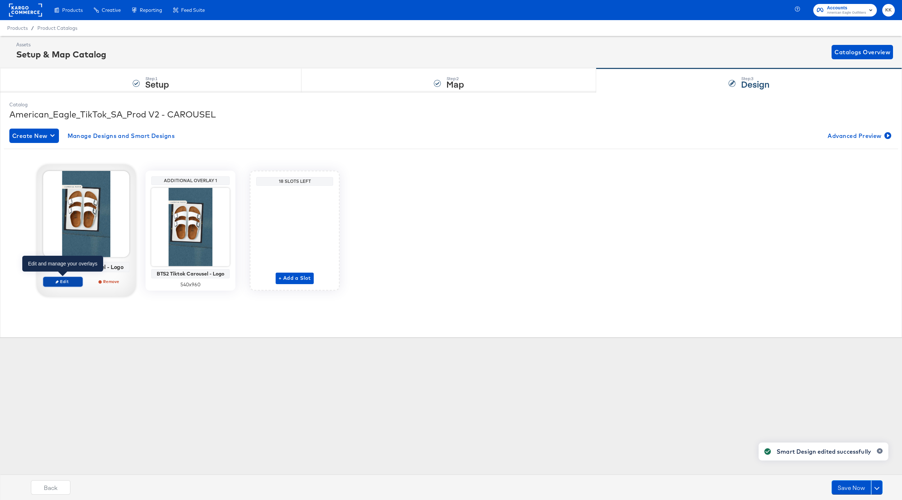
click at [67, 278] on button "Edit" at bounding box center [63, 282] width 40 height 10
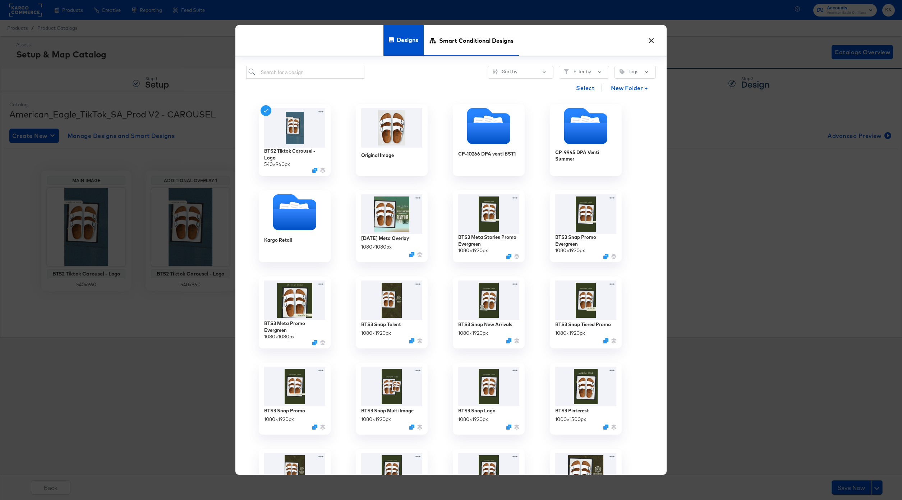
click at [453, 44] on span "Smart Conditional Designs" at bounding box center [476, 40] width 74 height 32
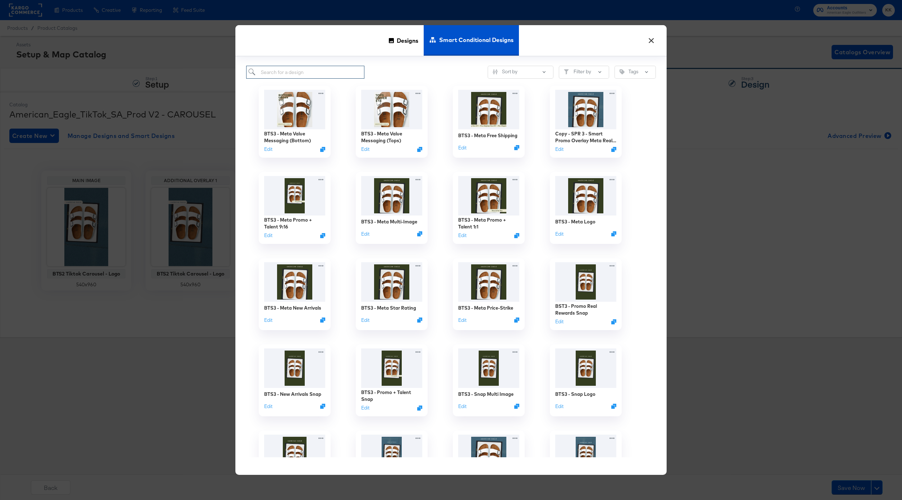
click at [310, 70] on input "search" at bounding box center [305, 72] width 118 height 13
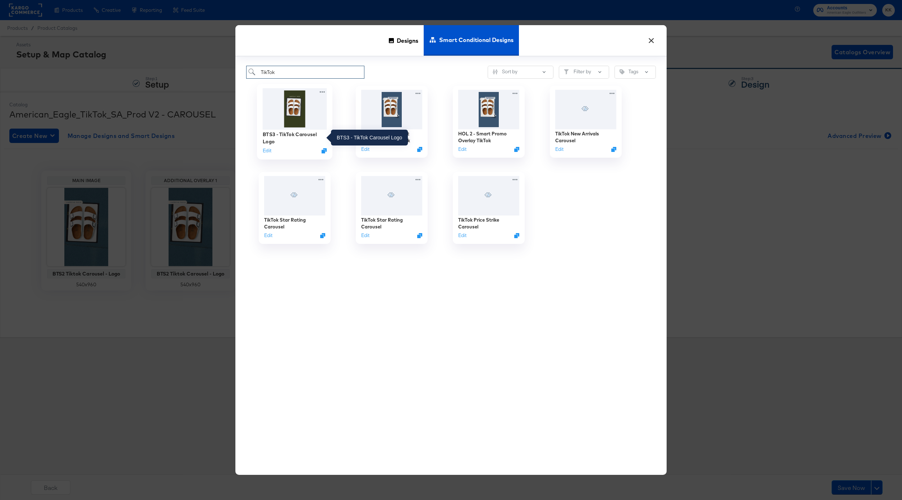
type input "TikTok"
click at [287, 133] on div "BTS3 - TikTok Carousel Logo" at bounding box center [295, 138] width 64 height 14
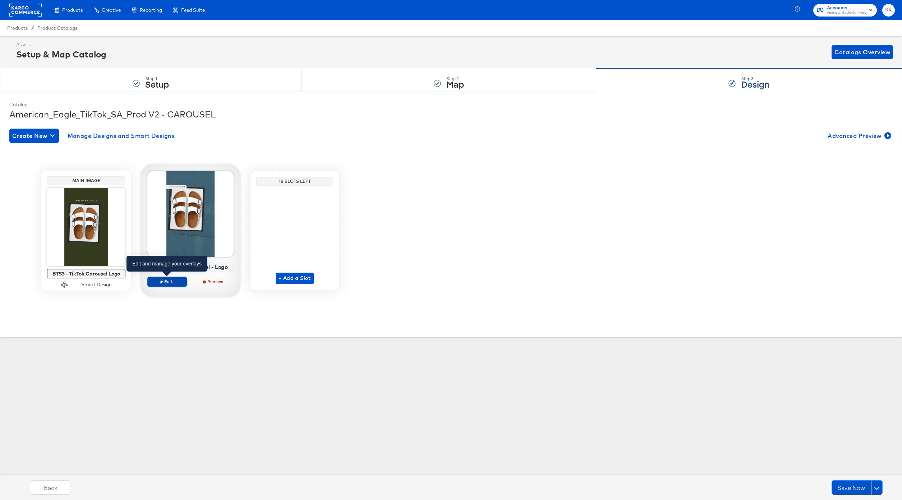
click at [164, 280] on span "Edit" at bounding box center [167, 281] width 33 height 5
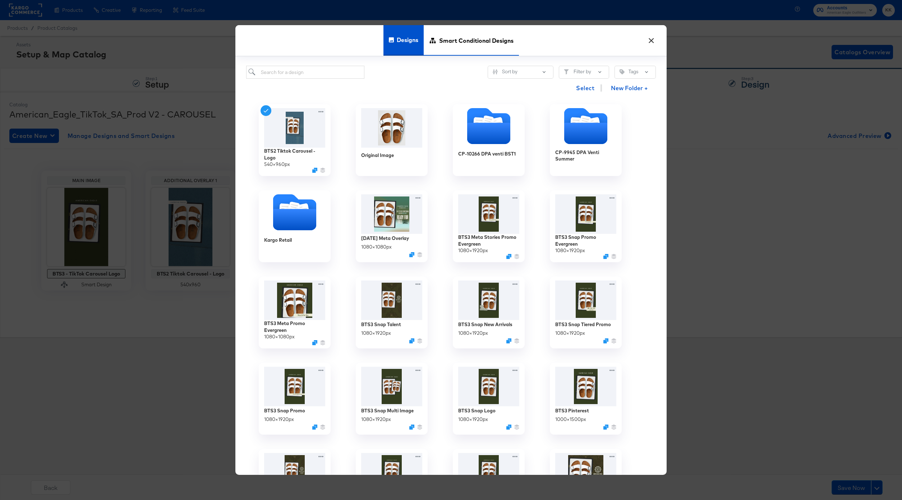
click at [455, 39] on span "Smart Conditional Designs" at bounding box center [476, 40] width 74 height 32
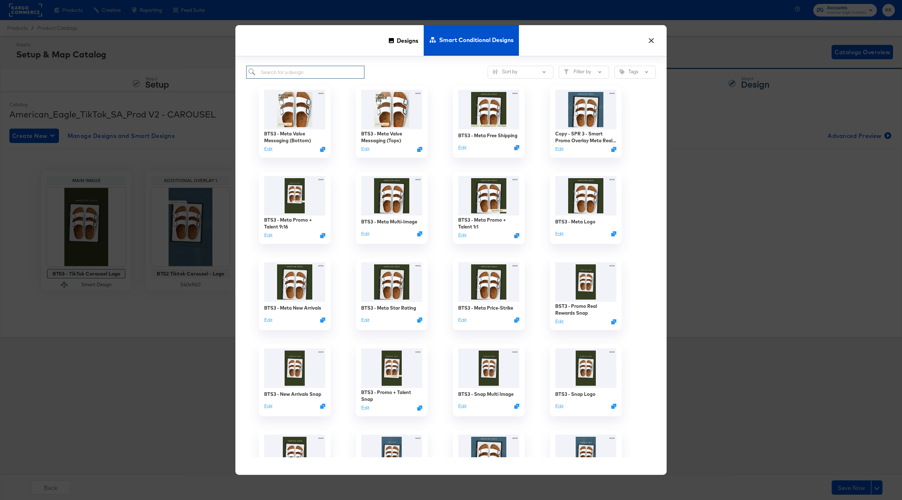
click at [306, 73] on input "search" at bounding box center [305, 72] width 118 height 13
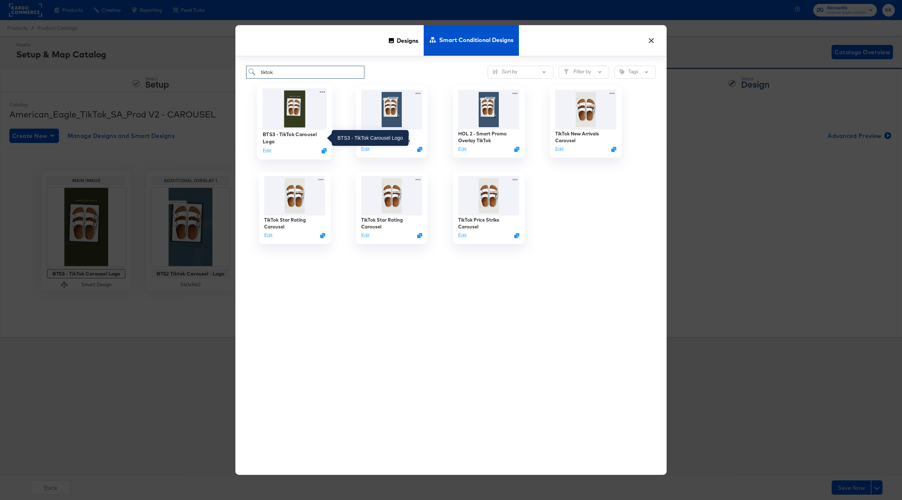
type input "tiktok"
click at [302, 133] on div "BTS3 - TikTok Carousel Logo" at bounding box center [295, 138] width 64 height 14
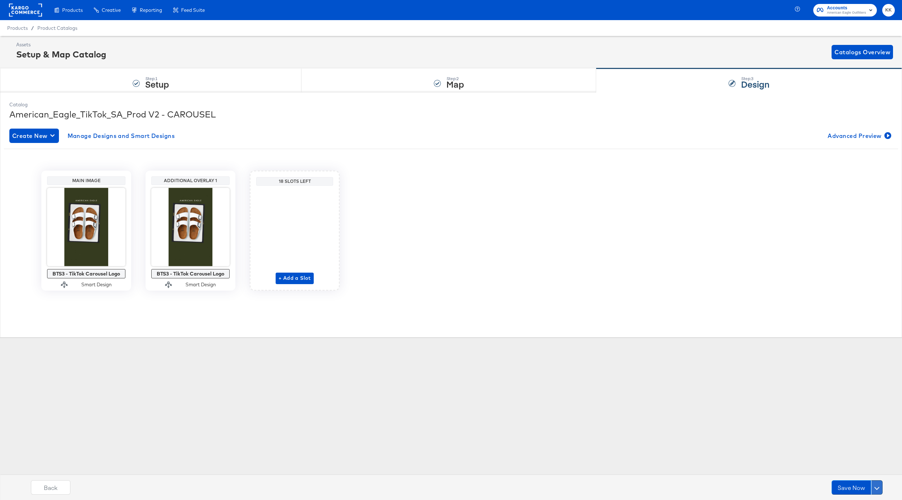
click at [880, 489] on button at bounding box center [876, 487] width 11 height 14
click at [875, 473] on div "Schedule Save" at bounding box center [859, 473] width 33 height 7
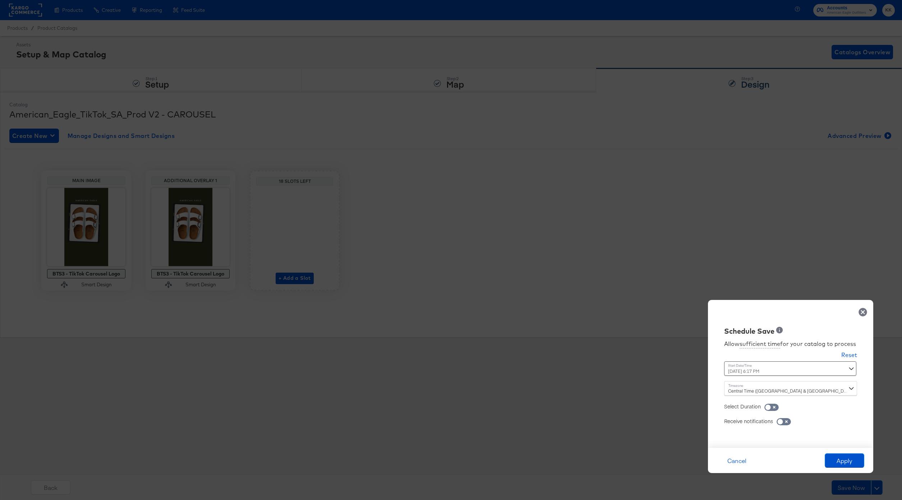
click at [750, 367] on div "[DATE] 6:17 PM ‹ [DATE] › Su Mo Tu We Th Fr Sa 27 28 29 30 31 1 2 3 4 5 6 7 8 9…" at bounding box center [772, 368] width 97 height 14
click at [758, 377] on div "Time : [DATE] 6:17 PM ‹ [DATE] › Su Mo Tu We Th Fr Sa 27 28 29 30 31 1 2 3 4 5 …" at bounding box center [772, 371] width 97 height 20
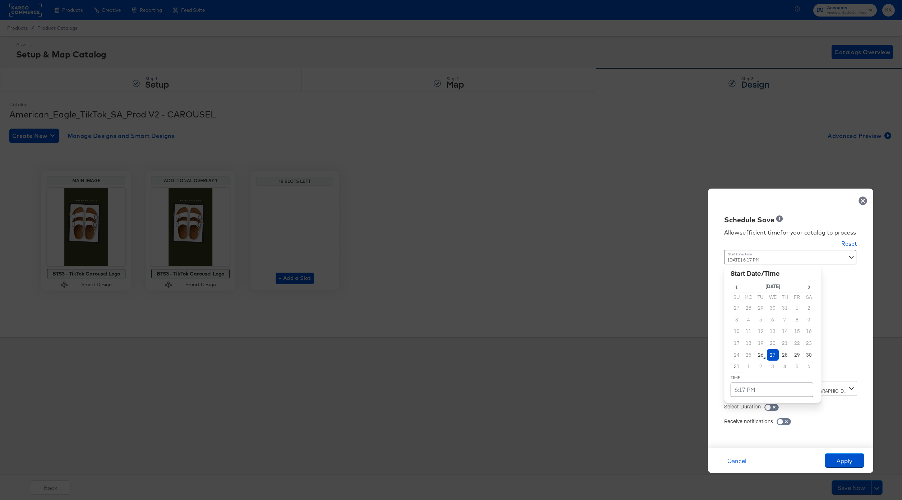
click at [767, 374] on div "[DATE] 6:17 PM ‹ [DATE] › Su Mo Tu We Th Fr Sa 27 28 29 30 31 1 2 3 4 5 6 7 8 9…" at bounding box center [772, 313] width 97 height 126
click at [770, 356] on td "27" at bounding box center [773, 355] width 12 height 12
click at [758, 379] on table "‹ [DATE] › Su Mo Tu We Th Fr Sa 27 28 29 30 31 1 2 3 4 5 6 7 8 9 10 11 12 13 14…" at bounding box center [772, 339] width 84 height 116
click at [758, 387] on td "6:17 PM" at bounding box center [771, 390] width 83 height 14
click at [762, 332] on span "▼" at bounding box center [758, 336] width 14 height 14
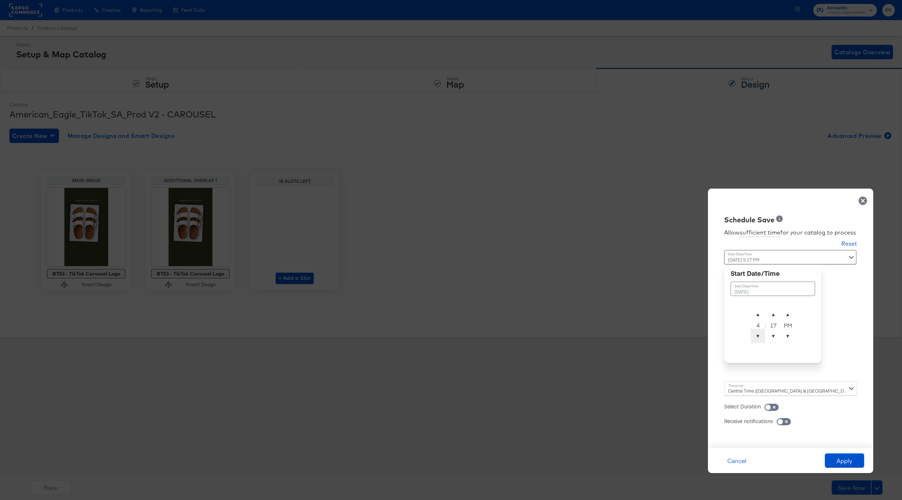
click at [762, 332] on span "▼" at bounding box center [758, 336] width 14 height 14
click at [780, 307] on td "▲ 2 ▼ : ▲ 17 ▼ ▲ PM ▼" at bounding box center [772, 326] width 45 height 38
click at [775, 309] on span "▲" at bounding box center [773, 314] width 14 height 14
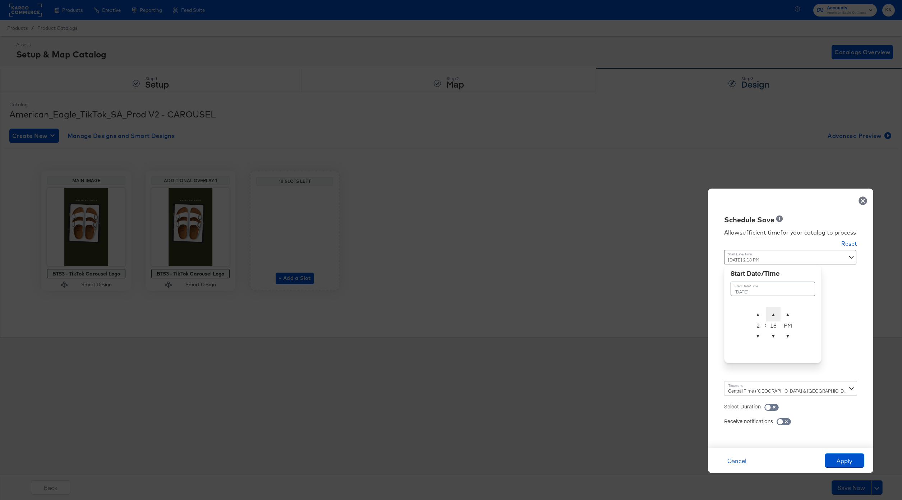
click at [775, 309] on span "▲" at bounding box center [773, 314] width 14 height 14
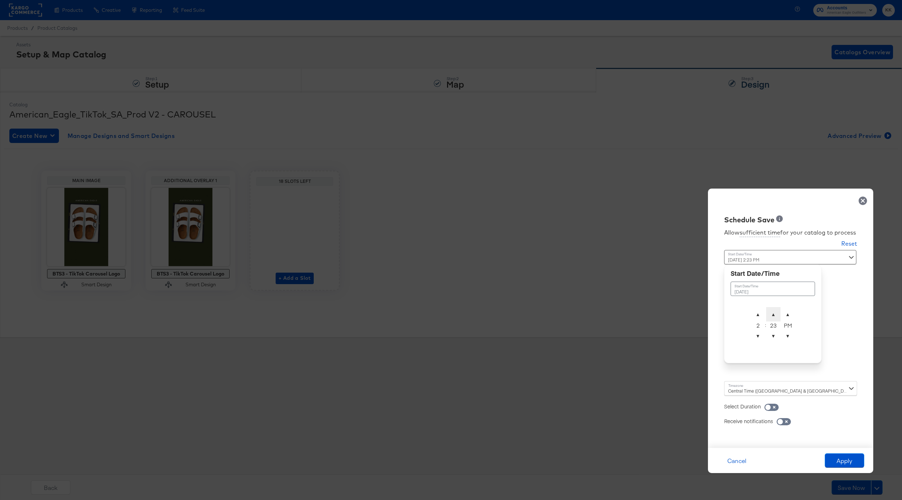
click at [775, 309] on span "▲" at bounding box center [773, 314] width 14 height 14
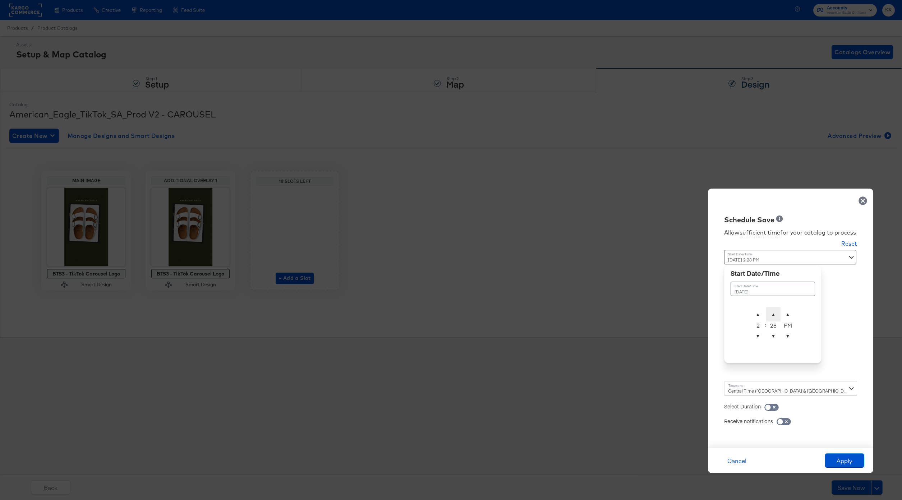
click at [775, 309] on span "▲" at bounding box center [773, 314] width 14 height 14
click at [784, 310] on span "▲" at bounding box center [787, 314] width 14 height 14
click at [771, 310] on span "▲" at bounding box center [773, 314] width 14 height 14
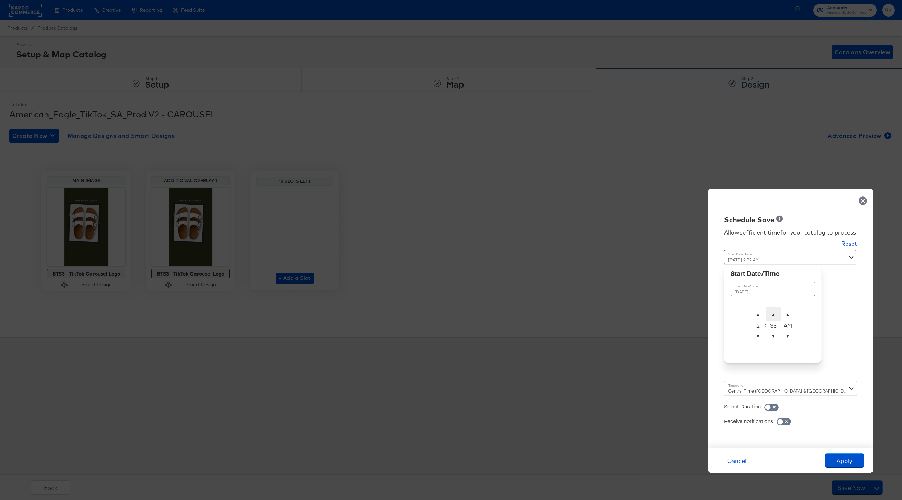
click at [771, 310] on span "▲" at bounding box center [773, 314] width 14 height 14
click at [772, 330] on span "▼" at bounding box center [773, 336] width 14 height 14
type input "[DATE] 2:00 AM"
click at [739, 390] on div "Central Time ([GEOGRAPHIC_DATA] & [GEOGRAPHIC_DATA]) ([GEOGRAPHIC_DATA]/[GEOGRA…" at bounding box center [790, 388] width 133 height 14
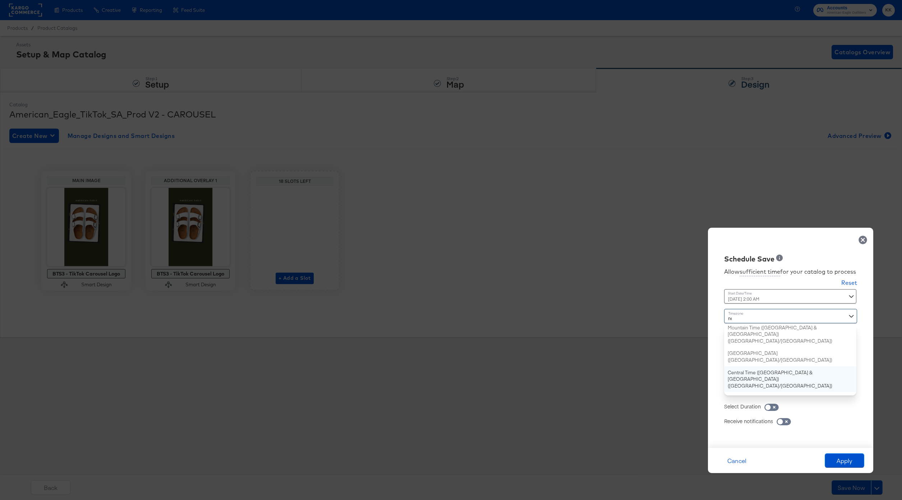
type input "new"
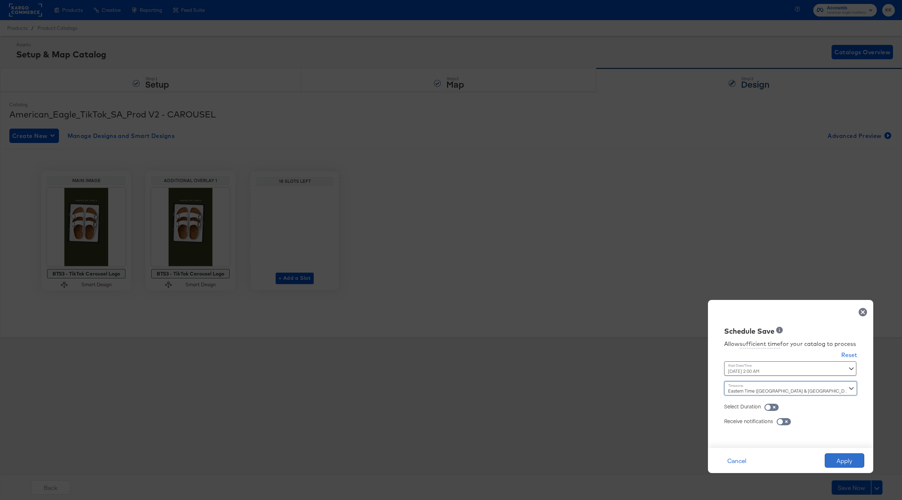
click at [836, 462] on button "Apply" at bounding box center [845, 460] width 40 height 14
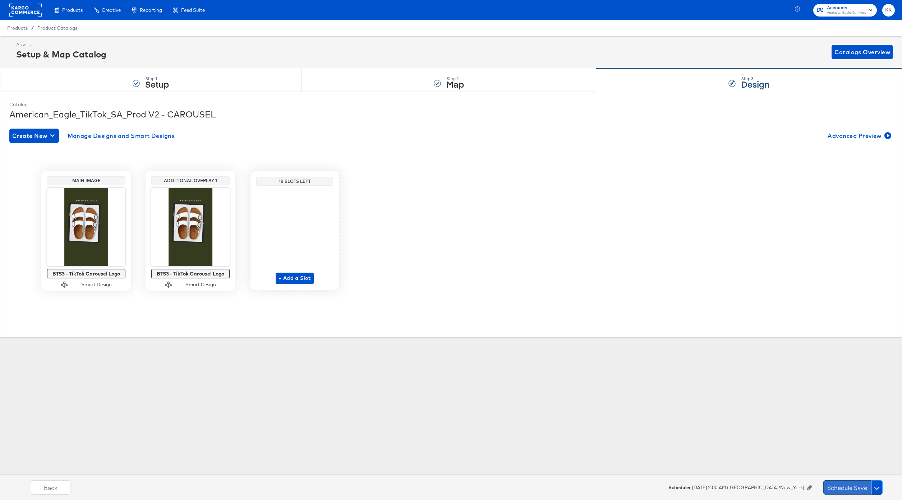
click at [833, 486] on button "Schedule Save" at bounding box center [847, 487] width 48 height 14
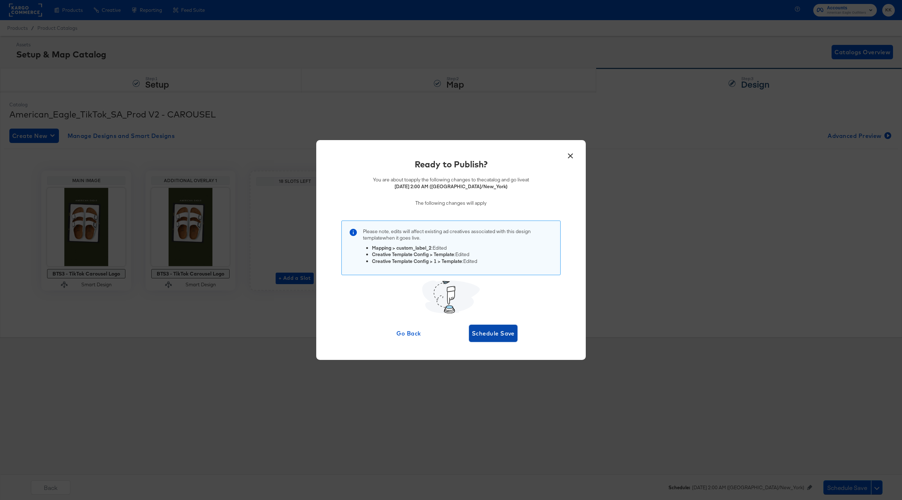
click at [481, 327] on button "Schedule Save" at bounding box center [493, 333] width 49 height 17
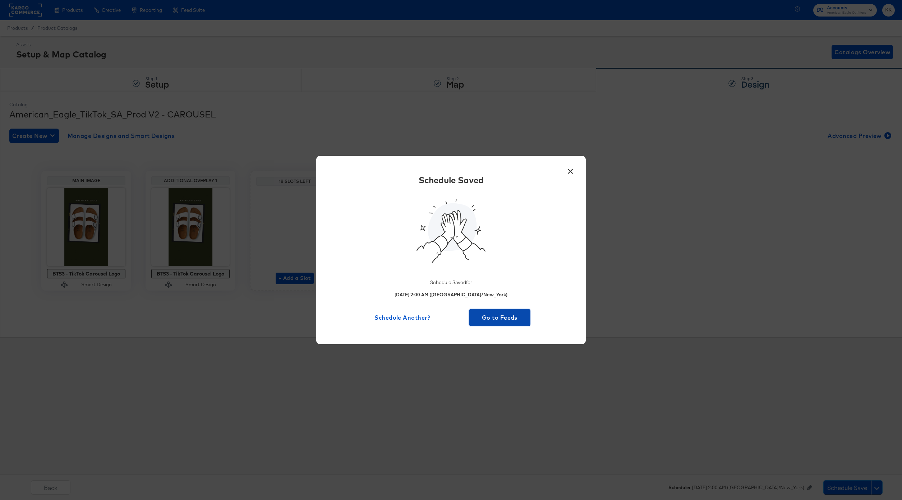
click at [490, 322] on span "Go to Feeds" at bounding box center [500, 318] width 56 height 10
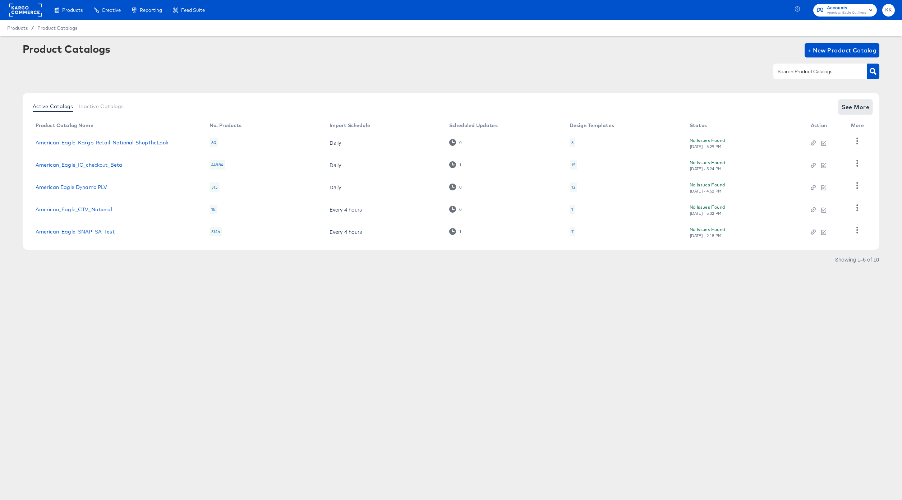
click at [853, 112] on button "See More" at bounding box center [856, 107] width 34 height 14
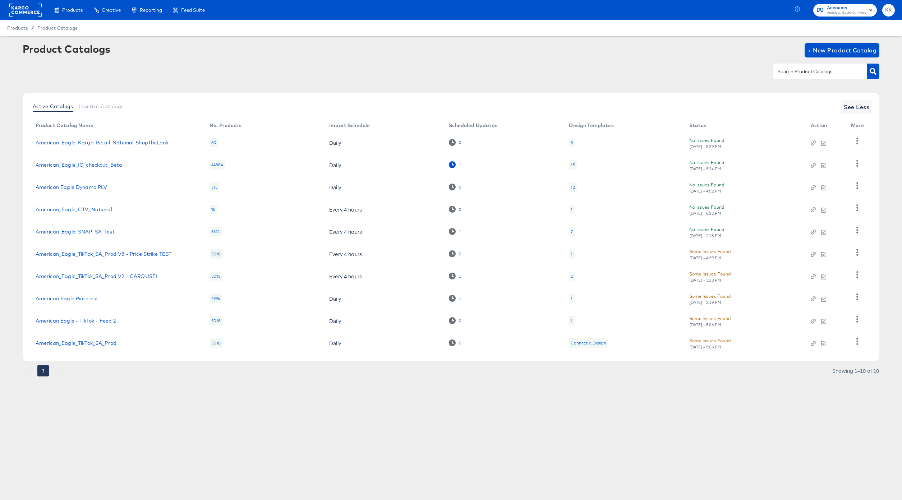
click at [455, 165] on icon at bounding box center [452, 164] width 7 height 7
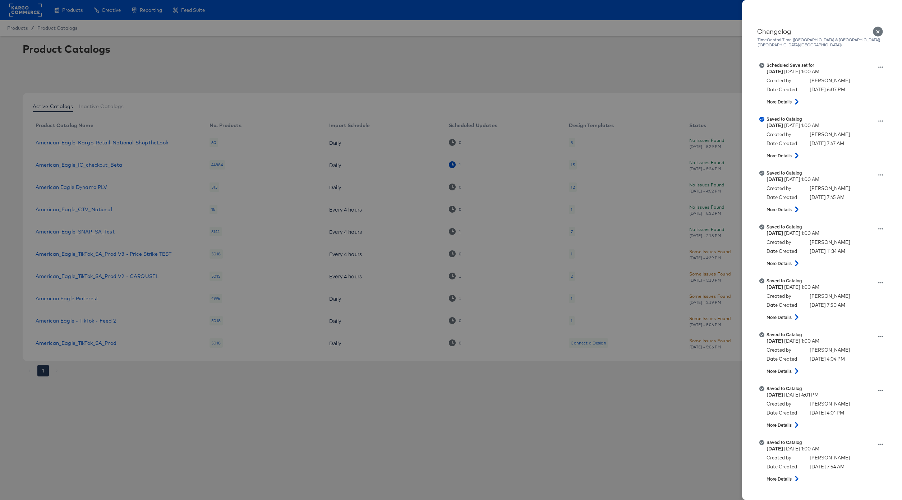
click at [455, 165] on div at bounding box center [451, 250] width 902 height 500
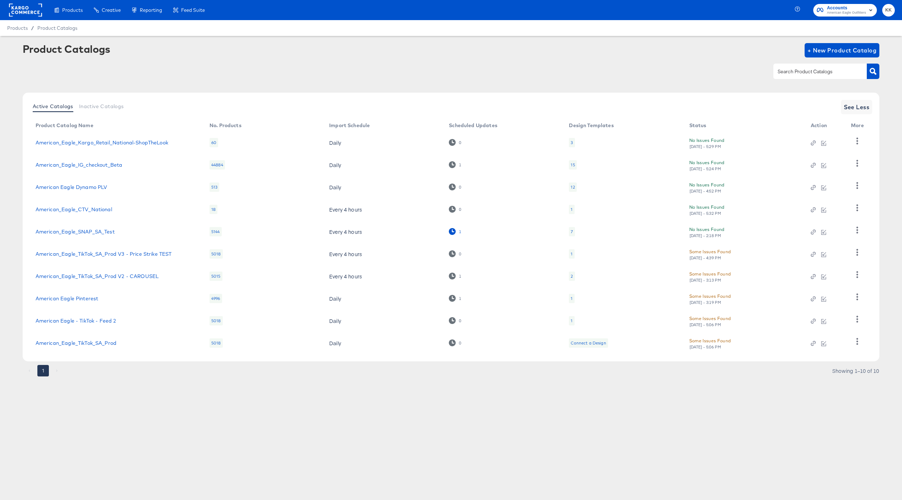
click at [451, 231] on icon at bounding box center [452, 231] width 7 height 7
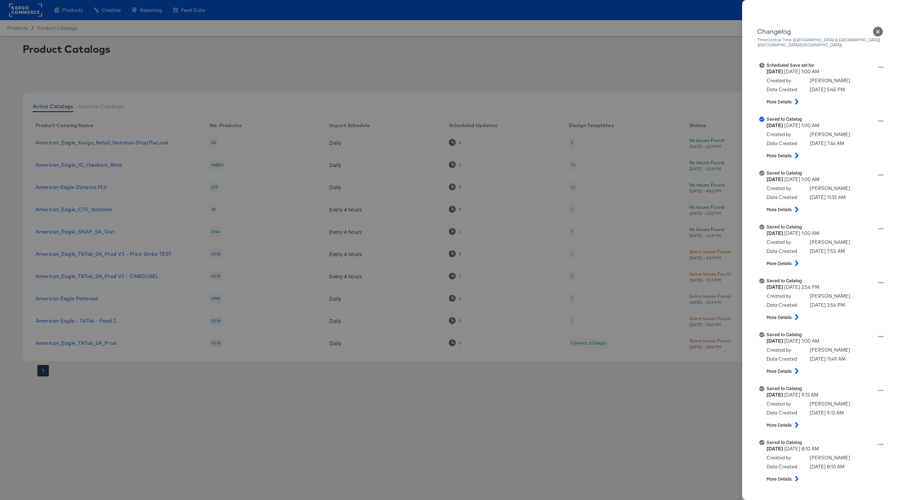
click at [488, 232] on div at bounding box center [451, 250] width 902 height 500
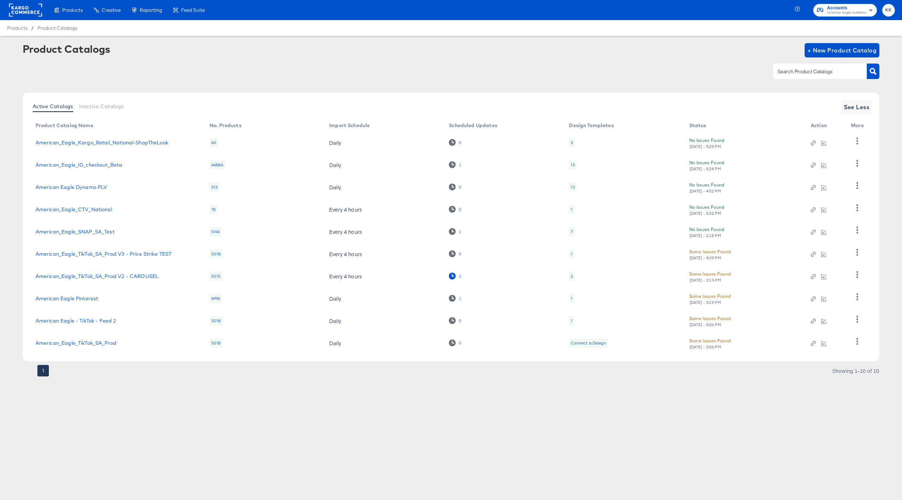
click at [452, 274] on icon at bounding box center [452, 276] width 7 height 7
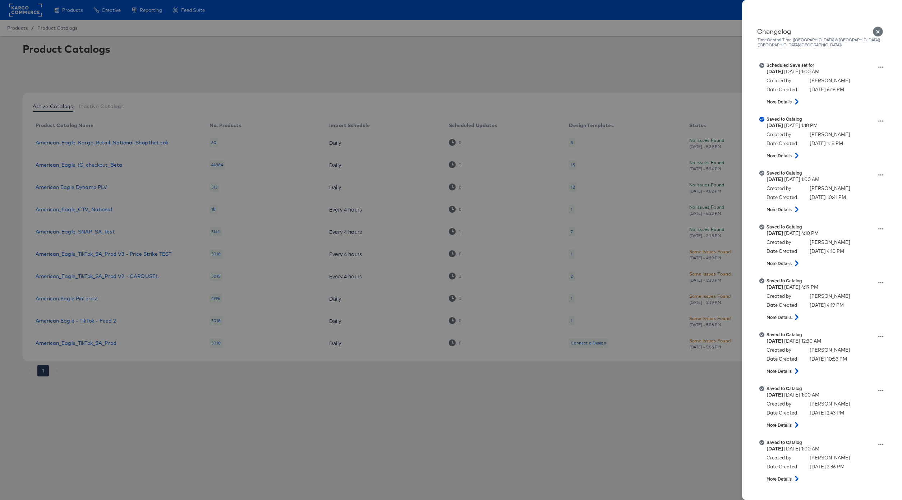
click at [481, 269] on div at bounding box center [451, 250] width 902 height 500
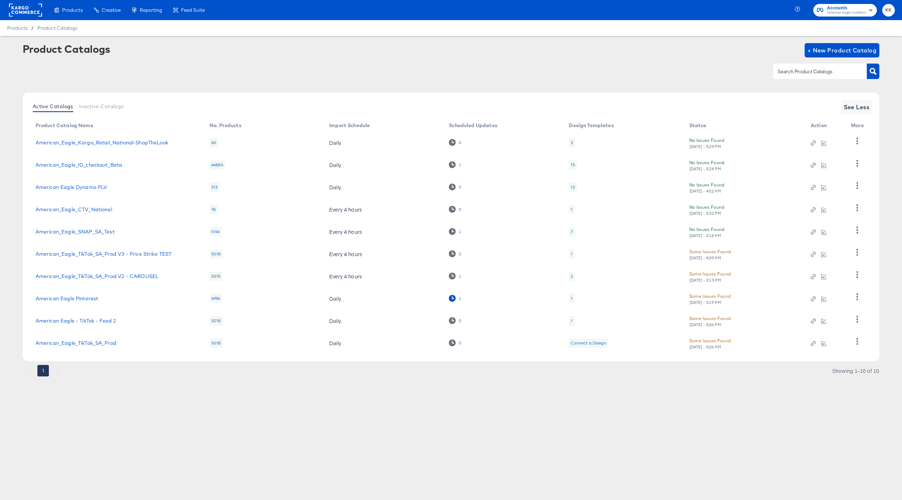
click at [452, 299] on icon at bounding box center [452, 298] width 7 height 7
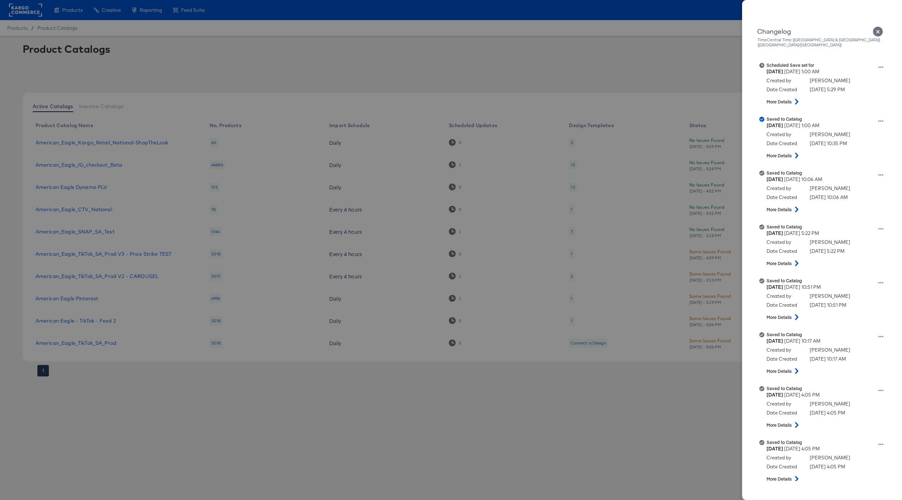
click at [484, 295] on div at bounding box center [451, 250] width 902 height 500
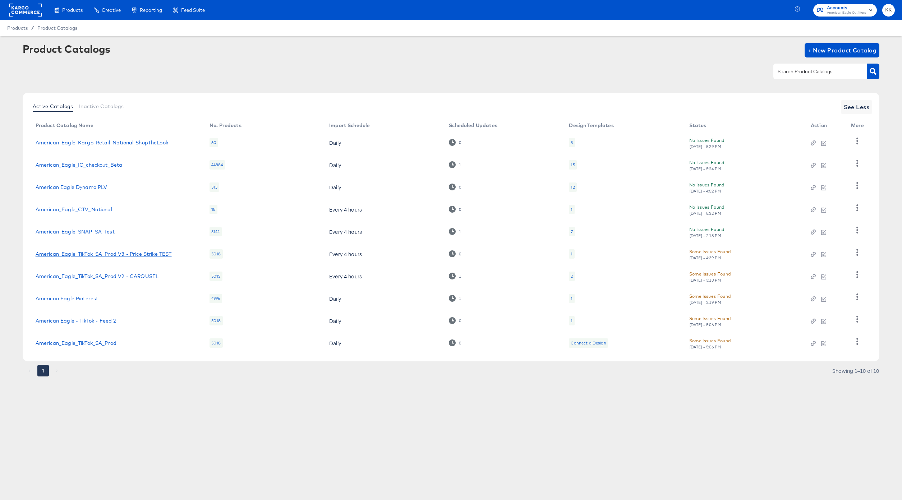
click at [150, 256] on link "American_Eagle_TikTok_SA_Prod V3 - Price Strike TEST" at bounding box center [104, 254] width 136 height 6
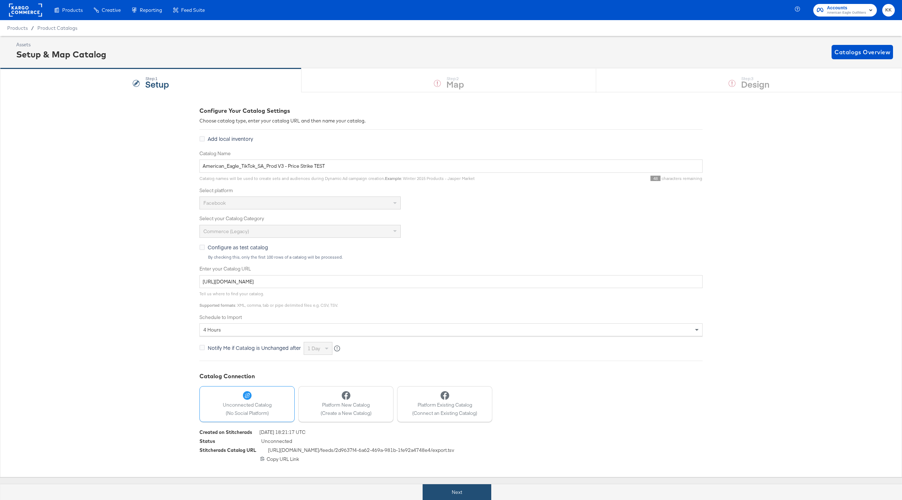
click at [469, 490] on button "Next" at bounding box center [457, 492] width 69 height 16
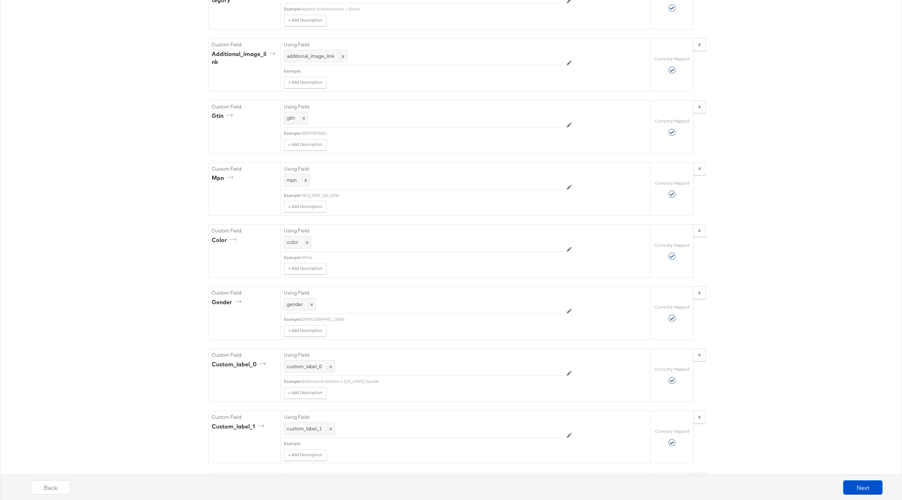
scroll to position [1028, 0]
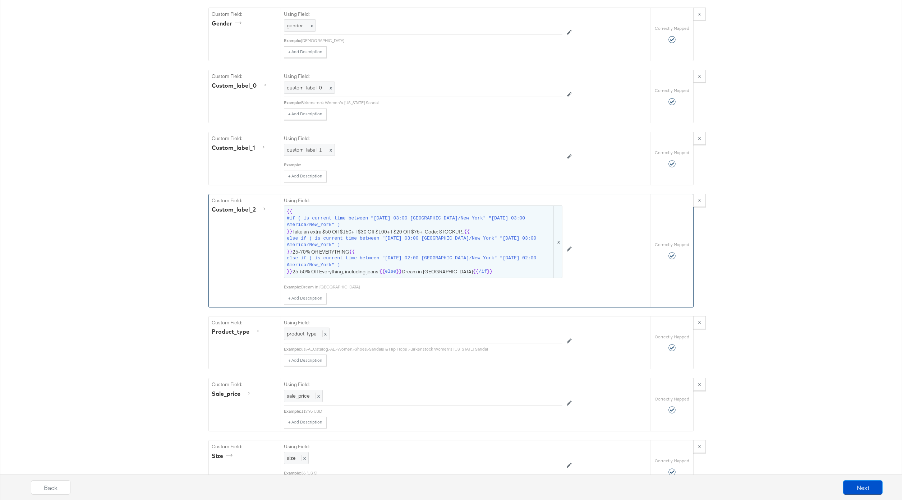
click at [360, 248] on span "else if ( is_current_time_between "[DATE] 03:00 [GEOGRAPHIC_DATA]/New_York" "[D…" at bounding box center [420, 241] width 266 height 13
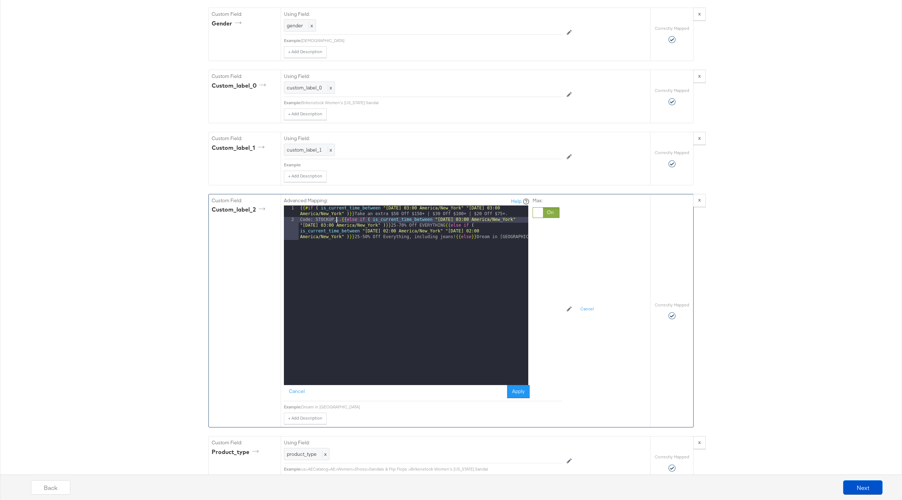
click at [337, 220] on div "{{# if ( is_current_time_between "[DATE] 03:00 America/New_York" "[DATE] 03:00 …" at bounding box center [414, 313] width 230 height 214
click at [518, 398] on button "Apply" at bounding box center [518, 391] width 23 height 13
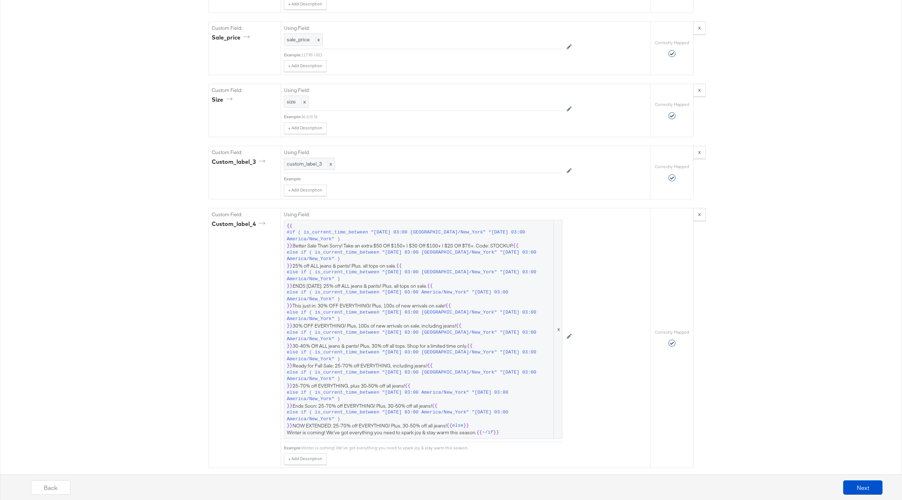
scroll to position [1459, 0]
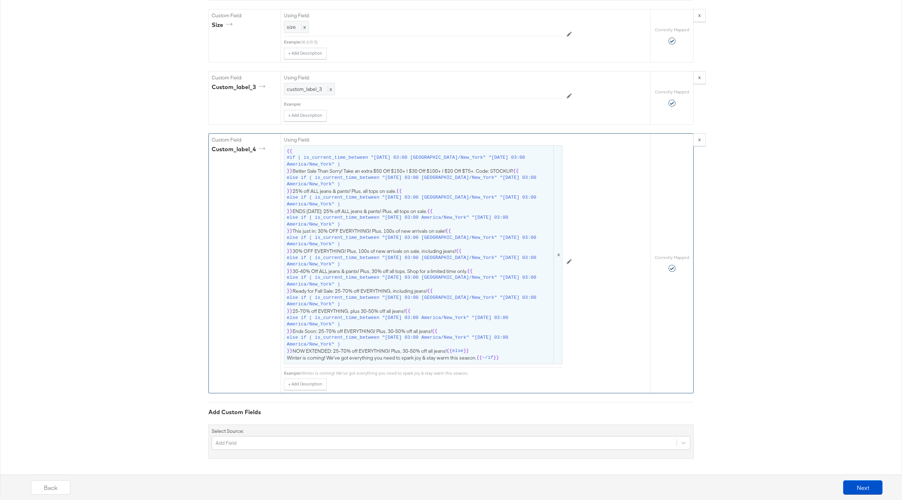
click at [408, 280] on span "else if ( is_current_time_between "[DATE] 03:00 [GEOGRAPHIC_DATA]/New_York" "[D…" at bounding box center [420, 281] width 266 height 13
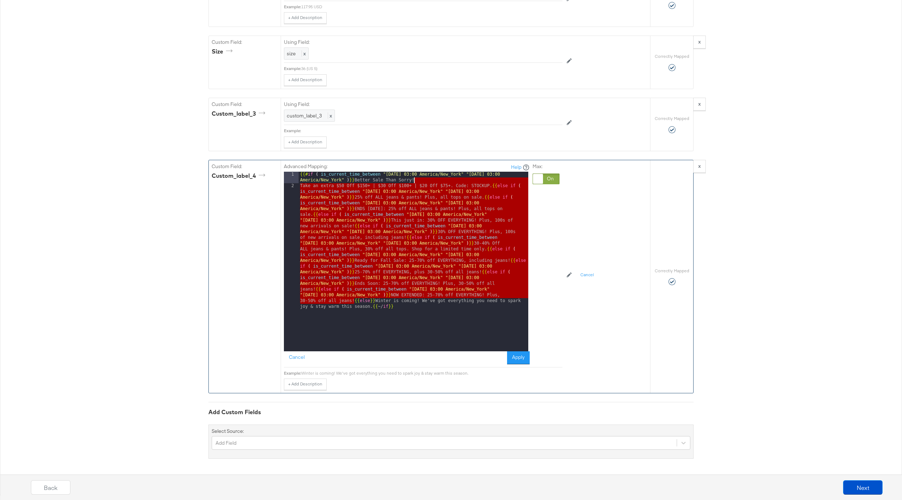
drag, startPoint x: 355, startPoint y: 301, endPoint x: 421, endPoint y: 181, distance: 136.7
click at [421, 181] on div "{{# if ( is_current_time_between "[DATE] 03:00 America/New_York" "[DATE] 03:00 …" at bounding box center [414, 331] width 230 height 318
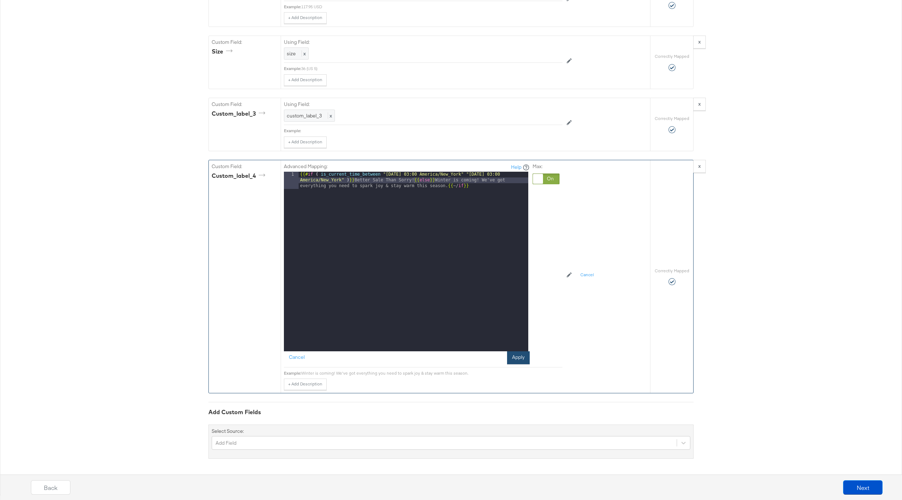
click at [517, 351] on button "Apply" at bounding box center [518, 357] width 23 height 13
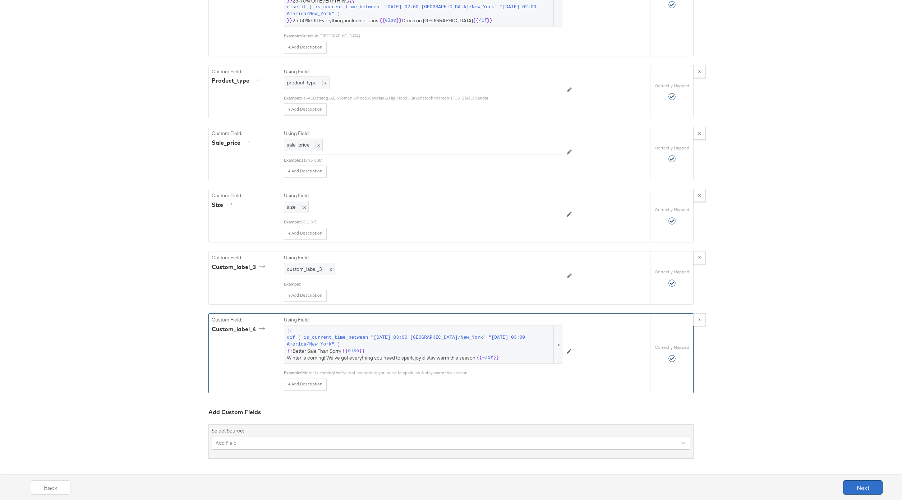
click at [854, 484] on button "Next" at bounding box center [863, 487] width 40 height 14
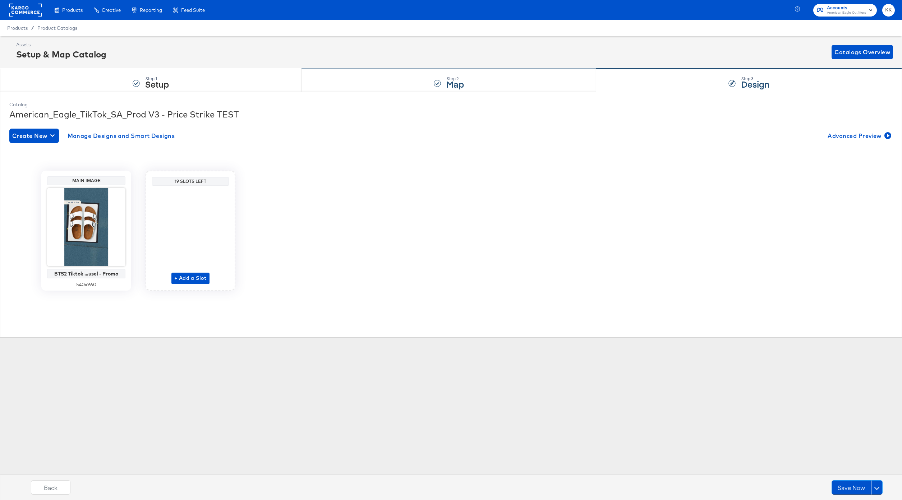
click at [425, 85] on div "Step: 2 Map" at bounding box center [448, 81] width 295 height 24
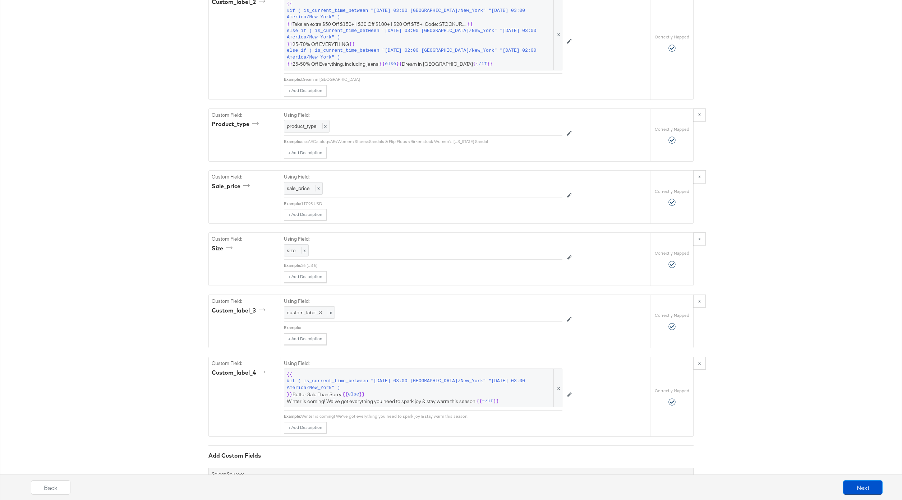
scroll to position [1041, 0]
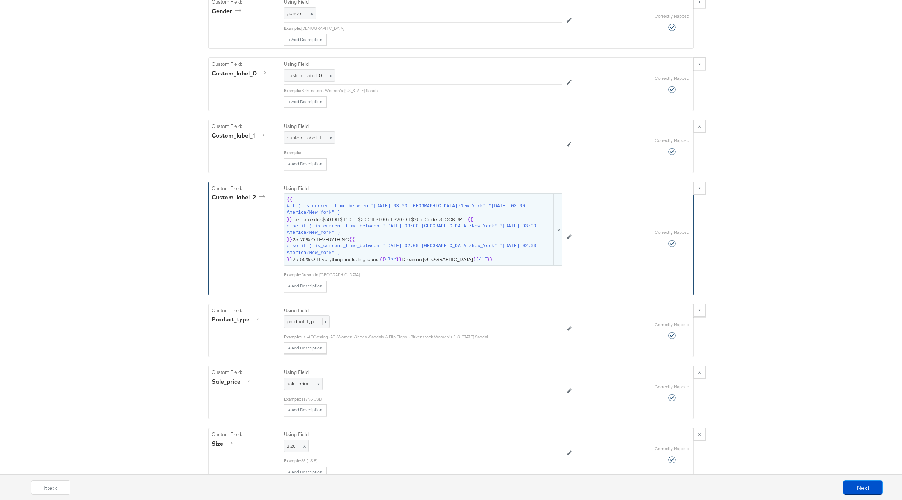
click at [397, 233] on span "else if ( is_current_time_between "[DATE] 03:00 [GEOGRAPHIC_DATA]/New_York" "[D…" at bounding box center [420, 229] width 266 height 13
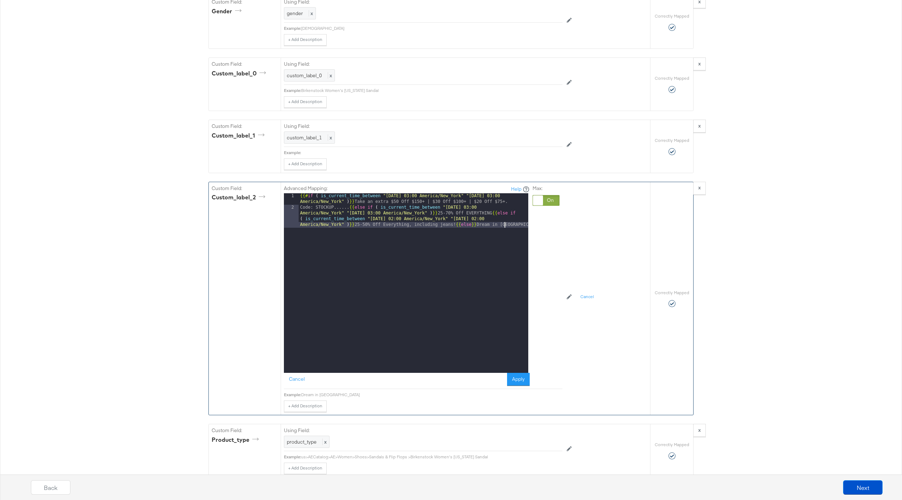
drag, startPoint x: 504, startPoint y: 225, endPoint x: 503, endPoint y: 232, distance: 7.7
click at [503, 228] on div "{{# if ( is_current_time_between "[DATE] 03:00 America/New_York" "[DATE] 03:00 …" at bounding box center [414, 300] width 230 height 214
click at [520, 384] on button "Apply" at bounding box center [518, 379] width 23 height 13
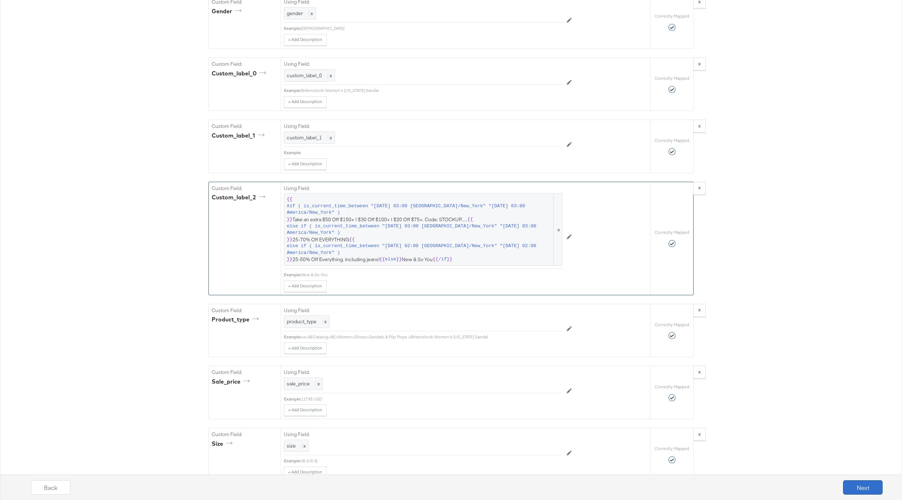
click at [852, 484] on button "Next" at bounding box center [863, 487] width 40 height 14
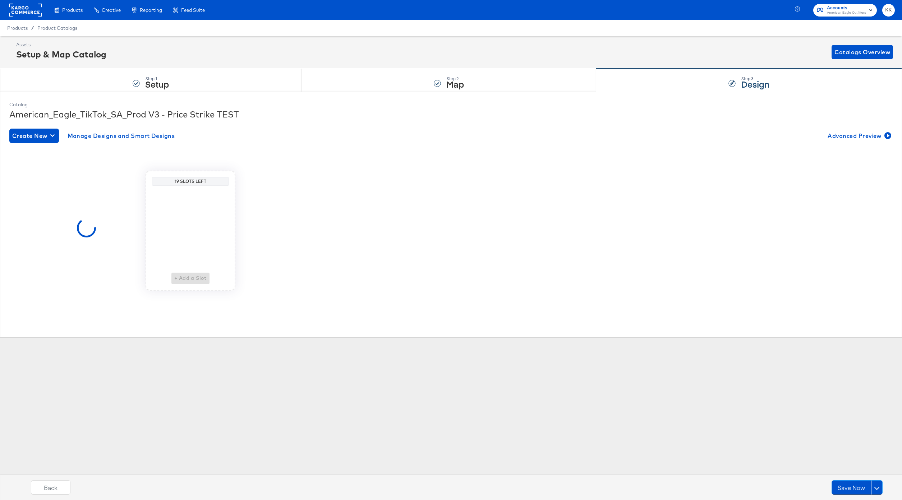
scroll to position [0, 0]
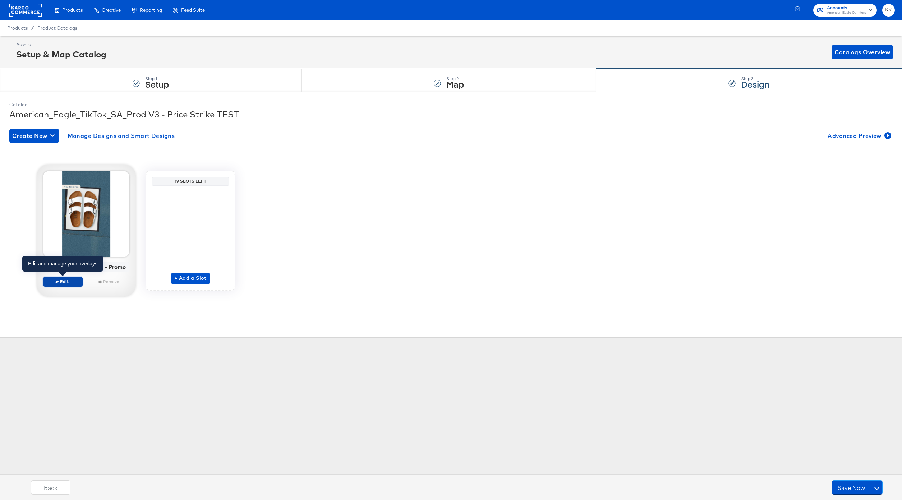
click at [73, 279] on span "Edit" at bounding box center [62, 281] width 33 height 5
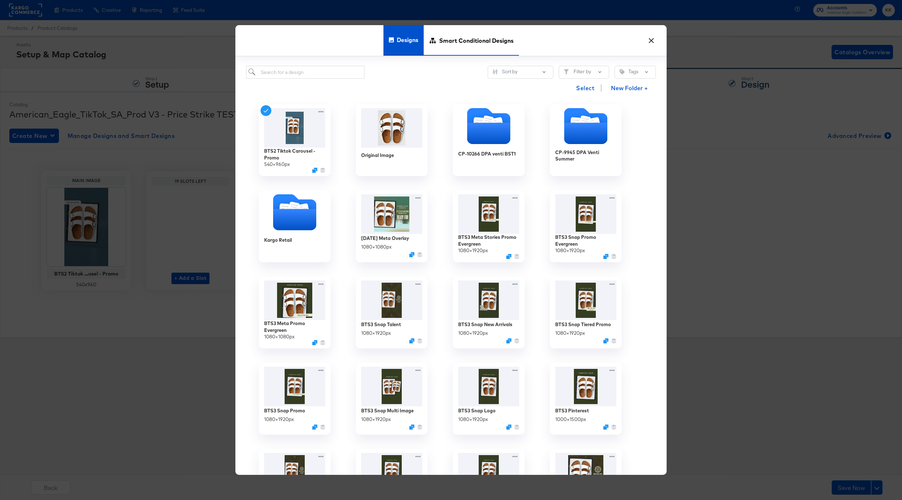
click at [460, 34] on span "Smart Conditional Designs" at bounding box center [476, 40] width 74 height 32
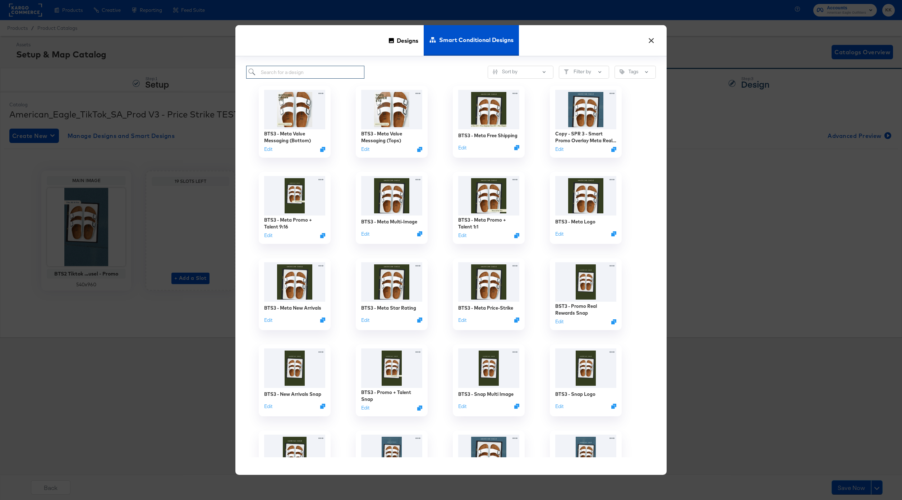
click at [292, 73] on input "search" at bounding box center [305, 72] width 118 height 13
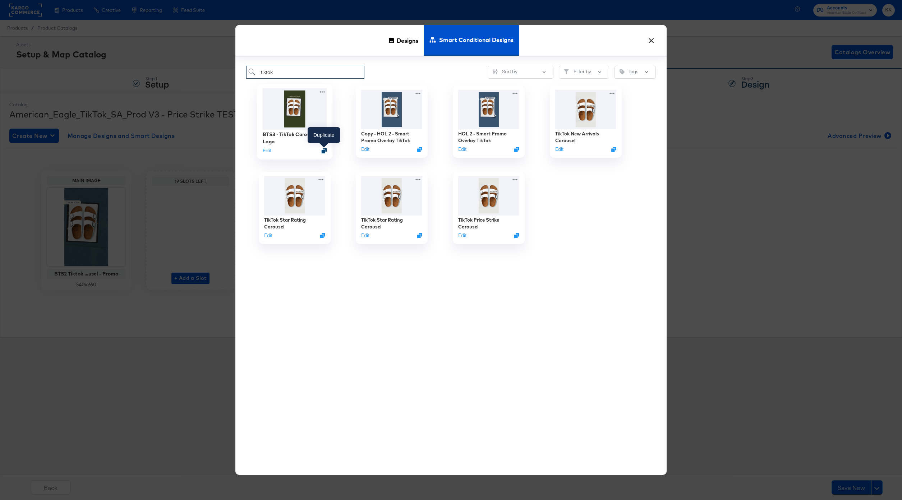
type input "tiktok"
click at [324, 151] on icon "Duplicate" at bounding box center [324, 150] width 5 height 5
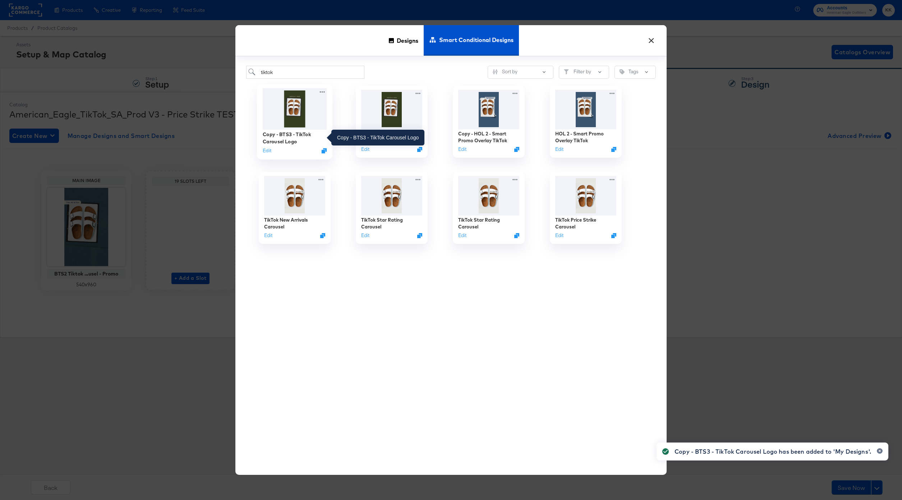
click at [286, 135] on div "Copy - BTS3 - TikTok Carousel Logo" at bounding box center [295, 138] width 64 height 14
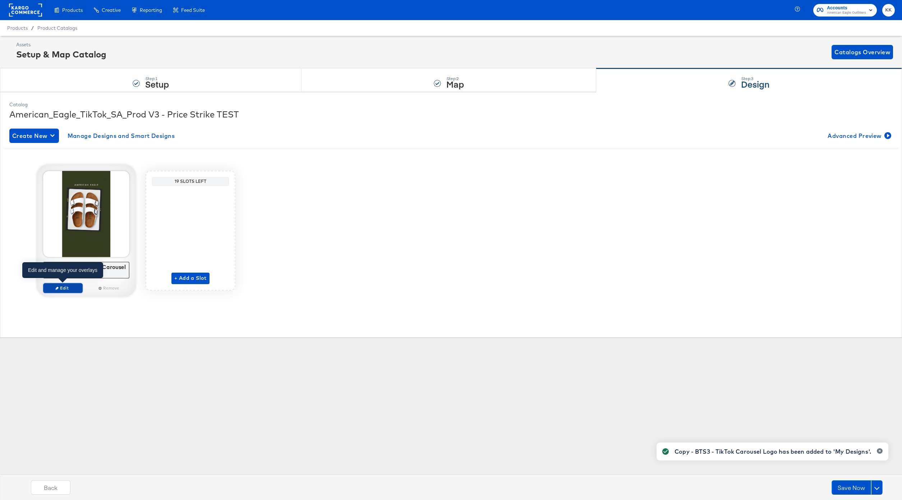
click at [68, 287] on span "Edit" at bounding box center [62, 287] width 33 height 5
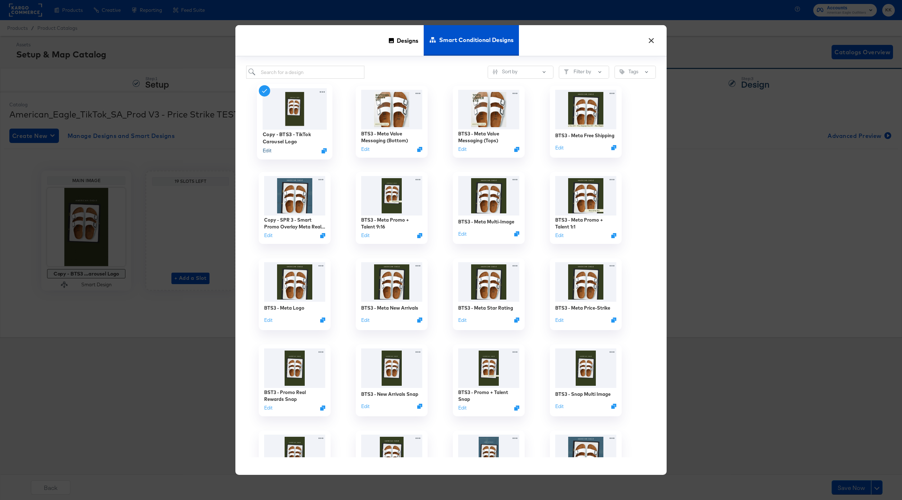
click at [269, 152] on button "Edit" at bounding box center [267, 150] width 9 height 7
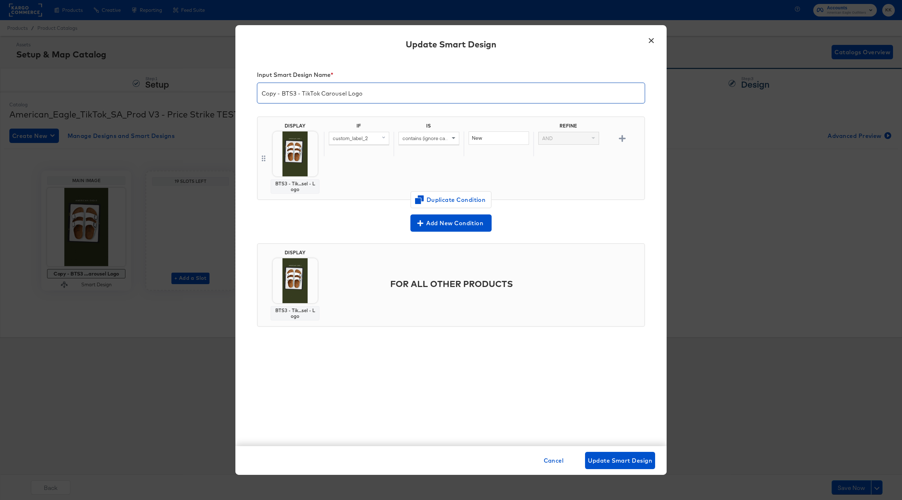
drag, startPoint x: 283, startPoint y: 96, endPoint x: 262, endPoint y: 96, distance: 20.5
click at [263, 96] on input "Copy - BTS3 - TikTok Carousel Logo" at bounding box center [450, 90] width 387 height 20
click at [368, 90] on input "BTS3 - TikTok Carousel Logo" at bounding box center [450, 90] width 387 height 20
type input "BTS3 - TikTok Carousel Promo"
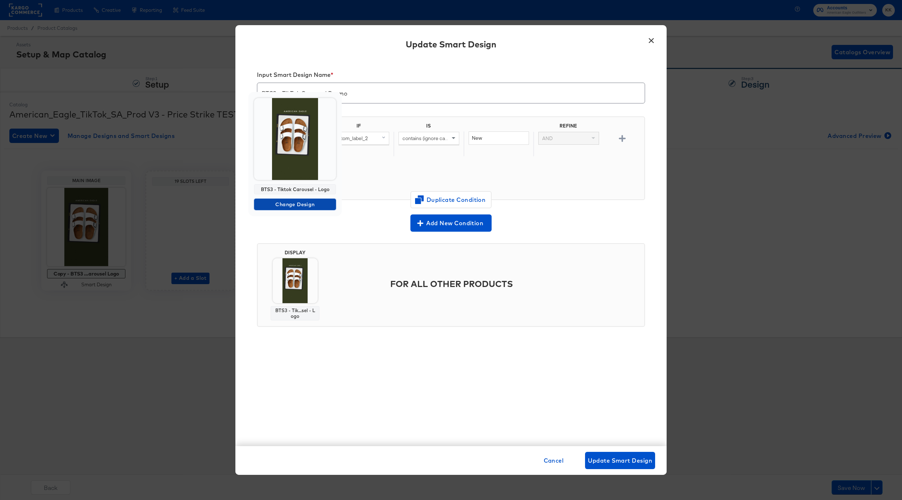
click at [291, 207] on span "Change Design" at bounding box center [295, 204] width 76 height 9
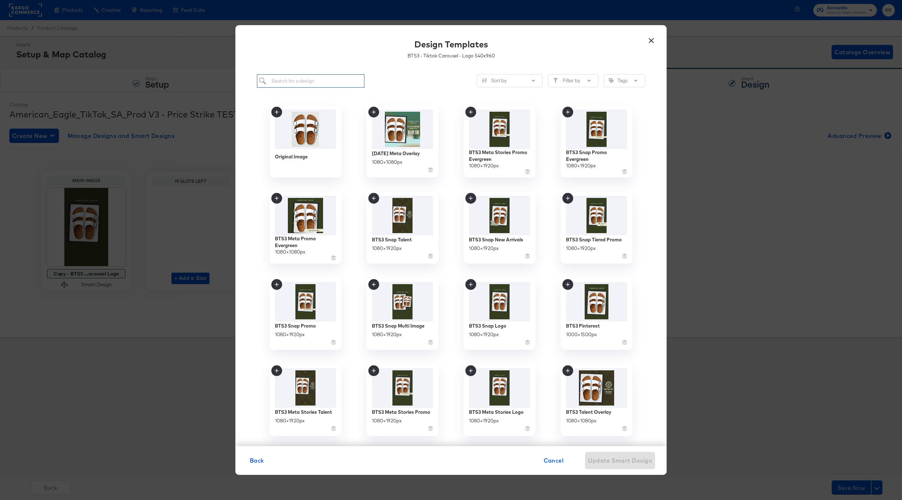
click at [297, 87] on input "search" at bounding box center [310, 80] width 107 height 13
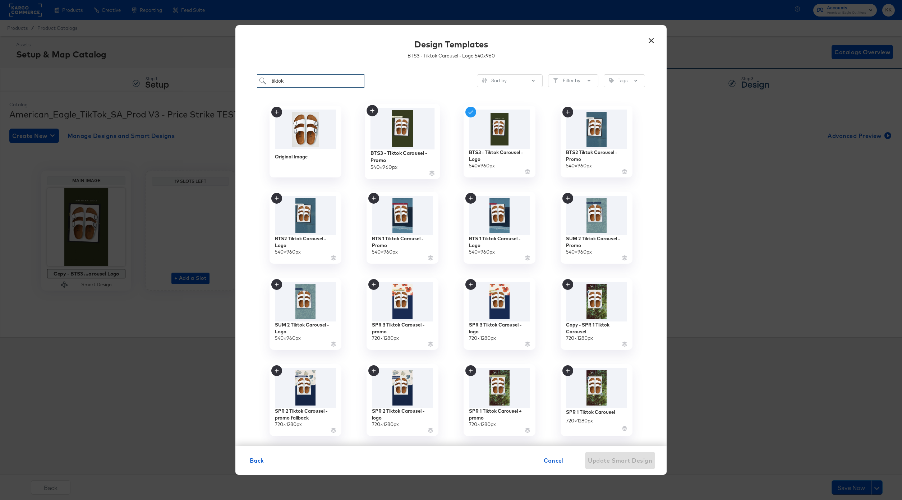
type input "tiktok"
click at [398, 148] on img at bounding box center [402, 128] width 64 height 41
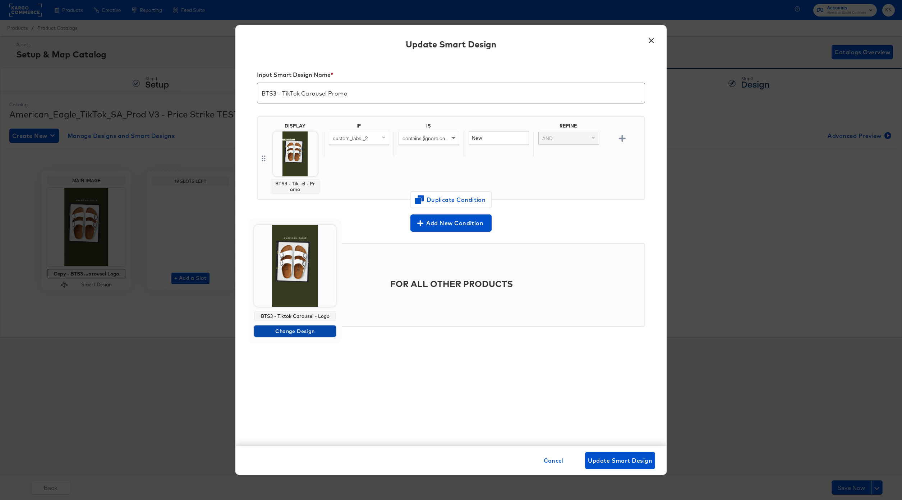
click at [294, 327] on span "Change Design" at bounding box center [295, 331] width 76 height 9
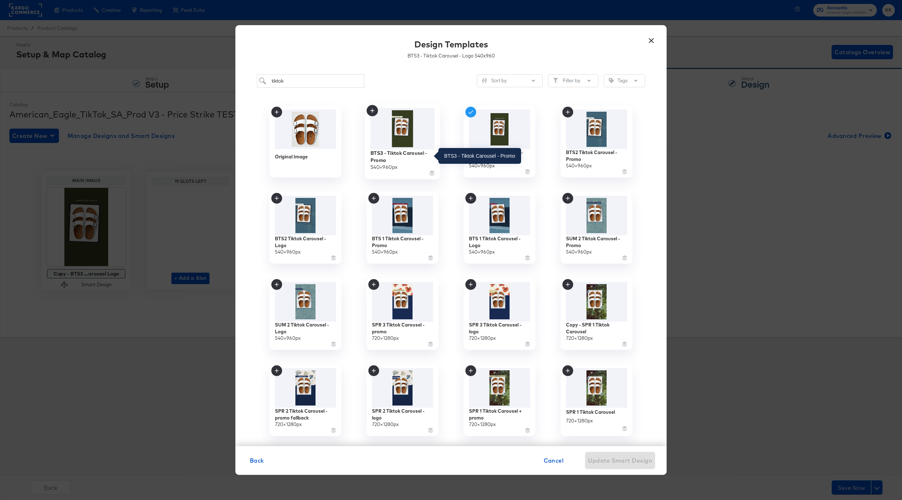
click at [417, 150] on div "BTS3 - Tiktok Carousel - Promo" at bounding box center [402, 156] width 64 height 14
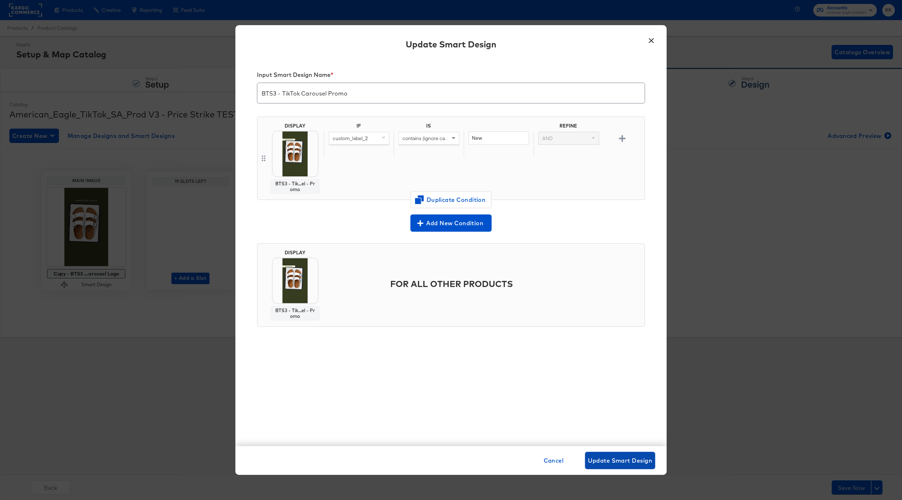
click at [621, 461] on span "Update Smart Design" at bounding box center [620, 461] width 64 height 10
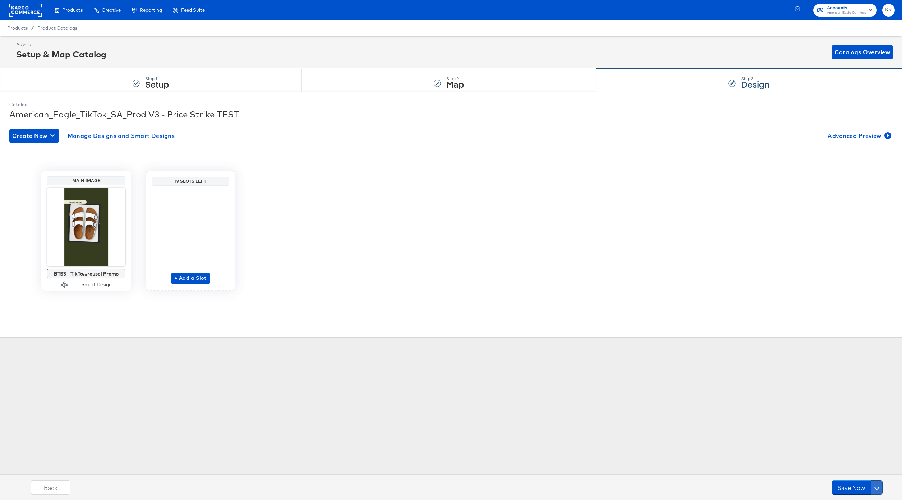
click at [876, 483] on button at bounding box center [876, 487] width 11 height 14
click at [869, 475] on div "Schedule Save" at bounding box center [859, 473] width 33 height 7
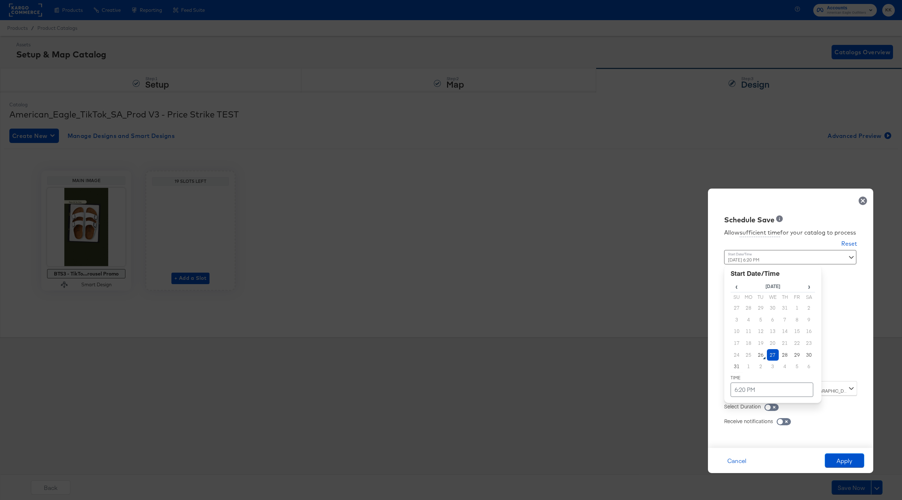
click at [736, 369] on div "[DATE] 6:20 PM ‹ [DATE] › Su Mo Tu We Th Fr Sa 27 28 29 30 31 1 2 3 4 5 6 7 8 9…" at bounding box center [772, 313] width 97 height 126
click at [775, 355] on td "27" at bounding box center [773, 355] width 12 height 12
click at [770, 383] on td "6:20 PM" at bounding box center [771, 390] width 83 height 14
click at [759, 337] on span "▼" at bounding box center [758, 336] width 14 height 14
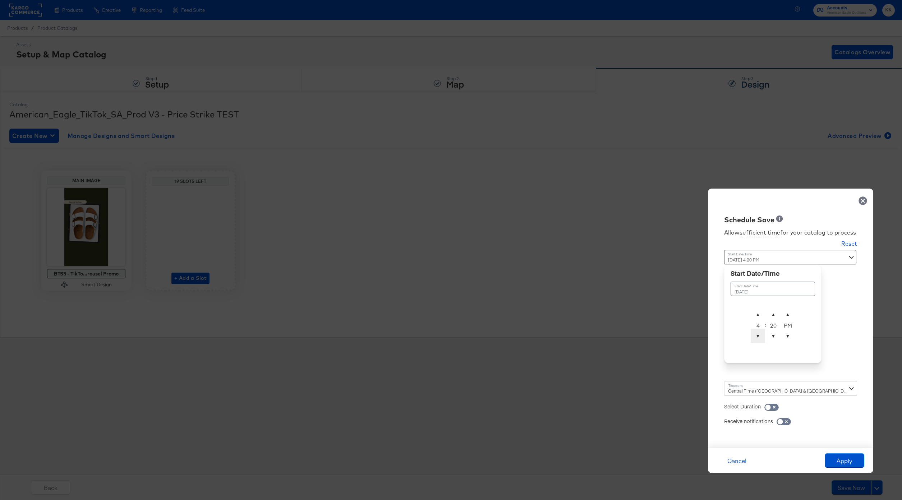
click at [759, 337] on span "▼" at bounding box center [758, 336] width 14 height 14
click at [772, 333] on span "▼" at bounding box center [773, 336] width 14 height 14
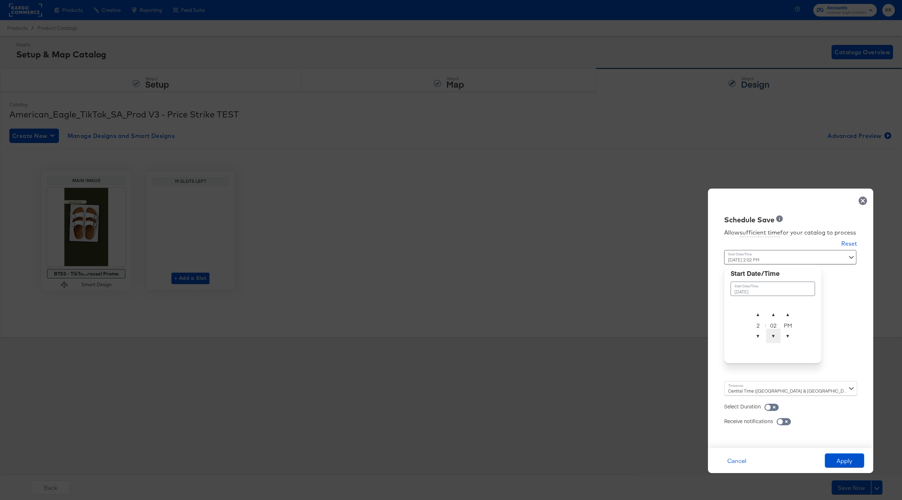
click at [772, 333] on span "▼" at bounding box center [773, 336] width 14 height 14
click at [768, 342] on span "▼" at bounding box center [773, 336] width 14 height 14
type input "[DATE] 2:00 AM"
click at [788, 318] on span "▲" at bounding box center [787, 314] width 14 height 14
click at [737, 388] on div "Central Time ([GEOGRAPHIC_DATA] & [GEOGRAPHIC_DATA]) ([GEOGRAPHIC_DATA]/[GEOGRA…" at bounding box center [790, 388] width 133 height 14
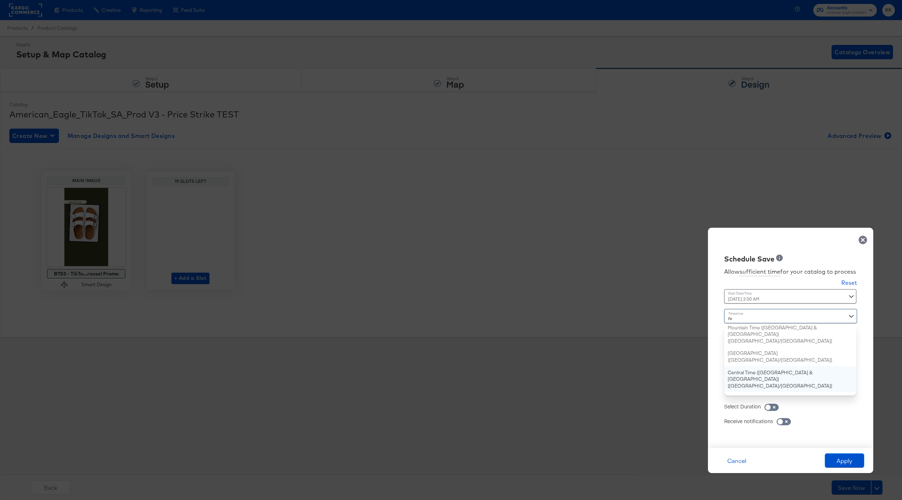
type input "new"
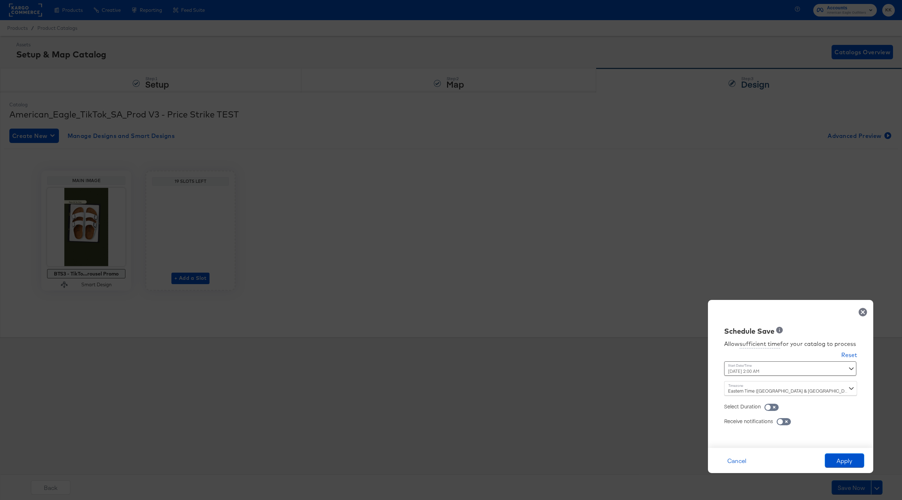
click at [841, 451] on div "Cancel Apply" at bounding box center [790, 460] width 165 height 25
click at [843, 454] on button "Apply" at bounding box center [845, 460] width 40 height 14
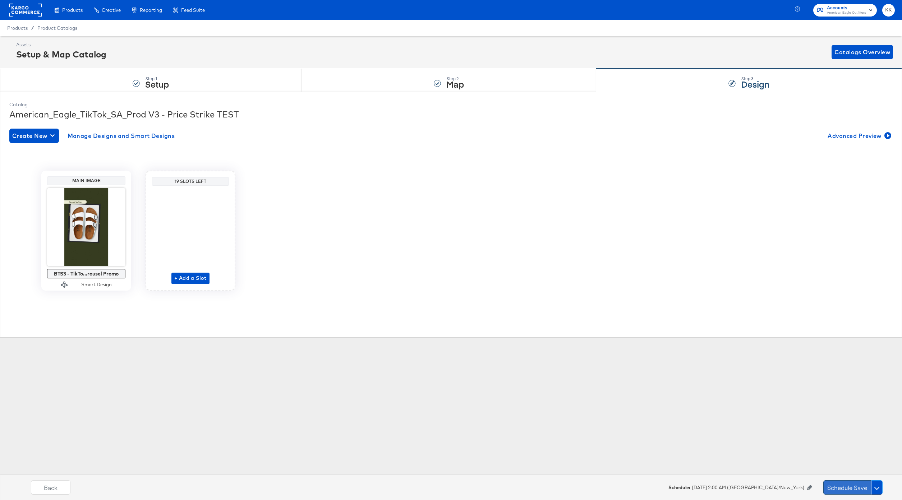
click at [832, 483] on button "Schedule Save" at bounding box center [847, 487] width 48 height 14
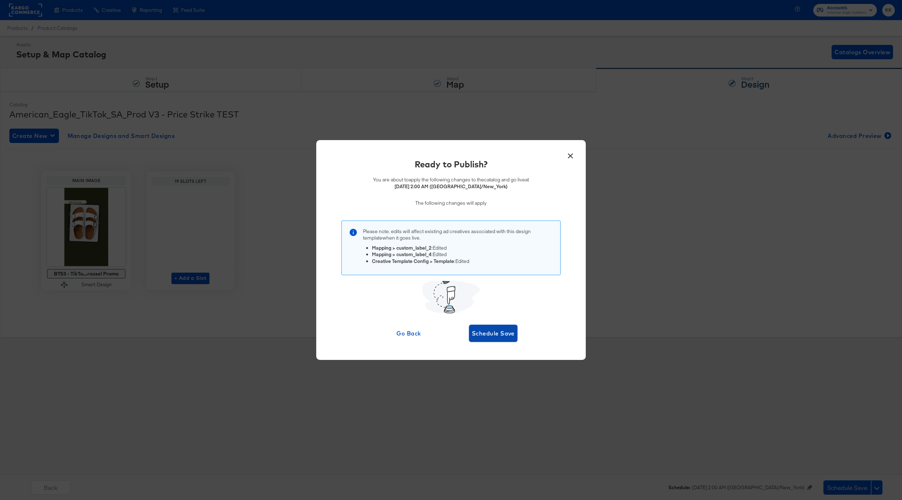
click at [504, 338] on span "Schedule Save" at bounding box center [493, 333] width 43 height 10
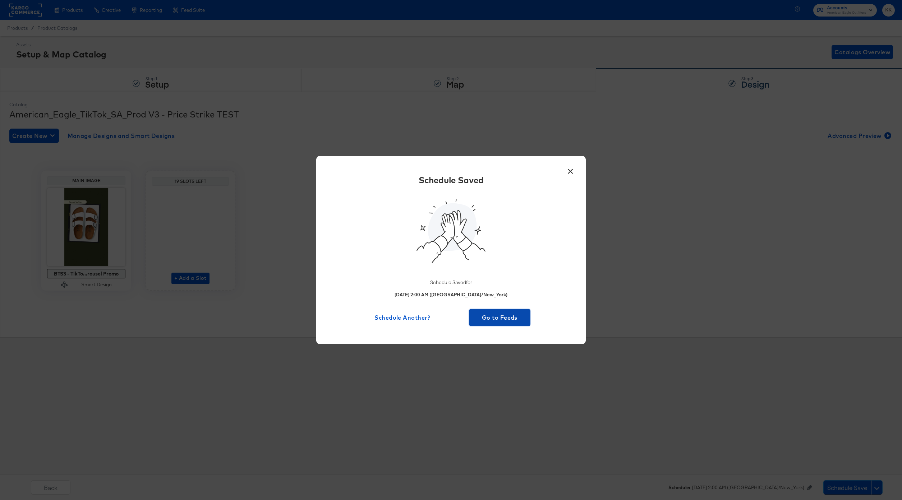
click at [504, 322] on span "Go to Feeds" at bounding box center [500, 318] width 56 height 10
